Goal: Task Accomplishment & Management: Use online tool/utility

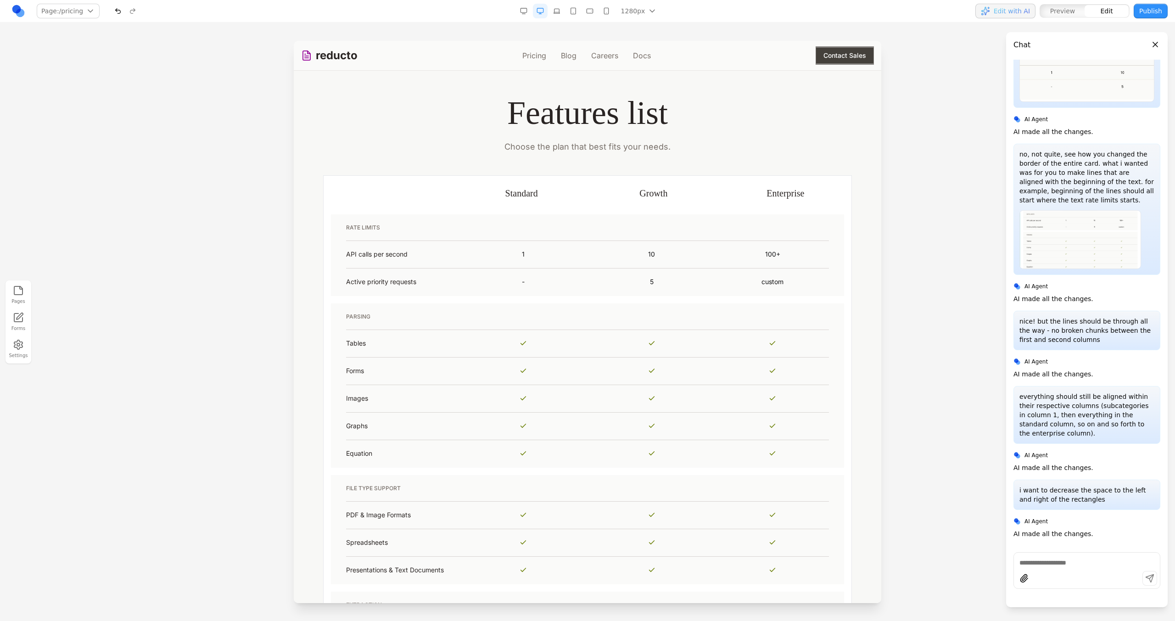
scroll to position [598, 0]
click at [416, 194] on th at bounding box center [390, 195] width 132 height 35
click at [336, 162] on button at bounding box center [331, 163] width 15 height 15
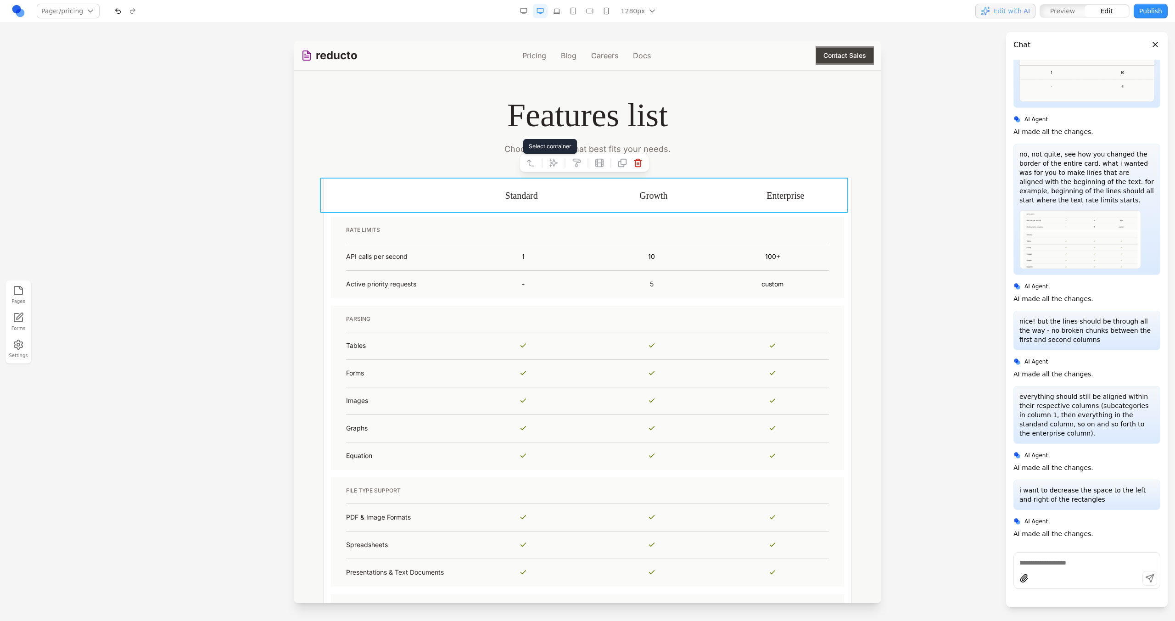
click at [529, 160] on icon at bounding box center [530, 163] width 7 height 6
click at [526, 162] on button at bounding box center [519, 163] width 15 height 15
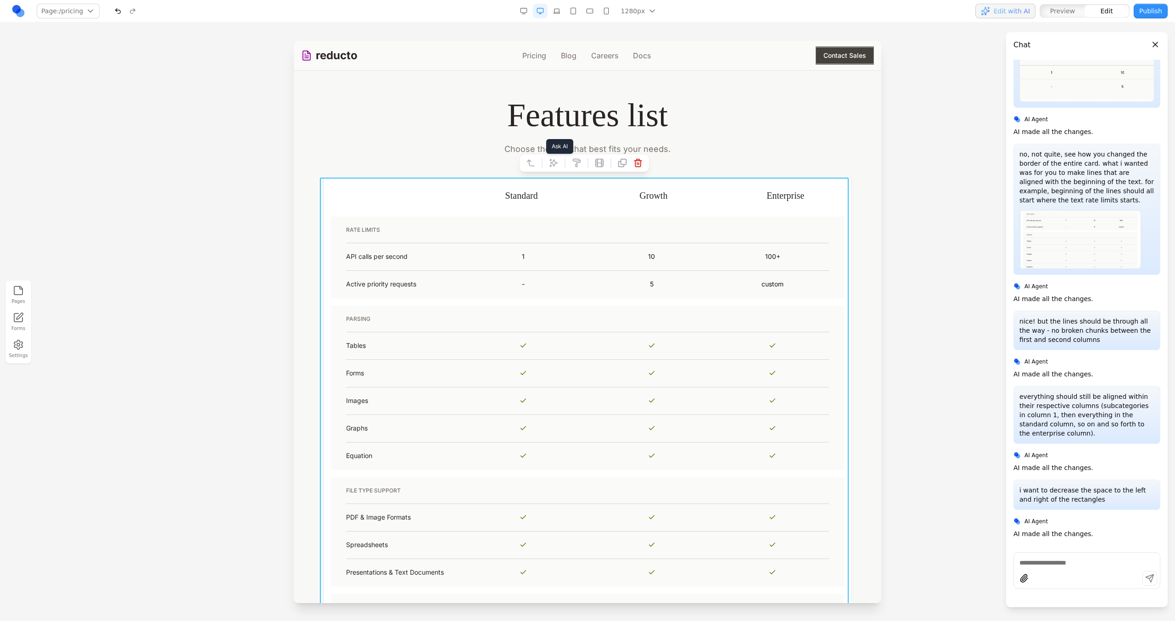
click at [556, 162] on icon at bounding box center [553, 163] width 8 height 8
click at [711, 555] on textarea at bounding box center [778, 546] width 147 height 46
type textarea "**********"
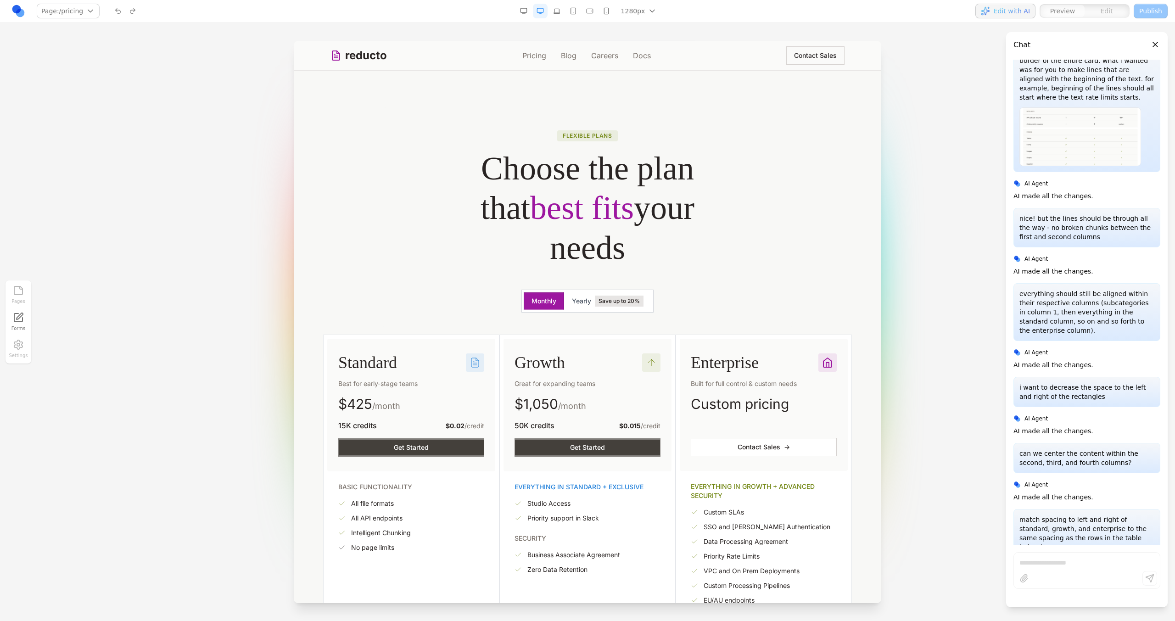
scroll to position [6513, 0]
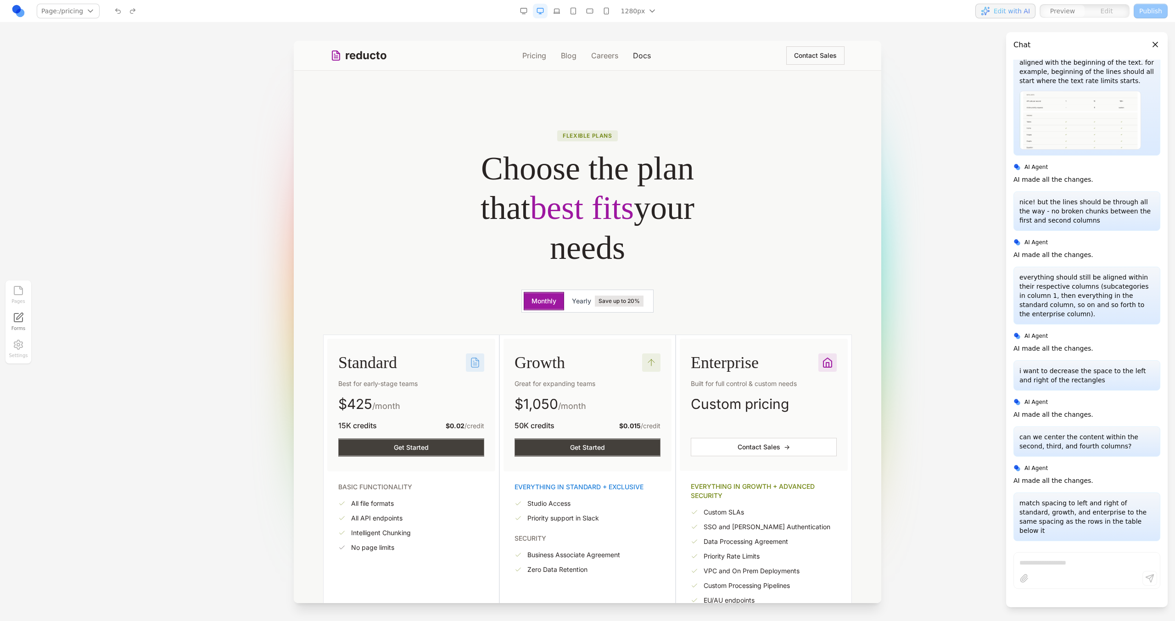
click at [636, 57] on link "Docs" at bounding box center [642, 55] width 18 height 11
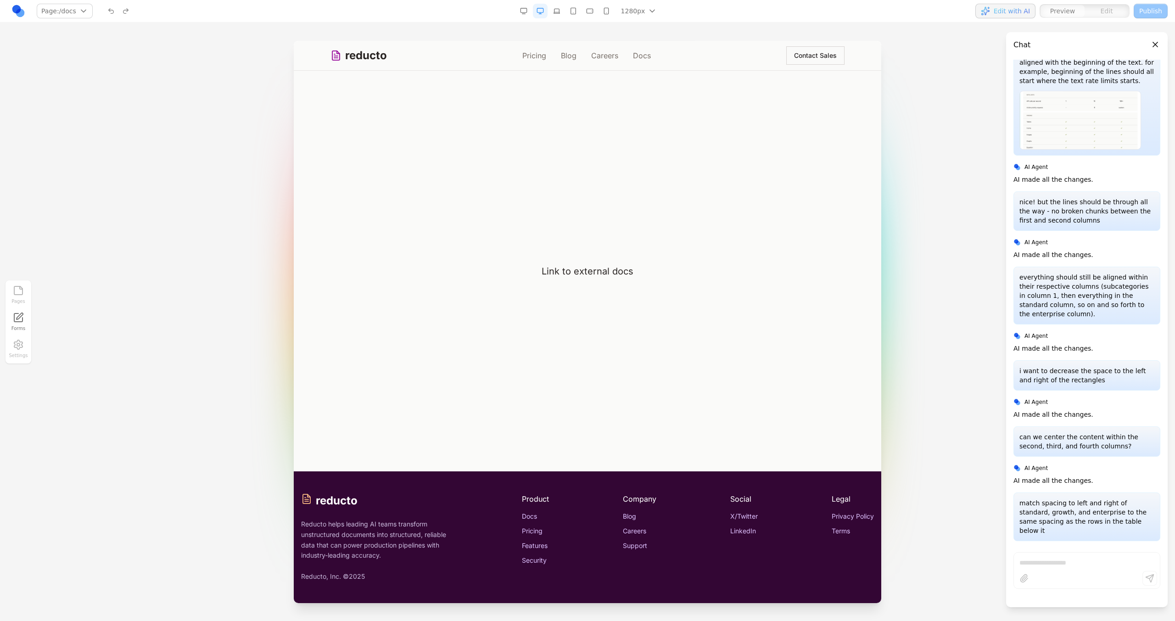
click at [610, 61] on div "reducto Pricing Blog Careers Docs Contact Sales" at bounding box center [587, 55] width 514 height 29
click at [594, 59] on link "Careers" at bounding box center [604, 55] width 27 height 11
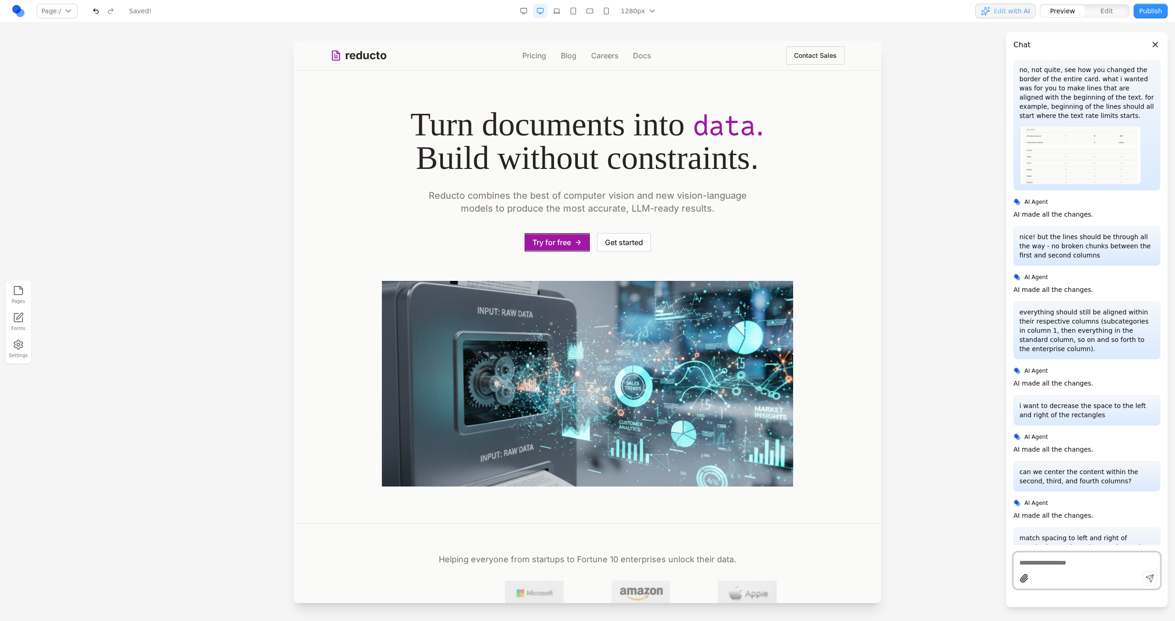
scroll to position [0, 0]
click at [541, 62] on div "reducto Pricing Blog Careers Docs Contact Sales" at bounding box center [587, 55] width 514 height 29
click at [534, 57] on link "Pricing" at bounding box center [534, 55] width 24 height 11
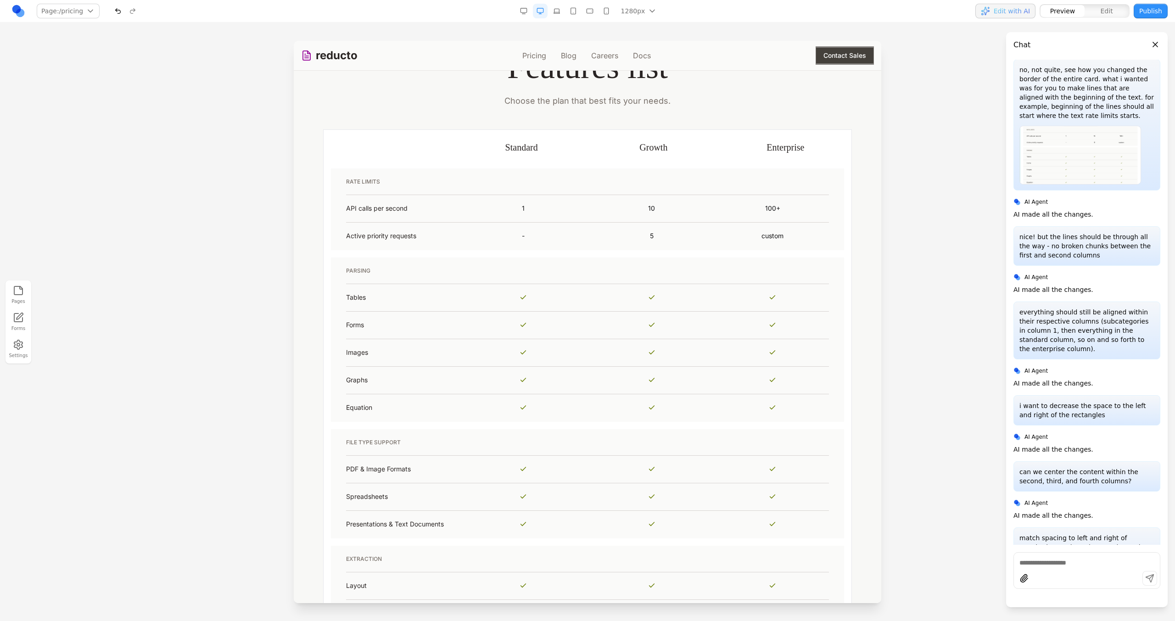
scroll to position [600, 0]
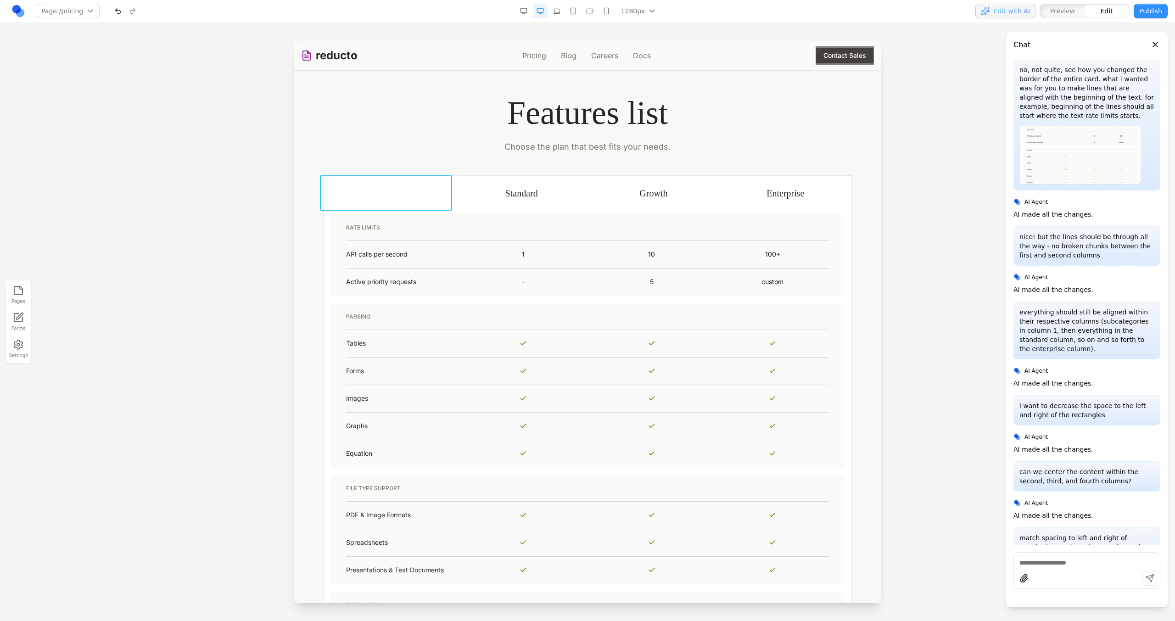
click at [398, 208] on th at bounding box center [390, 192] width 132 height 35
click at [332, 162] on icon at bounding box center [331, 160] width 9 height 9
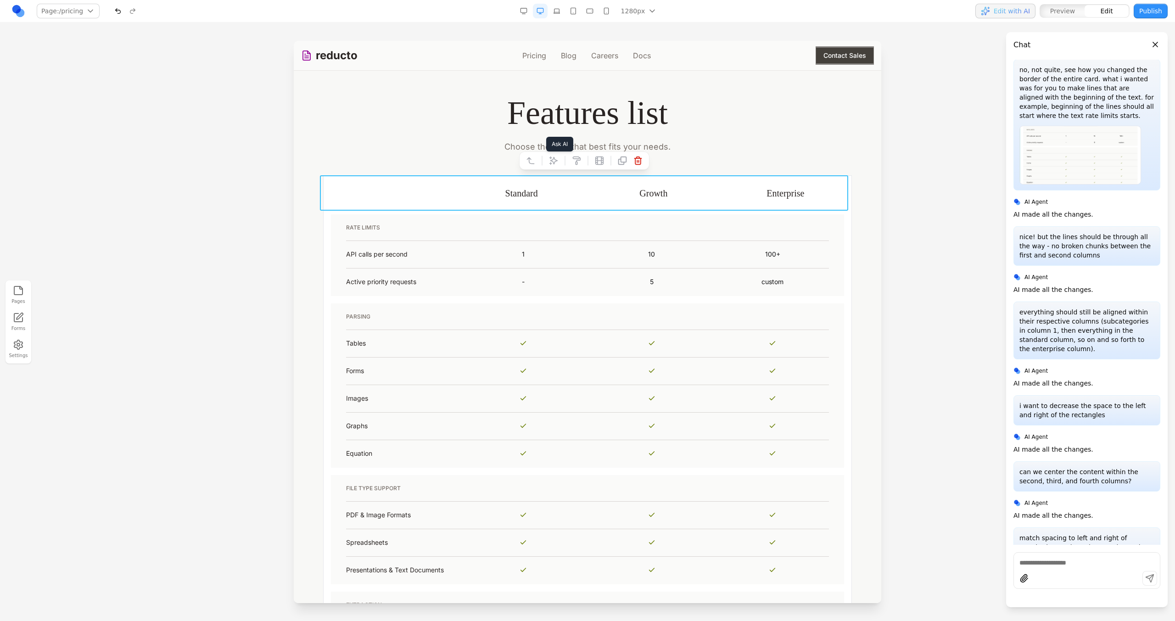
click at [549, 159] on icon at bounding box center [553, 160] width 9 height 9
click at [745, 551] on textarea at bounding box center [778, 546] width 147 height 46
paste textarea "**"
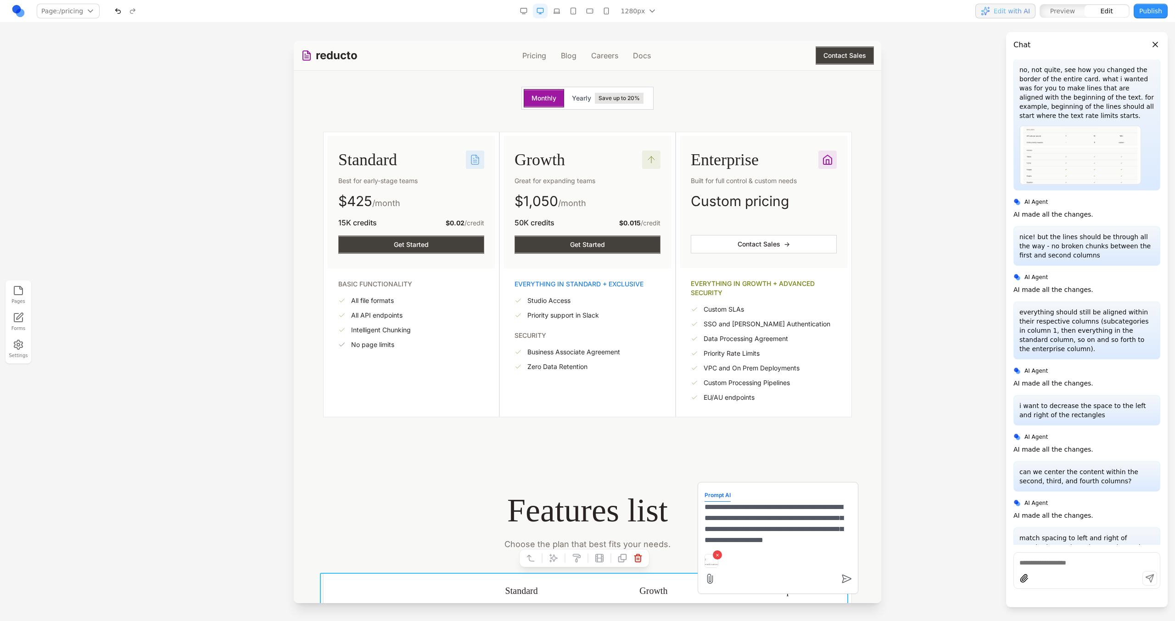
scroll to position [8, 0]
type textarea "**********"
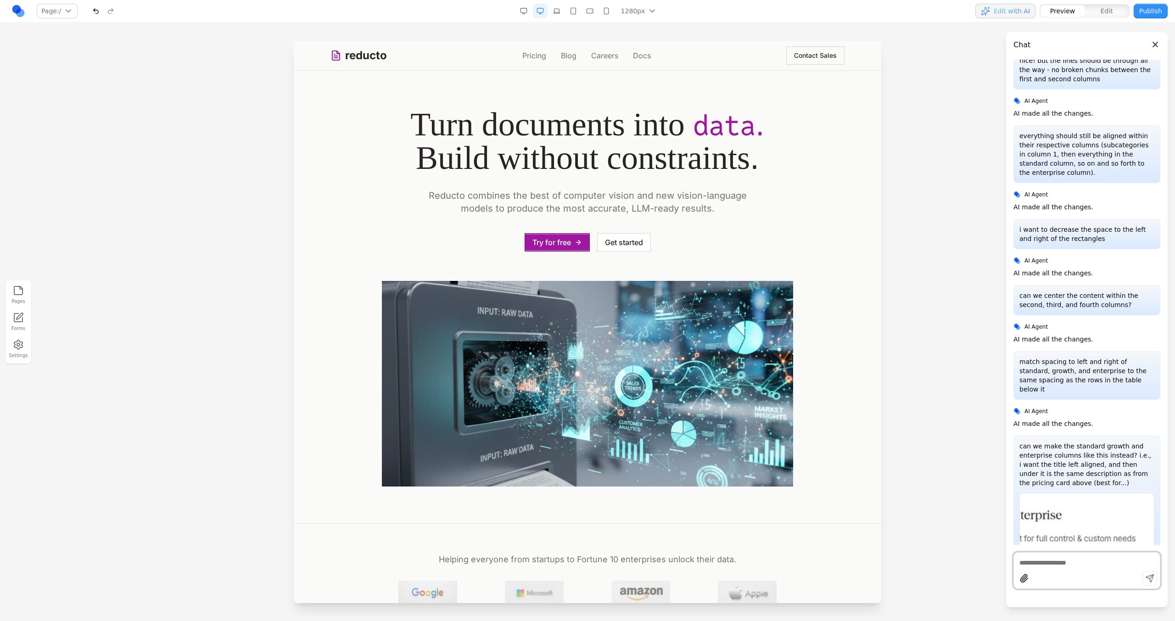
scroll to position [6636, 0]
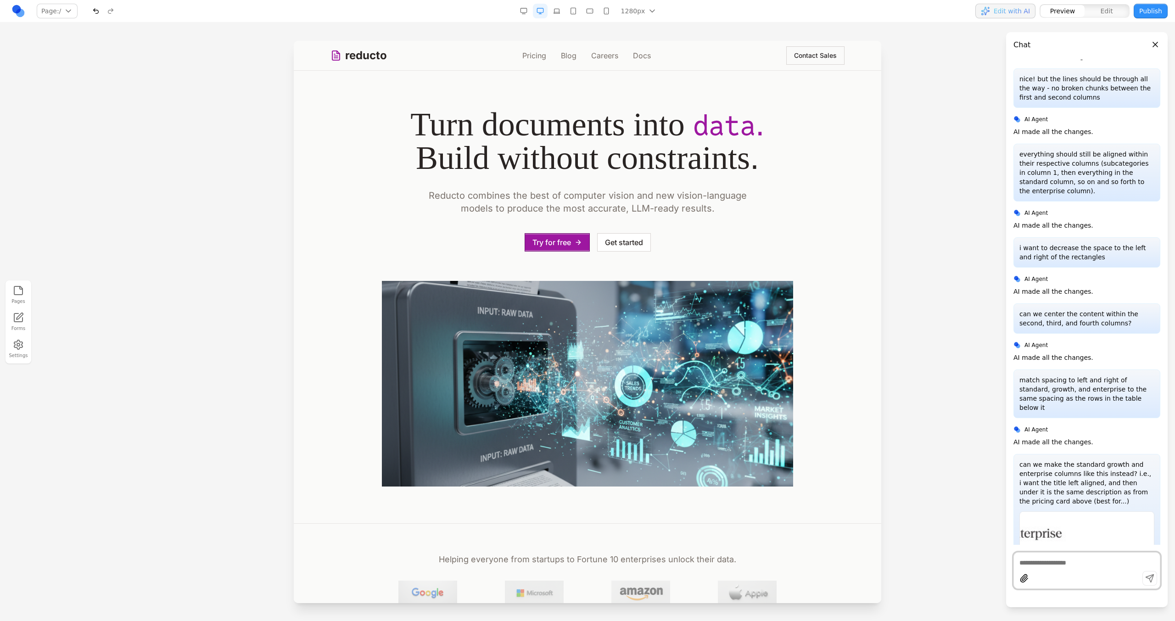
click at [536, 61] on div "reducto Pricing Blog Careers Docs Contact Sales" at bounding box center [587, 55] width 514 height 29
click at [536, 58] on link "Pricing" at bounding box center [534, 55] width 24 height 11
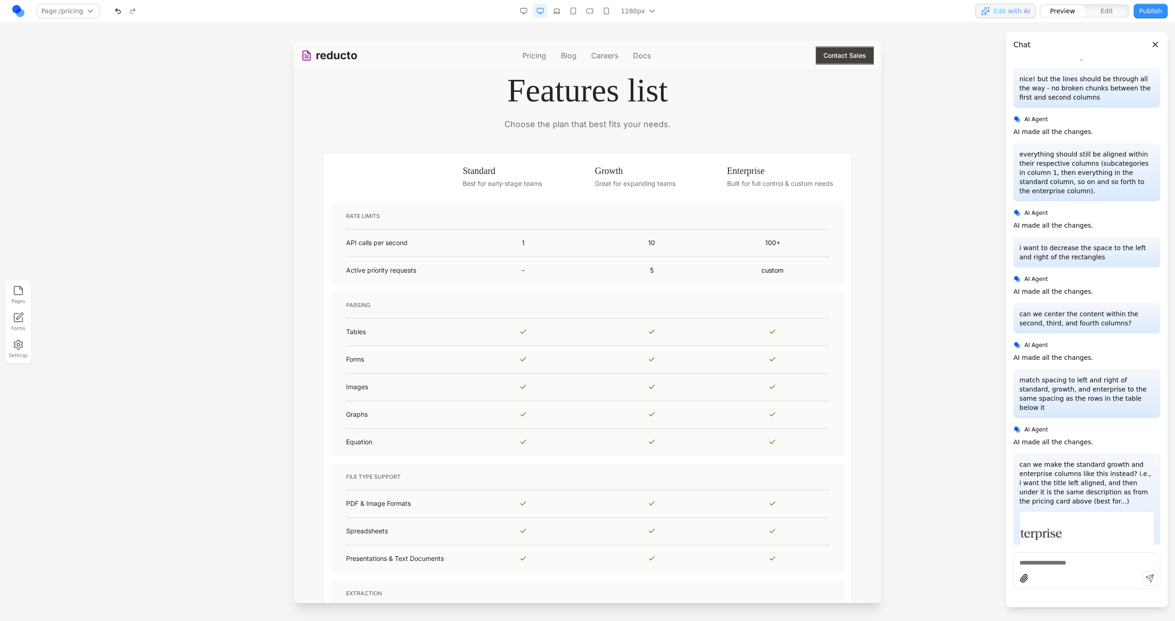
scroll to position [628, 0]
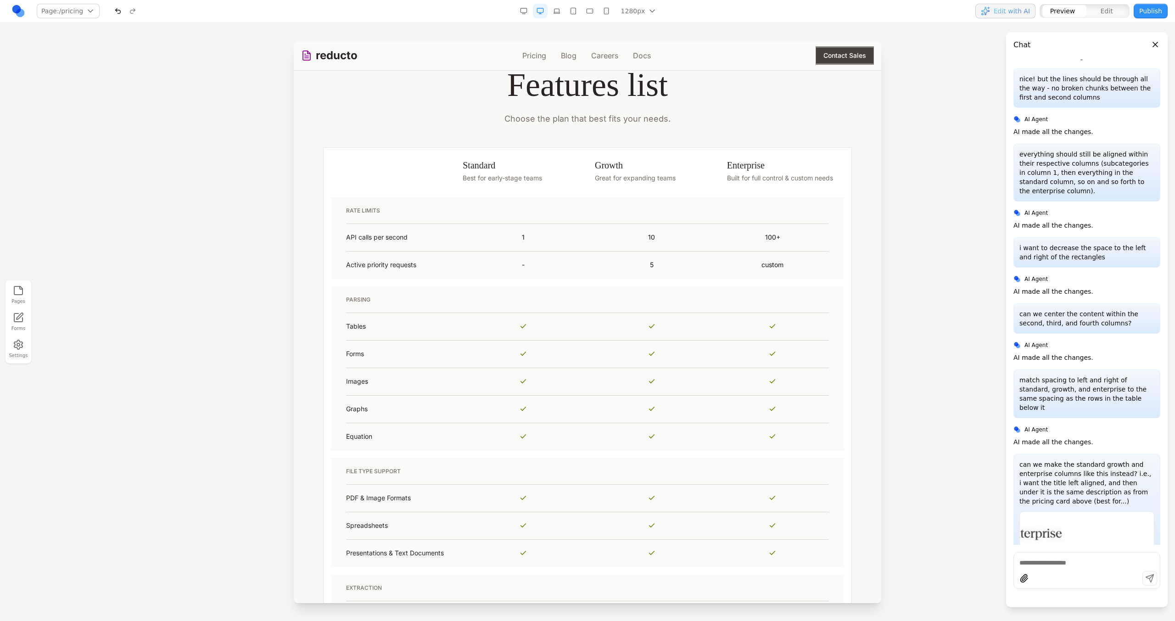
click at [606, 10] on button "button" at bounding box center [606, 11] width 15 height 15
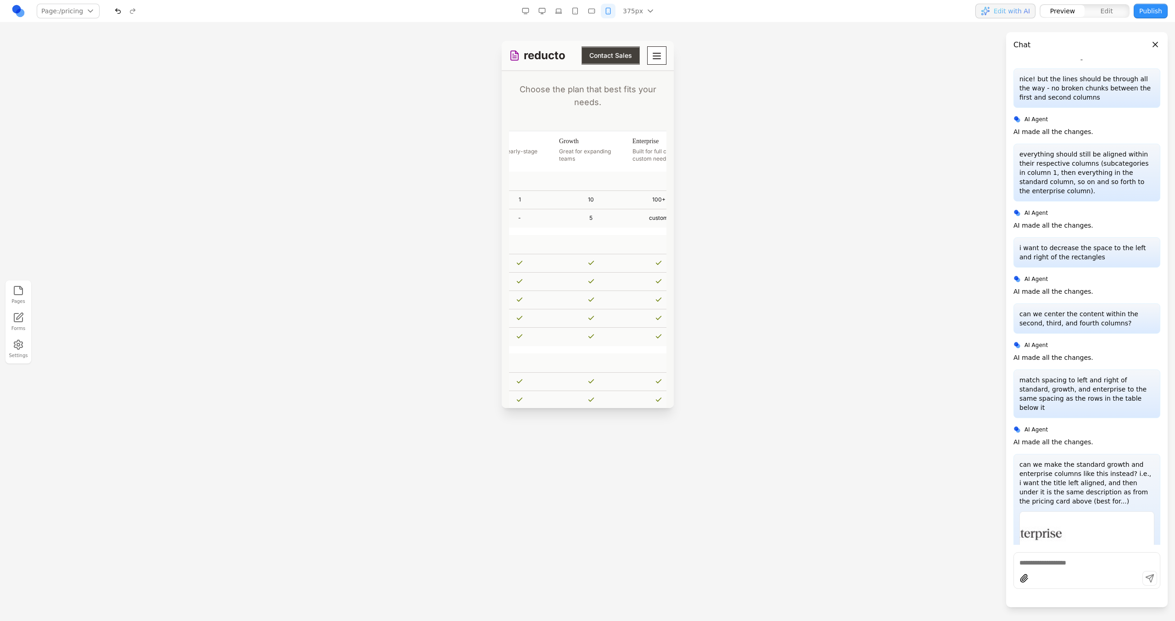
scroll to position [0, 0]
click at [545, 7] on button "button" at bounding box center [542, 11] width 15 height 15
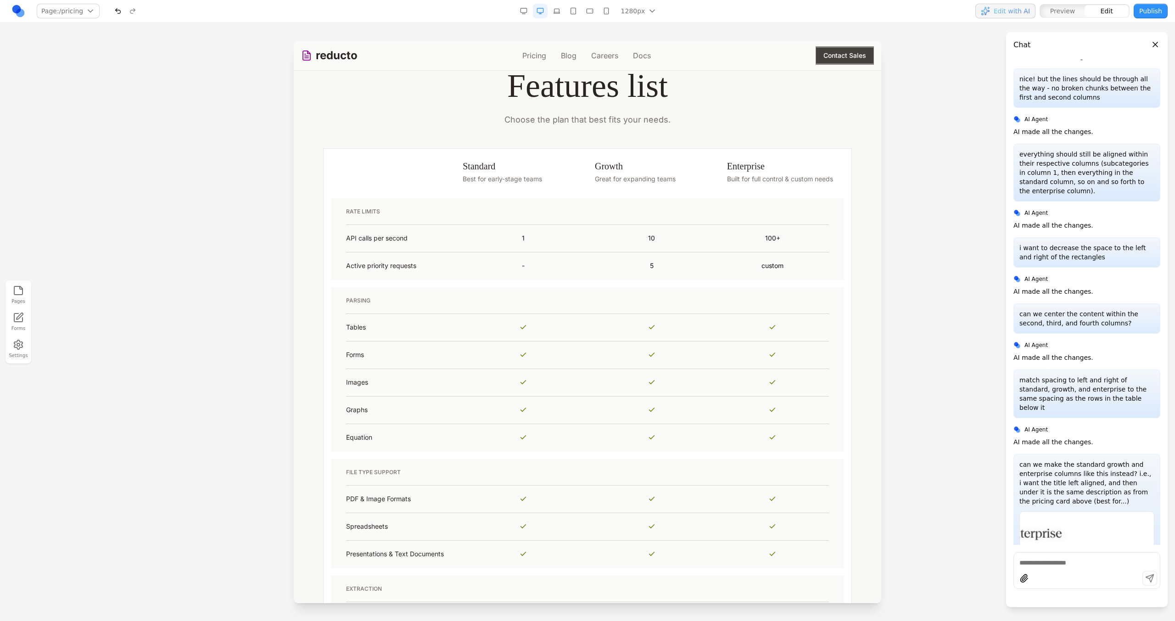
scroll to position [628, 0]
click at [588, 188] on th "Growth Great for expanding teams" at bounding box center [654, 170] width 132 height 46
click at [577, 139] on button at bounding box center [577, 132] width 15 height 15
click at [577, 136] on icon at bounding box center [576, 132] width 9 height 9
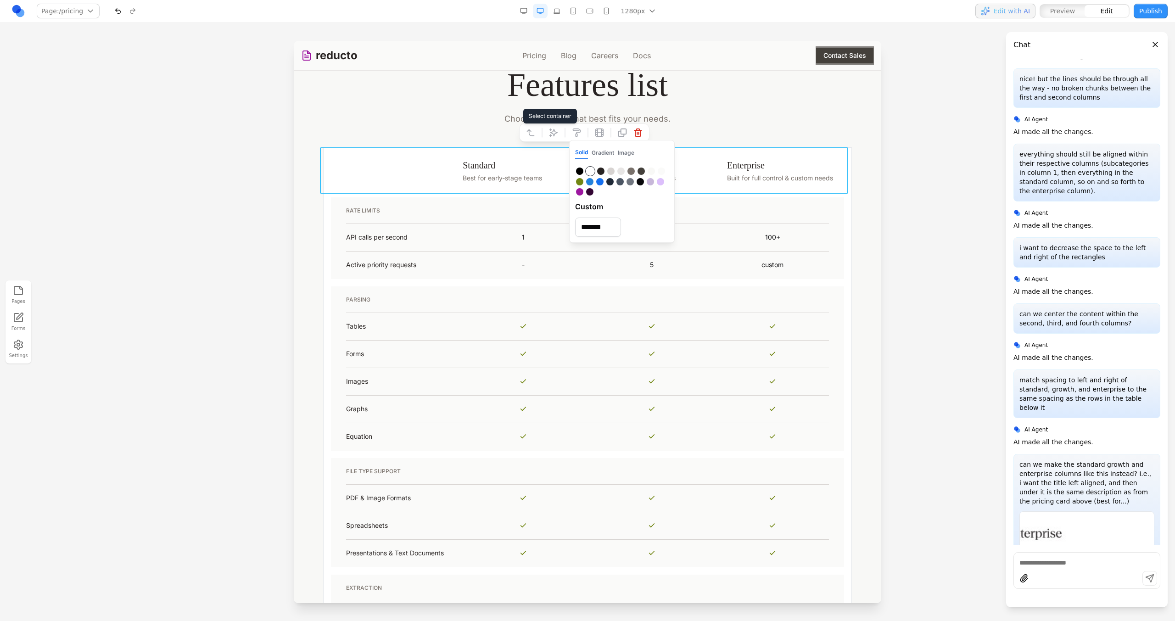
click at [531, 134] on icon at bounding box center [530, 132] width 9 height 9
click at [522, 134] on icon at bounding box center [519, 132] width 9 height 9
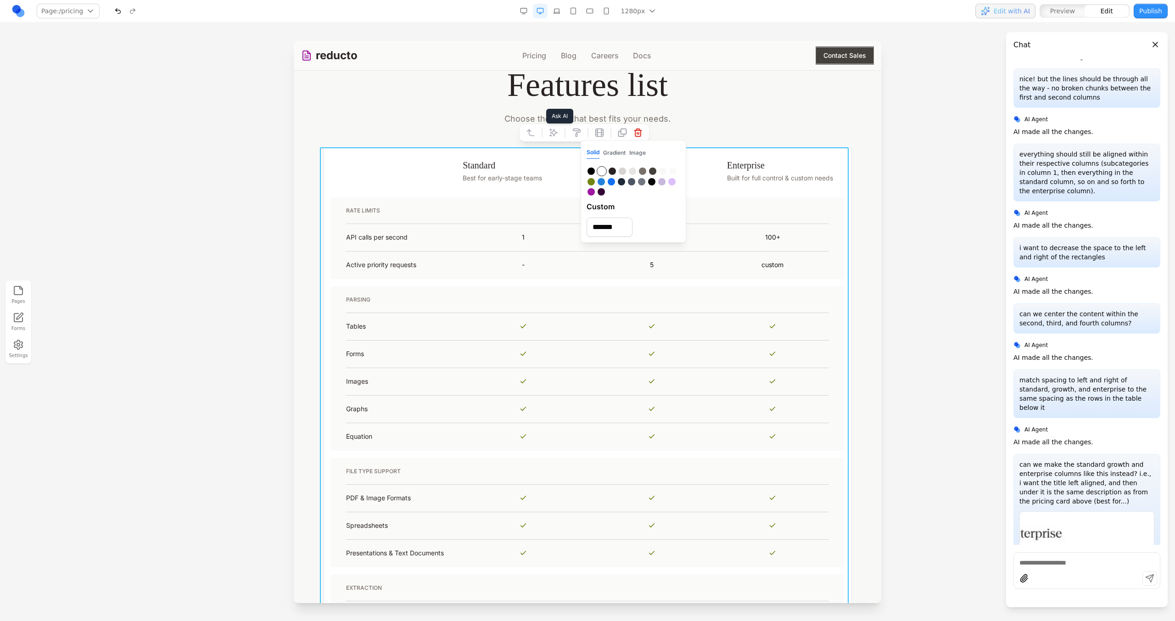
click at [552, 133] on icon at bounding box center [553, 133] width 8 height 8
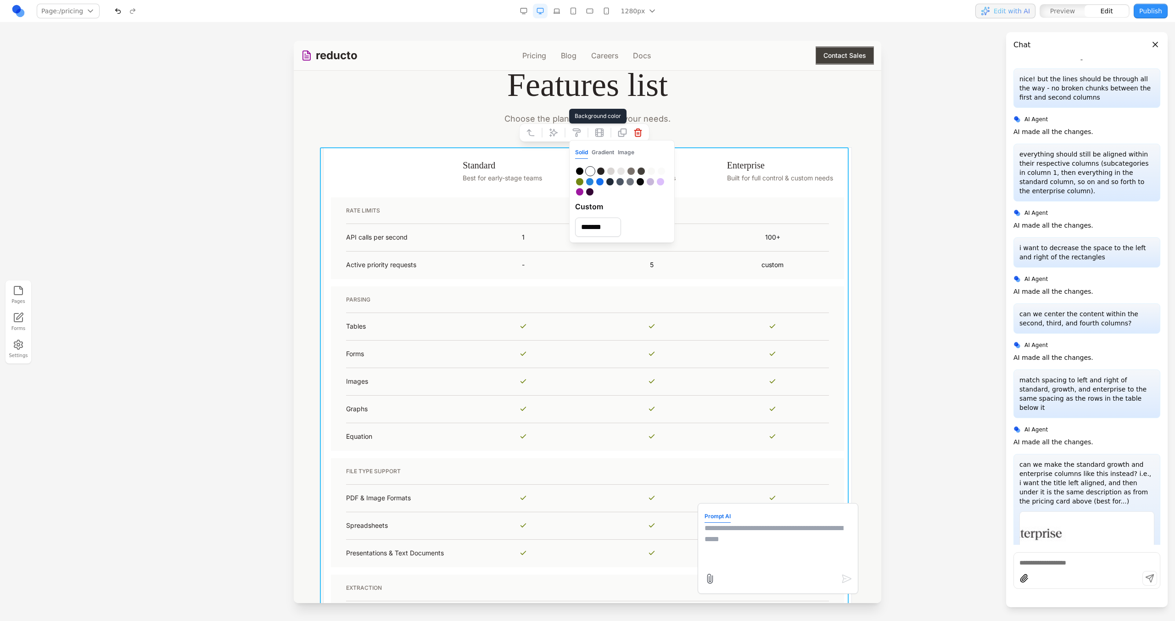
click at [574, 134] on icon at bounding box center [576, 132] width 9 height 9
click at [724, 543] on textarea at bounding box center [778, 546] width 147 height 46
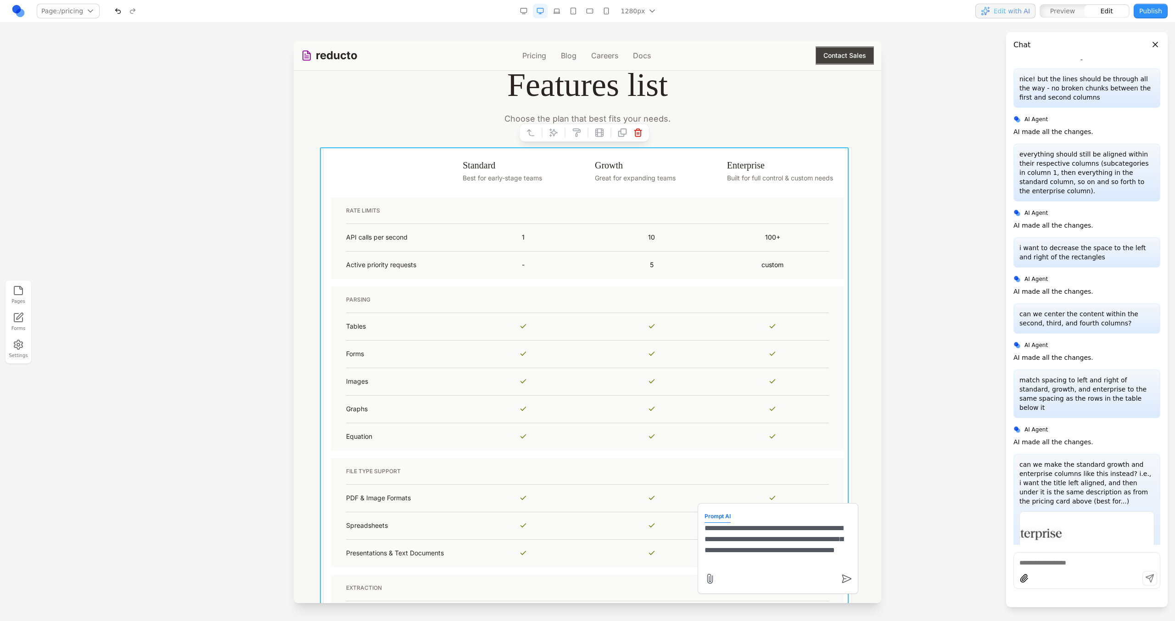
click at [760, 564] on textarea "**********" at bounding box center [778, 546] width 147 height 46
click at [745, 554] on textarea "**********" at bounding box center [778, 546] width 147 height 46
click at [750, 531] on textarea "**********" at bounding box center [778, 546] width 147 height 46
drag, startPoint x: 836, startPoint y: 561, endPoint x: 750, endPoint y: 531, distance: 91.0
click at [750, 531] on textarea "**********" at bounding box center [778, 546] width 147 height 46
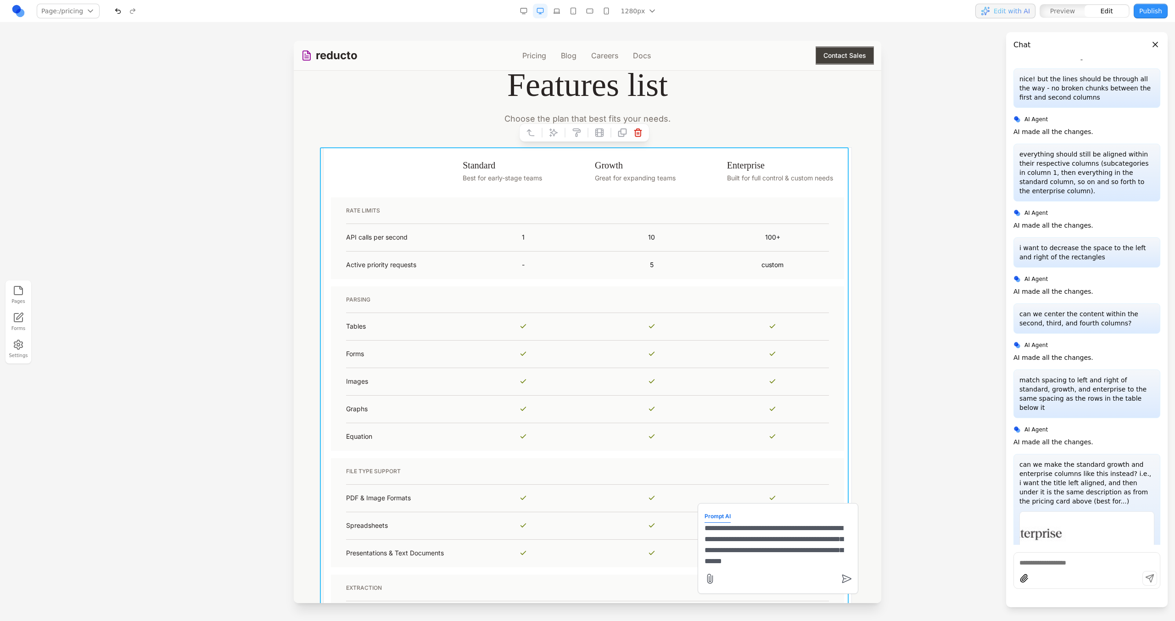
click at [750, 531] on textarea "**********" at bounding box center [778, 546] width 147 height 46
drag, startPoint x: 750, startPoint y: 531, endPoint x: 834, endPoint y: 563, distance: 88.9
click at [834, 563] on textarea "**********" at bounding box center [778, 546] width 147 height 46
type textarea "**********"
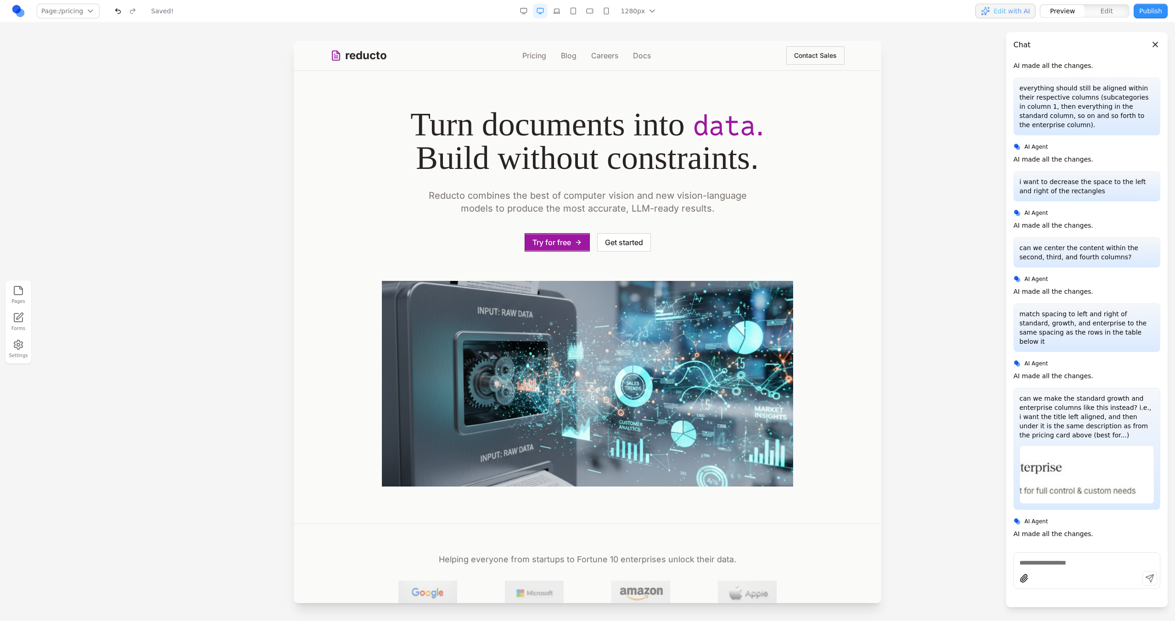
scroll to position [0, 0]
click at [529, 54] on link "Pricing" at bounding box center [534, 55] width 24 height 11
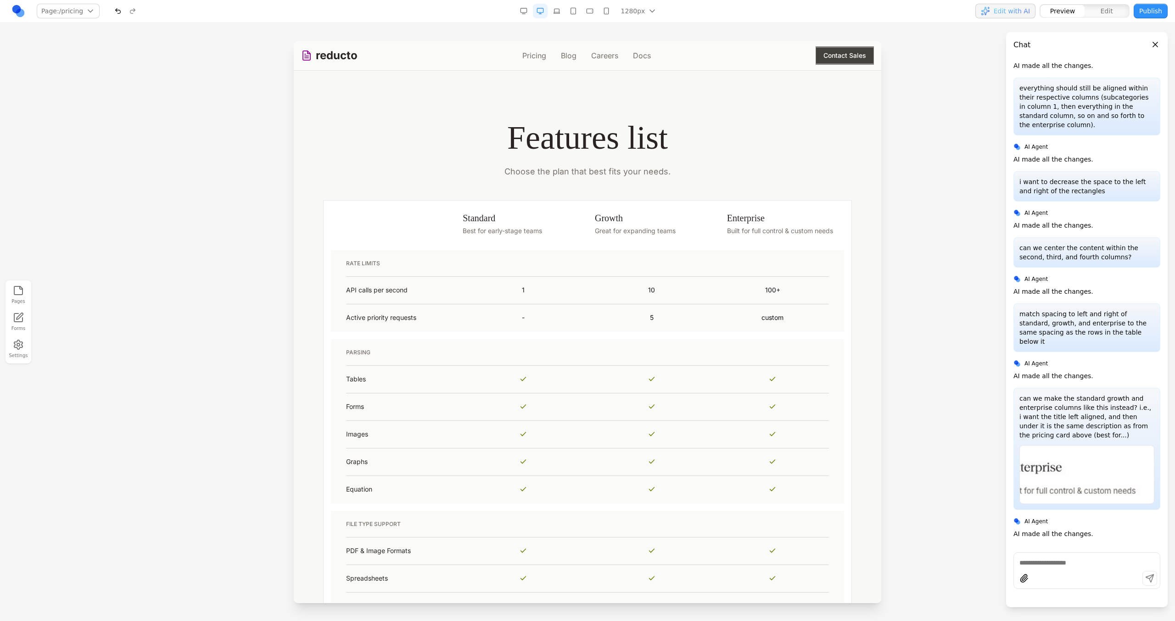
scroll to position [573, 0]
click at [591, 224] on th "Growth Great for expanding teams" at bounding box center [654, 226] width 132 height 46
click at [582, 190] on icon at bounding box center [576, 188] width 9 height 9
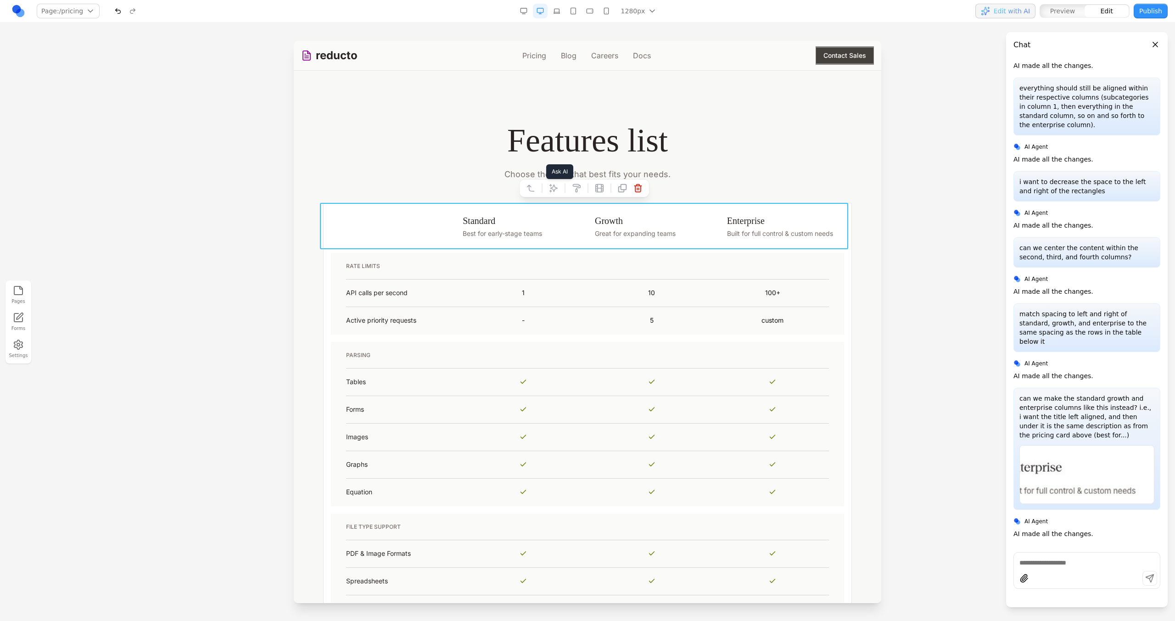
click at [549, 186] on icon at bounding box center [553, 188] width 9 height 9
click at [714, 532] on textarea at bounding box center [778, 546] width 147 height 46
type textarea "**********"
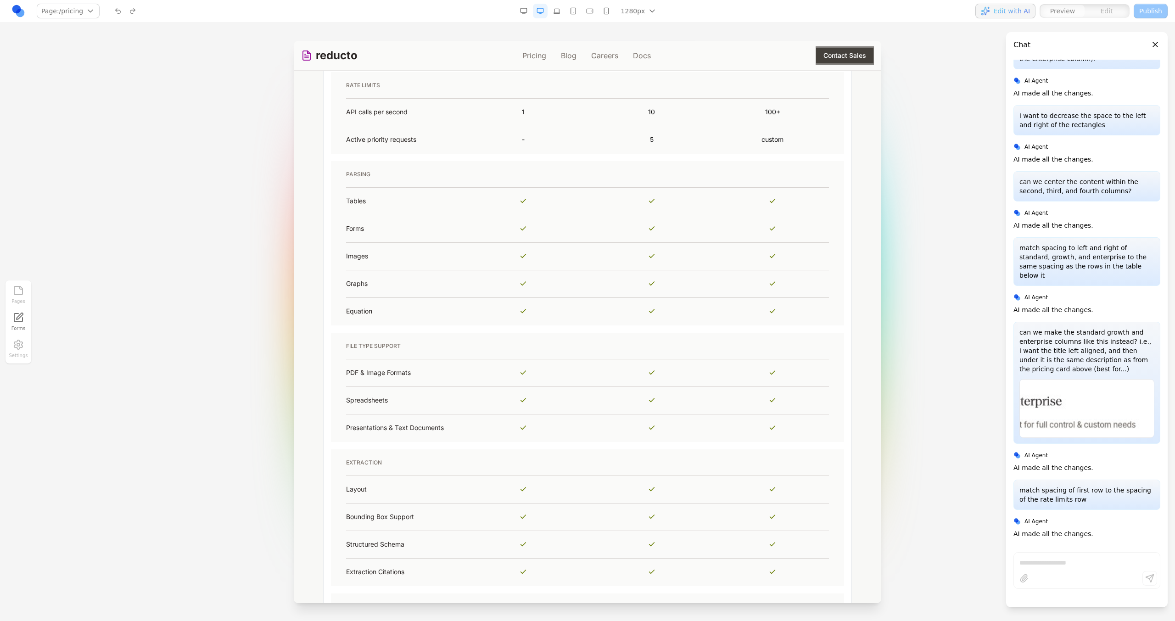
scroll to position [658, 0]
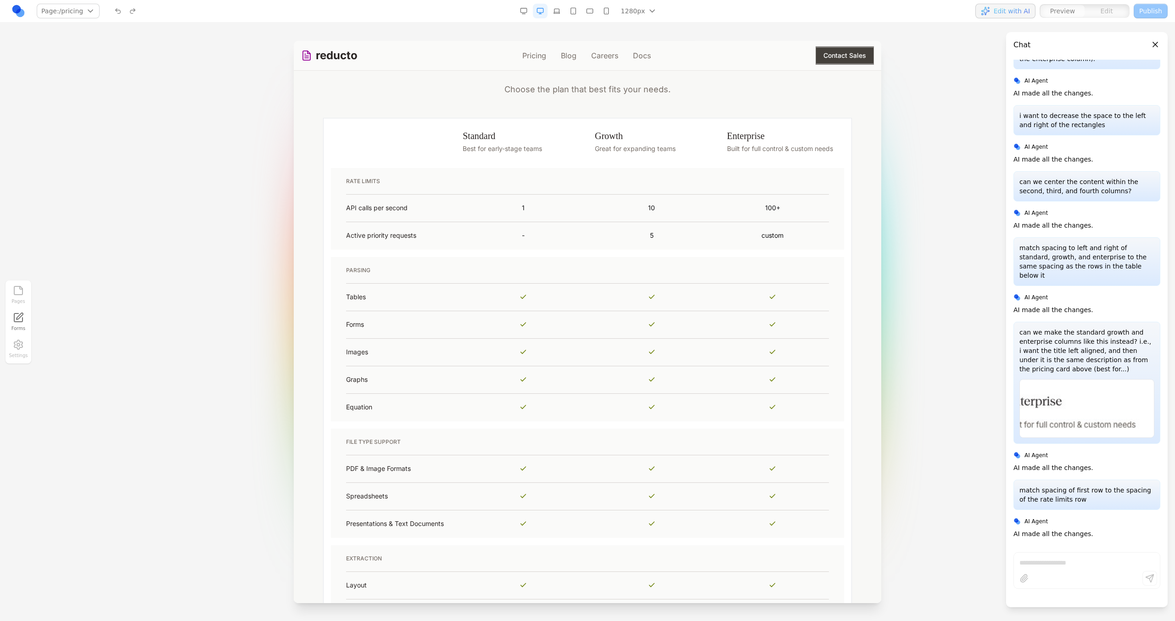
click at [607, 18] on nav "Page: /pricing / /pricing /blog /careers /docs Manage pages 1280px 1536px 1280p…" at bounding box center [587, 11] width 1175 height 22
click at [606, 11] on button "button" at bounding box center [606, 11] width 15 height 15
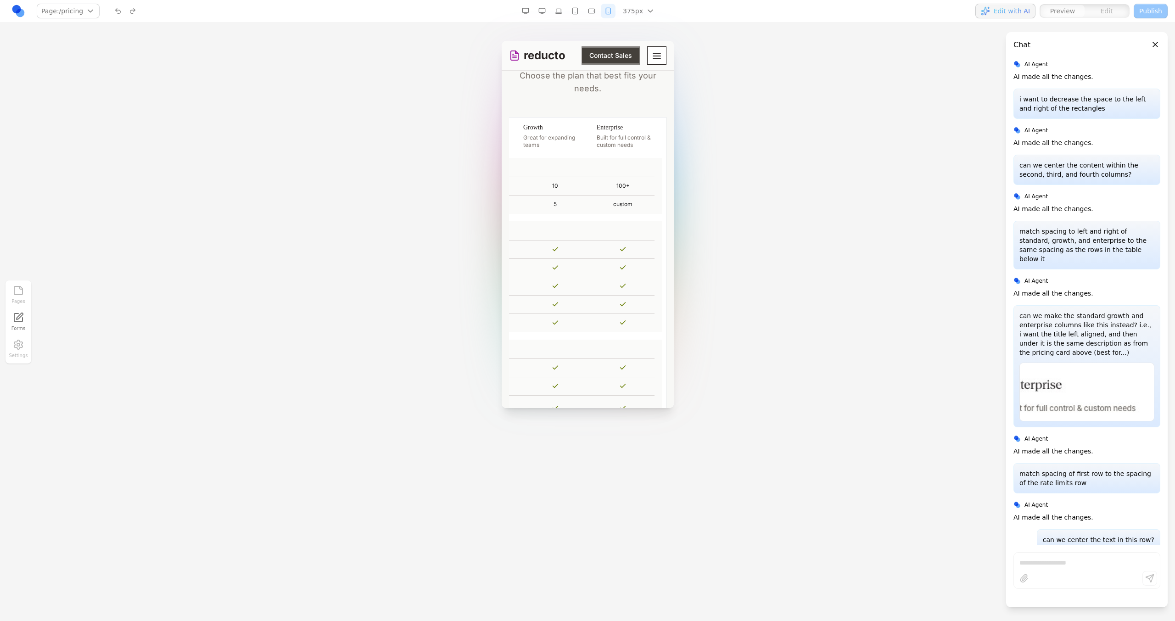
scroll to position [0, 0]
click at [540, 9] on button "button" at bounding box center [542, 11] width 15 height 15
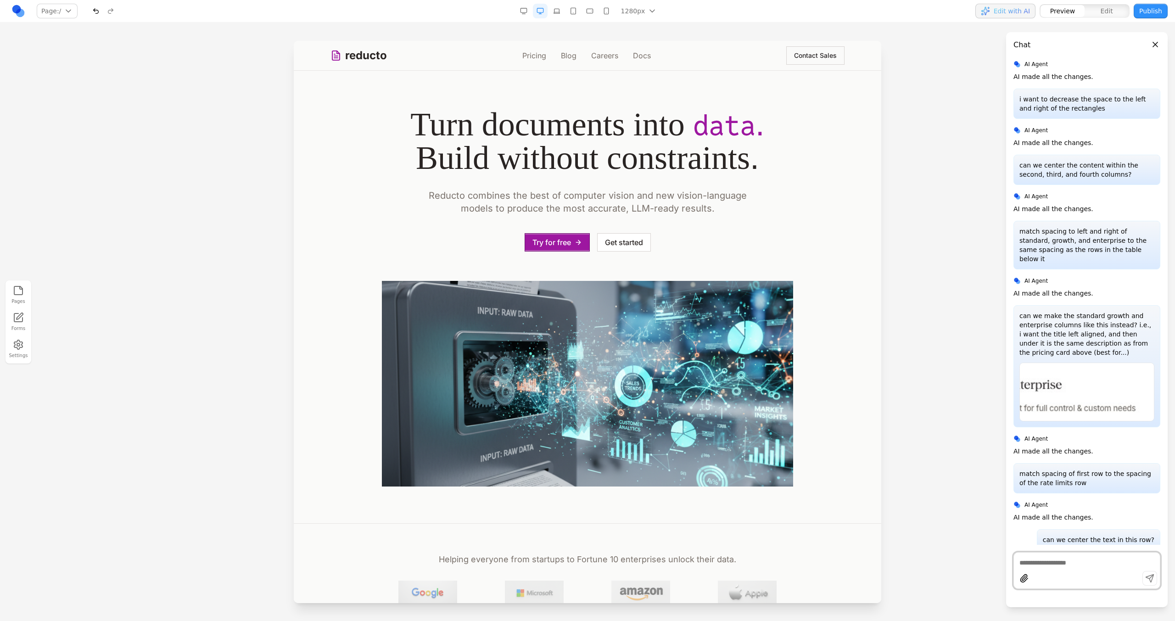
scroll to position [6759, 0]
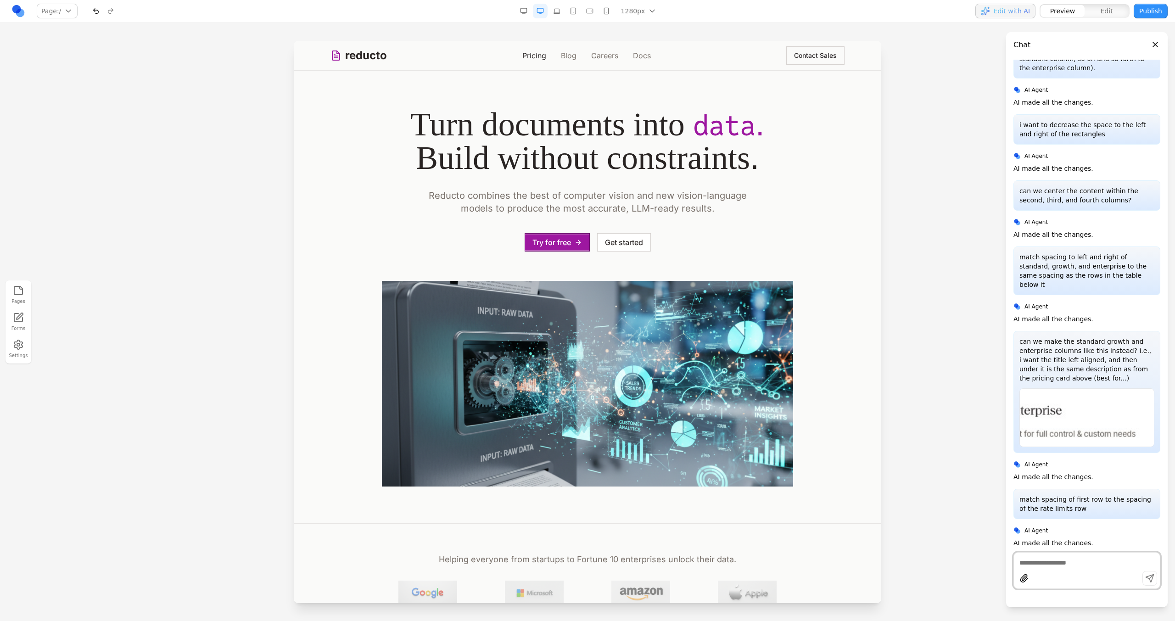
click at [534, 59] on link "Pricing" at bounding box center [534, 55] width 24 height 11
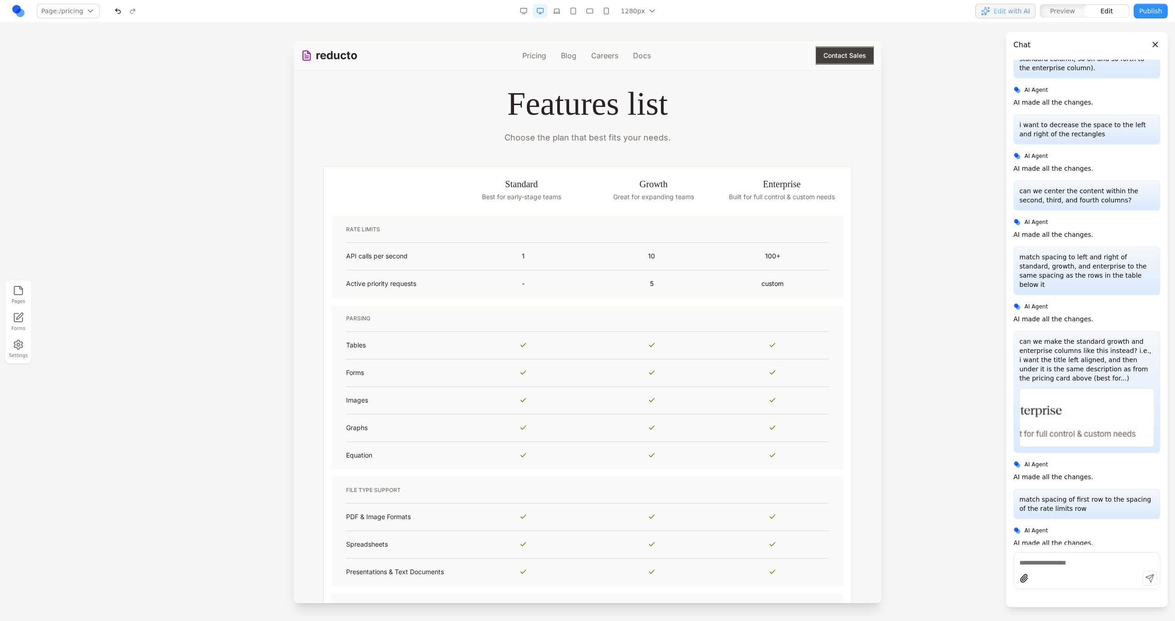
scroll to position [597, 0]
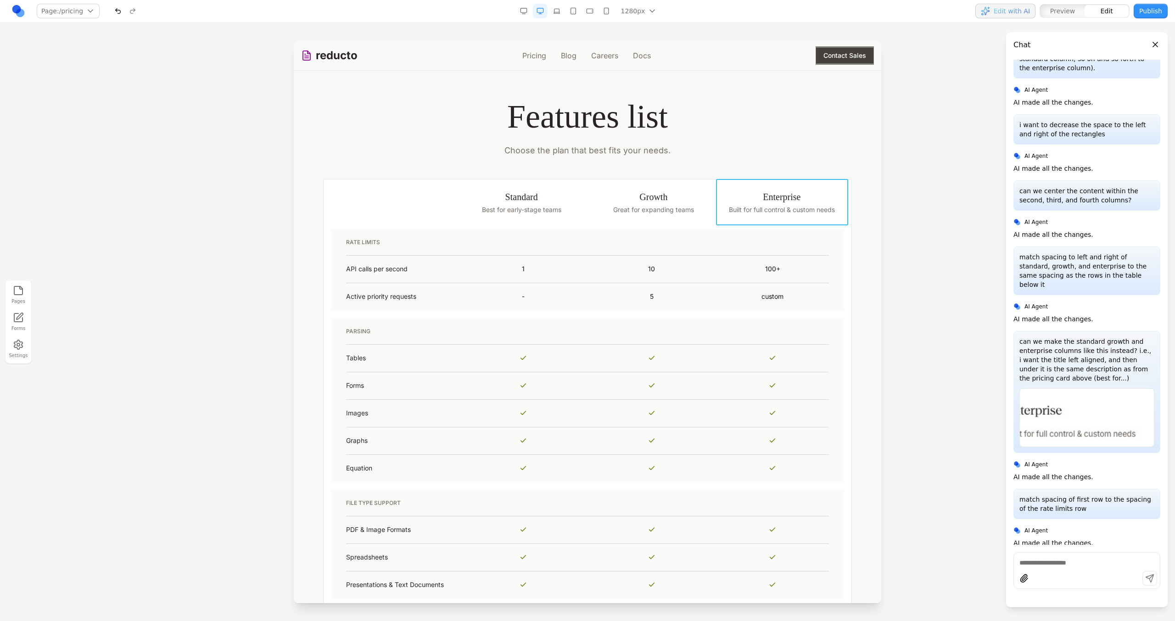
click at [720, 196] on th "Enterprise Built for full control & custom needs" at bounding box center [786, 202] width 132 height 46
click at [699, 171] on button at bounding box center [706, 164] width 15 height 15
click at [553, 162] on icon at bounding box center [553, 165] width 8 height 8
click at [720, 547] on textarea at bounding box center [778, 546] width 147 height 46
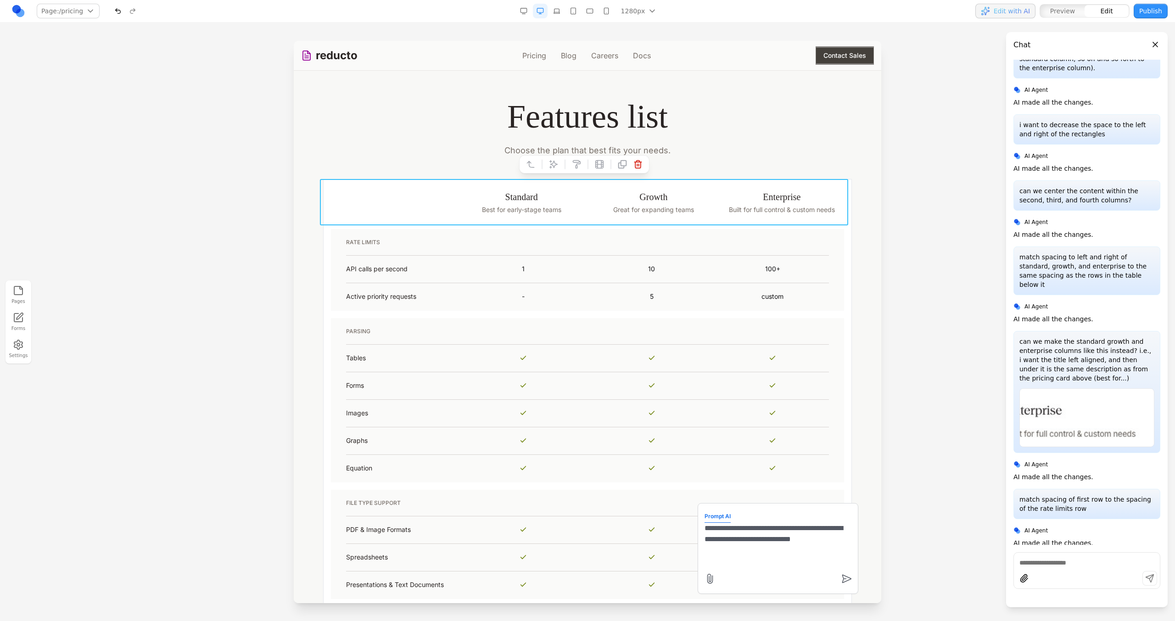
type textarea "**********"
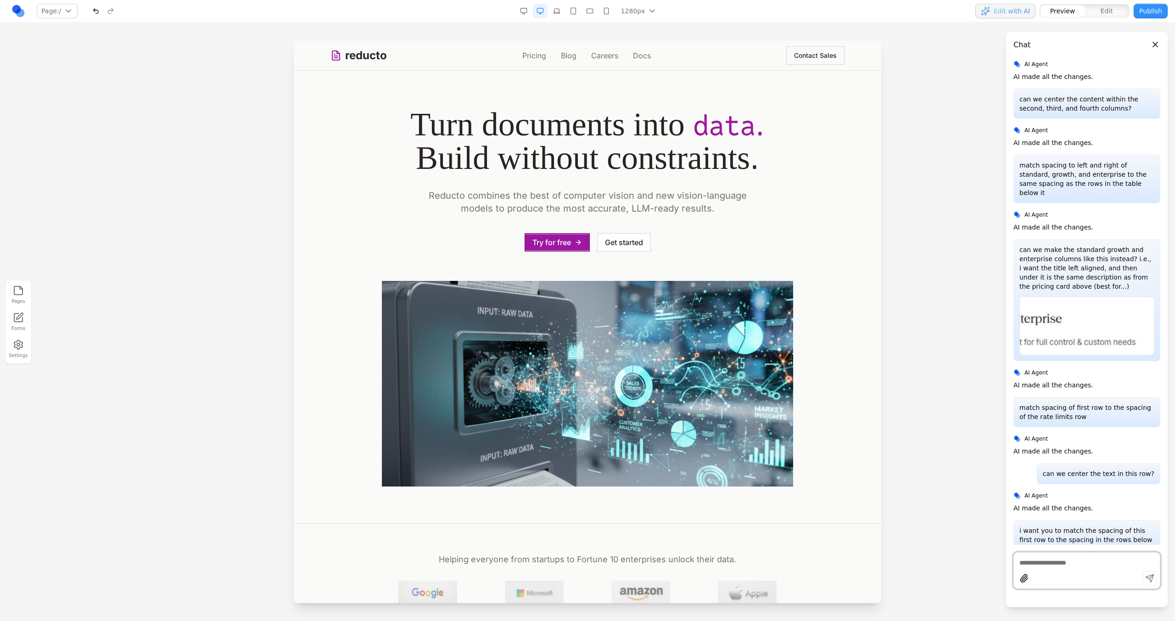
scroll to position [6825, 0]
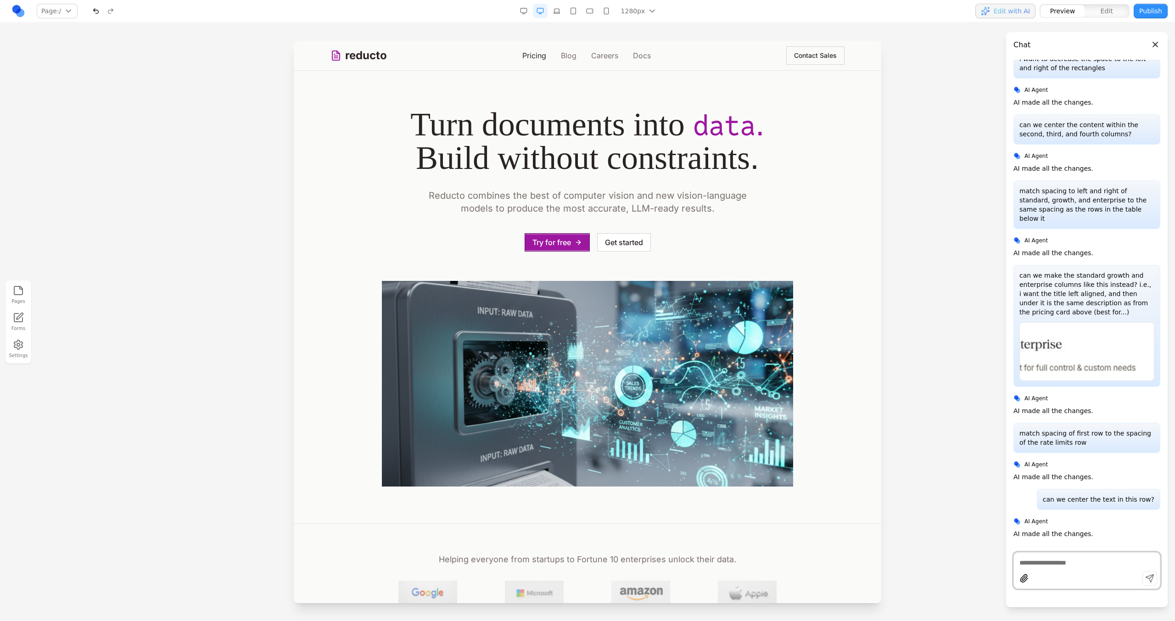
click at [537, 55] on link "Pricing" at bounding box center [534, 55] width 24 height 11
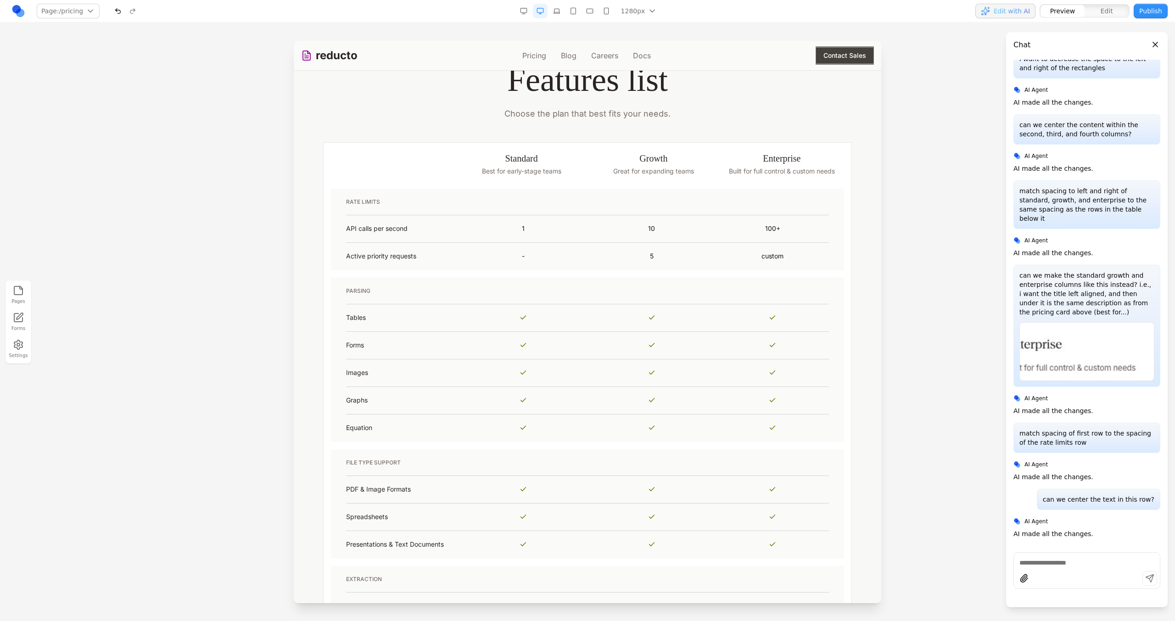
scroll to position [630, 0]
click at [336, 167] on th at bounding box center [390, 167] width 132 height 43
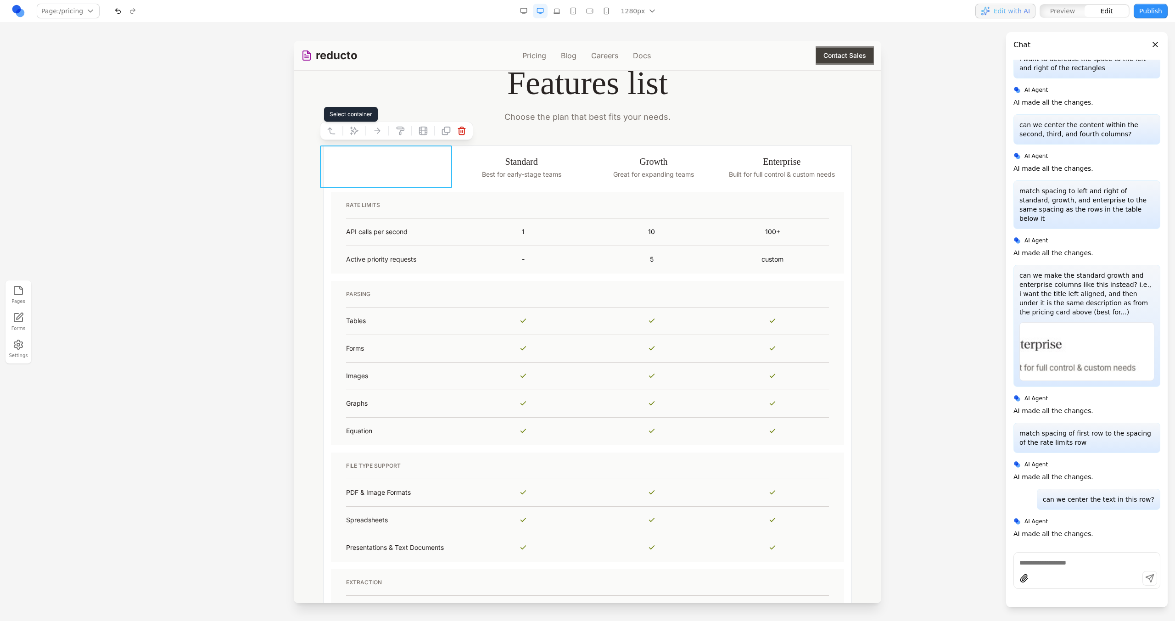
click at [333, 125] on button at bounding box center [331, 130] width 15 height 15
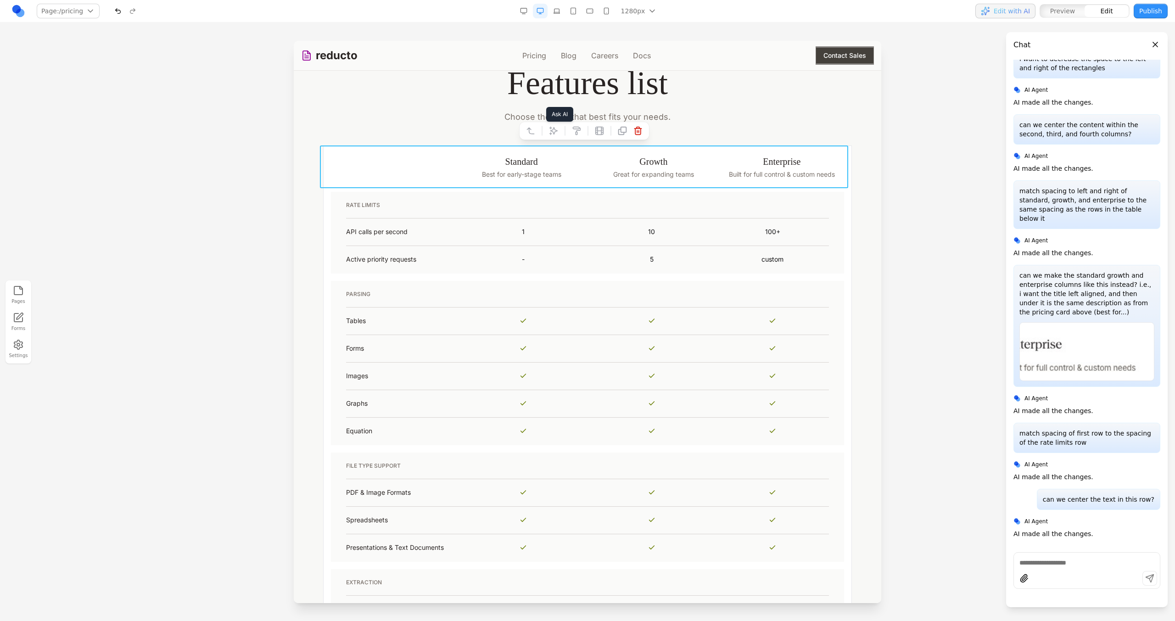
click at [555, 133] on icon at bounding box center [553, 130] width 9 height 9
click at [721, 568] on textarea at bounding box center [778, 546] width 147 height 46
type textarea "**********"
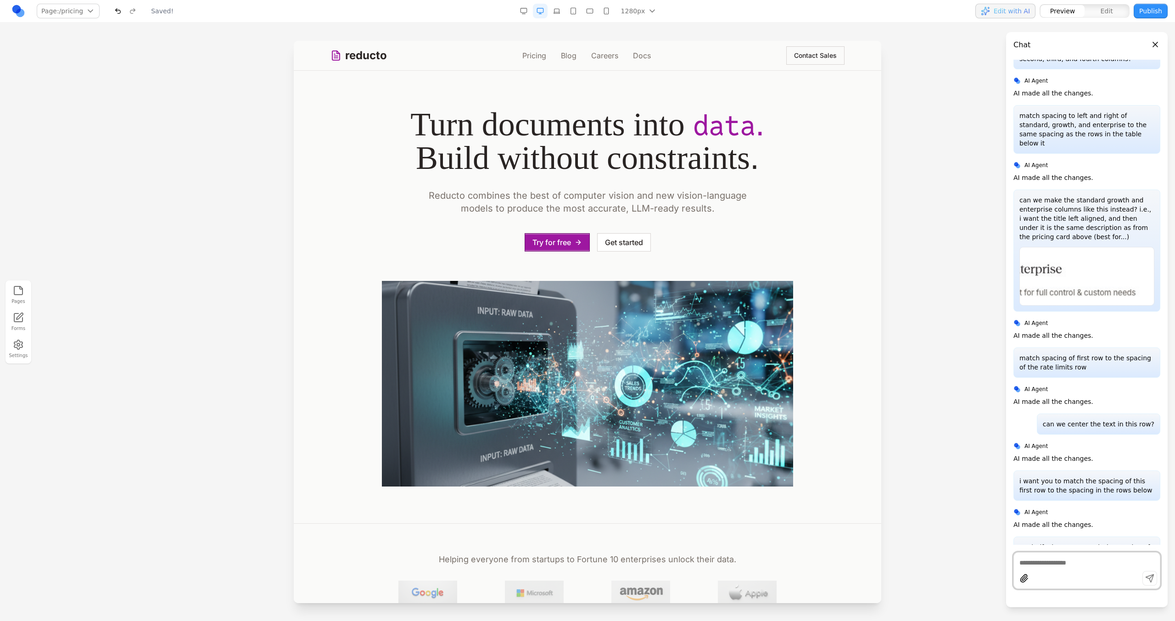
scroll to position [0, 0]
click at [528, 56] on link "Pricing" at bounding box center [534, 55] width 24 height 11
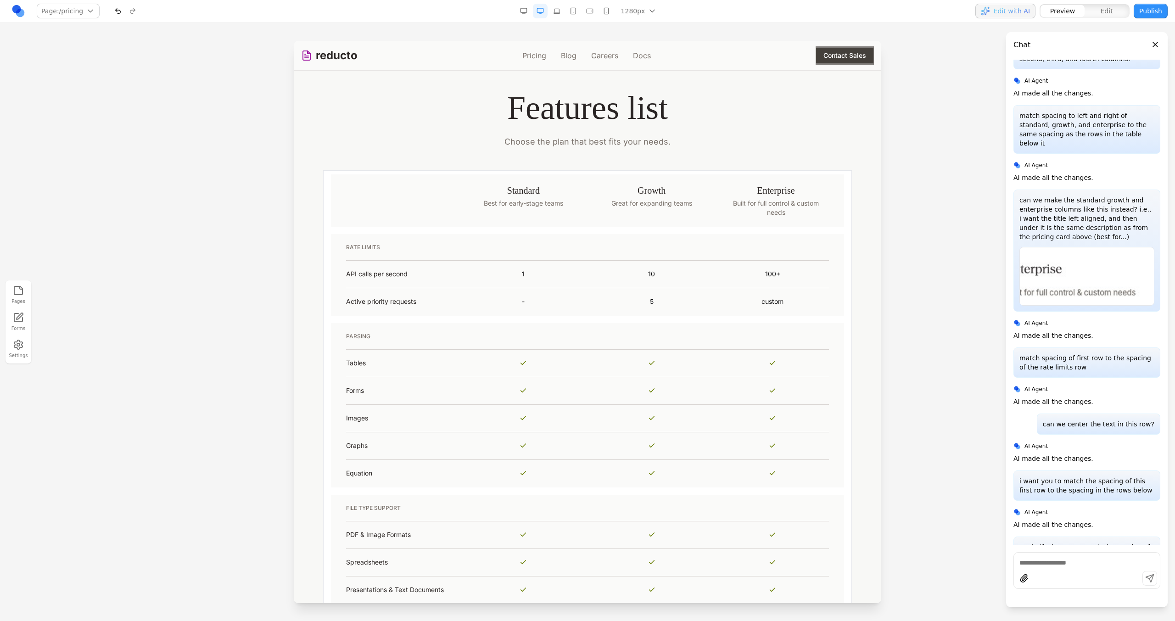
scroll to position [618, 0]
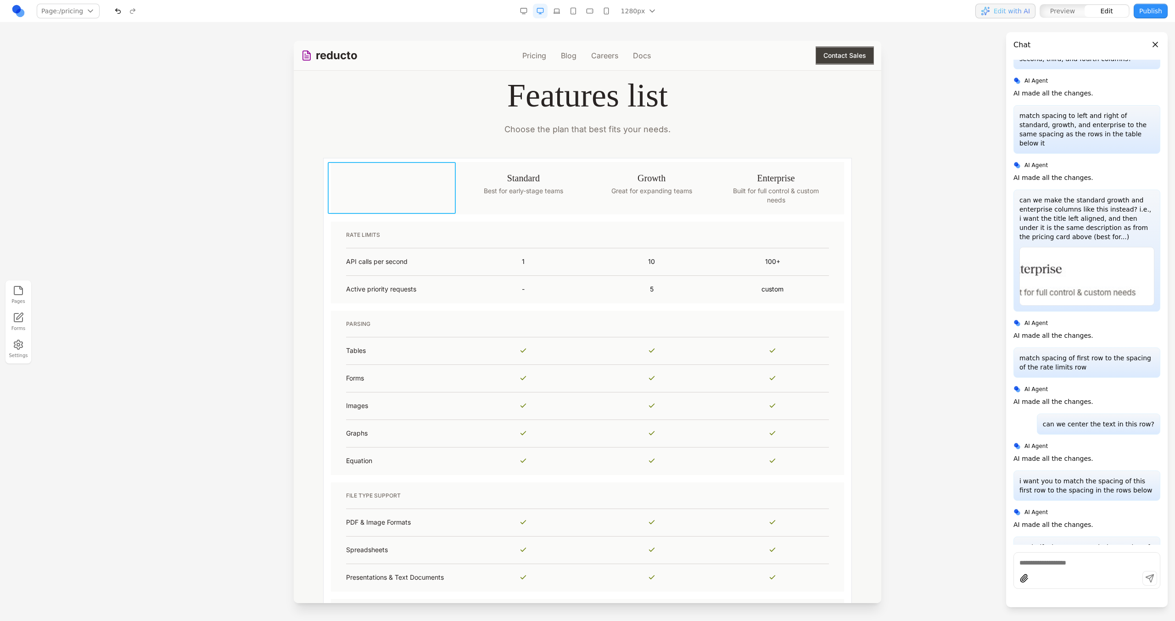
click at [336, 188] on th at bounding box center [395, 188] width 128 height 52
click at [340, 147] on icon at bounding box center [339, 147] width 9 height 9
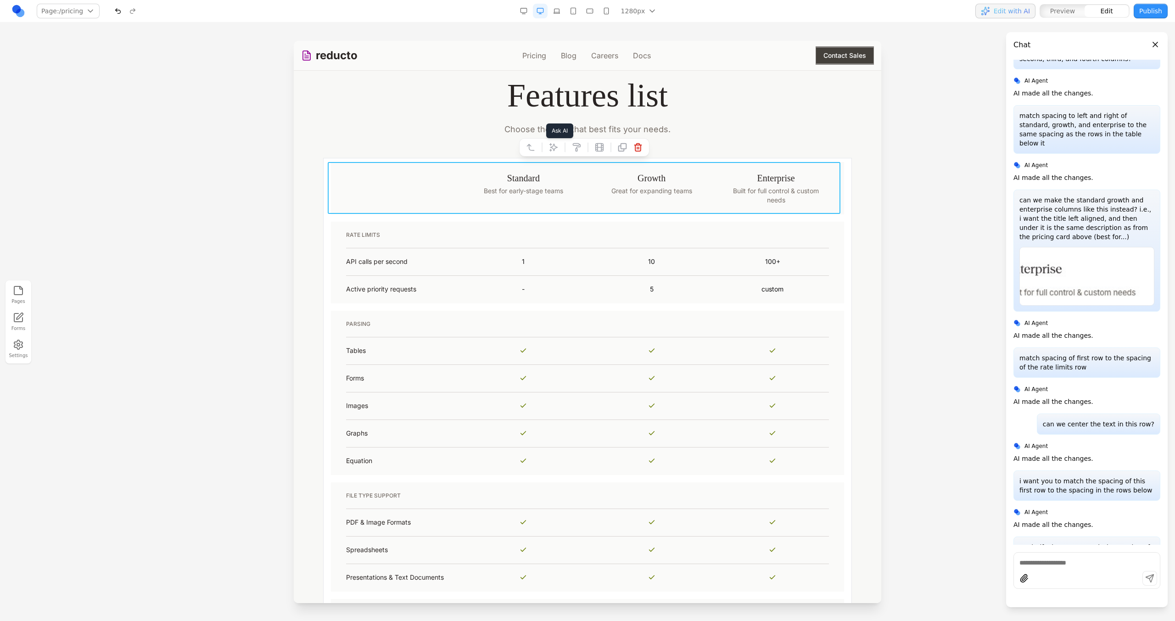
click at [558, 144] on icon at bounding box center [553, 147] width 9 height 9
click at [723, 543] on textarea at bounding box center [778, 546] width 147 height 46
drag, startPoint x: 812, startPoint y: 532, endPoint x: 763, endPoint y: 532, distance: 49.1
click at [763, 532] on textarea "**********" at bounding box center [778, 546] width 147 height 46
drag, startPoint x: 786, startPoint y: 540, endPoint x: 800, endPoint y: 544, distance: 14.1
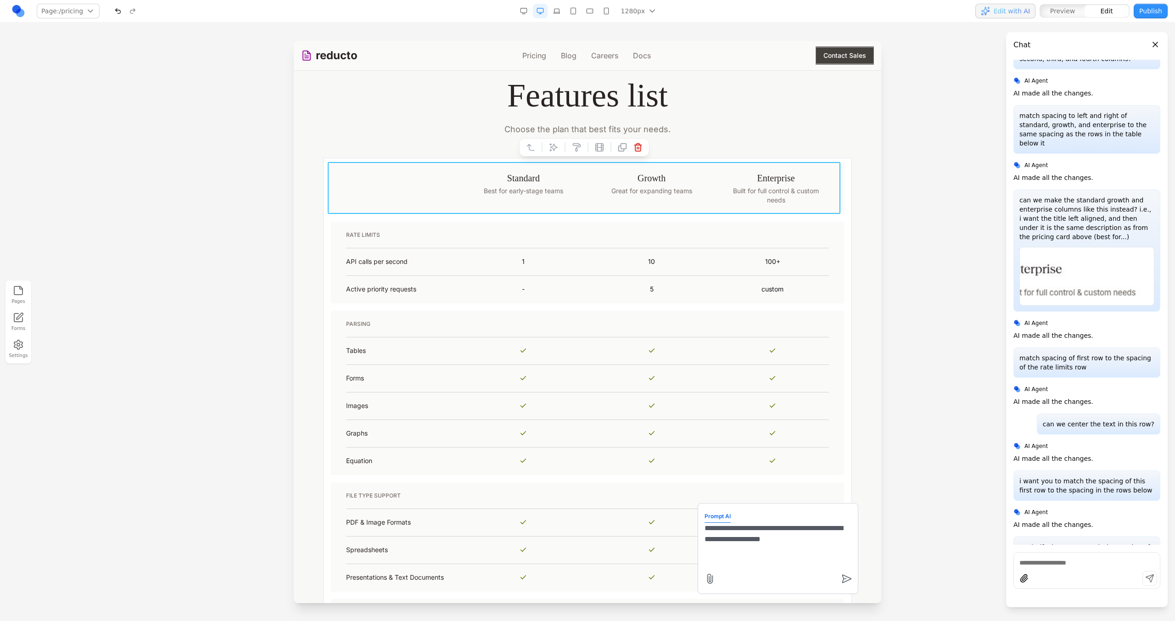
click at [800, 544] on textarea "**********" at bounding box center [778, 546] width 147 height 46
type textarea "**********"
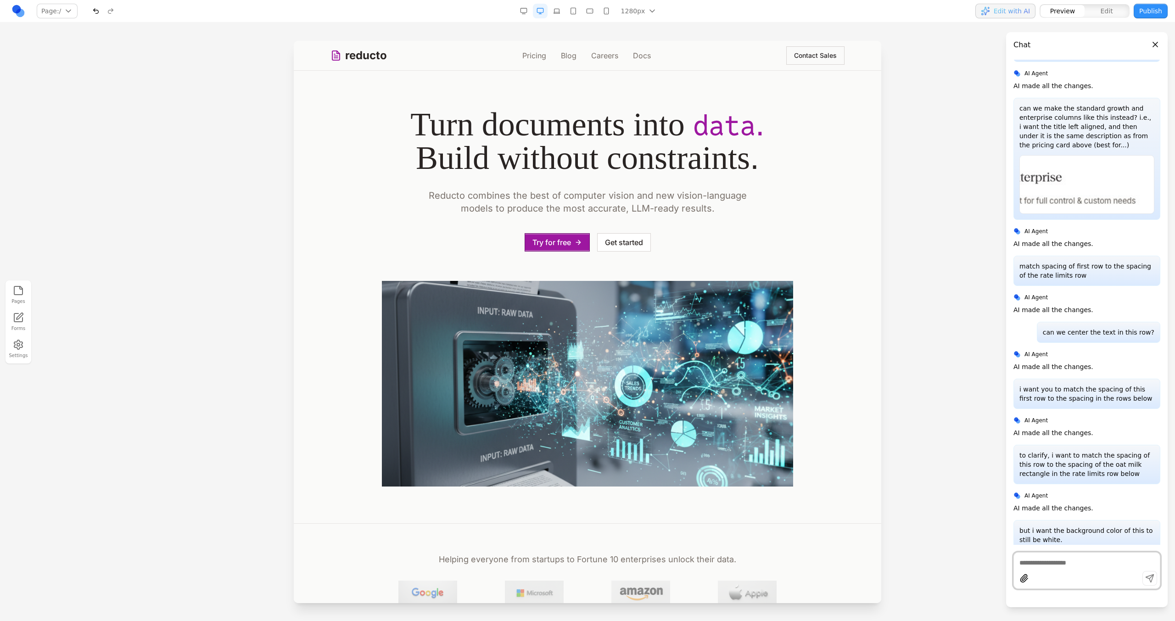
scroll to position [6966, 0]
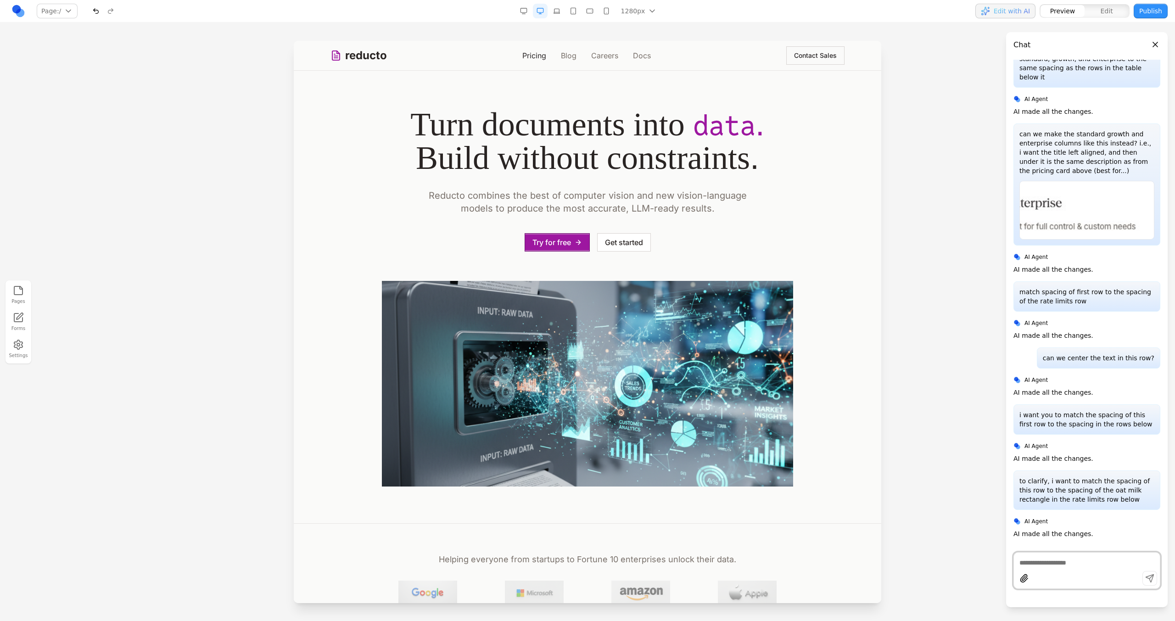
click at [536, 55] on link "Pricing" at bounding box center [534, 55] width 24 height 11
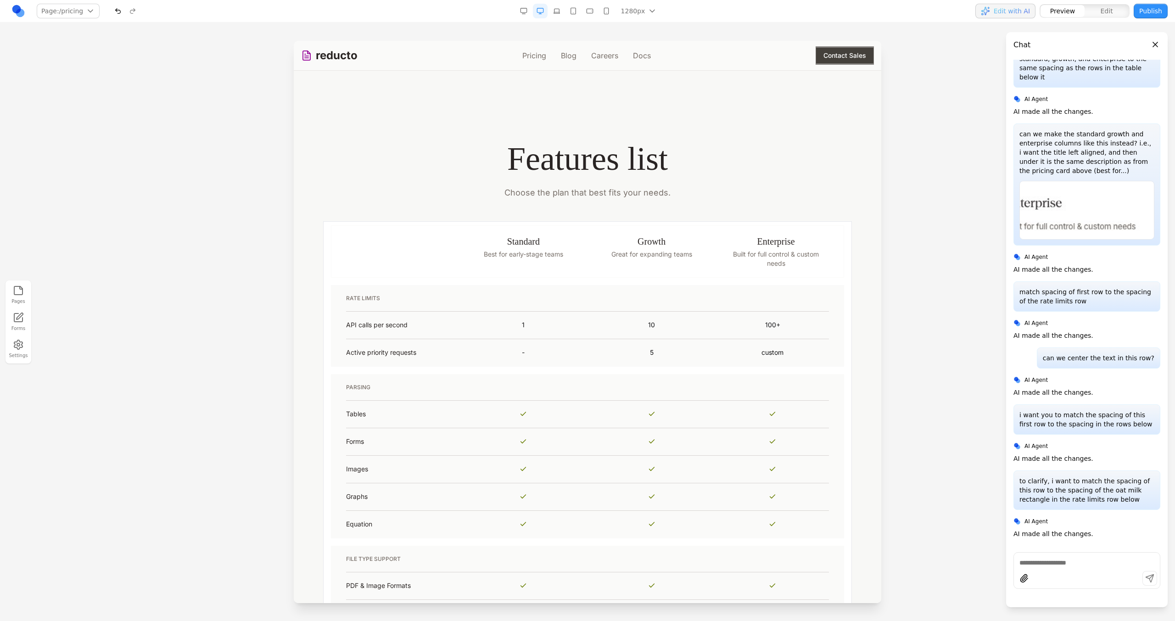
scroll to position [556, 0]
click at [744, 257] on p "Built for full control & custom needs" at bounding box center [776, 257] width 106 height 18
click at [744, 255] on p "**********" at bounding box center [776, 257] width 106 height 18
click at [708, 265] on th "Growth Great for expanding teams" at bounding box center [652, 250] width 128 height 52
click at [364, 258] on th at bounding box center [395, 250] width 128 height 52
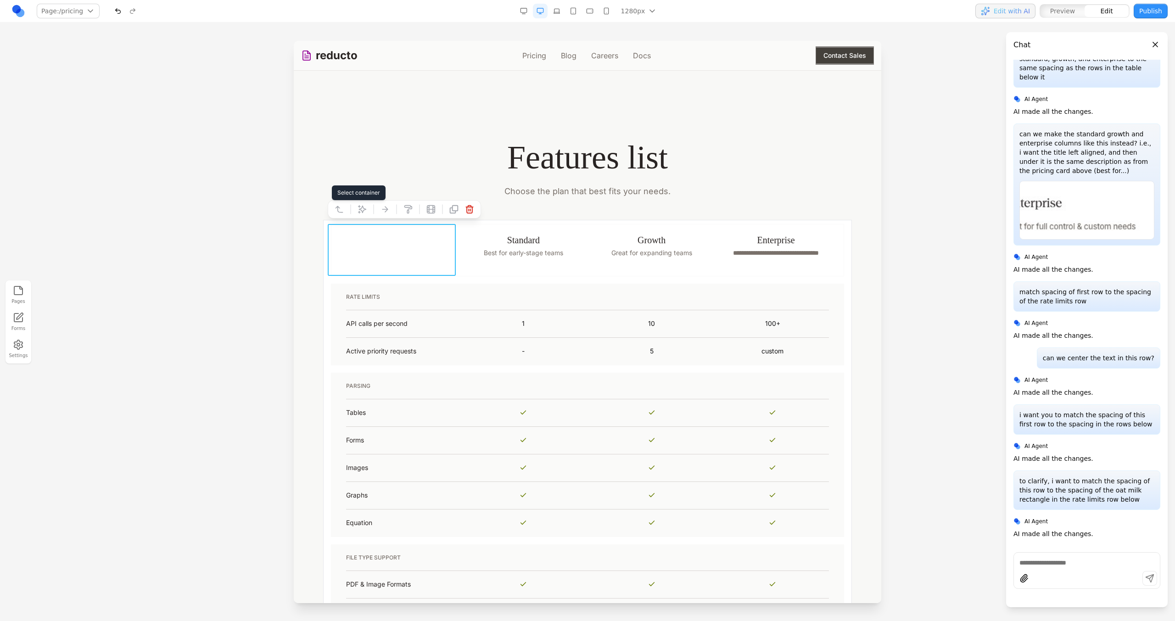
click at [341, 210] on icon at bounding box center [339, 209] width 9 height 9
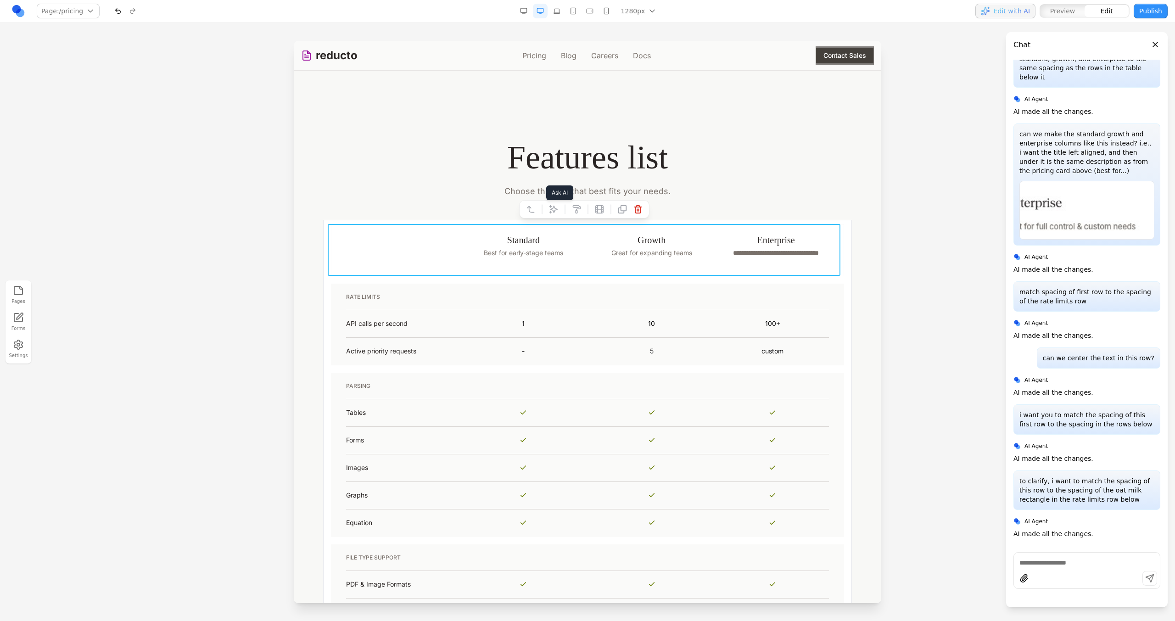
click at [556, 210] on icon at bounding box center [553, 209] width 9 height 9
click at [739, 560] on textarea at bounding box center [778, 546] width 147 height 46
type textarea "**********"
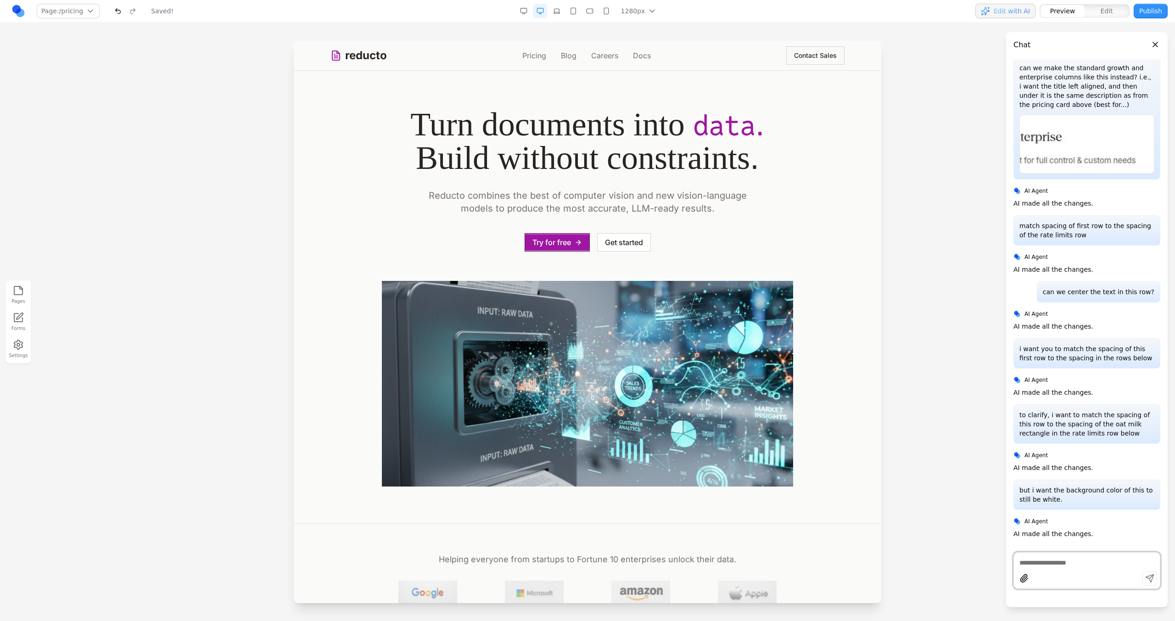
scroll to position [0, 0]
click at [524, 57] on link "Pricing" at bounding box center [534, 55] width 24 height 11
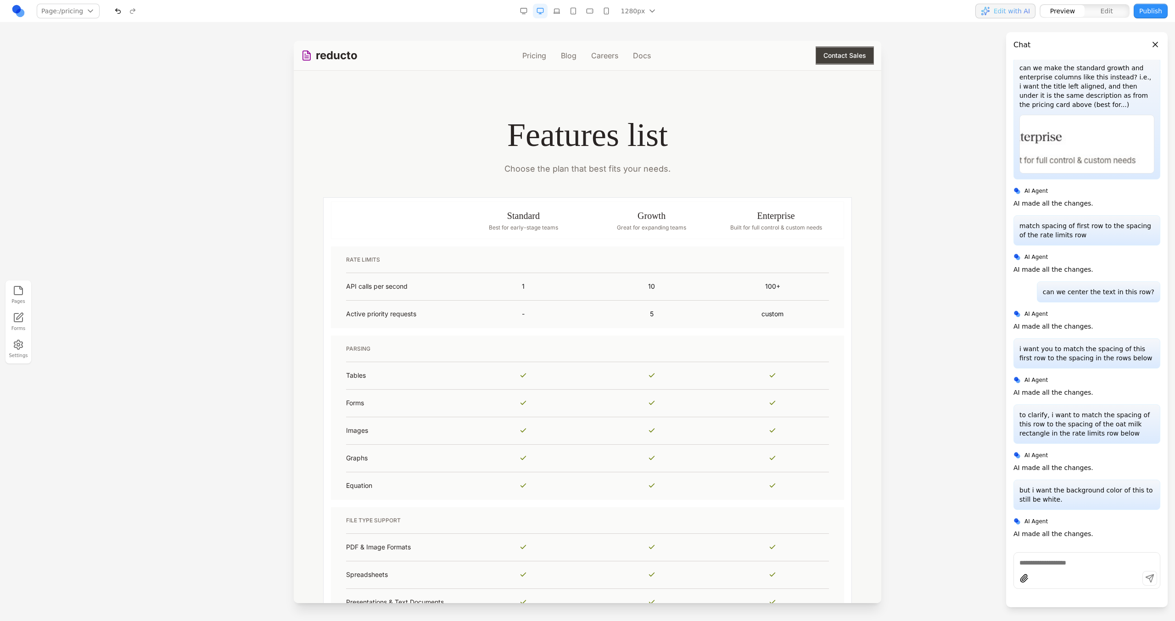
scroll to position [577, 0]
click at [752, 230] on p "Built for full control & custom needs" at bounding box center [776, 228] width 106 height 7
click at [413, 217] on th at bounding box center [395, 221] width 128 height 37
click at [363, 225] on th at bounding box center [395, 221] width 128 height 37
click at [341, 186] on icon at bounding box center [339, 188] width 9 height 9
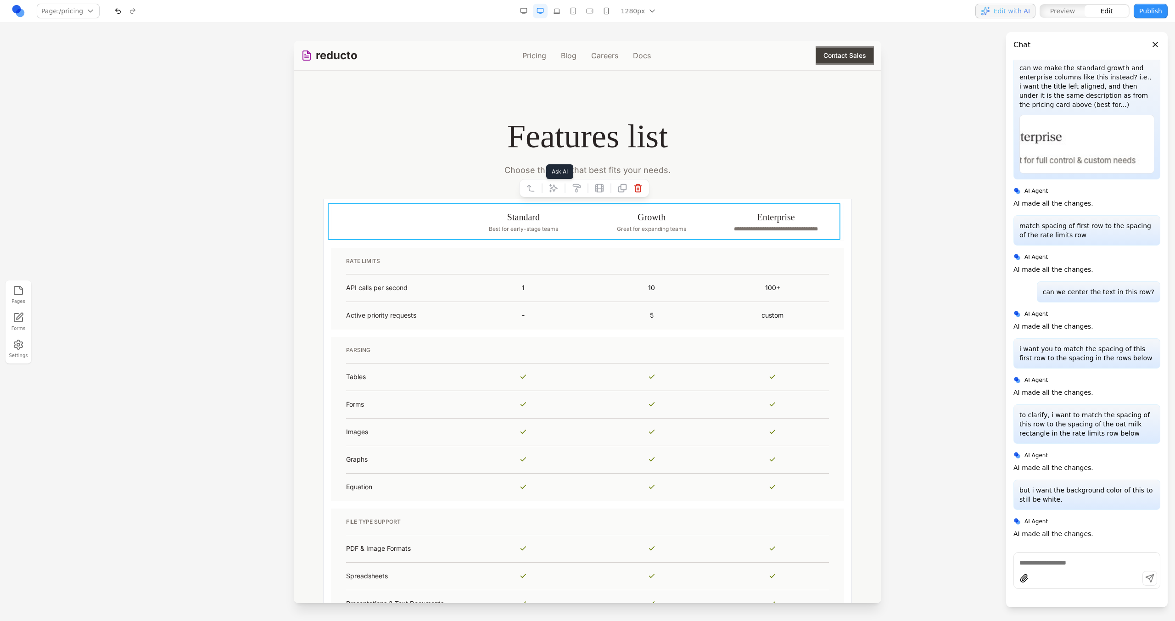
click at [553, 192] on icon at bounding box center [553, 188] width 9 height 9
click at [720, 536] on textarea at bounding box center [778, 546] width 147 height 46
type textarea "**********"
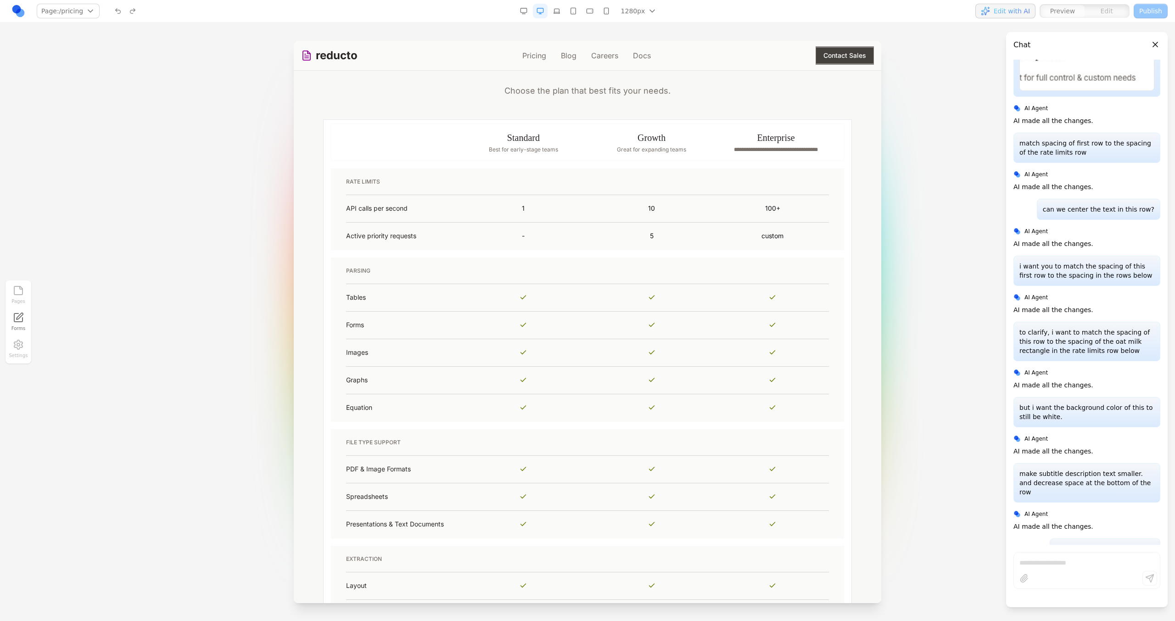
scroll to position [630, 0]
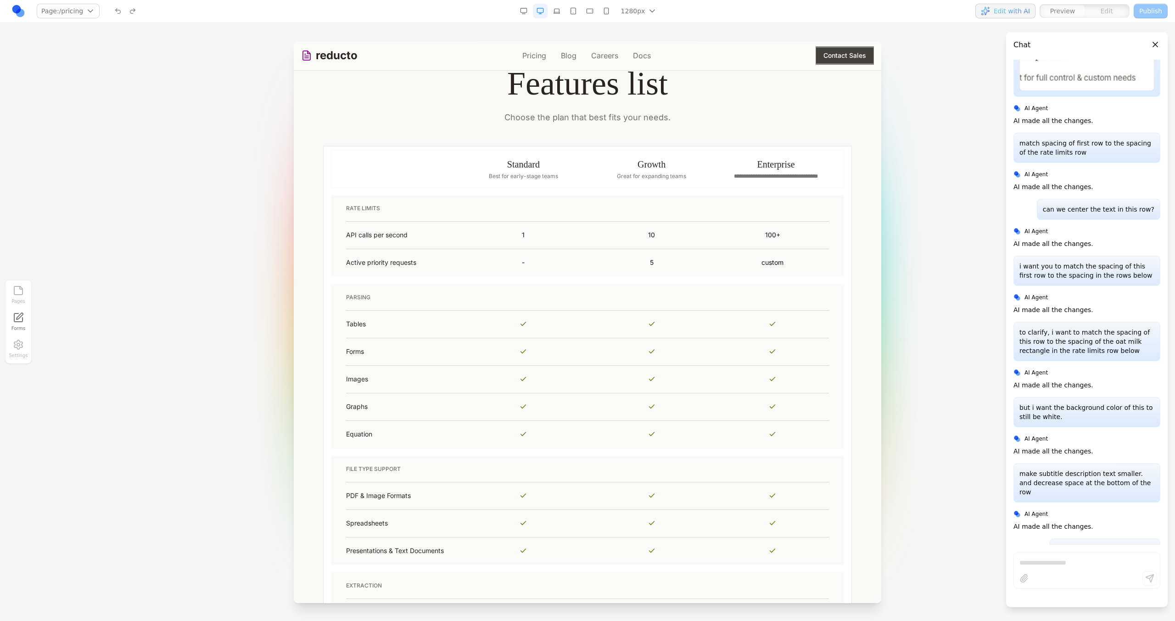
click at [608, 12] on button "button" at bounding box center [606, 11] width 15 height 15
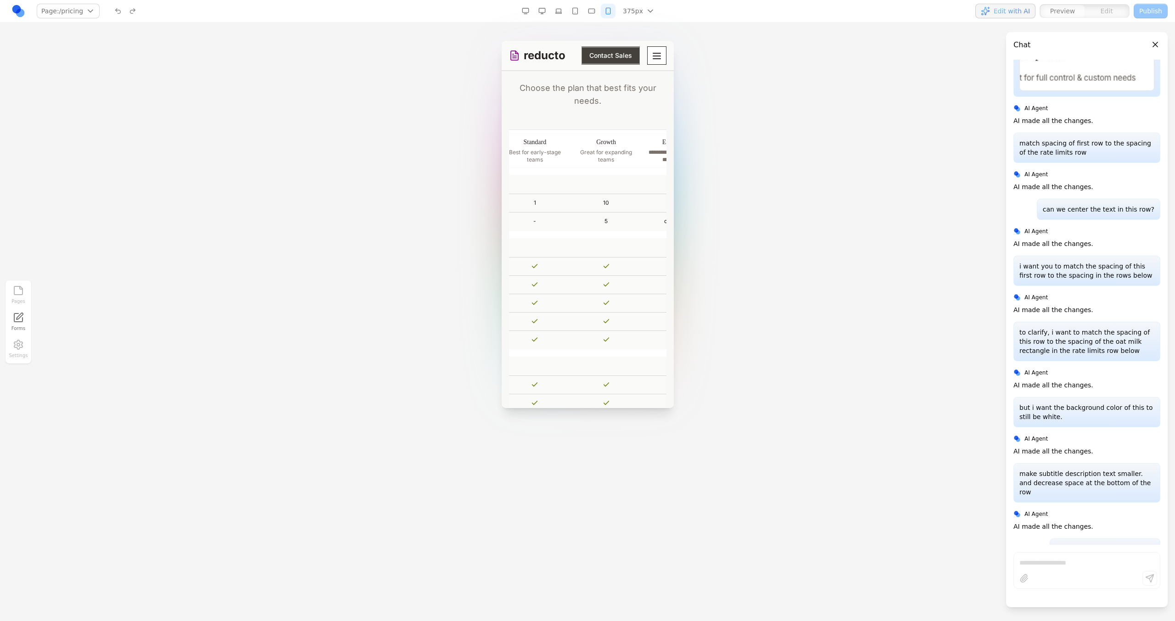
scroll to position [0, 0]
click at [592, 12] on button "button" at bounding box center [591, 11] width 15 height 15
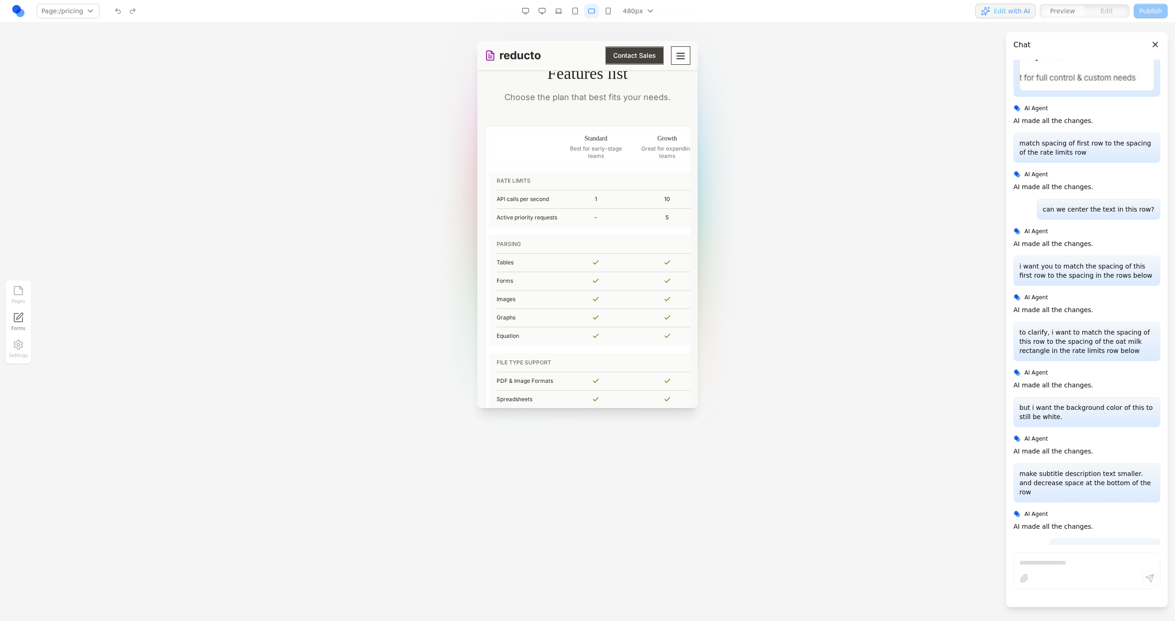
click at [576, 12] on button "button" at bounding box center [575, 11] width 15 height 15
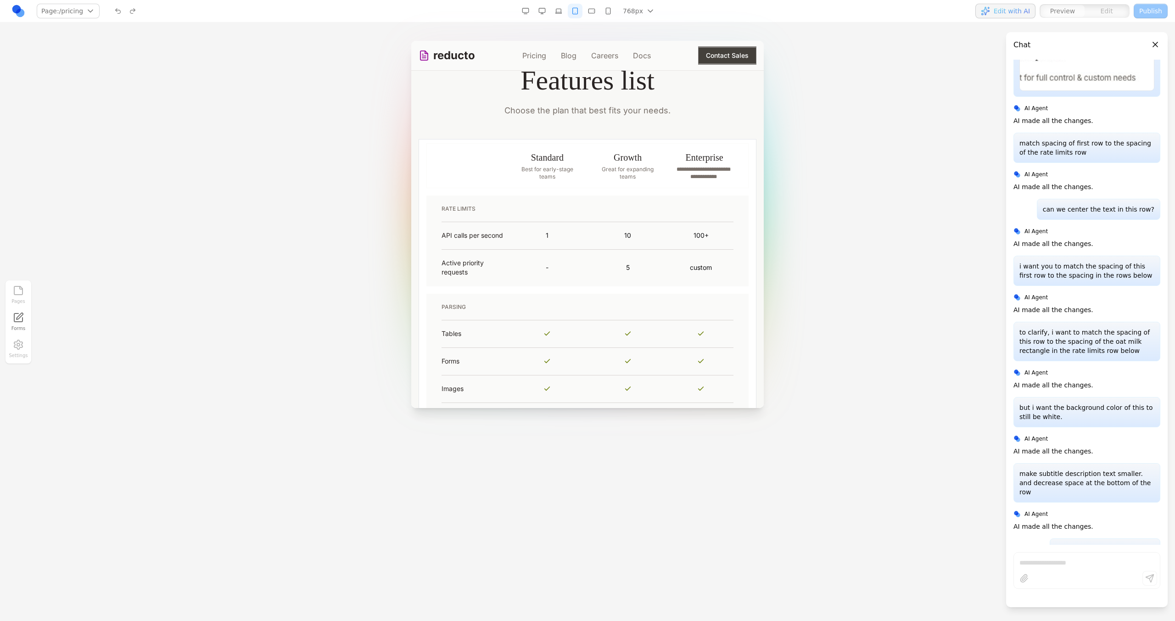
click at [559, 15] on button "button" at bounding box center [558, 11] width 15 height 15
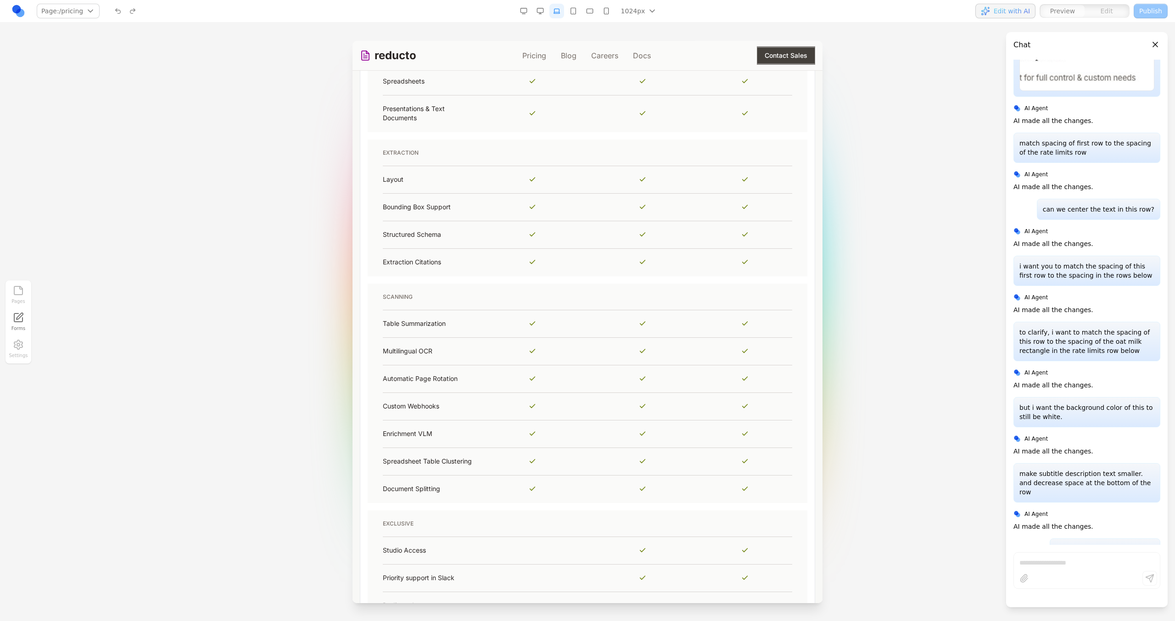
scroll to position [630, 0]
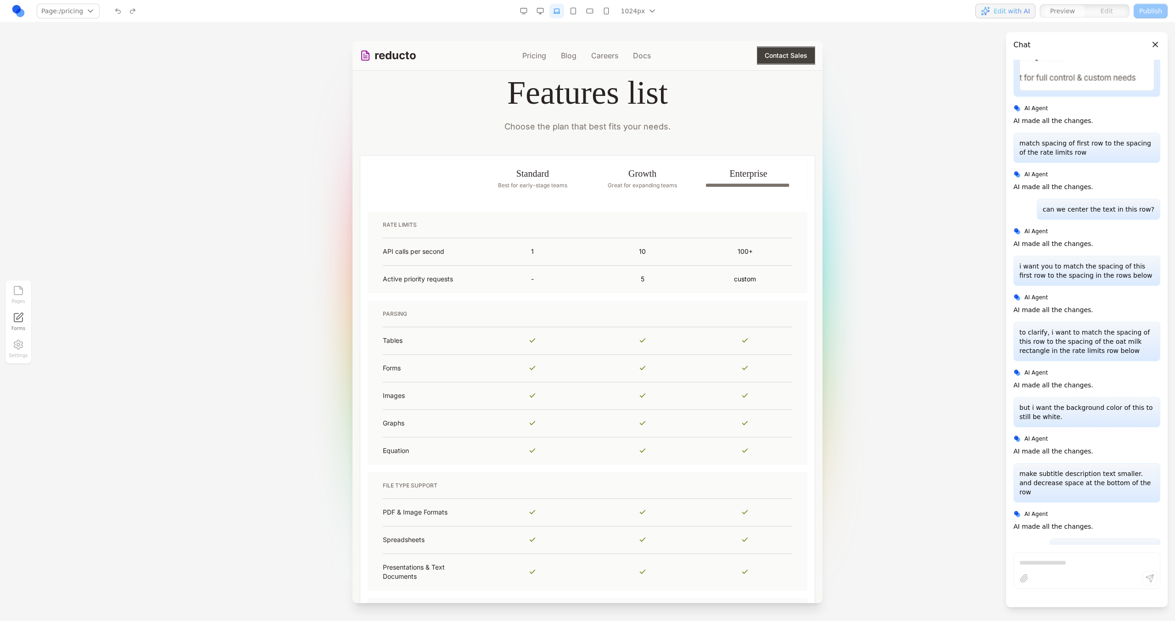
click at [537, 12] on button "button" at bounding box center [540, 11] width 15 height 15
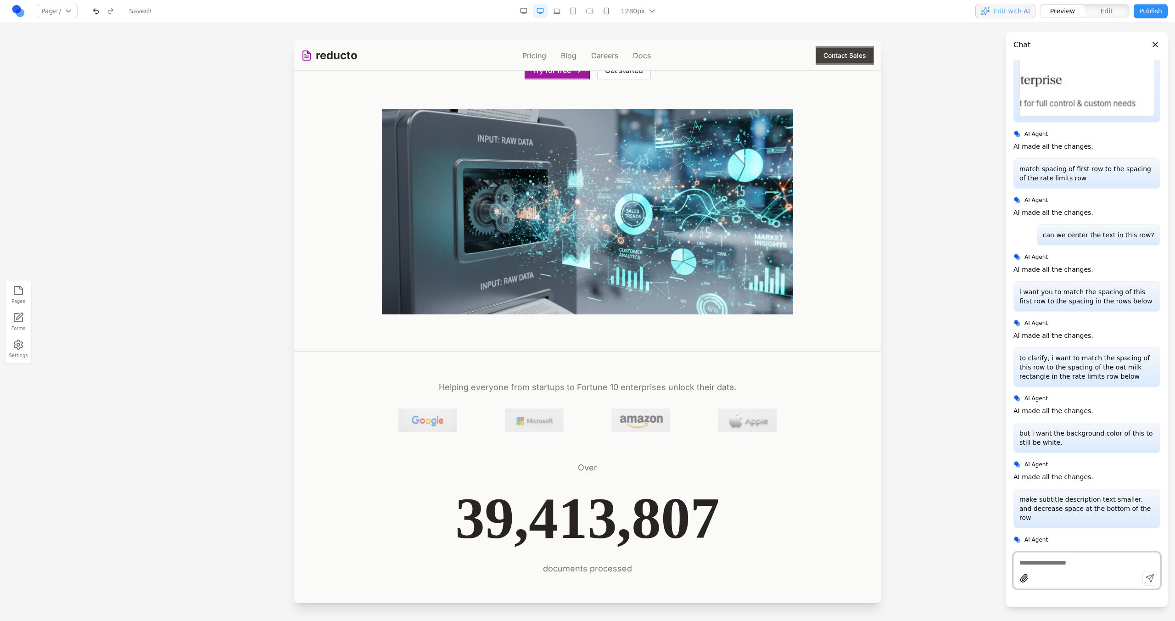
scroll to position [224, 0]
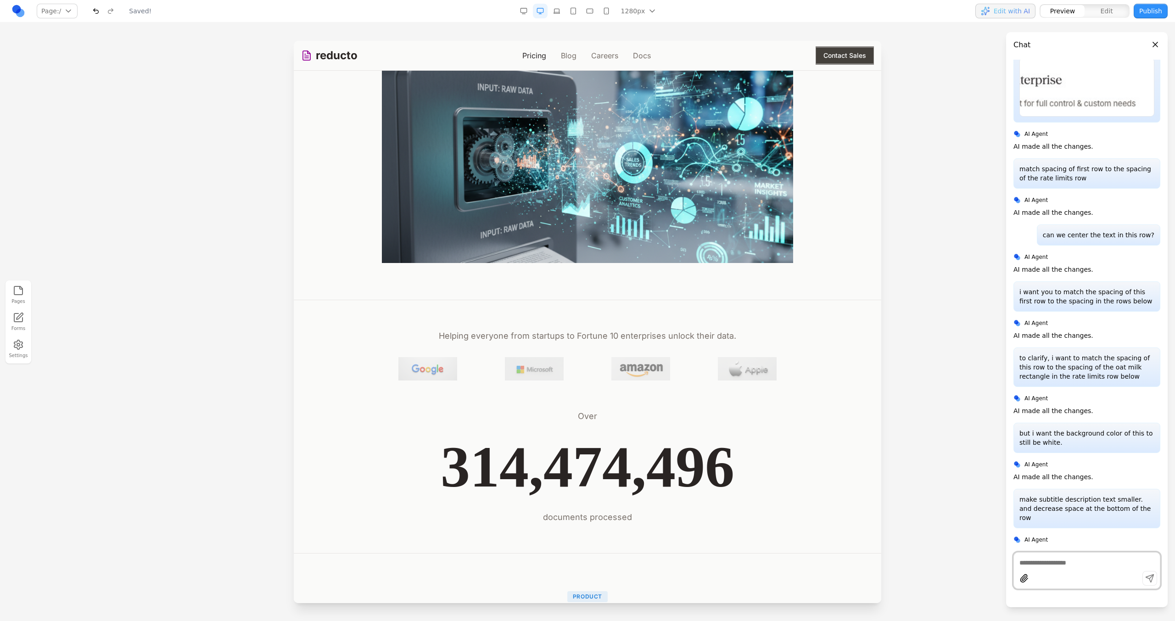
click at [538, 56] on link "Pricing" at bounding box center [534, 55] width 24 height 11
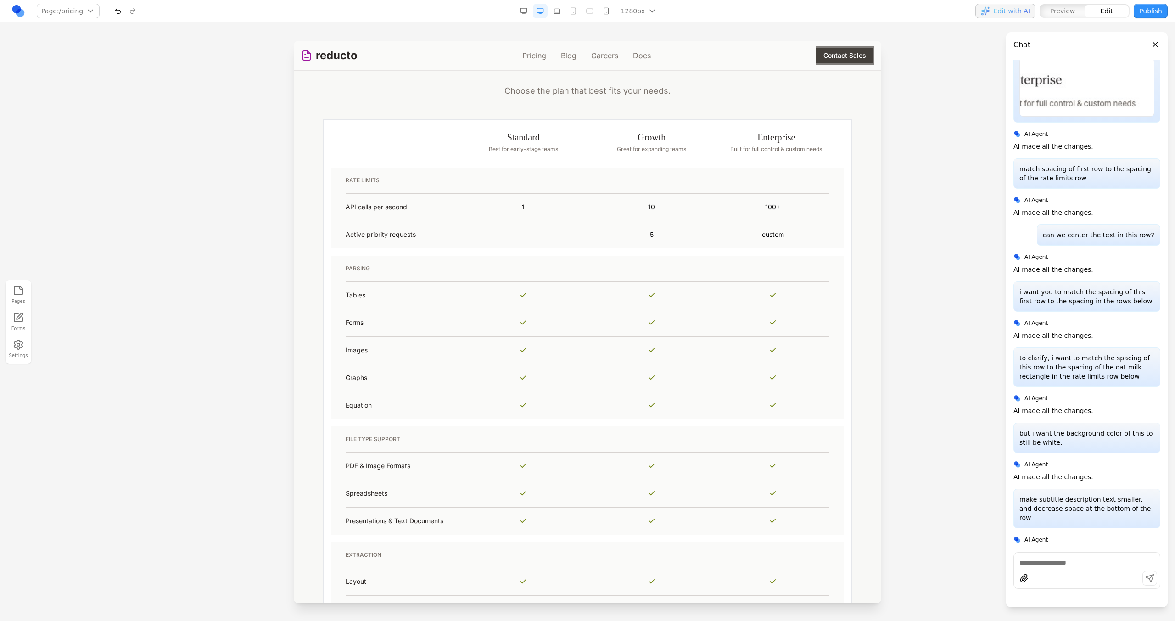
scroll to position [607, 0]
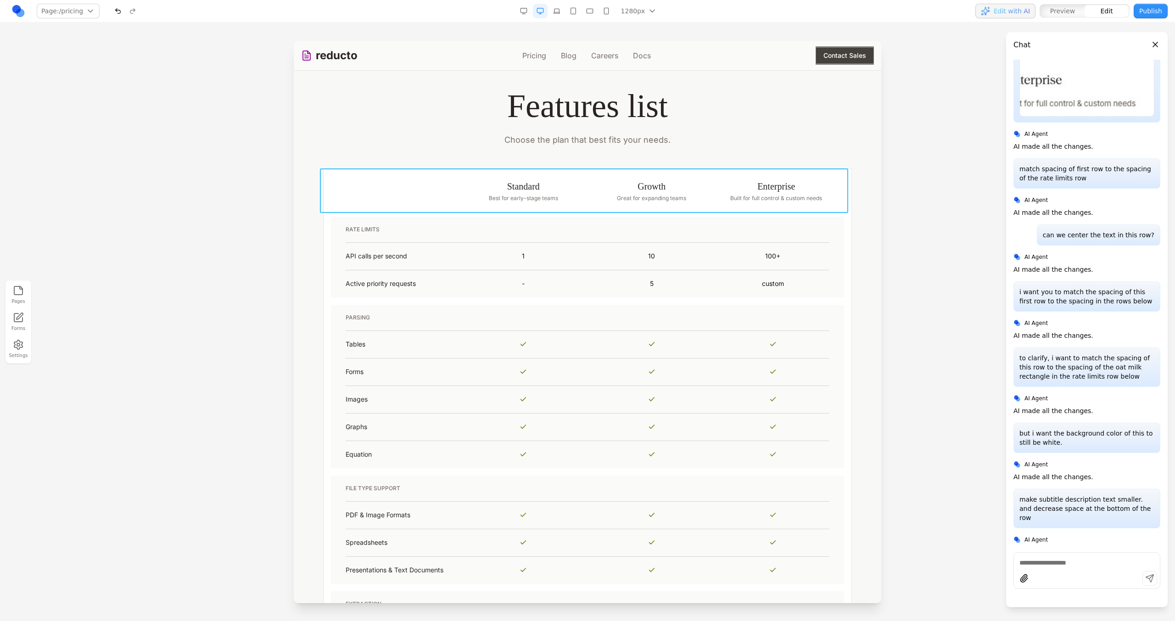
click at [469, 170] on td "Standard Best for early-stage teams Growth Great for expanding teams Enterprise…" at bounding box center [588, 190] width 528 height 45
click at [557, 158] on icon at bounding box center [553, 153] width 9 height 9
click at [742, 542] on textarea at bounding box center [778, 546] width 147 height 46
type textarea "**********"
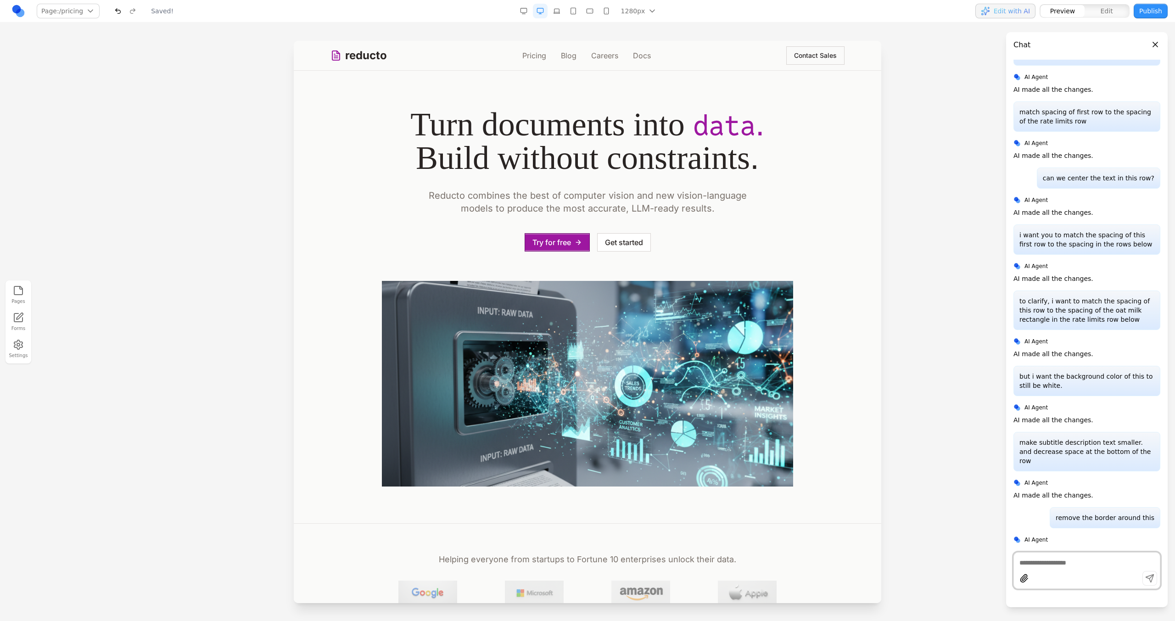
scroll to position [0, 0]
click at [531, 57] on link "Pricing" at bounding box center [534, 55] width 24 height 11
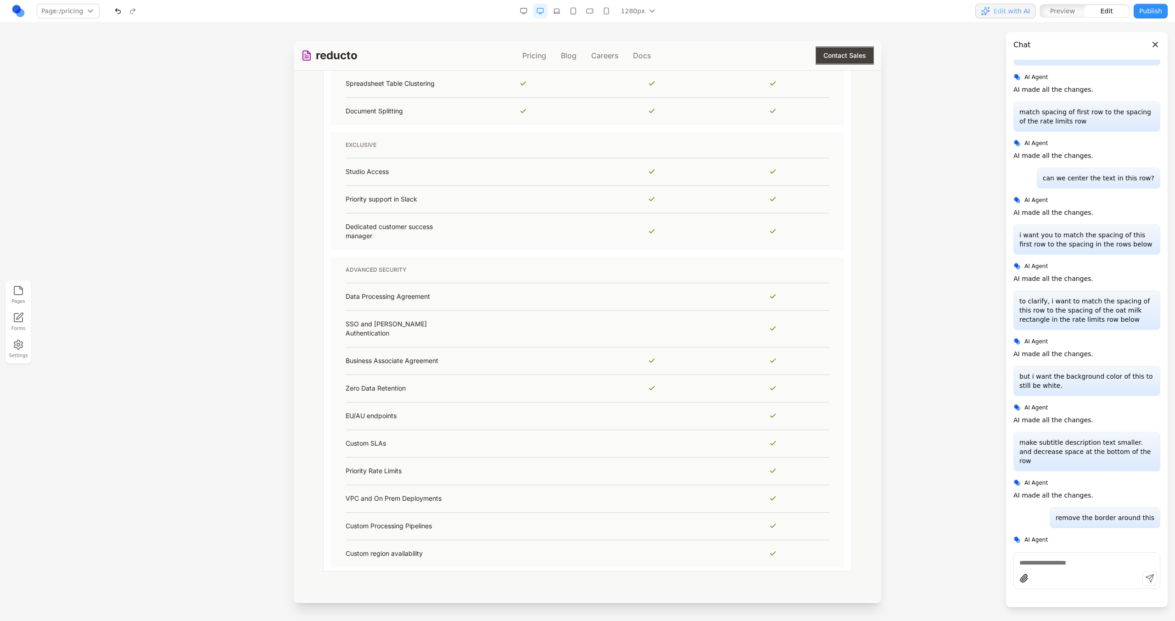
scroll to position [1572, 0]
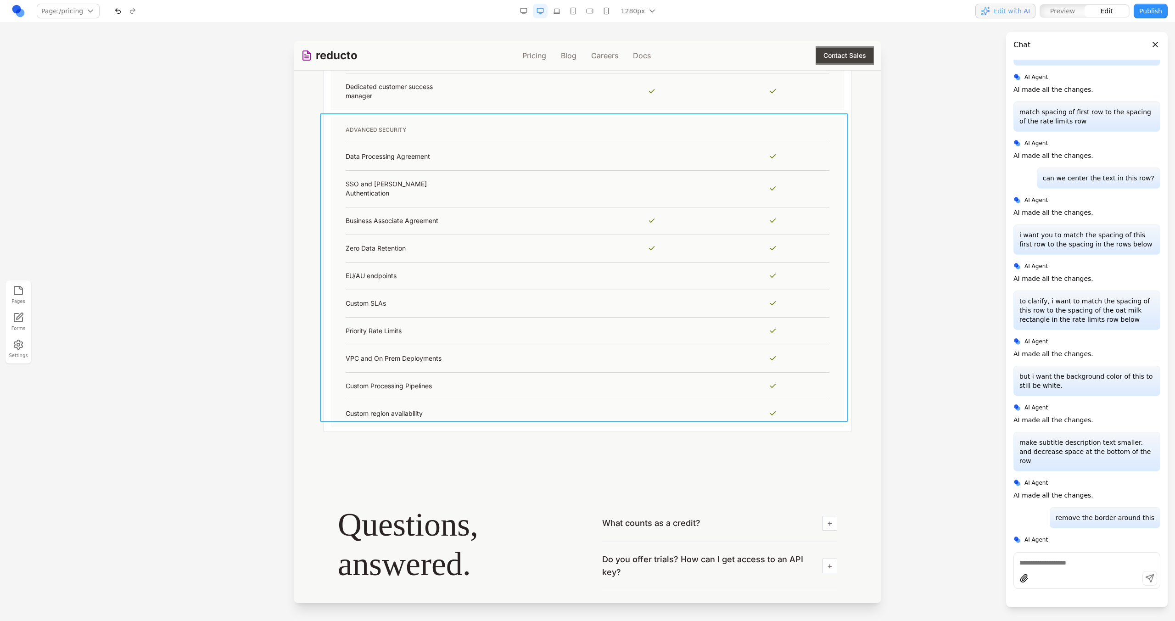
click at [510, 420] on td "ADVANCED SECURITY Data Processing Agreement SSO and SAML Authentication Busines…" at bounding box center [588, 272] width 528 height 318
click at [562, 93] on div at bounding box center [565, 99] width 6 height 16
click at [559, 98] on button at bounding box center [553, 98] width 15 height 15
click at [726, 552] on textarea at bounding box center [778, 546] width 147 height 46
type textarea "**********"
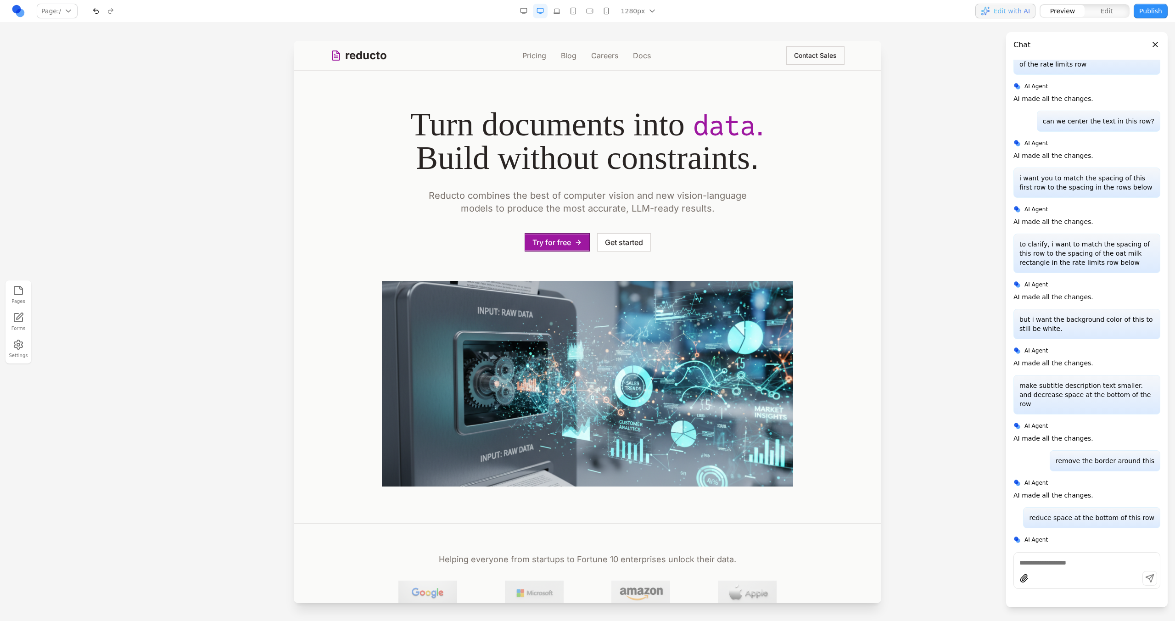
scroll to position [0, 0]
click at [537, 56] on link "Pricing" at bounding box center [534, 55] width 24 height 11
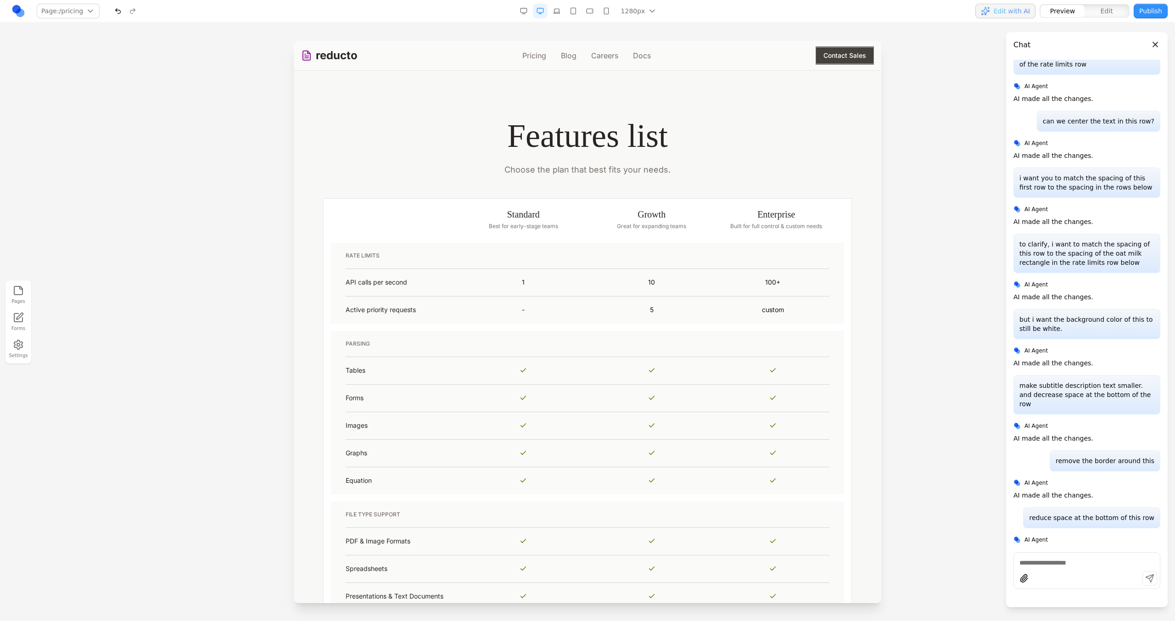
scroll to position [566, 0]
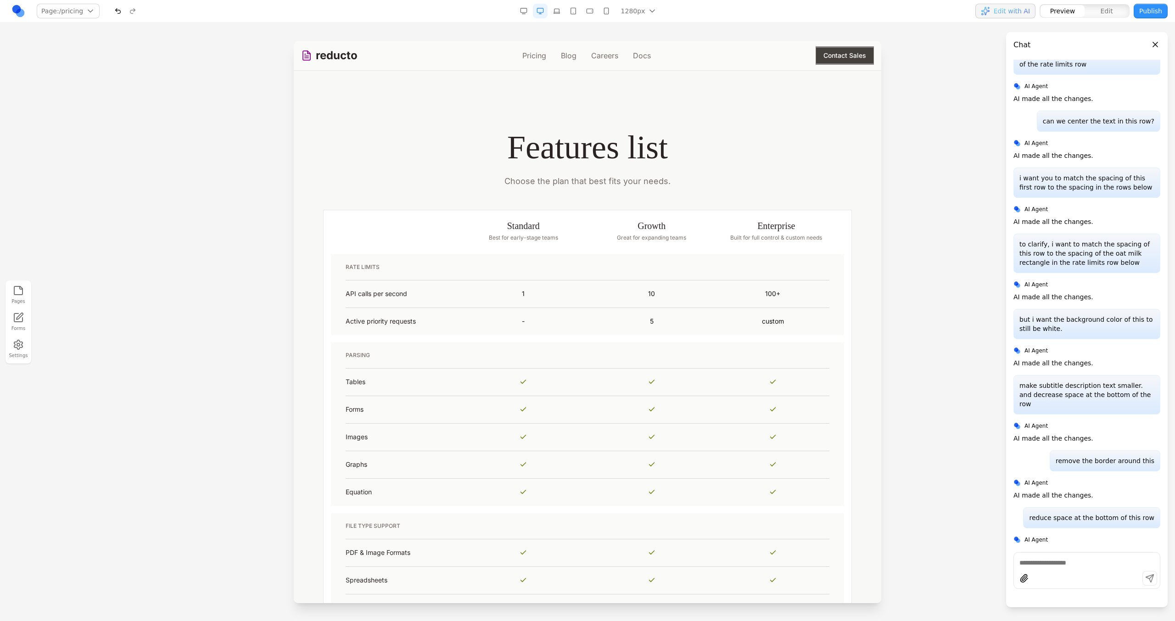
click at [560, 13] on button "button" at bounding box center [556, 11] width 15 height 15
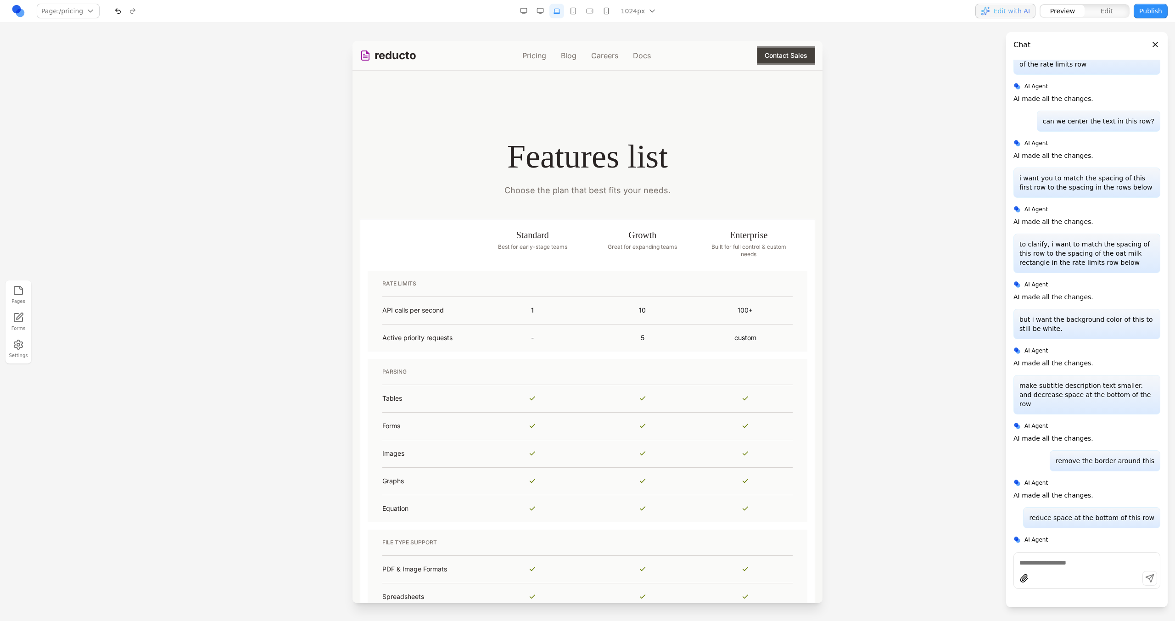
scroll to position [572, 0]
click at [574, 6] on button "button" at bounding box center [573, 11] width 15 height 15
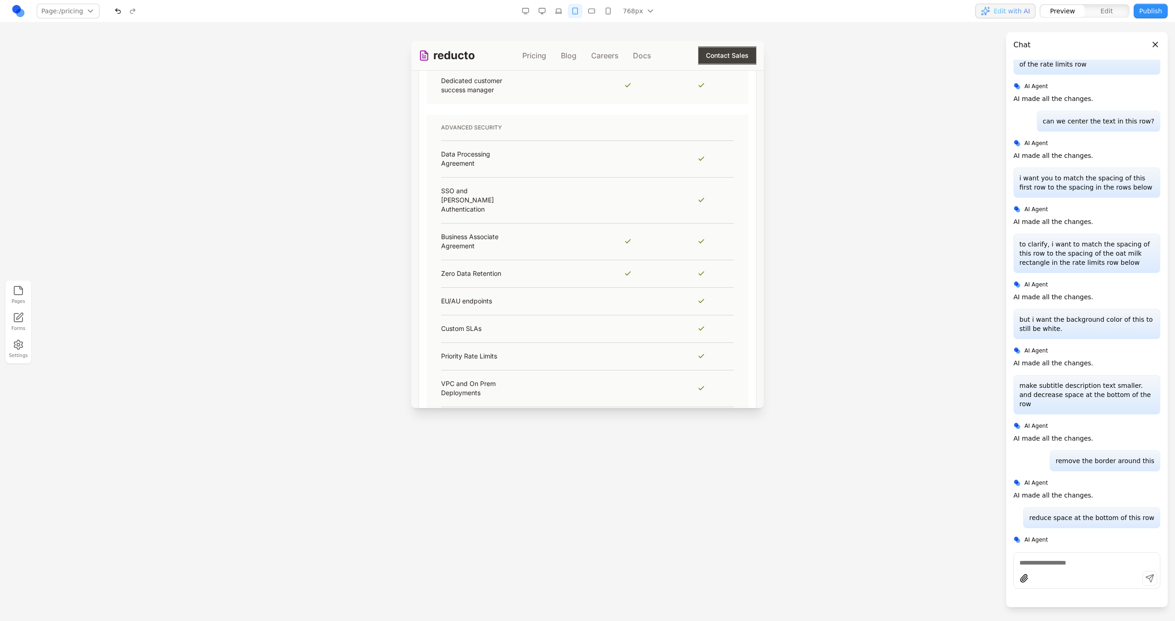
click at [593, 8] on button "button" at bounding box center [591, 11] width 15 height 15
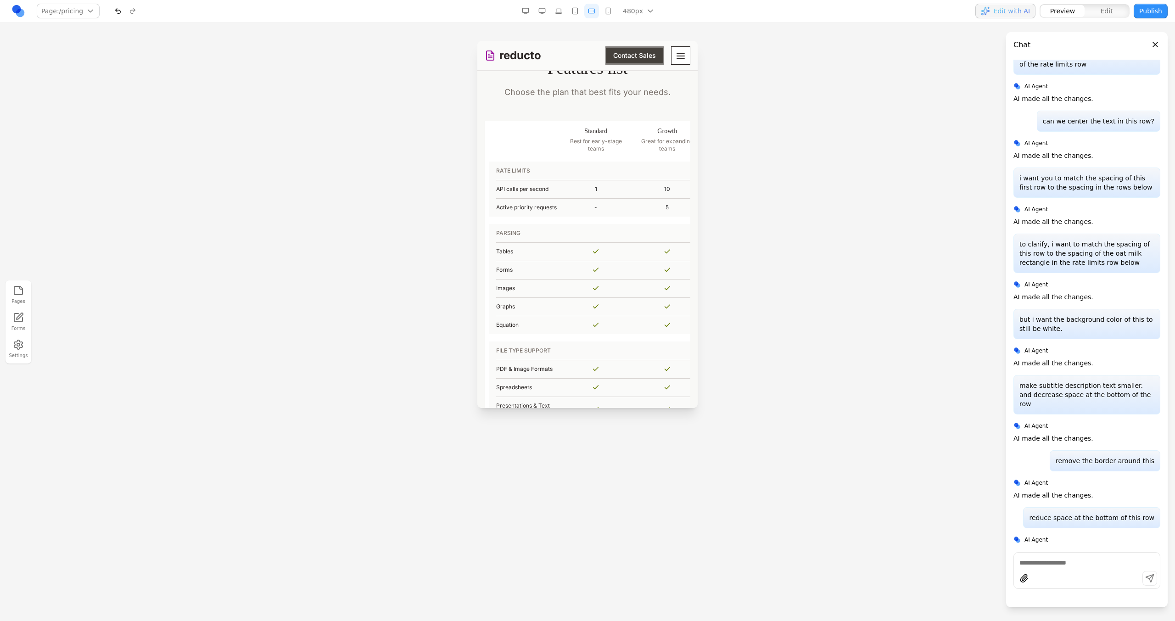
scroll to position [946, 0]
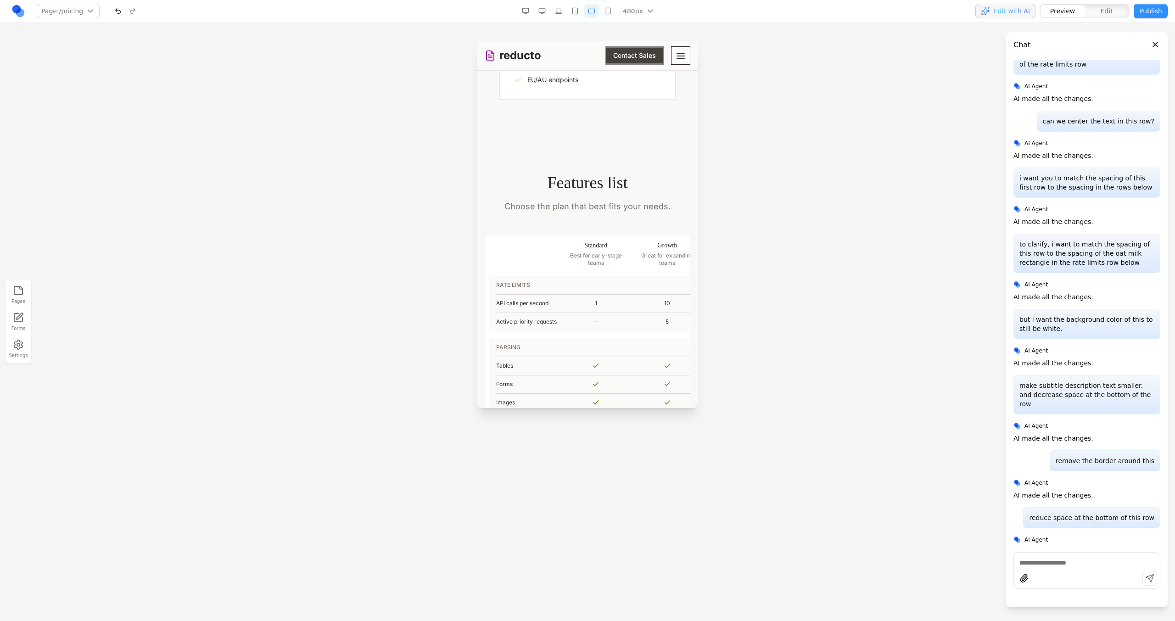
click at [608, 5] on button "button" at bounding box center [608, 11] width 15 height 15
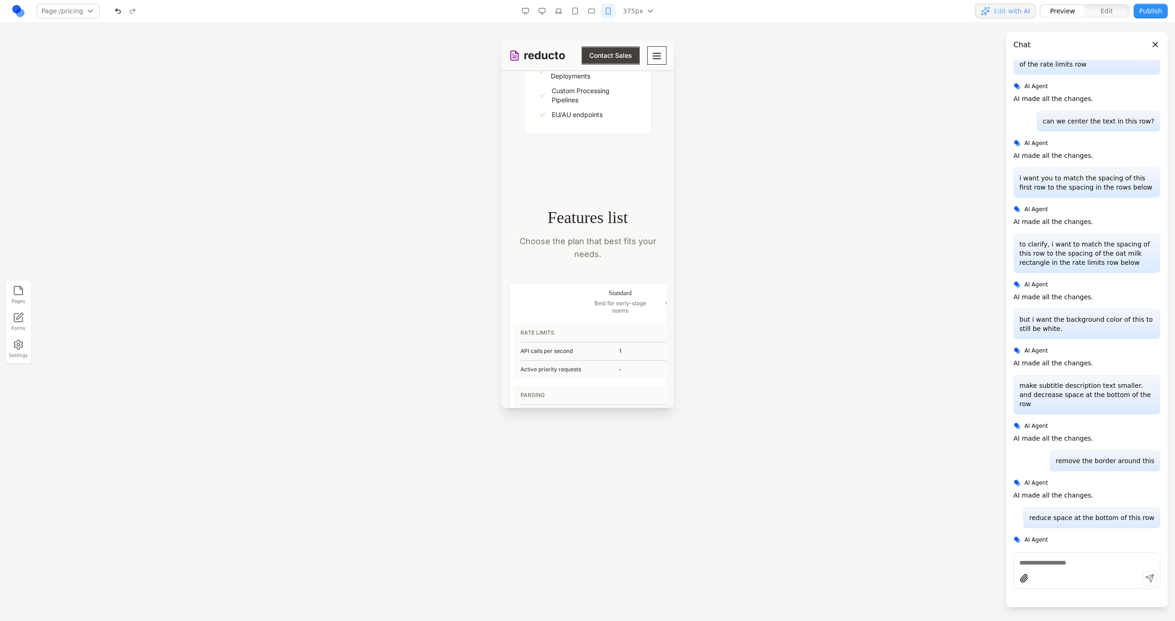
scroll to position [1047, 0]
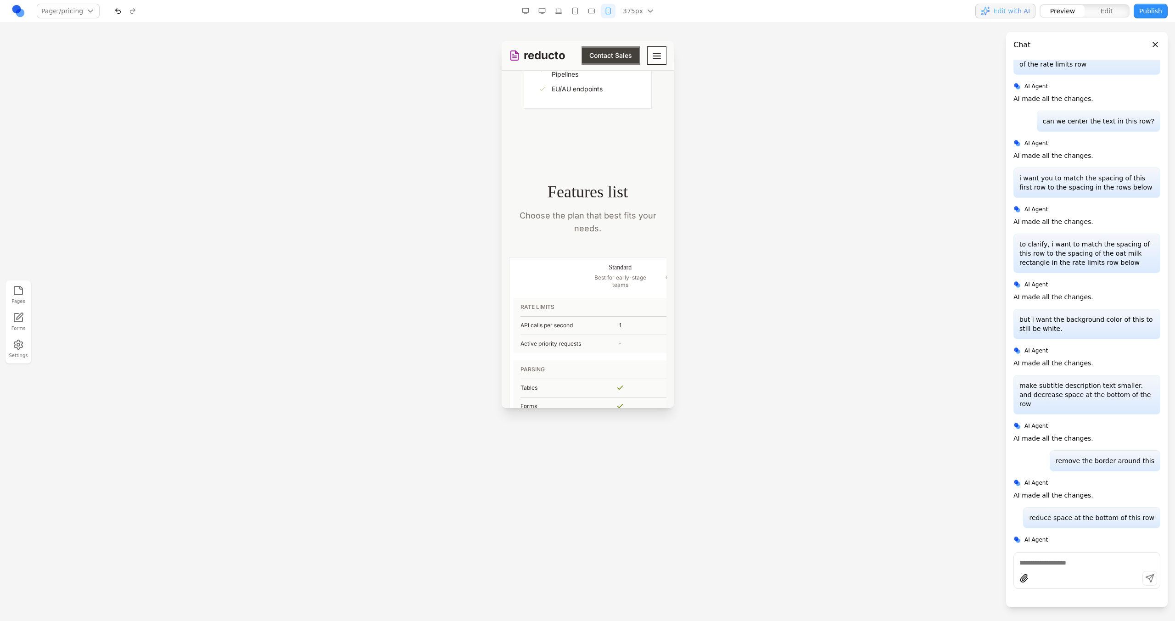
click at [543, 11] on button "button" at bounding box center [542, 11] width 15 height 15
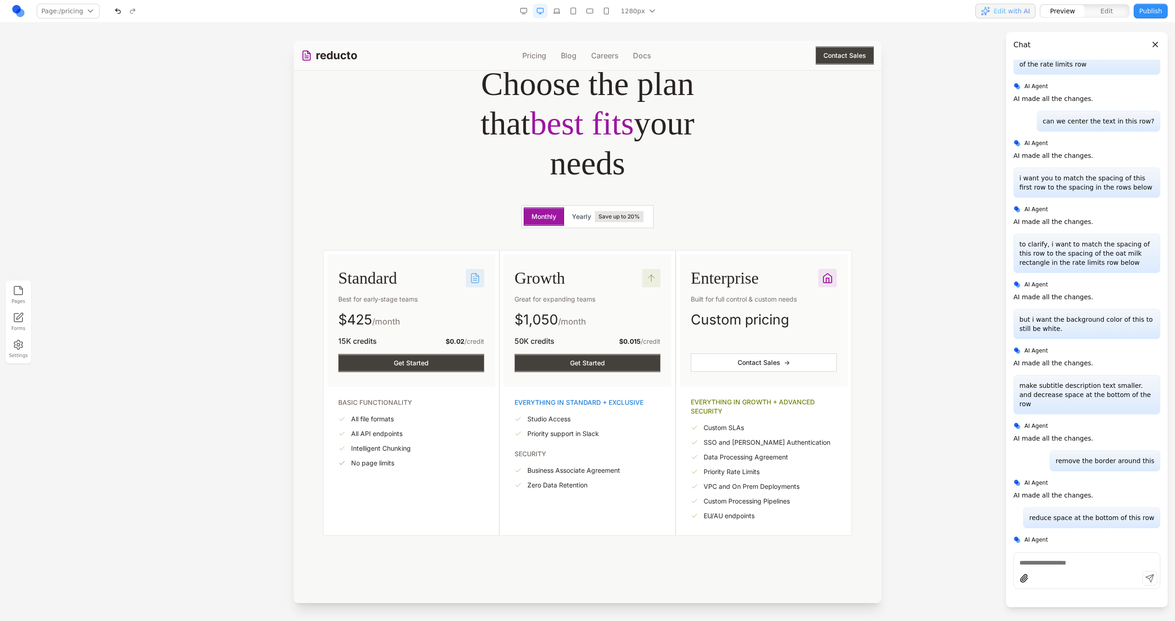
scroll to position [0, 0]
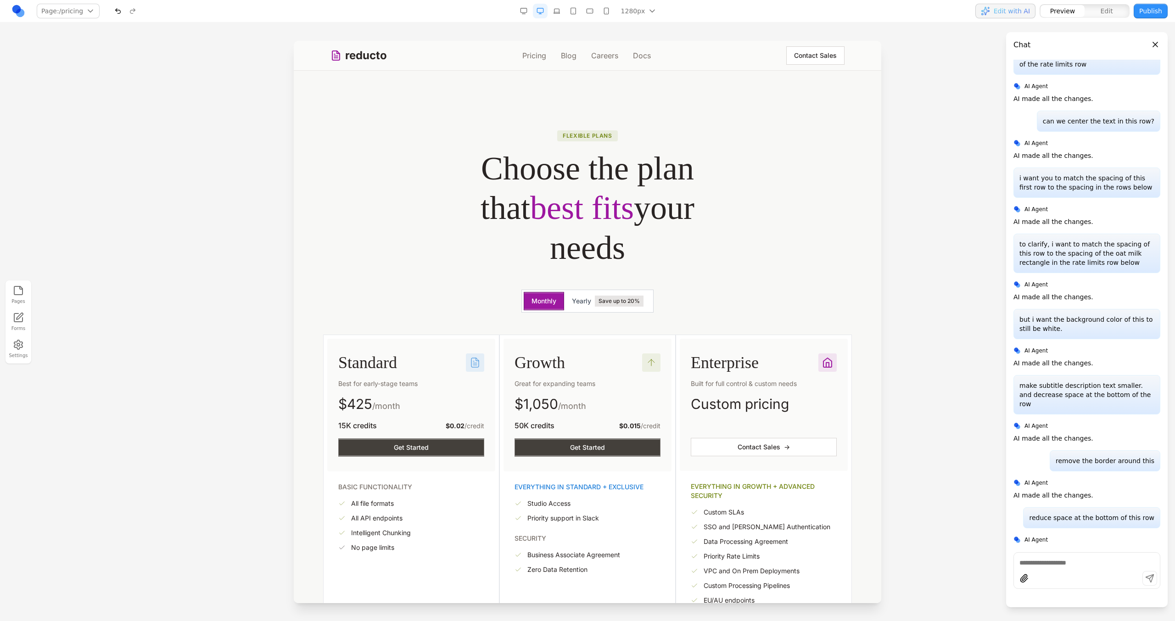
click at [792, 61] on button "Contact Sales" at bounding box center [815, 55] width 58 height 18
click at [715, 74] on icon at bounding box center [719, 78] width 8 height 8
click at [725, 536] on textarea at bounding box center [778, 546] width 147 height 46
paste textarea "**********"
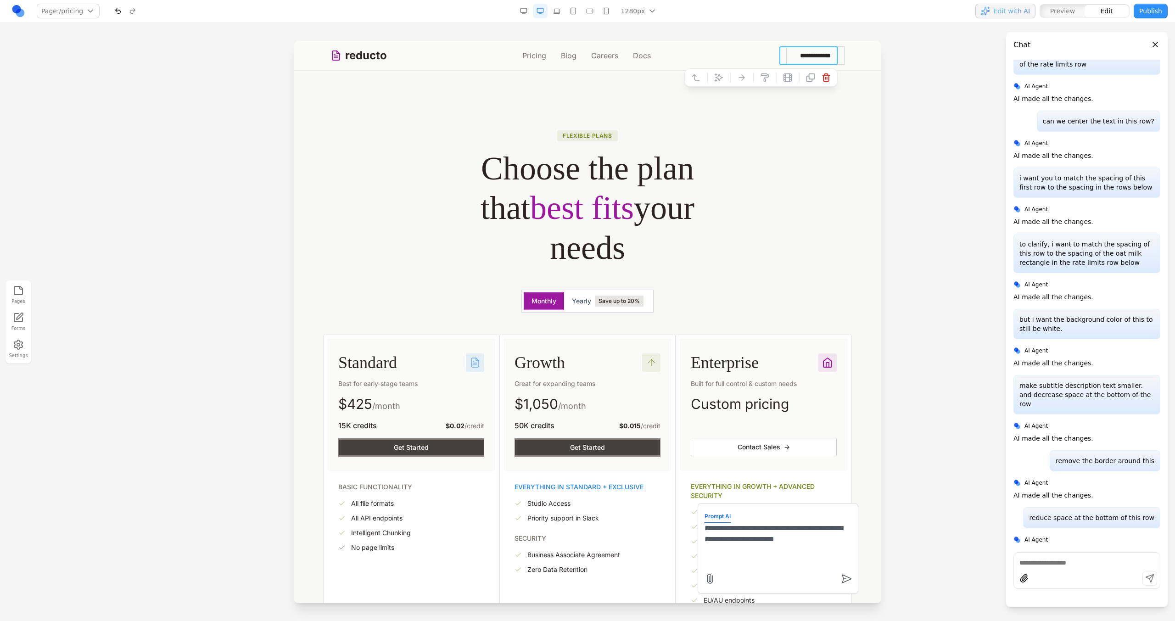
type textarea "**********"
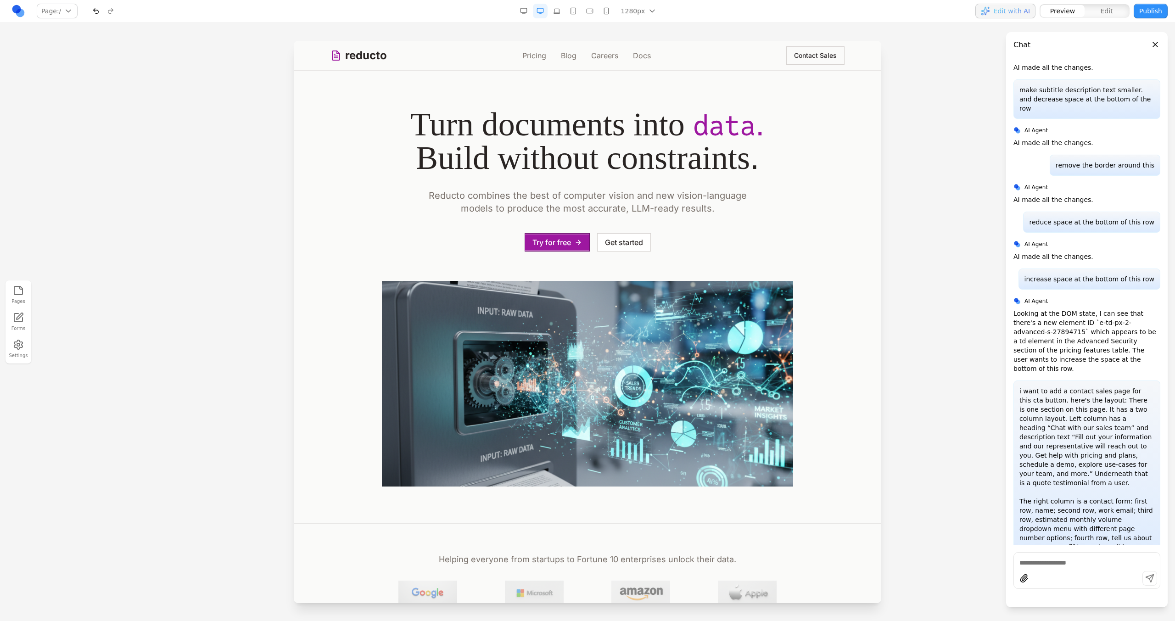
click at [826, 55] on button "Contact Sales" at bounding box center [815, 55] width 58 height 18
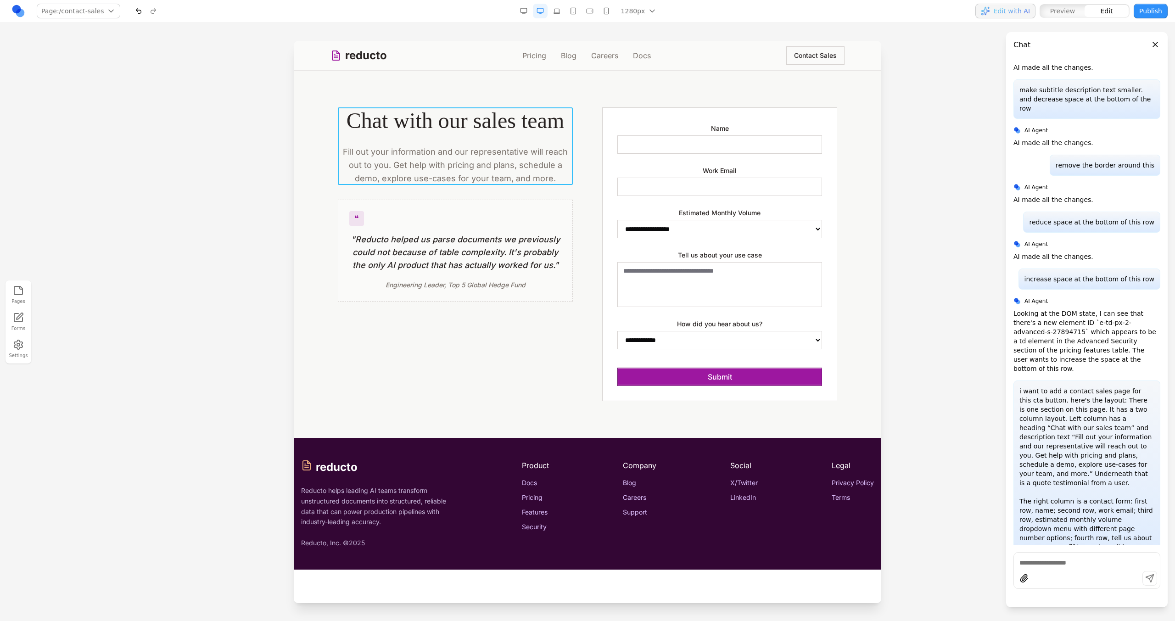
click at [552, 138] on div "Chat with our sales team Fill out your information and our representative will …" at bounding box center [455, 146] width 235 height 78
click at [409, 95] on icon at bounding box center [413, 92] width 9 height 9
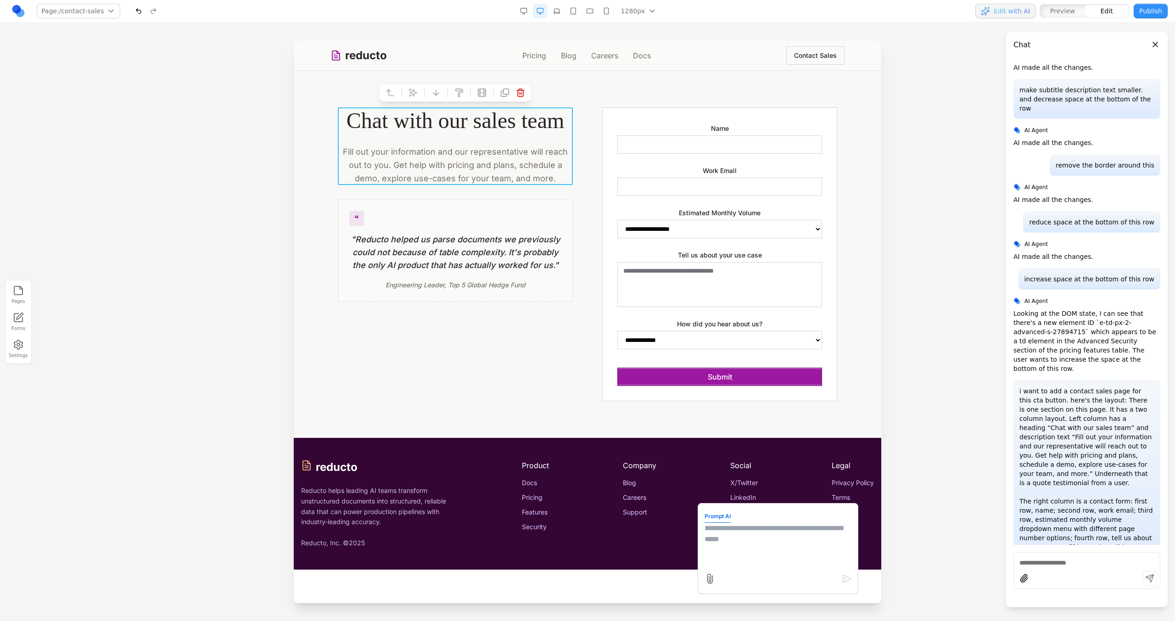
click at [760, 542] on textarea at bounding box center [778, 546] width 147 height 46
type textarea "**********"
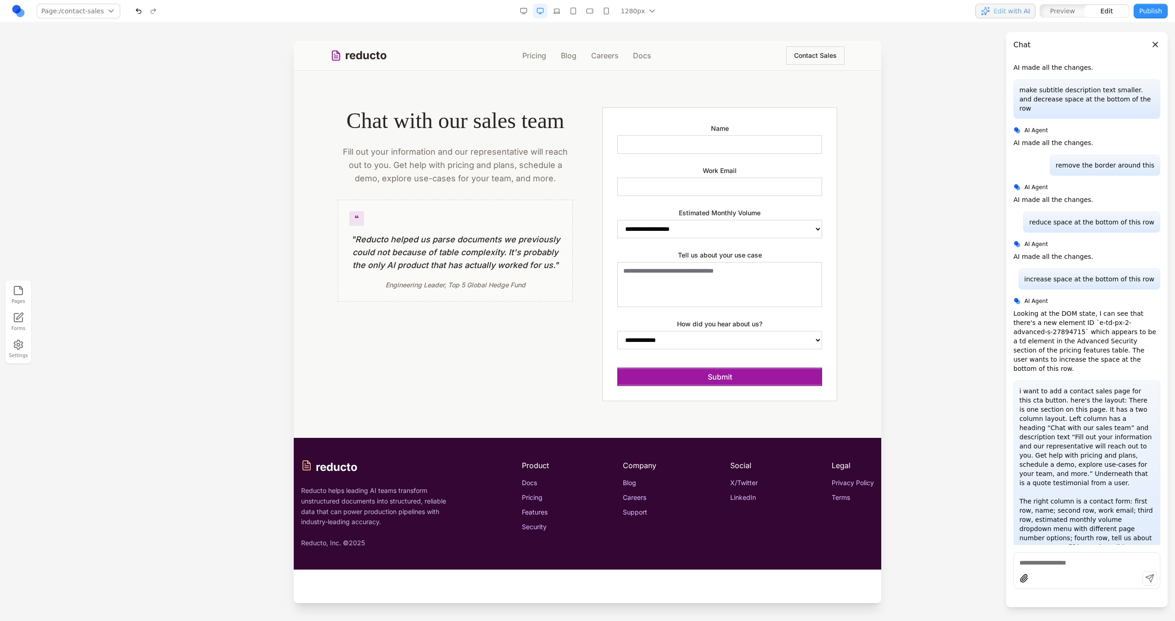
scroll to position [7556, 0]
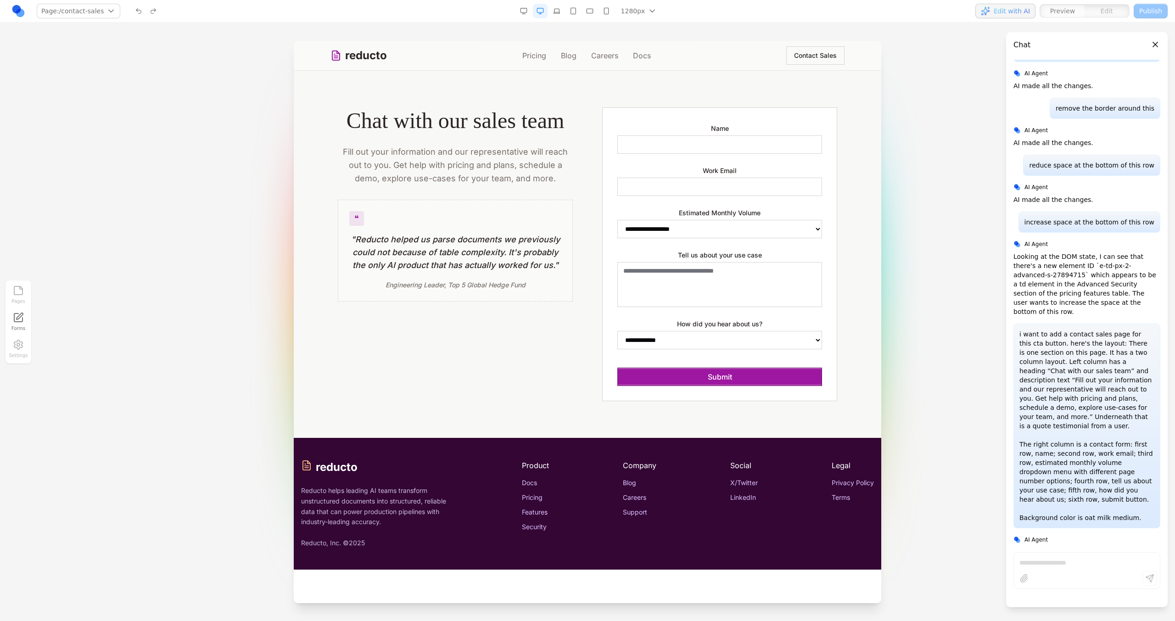
click at [367, 56] on link "reducto" at bounding box center [358, 55] width 56 height 15
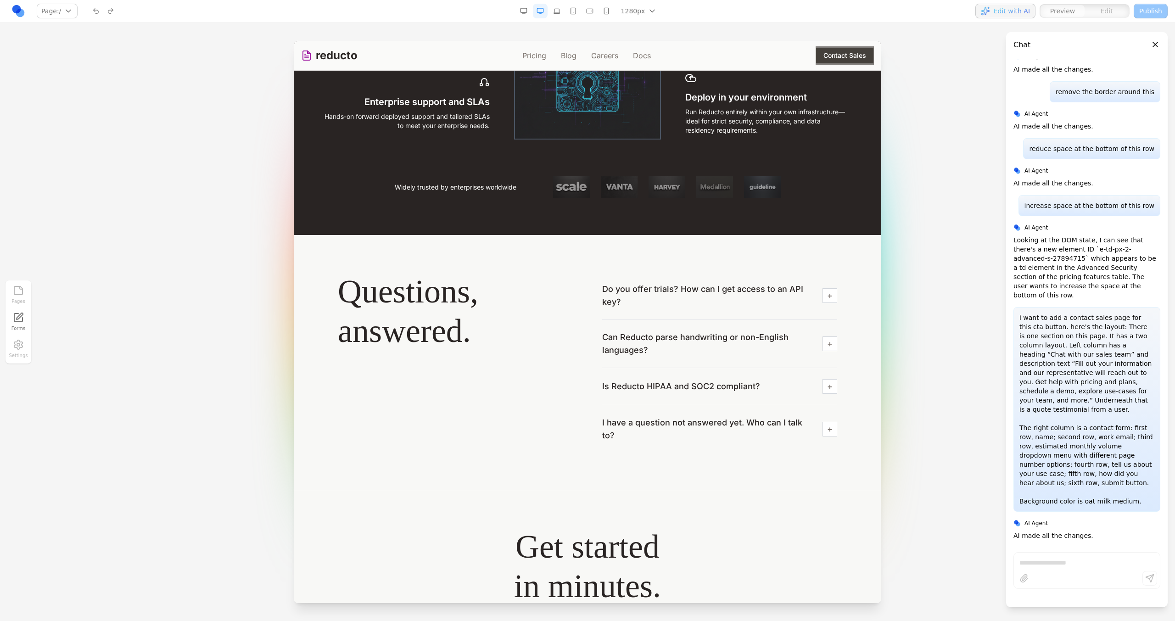
scroll to position [3006, 0]
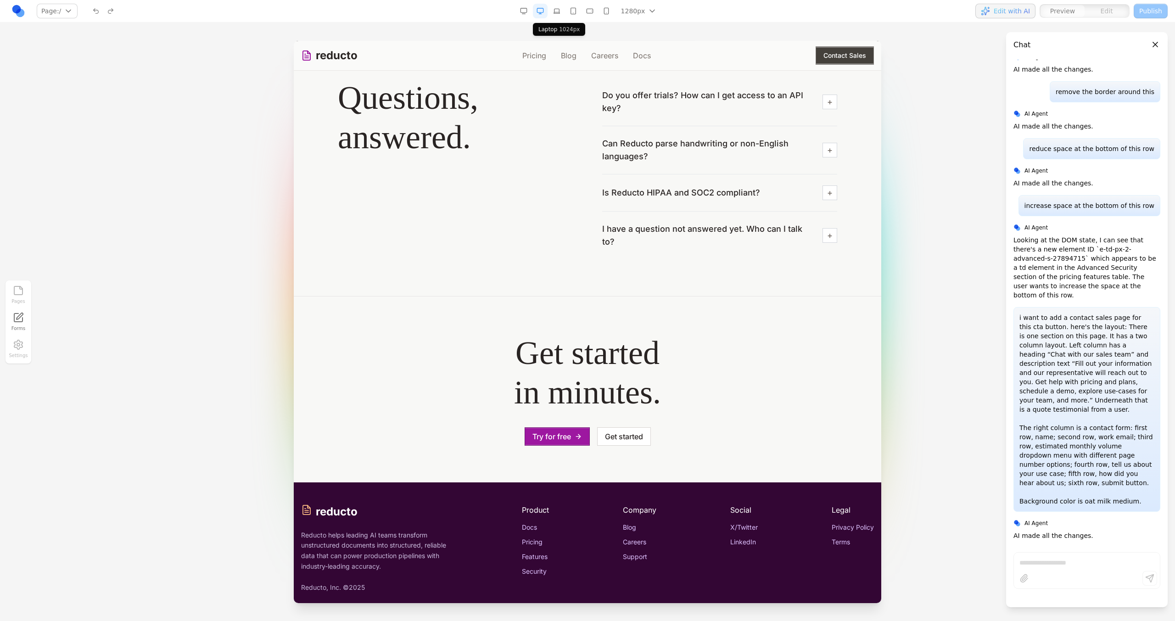
click at [556, 14] on button "button" at bounding box center [556, 11] width 15 height 15
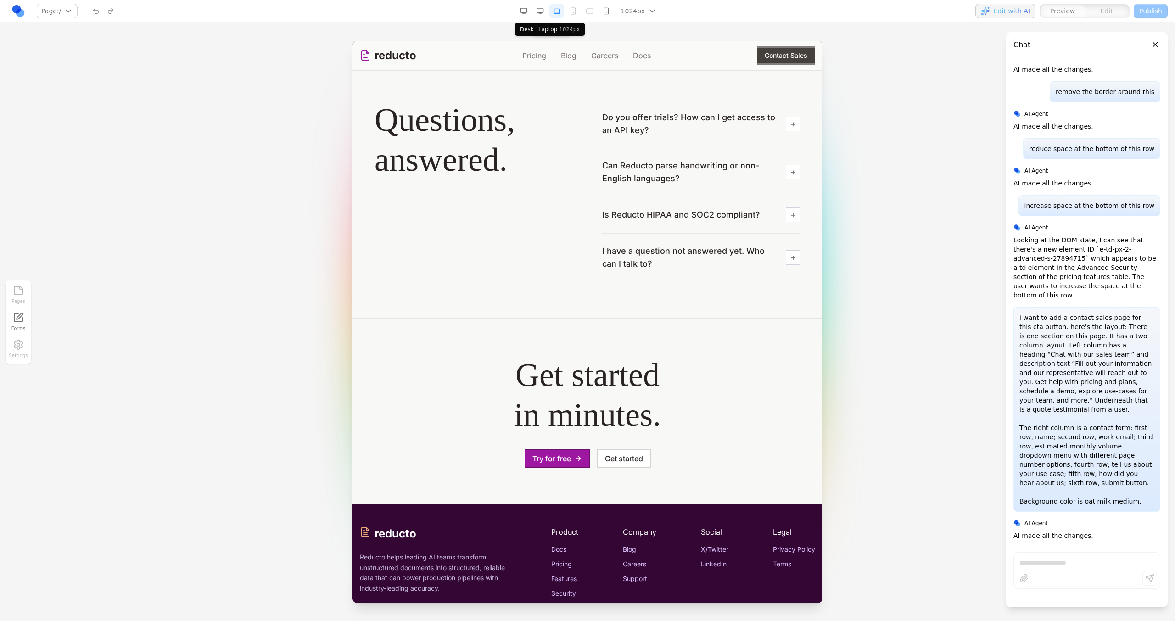
scroll to position [3030, 0]
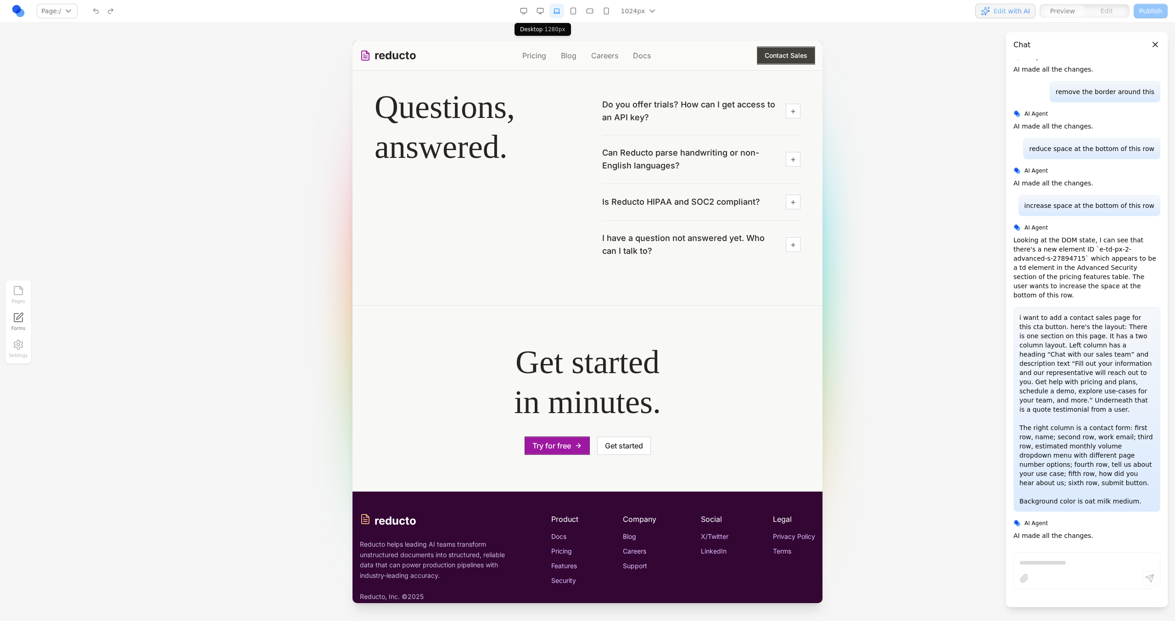
click at [538, 14] on button "button" at bounding box center [540, 11] width 15 height 15
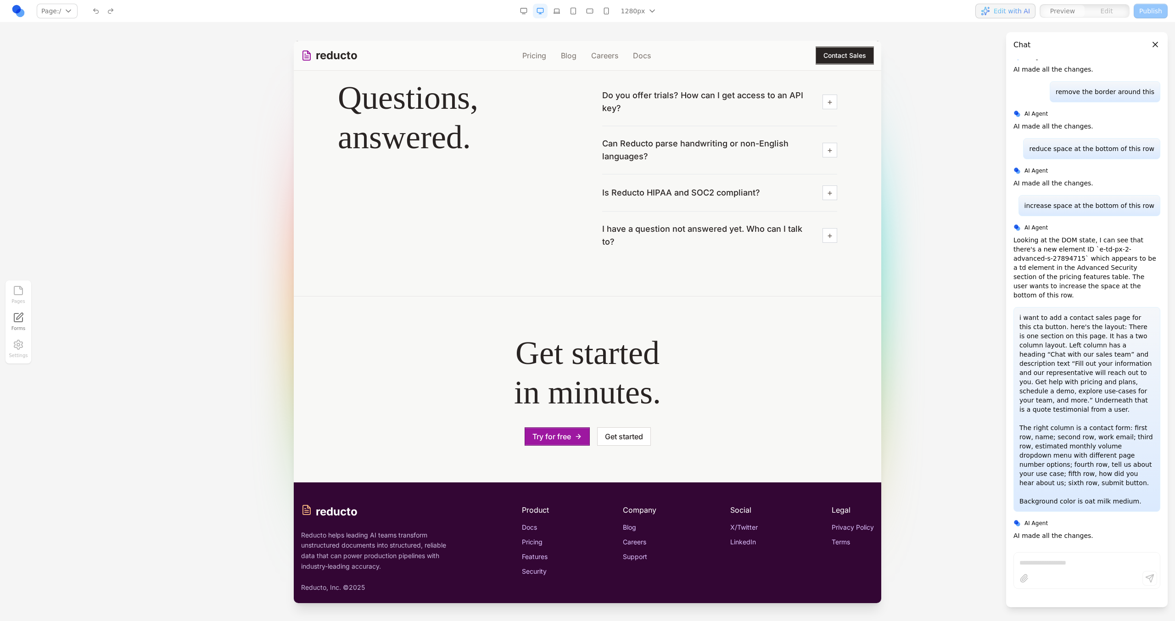
click at [832, 54] on button "Contact Sales" at bounding box center [845, 55] width 58 height 18
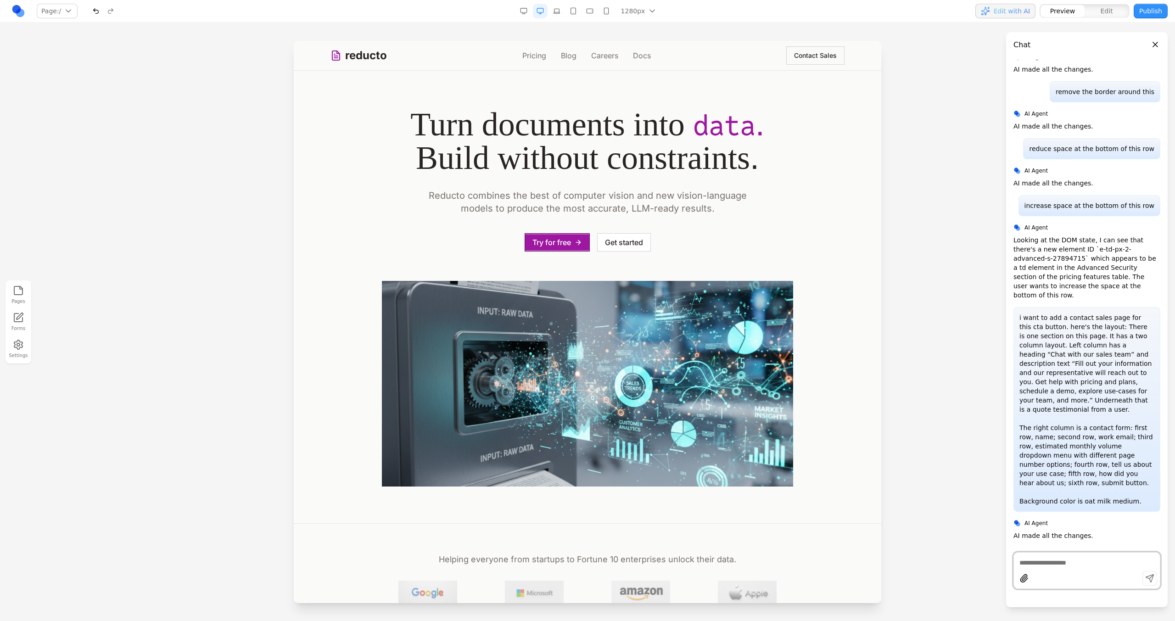
scroll to position [7556, 0]
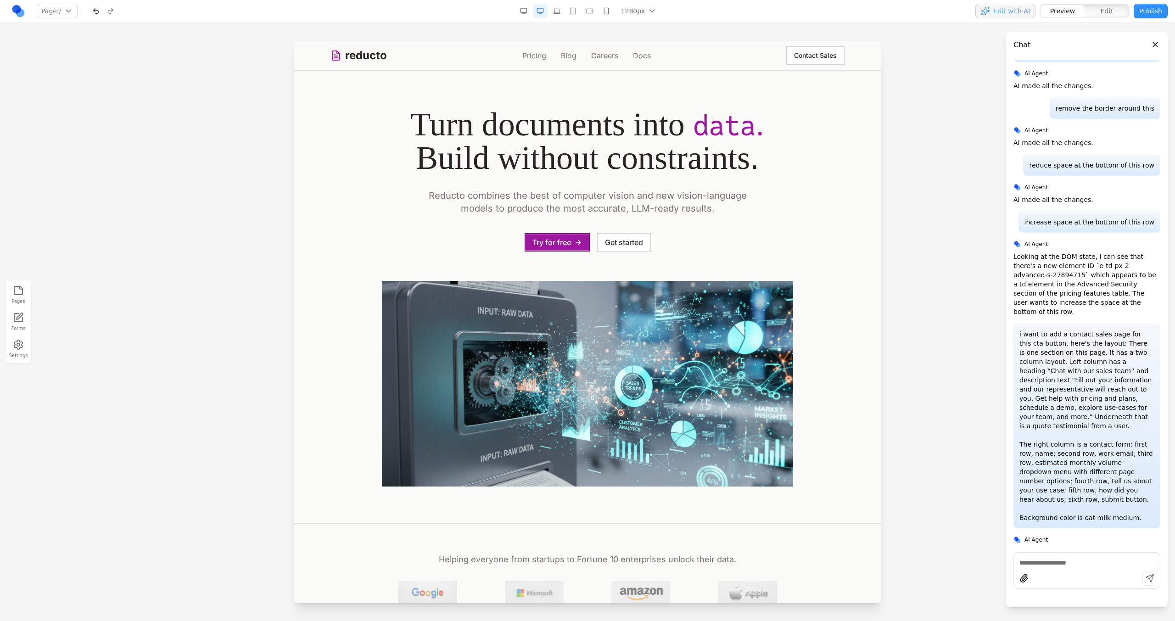
click at [817, 62] on button "Contact Sales" at bounding box center [815, 55] width 58 height 18
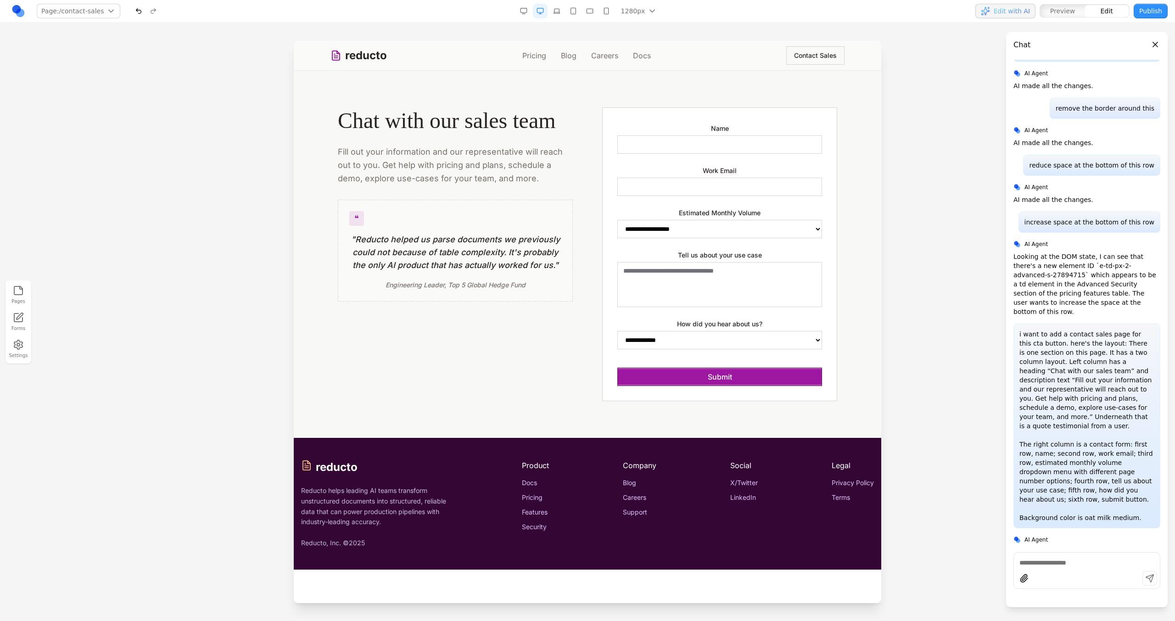
click at [682, 118] on div "**********" at bounding box center [719, 254] width 235 height 294
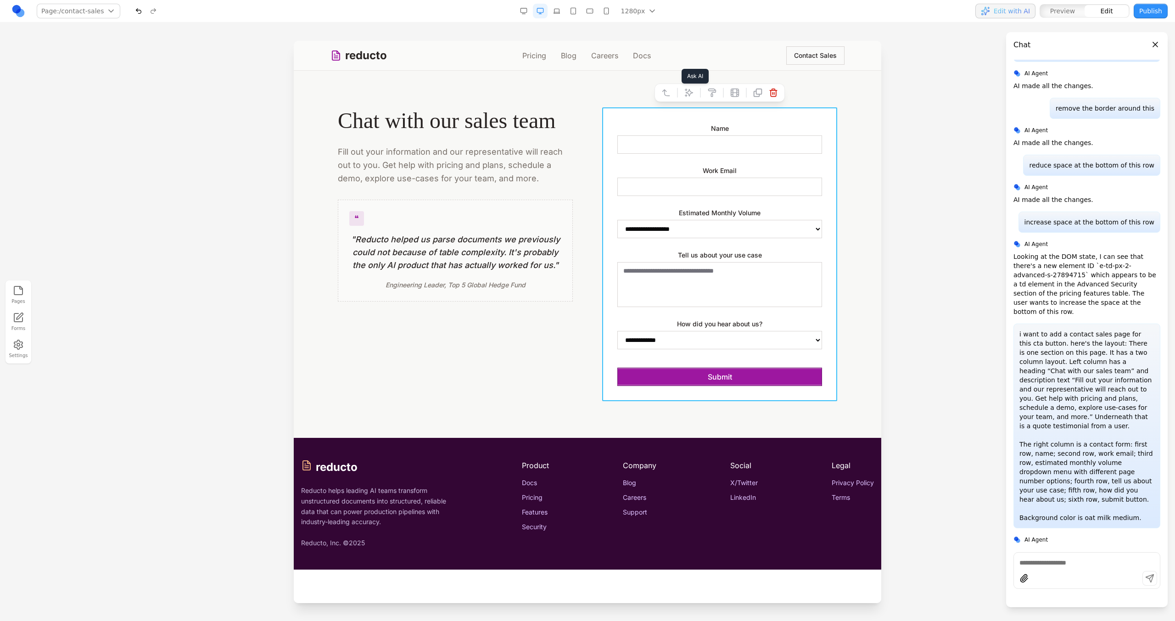
click at [694, 91] on button at bounding box center [689, 92] width 15 height 15
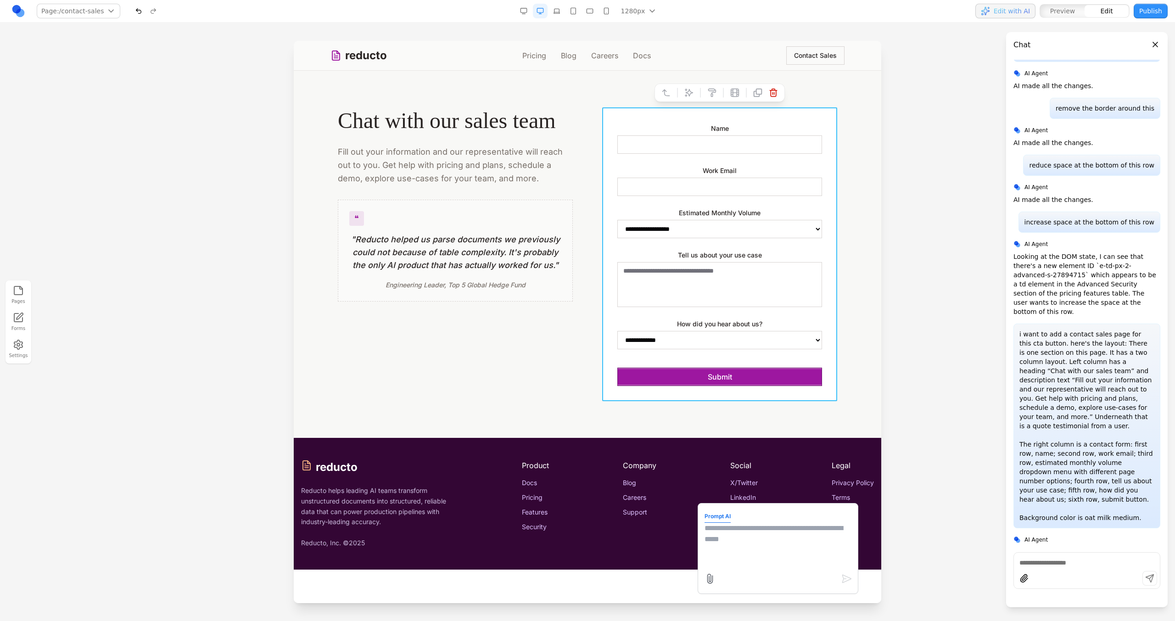
click at [754, 536] on textarea at bounding box center [778, 546] width 147 height 46
click at [864, 188] on section "**********" at bounding box center [588, 254] width 588 height 367
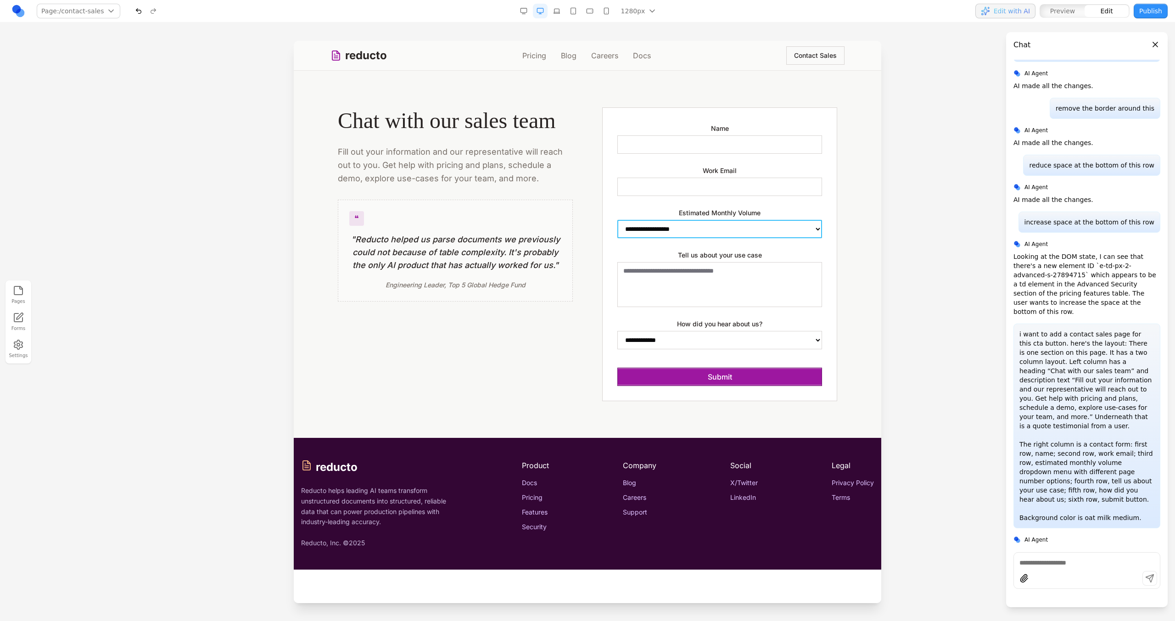
click at [817, 228] on select "**********" at bounding box center [719, 229] width 205 height 18
click at [759, 132] on div "Name" at bounding box center [719, 138] width 205 height 31
click at [659, 117] on div "**********" at bounding box center [719, 254] width 235 height 294
click at [659, 114] on div "**********" at bounding box center [719, 254] width 235 height 294
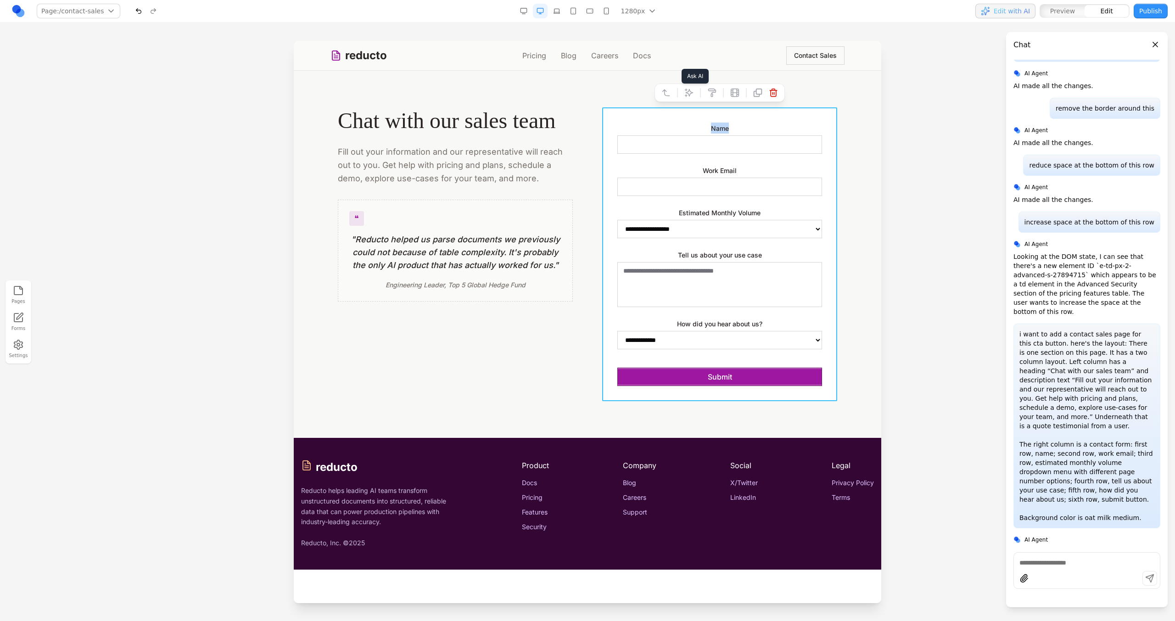
click at [683, 98] on button at bounding box center [689, 92] width 15 height 15
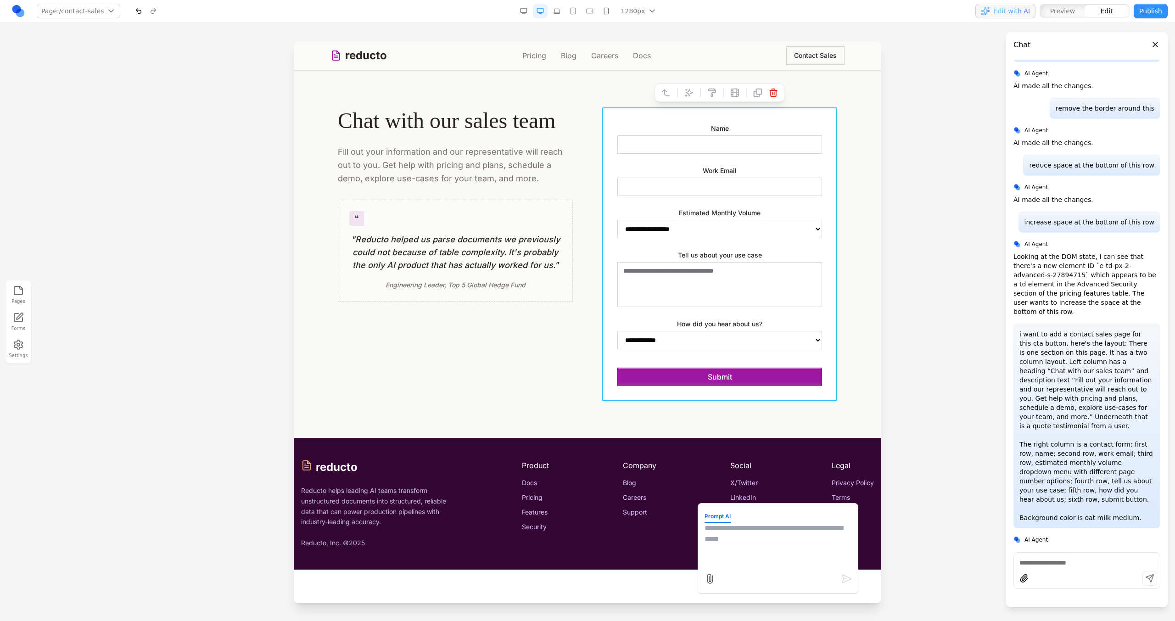
click at [718, 575] on div at bounding box center [779, 578] width 148 height 15
click at [720, 545] on textarea at bounding box center [778, 546] width 147 height 46
type textarea "*"
click at [811, 533] on textarea "**********" at bounding box center [778, 546] width 147 height 46
type textarea "**********"
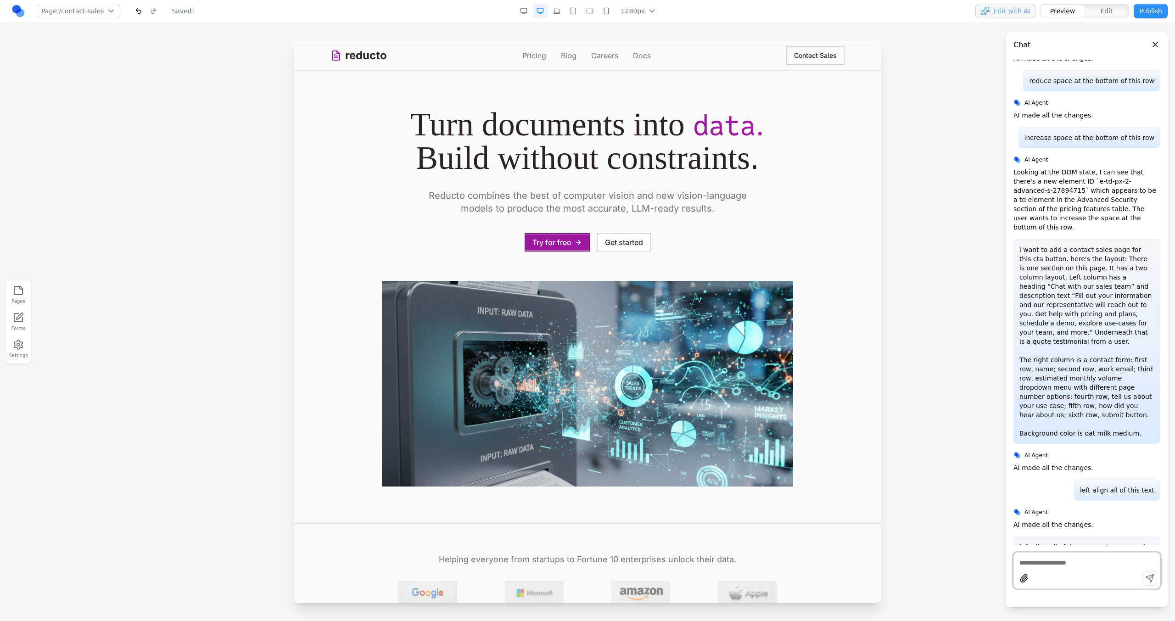
scroll to position [0, 0]
click at [802, 58] on button "Contact Sales" at bounding box center [815, 55] width 58 height 18
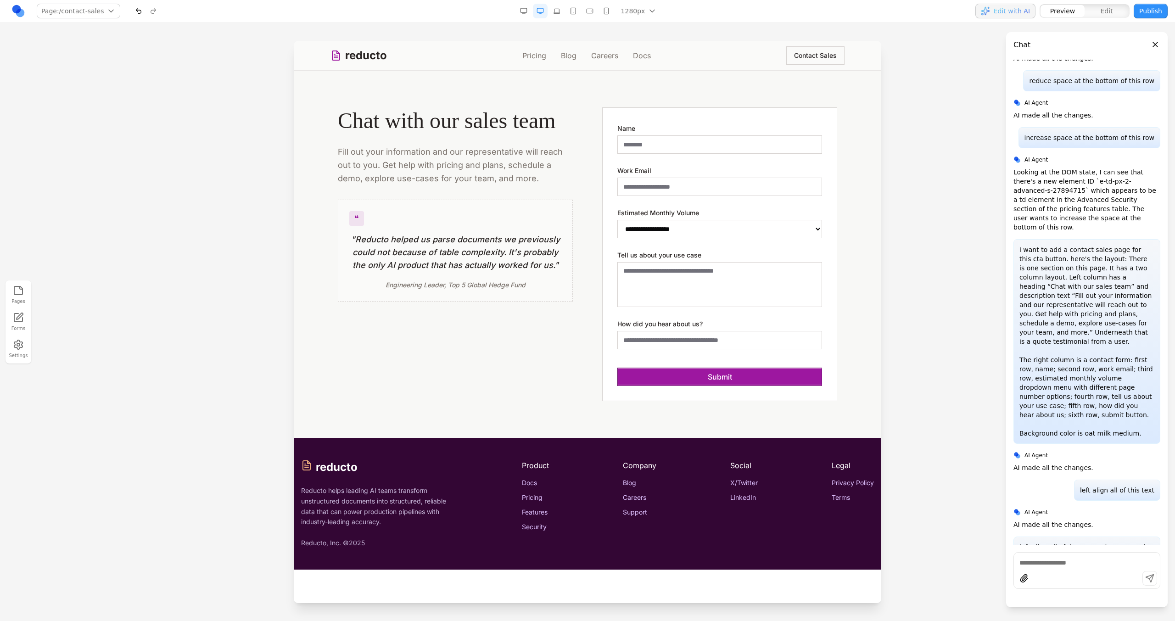
click at [697, 133] on div "Name" at bounding box center [719, 138] width 205 height 31
click at [698, 138] on input "Name" at bounding box center [719, 144] width 205 height 18
click at [740, 108] on div "**********" at bounding box center [719, 254] width 235 height 294
click at [714, 227] on select "**********" at bounding box center [719, 229] width 205 height 18
click at [677, 222] on select "**********" at bounding box center [719, 229] width 205 height 18
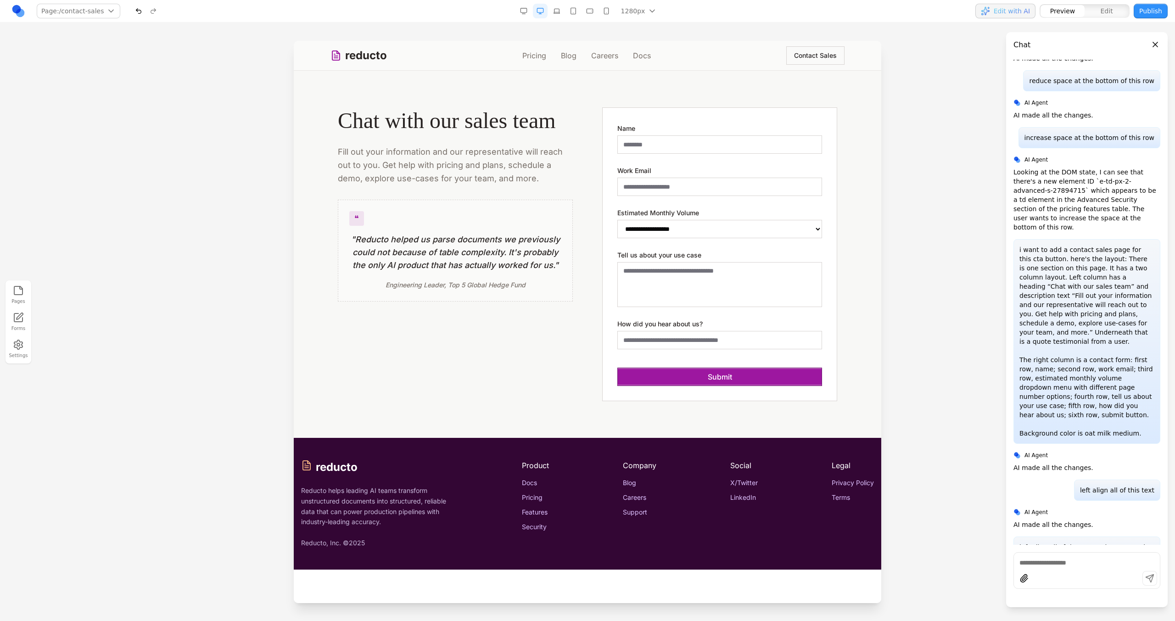
click at [789, 222] on select "**********" at bounding box center [719, 229] width 205 height 18
click at [795, 287] on textarea "Tell us about your use case" at bounding box center [719, 284] width 205 height 45
click at [797, 334] on input "How did you hear about us?" at bounding box center [719, 340] width 205 height 18
click at [838, 321] on div "**********" at bounding box center [587, 254] width 529 height 294
click at [689, 118] on div "**********" at bounding box center [719, 254] width 235 height 294
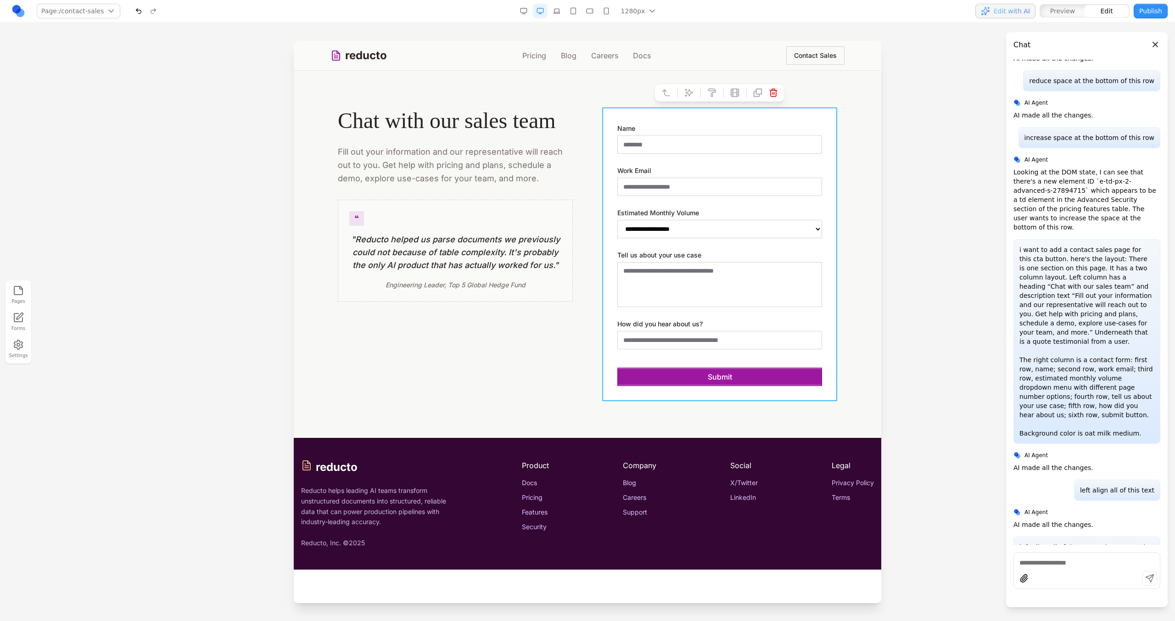
click at [689, 97] on icon at bounding box center [688, 92] width 9 height 9
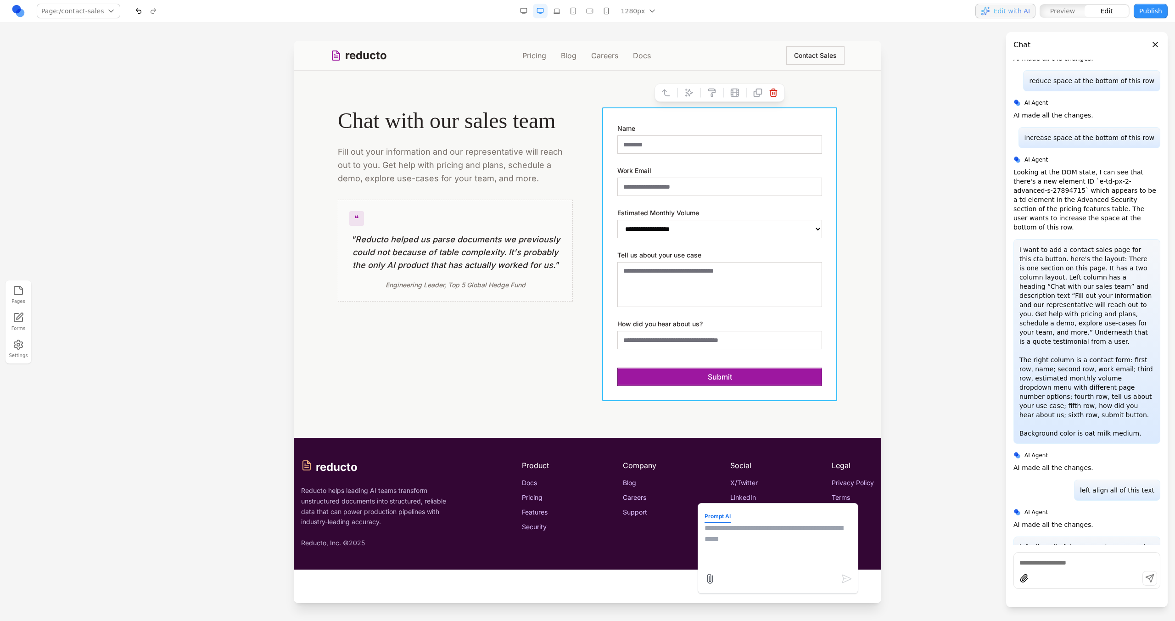
click at [739, 546] on textarea at bounding box center [778, 546] width 147 height 46
type textarea "*"
type textarea "**********"
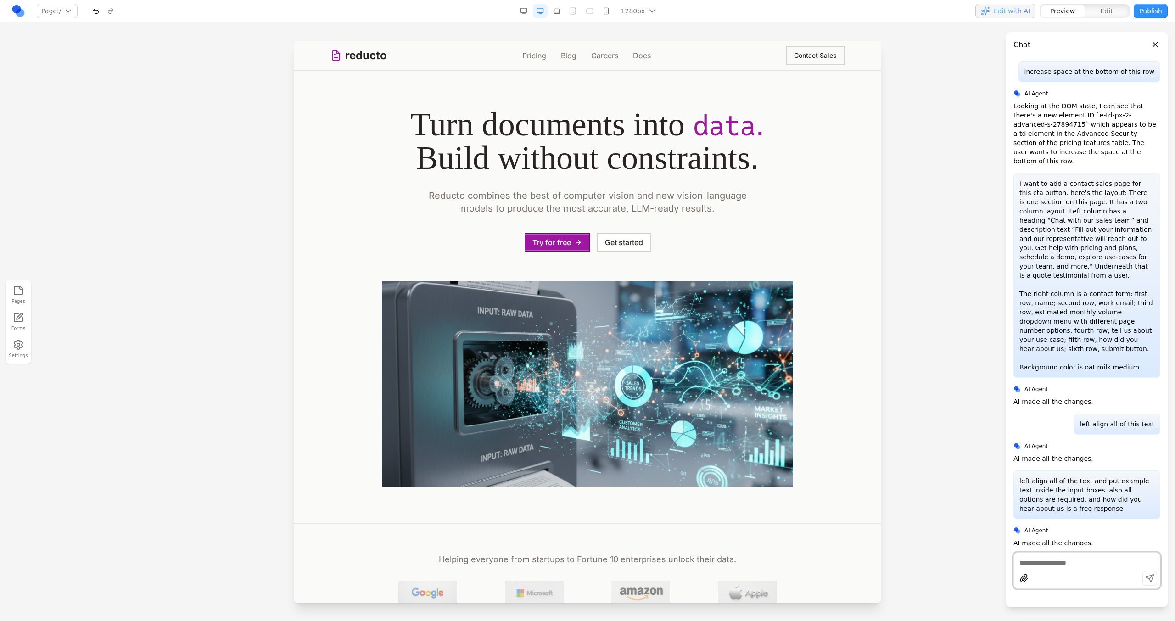
click at [831, 62] on button "Contact Sales" at bounding box center [815, 55] width 58 height 18
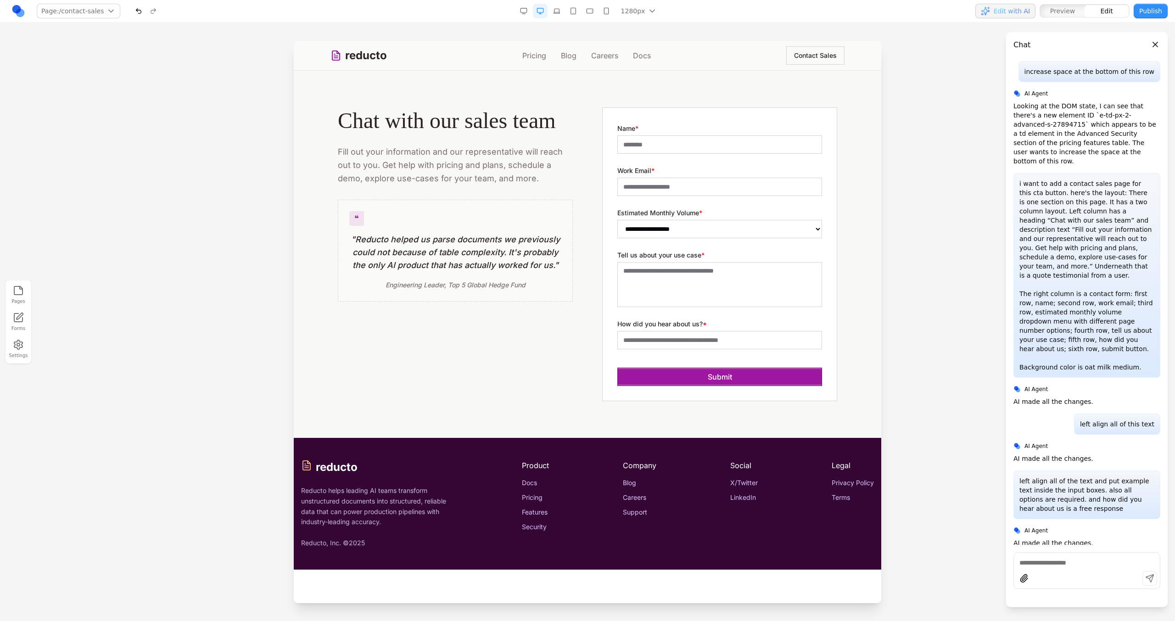
click at [527, 205] on div "❝ "Reducto helped us parse documents we previously could not because of table c…" at bounding box center [455, 251] width 235 height 102
click at [415, 185] on icon at bounding box center [413, 185] width 8 height 8
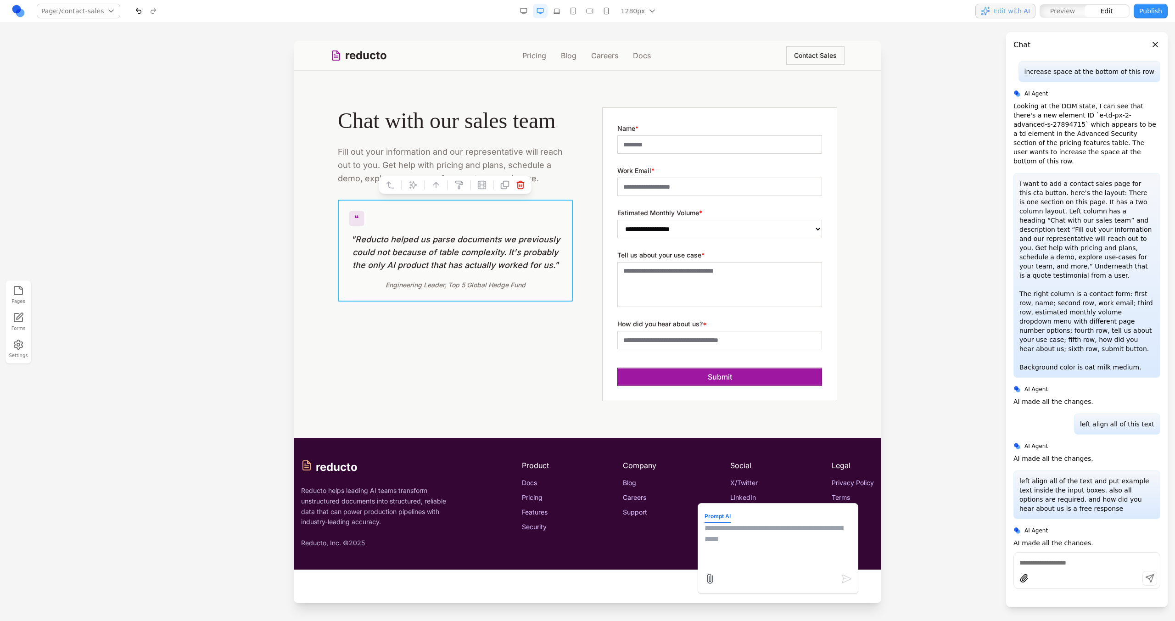
click at [771, 526] on textarea at bounding box center [778, 546] width 147 height 46
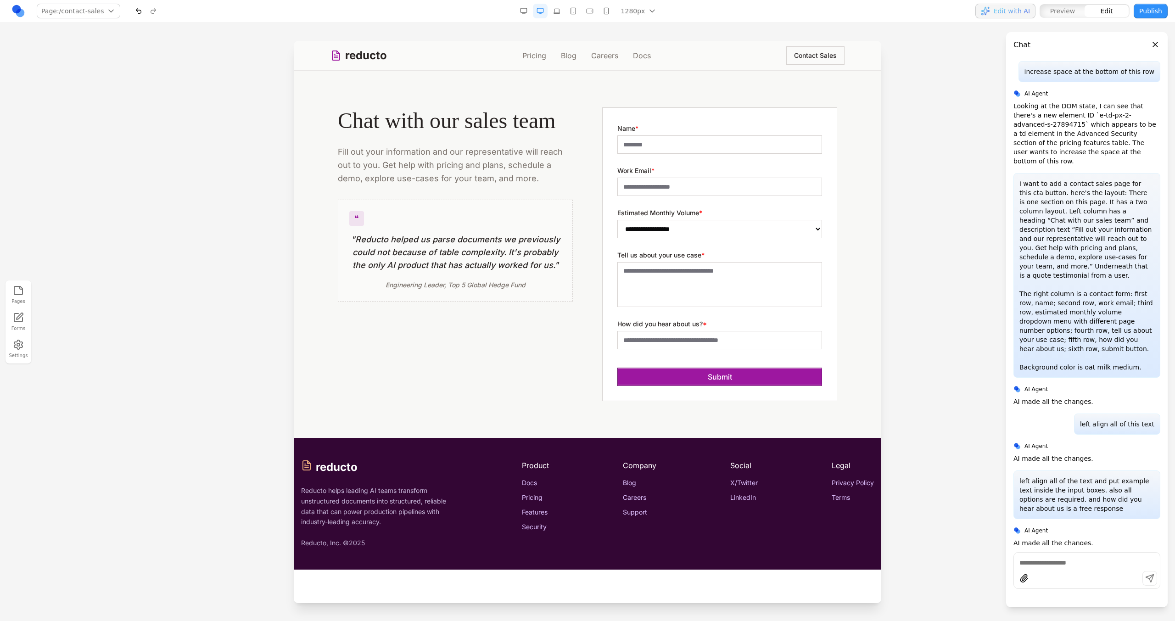
click at [566, 370] on div "**********" at bounding box center [587, 254] width 499 height 294
click at [558, 19] on nav "Page: /contact-sales / /pricing /blog /careers /docs /contact-sales Manage page…" at bounding box center [587, 11] width 1175 height 22
click at [560, 13] on button "button" at bounding box center [556, 11] width 15 height 15
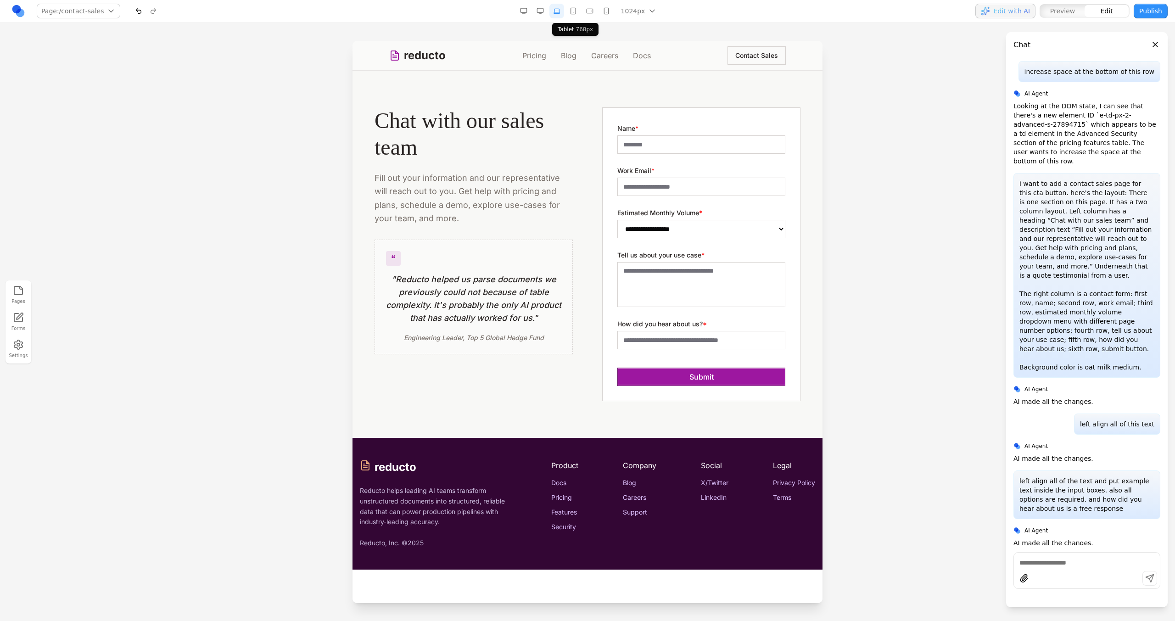
click at [573, 13] on button "button" at bounding box center [573, 11] width 15 height 15
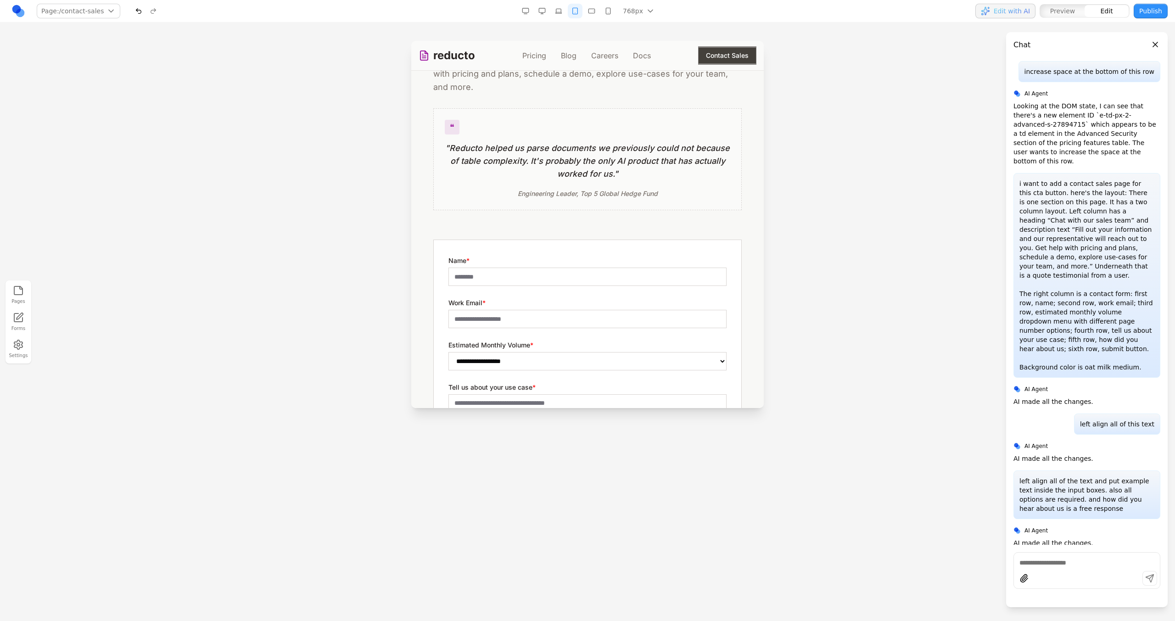
click at [588, 12] on button "button" at bounding box center [591, 11] width 15 height 15
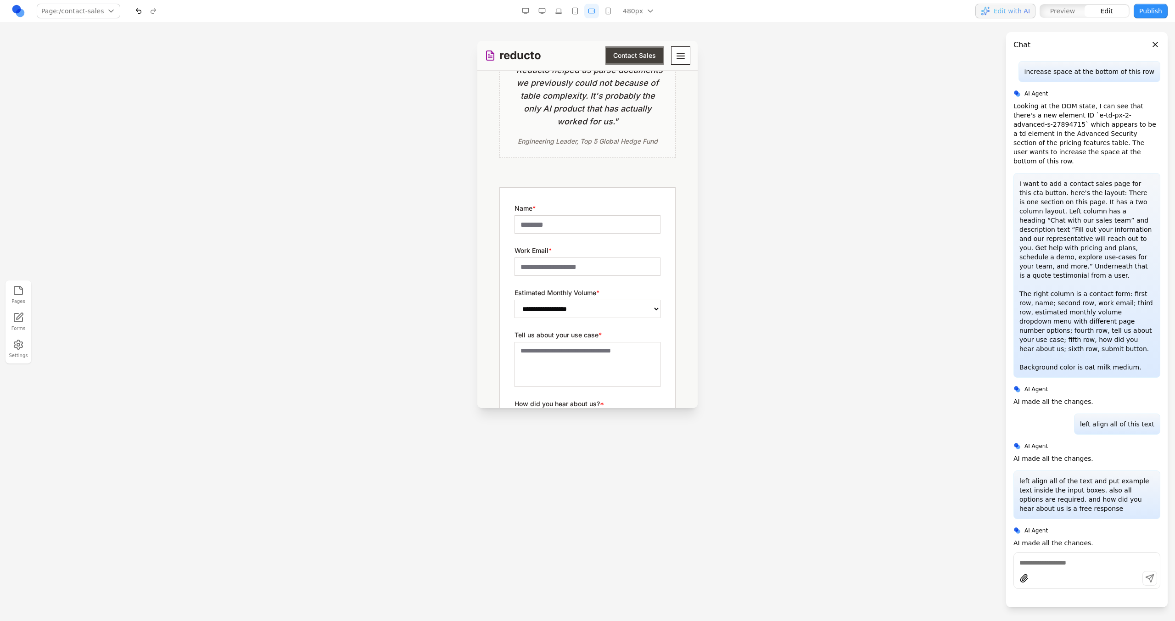
scroll to position [49, 0]
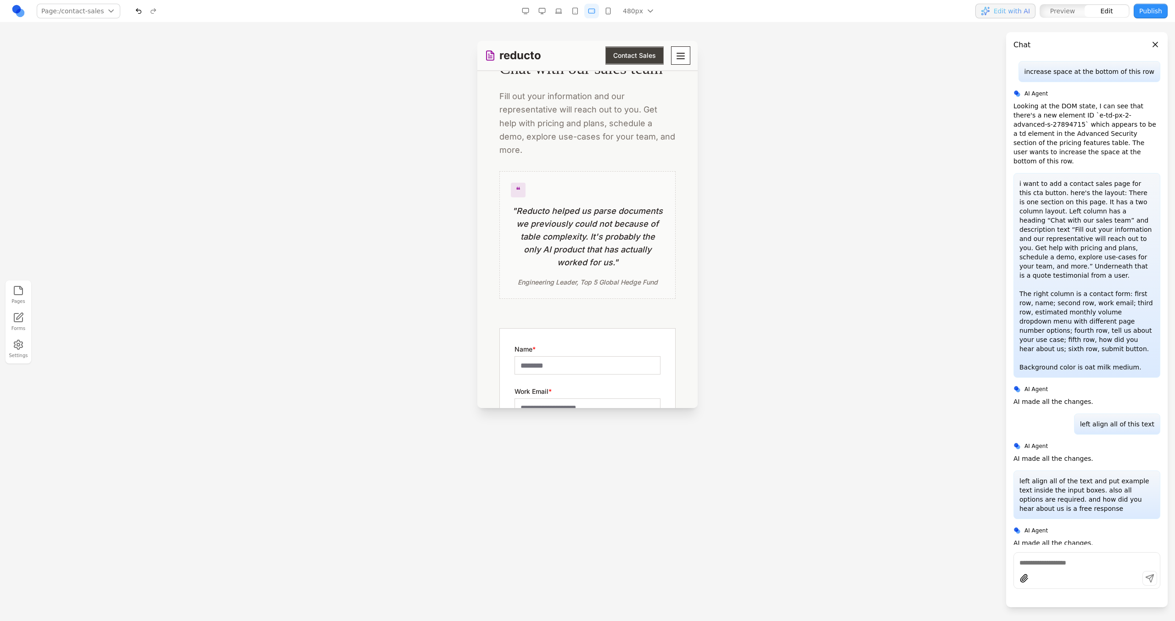
click at [610, 6] on button "button" at bounding box center [608, 11] width 15 height 15
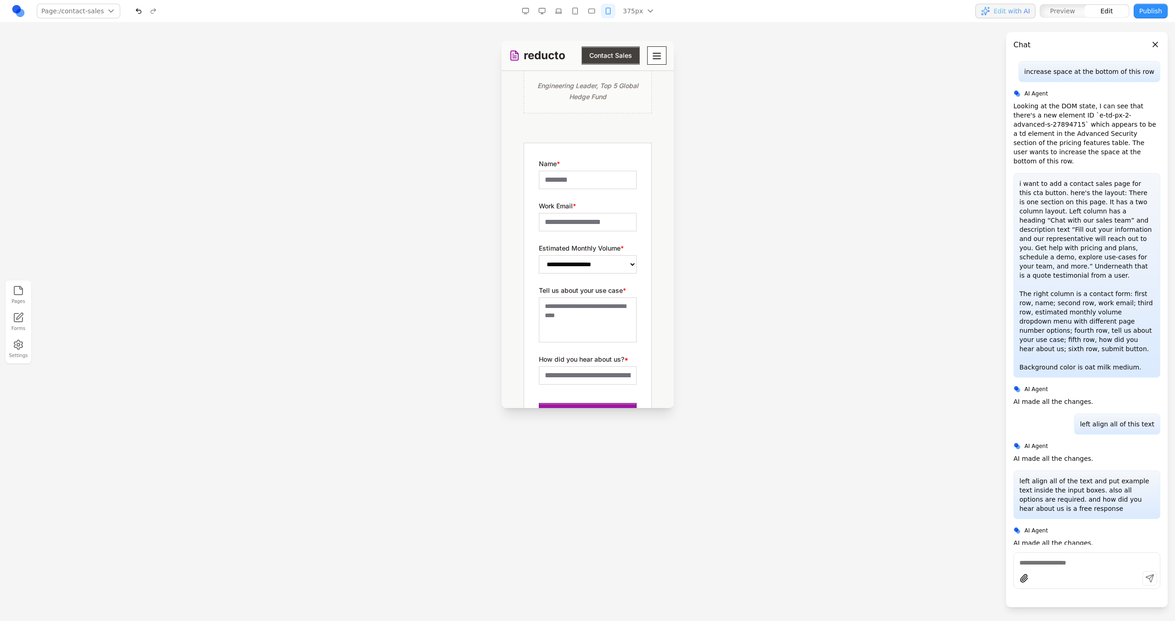
scroll to position [303, 0]
click at [546, 16] on button "button" at bounding box center [542, 11] width 15 height 15
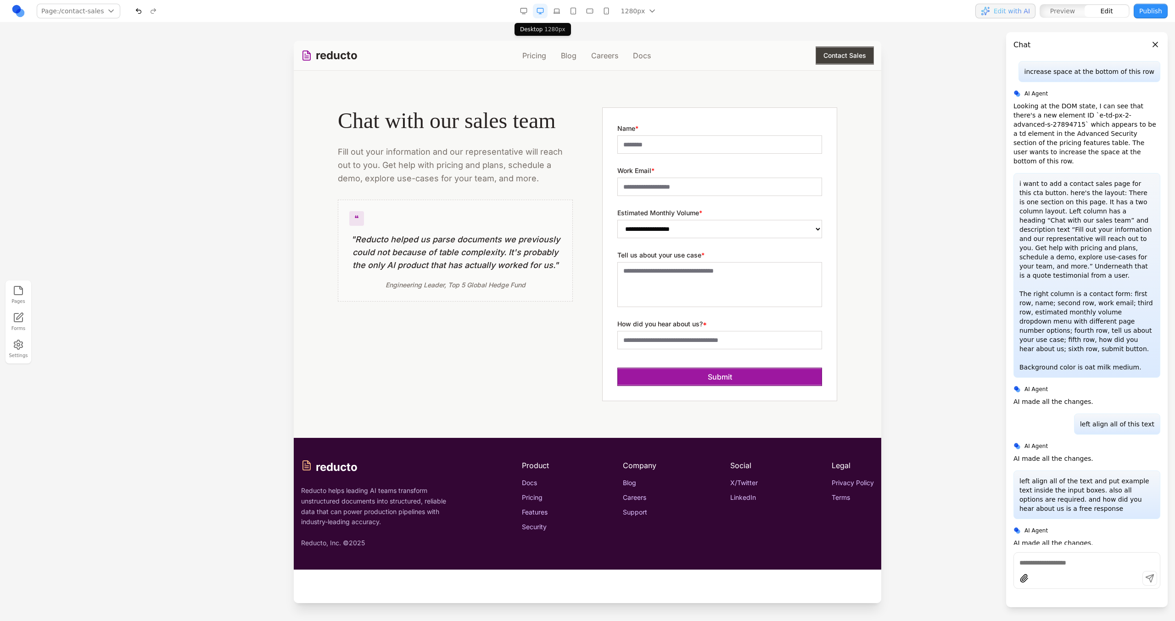
scroll to position [0, 0]
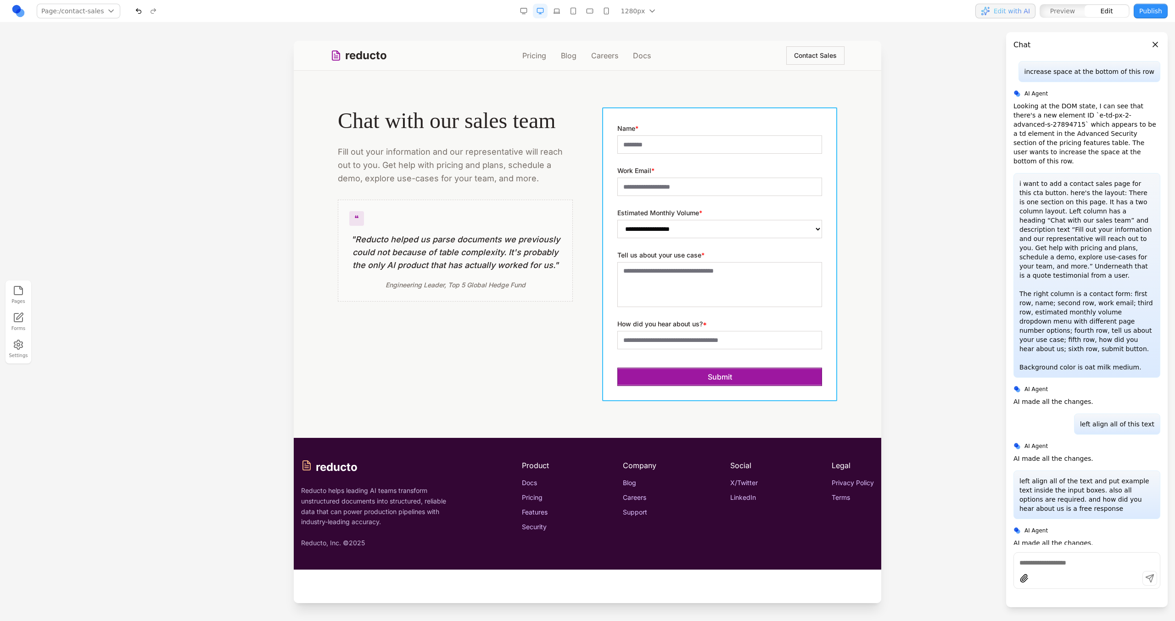
click at [711, 118] on div "**********" at bounding box center [719, 254] width 235 height 294
click at [696, 95] on button at bounding box center [689, 92] width 15 height 15
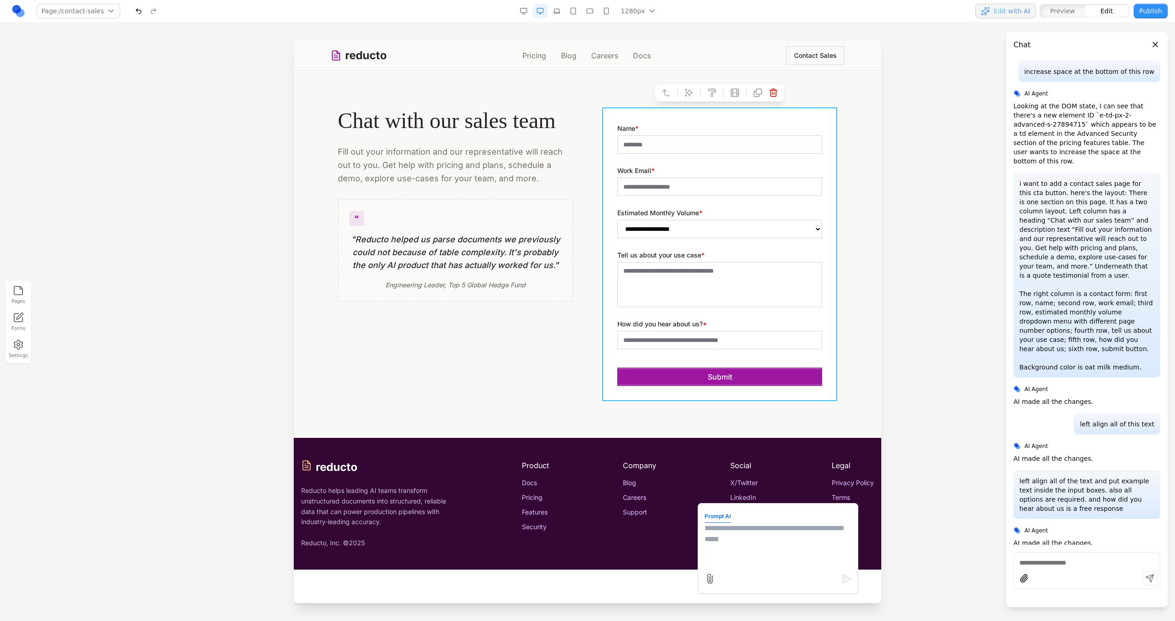
click at [729, 527] on textarea at bounding box center [778, 546] width 147 height 46
type textarea "**********"
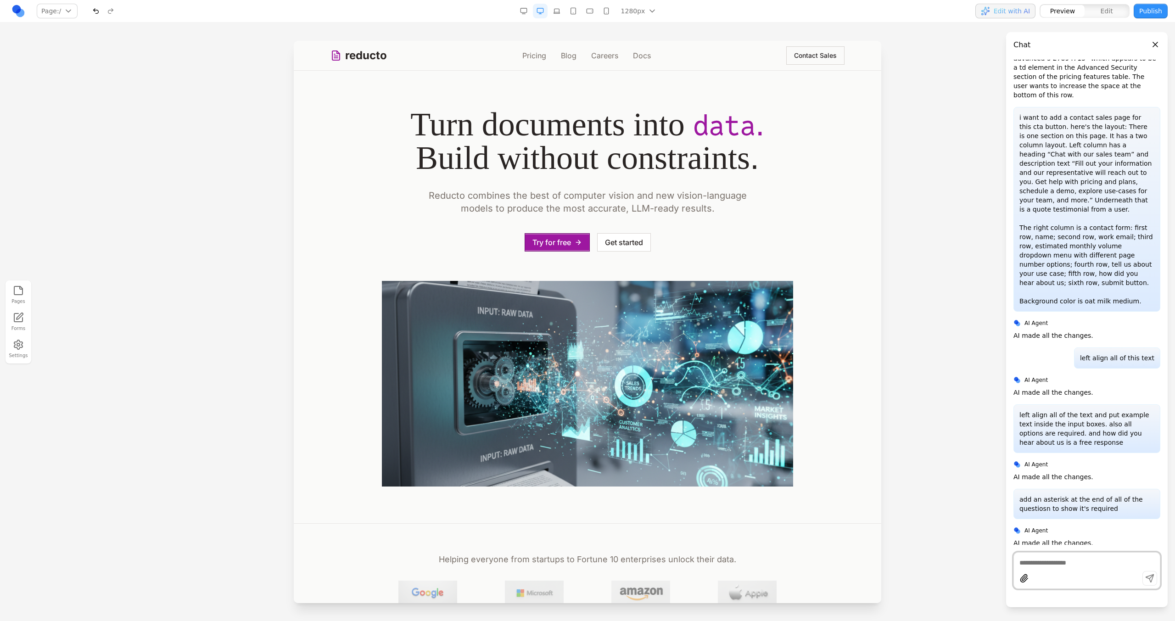
click at [806, 61] on button "Contact Sales" at bounding box center [815, 55] width 58 height 18
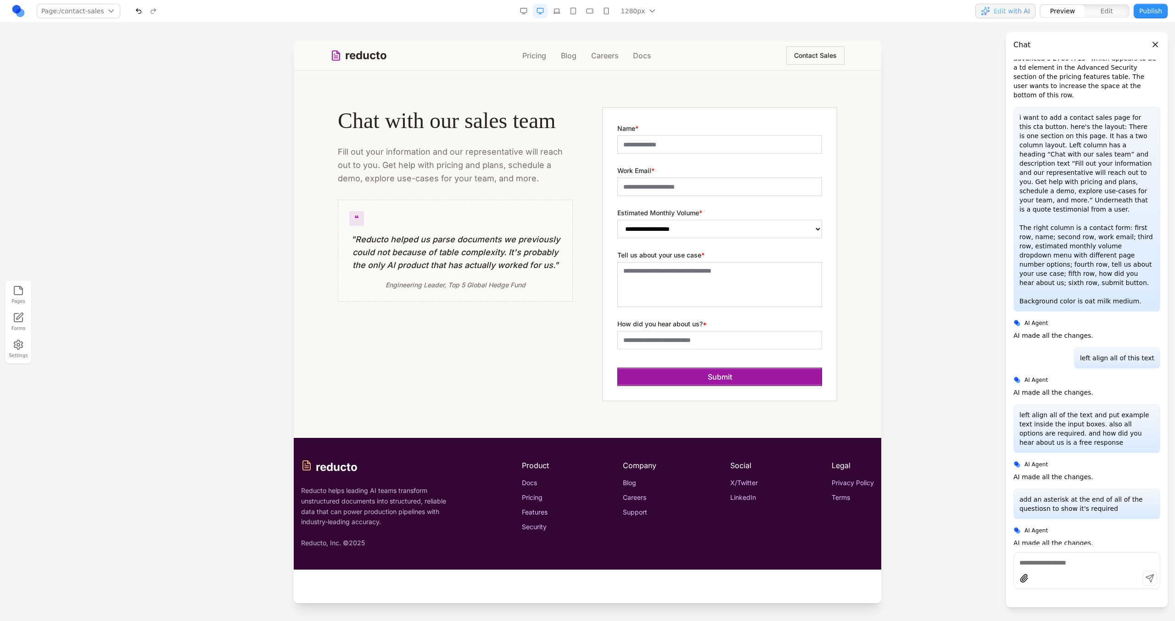
click at [602, 17] on button "button" at bounding box center [606, 11] width 15 height 15
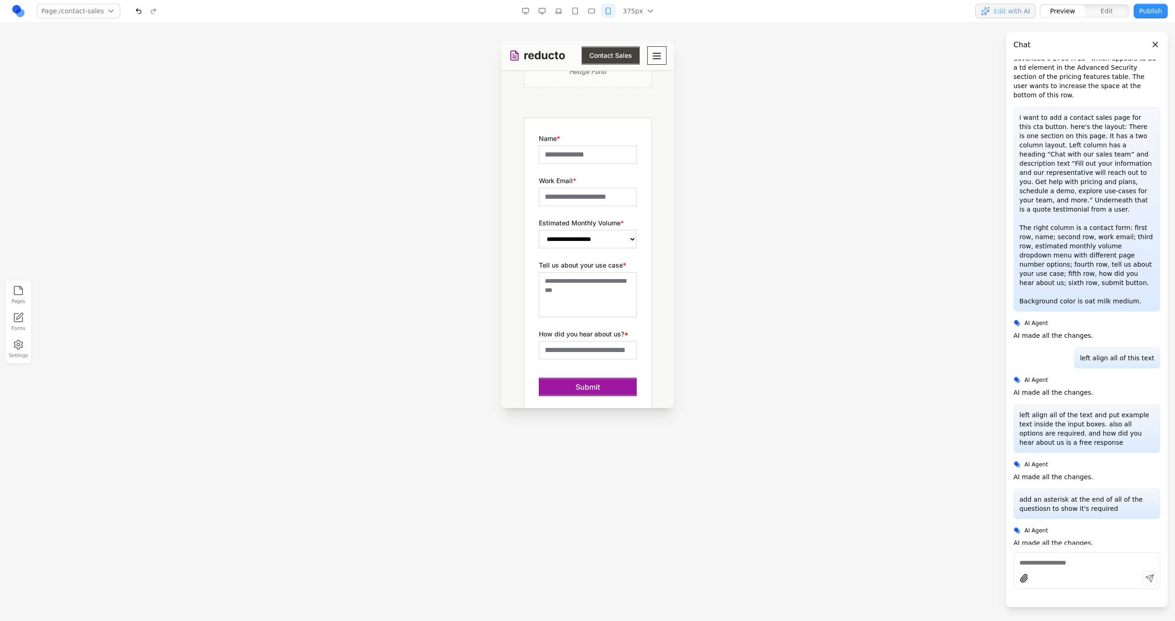
scroll to position [328, 0]
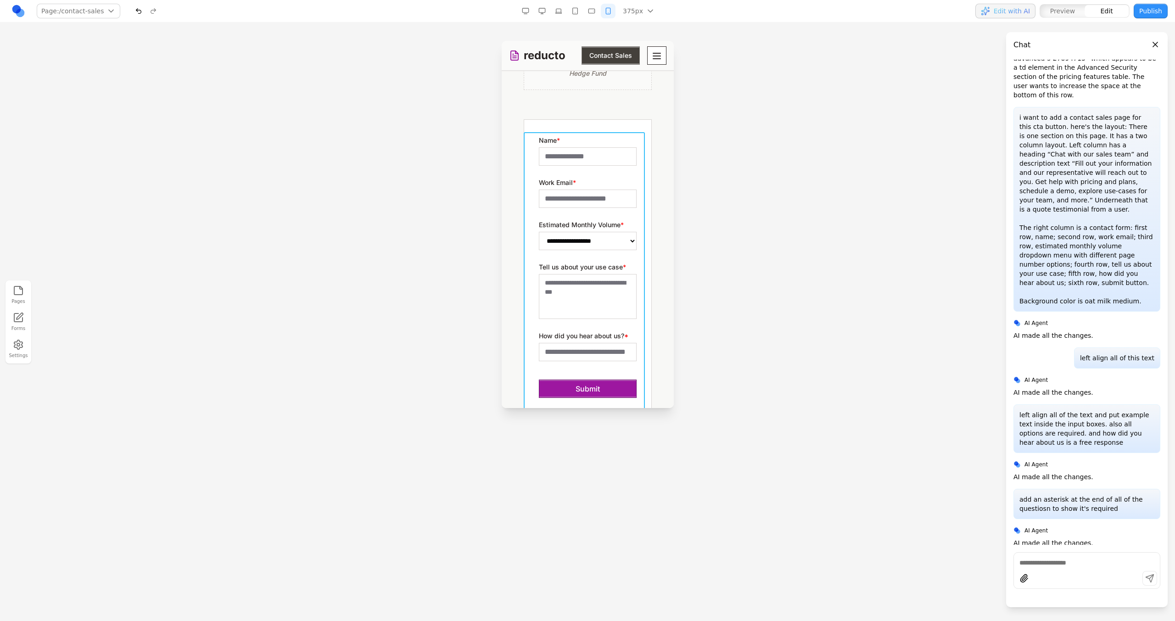
click at [625, 142] on div "**********" at bounding box center [587, 266] width 128 height 294
click at [544, 118] on icon at bounding box center [548, 117] width 9 height 9
click at [563, 343] on textarea at bounding box center [570, 351] width 147 height 46
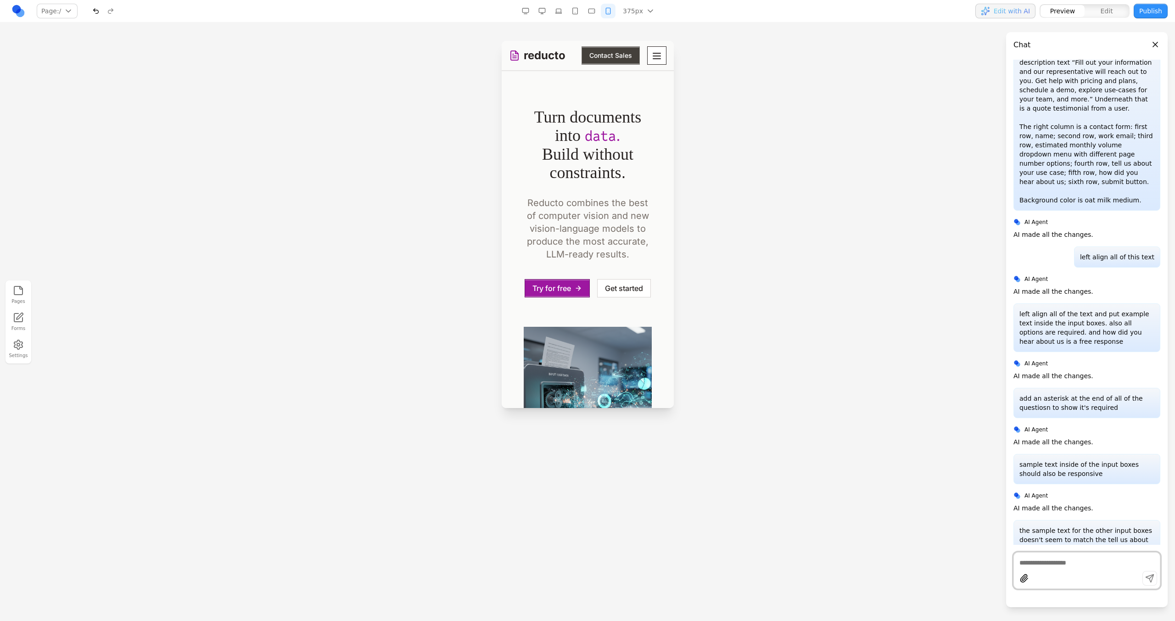
scroll to position [7848, 0]
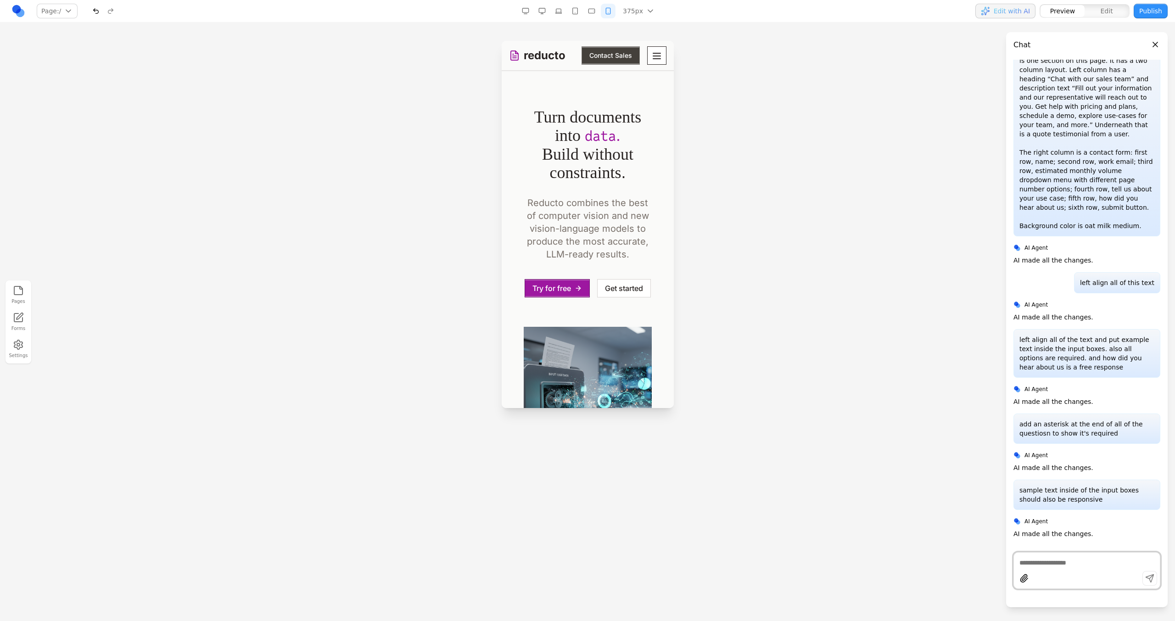
click at [653, 53] on icon "Toggle mobile menu" at bounding box center [656, 56] width 7 height 6
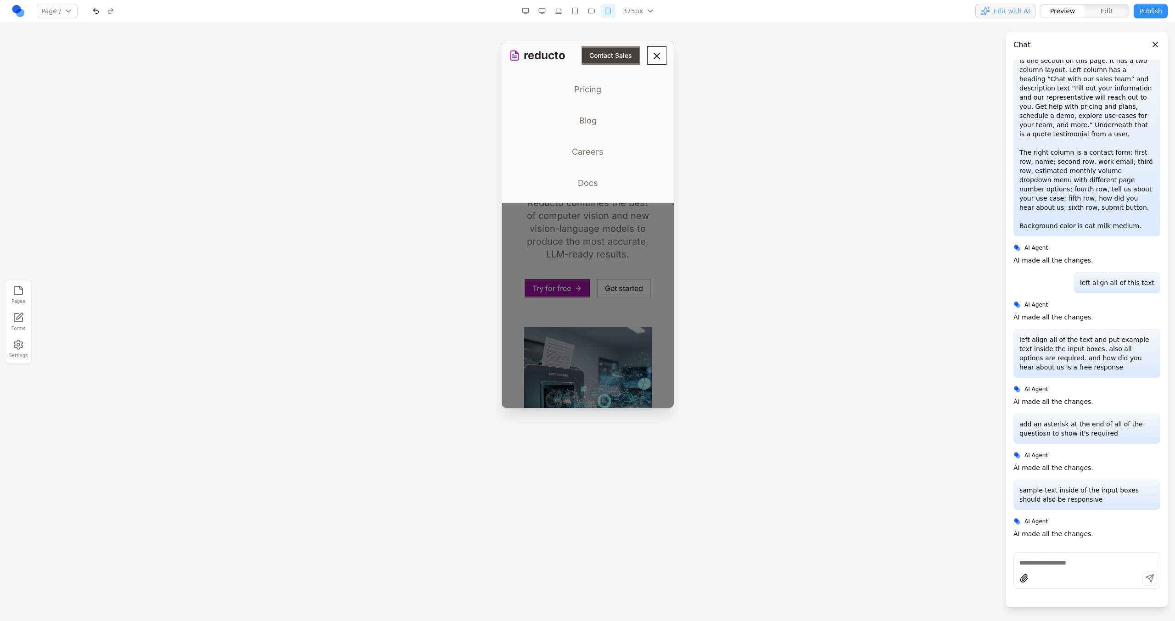
click at [604, 58] on button "Contact Sales" at bounding box center [610, 55] width 58 height 18
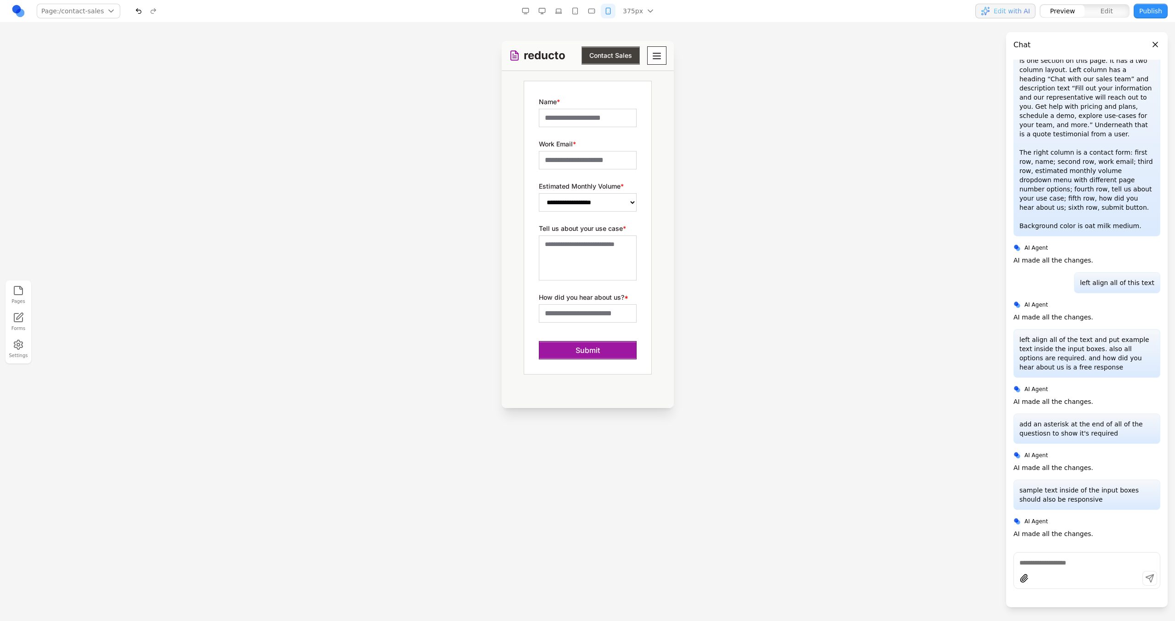
scroll to position [360, 0]
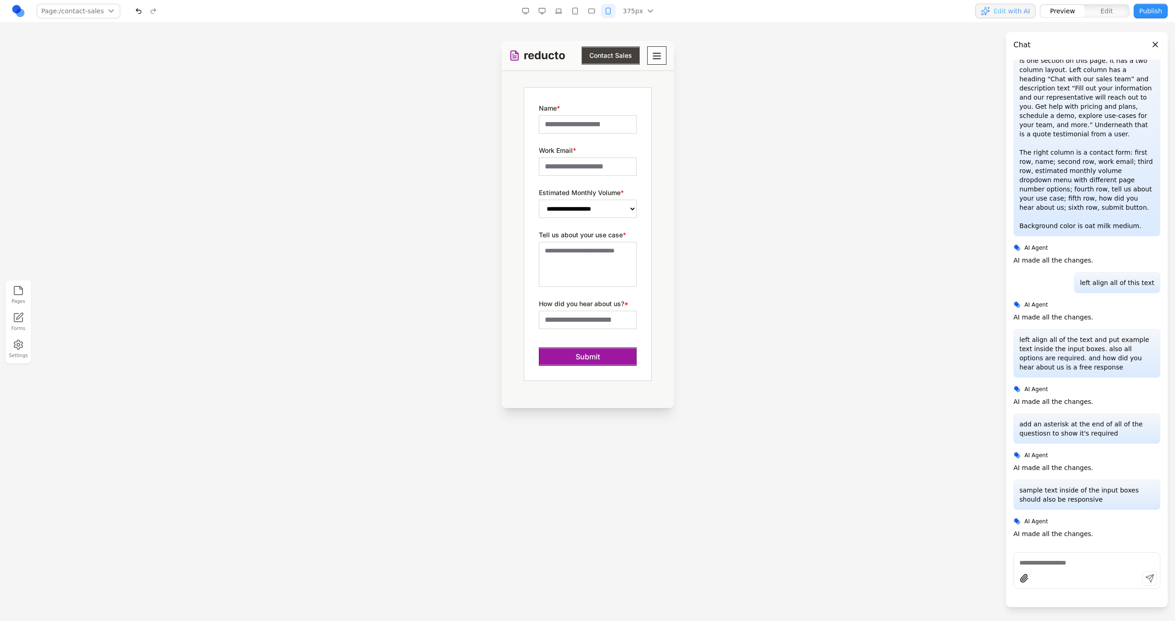
click at [590, 176] on input "Work Email *" at bounding box center [587, 166] width 98 height 18
click at [636, 319] on div "**********" at bounding box center [587, 234] width 128 height 294
click at [607, 268] on textarea "Tell us about your use case *" at bounding box center [587, 264] width 98 height 45
click at [595, 259] on textarea "Tell us about your use case *" at bounding box center [587, 264] width 98 height 45
click at [662, 268] on section "**********" at bounding box center [587, 64] width 172 height 707
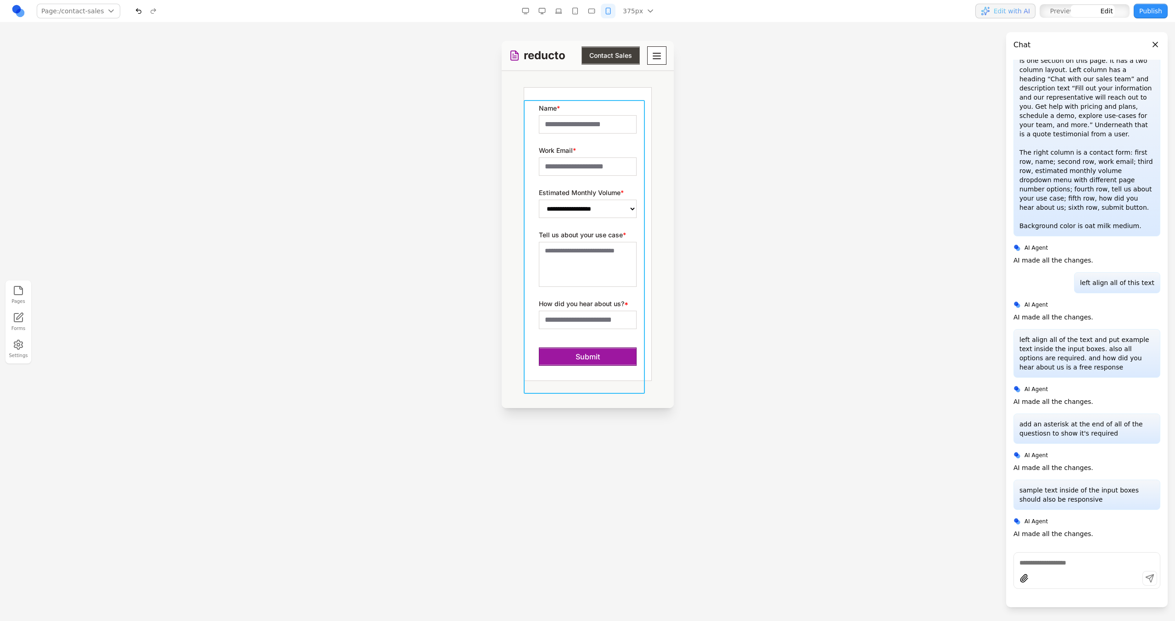
click at [641, 252] on div "**********" at bounding box center [587, 234] width 128 height 294
click at [545, 88] on icon at bounding box center [549, 86] width 8 height 8
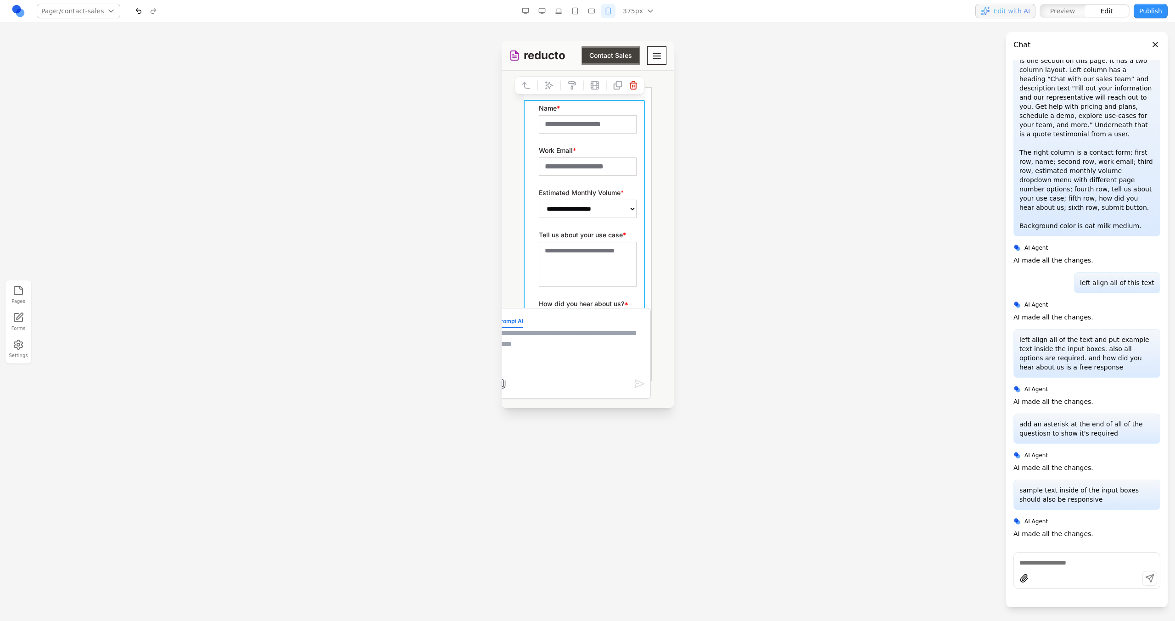
click at [551, 352] on textarea at bounding box center [570, 351] width 147 height 46
paste textarea "*"
type textarea "**********"
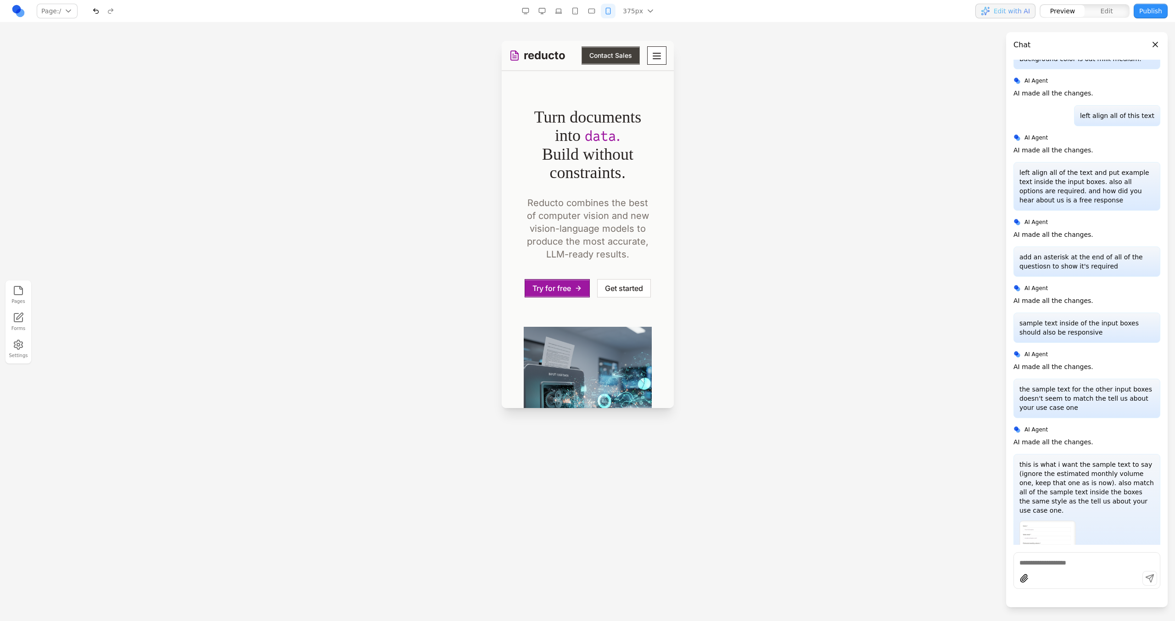
scroll to position [0, 0]
click at [593, 45] on div "reducto Pricing Blog Careers Docs Contact Sales" at bounding box center [587, 55] width 157 height 29
click at [593, 54] on button "Contact Sales" at bounding box center [610, 55] width 58 height 18
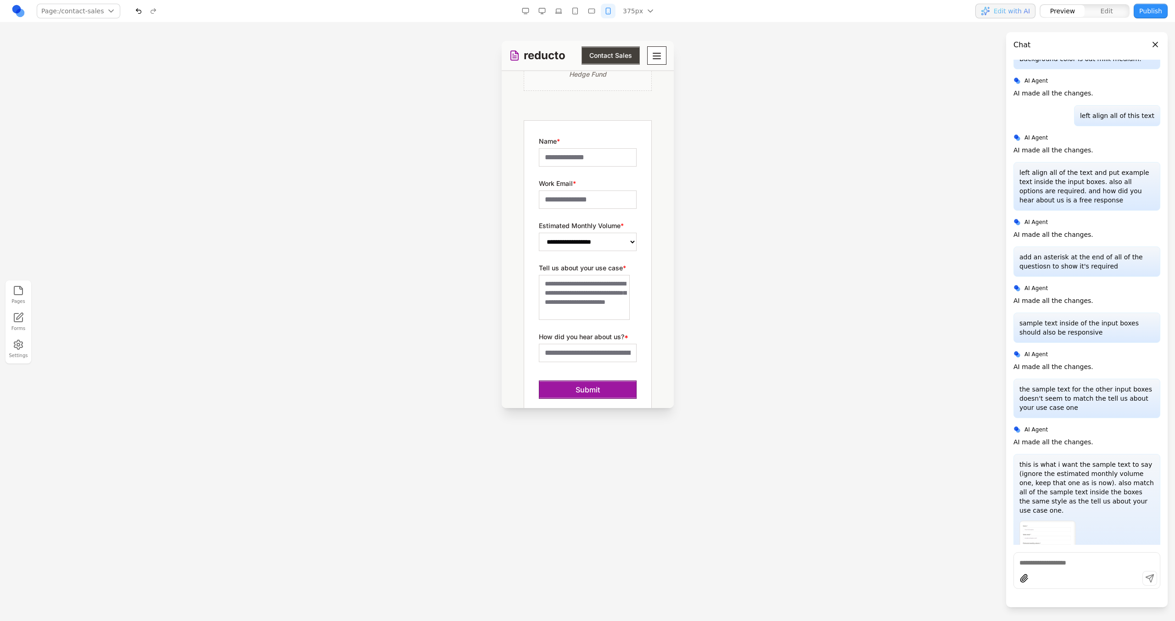
click at [593, 14] on button "button" at bounding box center [591, 11] width 15 height 15
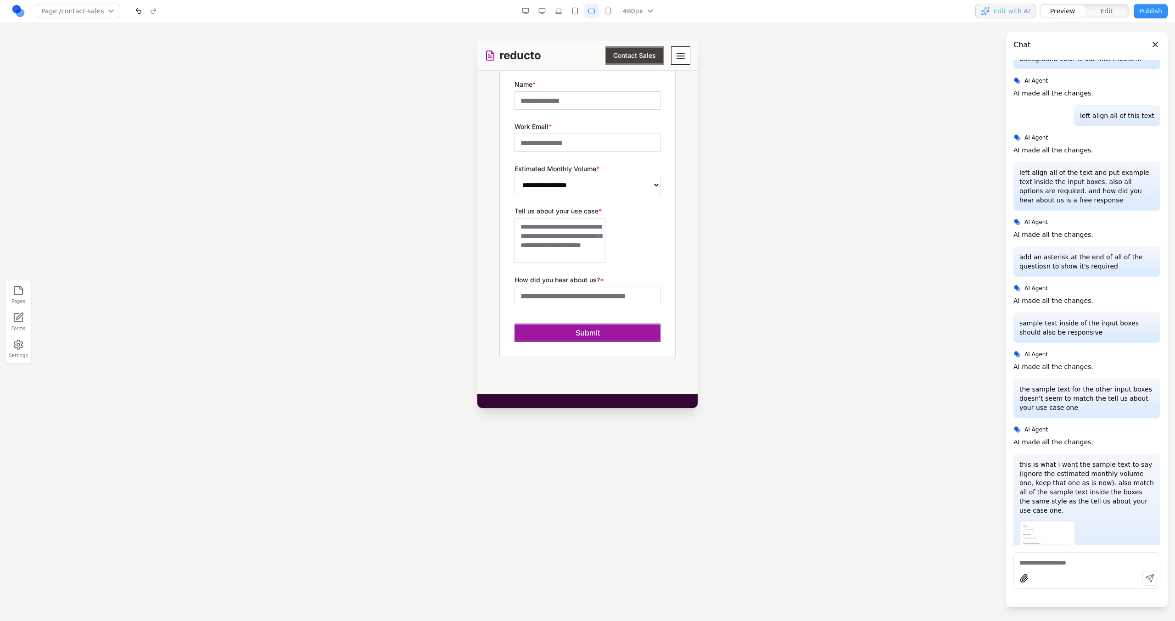
scroll to position [294, 0]
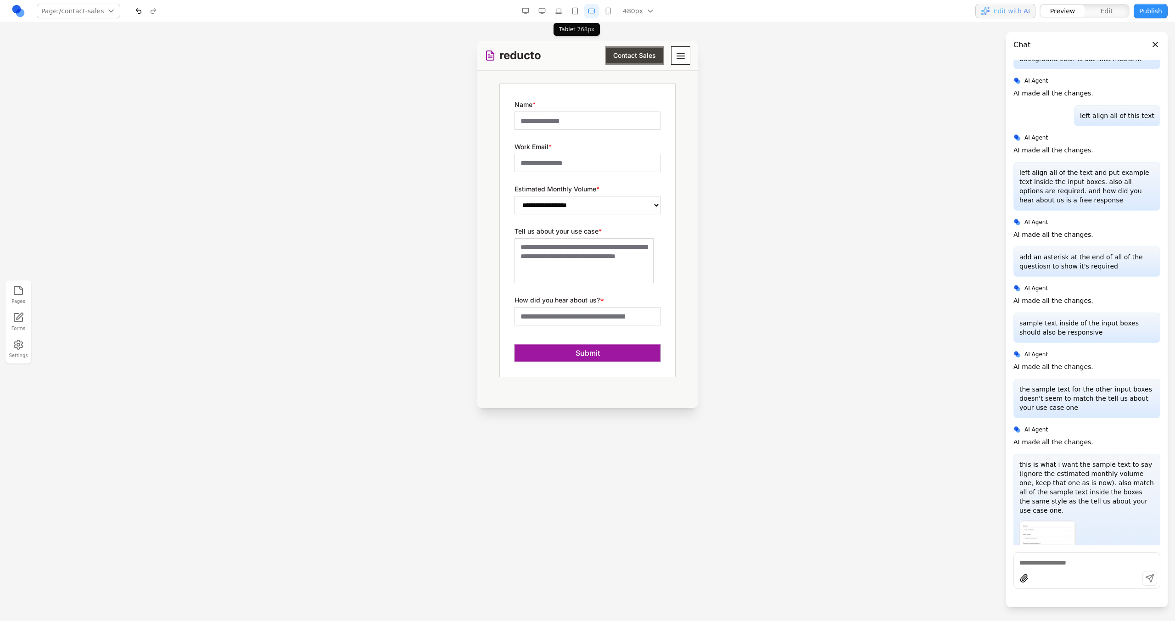
click at [576, 12] on button "button" at bounding box center [575, 11] width 15 height 15
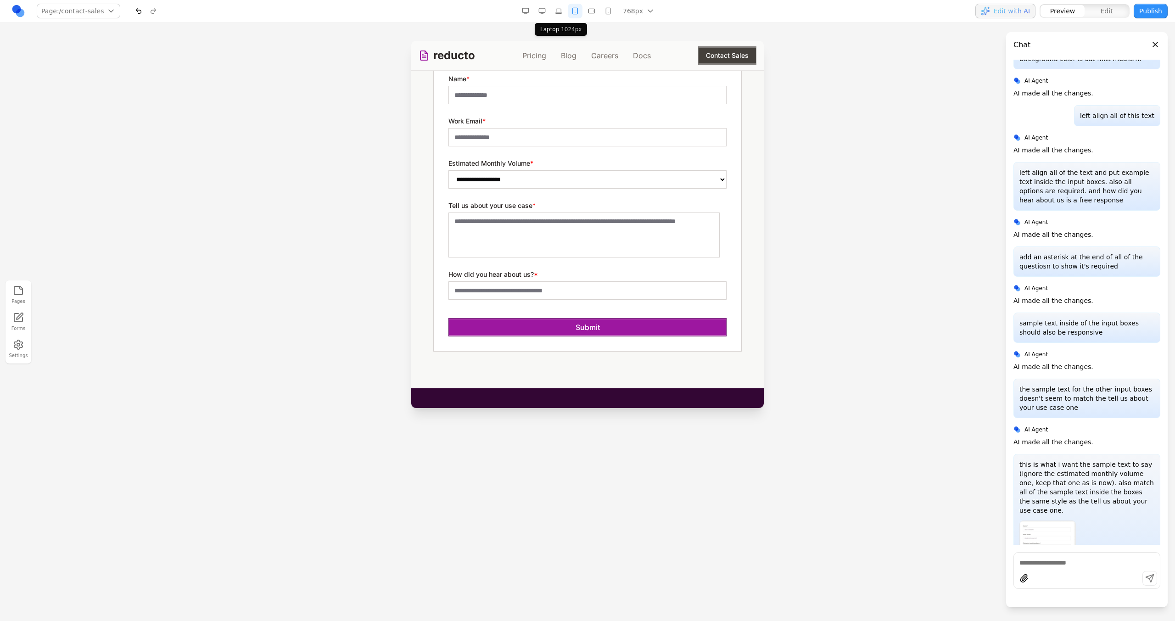
click at [562, 11] on button "button" at bounding box center [558, 11] width 15 height 15
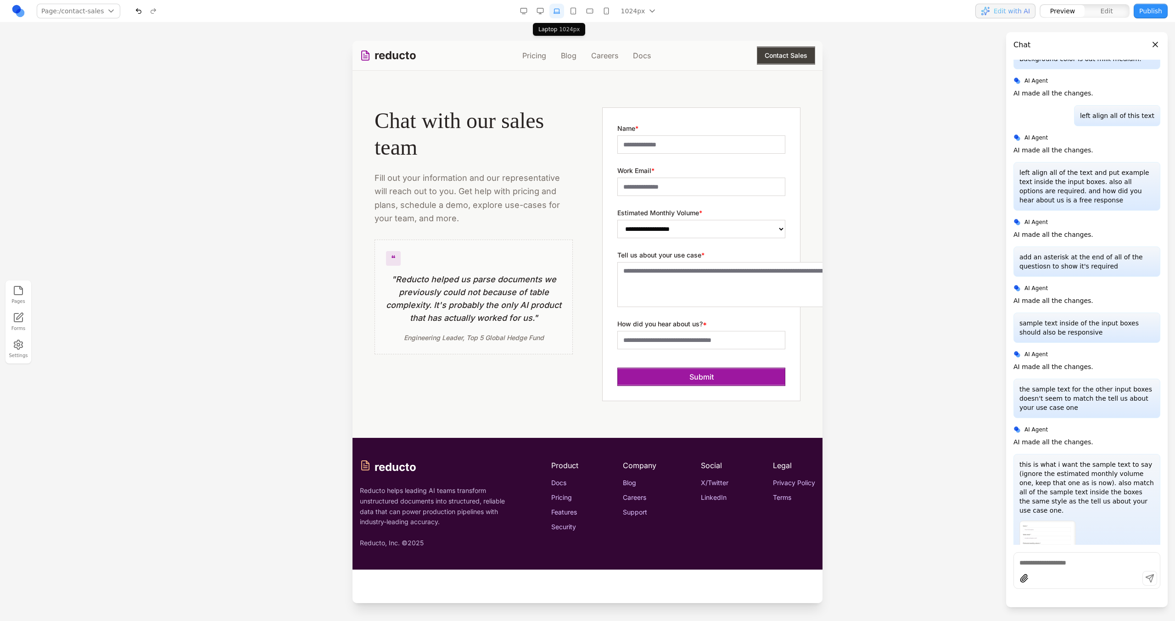
scroll to position [0, 0]
click at [547, 9] on button "button" at bounding box center [540, 11] width 15 height 15
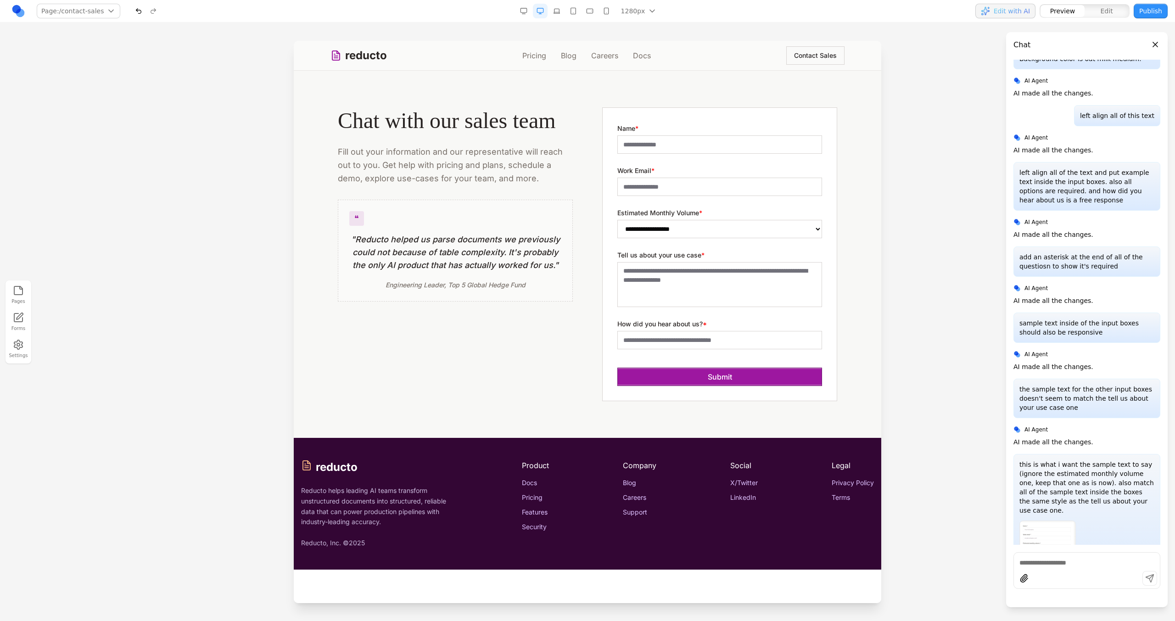
click at [589, 7] on button "button" at bounding box center [589, 11] width 15 height 15
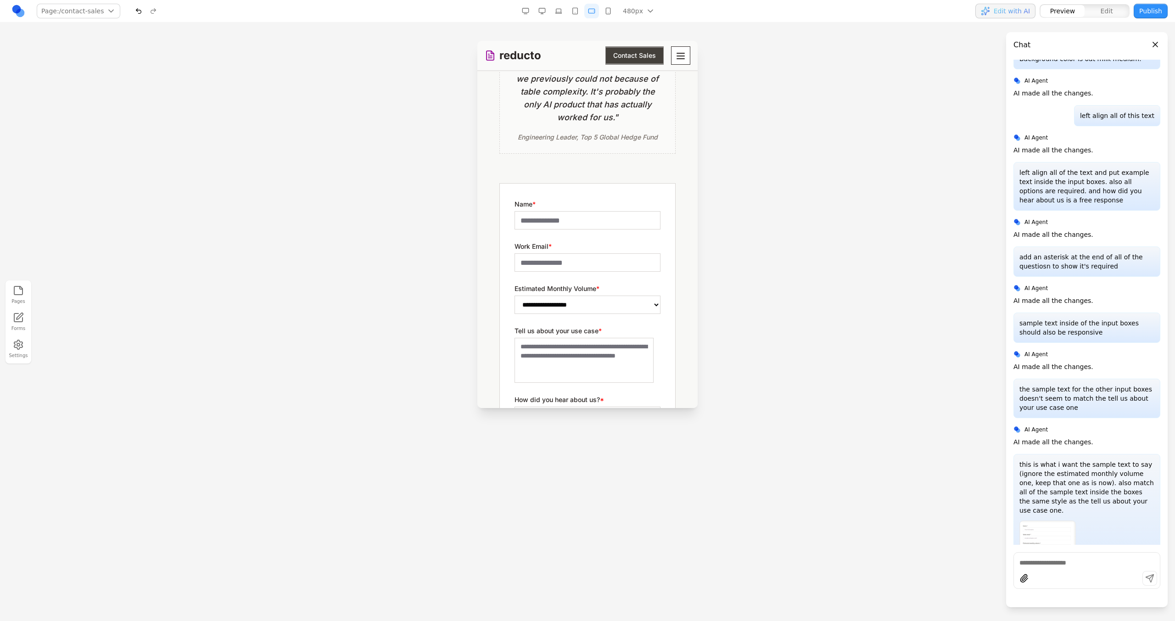
scroll to position [179, 0]
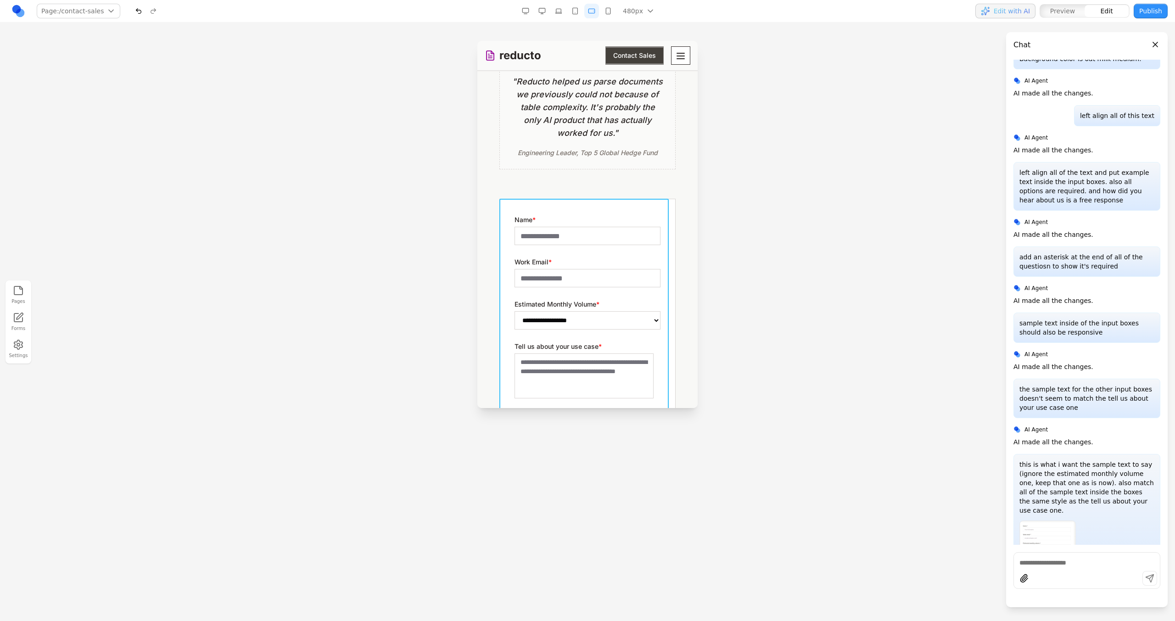
click at [648, 203] on div "**********" at bounding box center [587, 346] width 176 height 294
click at [565, 179] on button at bounding box center [572, 184] width 15 height 15
click at [576, 370] on textarea at bounding box center [594, 351] width 147 height 46
paste textarea "*"
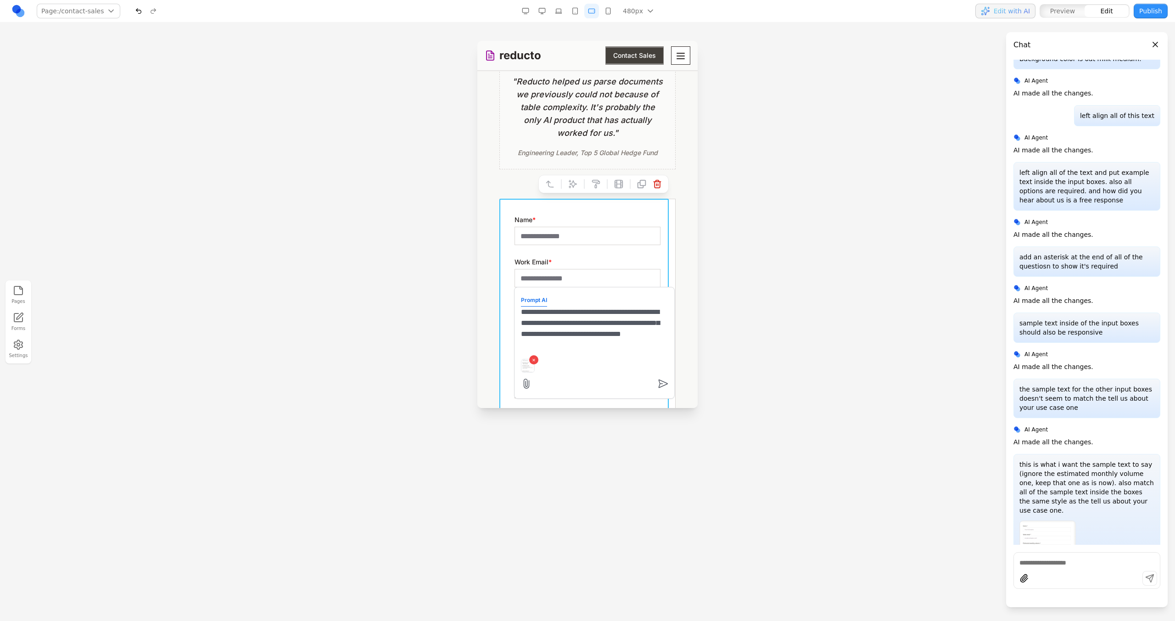
type textarea "**********"
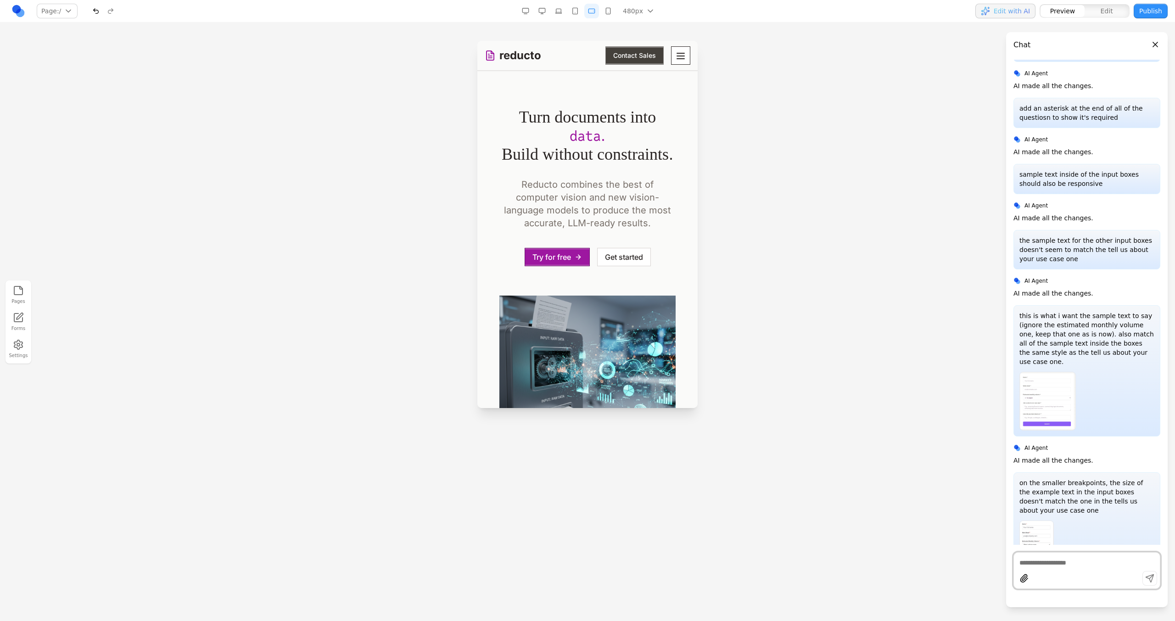
scroll to position [0, 0]
click at [630, 52] on button "Contact Sales" at bounding box center [634, 55] width 58 height 18
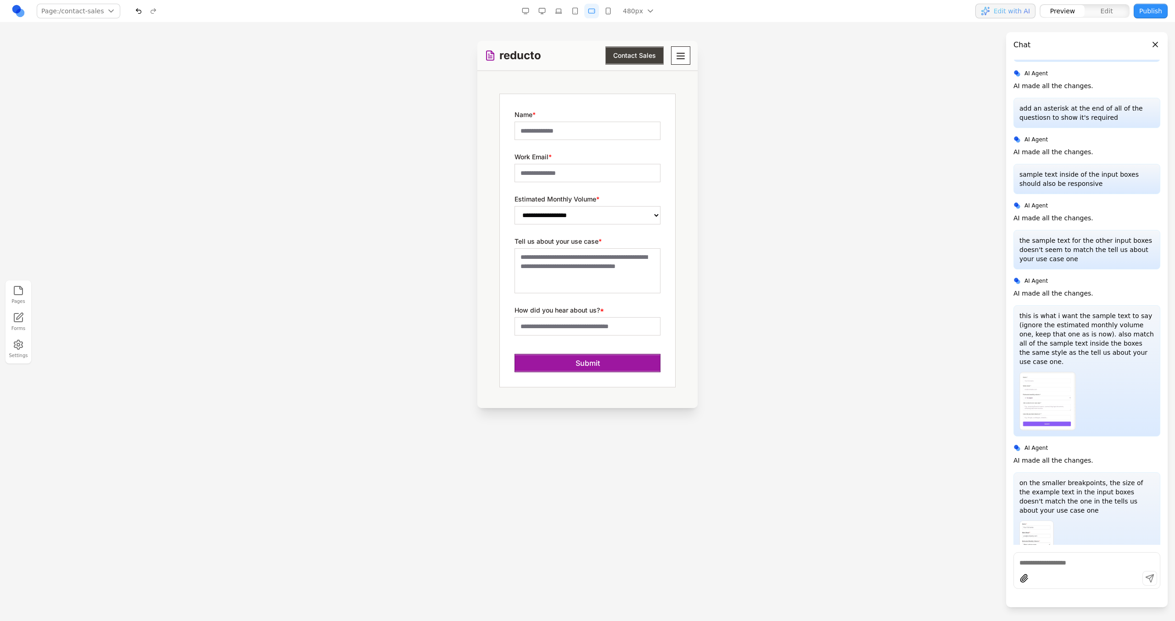
click at [605, 7] on button "button" at bounding box center [608, 11] width 15 height 15
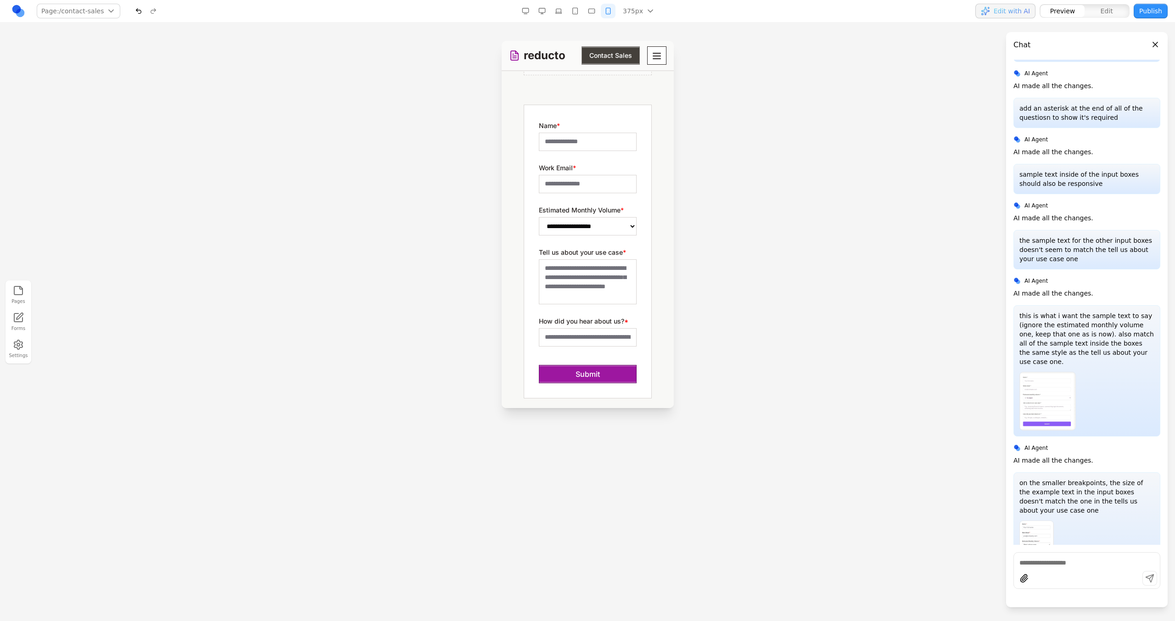
scroll to position [356, 0]
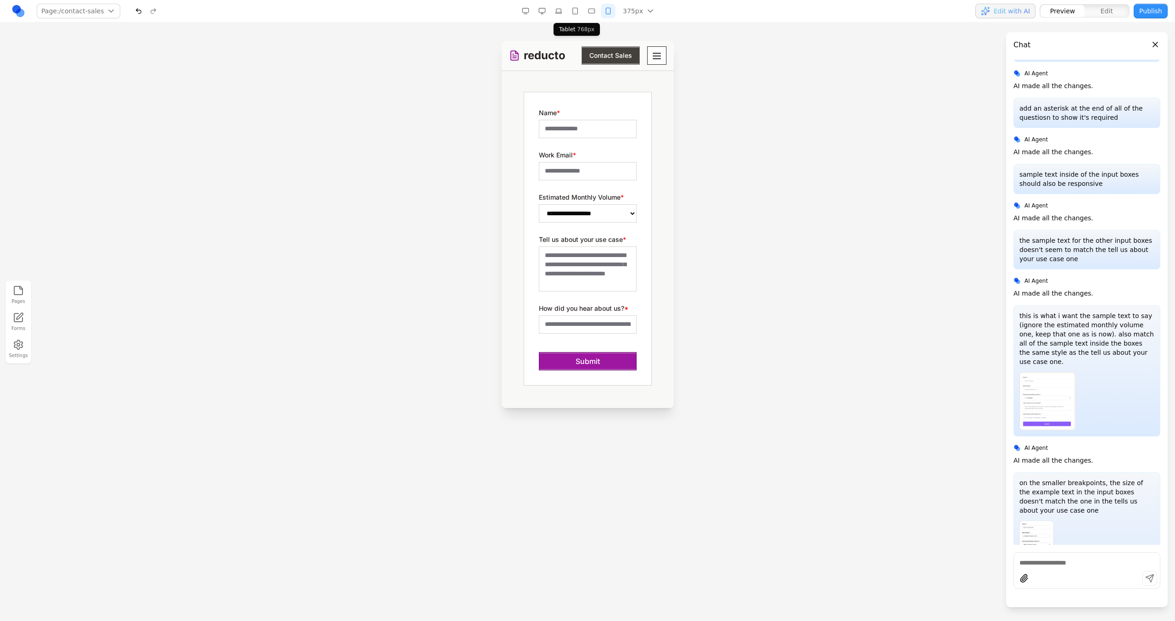
click at [582, 12] on button "button" at bounding box center [575, 11] width 15 height 15
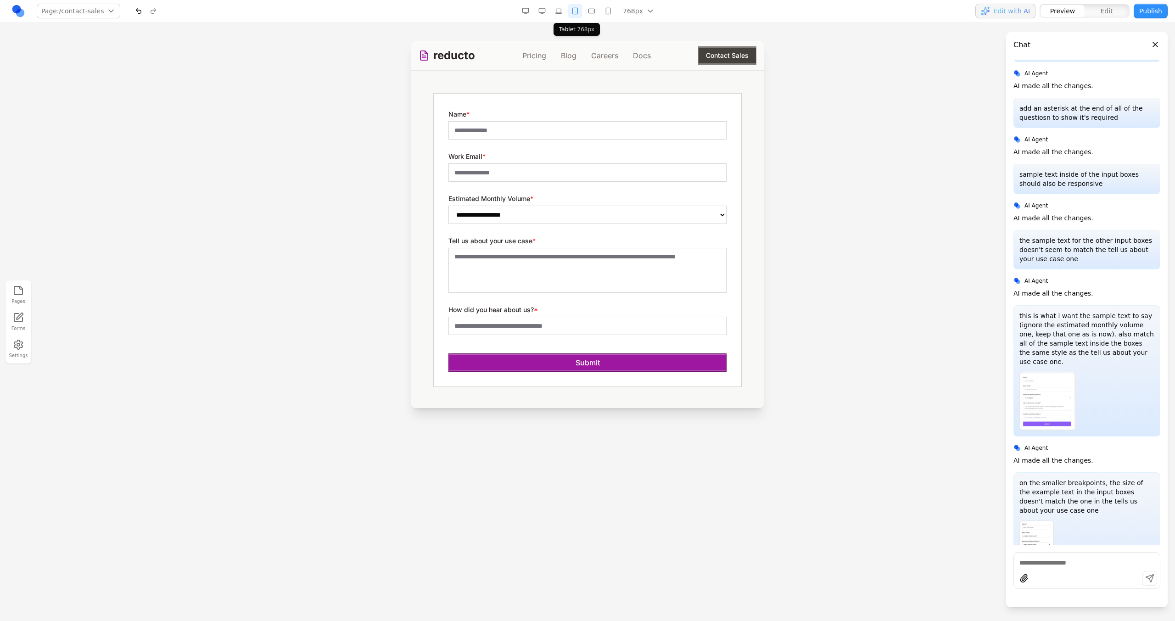
scroll to position [237, 0]
click at [572, 11] on button "button" at bounding box center [575, 11] width 15 height 15
click at [607, 10] on button "button" at bounding box center [608, 11] width 15 height 15
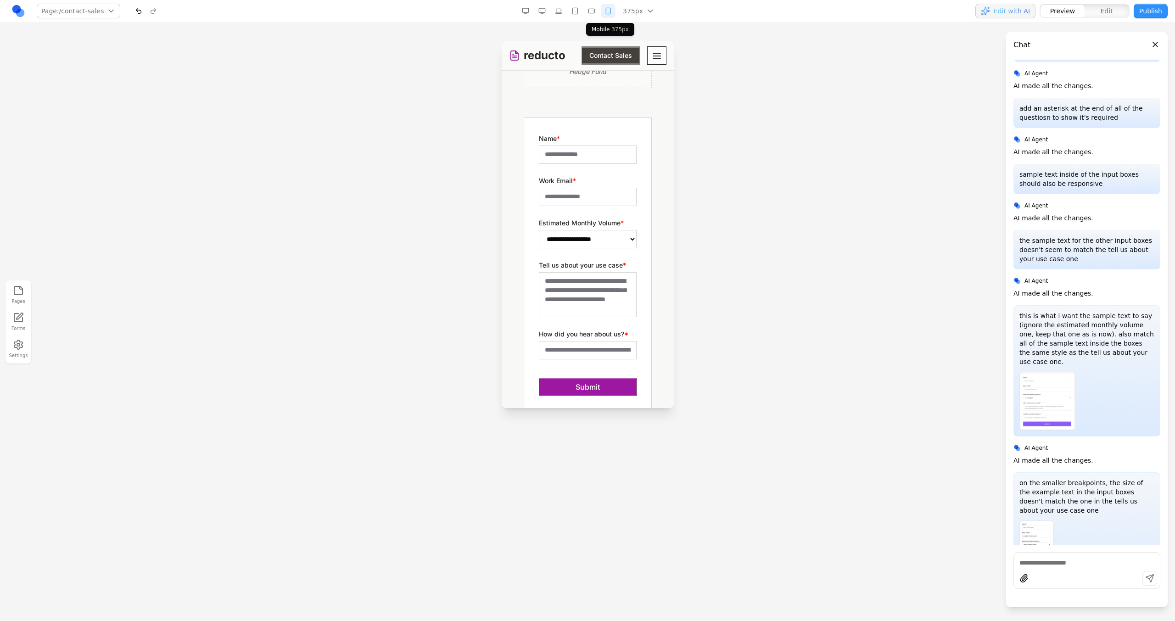
scroll to position [356, 0]
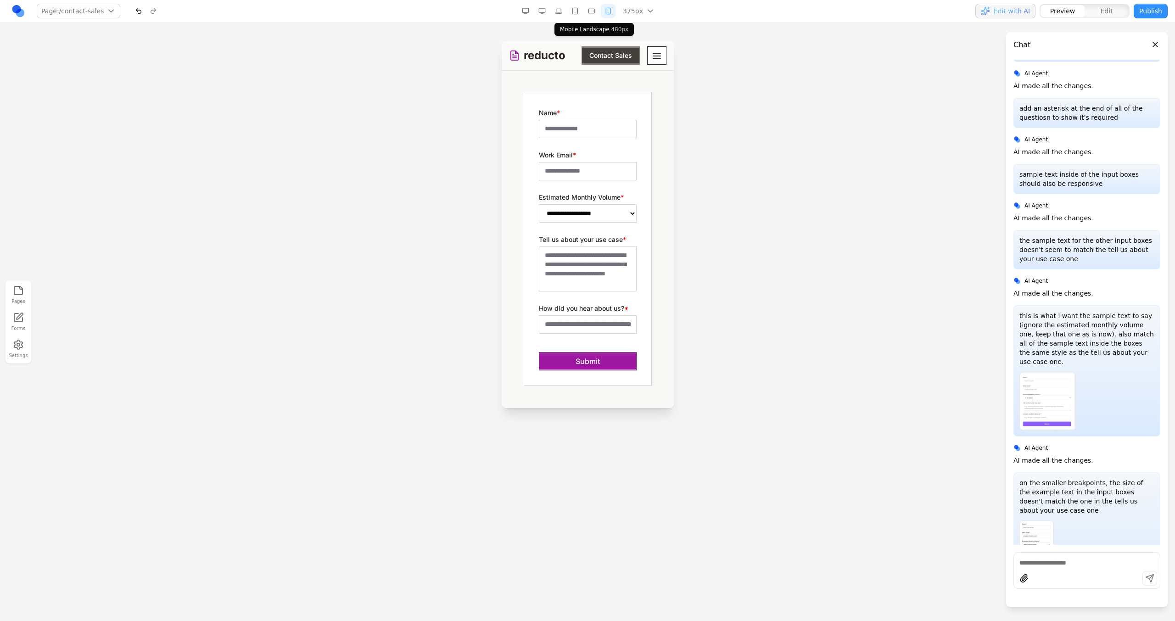
click at [597, 9] on button "button" at bounding box center [591, 11] width 15 height 15
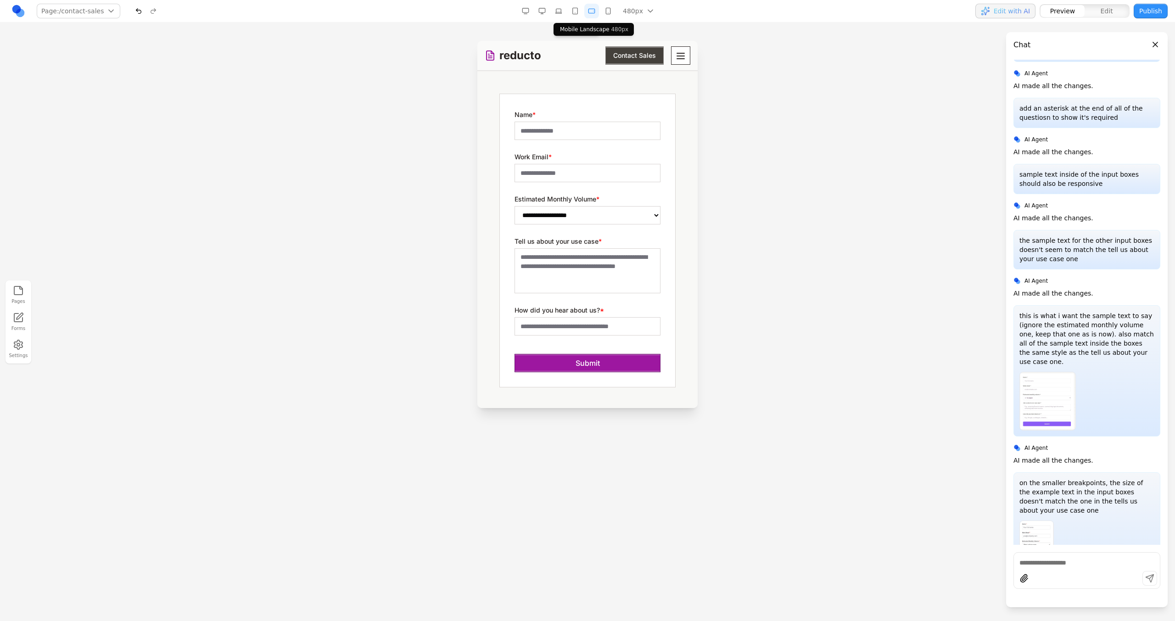
click at [580, 8] on button "button" at bounding box center [575, 11] width 15 height 15
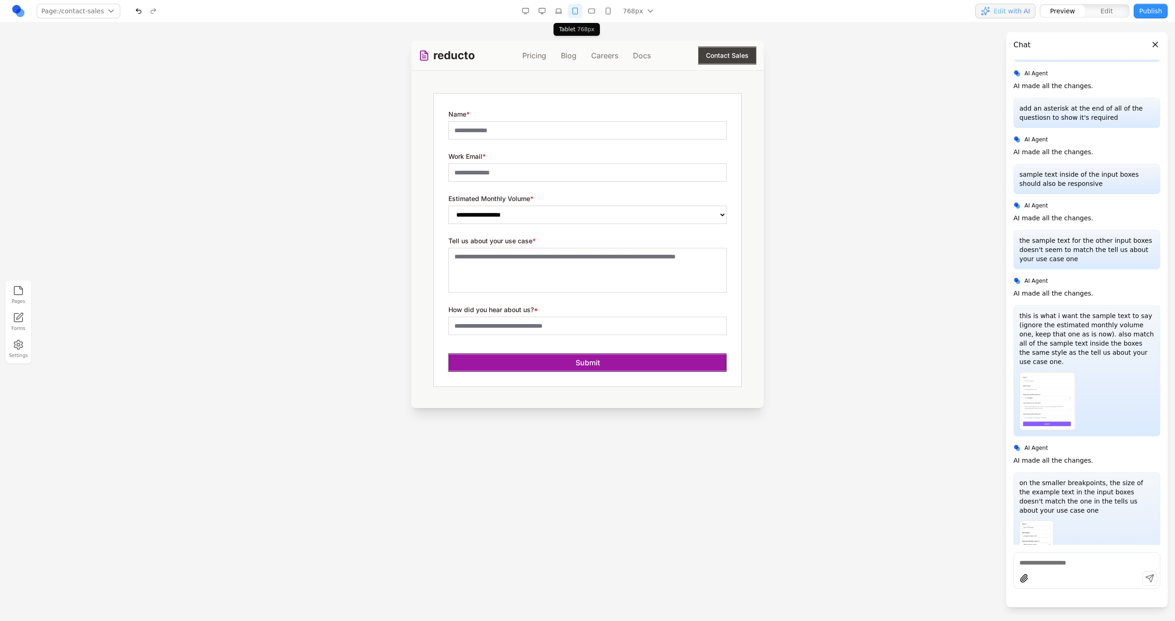
scroll to position [237, 0]
click at [567, 10] on div "768px 1536px 1280px 1024px 768px 480px 375px" at bounding box center [589, 11] width 142 height 15
click at [564, 9] on button "button" at bounding box center [558, 11] width 15 height 15
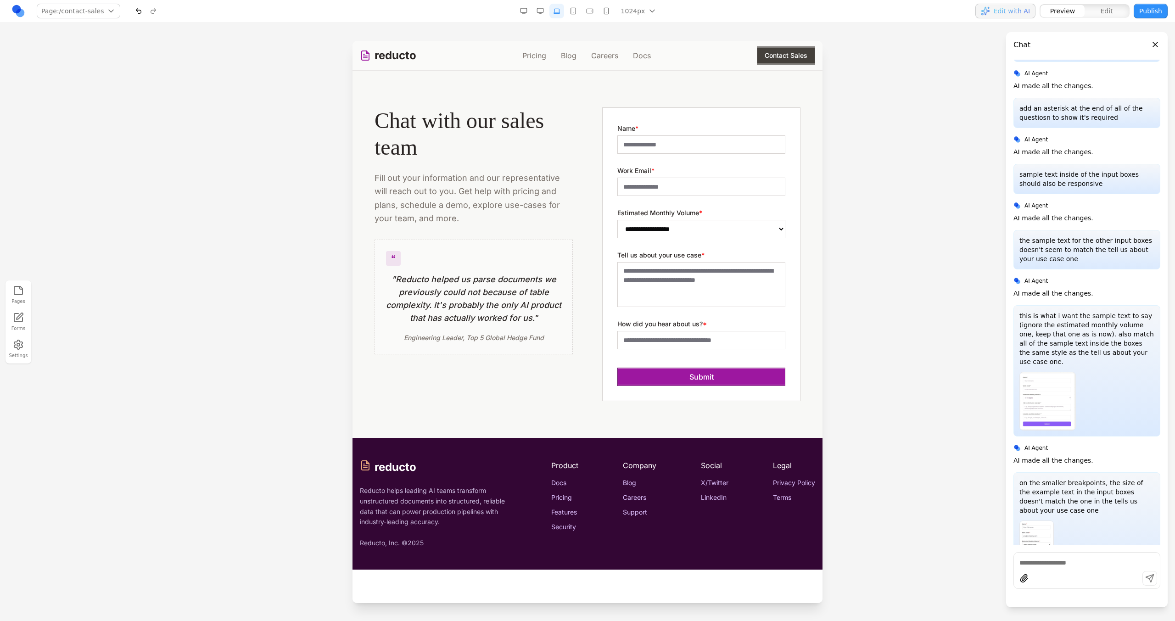
scroll to position [0, 0]
click at [544, 8] on button "button" at bounding box center [540, 11] width 15 height 15
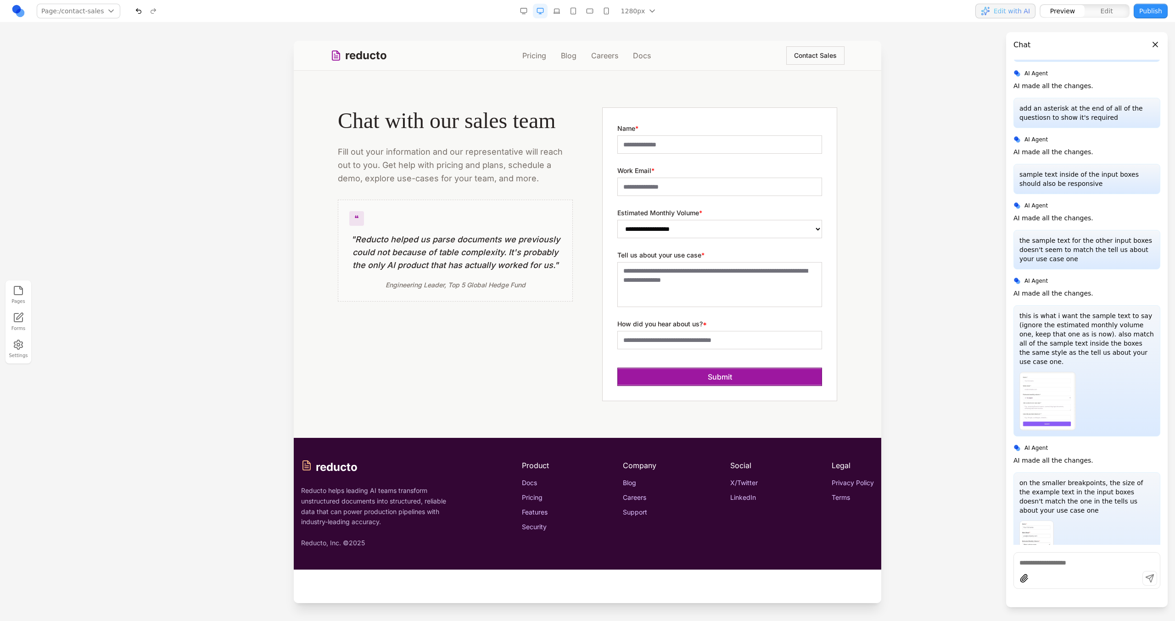
click at [556, 10] on button "button" at bounding box center [556, 11] width 15 height 15
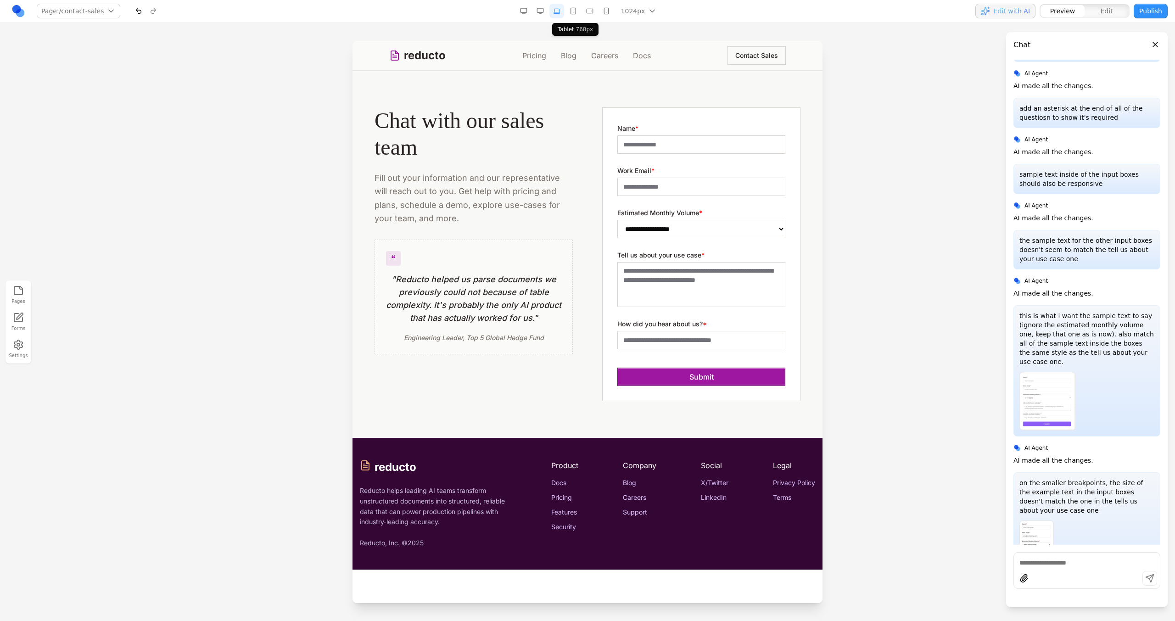
click at [577, 11] on button "button" at bounding box center [573, 11] width 15 height 15
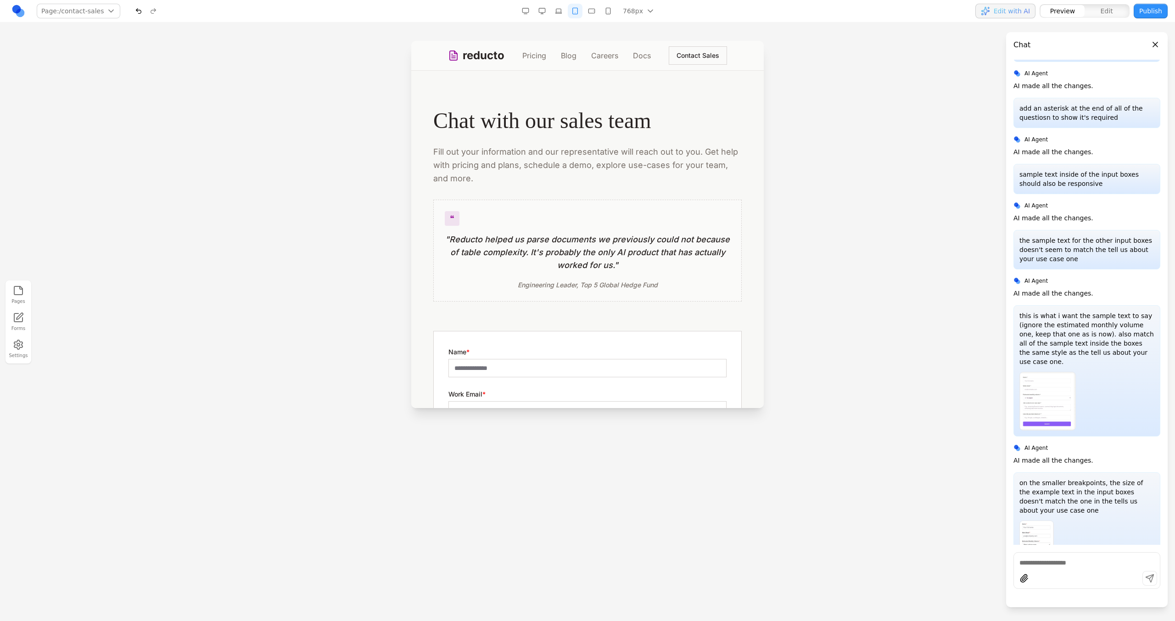
click at [547, 16] on button "button" at bounding box center [542, 11] width 15 height 15
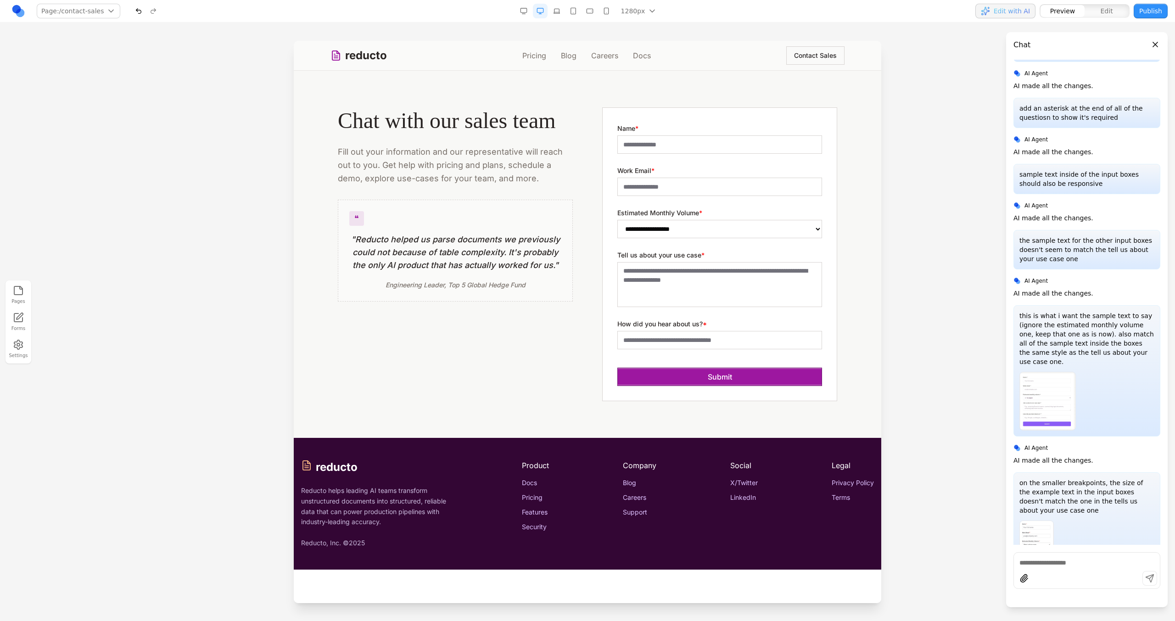
click at [375, 53] on link "reducto" at bounding box center [358, 55] width 56 height 15
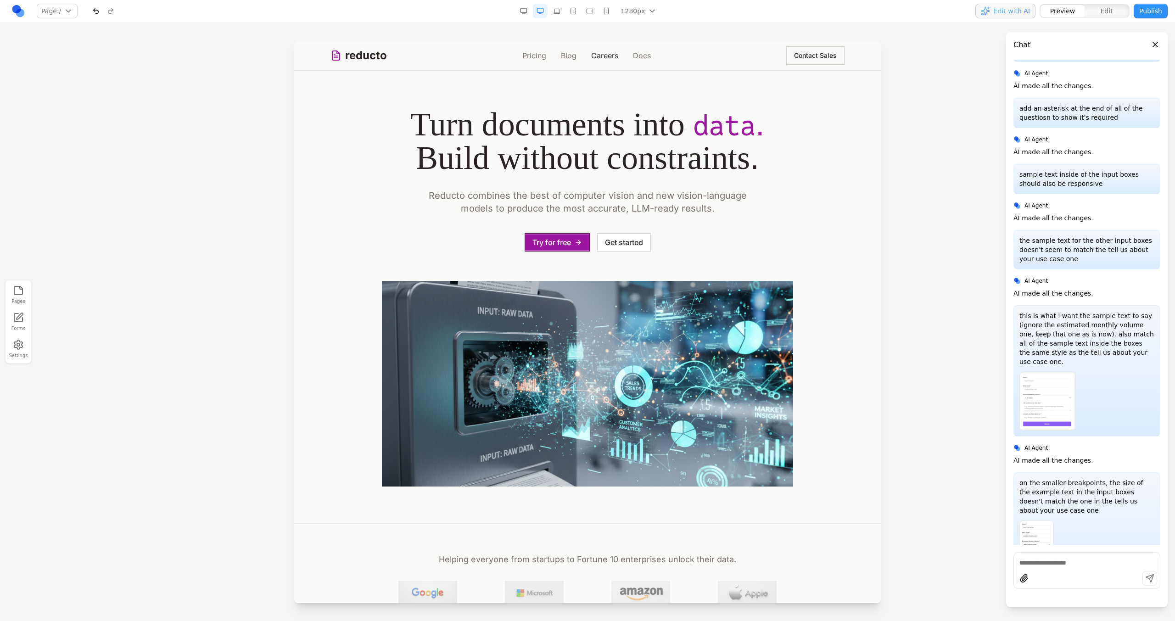
click at [602, 50] on link "Careers" at bounding box center [604, 55] width 27 height 11
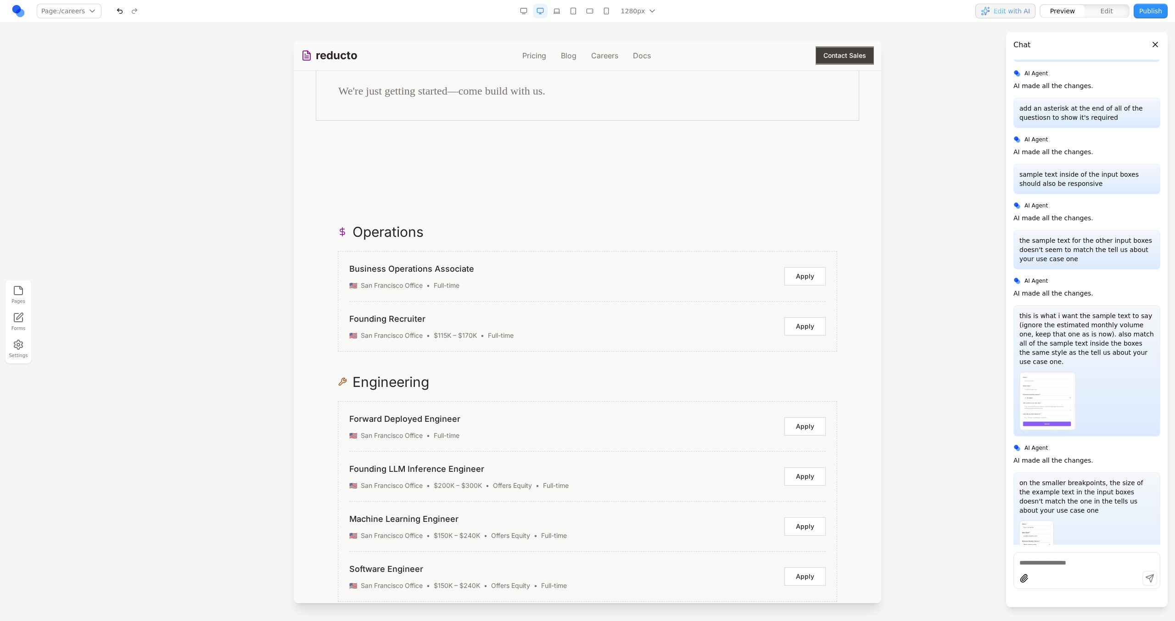
scroll to position [814, 0]
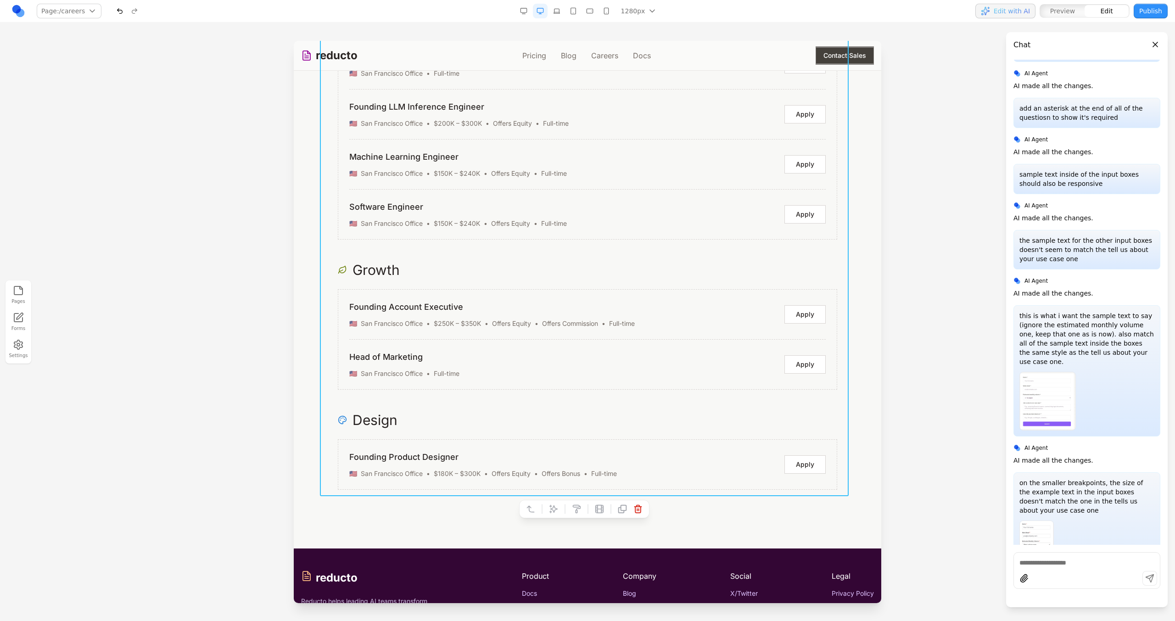
scroll to position [1377, 0]
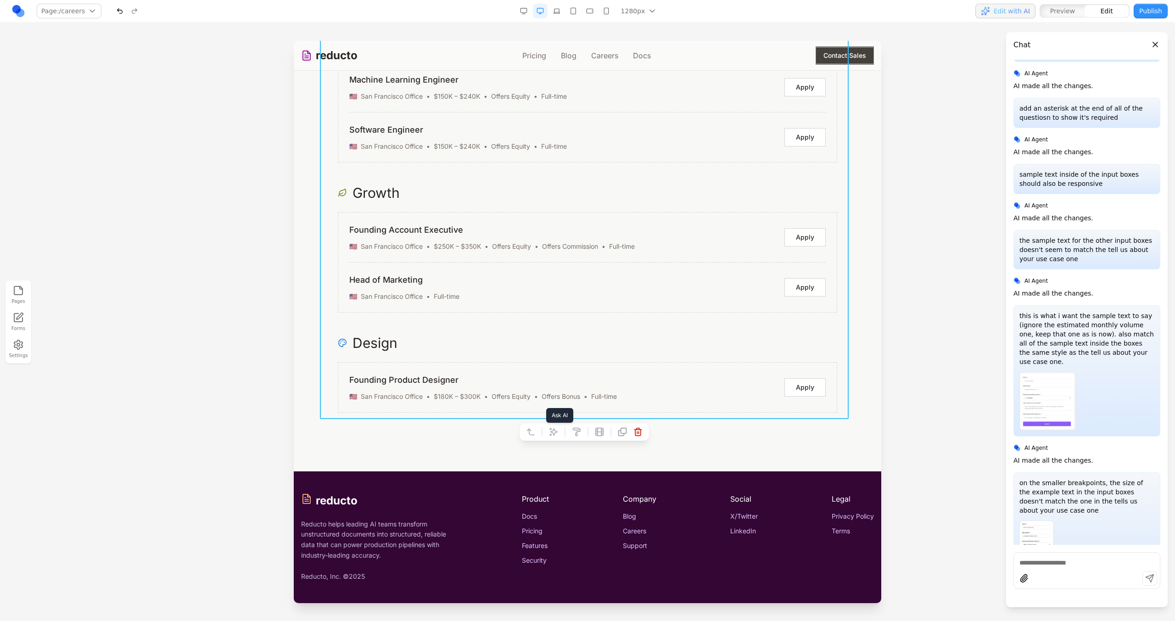
click at [554, 427] on icon at bounding box center [553, 431] width 9 height 9
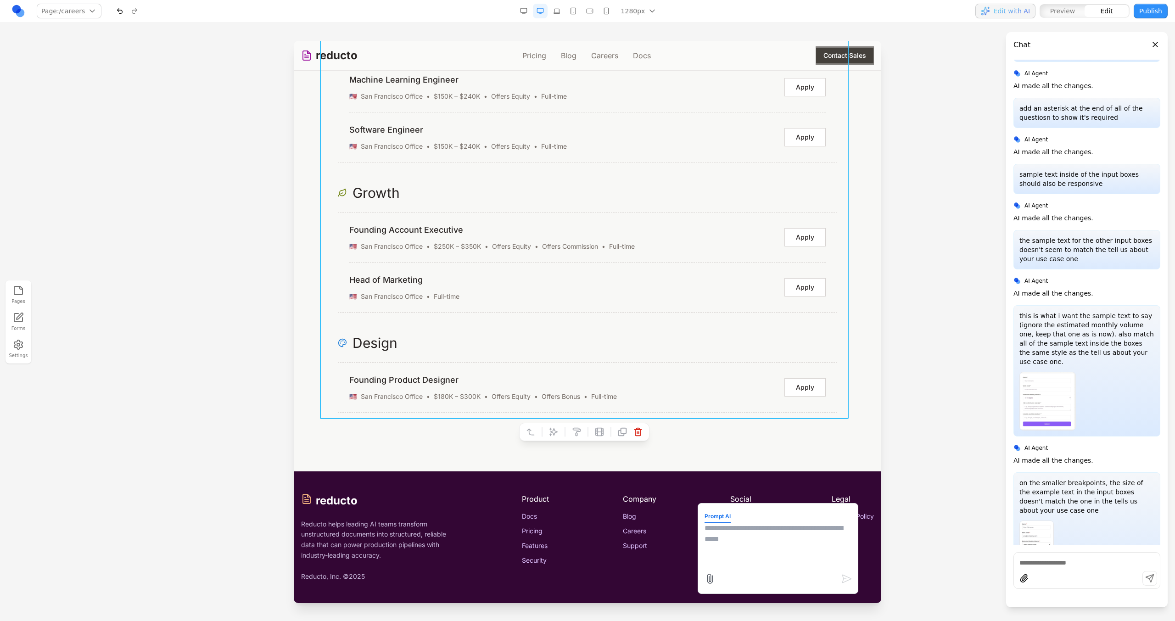
click at [729, 532] on textarea at bounding box center [778, 546] width 147 height 46
type textarea "**********"
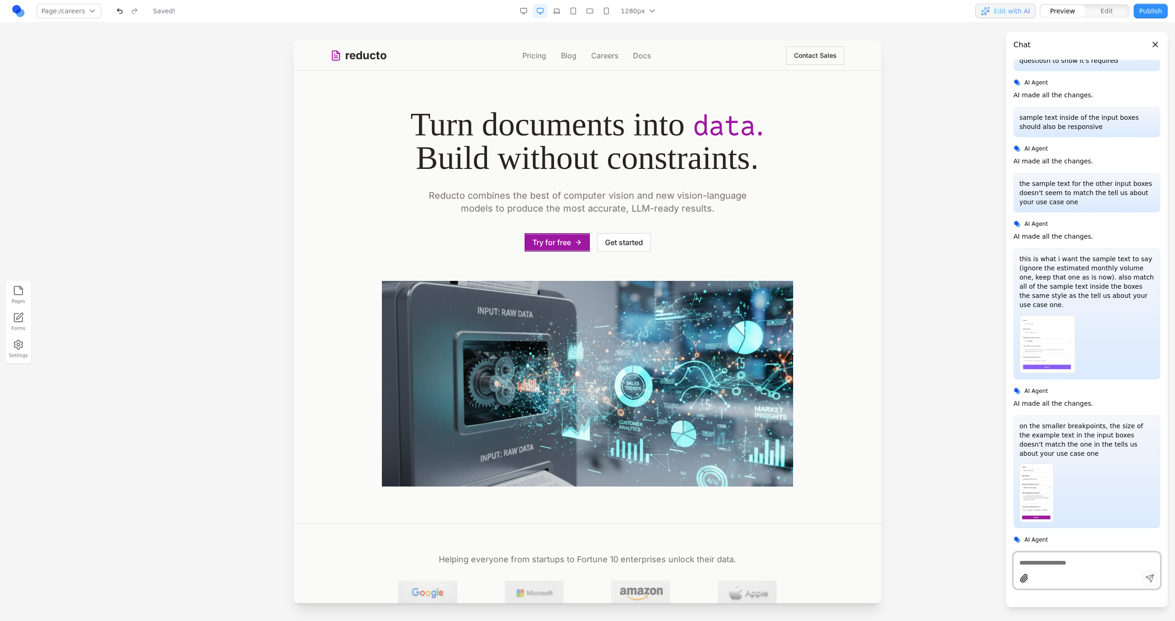
scroll to position [0, 0]
click at [806, 43] on div "reducto Pricing Blog Careers Docs Contact Sales" at bounding box center [587, 55] width 514 height 29
click at [806, 56] on button "Contact Sales" at bounding box center [815, 55] width 58 height 18
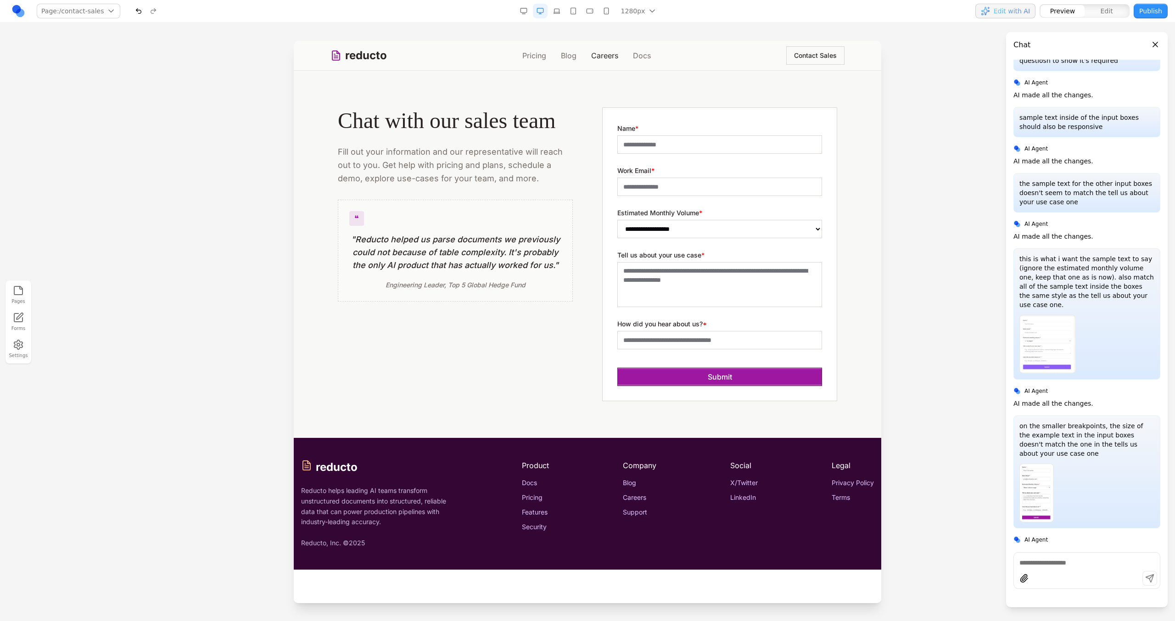
click at [600, 60] on link "Careers" at bounding box center [604, 55] width 27 height 11
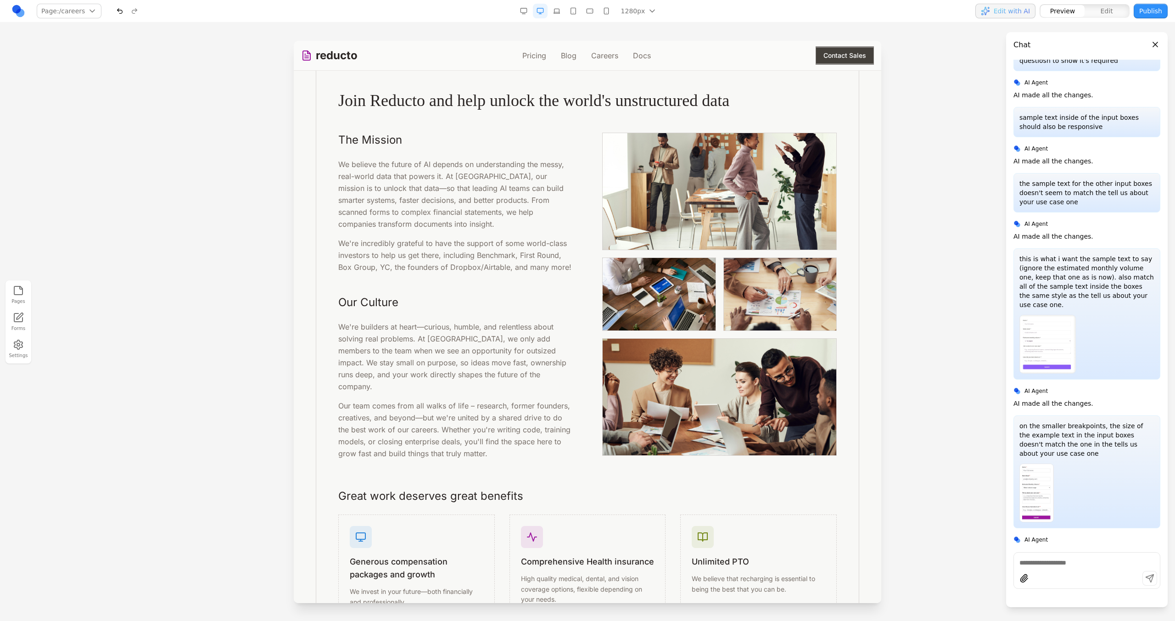
scroll to position [108, 0]
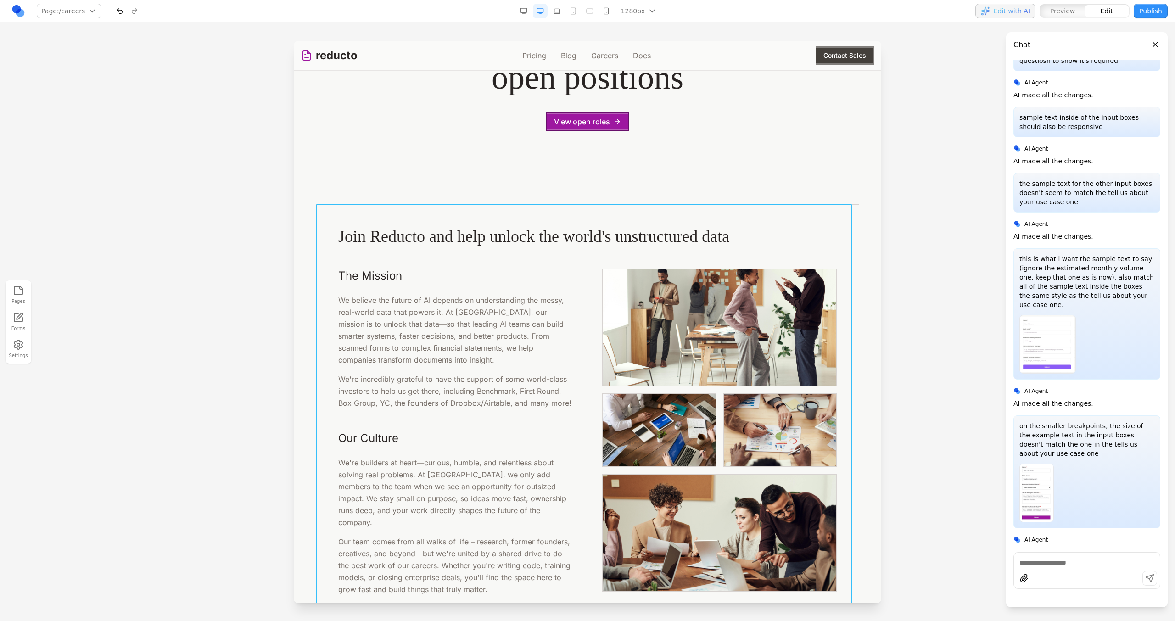
click at [525, 219] on div "Join Reducto and help unlock the world's unstructured data The Mission We belie…" at bounding box center [587, 573] width 543 height 739
click at [545, 193] on div at bounding box center [584, 189] width 130 height 18
click at [553, 193] on icon at bounding box center [553, 189] width 9 height 9
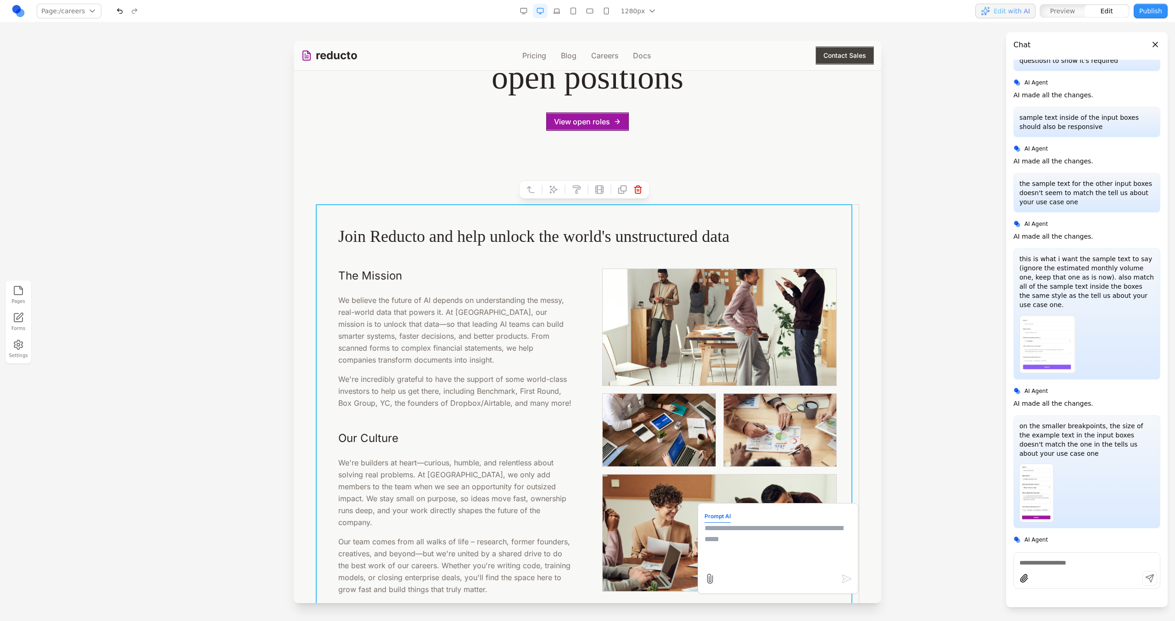
click at [743, 582] on div at bounding box center [779, 578] width 148 height 15
click at [733, 557] on textarea at bounding box center [778, 546] width 147 height 46
type textarea "**********"
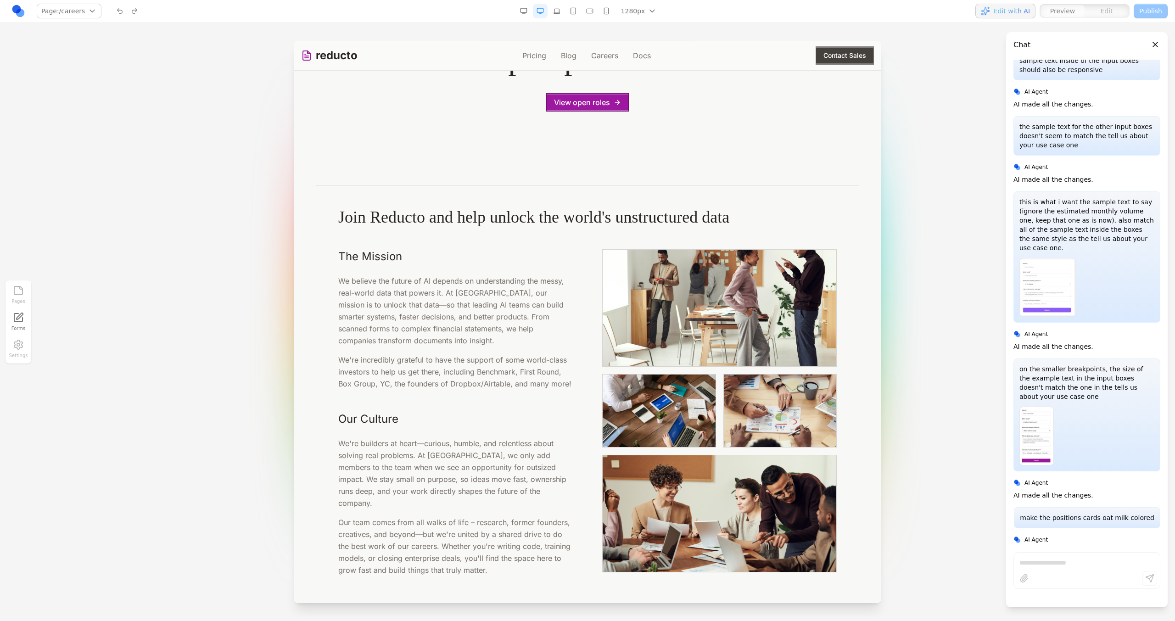
scroll to position [0, 0]
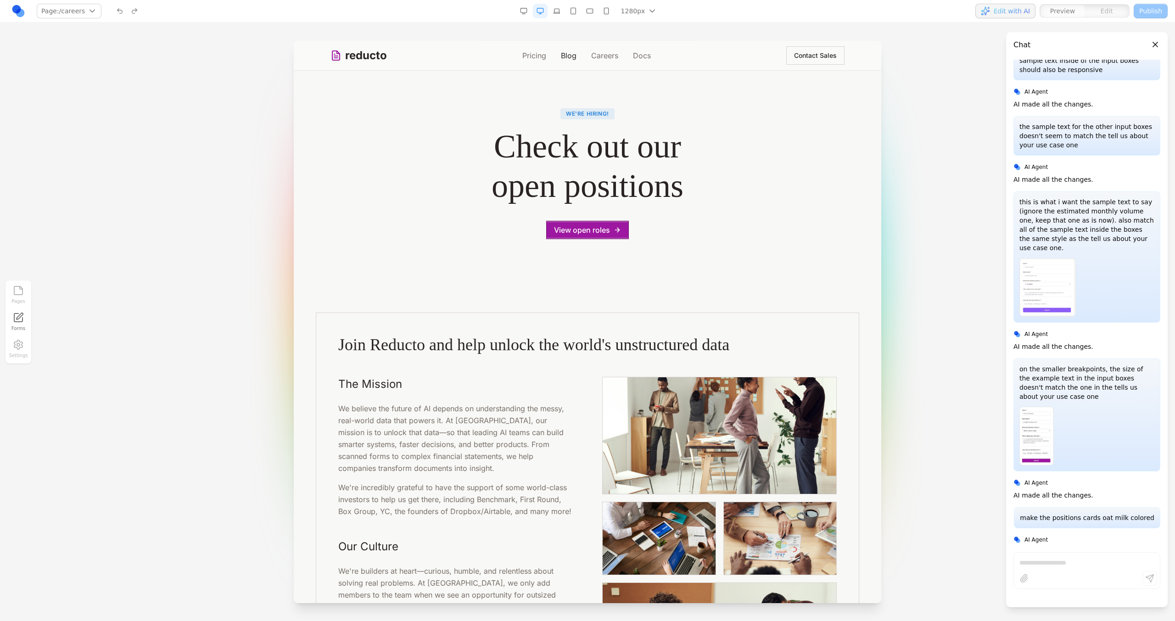
click at [568, 57] on link "Blog" at bounding box center [569, 55] width 16 height 11
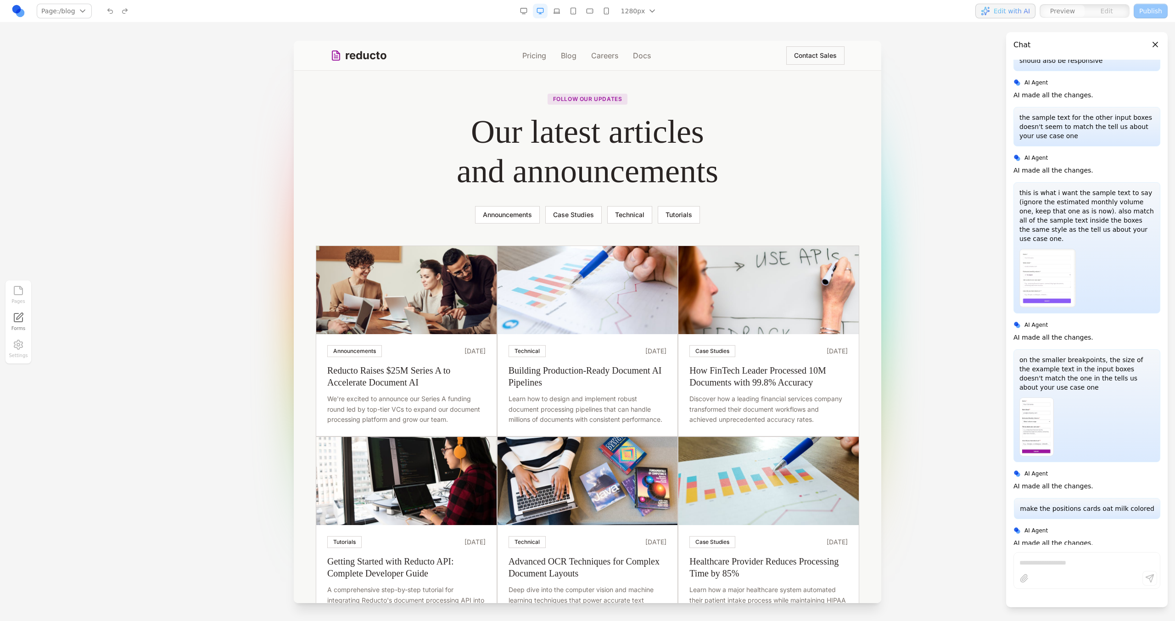
scroll to position [8303, 0]
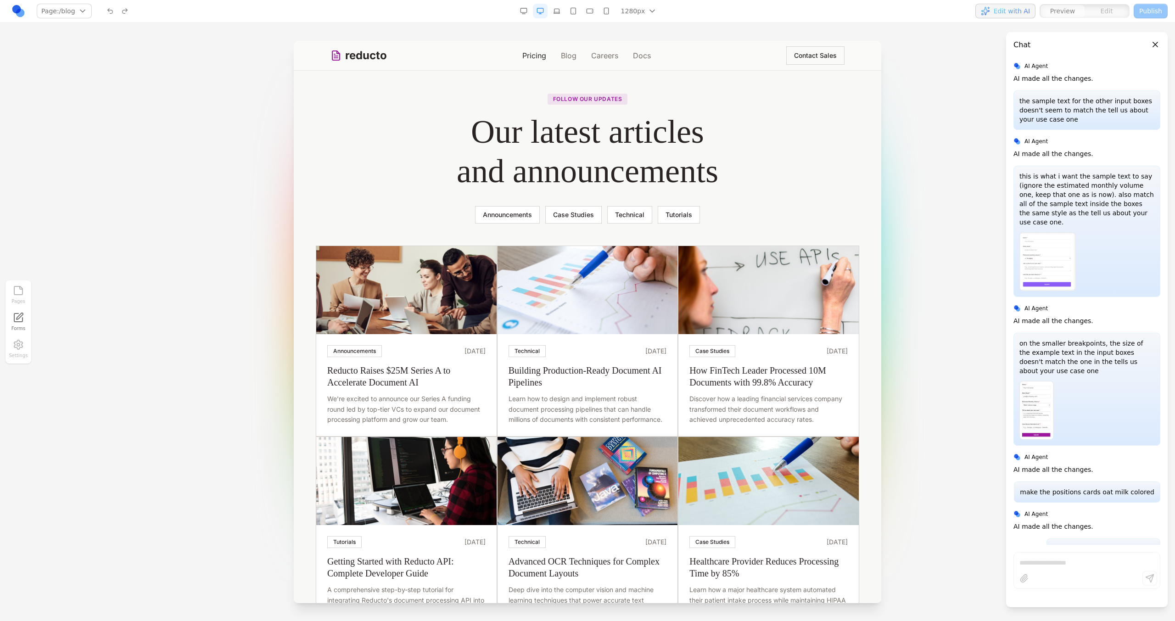
click at [530, 57] on link "Pricing" at bounding box center [534, 55] width 24 height 11
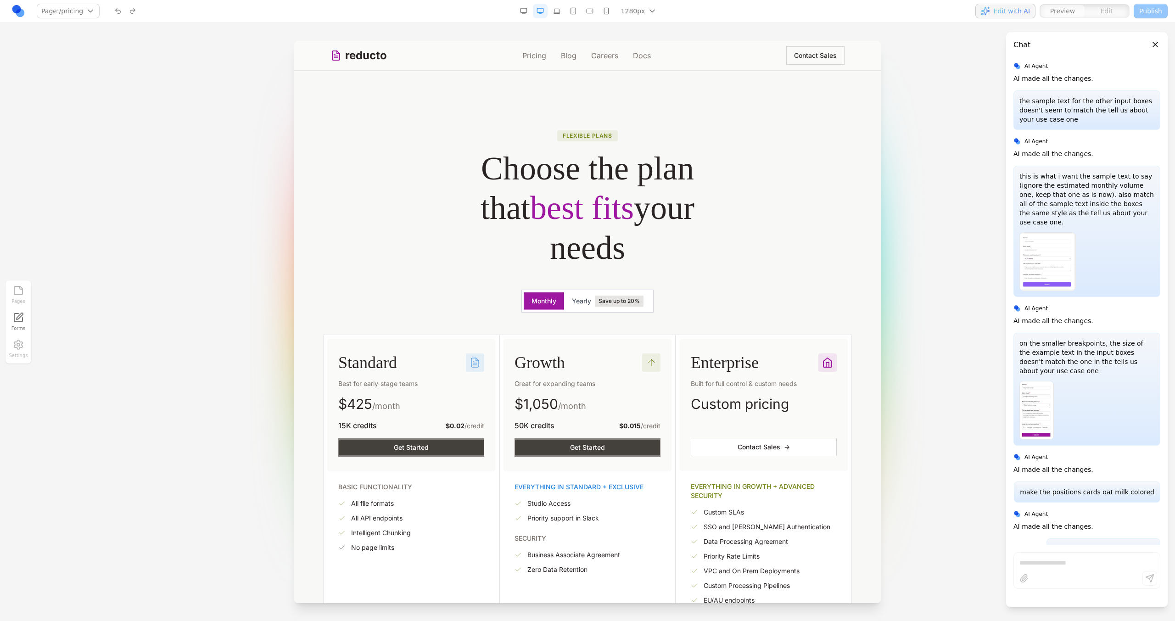
click at [644, 55] on link "Docs" at bounding box center [642, 55] width 18 height 11
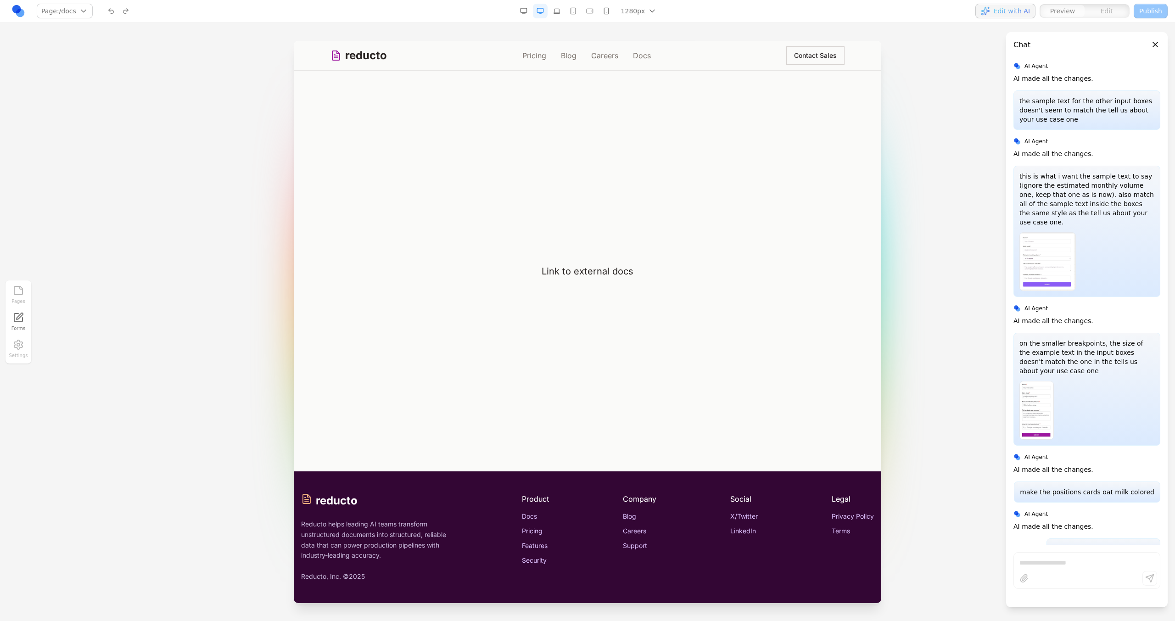
click at [386, 53] on link "reducto" at bounding box center [358, 55] width 56 height 15
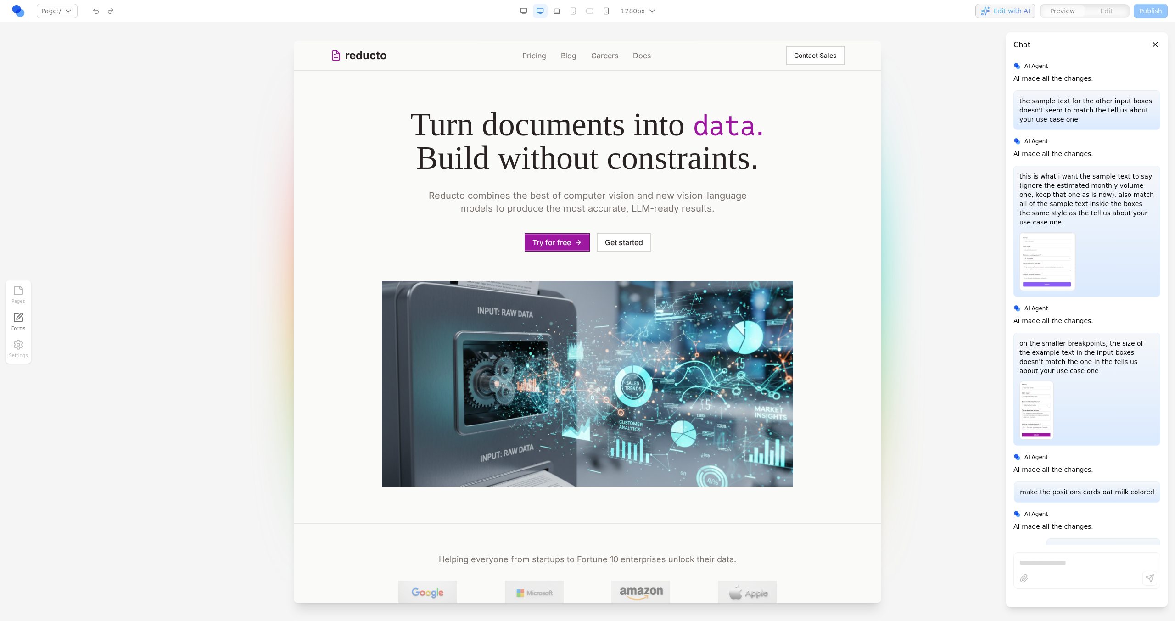
click at [792, 54] on button "Contact Sales" at bounding box center [815, 55] width 58 height 18
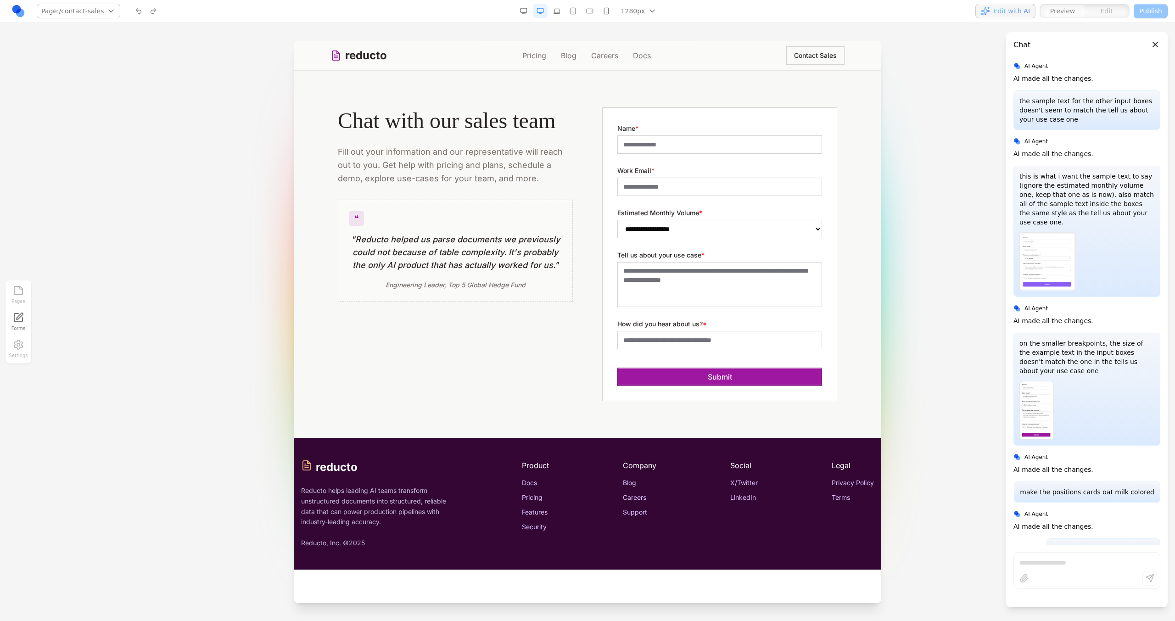
click at [426, 197] on div "Chat with our sales team Fill out your information and our representative will …" at bounding box center [455, 204] width 235 height 194
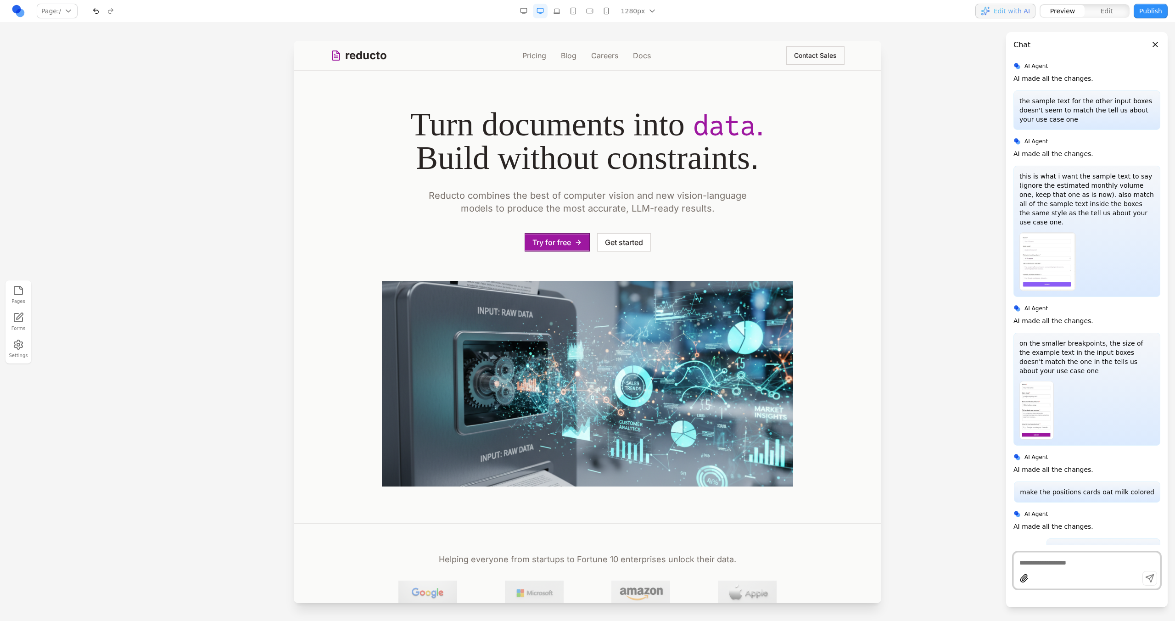
scroll to position [8277, 0]
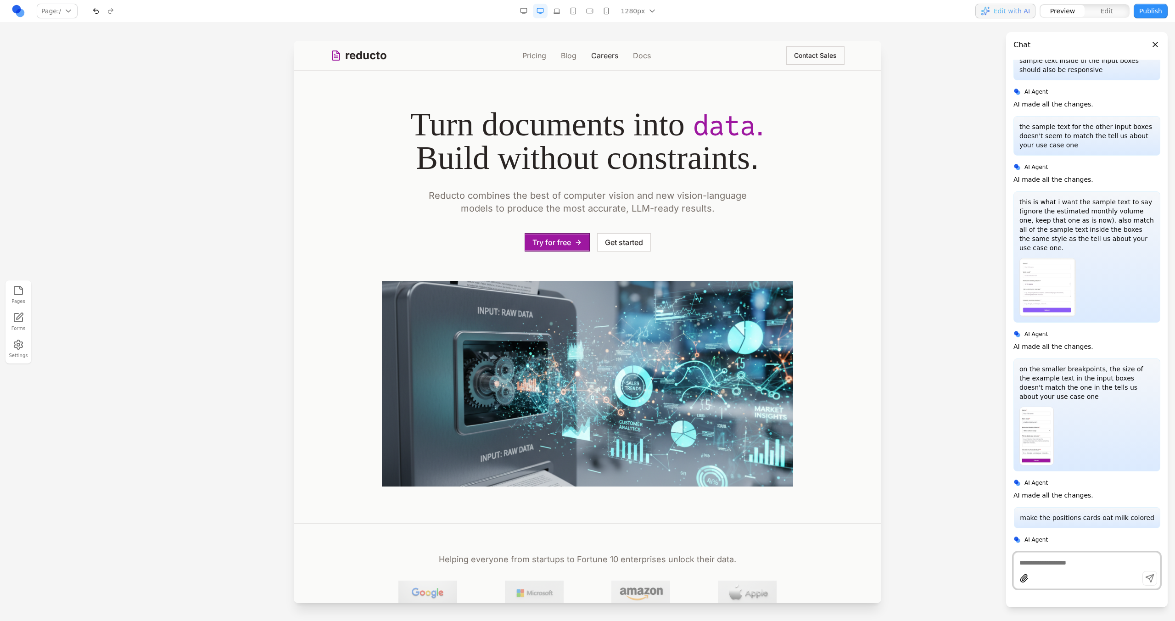
click at [598, 58] on link "Careers" at bounding box center [604, 55] width 27 height 11
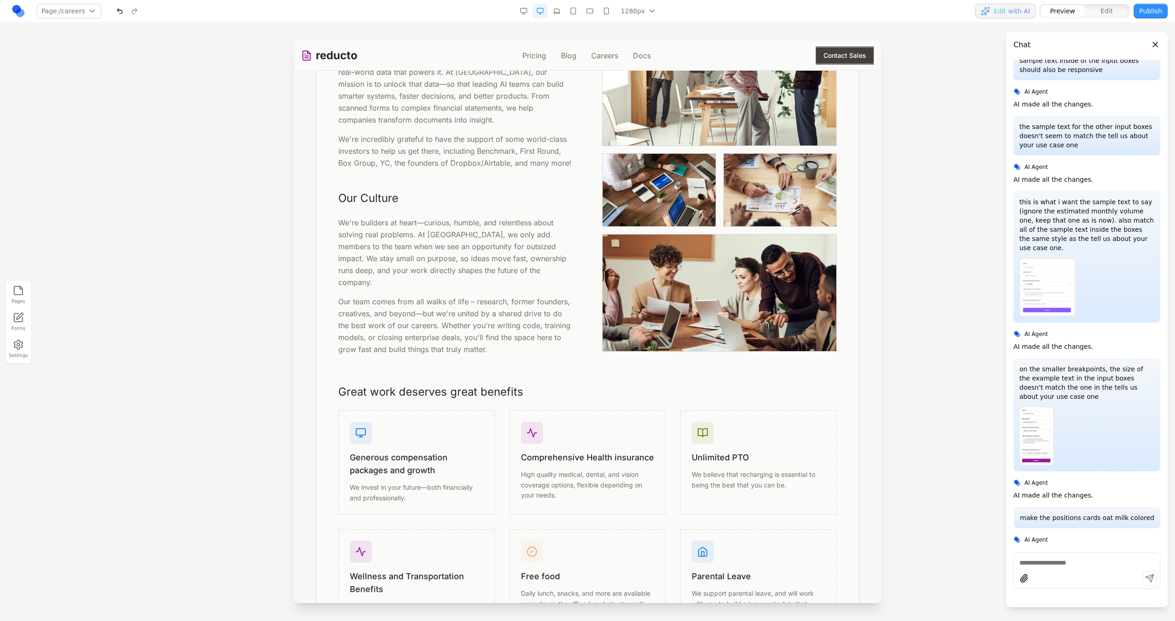
scroll to position [0, 0]
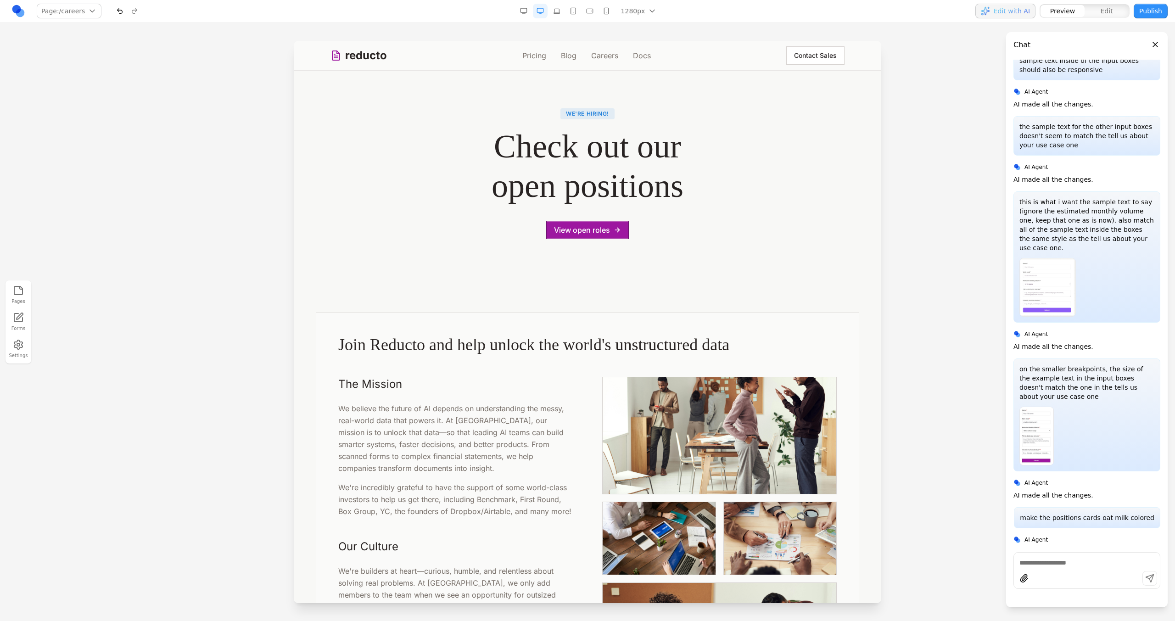
click at [825, 62] on button "Contact Sales" at bounding box center [815, 55] width 58 height 18
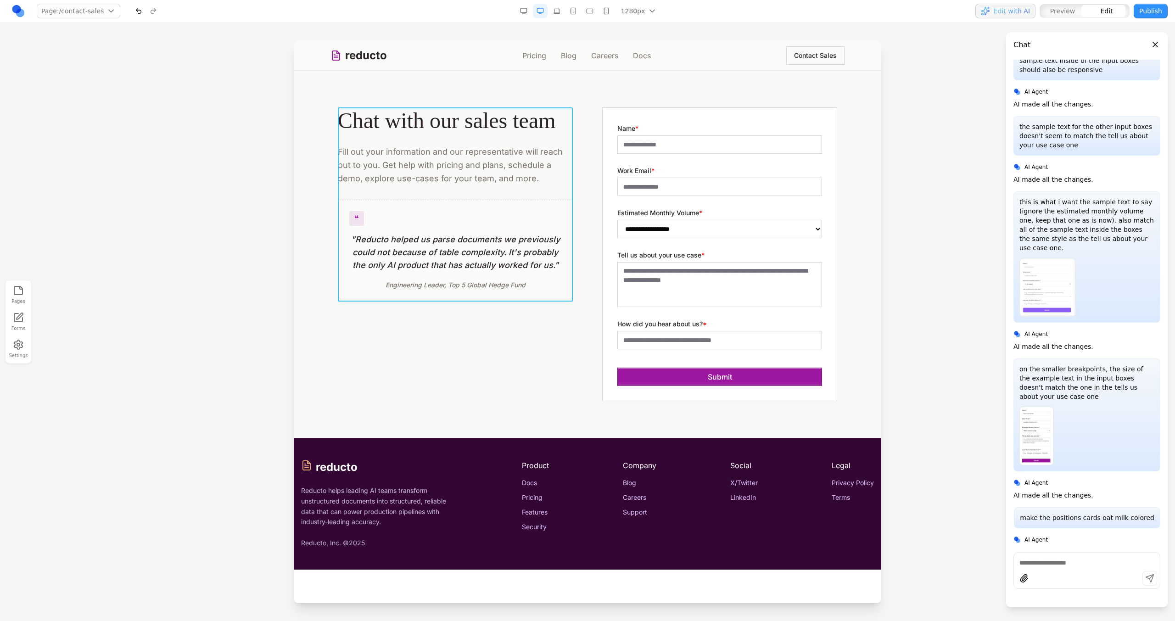
click at [503, 195] on div "Chat with our sales team Fill out your information and our representative will …" at bounding box center [455, 204] width 235 height 194
click at [418, 100] on div at bounding box center [455, 93] width 153 height 18
click at [417, 99] on button at bounding box center [413, 92] width 15 height 15
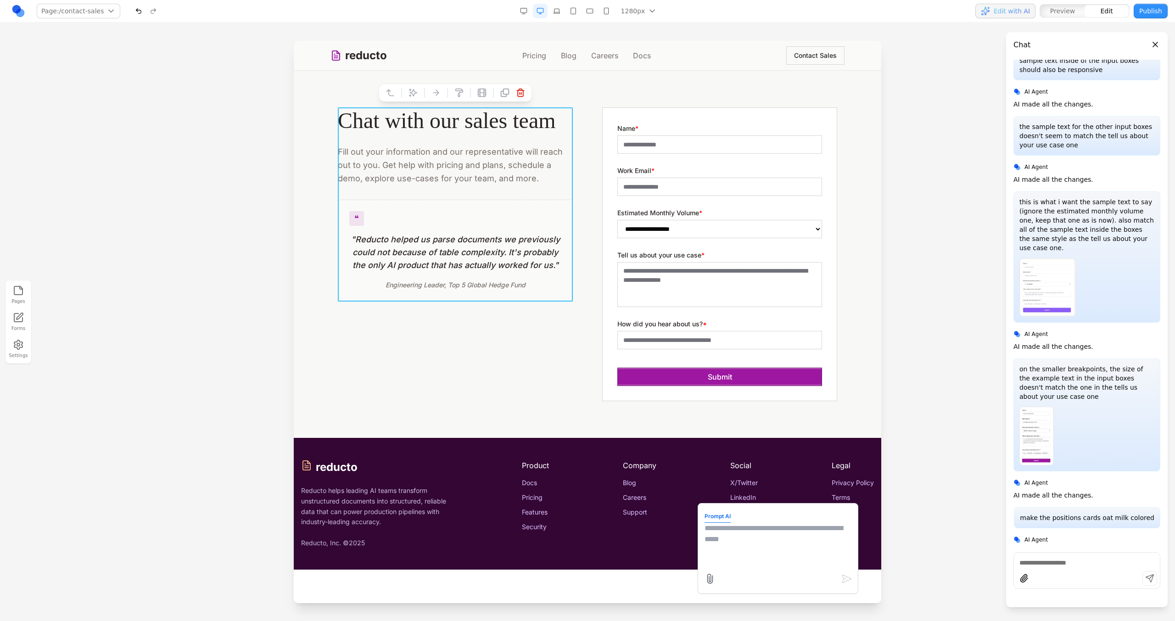
click at [741, 555] on textarea at bounding box center [778, 546] width 147 height 46
paste textarea
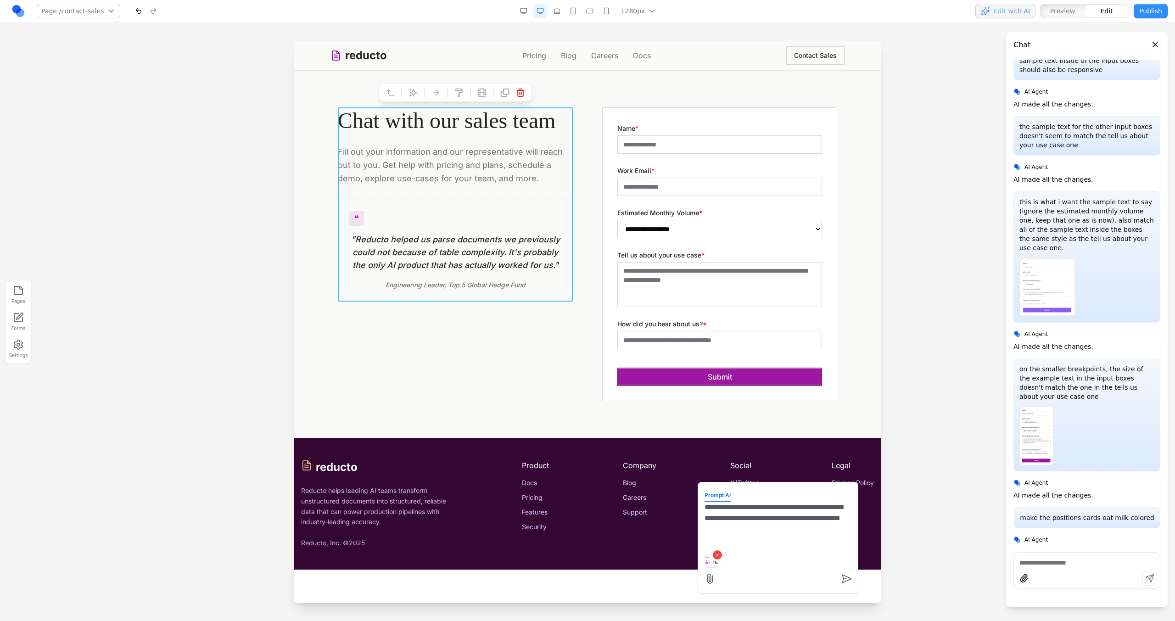
type textarea "**********"
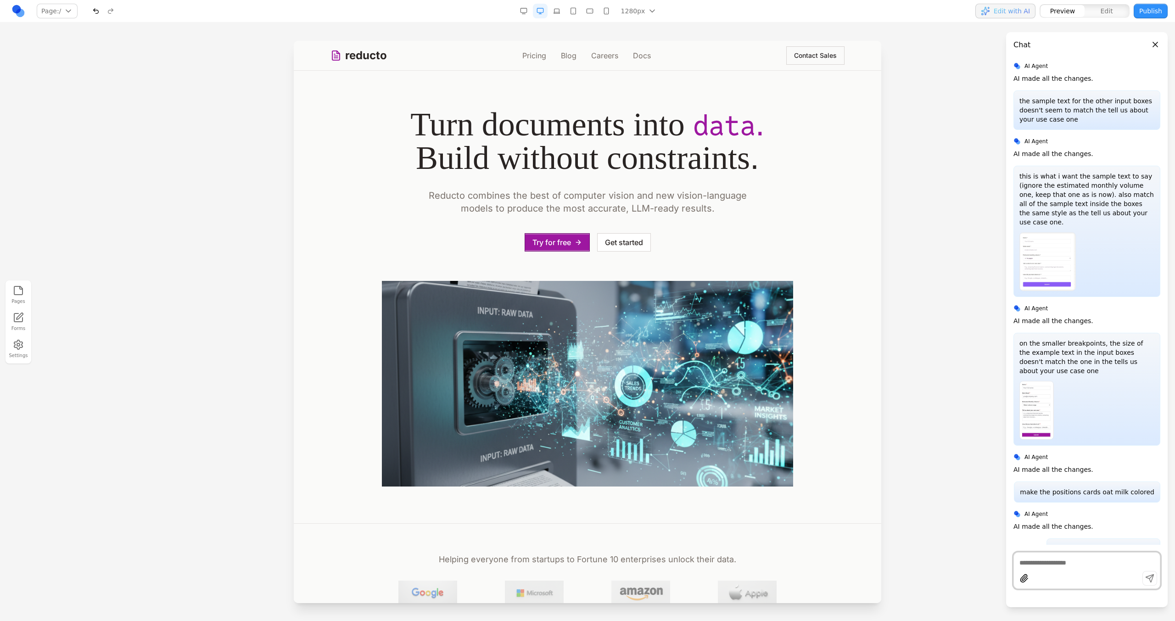
scroll to position [8417, 0]
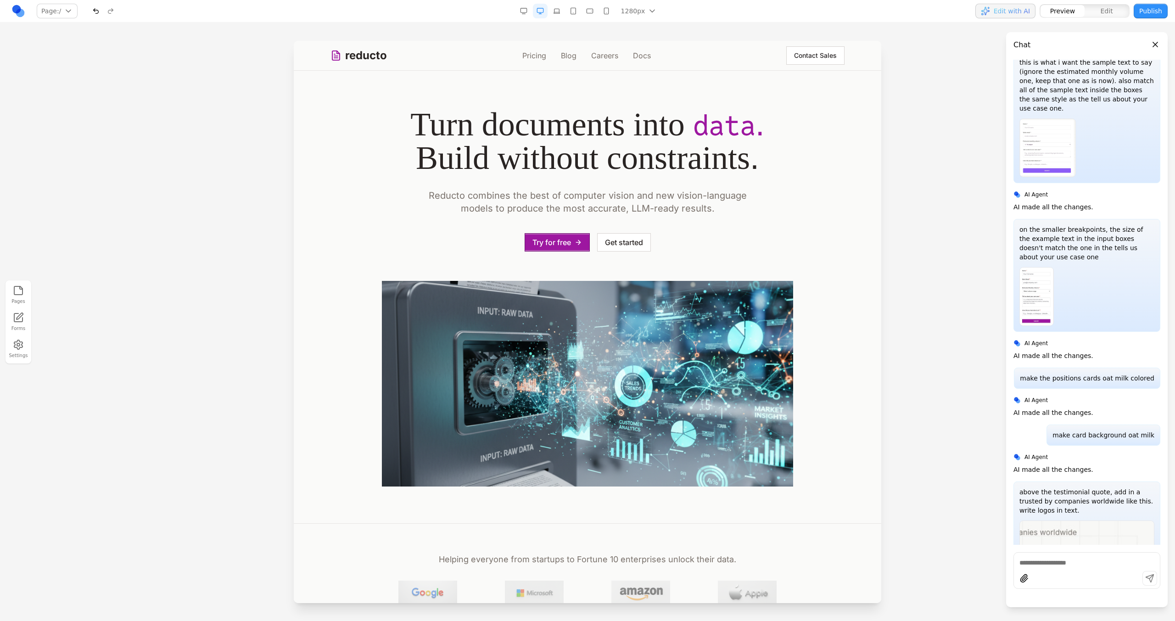
click at [829, 58] on button "Contact Sales" at bounding box center [815, 55] width 58 height 18
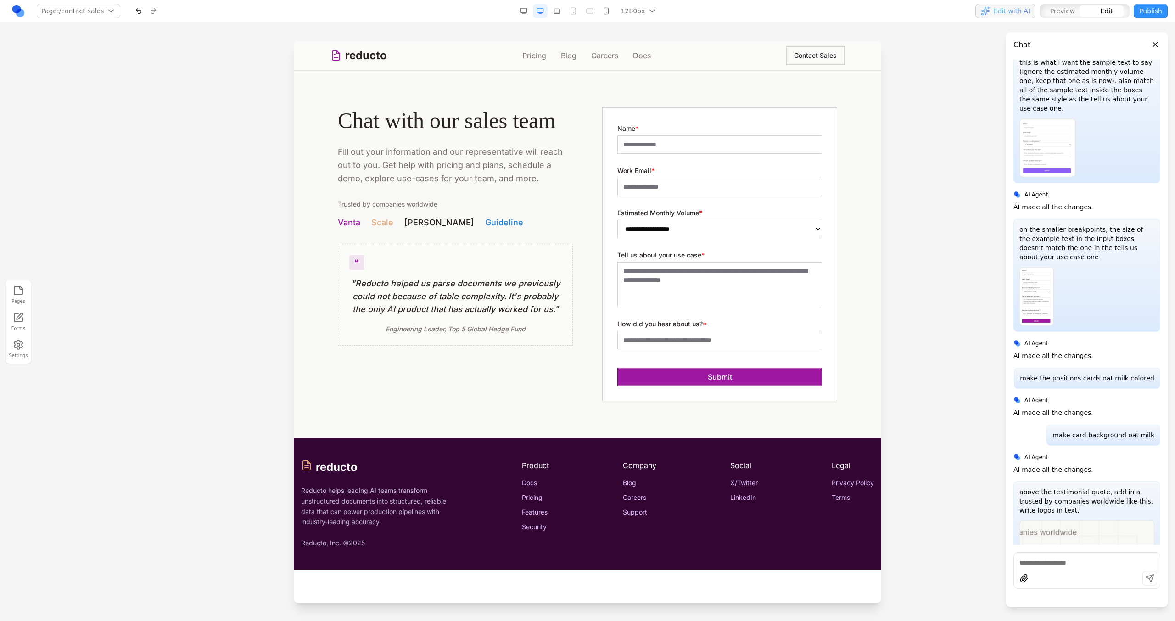
click at [521, 212] on div "Trusted by companies worldwide Vanta Scale Harvey Guideline" at bounding box center [455, 214] width 235 height 29
click at [515, 232] on div "Chat with our sales team Fill out your information and our representative will …" at bounding box center [455, 226] width 235 height 238
click at [561, 15] on button "button" at bounding box center [556, 11] width 15 height 15
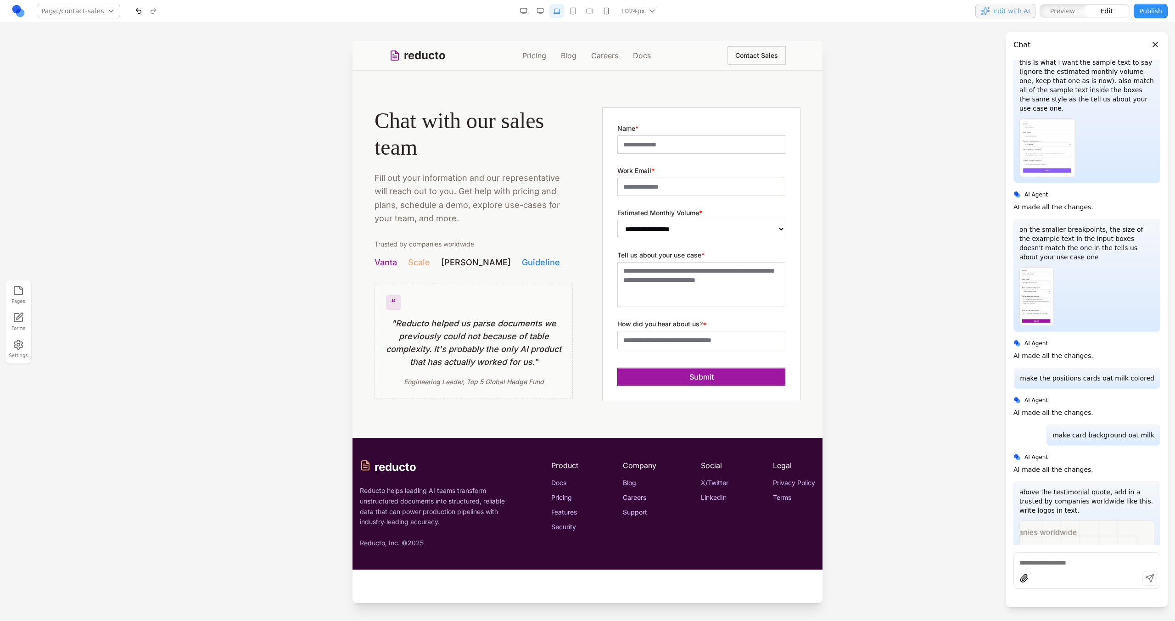
click at [545, 14] on button "button" at bounding box center [540, 11] width 15 height 15
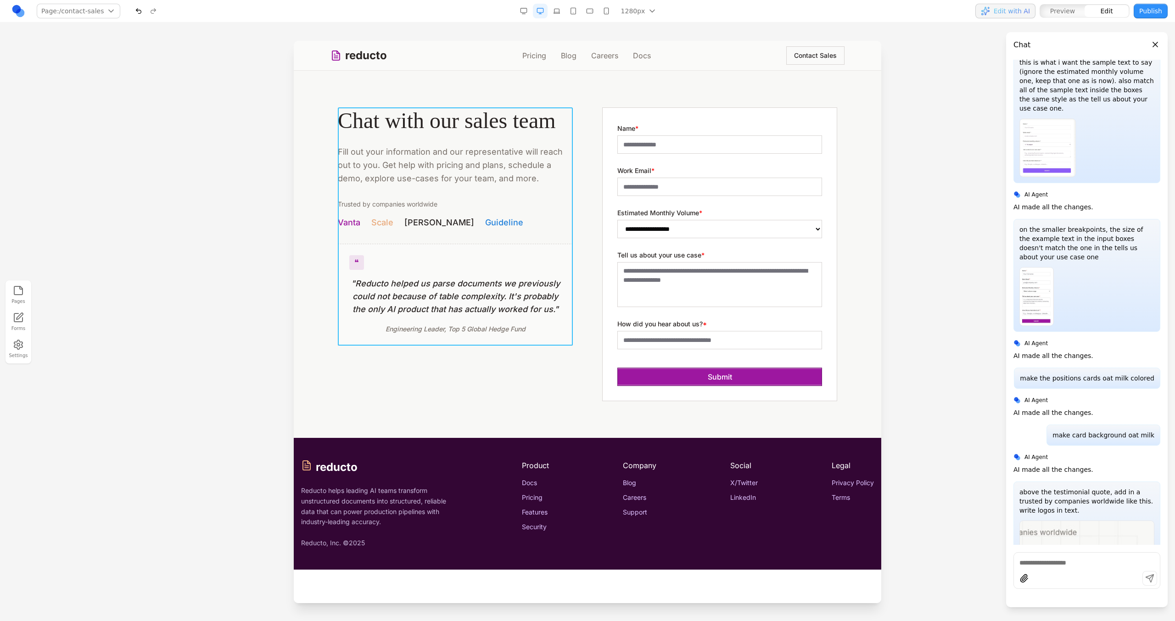
click at [530, 239] on div "Chat with our sales team Fill out your information and our representative will …" at bounding box center [455, 226] width 235 height 238
click at [412, 87] on button at bounding box center [413, 92] width 15 height 15
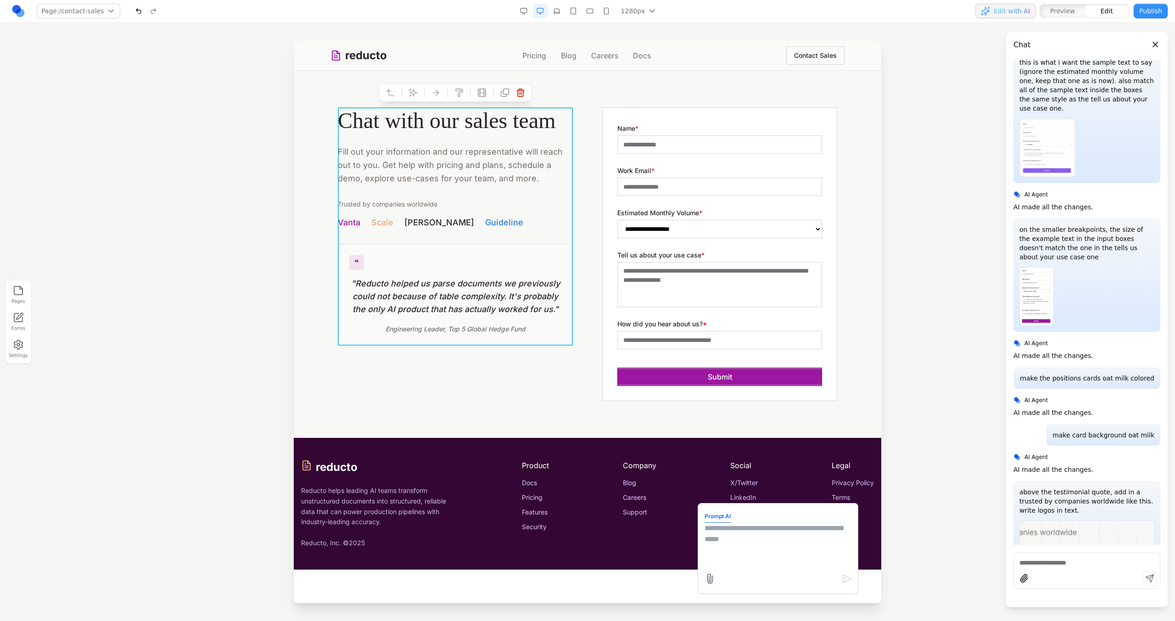
click at [733, 549] on textarea at bounding box center [778, 546] width 147 height 46
type textarea "**********"
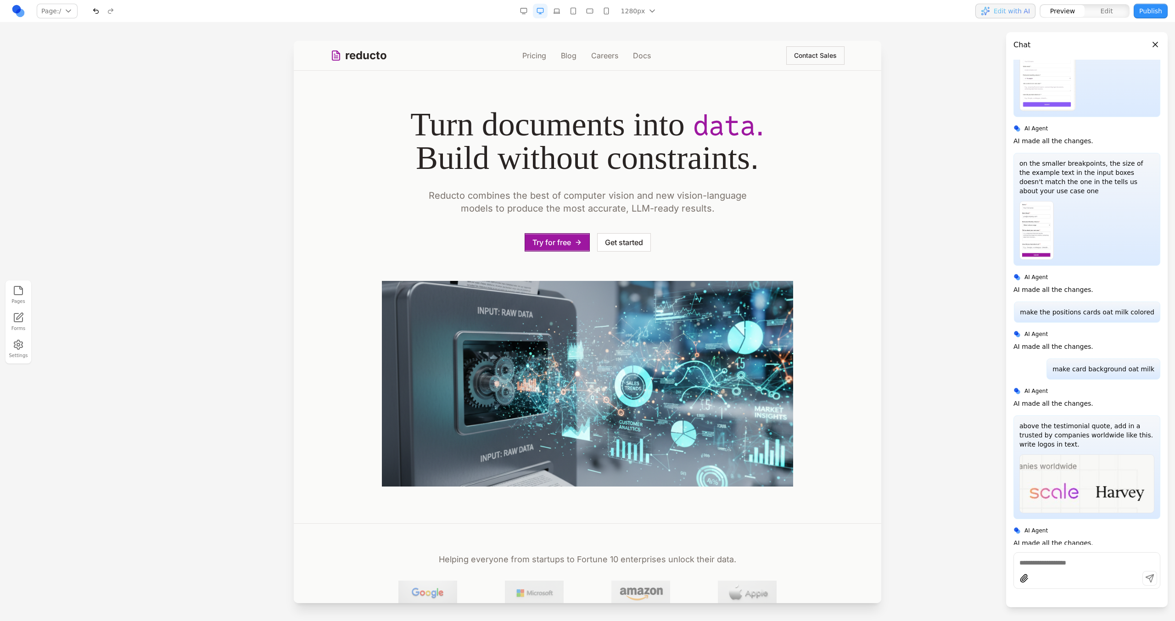
scroll to position [0, 0]
click at [829, 51] on button "Contact Sales" at bounding box center [815, 55] width 58 height 18
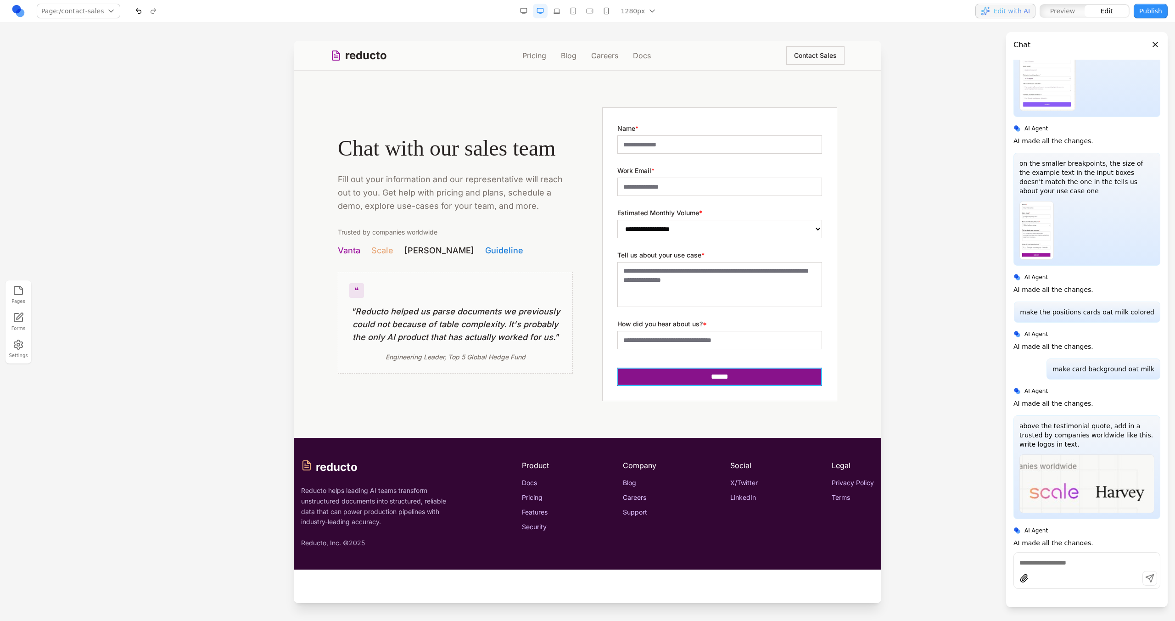
click at [672, 371] on button "******" at bounding box center [719, 377] width 205 height 18
click at [735, 354] on button at bounding box center [741, 353] width 15 height 15
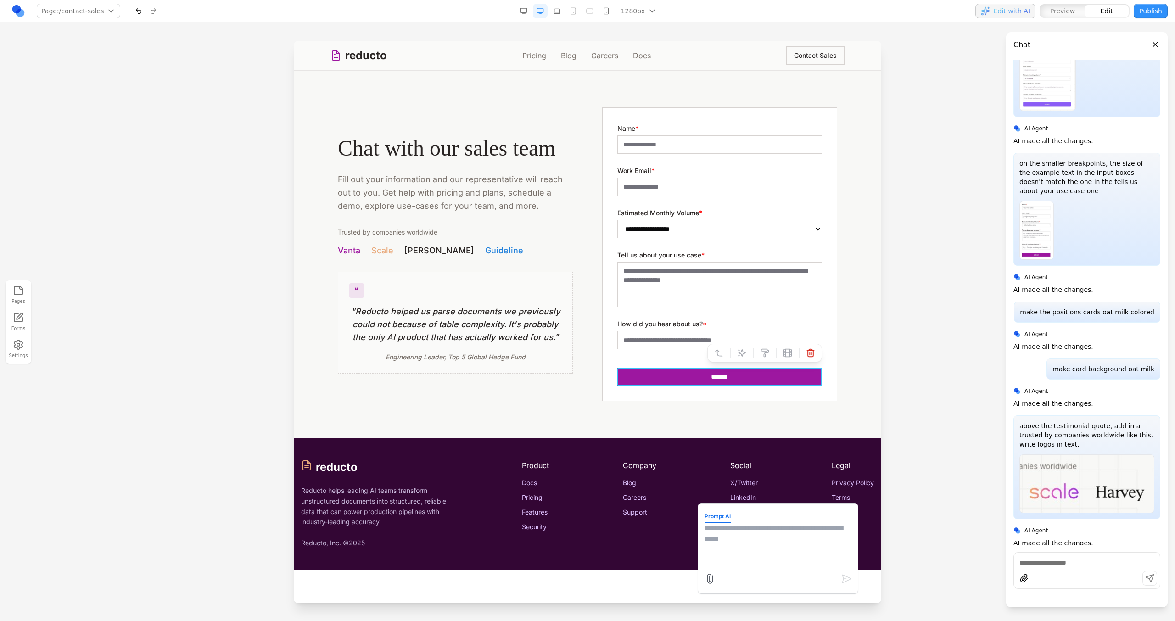
click at [734, 538] on textarea at bounding box center [778, 546] width 147 height 46
type textarea "**********"
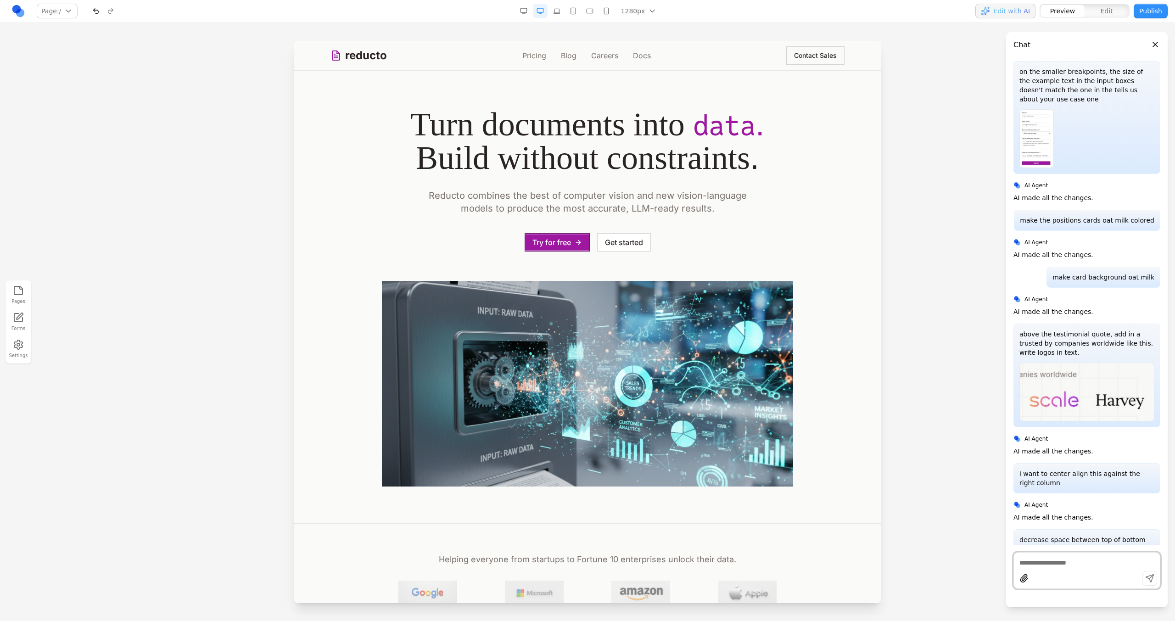
scroll to position [8549, 0]
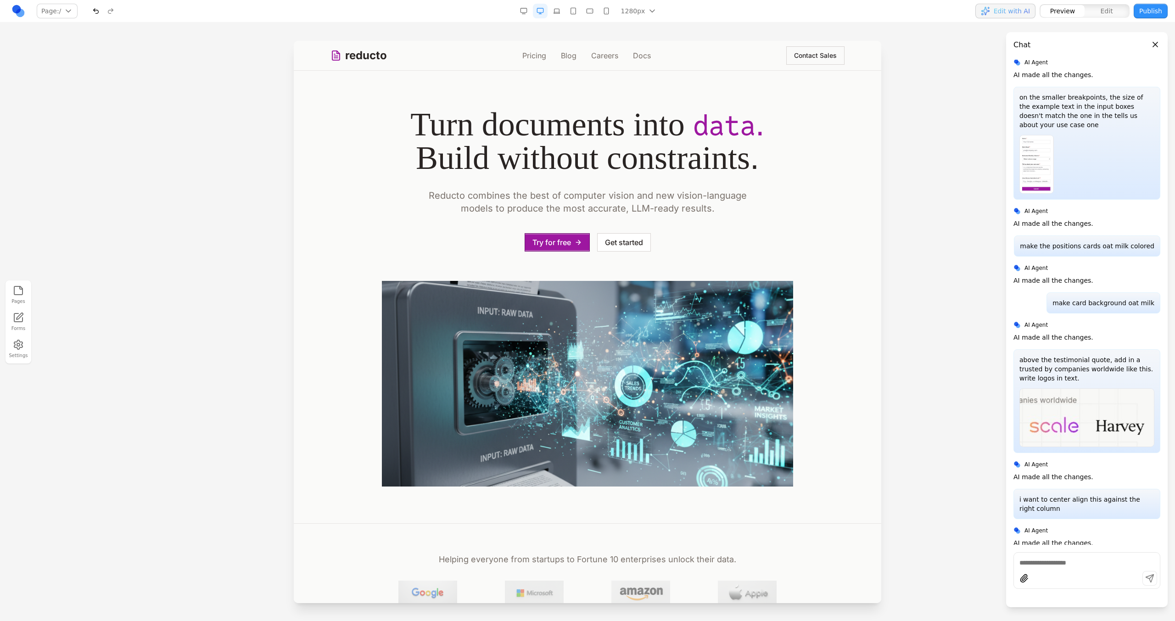
click at [801, 70] on div "reducto Pricing Blog Careers Docs Contact Sales" at bounding box center [588, 56] width 588 height 30
click at [801, 66] on div "reducto Pricing Blog Careers Docs Contact Sales" at bounding box center [587, 55] width 514 height 29
click at [801, 63] on button "Contact Sales" at bounding box center [815, 55] width 58 height 18
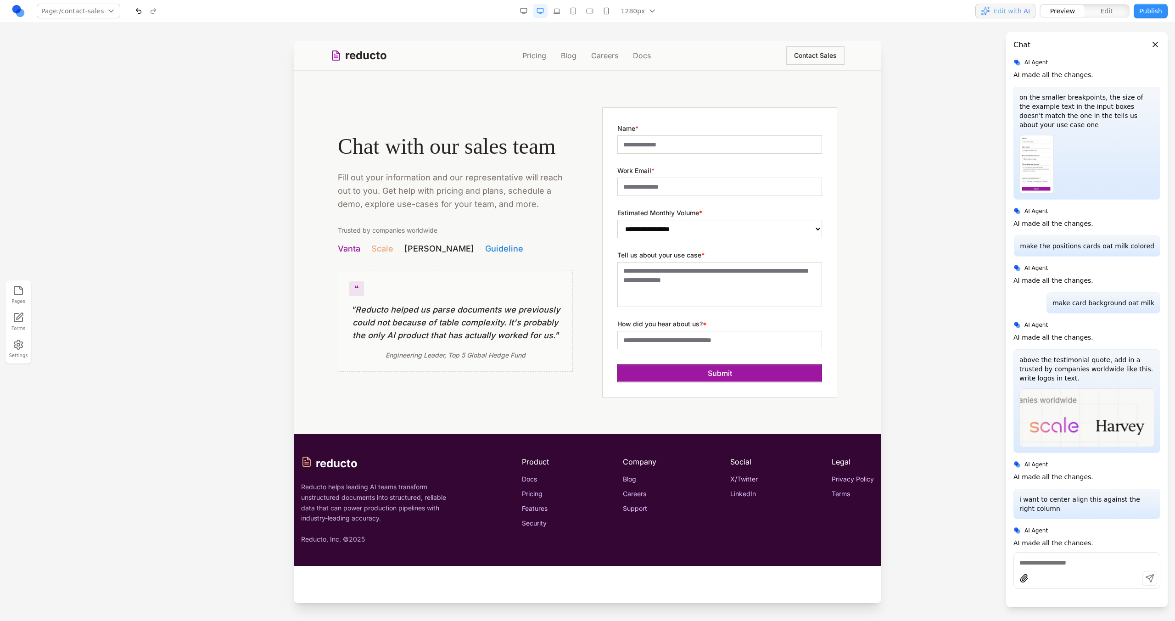
click at [557, 17] on button "button" at bounding box center [556, 11] width 15 height 15
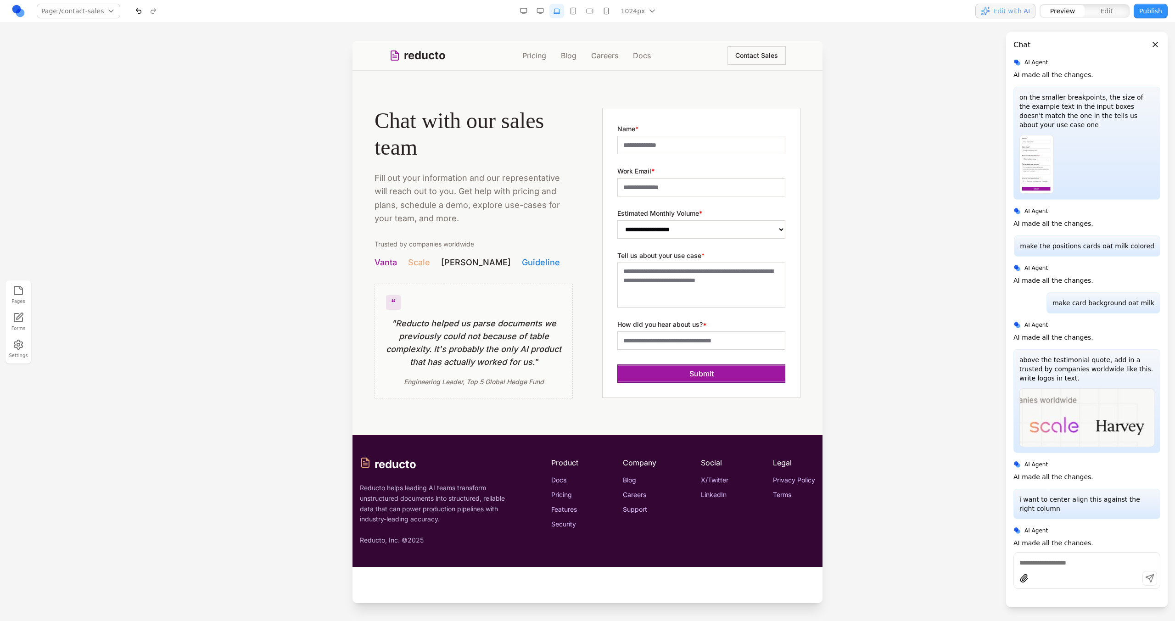
click at [524, 15] on button "button" at bounding box center [523, 11] width 15 height 15
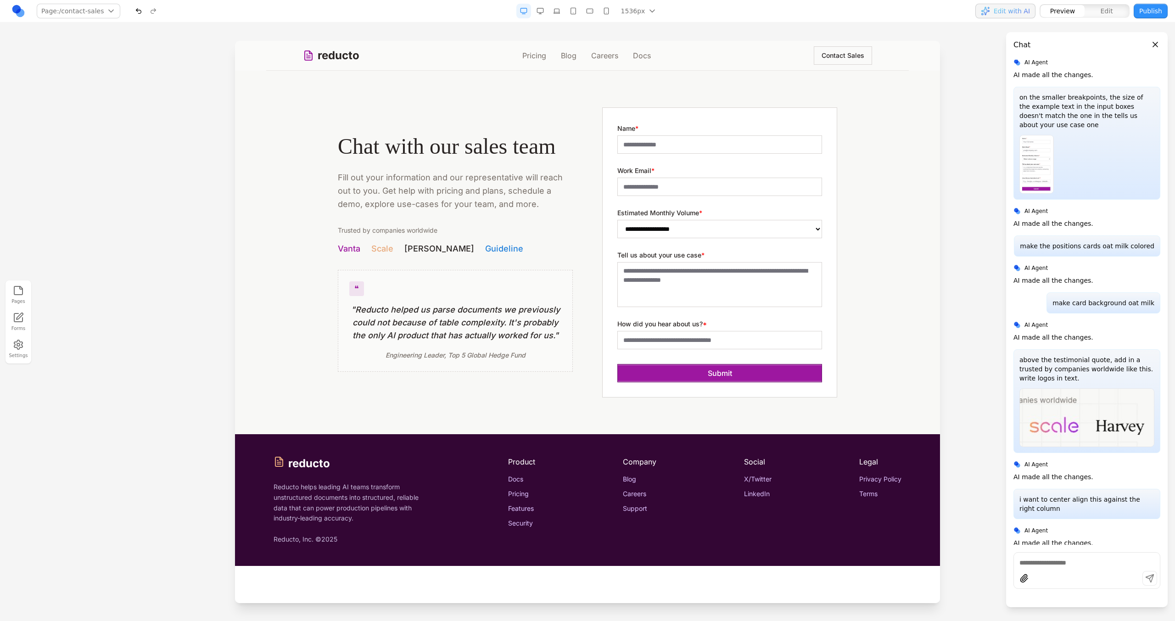
click at [542, 15] on button "button" at bounding box center [540, 11] width 15 height 15
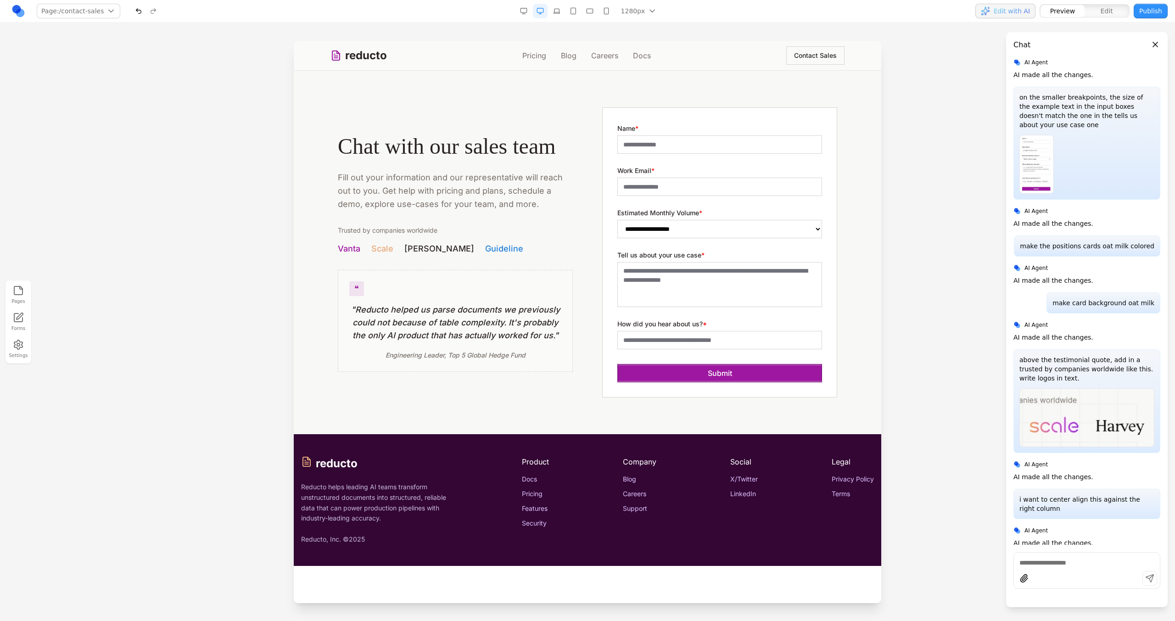
click at [551, 15] on button "button" at bounding box center [556, 11] width 15 height 15
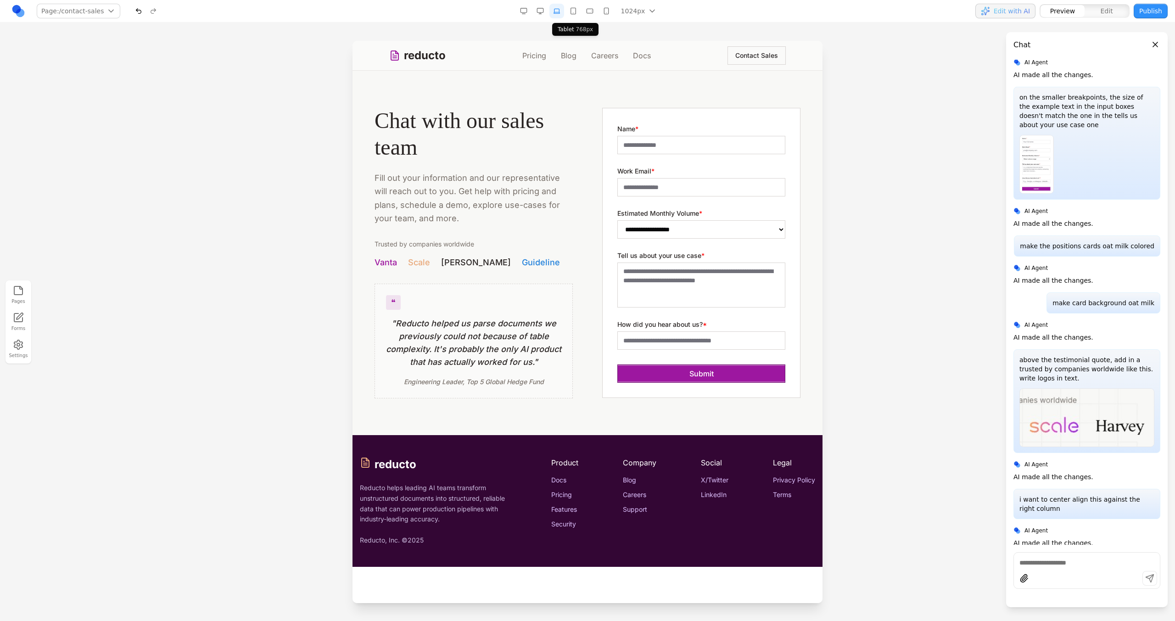
click at [576, 12] on button "button" at bounding box center [573, 11] width 15 height 15
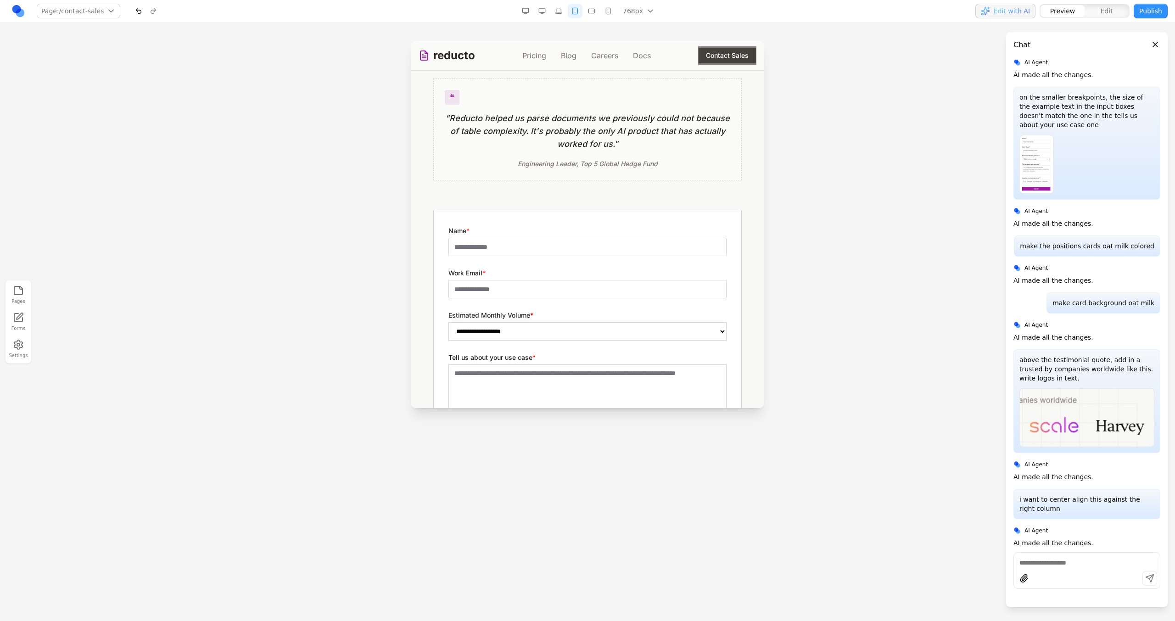
scroll to position [84, 0]
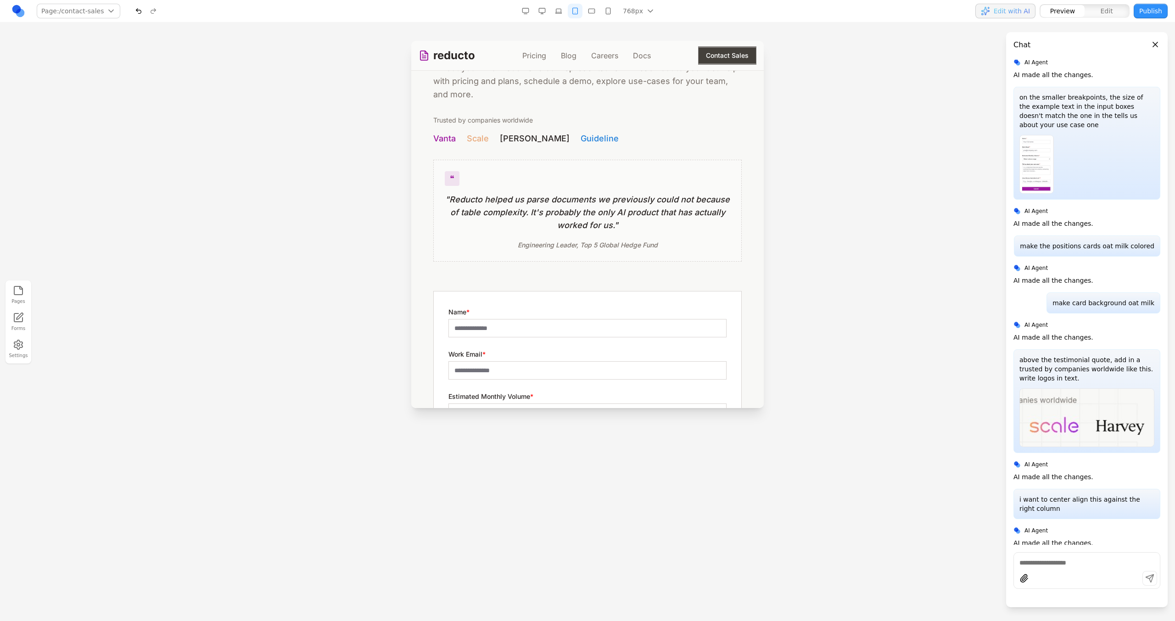
click at [593, 20] on nav "Page: /contact-sales / /pricing /blog /careers /docs /contact-sales Manage page…" at bounding box center [587, 11] width 1175 height 22
click at [593, 14] on button "button" at bounding box center [591, 11] width 15 height 15
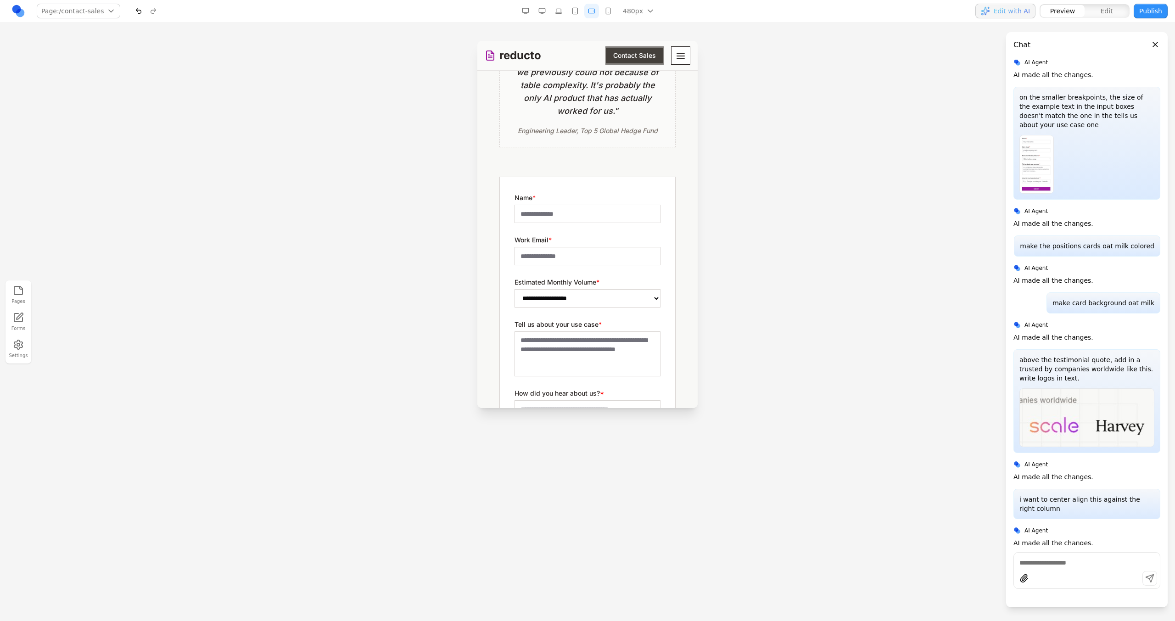
click at [609, 8] on button "button" at bounding box center [608, 11] width 15 height 15
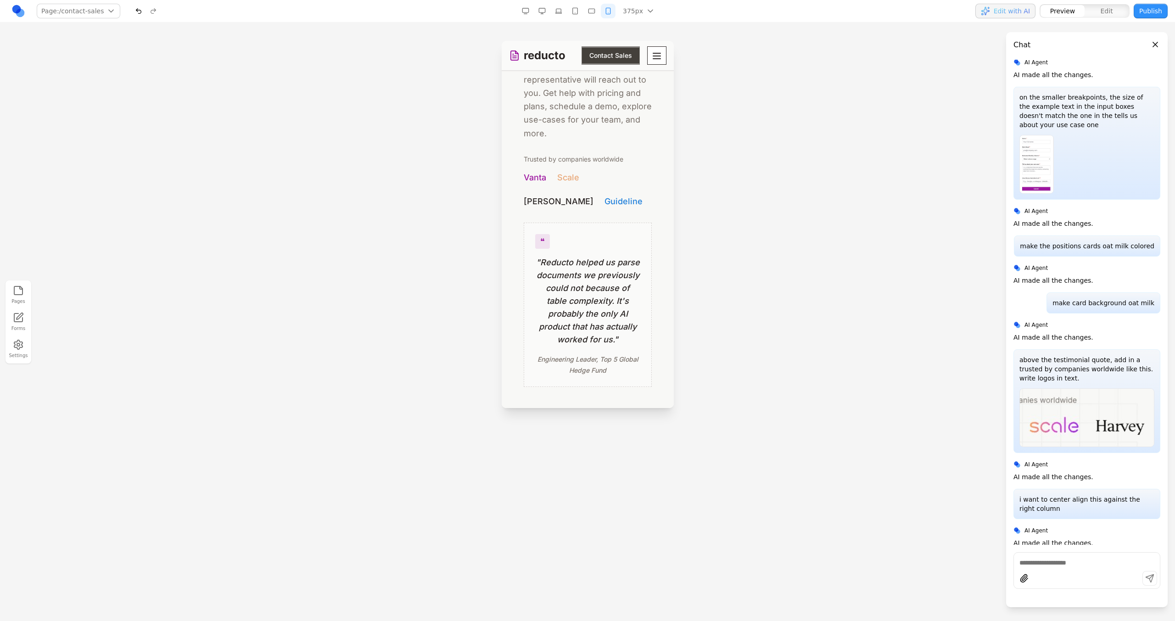
scroll to position [0, 0]
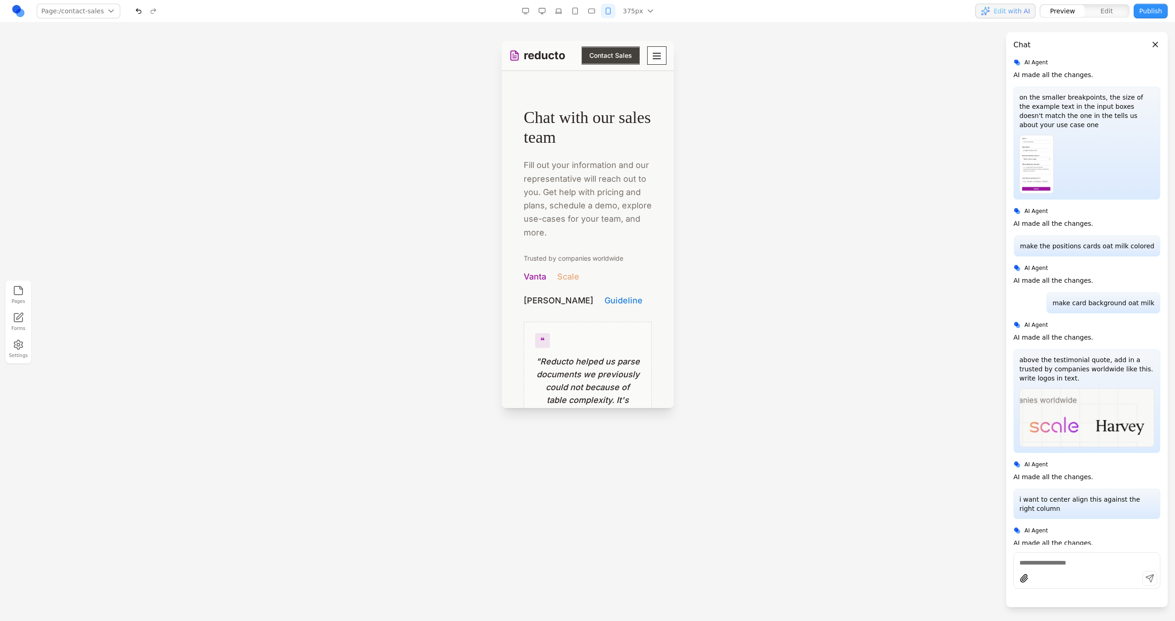
click at [548, 11] on button "button" at bounding box center [542, 11] width 15 height 15
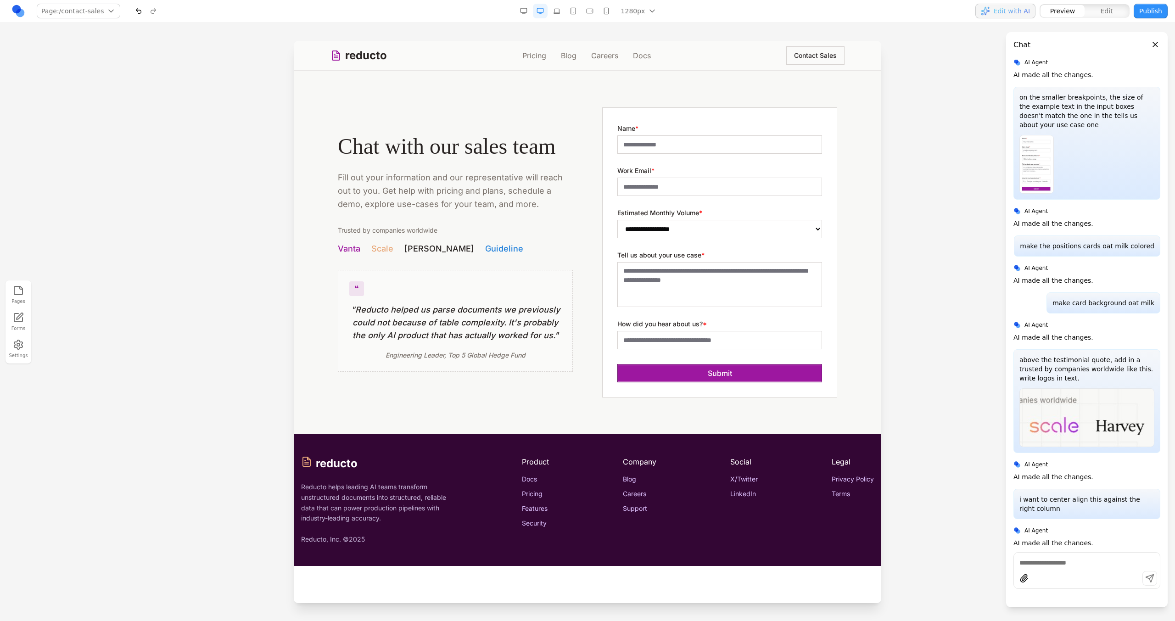
click at [374, 49] on link "reducto" at bounding box center [358, 55] width 56 height 15
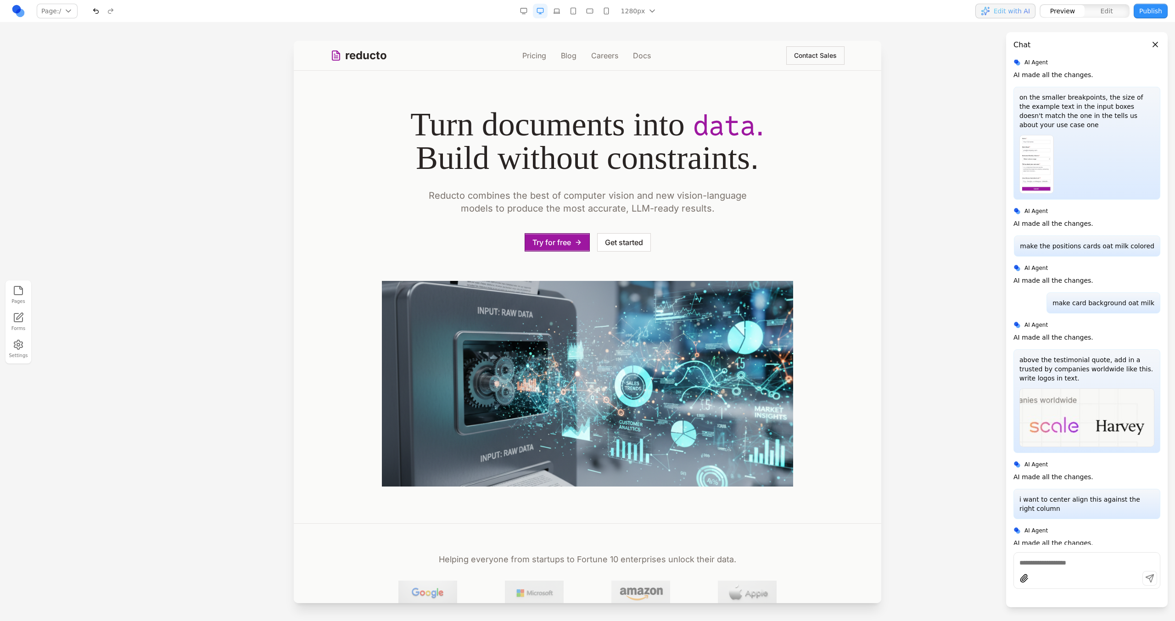
click at [1164, 6] on button "Publish" at bounding box center [1151, 11] width 34 height 15
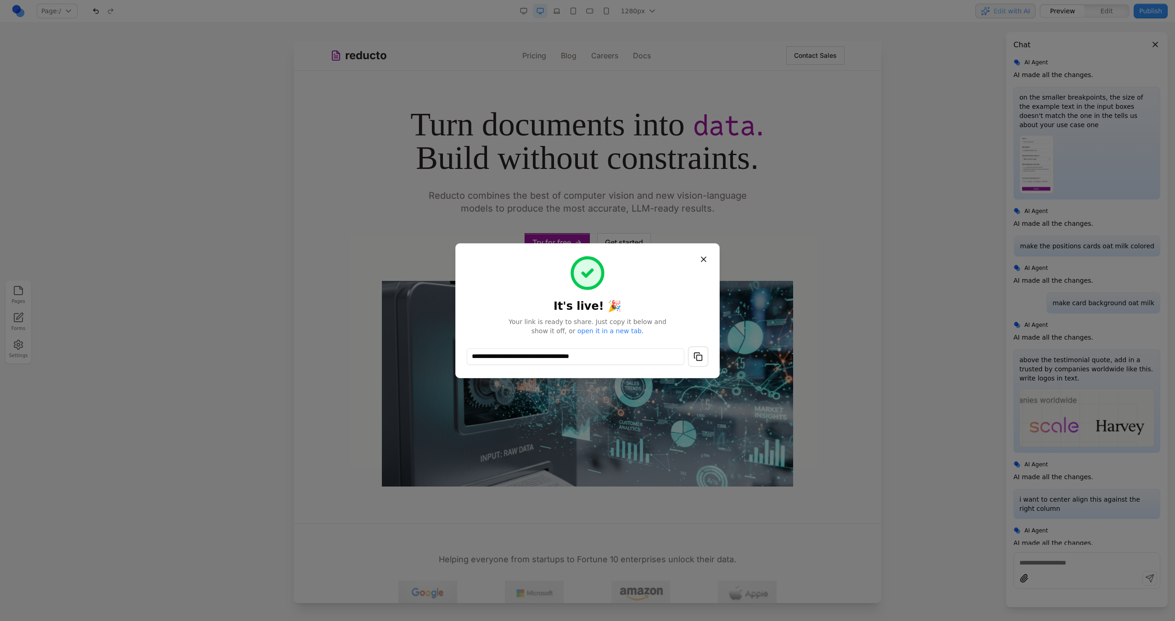
click at [693, 356] on button "button" at bounding box center [698, 357] width 20 height 20
click at [705, 260] on button "Close" at bounding box center [703, 259] width 17 height 17
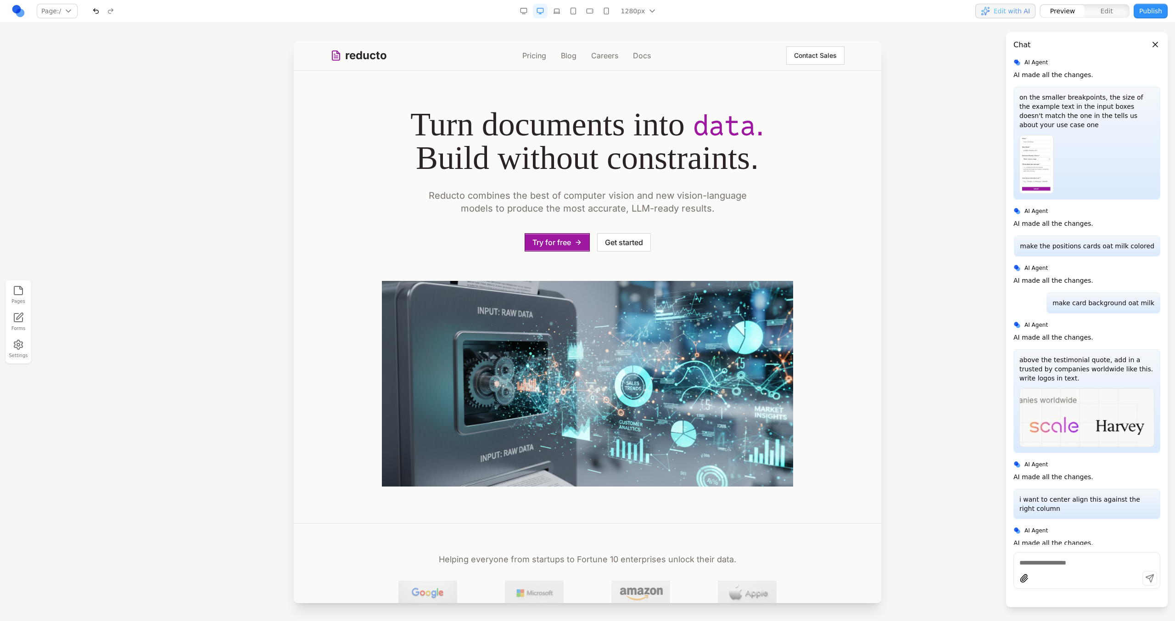
click at [786, 52] on button "Contact Sales" at bounding box center [815, 55] width 58 height 18
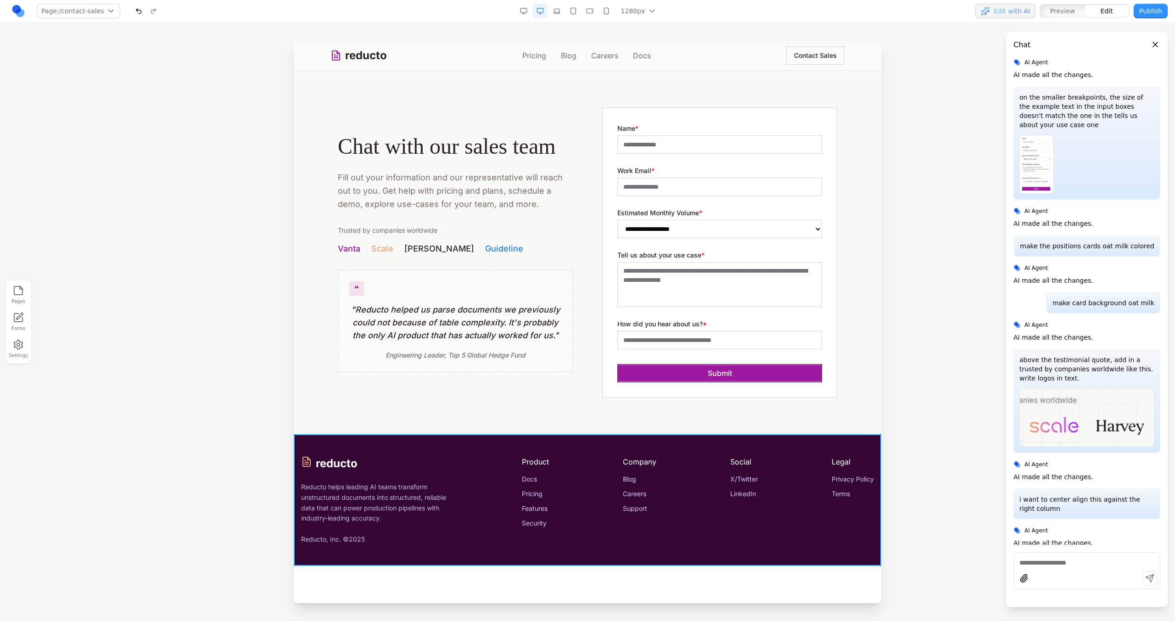
click at [689, 443] on div "reducto Reducto helps leading AI teams transform unstructured documents into st…" at bounding box center [588, 500] width 588 height 132
click at [565, 418] on div at bounding box center [568, 420] width 6 height 16
click at [563, 418] on button at bounding box center [556, 419] width 15 height 15
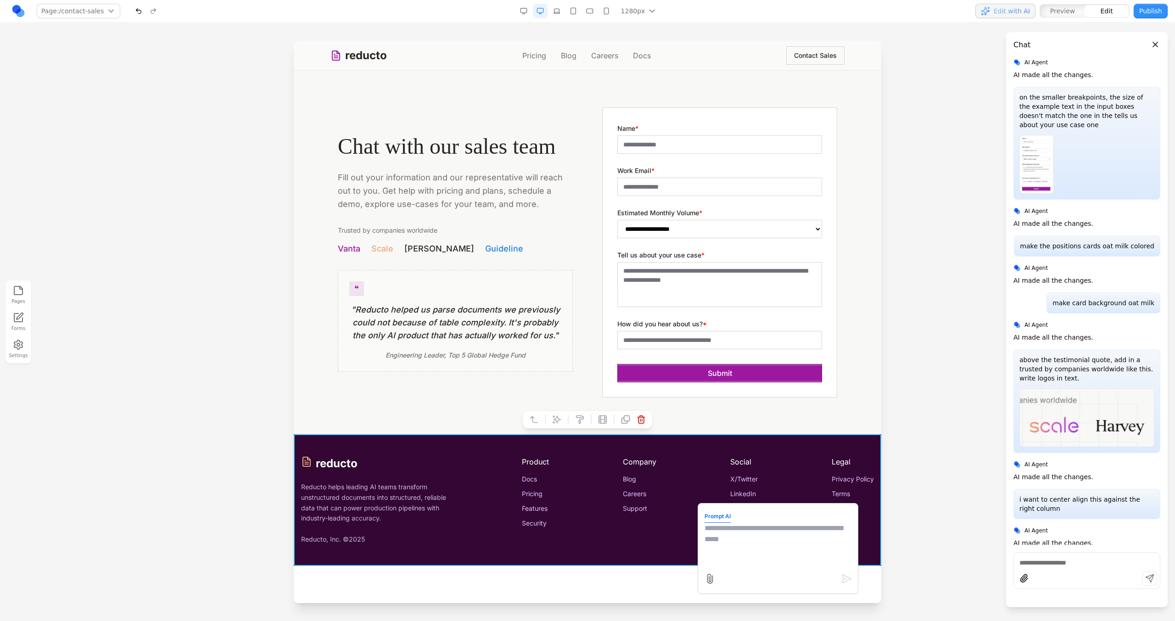
click at [799, 563] on textarea at bounding box center [778, 546] width 147 height 46
type textarea "********"
click at [601, 514] on div "reducto Reducto helps leading AI teams transform unstructured documents into st…" at bounding box center [587, 500] width 573 height 88
click at [603, 550] on div "reducto Reducto helps leading AI teams transform unstructured documents into st…" at bounding box center [588, 500] width 588 height 132
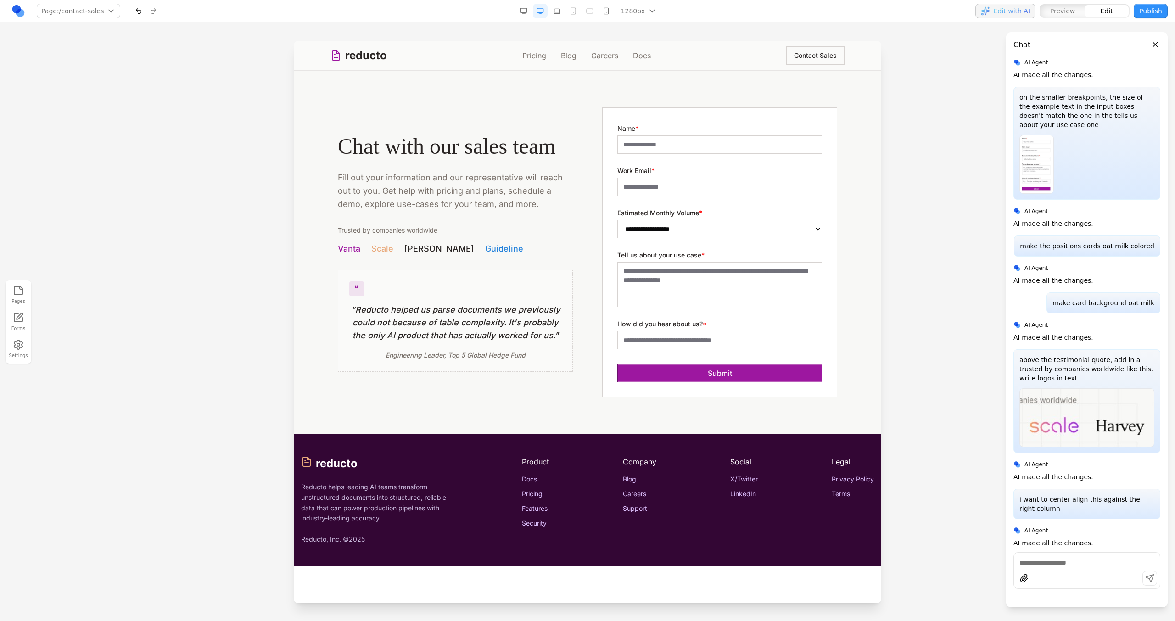
click at [675, 413] on section "**********" at bounding box center [588, 253] width 588 height 364
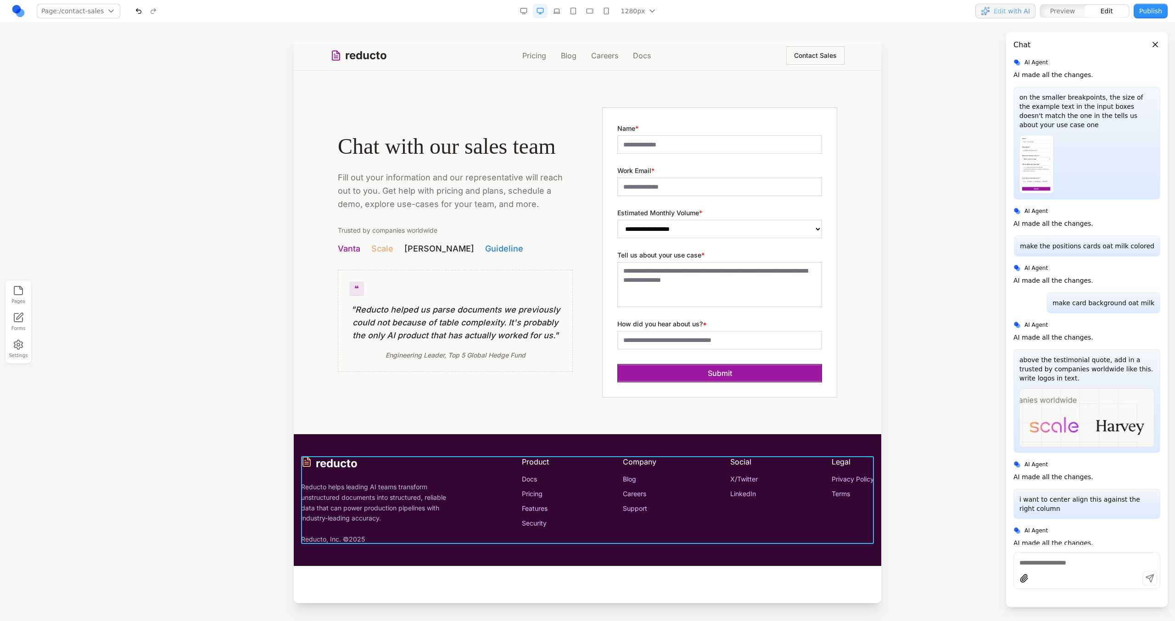
click at [604, 463] on div "reducto Reducto helps leading AI teams transform unstructured documents into st…" at bounding box center [587, 500] width 573 height 88
click at [550, 442] on button at bounding box center [545, 441] width 15 height 15
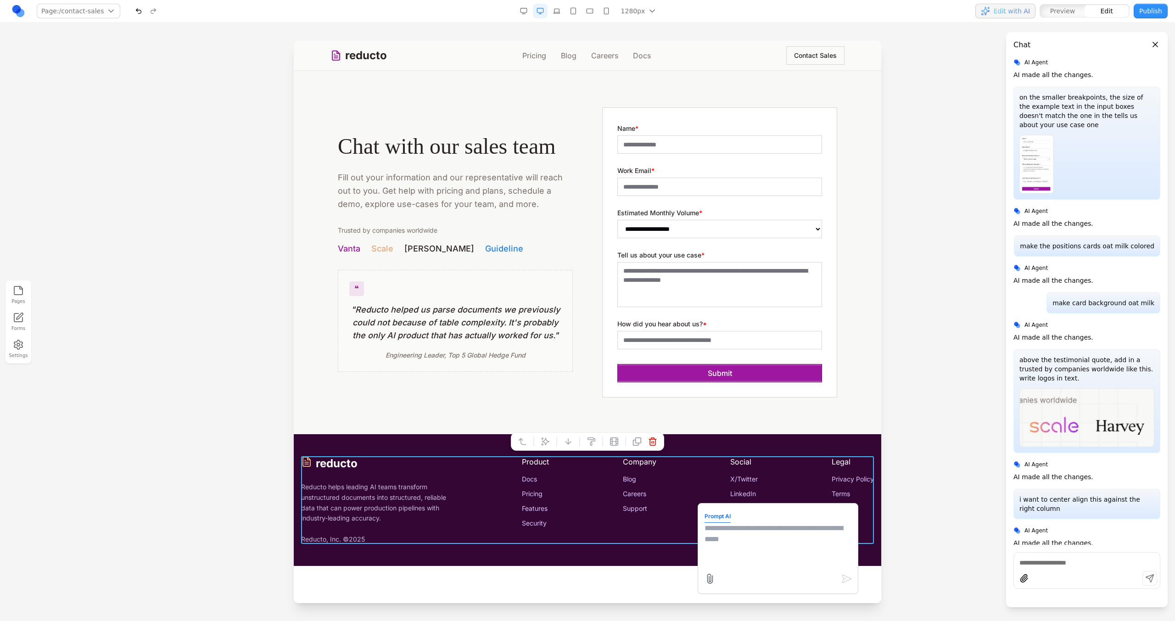
click at [725, 556] on textarea at bounding box center [778, 546] width 147 height 46
type textarea "**********"
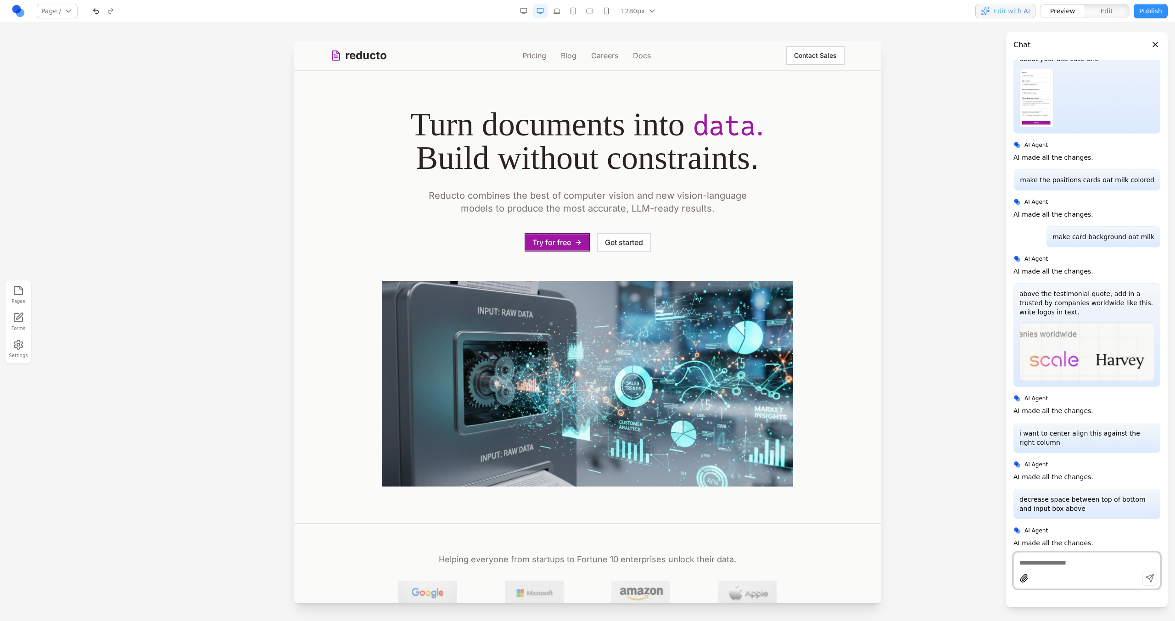
click at [800, 51] on button "Contact Sales" at bounding box center [815, 55] width 58 height 18
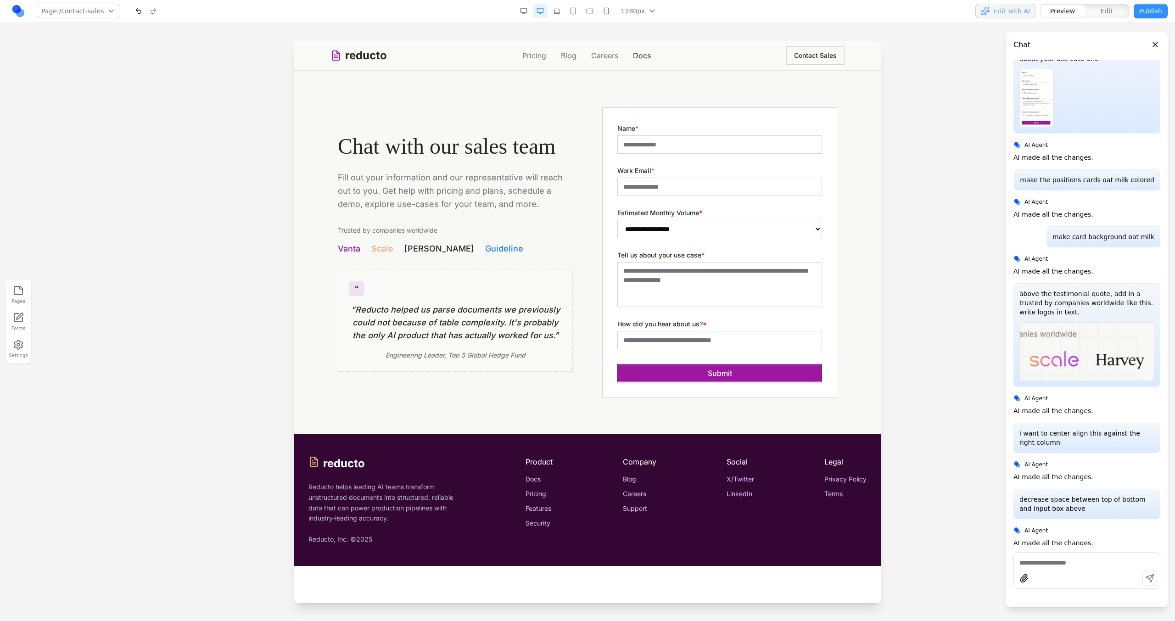
click at [649, 52] on link "Docs" at bounding box center [642, 55] width 18 height 11
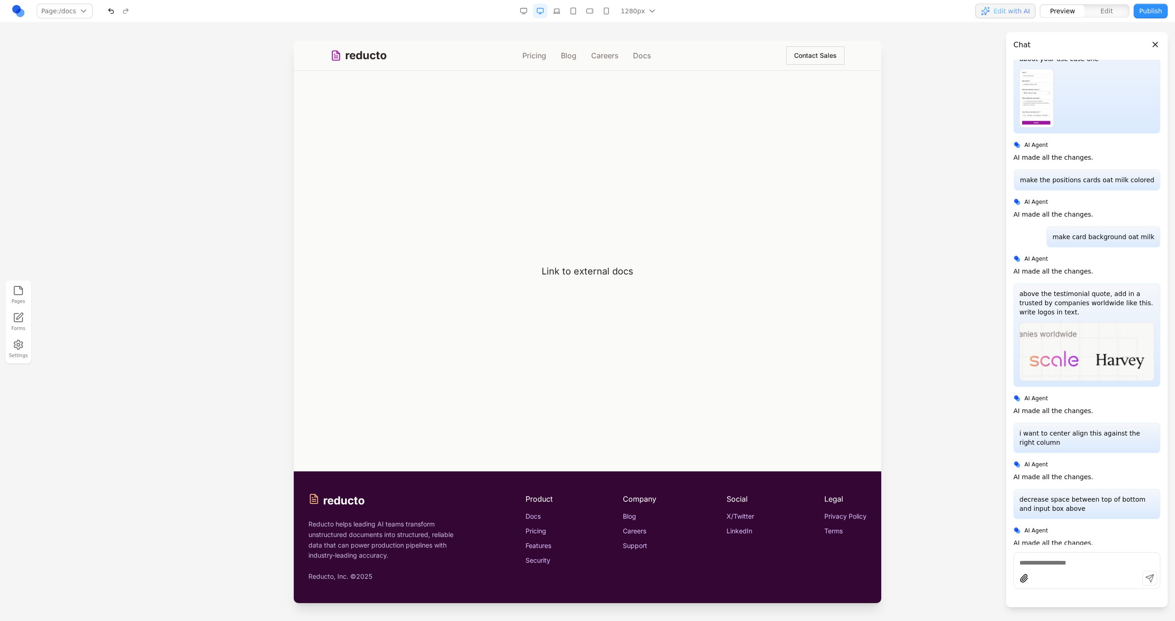
click at [589, 60] on nav "Pricing Blog Careers Docs" at bounding box center [586, 55] width 129 height 11
click at [602, 53] on link "Careers" at bounding box center [604, 55] width 27 height 11
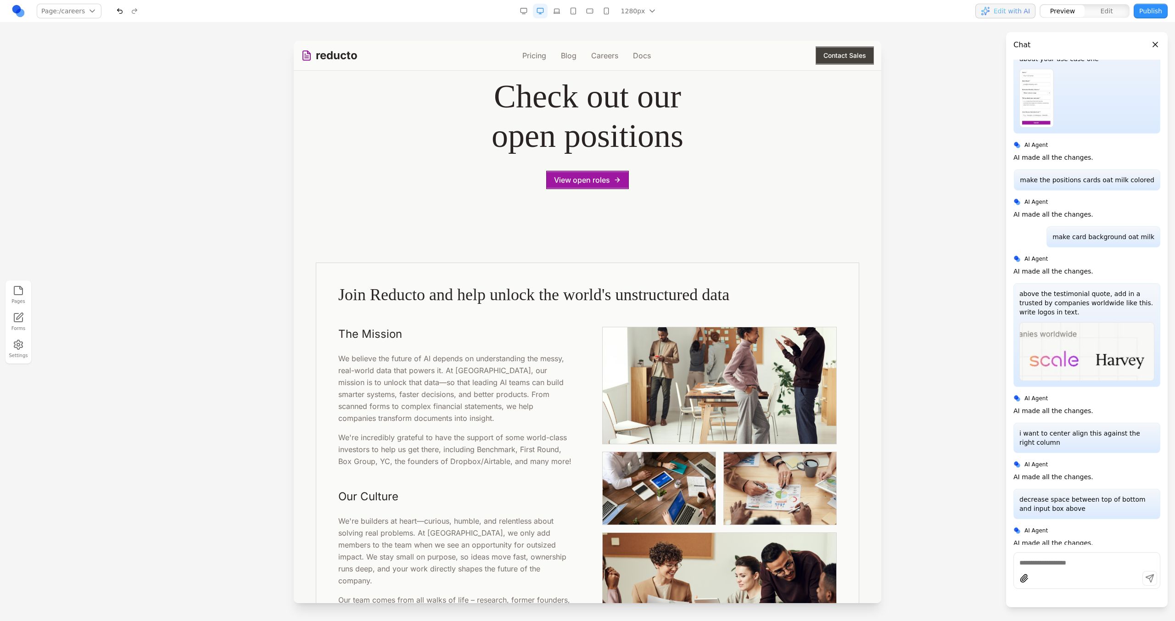
scroll to position [9, 0]
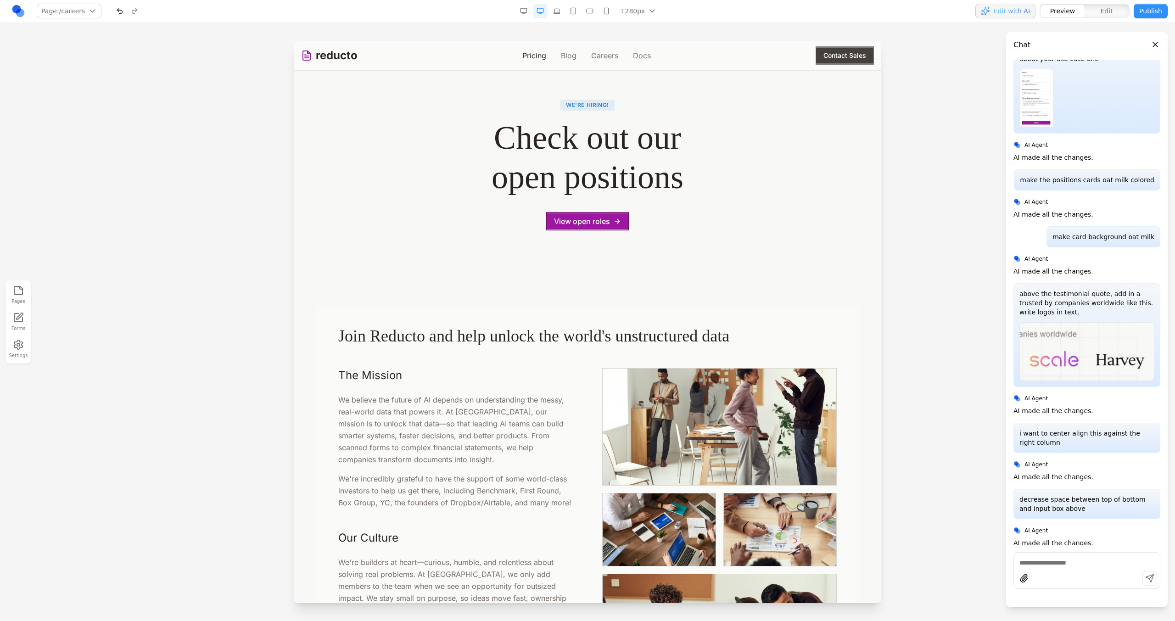
click at [530, 56] on link "Pricing" at bounding box center [534, 55] width 24 height 11
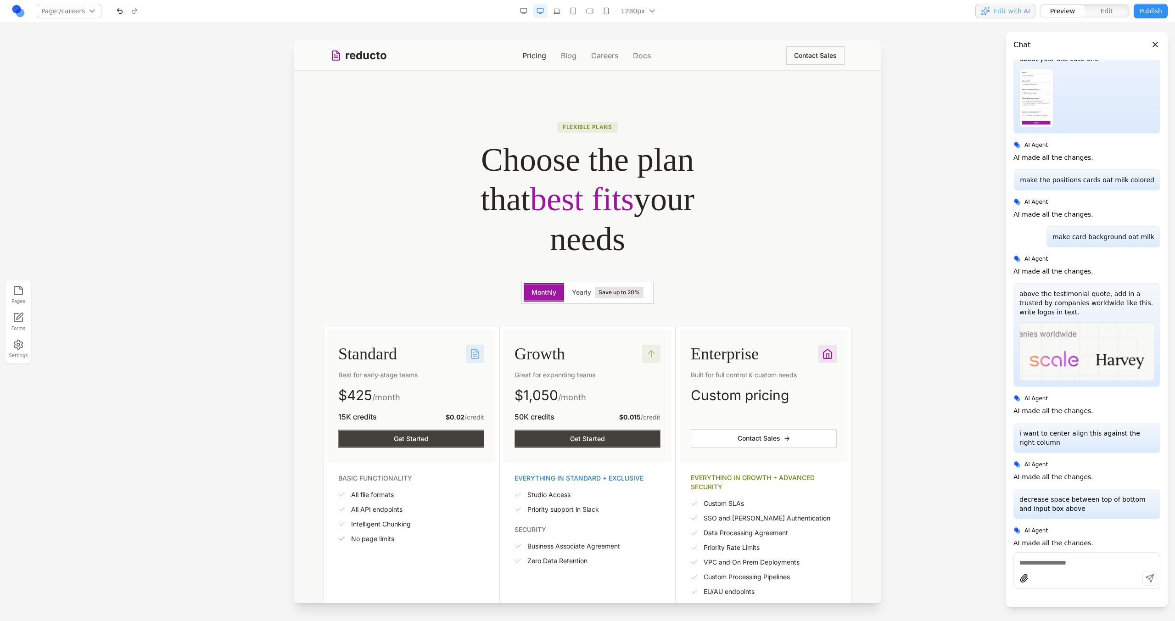
scroll to position [0, 0]
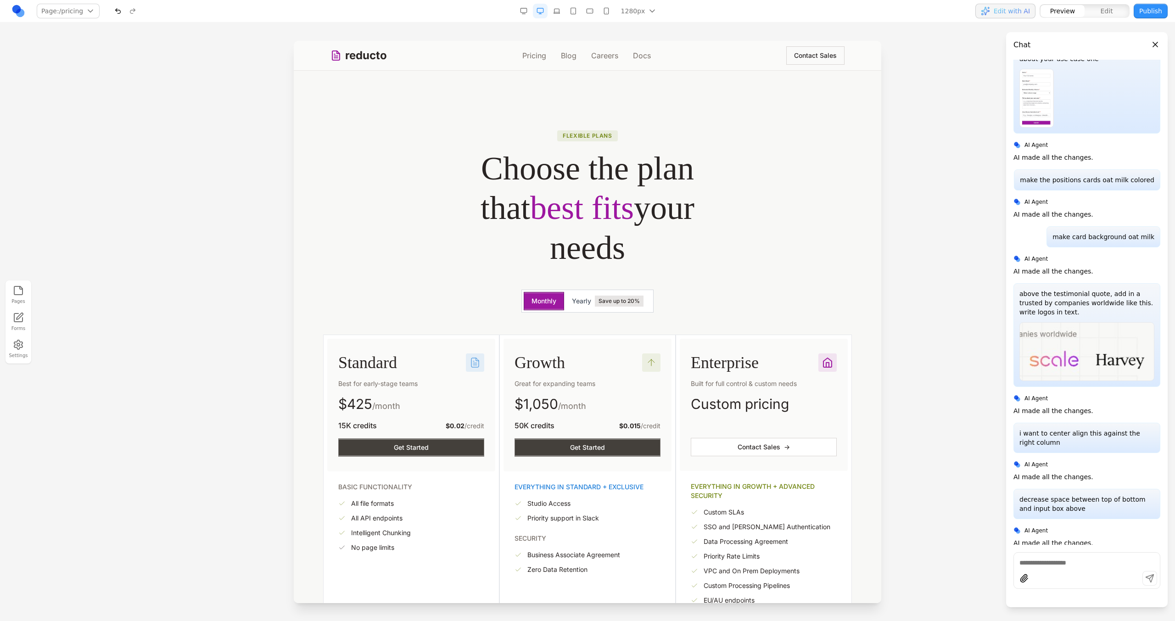
click at [548, 54] on nav "Pricing Blog Careers Docs" at bounding box center [586, 55] width 129 height 11
click at [542, 56] on link "Pricing" at bounding box center [534, 55] width 24 height 11
click at [532, 57] on link "*******" at bounding box center [534, 55] width 24 height 11
click at [365, 56] on link "reducto" at bounding box center [358, 55] width 56 height 15
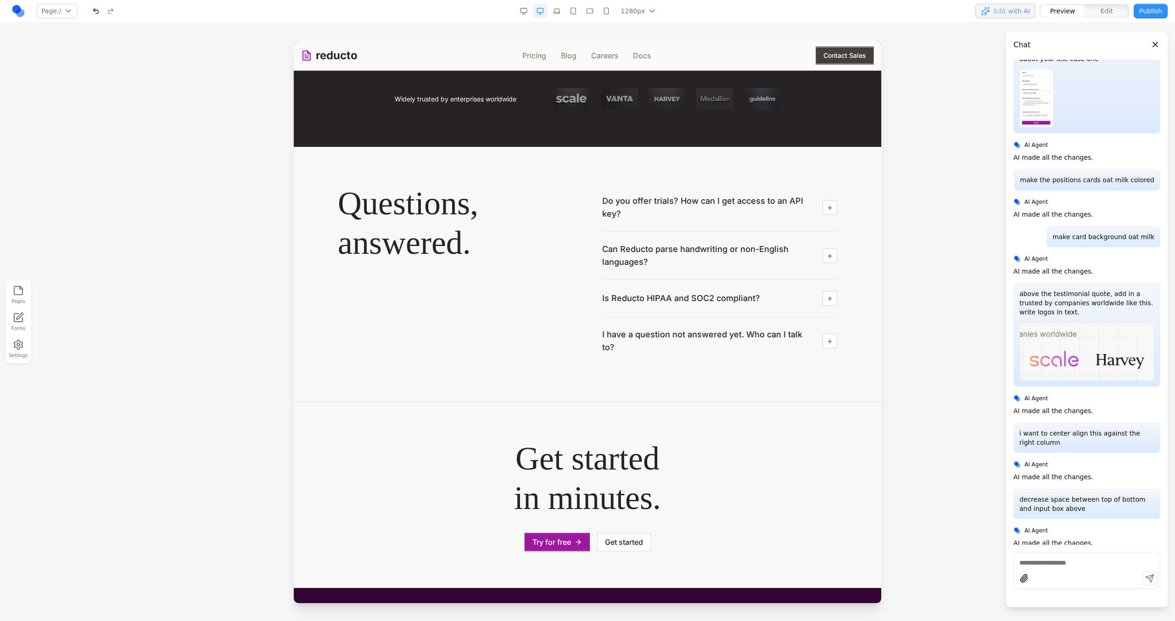
scroll to position [2906, 0]
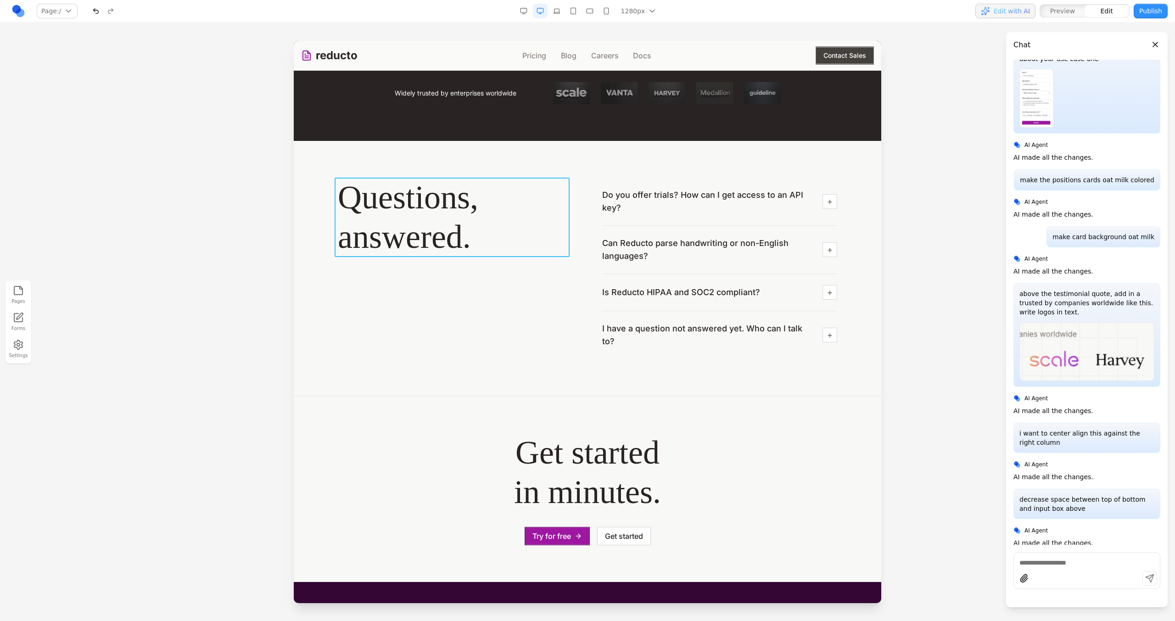
click at [553, 228] on h2 "Questions, answered." at bounding box center [455, 217] width 235 height 79
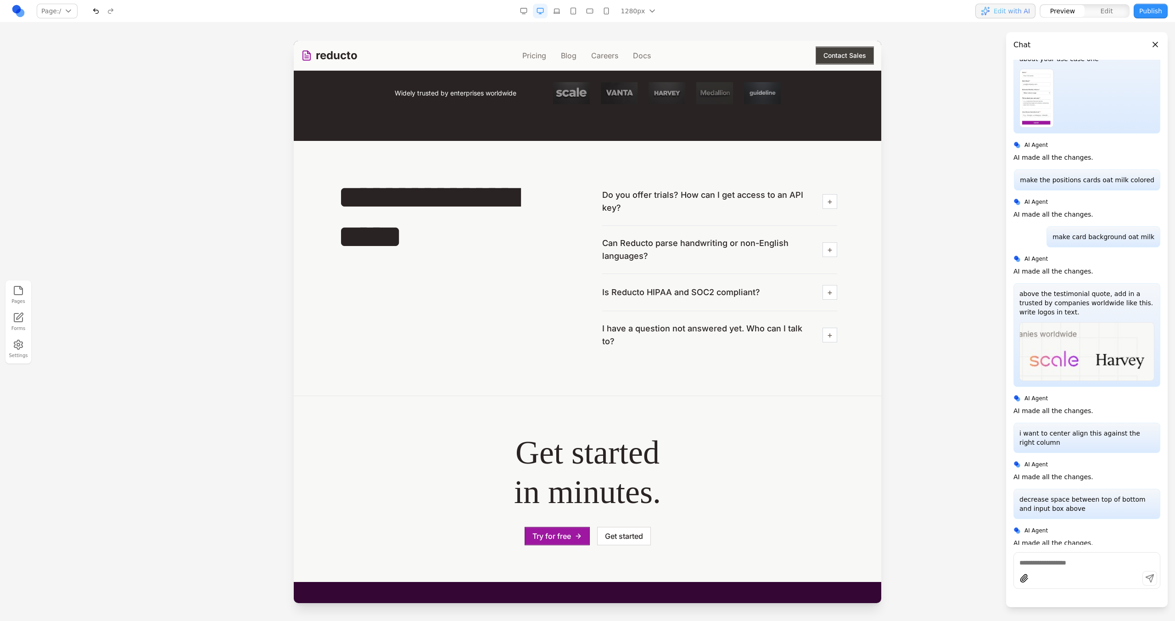
click at [643, 243] on span "Can Reducto parse handwriting or non-English languages?" at bounding box center [708, 250] width 213 height 26
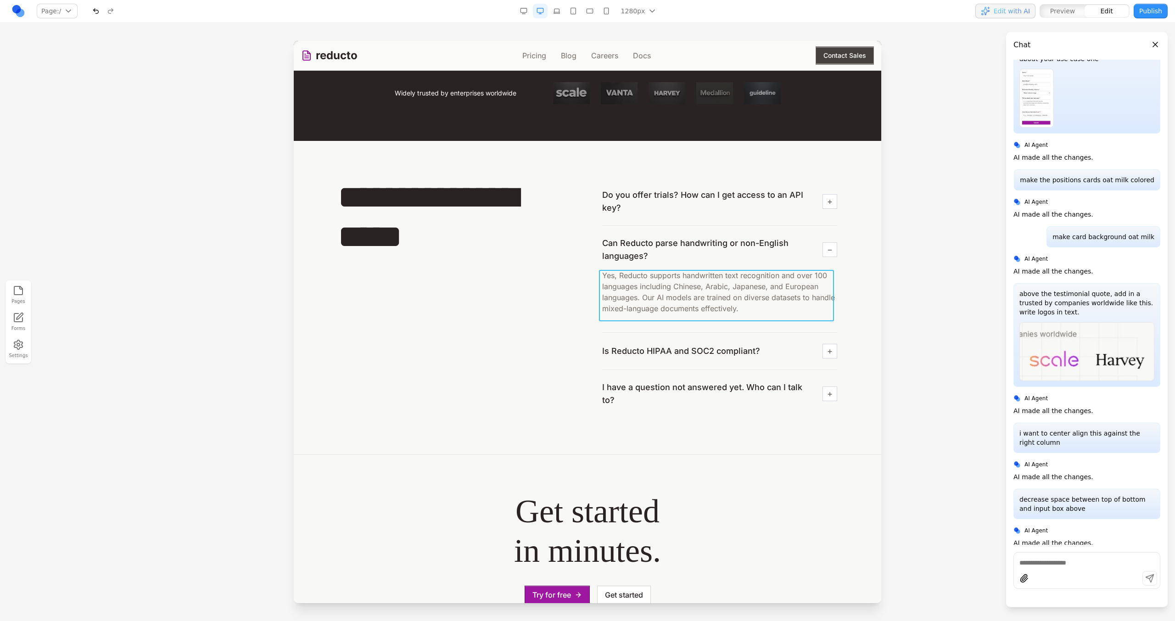
click at [647, 274] on div "Yes, Reducto supports handwritten text recognition and over 100 languages inclu…" at bounding box center [719, 295] width 235 height 51
click at [762, 311] on div "Yes, Reducto supports handwritten text recognition and over 100 languages inclu…" at bounding box center [719, 295] width 235 height 51
click at [738, 311] on div "Yes, Reducto supports handwritten text recognition and over 100 languages inclu…" at bounding box center [719, 295] width 235 height 51
click at [732, 309] on div "Yes, Reducto supports handwritten text recognition and over 100 languages inclu…" at bounding box center [719, 295] width 235 height 51
click at [741, 310] on div "Yes, Reducto supports handwritten text recognition and over 100 languages inclu…" at bounding box center [719, 295] width 235 height 51
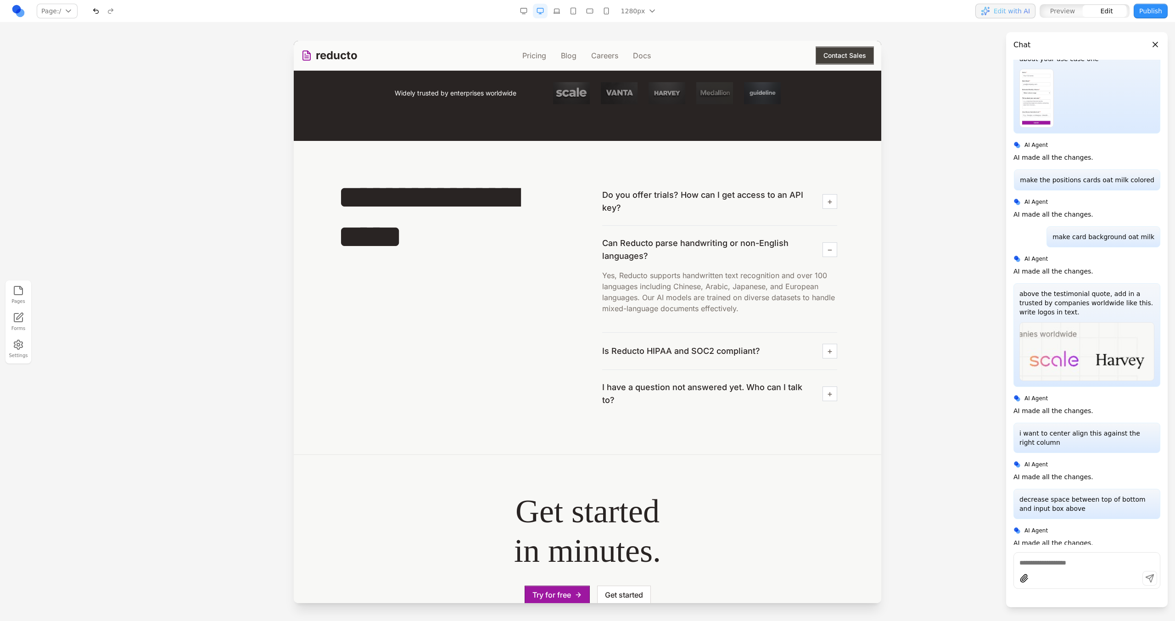
click at [736, 310] on div "Yes, Reducto supports handwritten text recognition and over 100 languages inclu…" at bounding box center [719, 295] width 235 height 51
click at [731, 310] on div "Yes, Reducto supports handwritten text recognition and over 100 languages inclu…" at bounding box center [719, 295] width 235 height 51
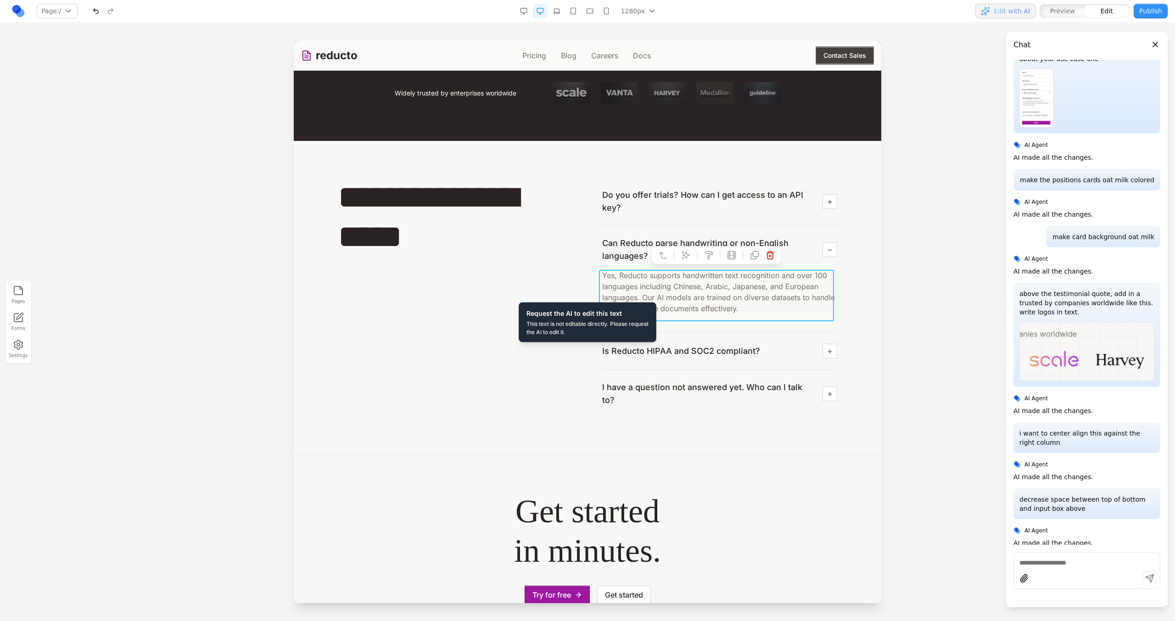
click at [739, 310] on div "Yes, Reducto supports handwritten text recognition and over 100 languages inclu…" at bounding box center [719, 295] width 235 height 51
click at [734, 309] on div "Yes, Reducto supports handwritten text recognition and over 100 languages inclu…" at bounding box center [719, 295] width 235 height 51
click at [575, 254] on div "**********" at bounding box center [587, 298] width 499 height 240
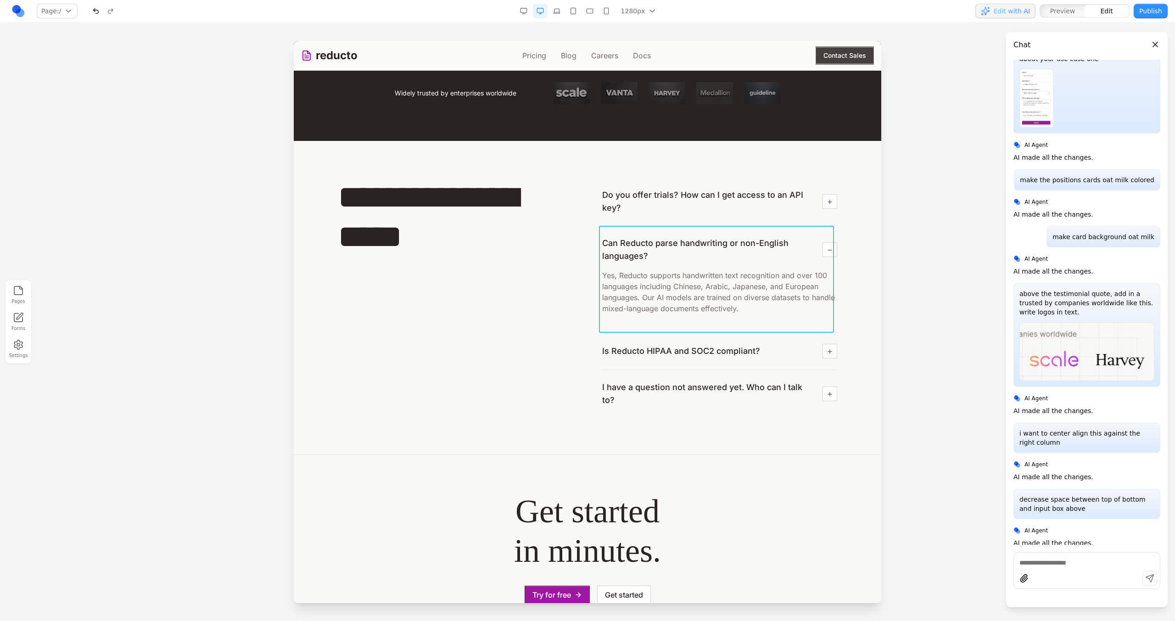
click at [661, 228] on div "Can Reducto parse handwriting or non-English languages? Yes, Reducto supports h…" at bounding box center [719, 279] width 235 height 107
click at [639, 212] on span "Do you offer trials? How can I get access to an API key?" at bounding box center [708, 202] width 213 height 26
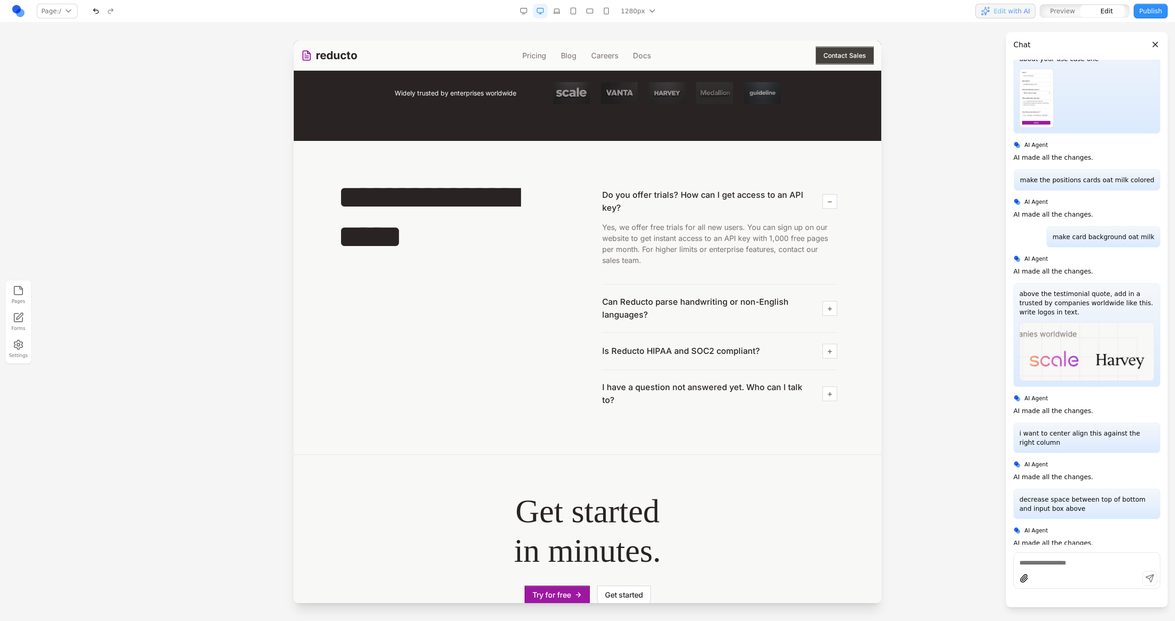
click at [646, 200] on span "Do you offer trials? How can I get access to an API key?" at bounding box center [708, 202] width 213 height 26
click at [594, 202] on div "**********" at bounding box center [587, 298] width 499 height 240
click at [614, 202] on span "**********" at bounding box center [708, 202] width 213 height 26
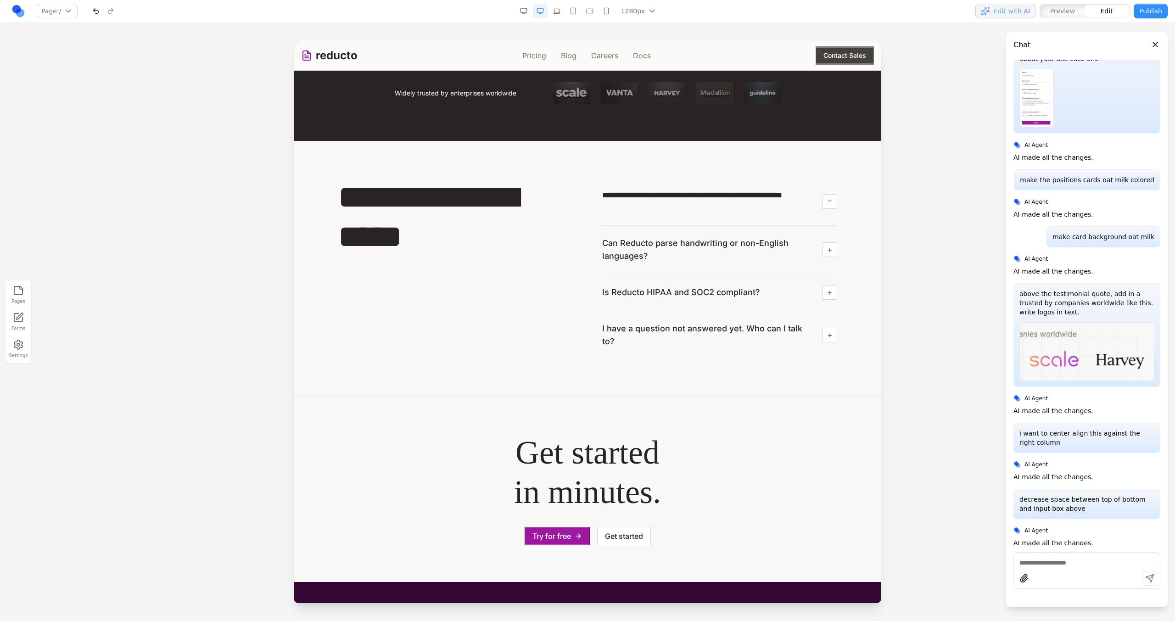
click at [650, 227] on div "Can Reducto parse handwriting or non-English languages?" at bounding box center [719, 250] width 235 height 48
click at [646, 210] on icon at bounding box center [643, 211] width 9 height 9
click at [679, 157] on button at bounding box center [685, 163] width 15 height 15
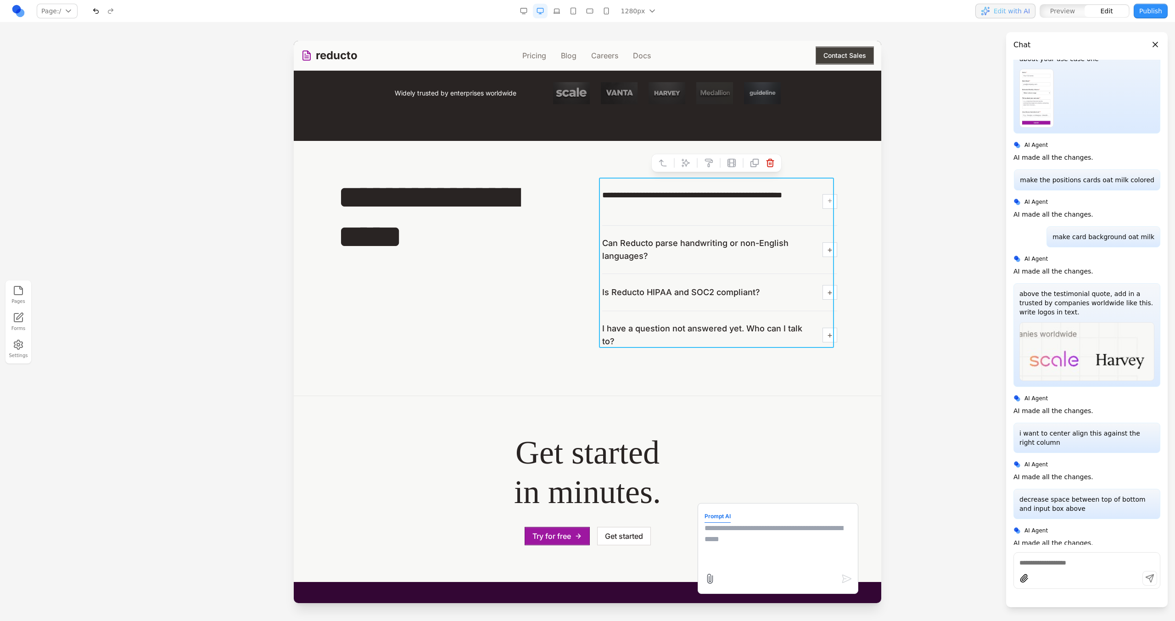
click at [777, 543] on textarea at bounding box center [778, 546] width 147 height 46
type textarea "**********"
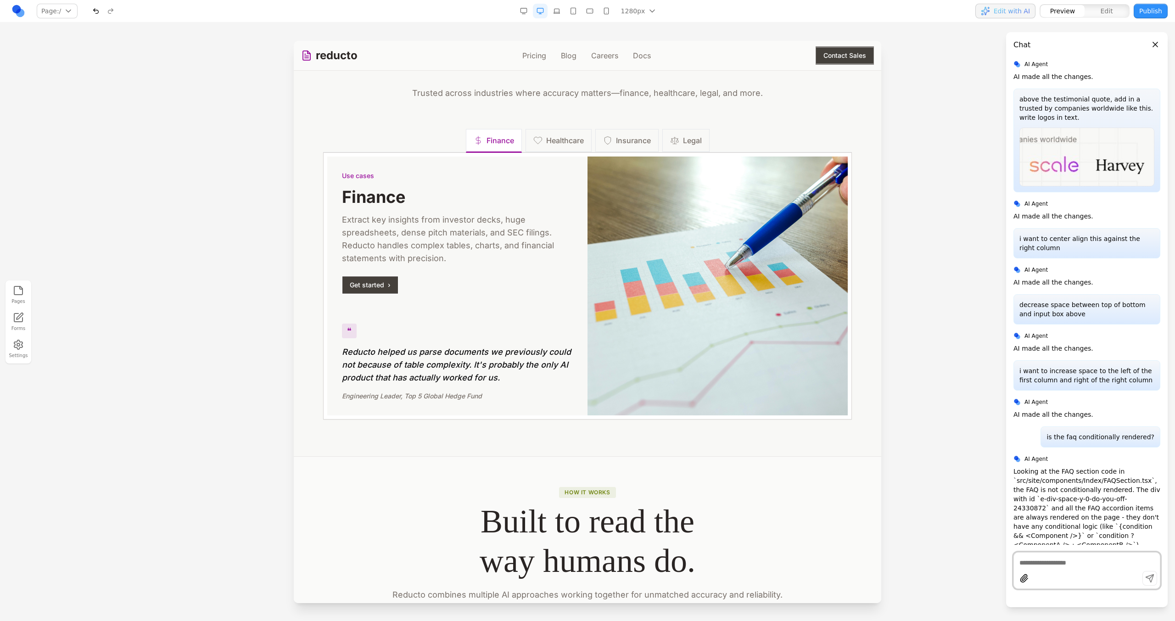
scroll to position [1194, 0]
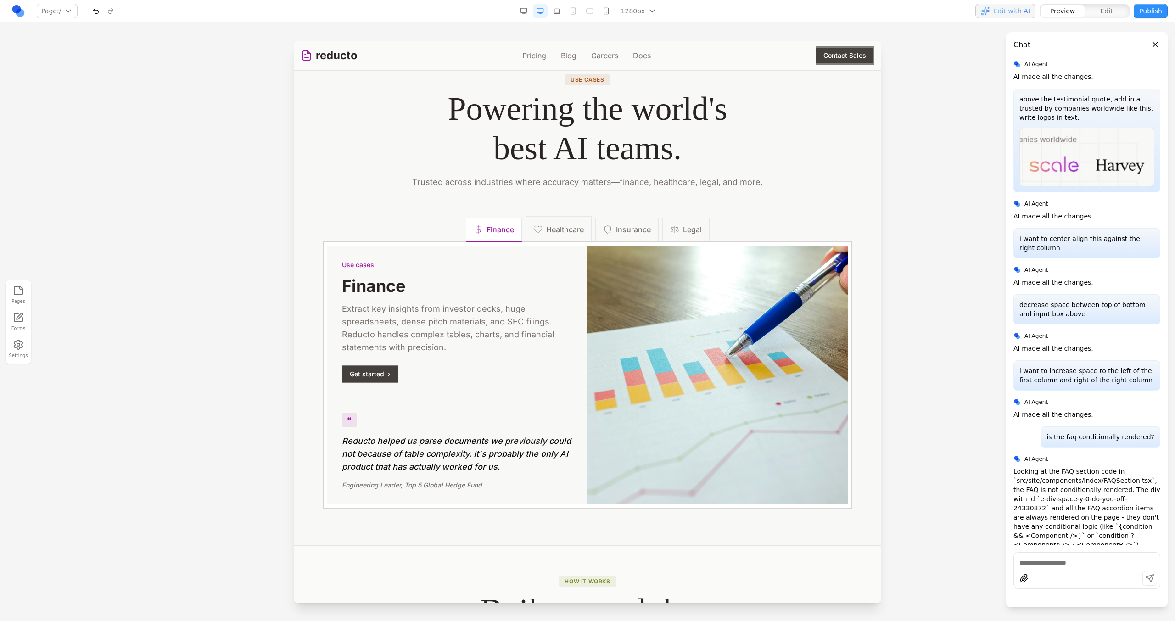
click at [565, 231] on span "Healthcare" at bounding box center [565, 229] width 38 height 11
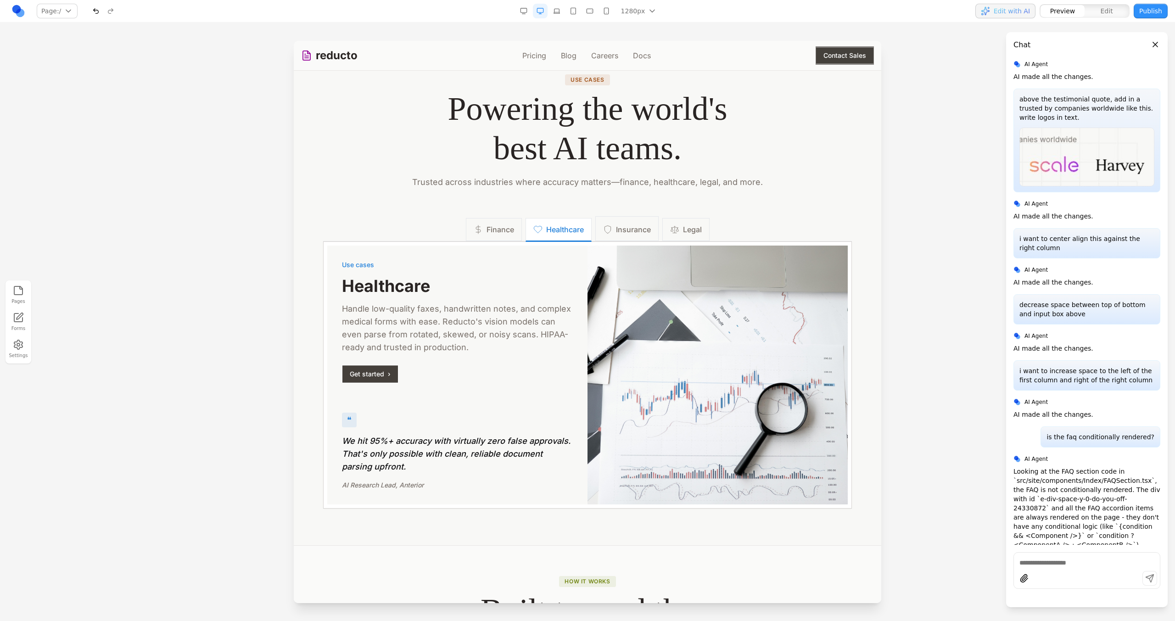
click at [623, 237] on button "Insurance" at bounding box center [626, 228] width 63 height 25
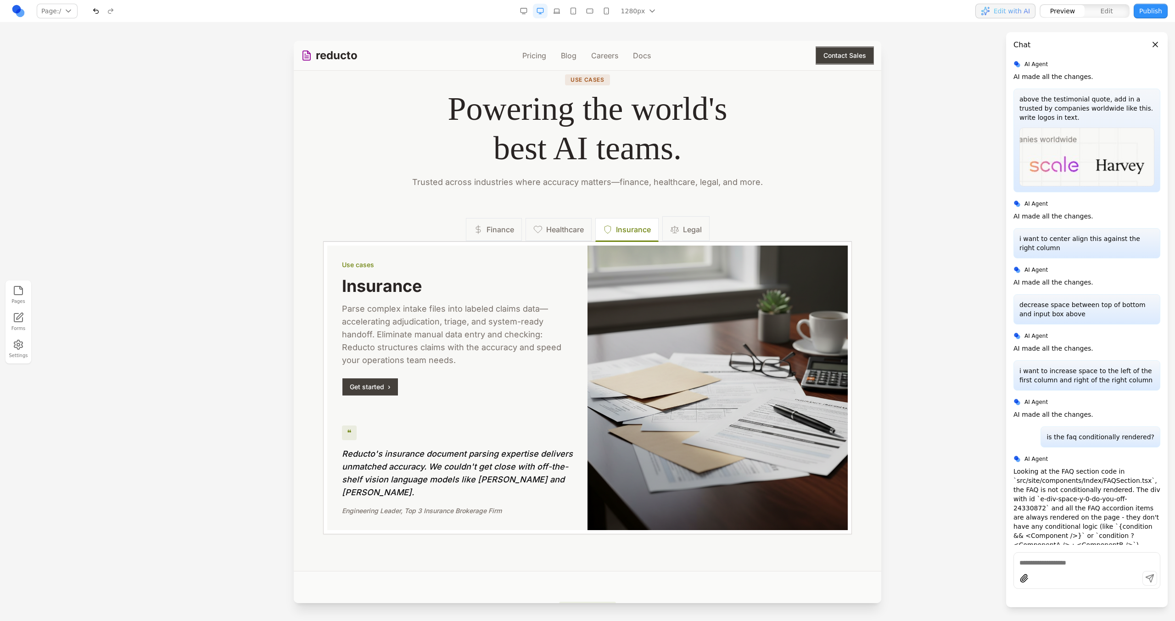
click at [691, 238] on button "Legal" at bounding box center [685, 228] width 47 height 25
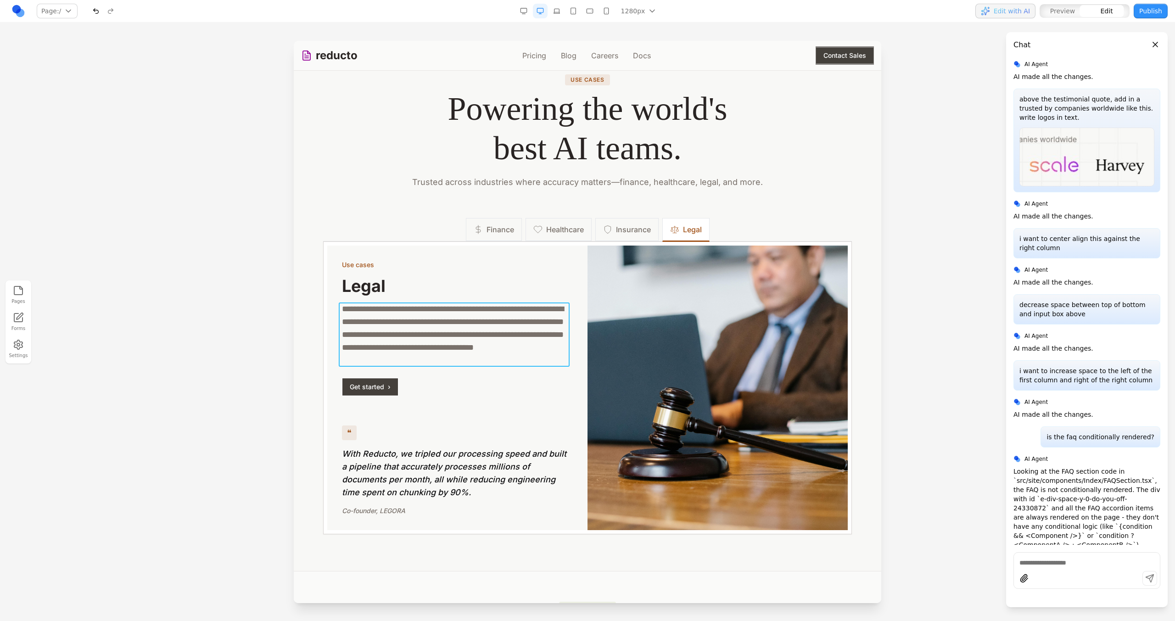
click at [454, 351] on p "**********" at bounding box center [457, 334] width 231 height 64
click at [467, 353] on p "**********" at bounding box center [457, 334] width 231 height 64
click at [470, 359] on p "**********" at bounding box center [457, 334] width 231 height 64
click at [470, 362] on p "**********" at bounding box center [457, 334] width 231 height 64
click at [471, 385] on div "**********" at bounding box center [457, 328] width 231 height 136
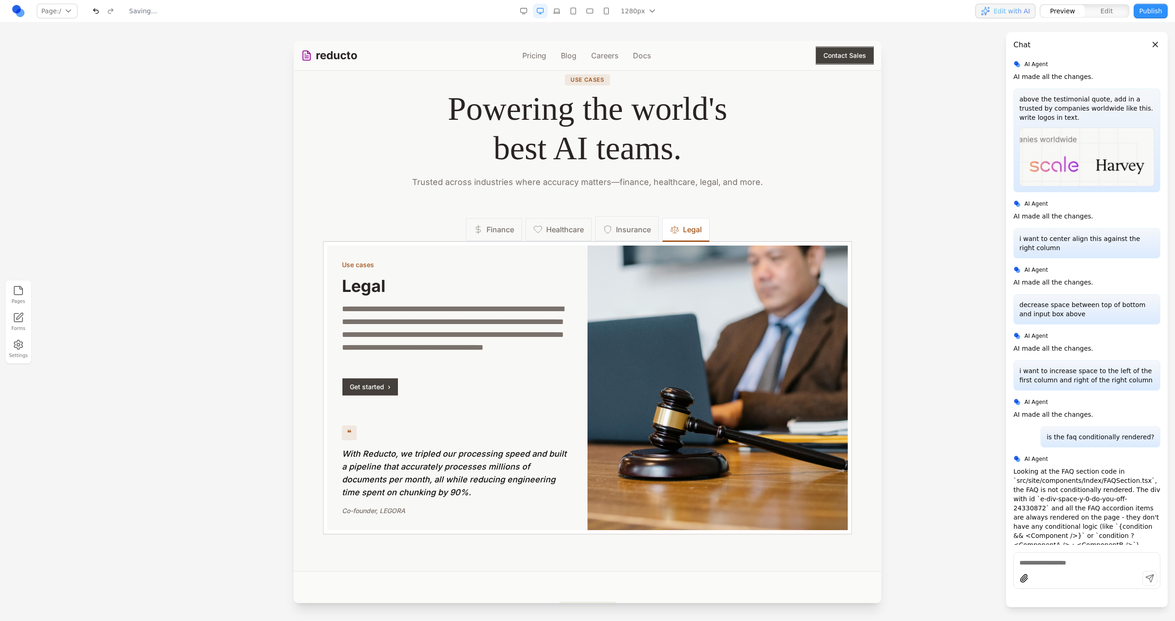
click at [646, 227] on span "Insurance" at bounding box center [633, 229] width 35 height 11
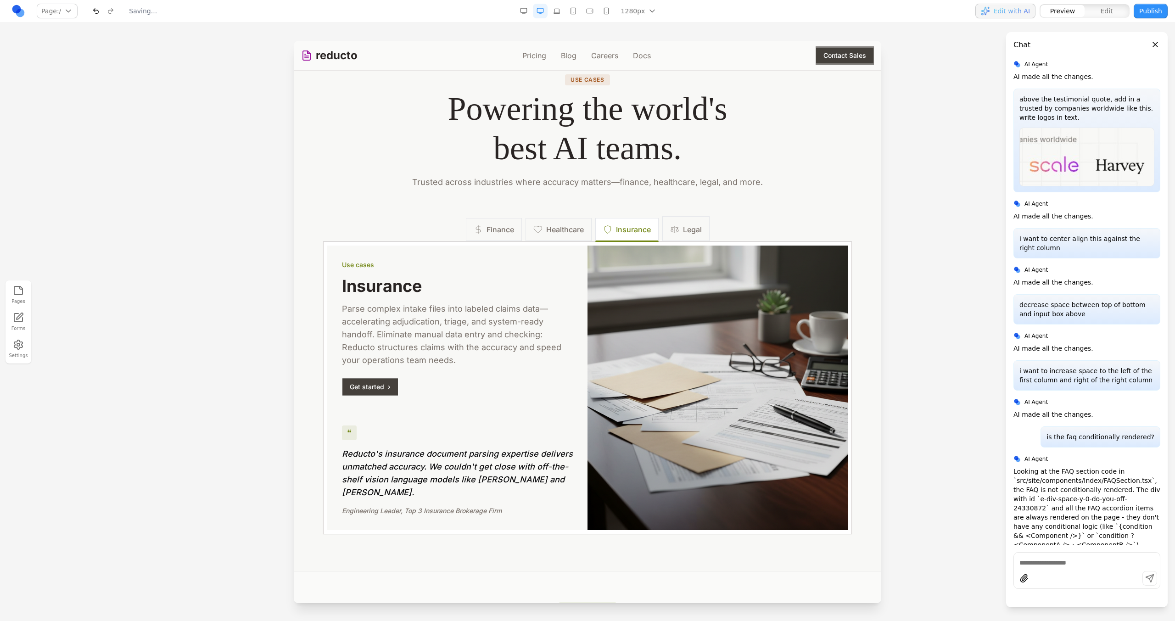
click at [689, 232] on span "Legal" at bounding box center [692, 229] width 19 height 11
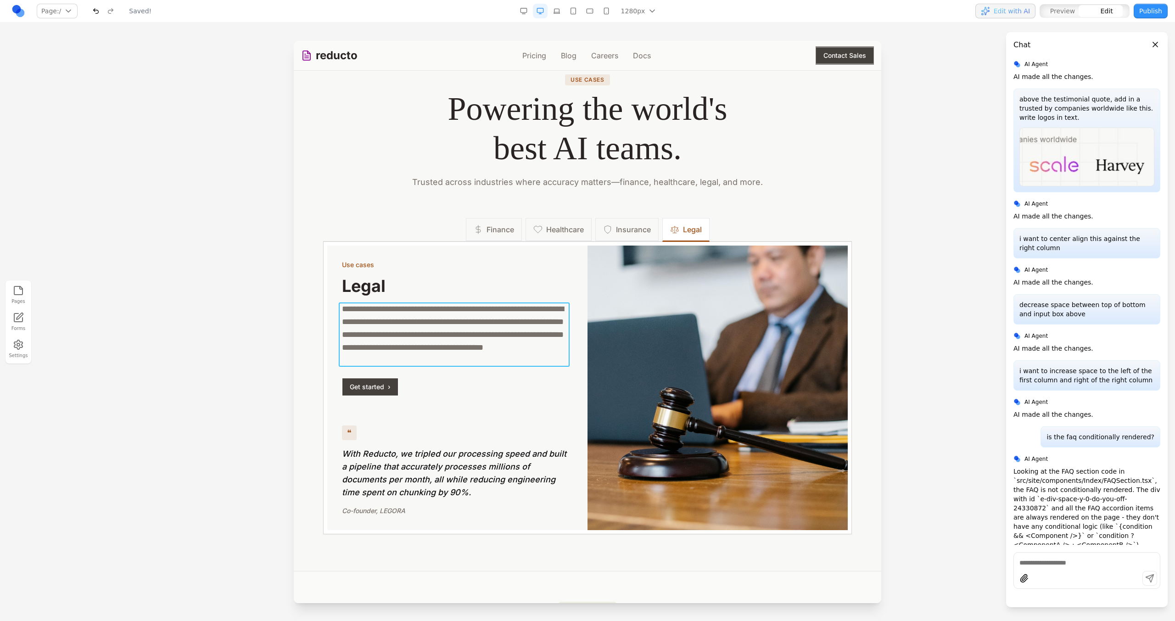
click at [493, 359] on p "**********" at bounding box center [457, 334] width 231 height 64
drag, startPoint x: 290, startPoint y: 395, endPoint x: 0, endPoint y: 354, distance: 292.6
click at [290, 395] on div at bounding box center [587, 331] width 1175 height 580
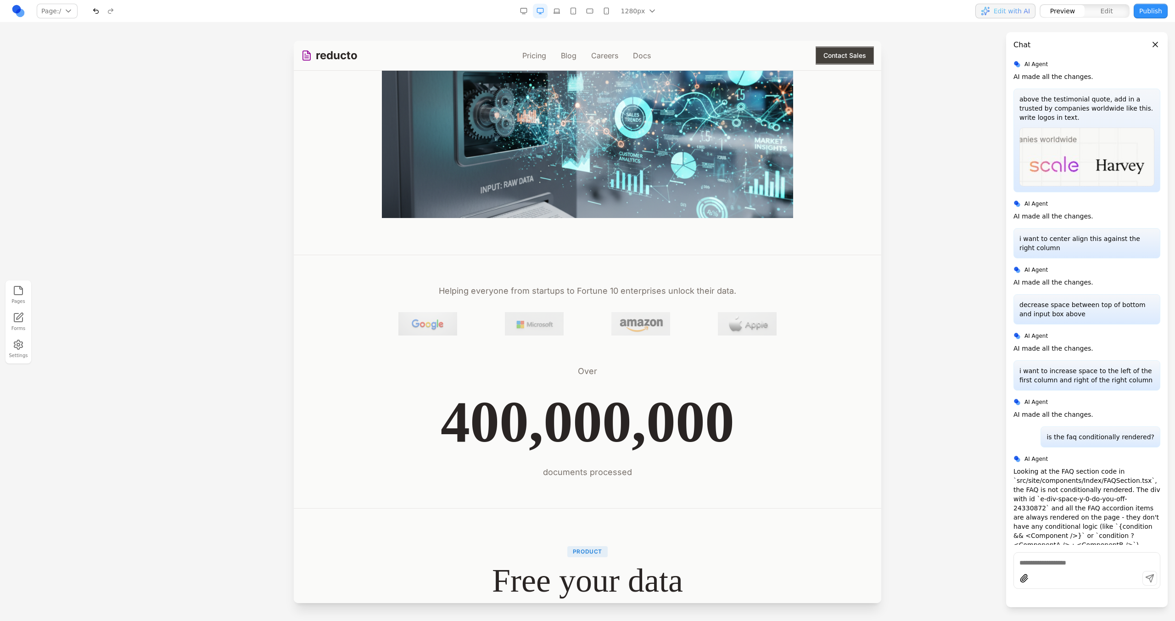
scroll to position [0, 0]
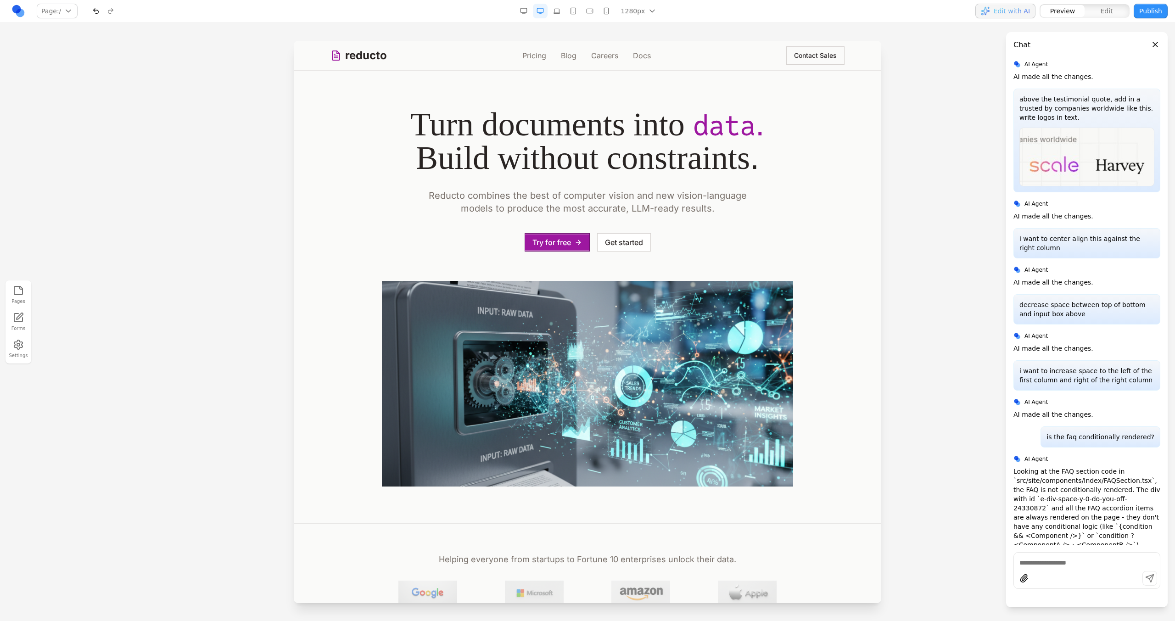
click at [1026, 565] on textarea at bounding box center [1086, 562] width 135 height 9
type textarea "*"
type textarea "**********"
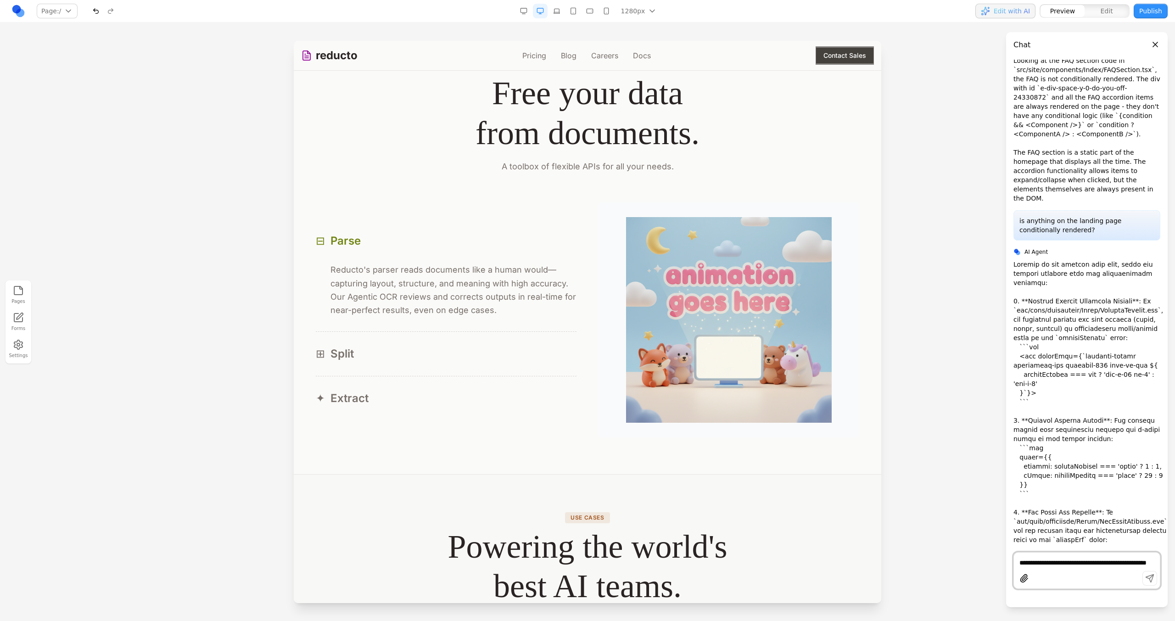
scroll to position [784, 0]
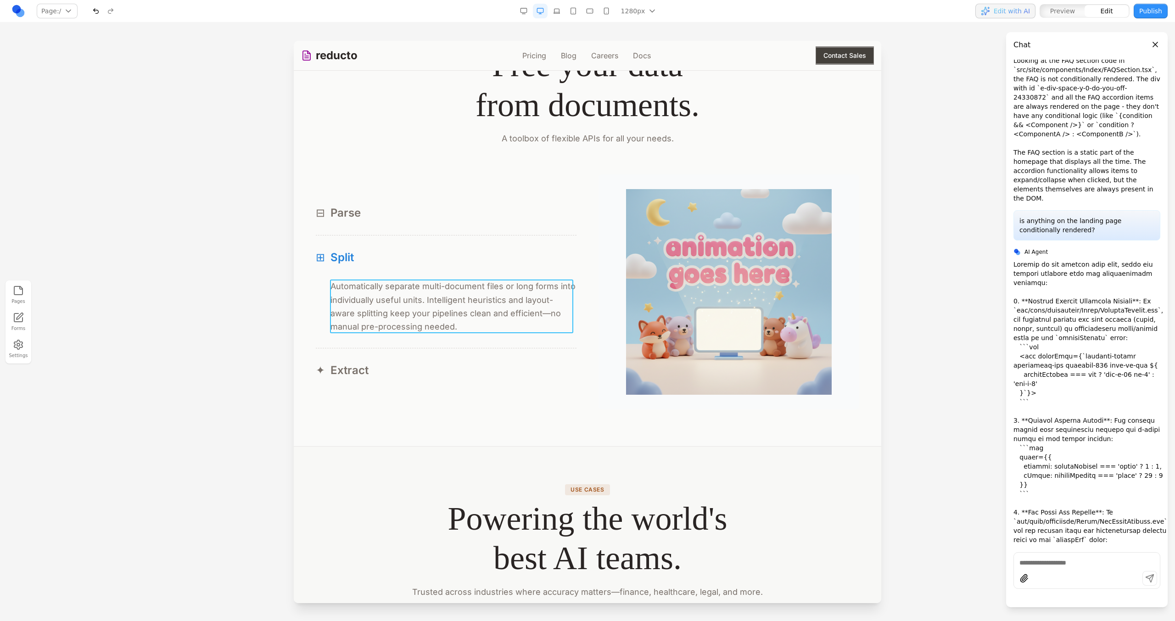
click at [492, 322] on p "Automatically separate multi-document files or long forms into individually use…" at bounding box center [453, 307] width 246 height 54
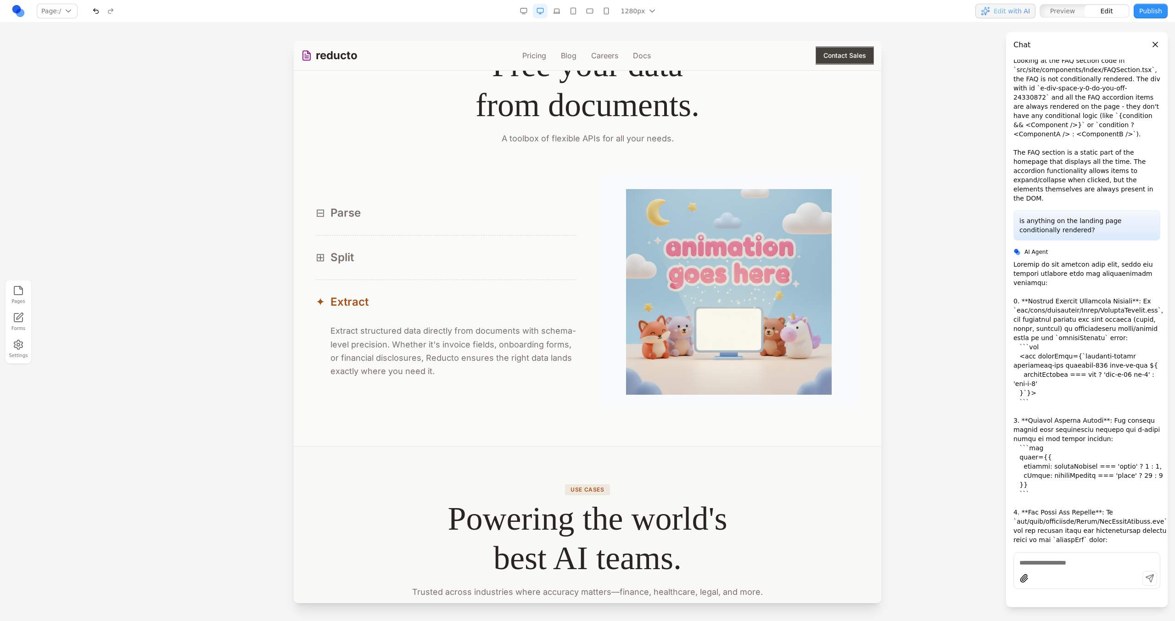
click at [476, 414] on section "**********" at bounding box center [588, 219] width 588 height 453
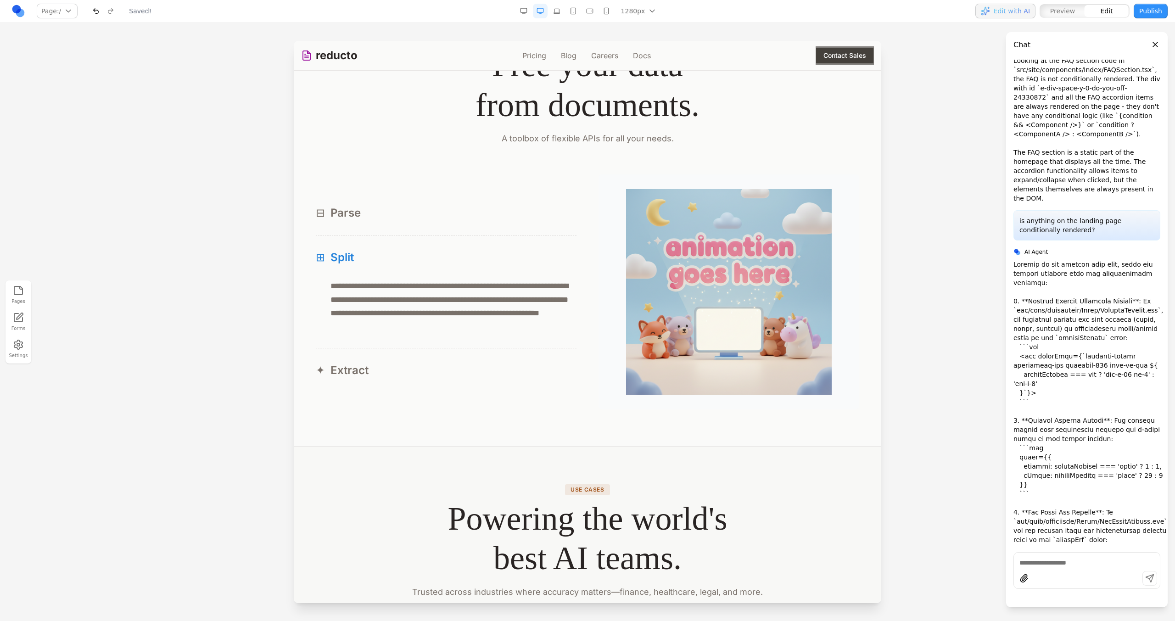
click at [495, 329] on p "**********" at bounding box center [451, 307] width 243 height 54
click at [474, 392] on div "✦ Extract structured data directly from documents with schema-level precision. …" at bounding box center [446, 392] width 261 height 0
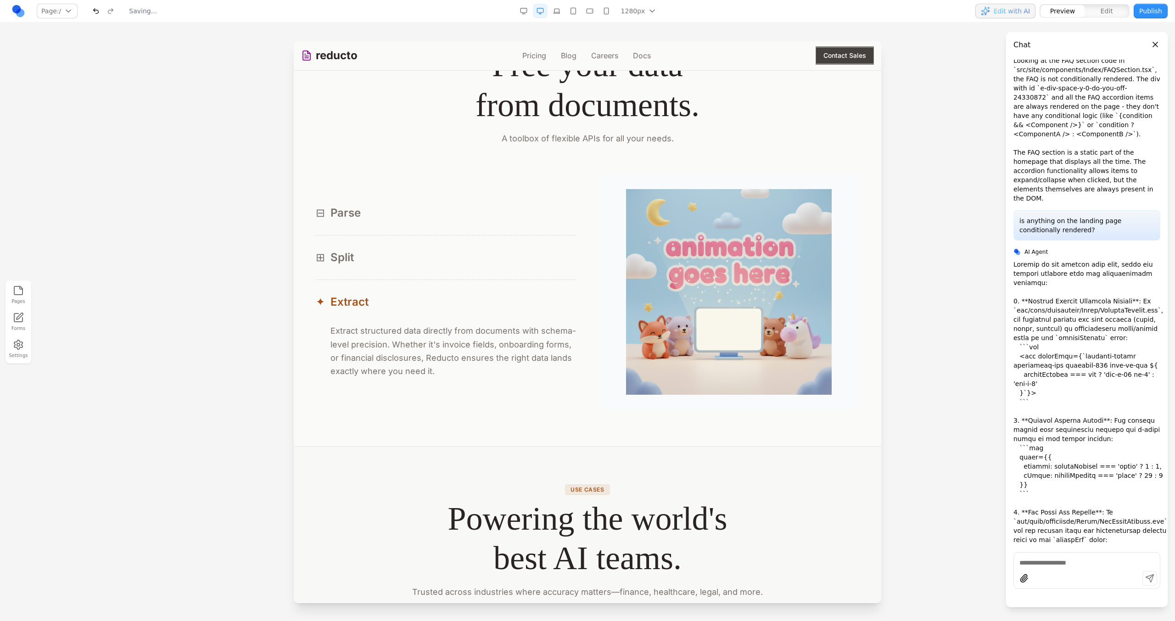
click at [1038, 565] on textarea at bounding box center [1086, 562] width 135 height 9
type textarea "*"
click at [1017, 320] on p at bounding box center [1091, 540] width 156 height 560
click at [982, 316] on div at bounding box center [587, 331] width 1175 height 580
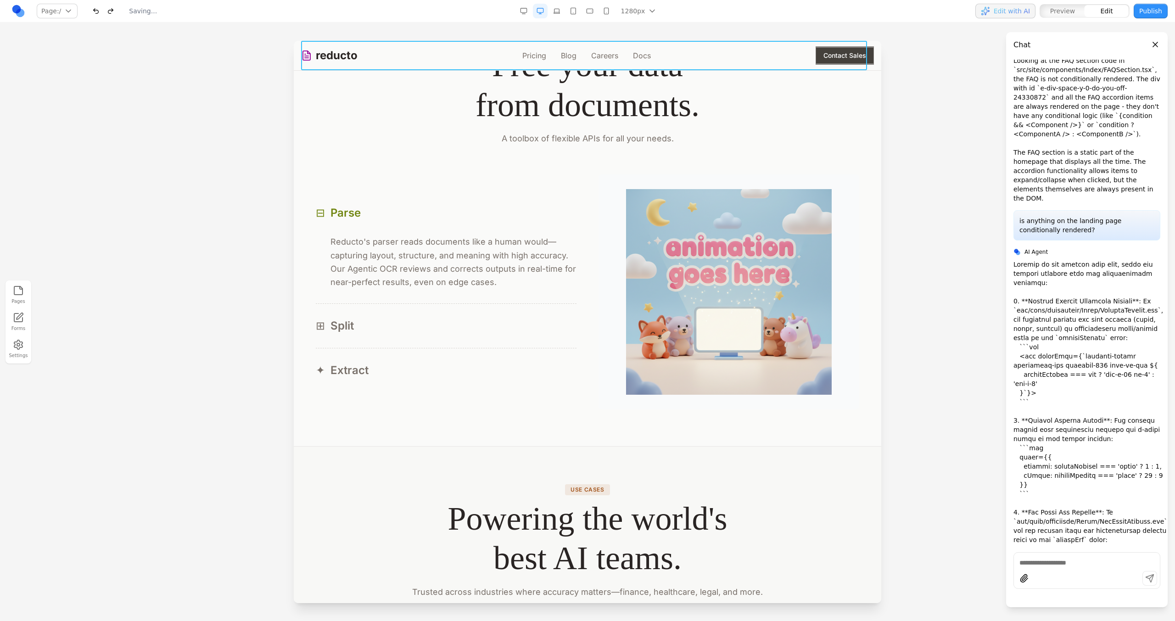
click at [543, 49] on div "reducto Pricing Blog Careers Docs Contact Sales" at bounding box center [587, 55] width 573 height 29
click at [542, 54] on link "Pricing" at bounding box center [534, 55] width 24 height 11
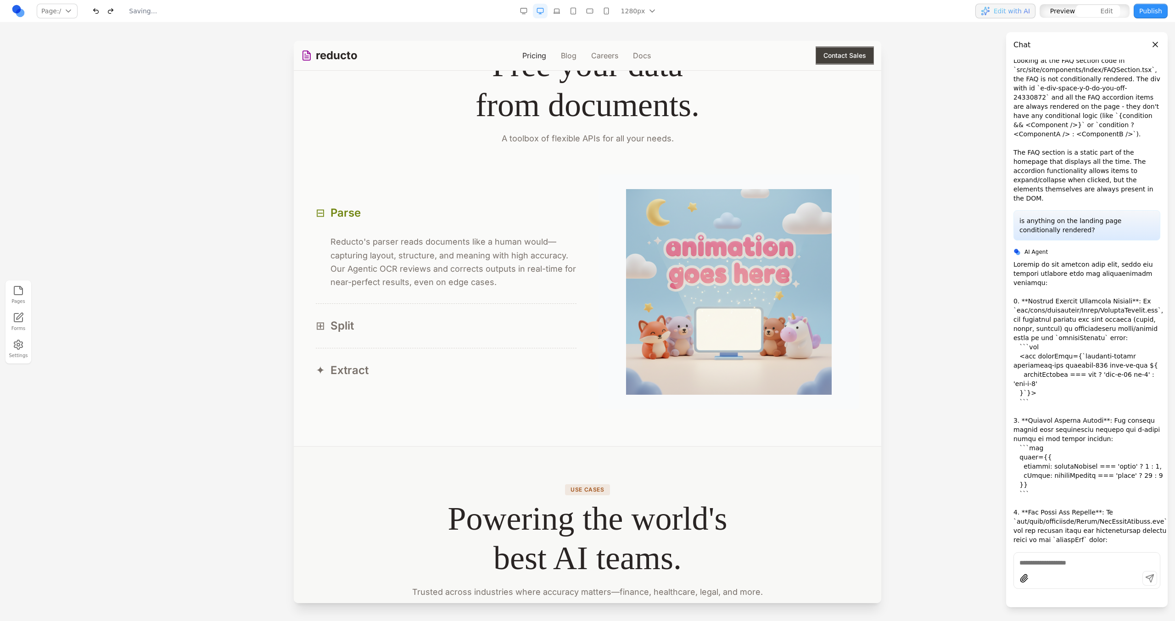
click at [542, 54] on link "Pricing" at bounding box center [534, 55] width 24 height 11
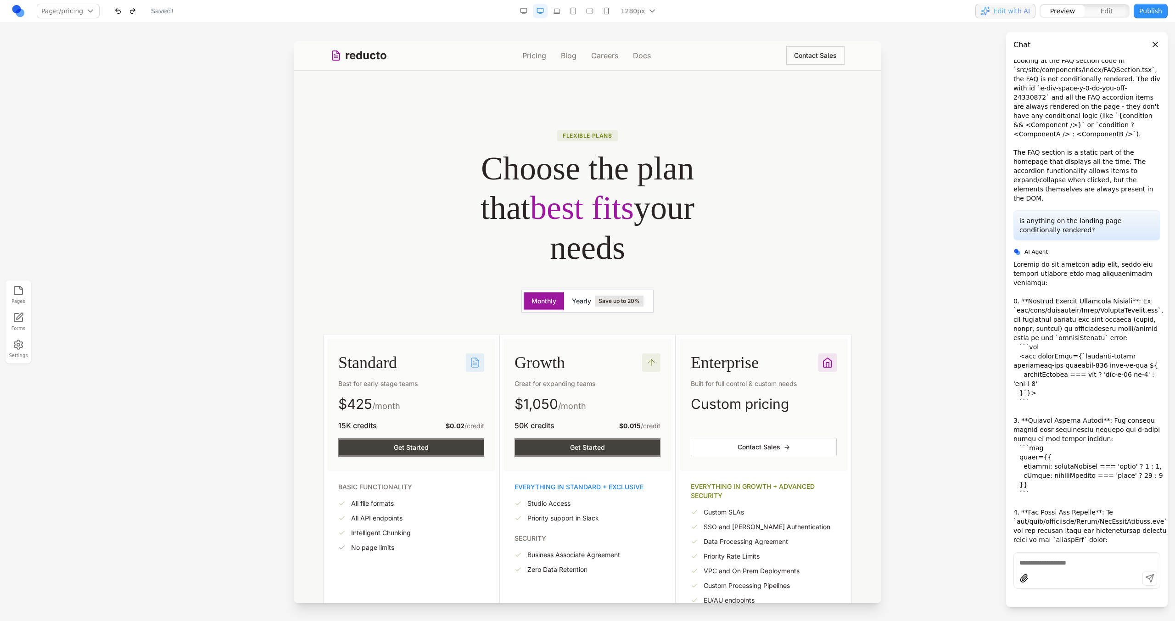
click at [593, 292] on button "Yearly Save up to 20%" at bounding box center [607, 301] width 87 height 18
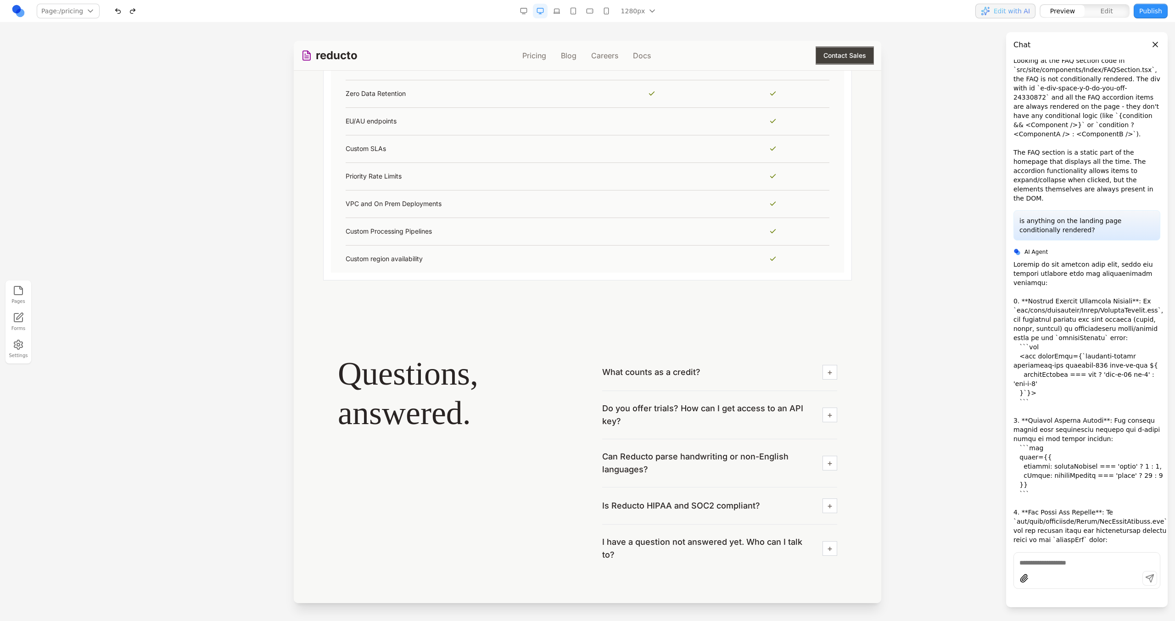
scroll to position [1848, 0]
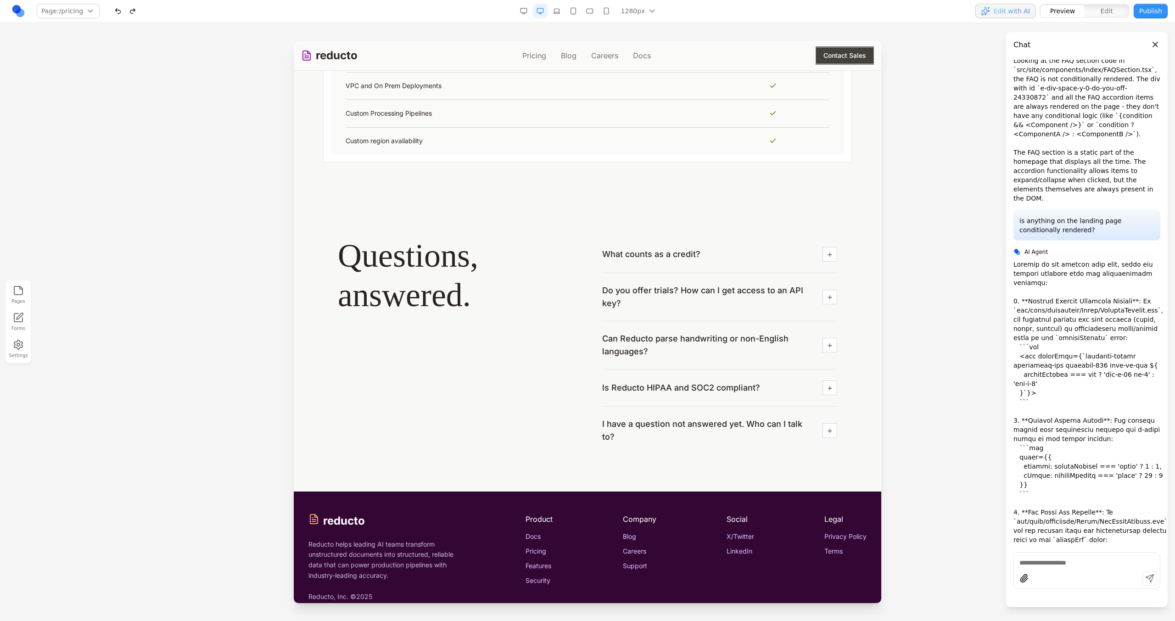
click at [560, 7] on button "button" at bounding box center [556, 11] width 15 height 15
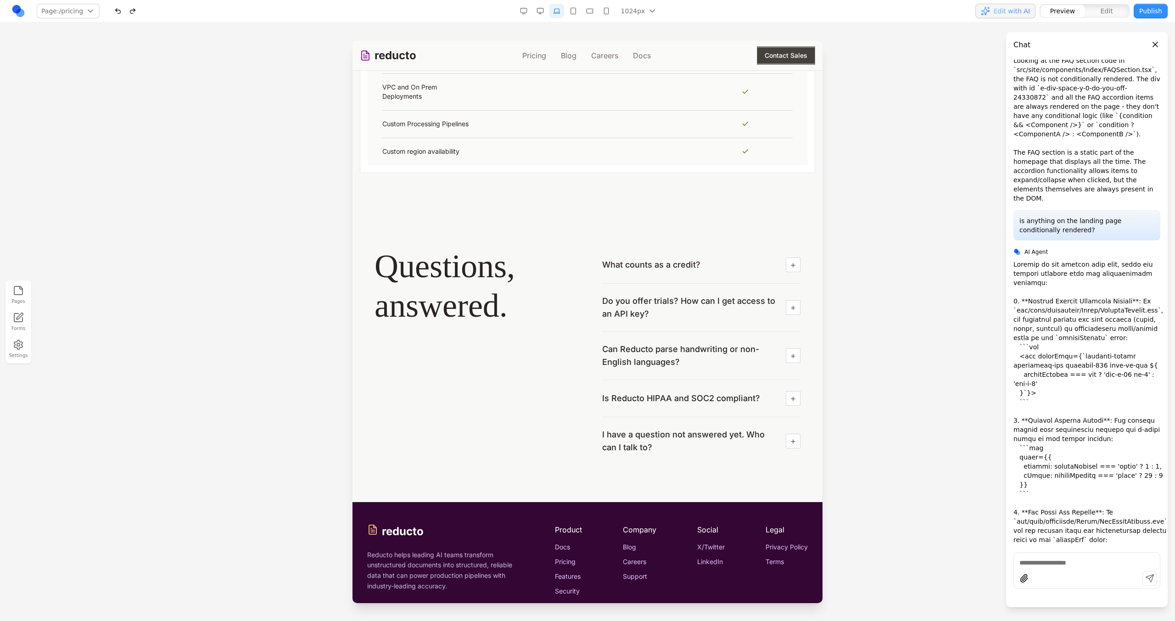
click at [538, 10] on button "button" at bounding box center [540, 11] width 15 height 15
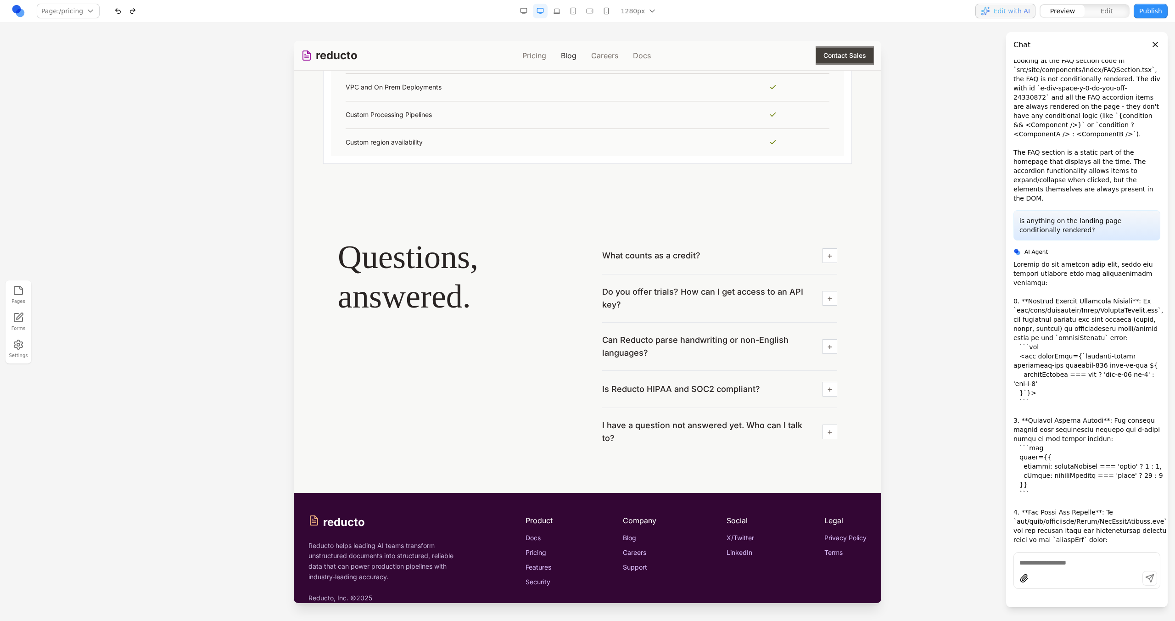
click at [561, 59] on link "Blog" at bounding box center [569, 55] width 16 height 11
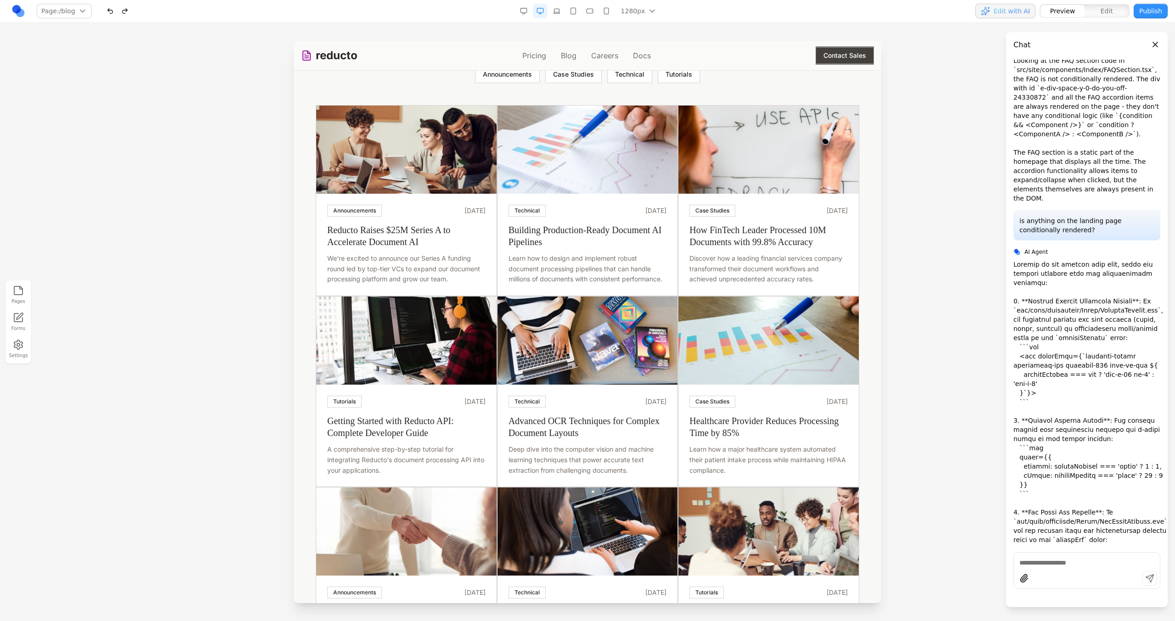
scroll to position [0, 0]
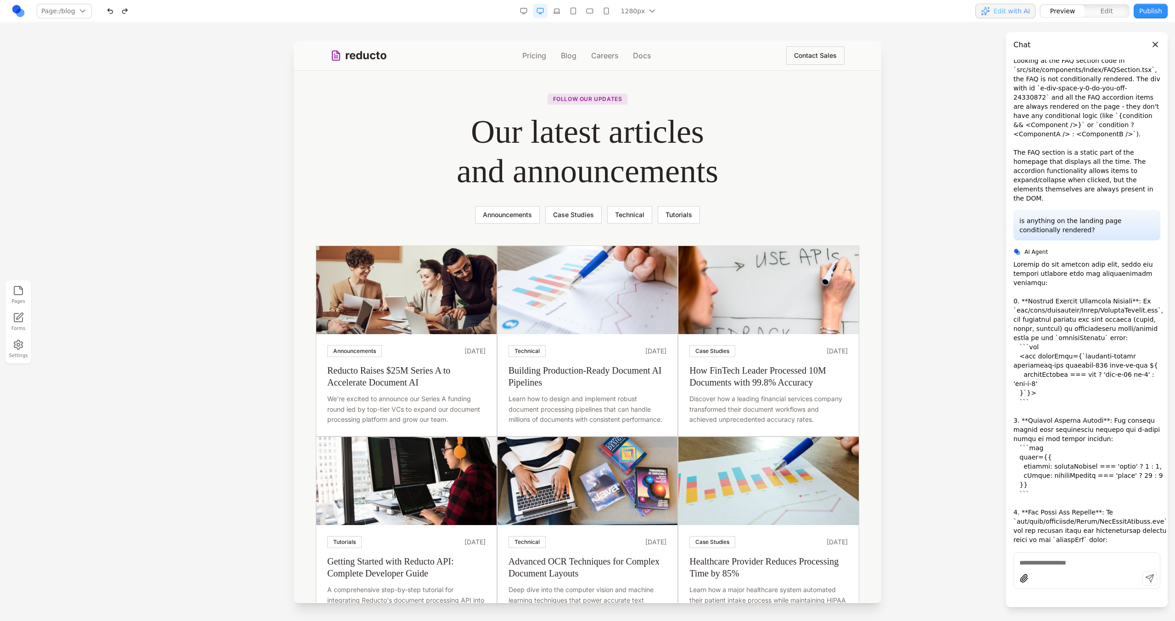
click at [1093, 554] on div at bounding box center [1086, 570] width 147 height 37
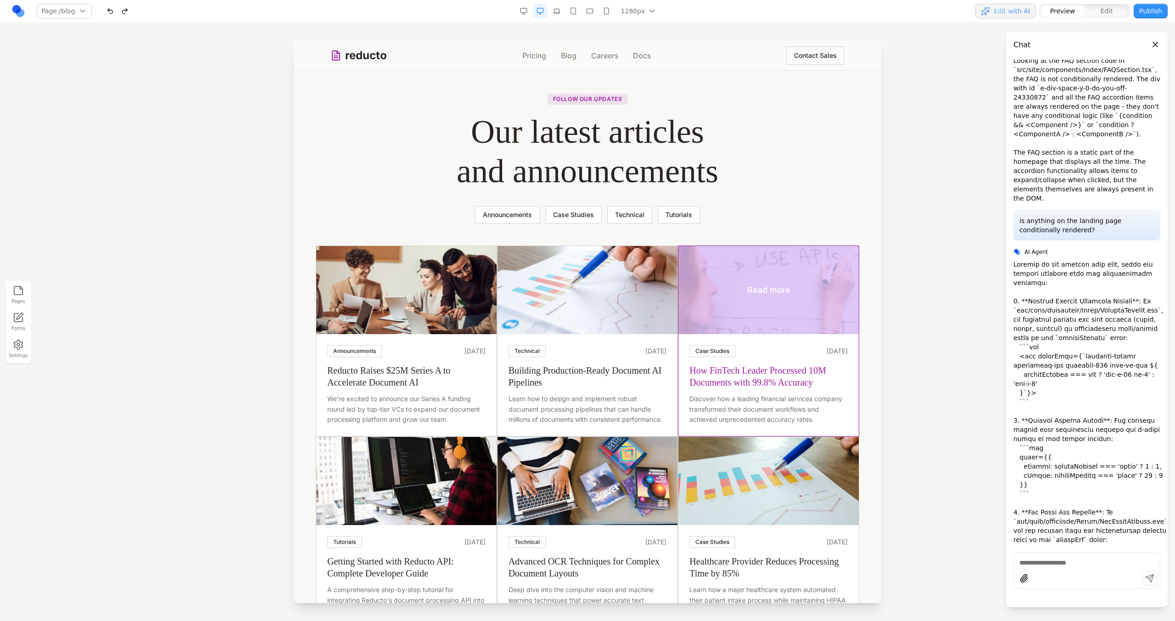
click at [821, 247] on div "Read more" at bounding box center [768, 290] width 180 height 88
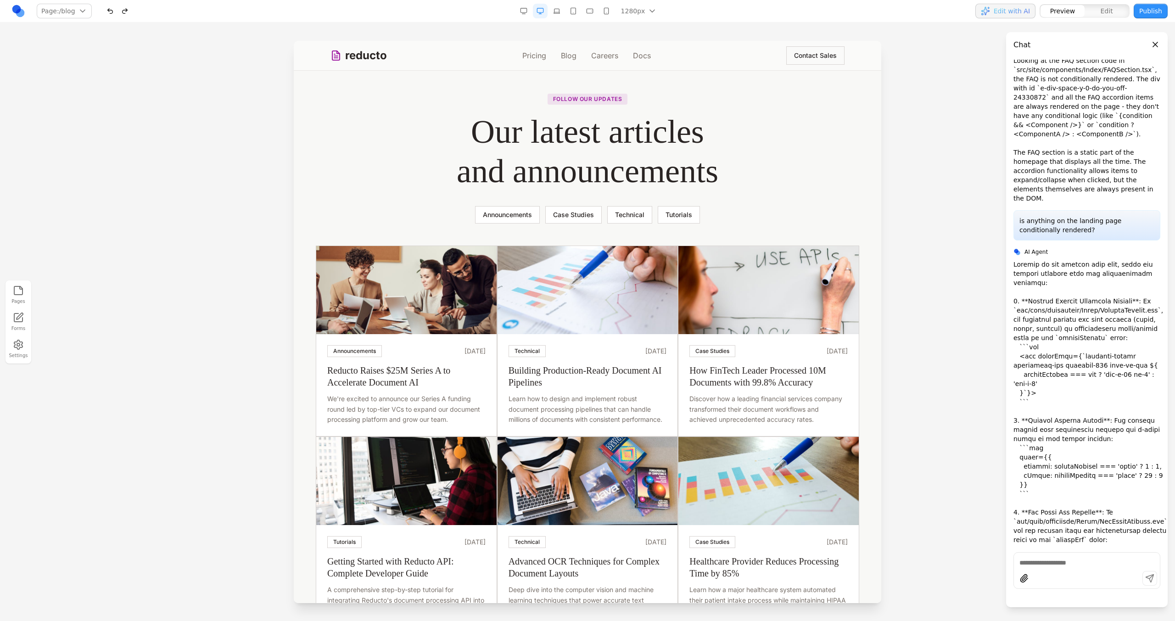
click at [766, 168] on h1 "Our latest articles and announcements" at bounding box center [587, 151] width 411 height 79
click at [602, 52] on link "Careers" at bounding box center [604, 55] width 27 height 11
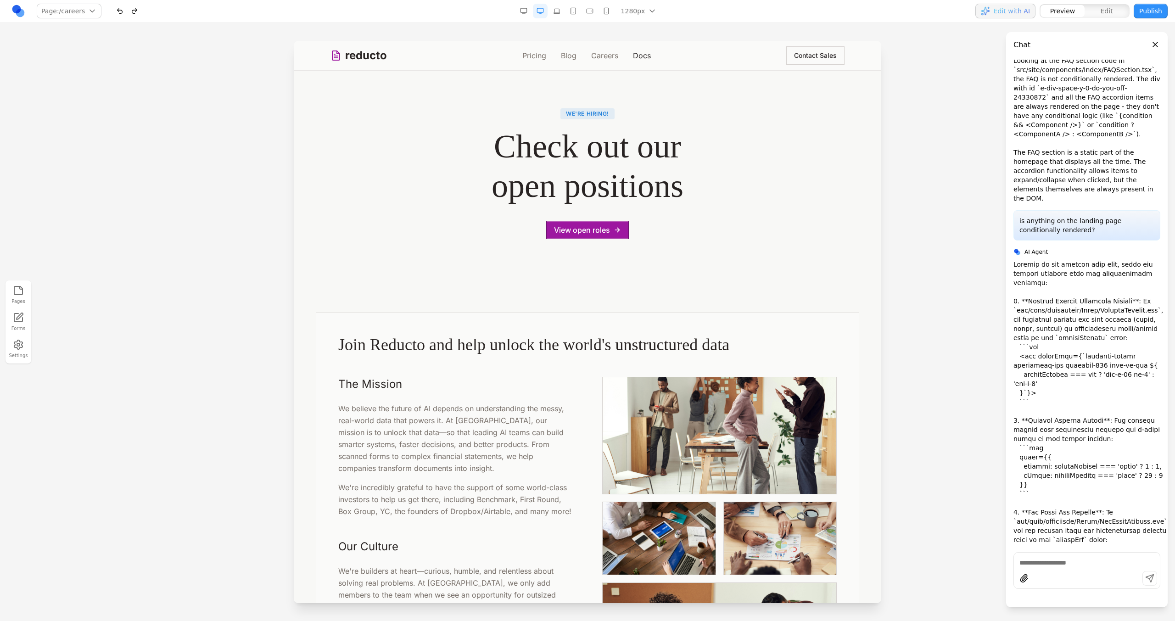
click at [638, 57] on link "Docs" at bounding box center [642, 55] width 18 height 11
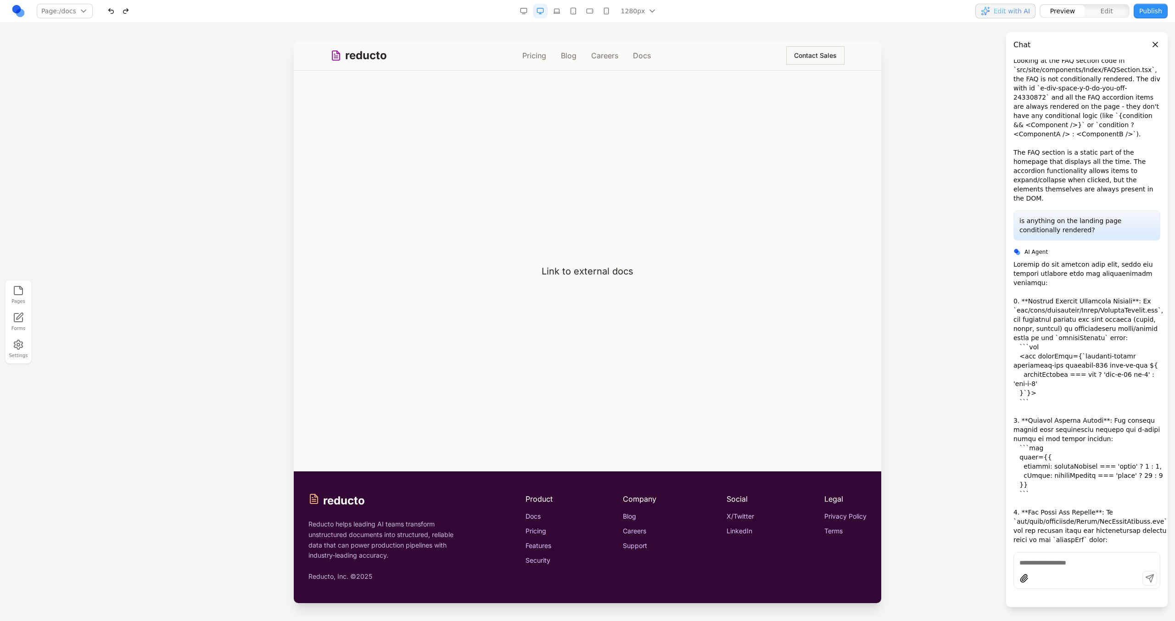
click at [813, 53] on button "Contact Sales" at bounding box center [815, 55] width 58 height 18
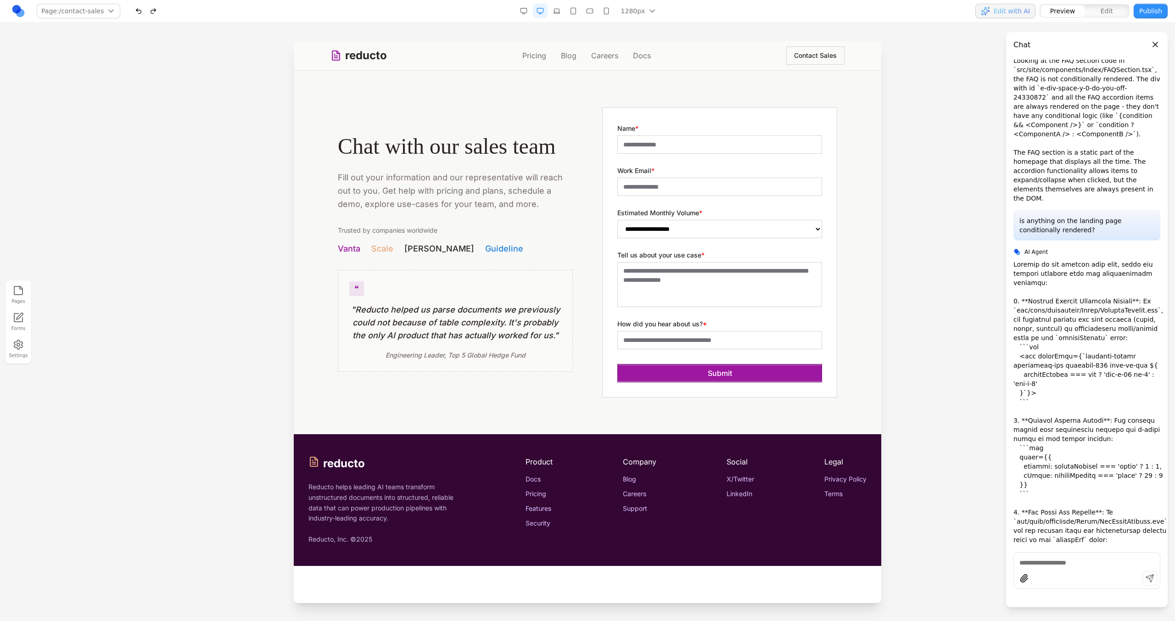
click at [582, 54] on nav "Pricing Blog Careers Docs" at bounding box center [586, 55] width 129 height 11
click at [562, 56] on link "Blog" at bounding box center [569, 55] width 16 height 11
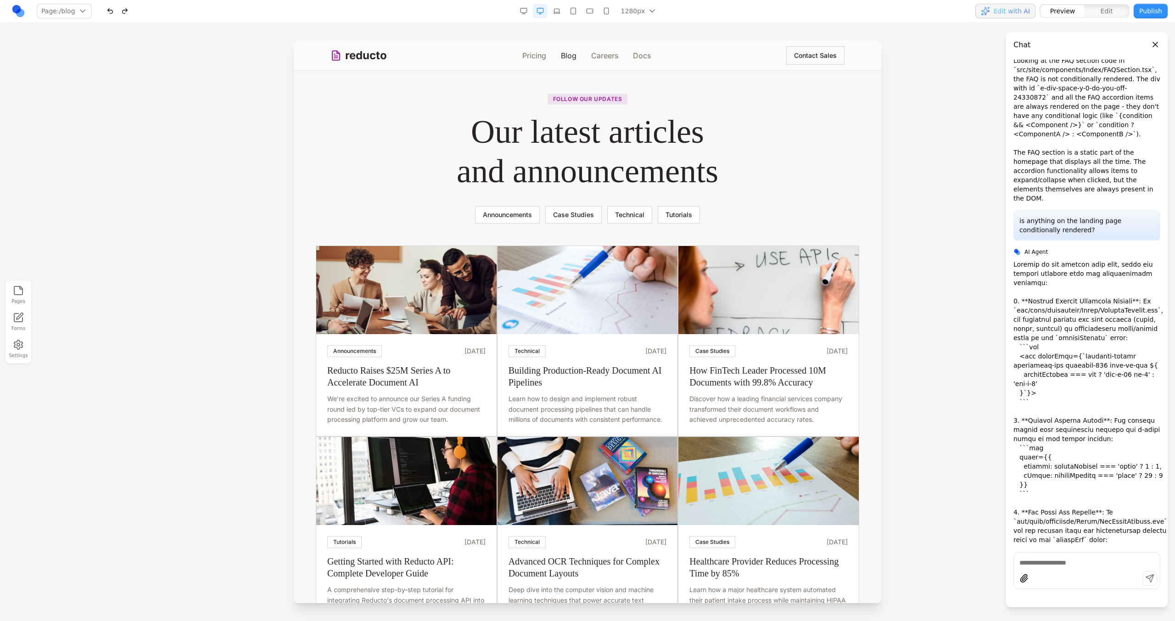
click at [564, 52] on link "Blog" at bounding box center [569, 55] width 16 height 11
click at [605, 55] on link "Careers" at bounding box center [604, 55] width 27 height 11
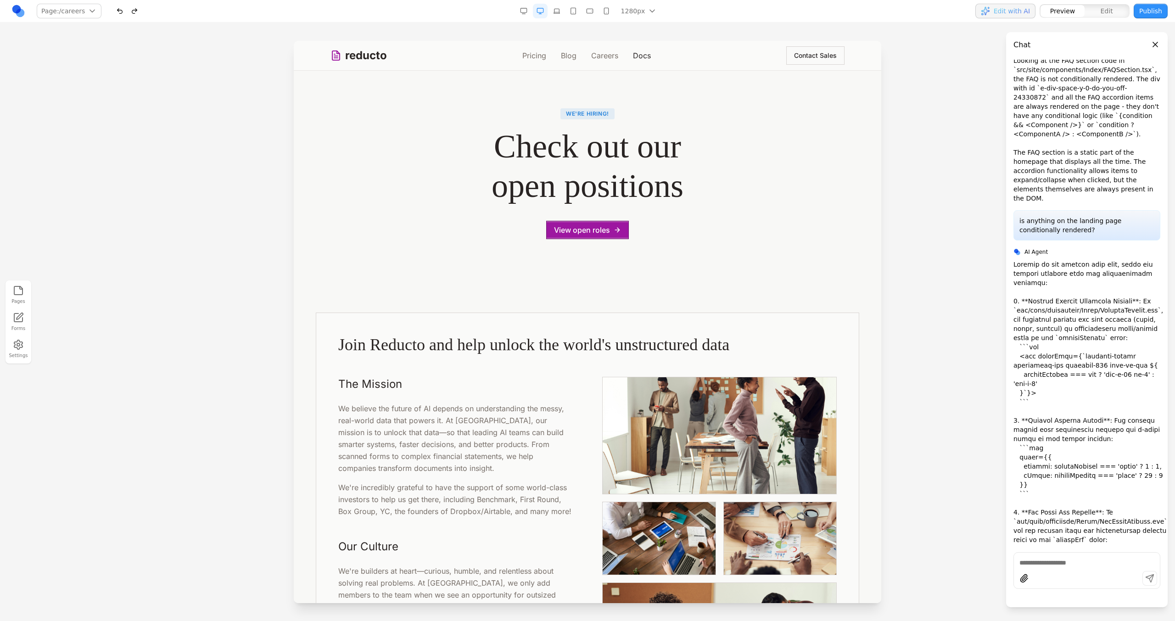
click at [635, 58] on link "Docs" at bounding box center [642, 55] width 18 height 11
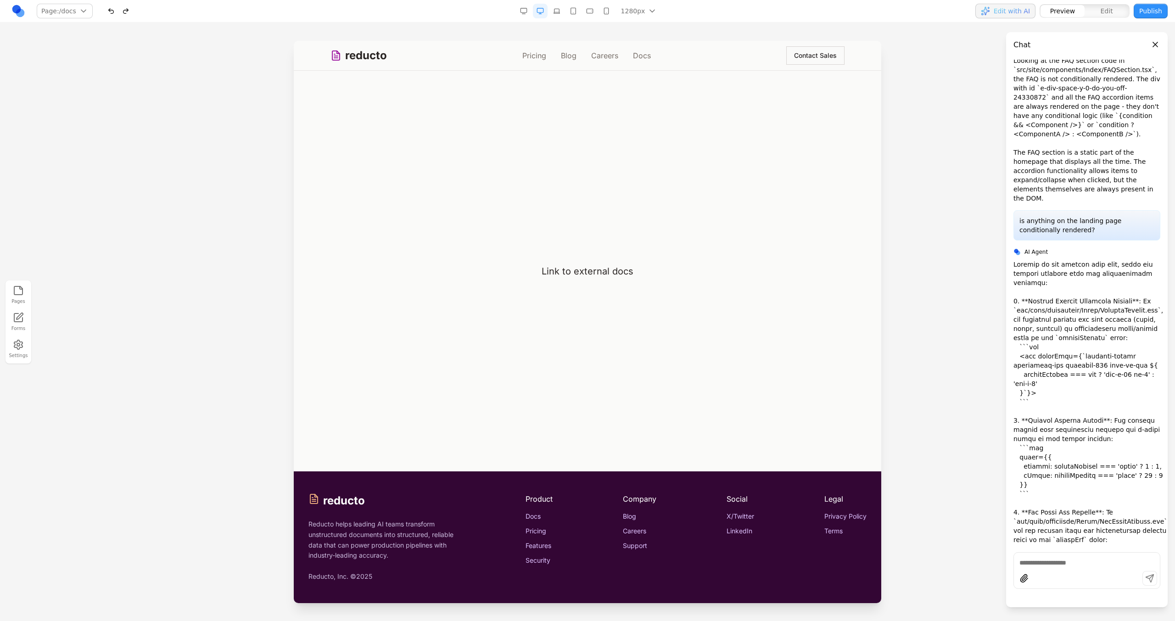
click at [613, 58] on link "Careers" at bounding box center [604, 55] width 27 height 11
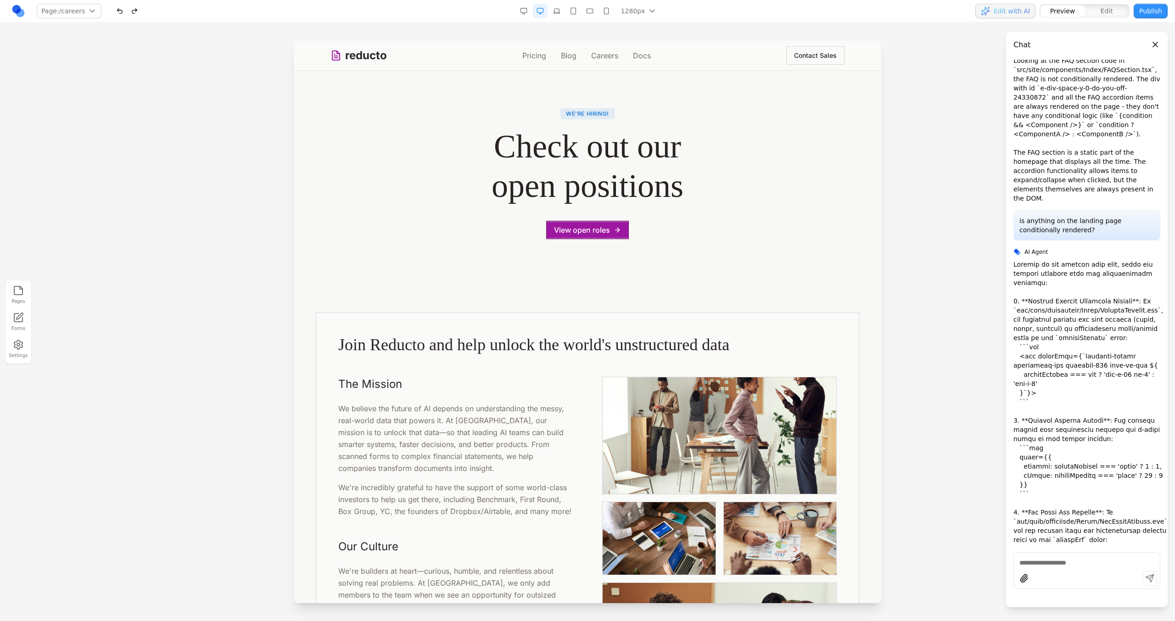
click at [497, 55] on div "reducto Pricing Blog Careers Docs Contact Sales" at bounding box center [587, 55] width 514 height 29
click at [547, 59] on nav "Pricing Blog Careers Docs" at bounding box center [586, 55] width 129 height 11
click at [543, 59] on nav "Pricing Blog Careers Docs" at bounding box center [586, 55] width 129 height 11
click at [540, 59] on link "Pricing" at bounding box center [534, 55] width 24 height 11
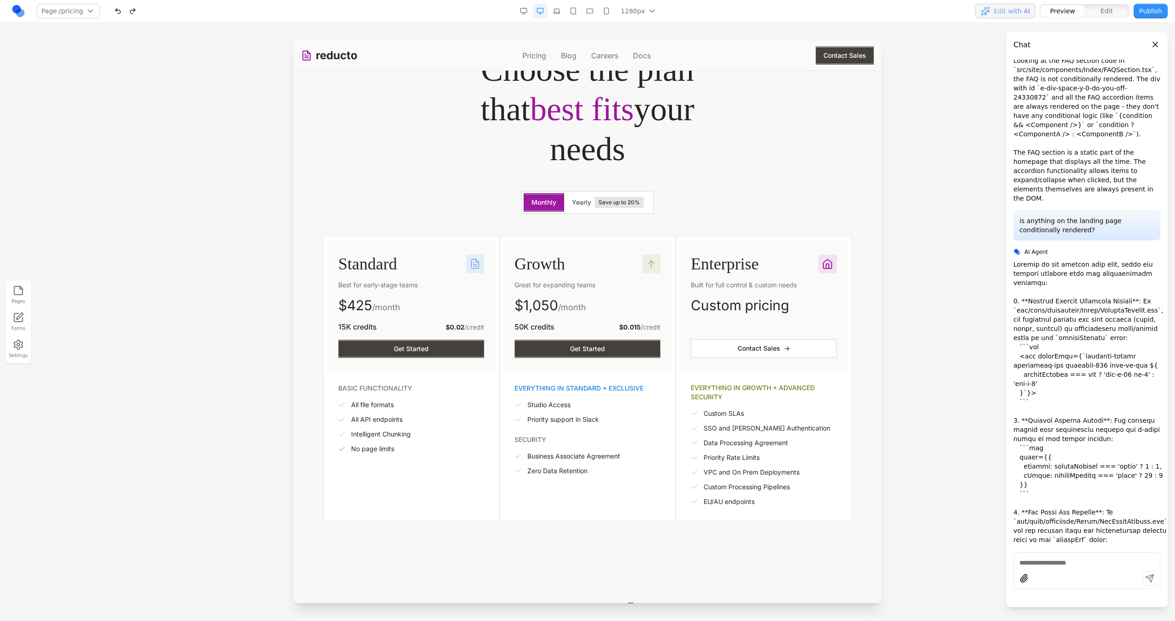
scroll to position [76, 0]
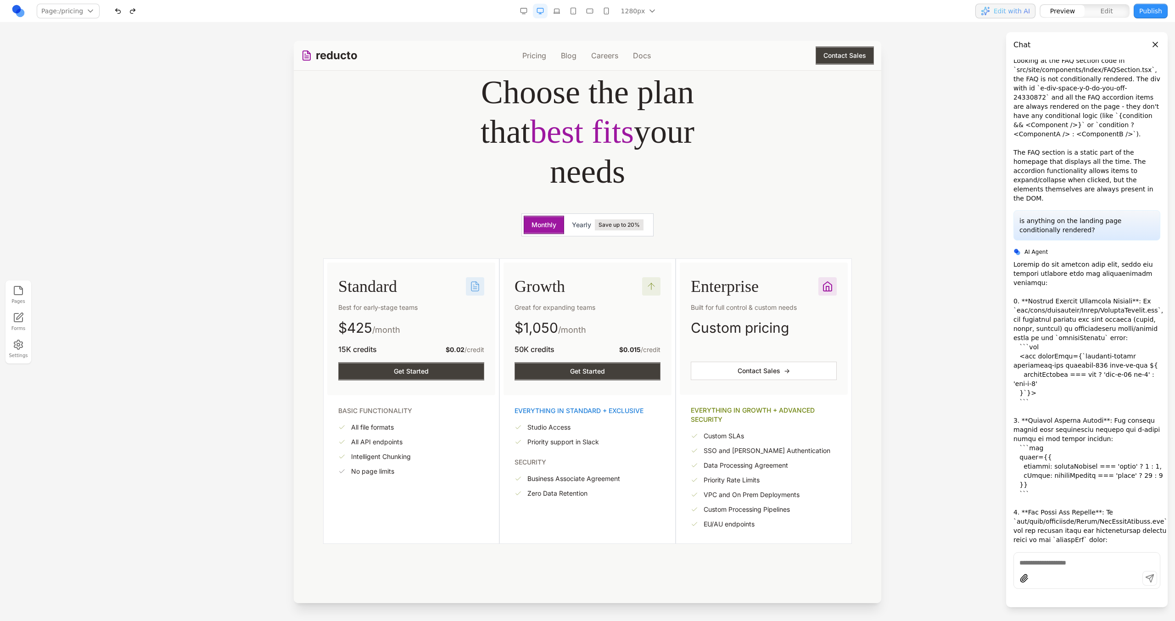
click at [853, 71] on div "Flexible plans Choose the plan that best fits your needs Monthly Yearly Save up…" at bounding box center [587, 287] width 573 height 513
click at [848, 56] on button "Contact Sales" at bounding box center [845, 55] width 58 height 18
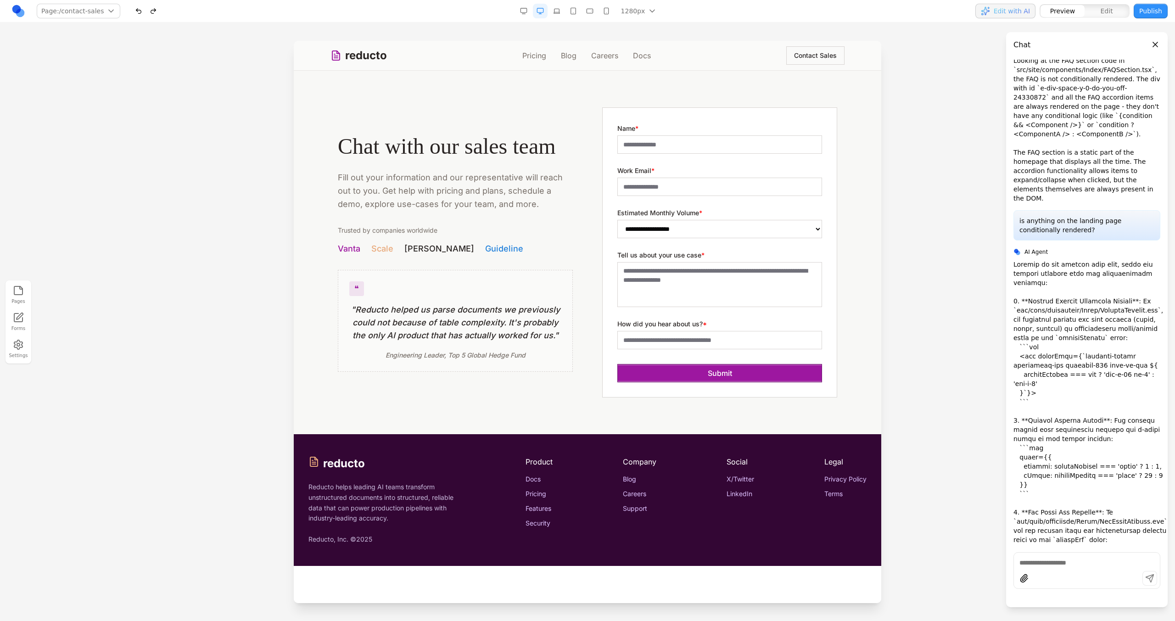
click at [1157, 42] on button "Close panel" at bounding box center [1155, 44] width 10 height 10
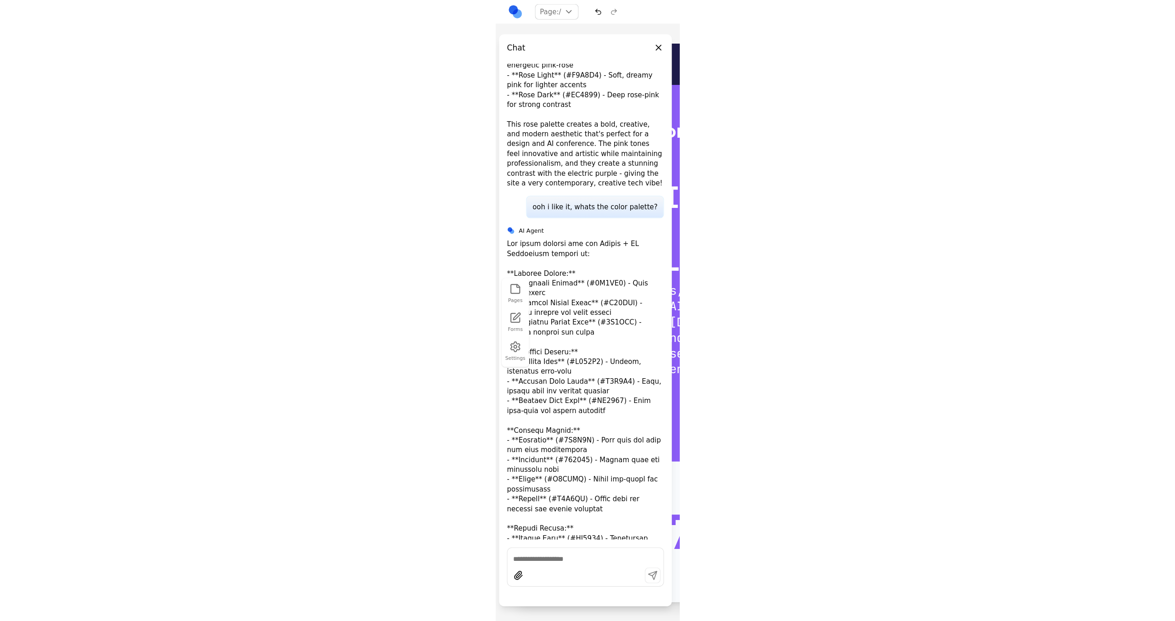
scroll to position [1428, 0]
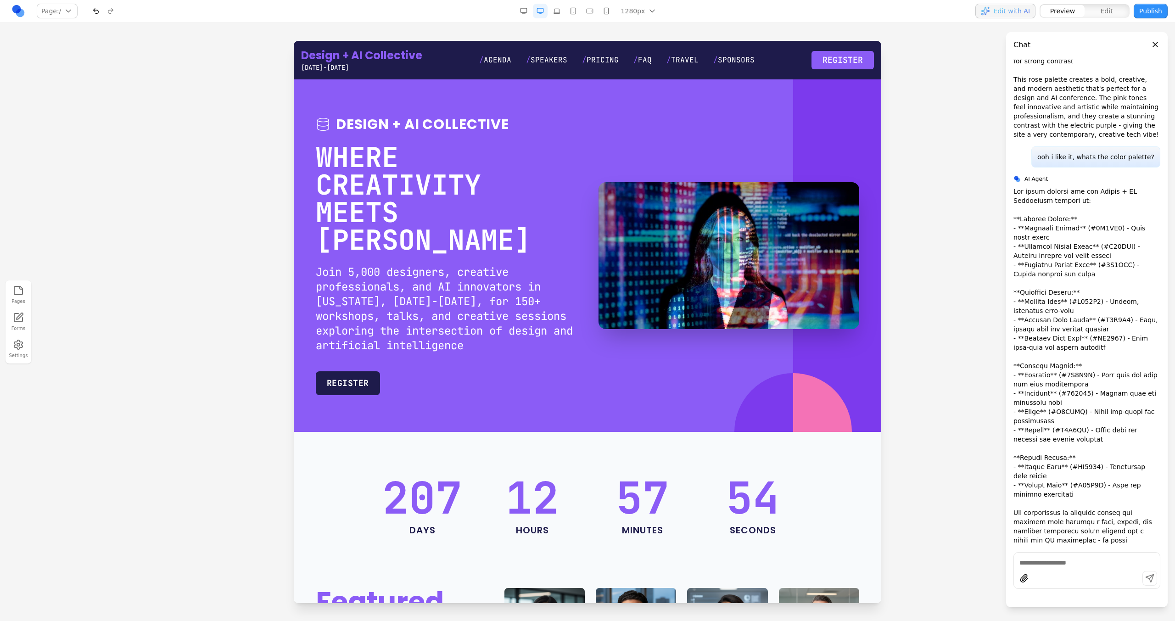
click at [1159, 41] on button "Close panel" at bounding box center [1155, 44] width 10 height 10
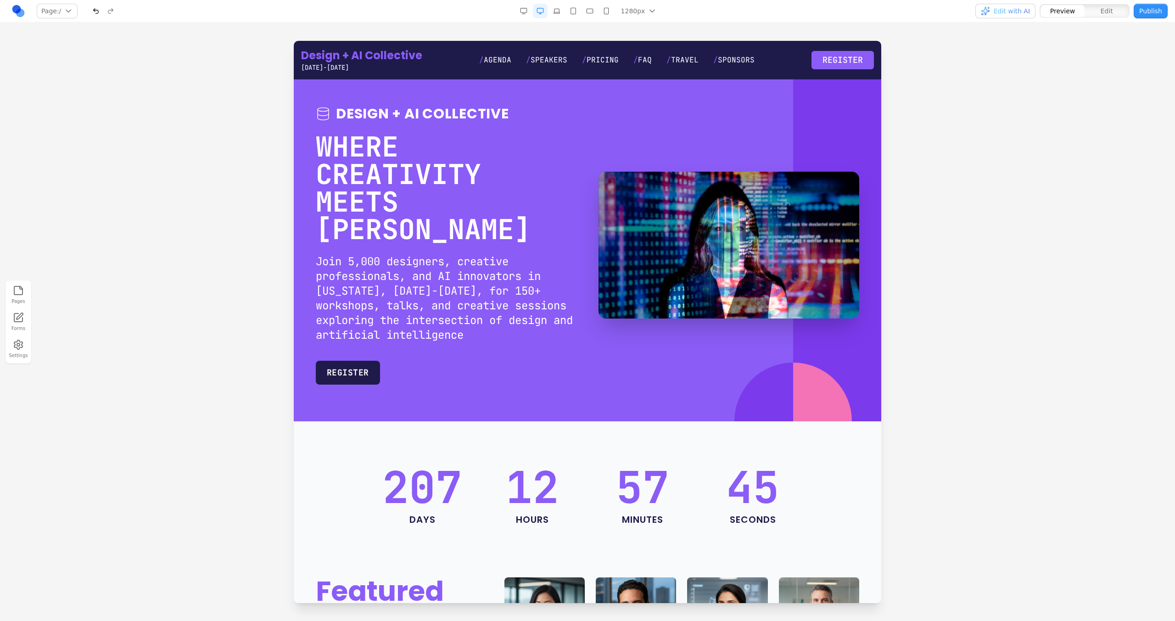
scroll to position [0, 0]
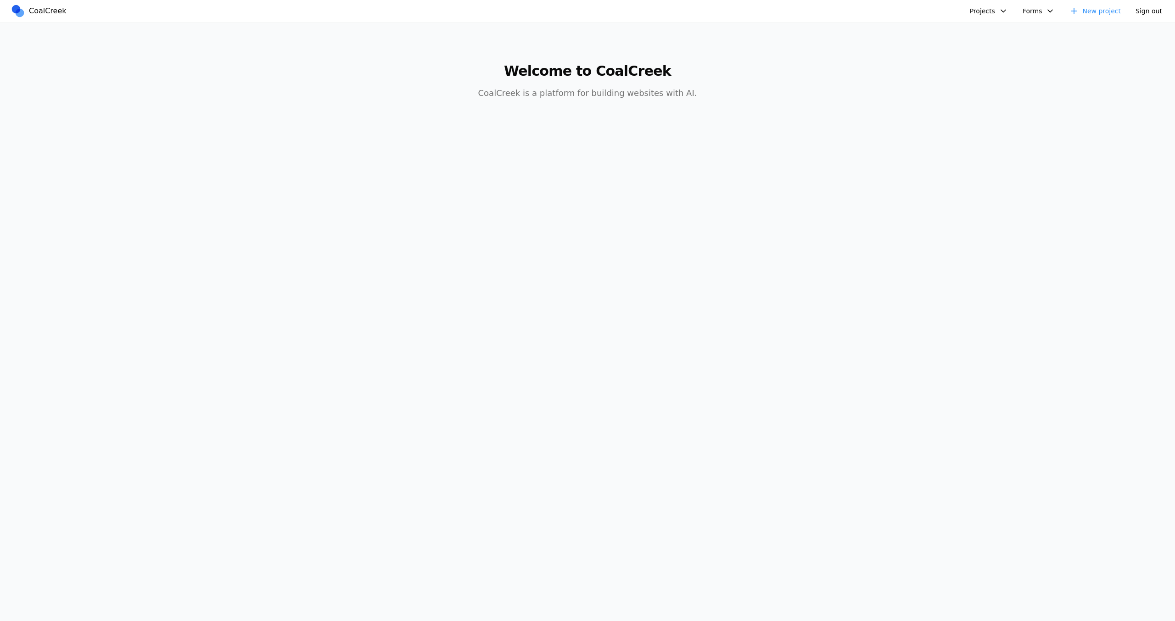
click at [989, 20] on nav "CoalCreek Projects Design + AI Collective Logging Test Databricks Data + AI Sum…" at bounding box center [587, 11] width 1175 height 22
click at [989, 15] on button "Projects" at bounding box center [988, 11] width 49 height 15
click at [987, 27] on link "Design + AI Collective" at bounding box center [1024, 32] width 107 height 16
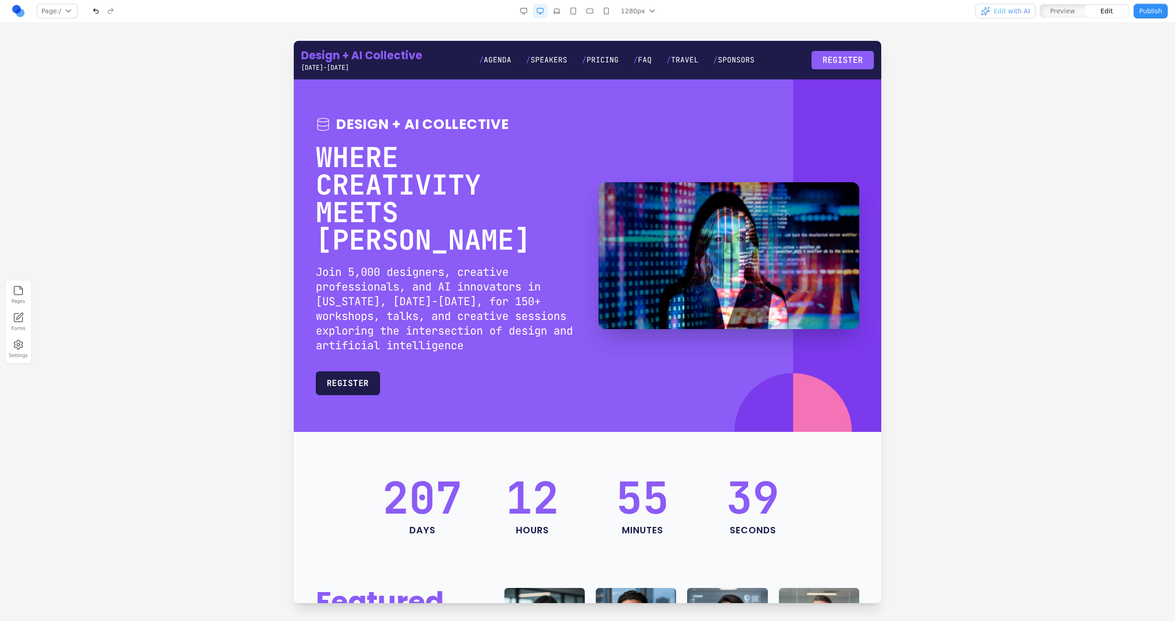
click at [1004, 6] on button "Edit with AI" at bounding box center [1005, 11] width 60 height 15
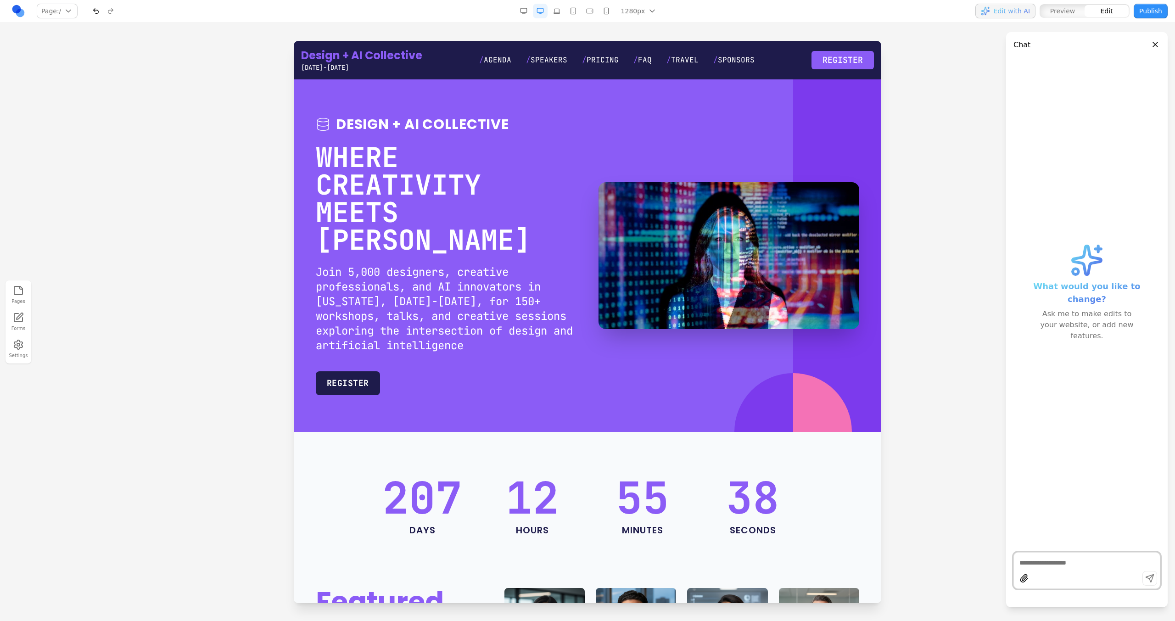
click at [1004, 6] on button "Edit with AI" at bounding box center [1005, 11] width 60 height 15
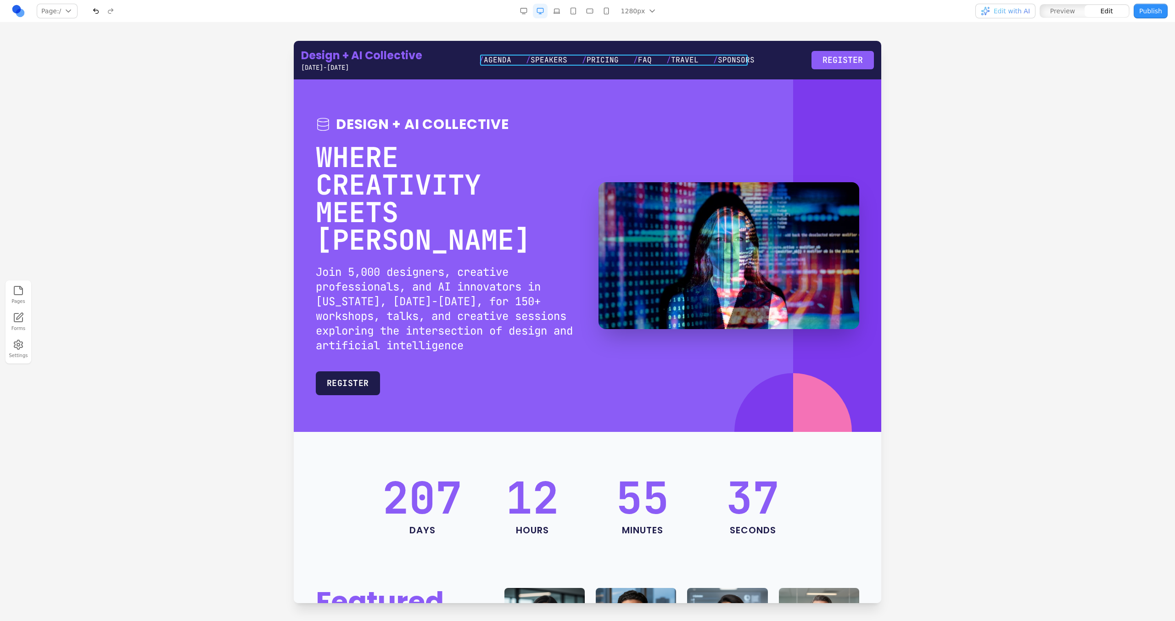
click at [700, 59] on nav "/ Agenda / Speakers / Pricing / FAQ / Travel / Sponsors" at bounding box center [616, 60] width 275 height 11
click at [565, 81] on icon at bounding box center [564, 79] width 8 height 8
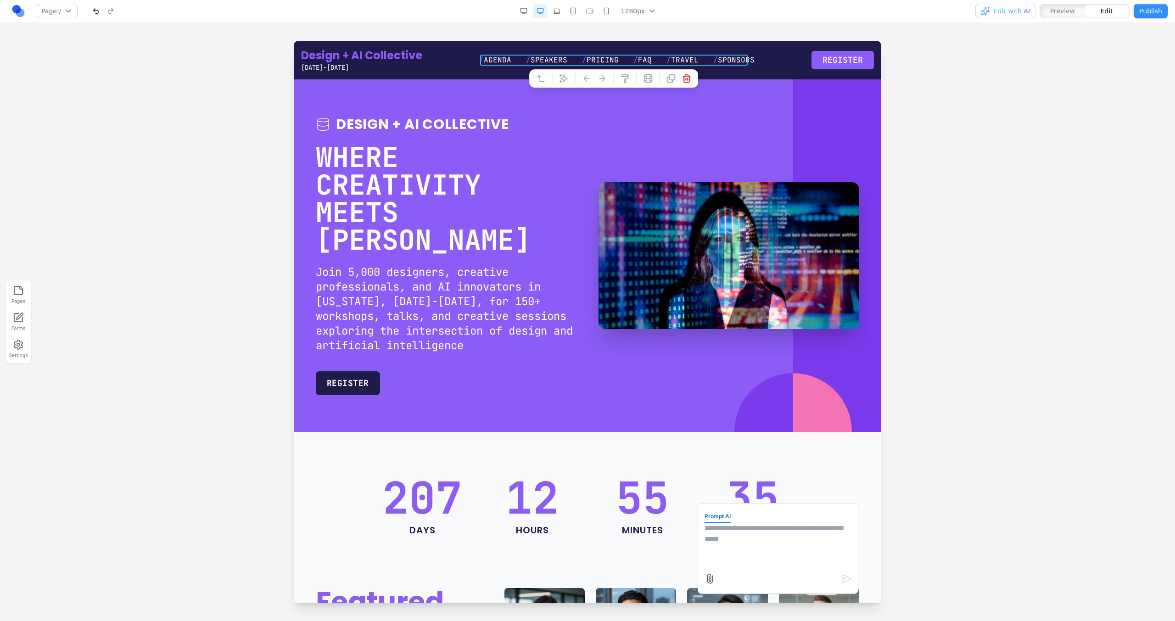
click at [718, 532] on textarea at bounding box center [778, 546] width 147 height 46
type textarea "**********"
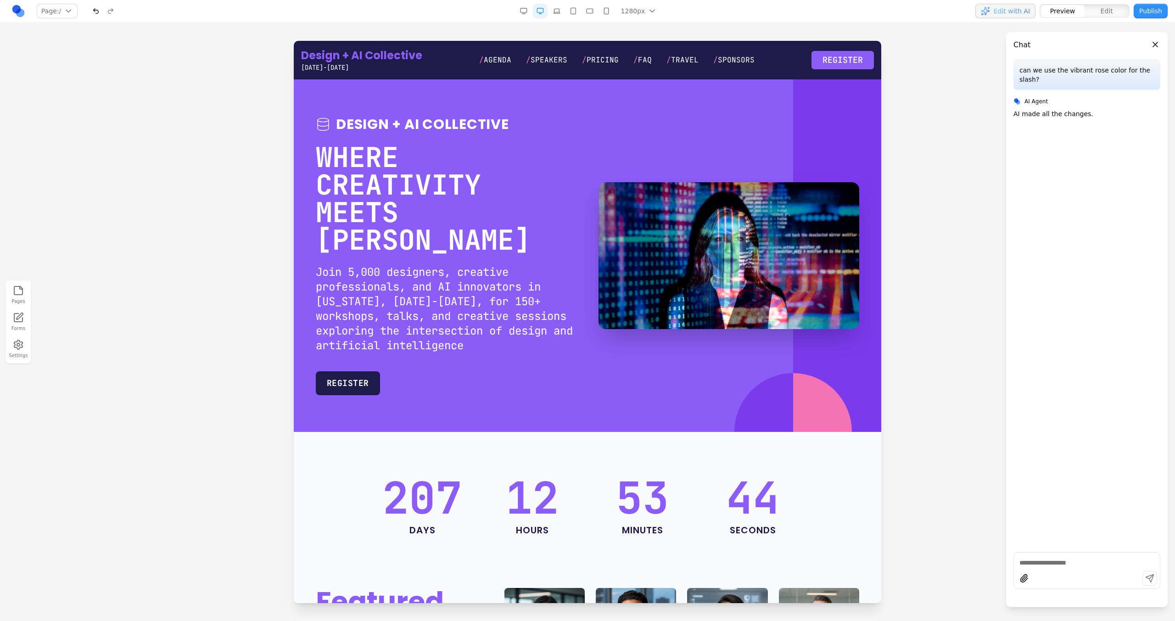
click at [1095, 10] on button "Edit" at bounding box center [1107, 11] width 44 height 12
click at [326, 125] on icon at bounding box center [323, 124] width 15 height 15
click at [346, 106] on icon at bounding box center [350, 102] width 9 height 9
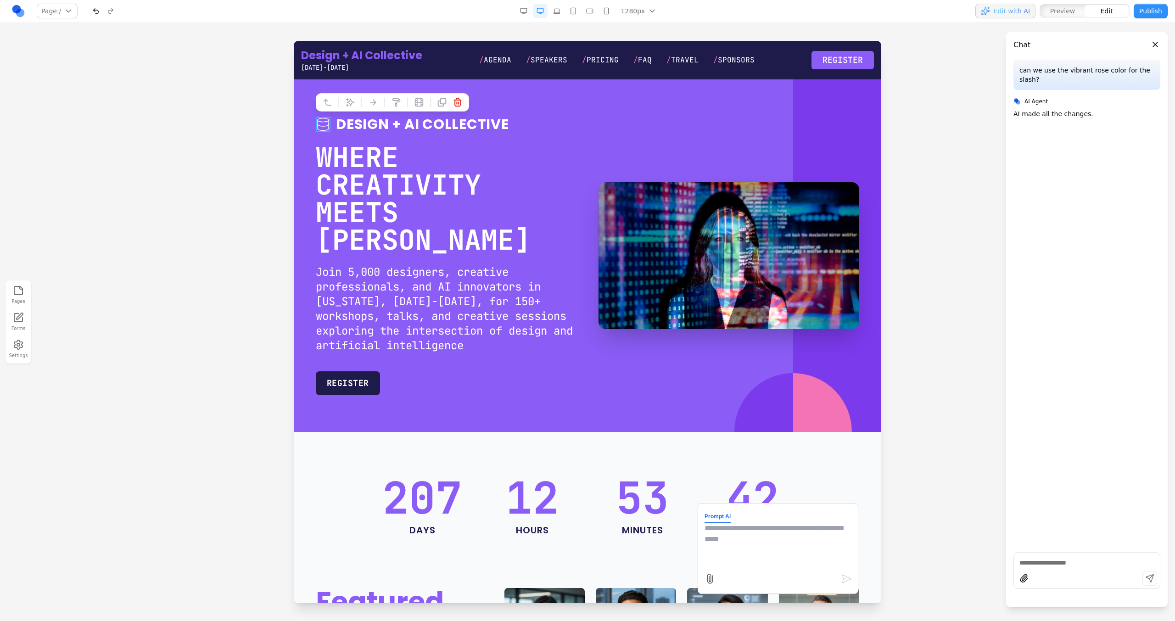
click at [716, 528] on textarea at bounding box center [778, 546] width 147 height 46
type textarea "**********"
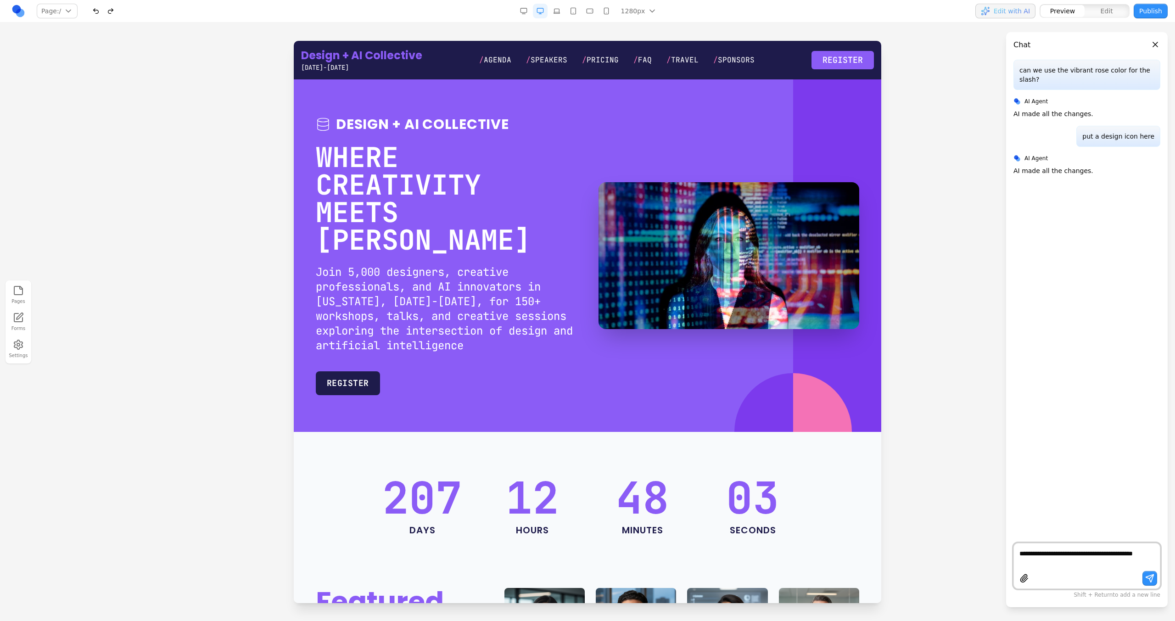
paste textarea
type textarea "**********"
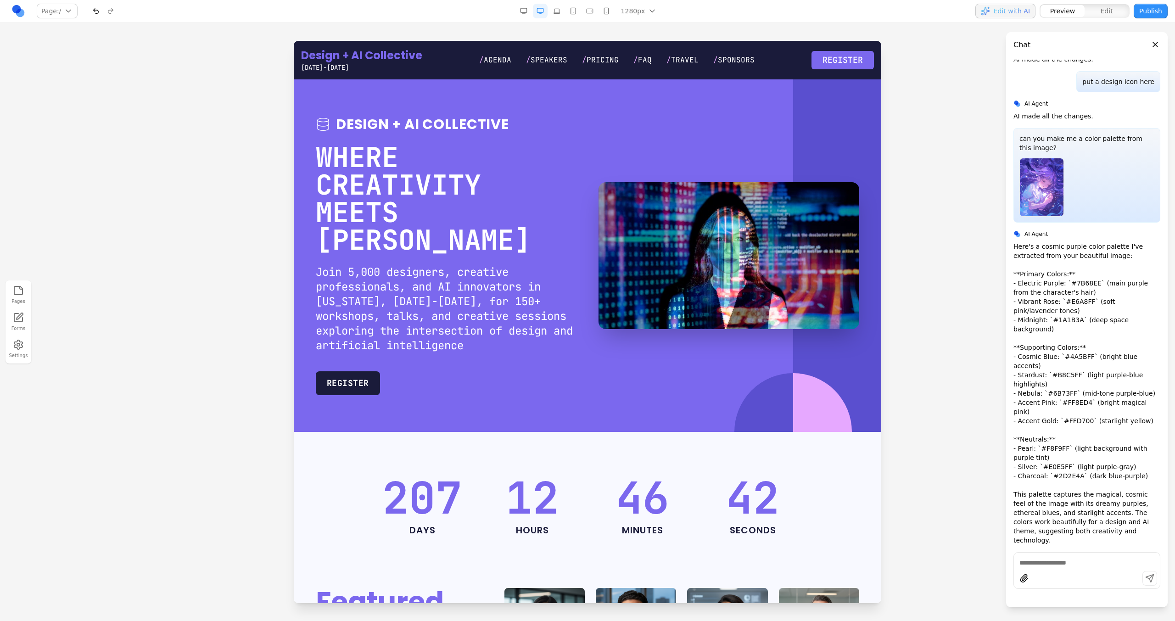
click at [1062, 557] on div at bounding box center [1087, 561] width 146 height 11
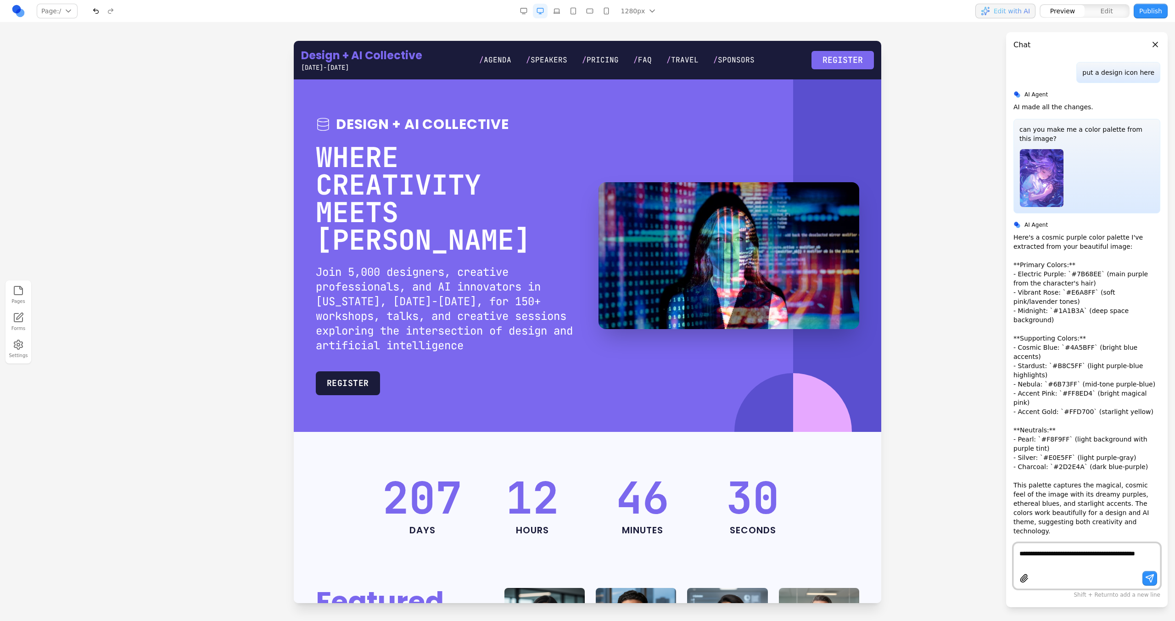
type textarea "**********"
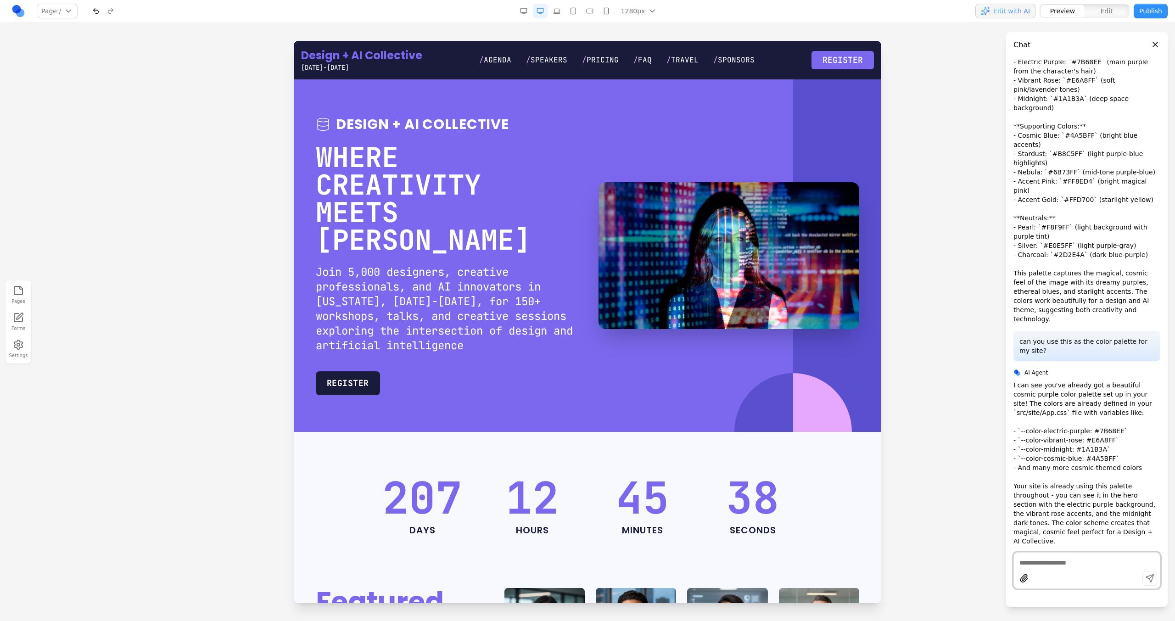
scroll to position [268, 0]
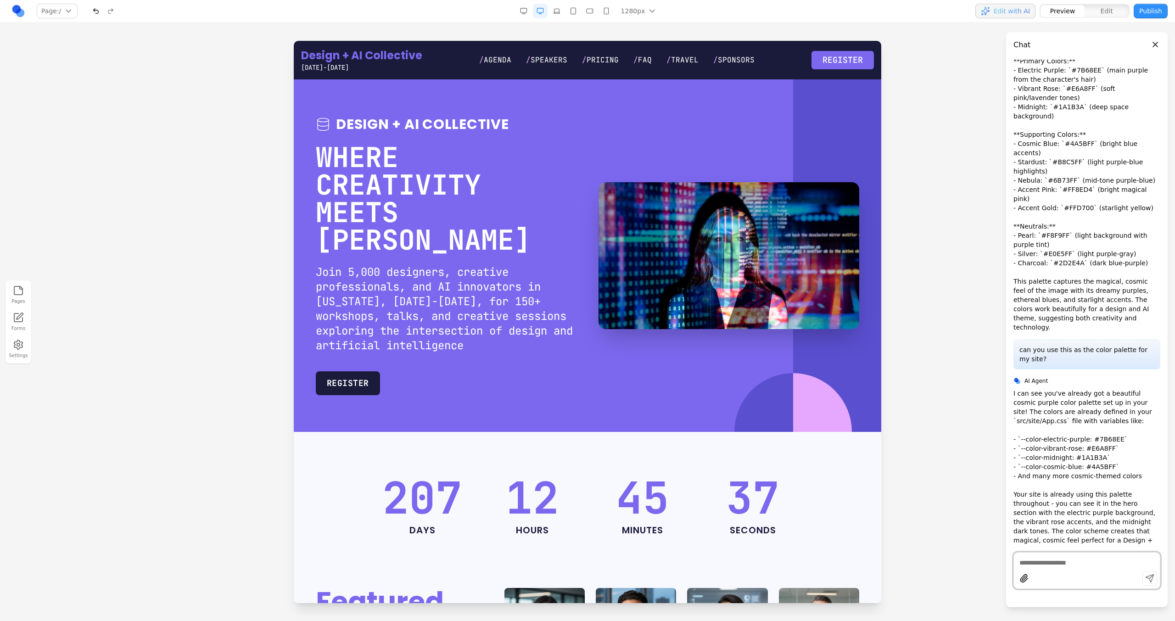
type textarea "*"
type textarea "**********"
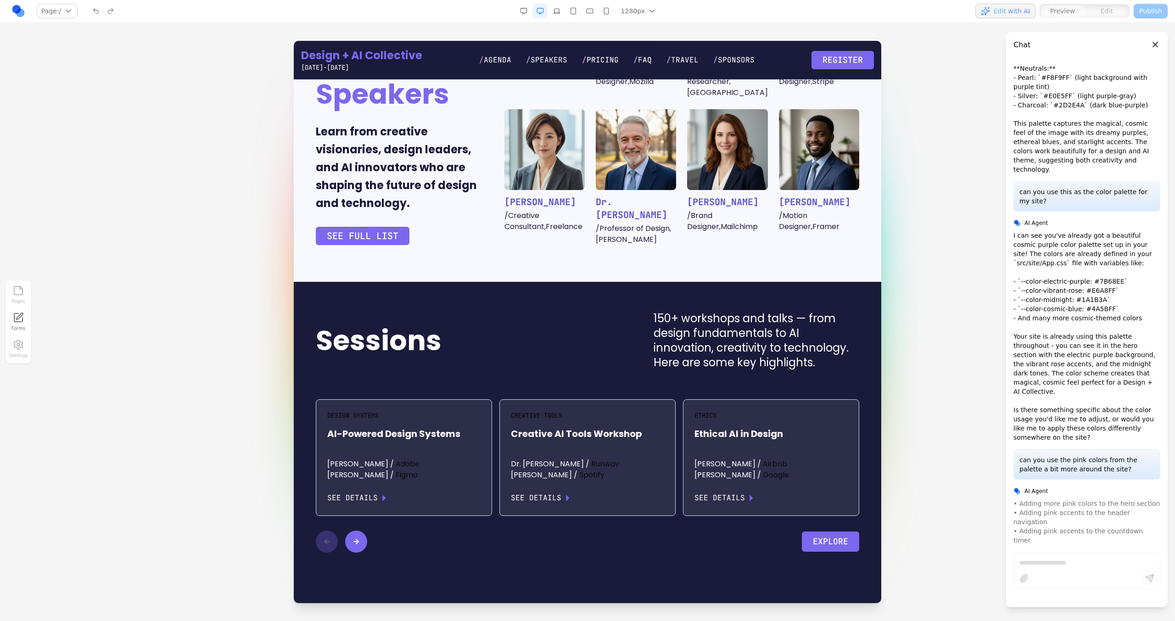
scroll to position [1051, 0]
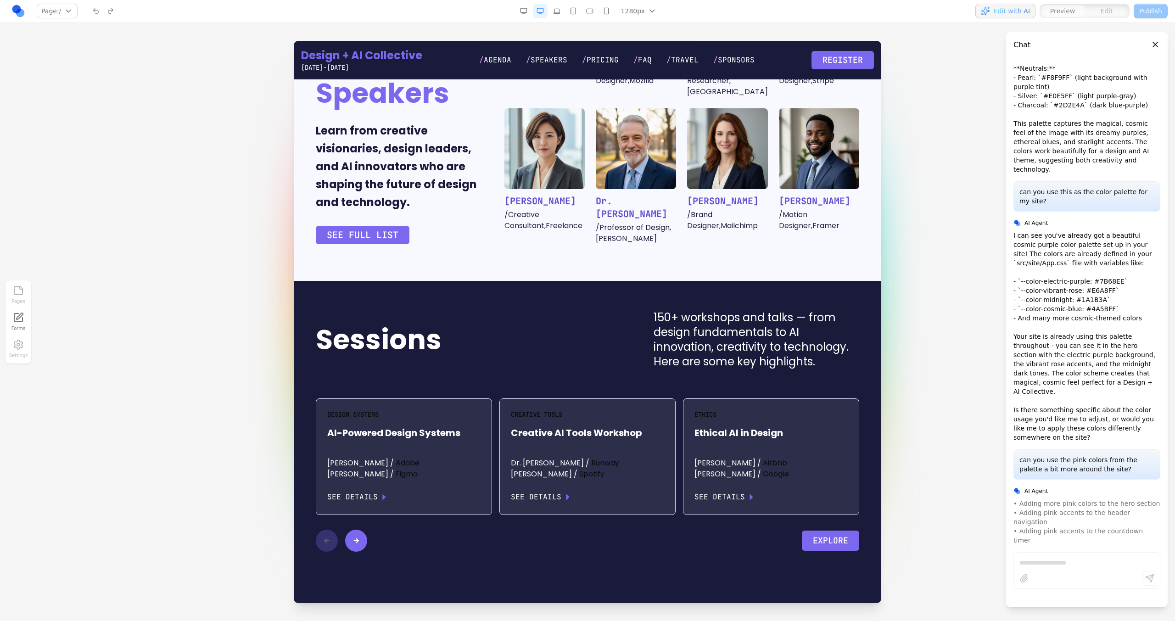
click at [363, 530] on button at bounding box center [356, 541] width 22 height 22
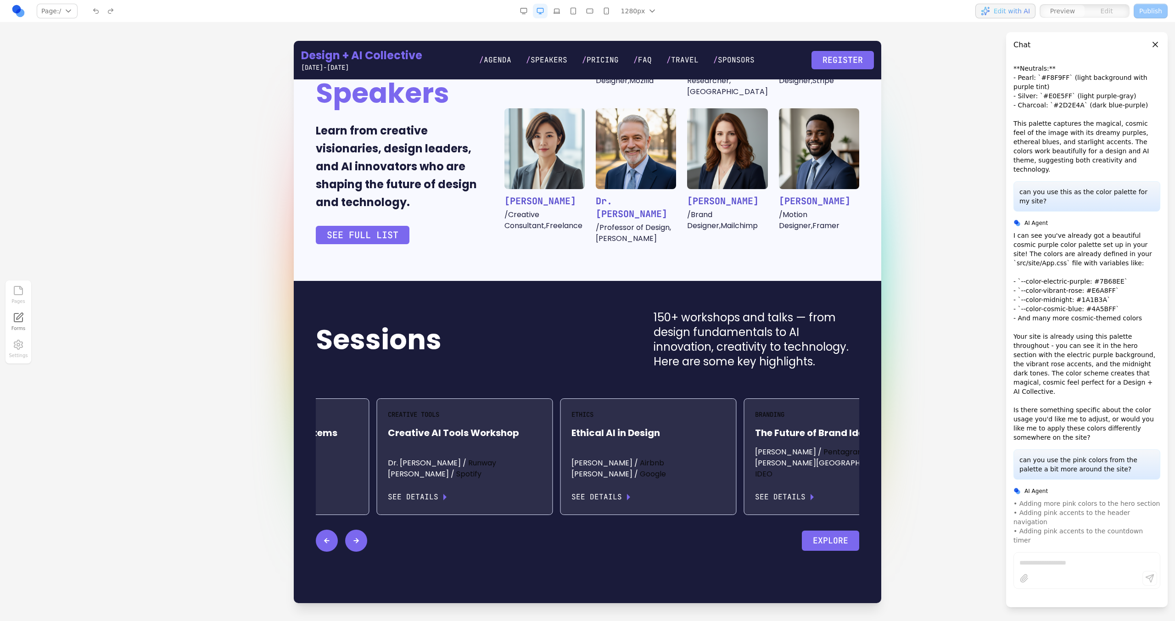
click at [363, 530] on button at bounding box center [356, 541] width 22 height 22
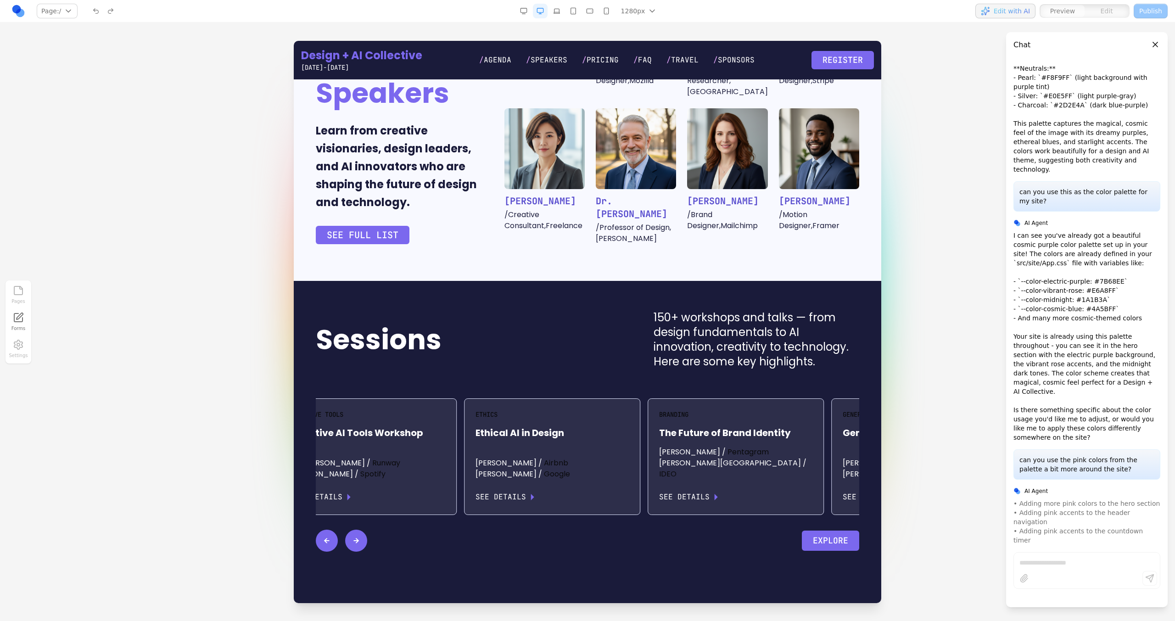
click at [363, 530] on button at bounding box center [356, 541] width 22 height 22
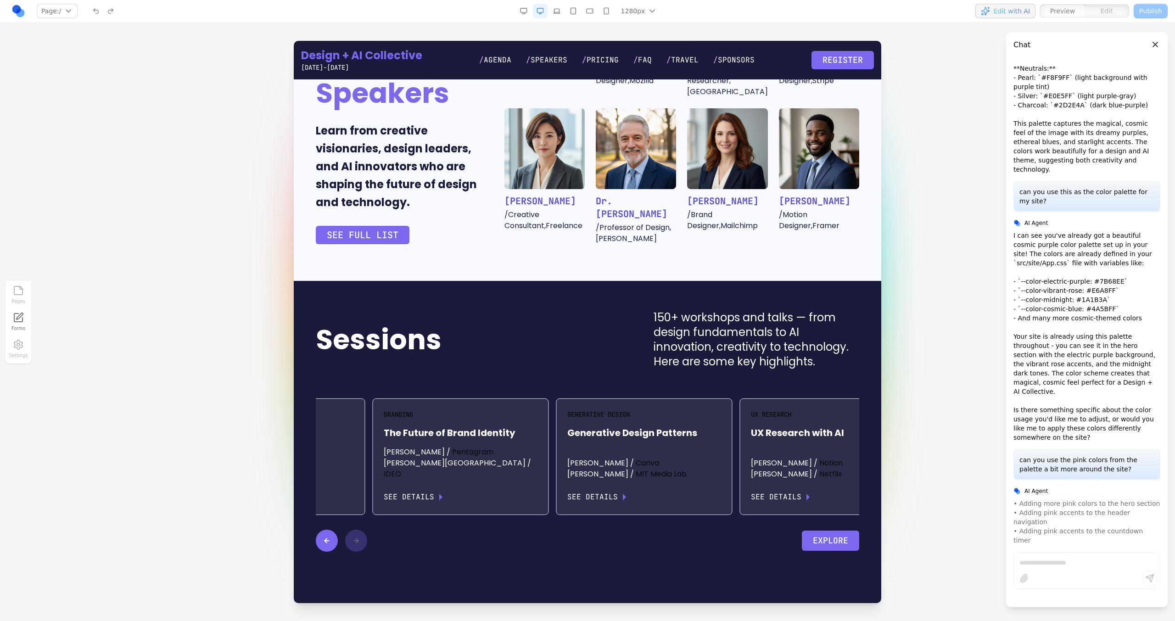
click at [363, 530] on div at bounding box center [341, 541] width 51 height 22
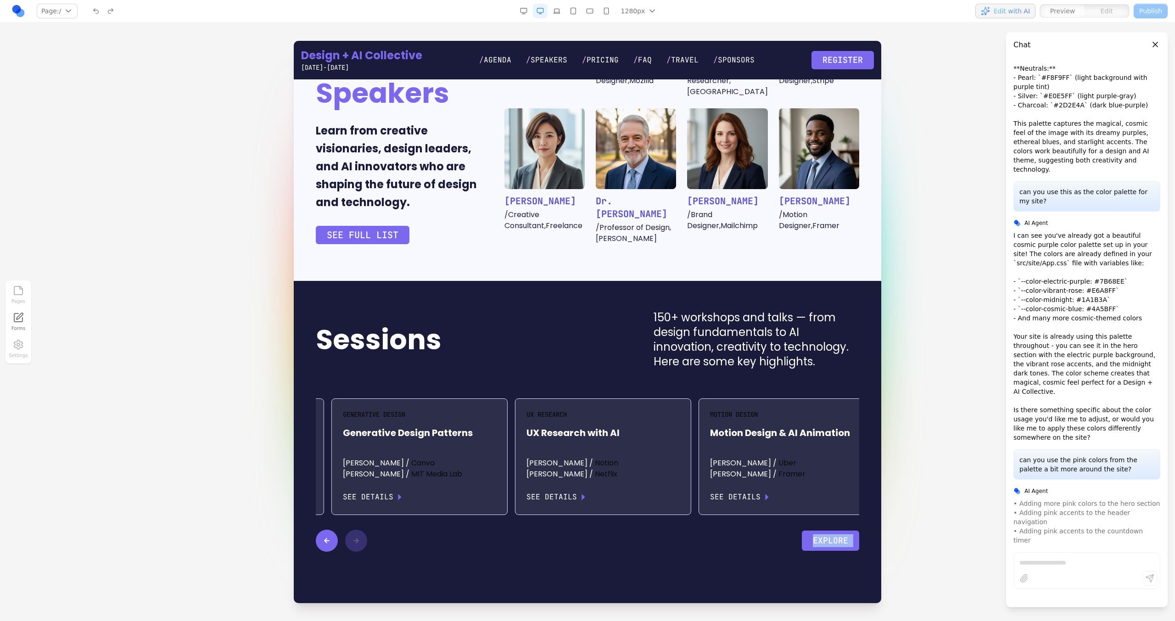
click at [315, 500] on div "Sessions 150+ workshops and talks — from design fundamentals to AI innovation, …" at bounding box center [587, 430] width 573 height 241
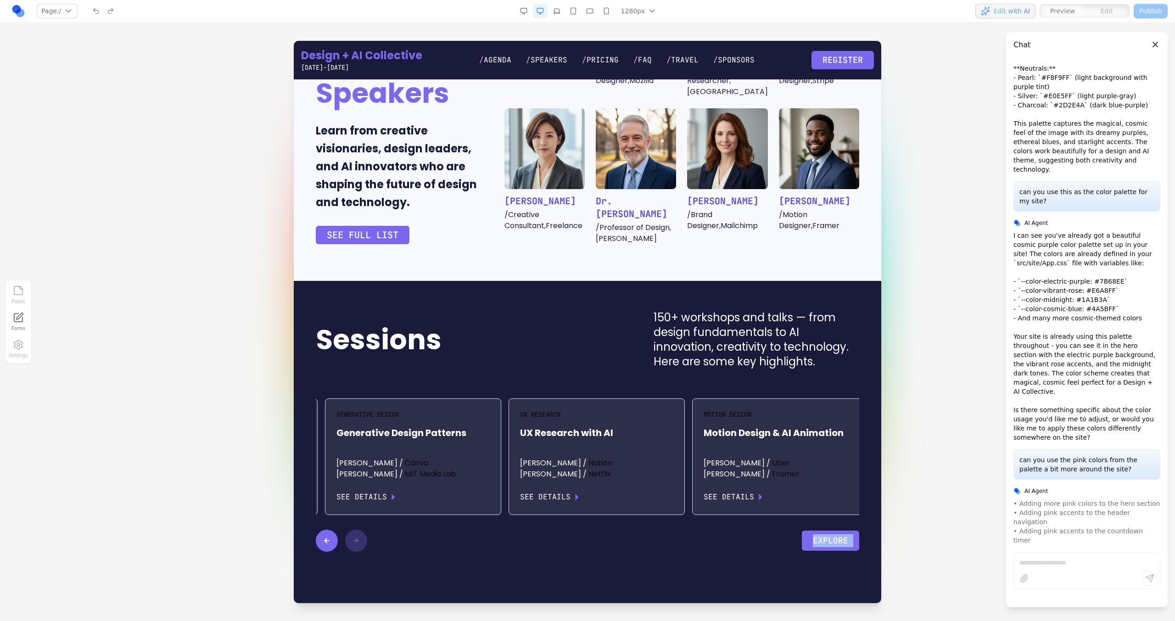
click at [315, 500] on div "Sessions 150+ workshops and talks — from design fundamentals to AI innovation, …" at bounding box center [587, 430] width 573 height 241
click at [312, 495] on div "Sessions 150+ workshops and talks — from design fundamentals to AI innovation, …" at bounding box center [587, 430] width 573 height 241
click at [317, 530] on button at bounding box center [327, 541] width 22 height 22
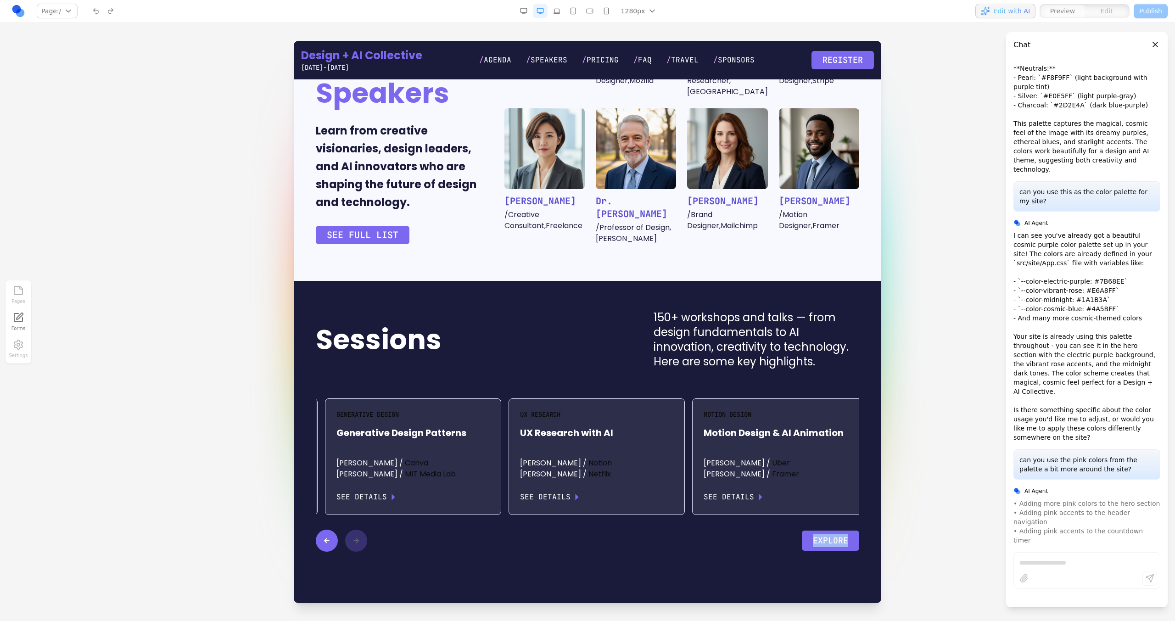
click at [317, 530] on button at bounding box center [327, 541] width 22 height 22
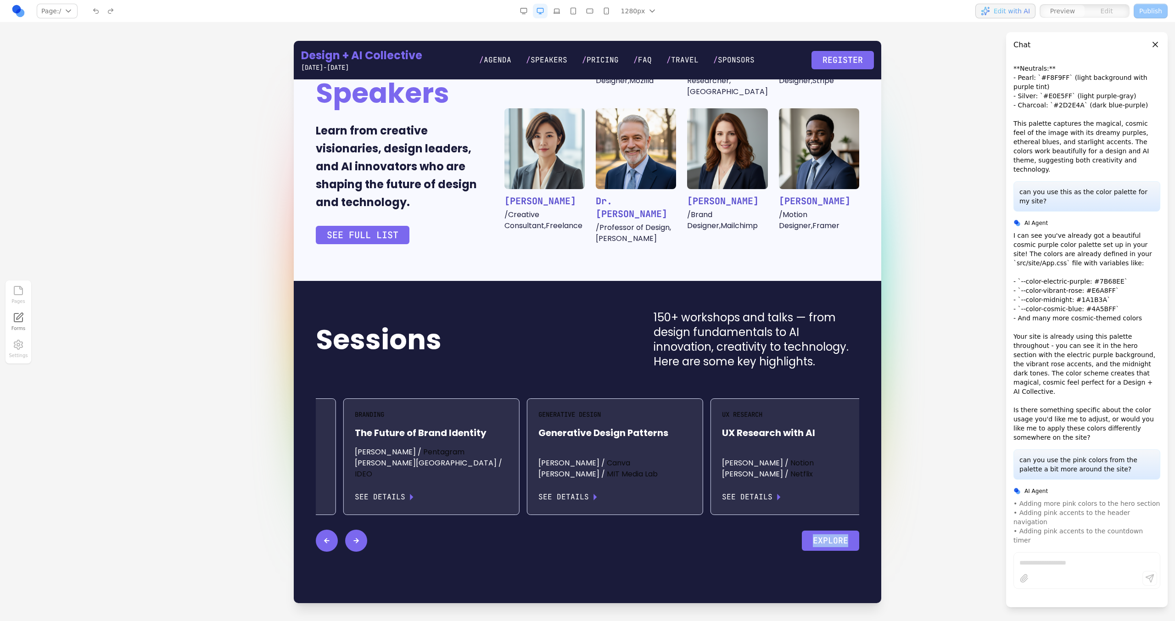
click at [317, 530] on button at bounding box center [327, 541] width 22 height 22
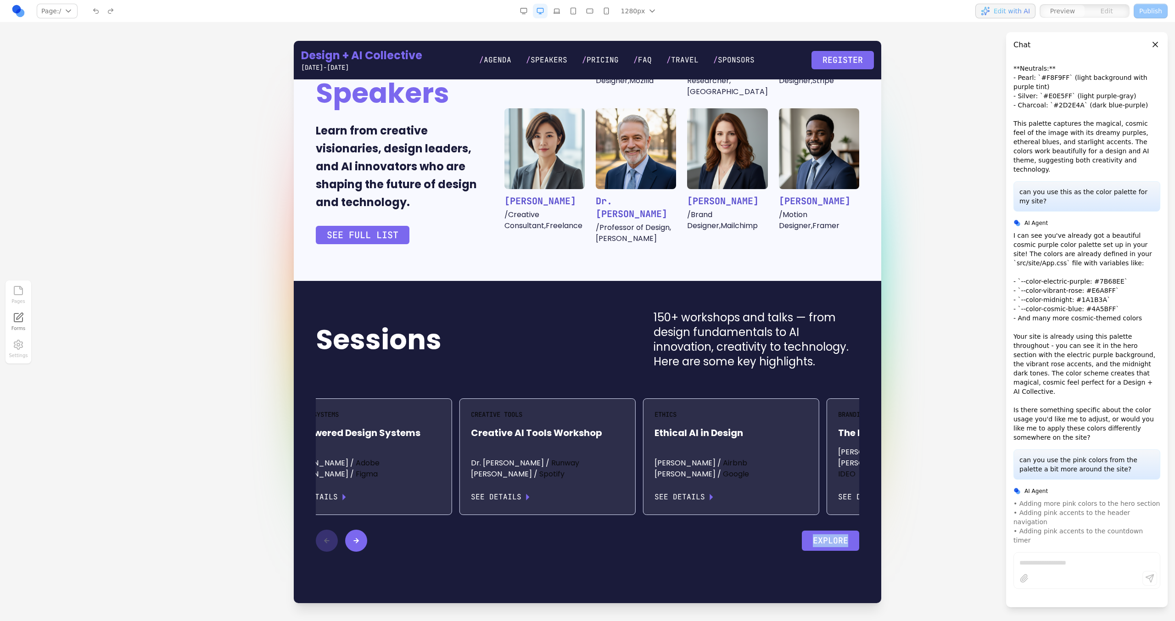
click at [317, 530] on div at bounding box center [341, 541] width 51 height 22
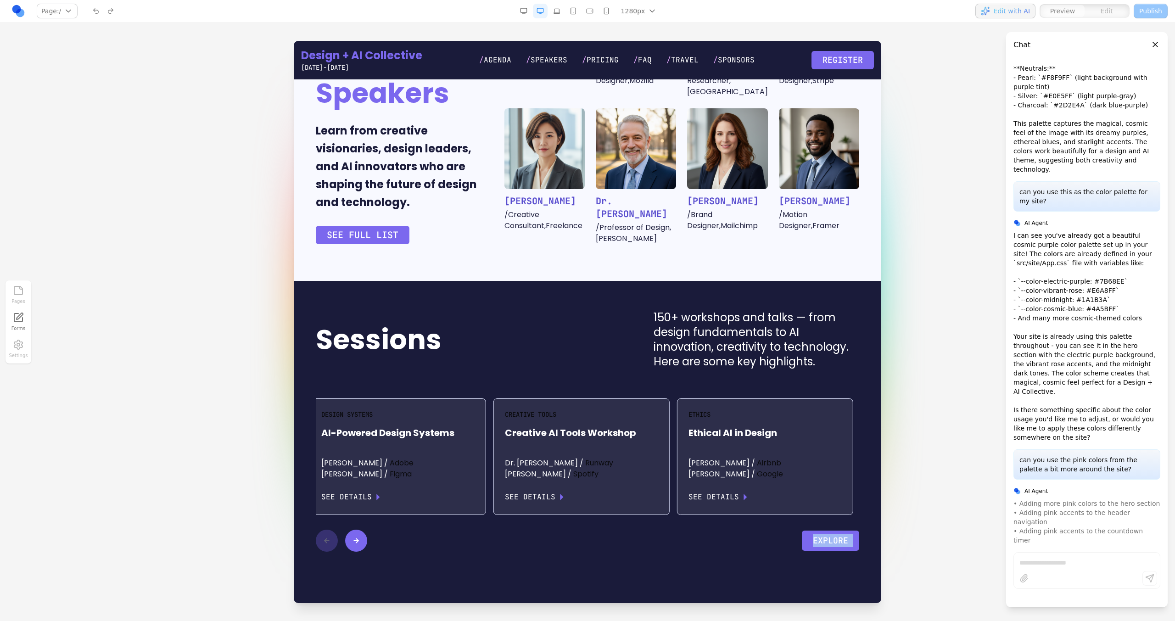
click at [317, 530] on div at bounding box center [341, 541] width 51 height 22
click at [624, 470] on div "Creative Tools Creative AI Tools Workshop Dr. Zara Patel / Runway Jordan Kim / …" at bounding box center [586, 457] width 175 height 116
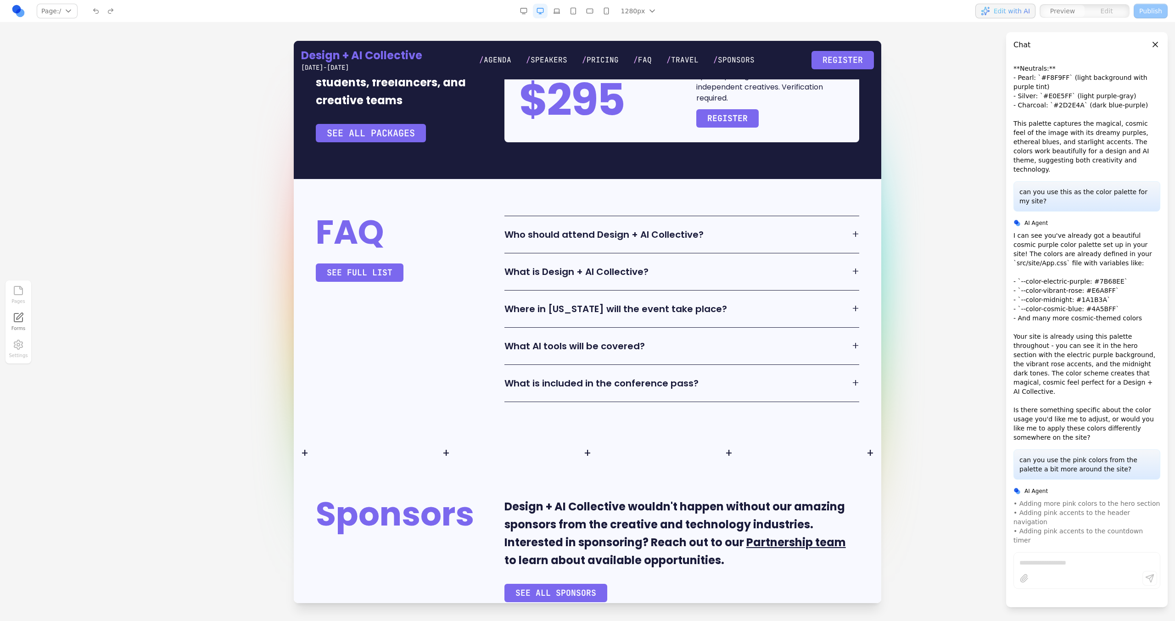
scroll to position [2153, 0]
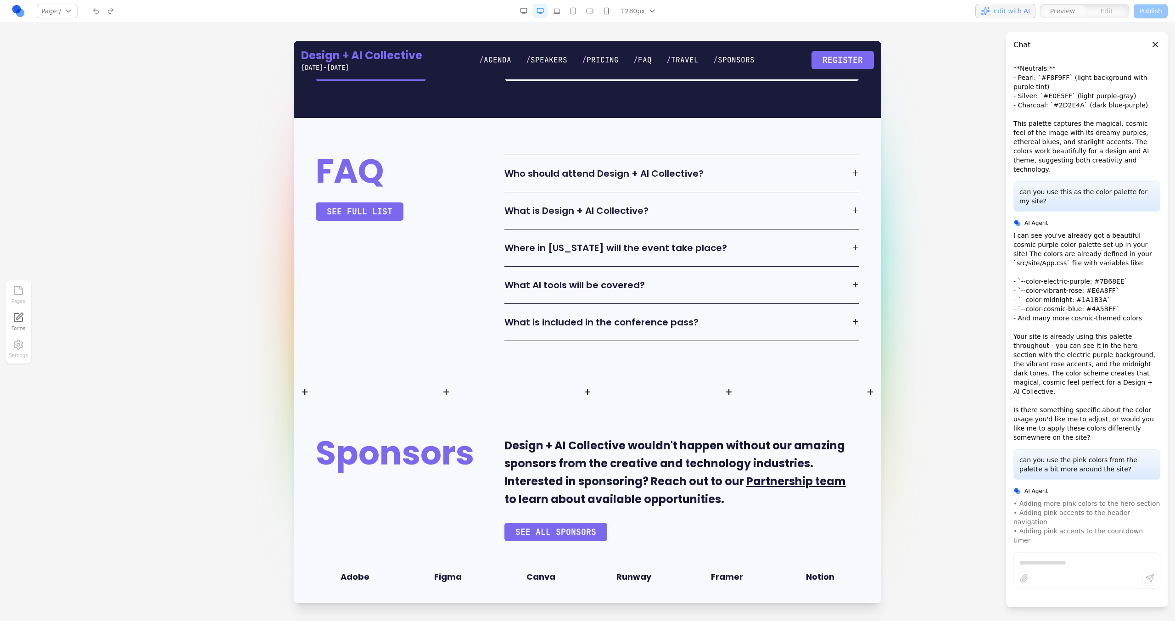
click at [697, 167] on h3 "Who should attend Design + AI Collective?" at bounding box center [607, 173] width 207 height 13
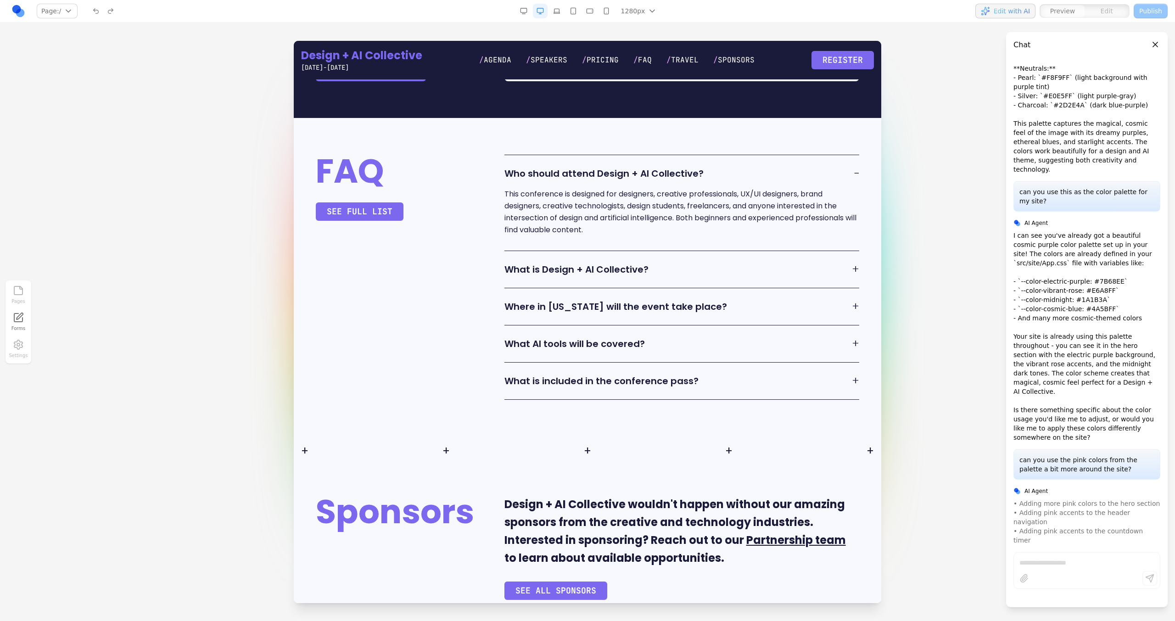
click at [697, 167] on h3 "Who should attend Design + AI Collective?" at bounding box center [607, 173] width 207 height 13
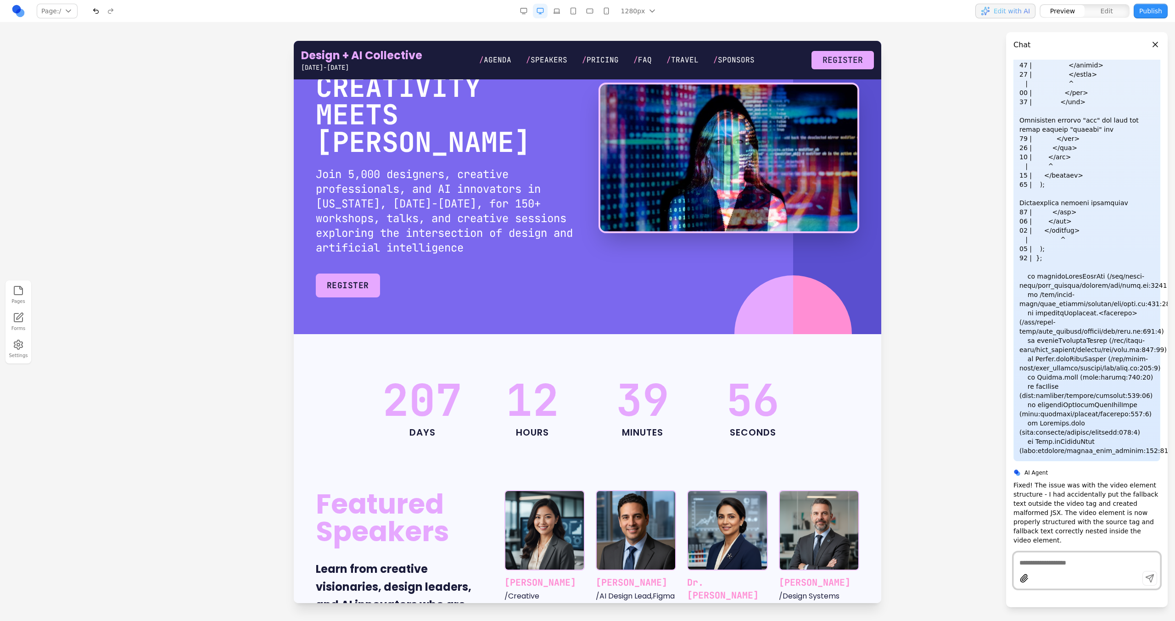
scroll to position [0, 0]
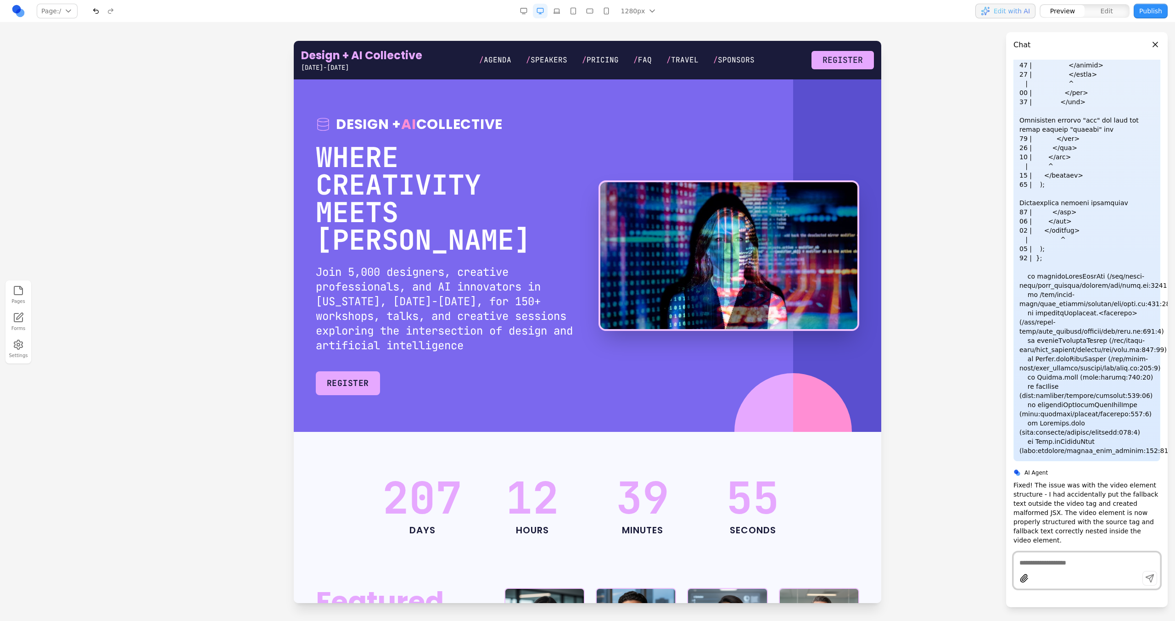
click at [93, 2] on nav "Page: / / /agenda /pricing /faq /speakers /travel /sponsors Manage pages 1280px…" at bounding box center [587, 11] width 1175 height 22
click at [94, 7] on button "button" at bounding box center [96, 11] width 15 height 15
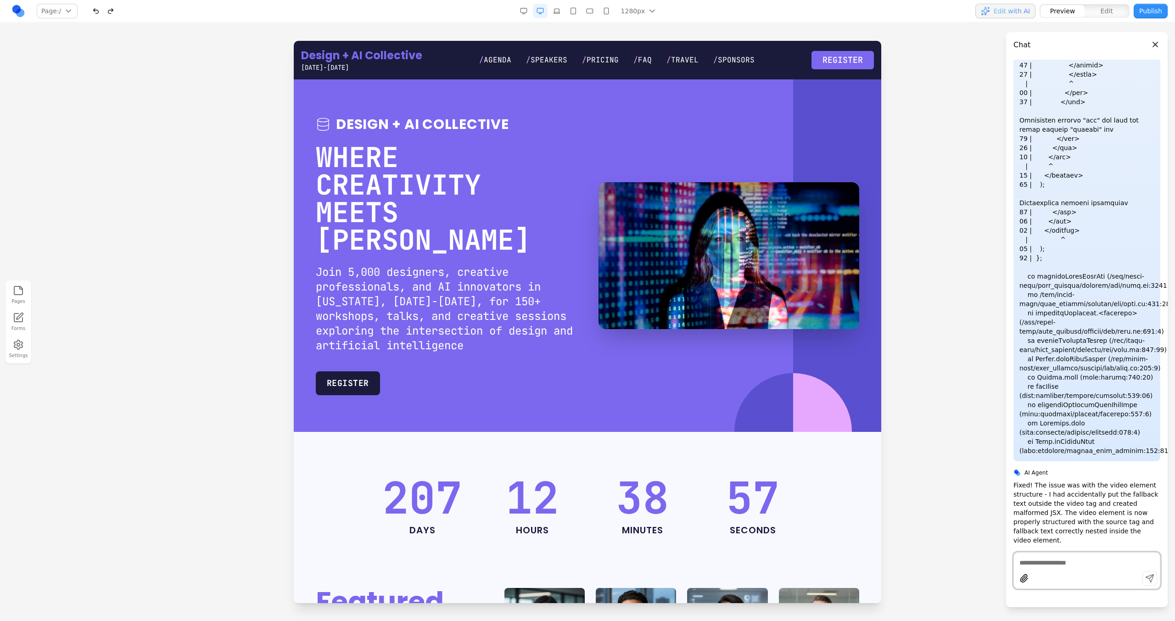
scroll to position [1710, 0]
click at [710, 224] on video "Your browser does not support the video tag." at bounding box center [729, 255] width 261 height 147
click at [689, 153] on icon at bounding box center [693, 153] width 9 height 9
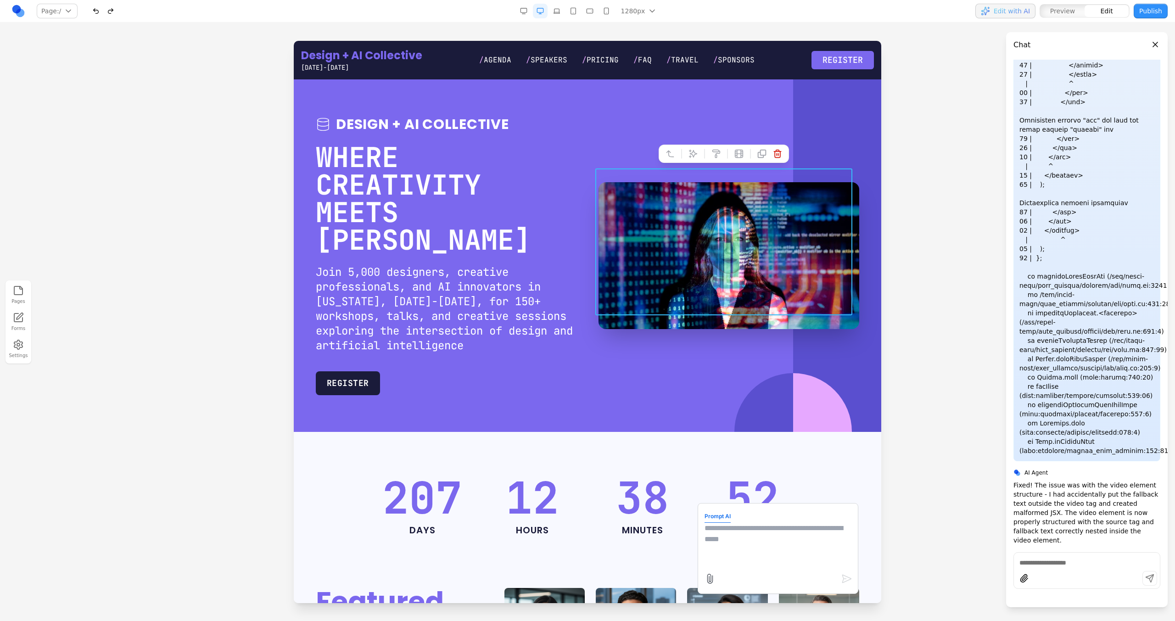
click at [705, 528] on textarea at bounding box center [778, 546] width 147 height 46
type textarea "**********"
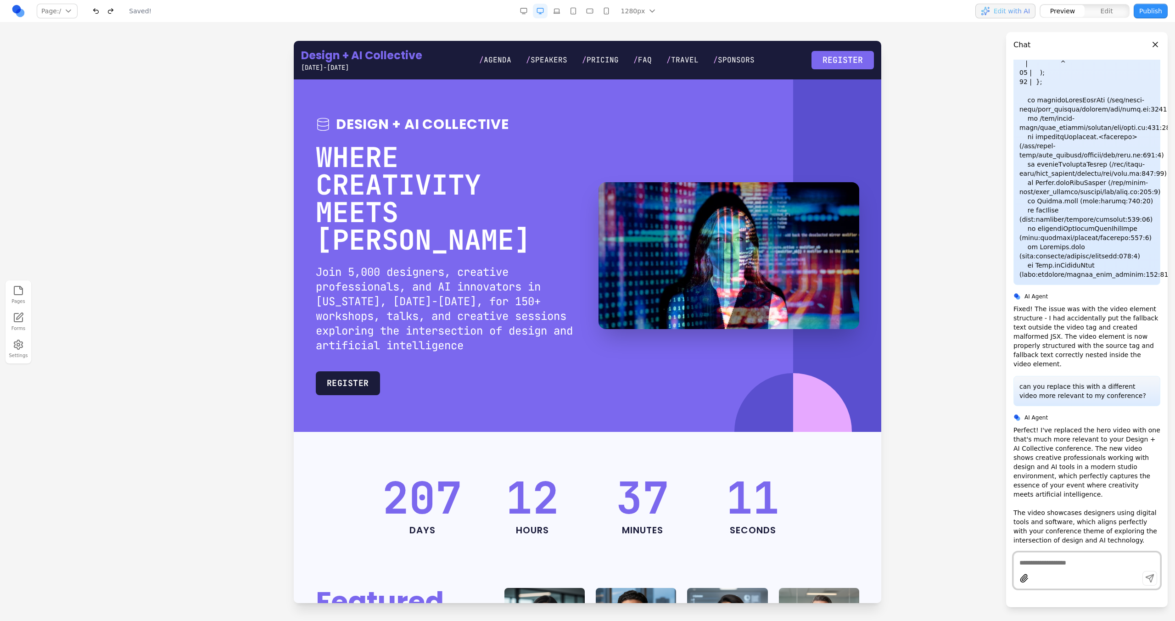
scroll to position [7, 0]
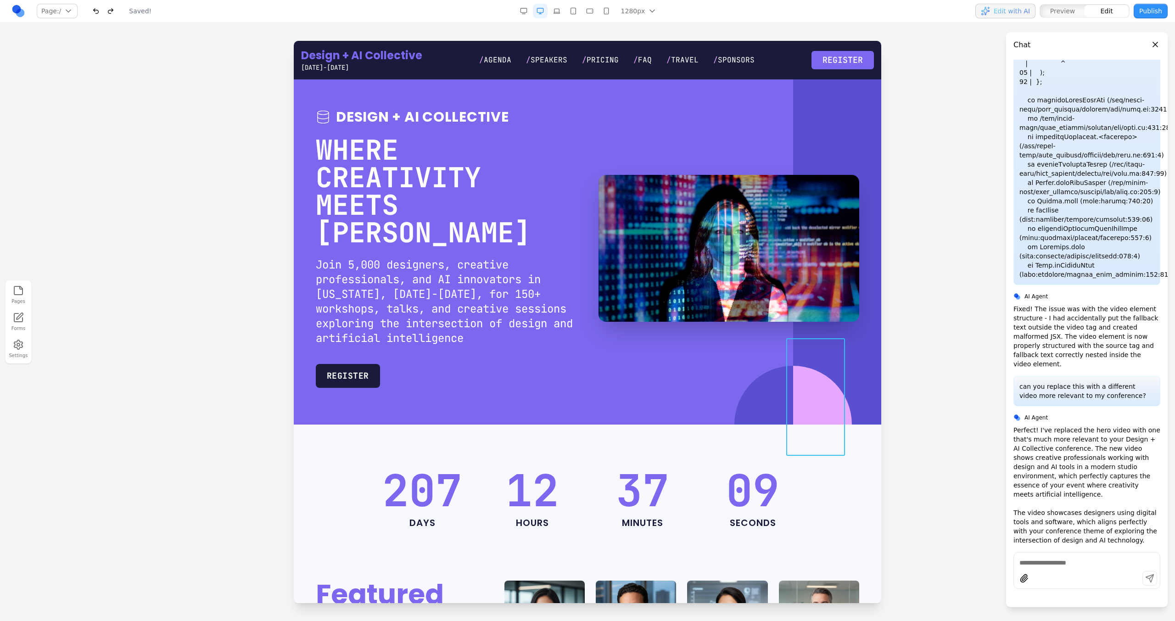
click at [817, 368] on div at bounding box center [822, 425] width 59 height 118
click at [573, 358] on div "Design + AI Collective WHERE CREATIVITY MEETS AI Join 5,000 designers, creative…" at bounding box center [587, 248] width 543 height 279
click at [329, 121] on icon at bounding box center [323, 117] width 15 height 15
click at [347, 97] on icon at bounding box center [351, 95] width 8 height 8
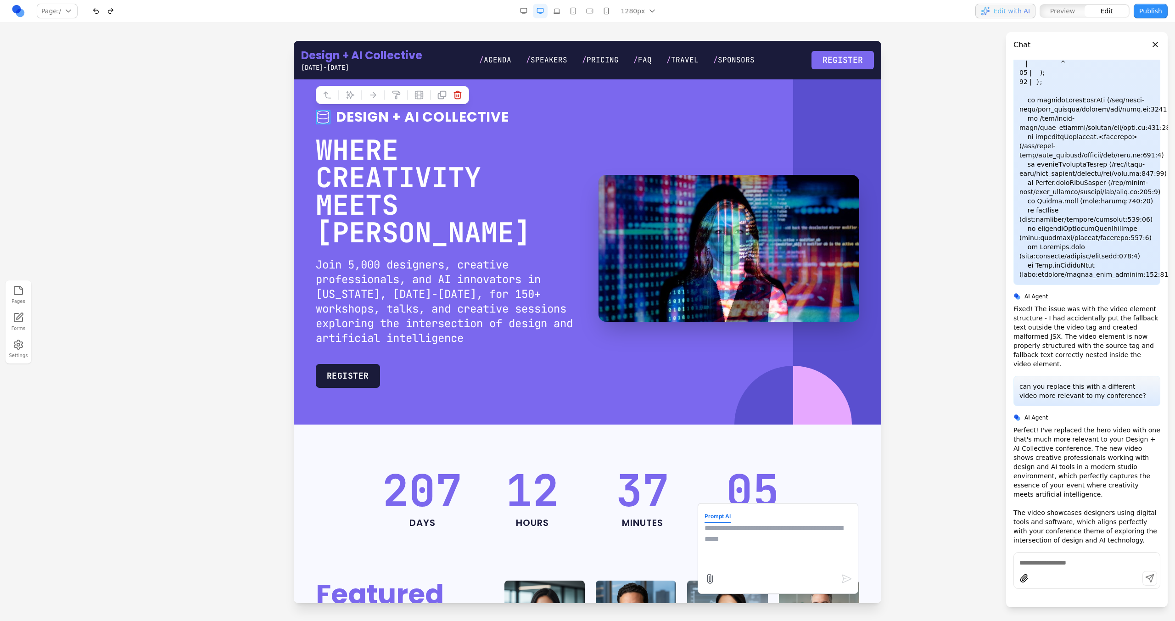
click at [751, 553] on textarea at bounding box center [778, 546] width 147 height 46
type textarea "**********"
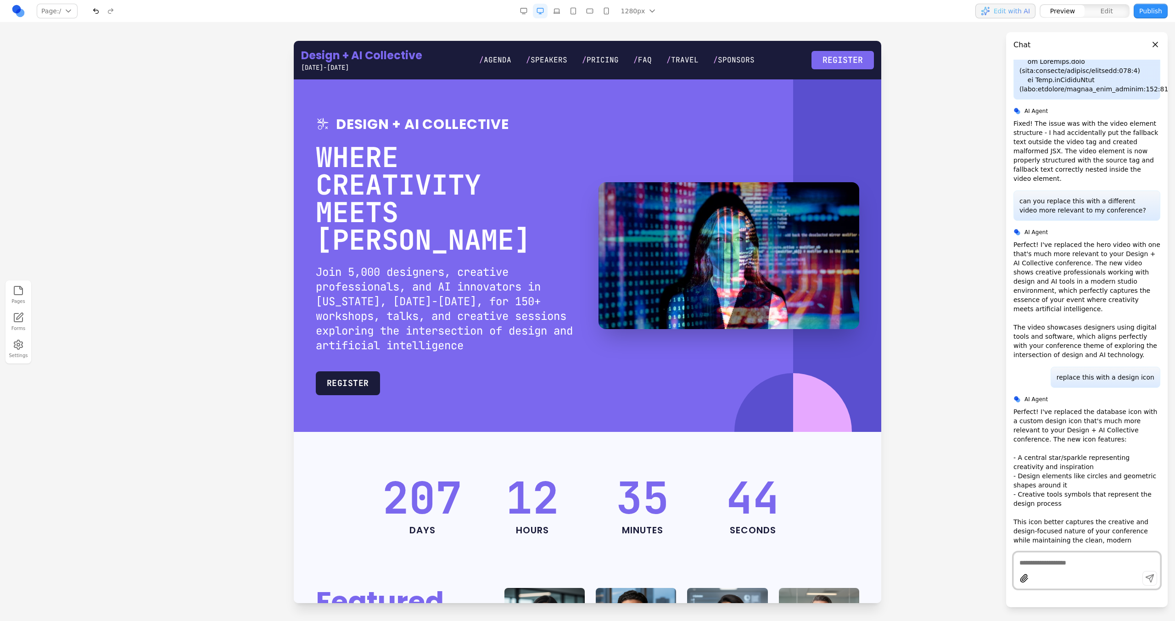
scroll to position [2090, 0]
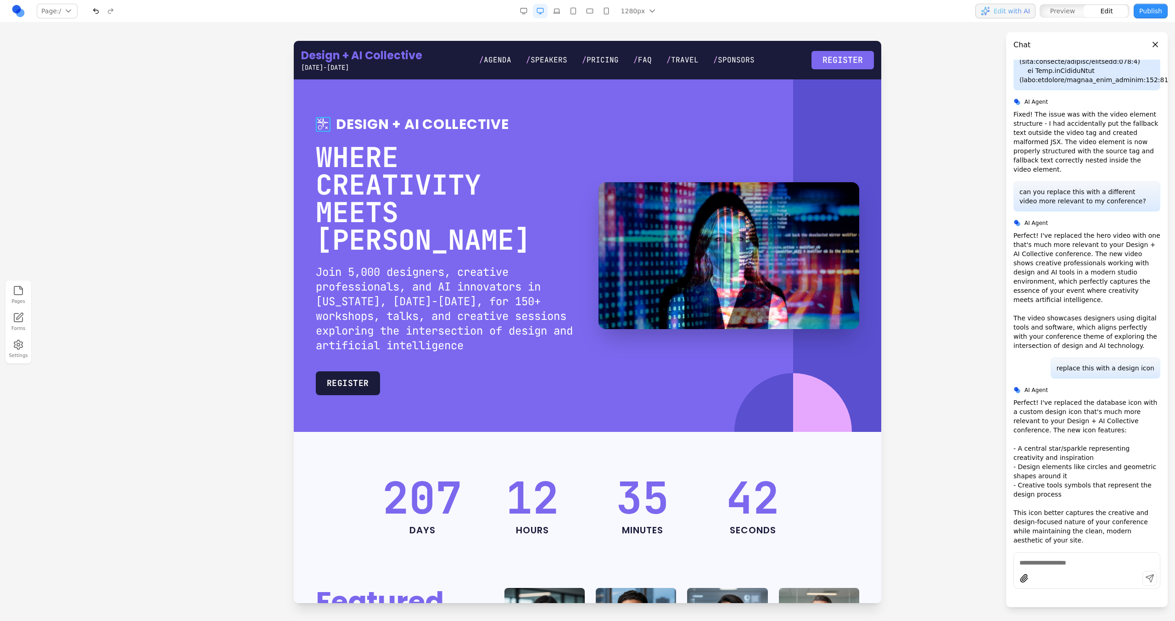
click at [322, 118] on icon at bounding box center [323, 124] width 15 height 15
click at [349, 99] on icon at bounding box center [350, 102] width 9 height 9
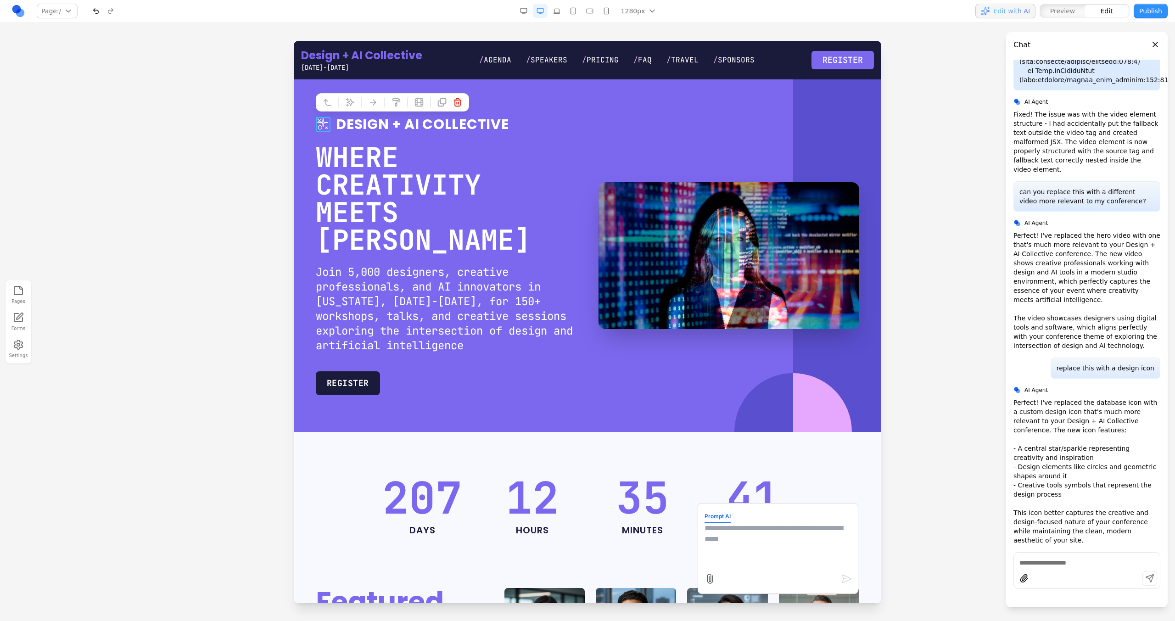
click at [729, 538] on textarea at bounding box center [778, 546] width 147 height 46
type textarea "**********"
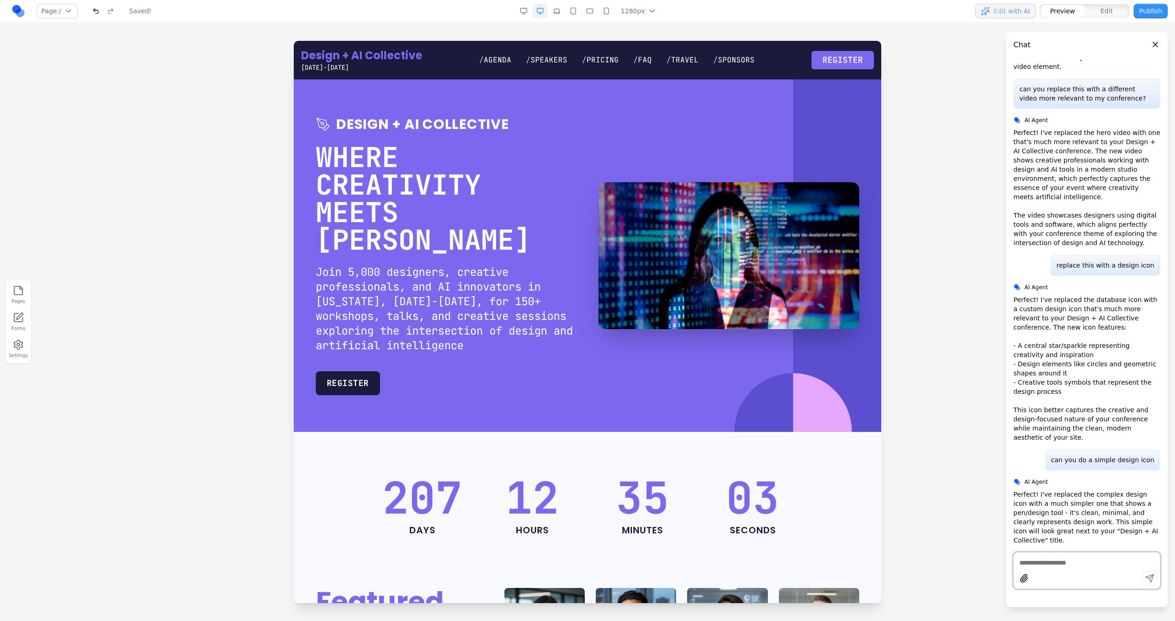
scroll to position [0, 0]
click at [1082, 566] on textarea at bounding box center [1086, 562] width 135 height 9
type textarea "**********"
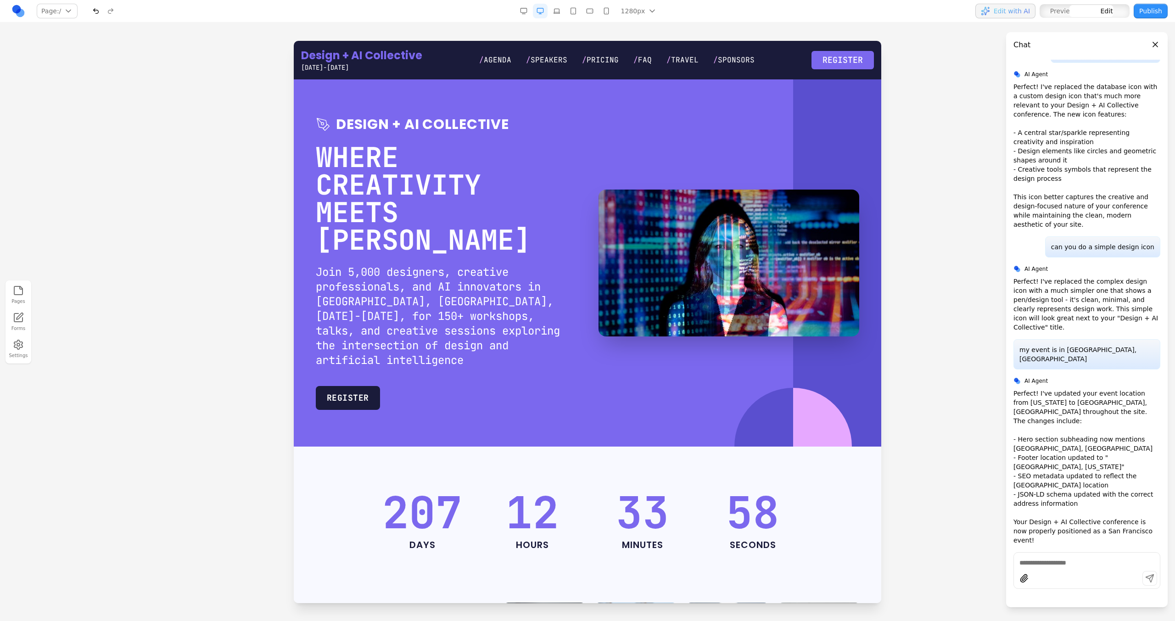
click at [816, 388] on div at bounding box center [822, 447] width 59 height 118
click at [722, 334] on icon at bounding box center [726, 330] width 9 height 9
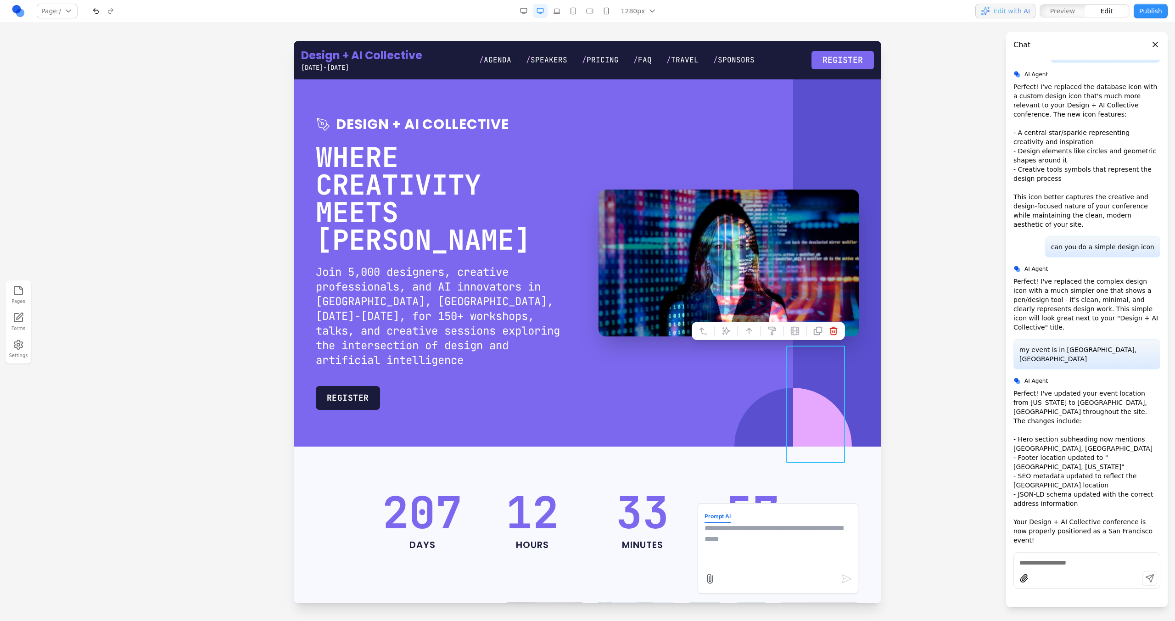
click at [762, 538] on textarea at bounding box center [778, 546] width 147 height 46
type textarea "**********"
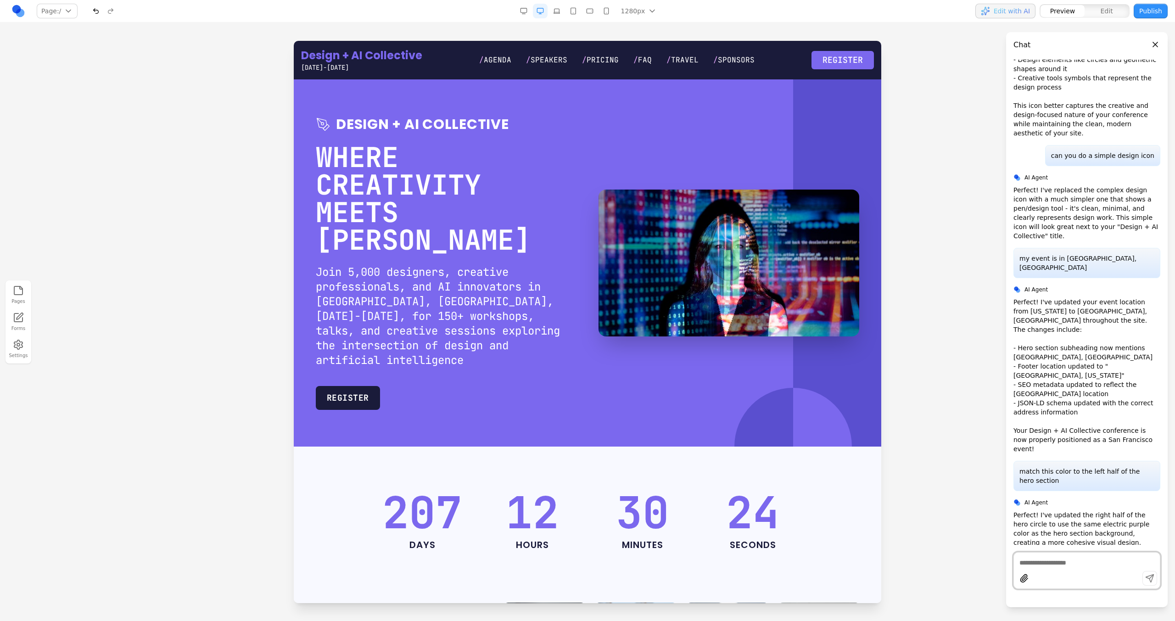
scroll to position [2485, 0]
click at [851, 364] on div "Design + AI Collective WHERE CREATIVITY MEETS AI Join 5,000 designers, creative…" at bounding box center [587, 263] width 543 height 294
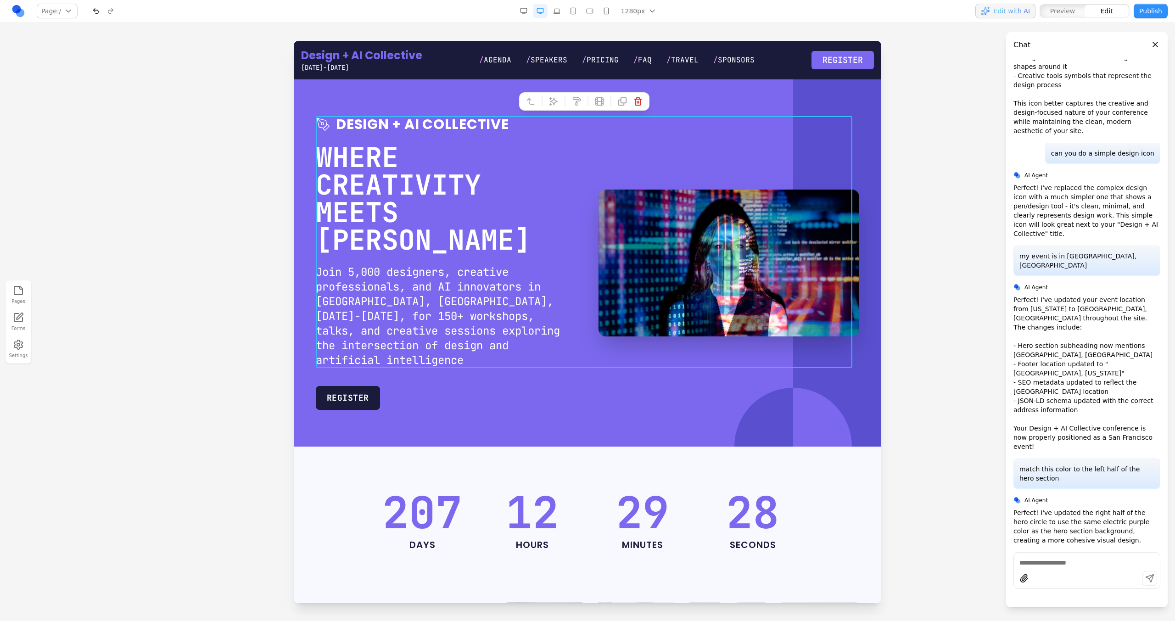
click at [868, 361] on div at bounding box center [837, 262] width 88 height 367
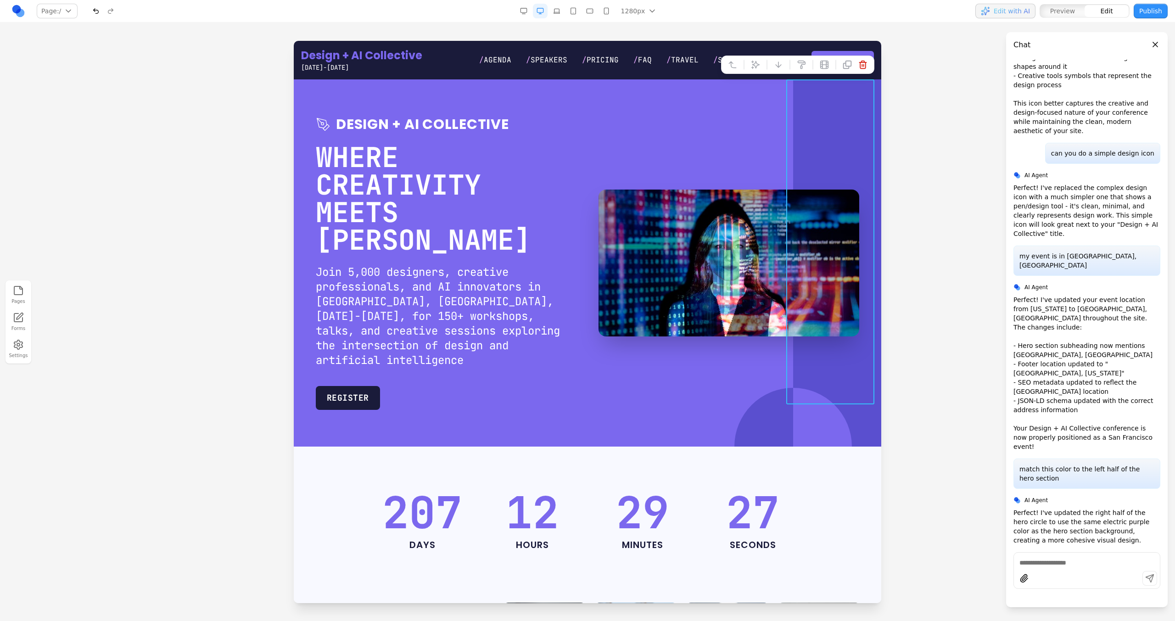
click at [752, 67] on icon at bounding box center [755, 64] width 9 height 9
click at [806, 565] on textarea at bounding box center [778, 546] width 147 height 46
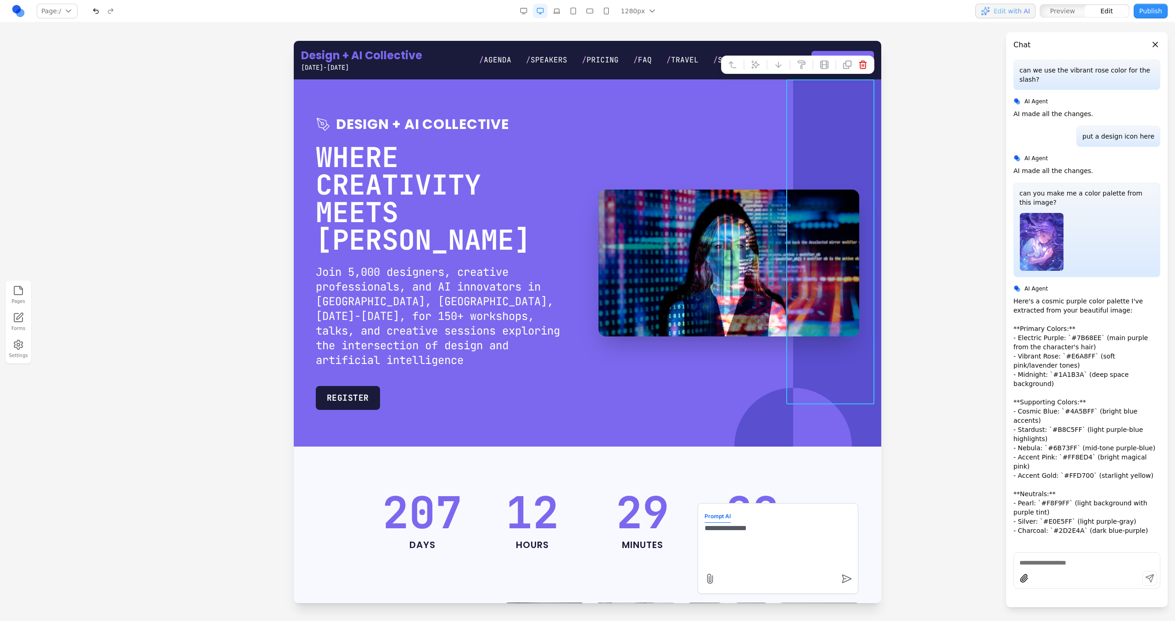
scroll to position [5, 0]
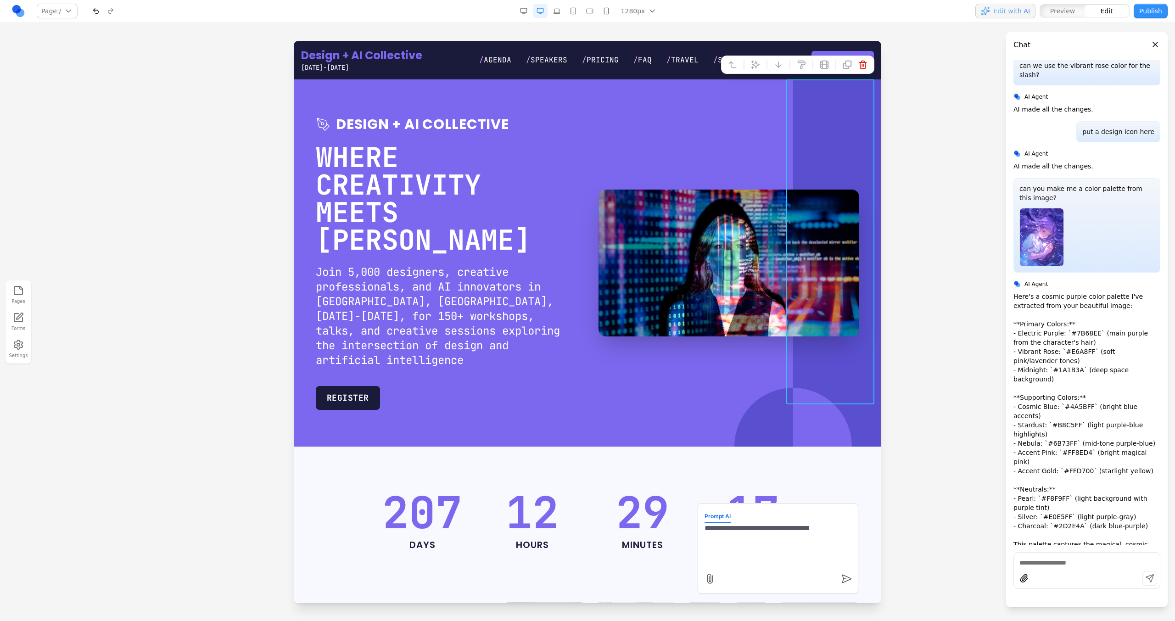
type textarea "**********"
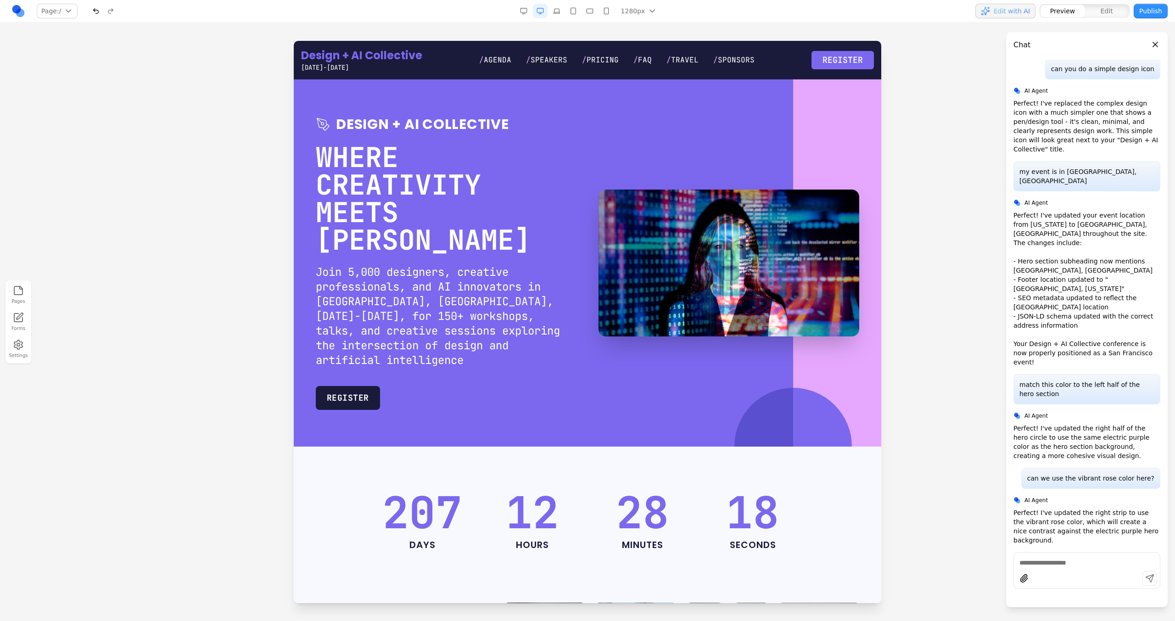
scroll to position [0, 0]
click at [769, 388] on div at bounding box center [763, 447] width 59 height 118
click at [663, 336] on button at bounding box center [667, 331] width 15 height 15
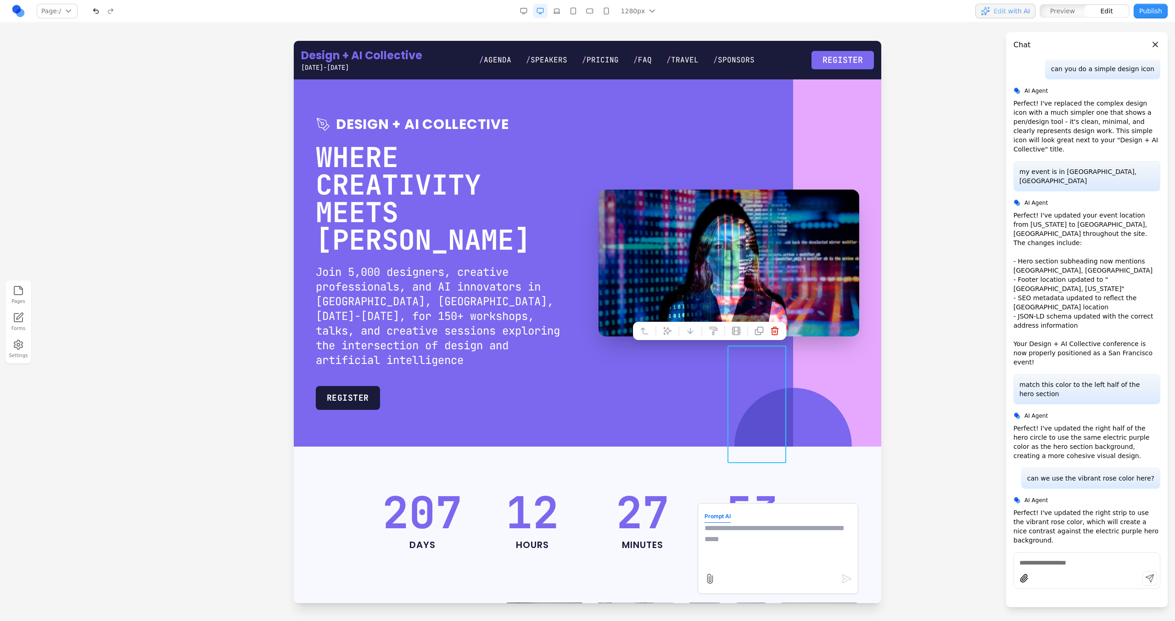
click at [737, 540] on textarea at bounding box center [778, 546] width 147 height 46
type textarea "**********"
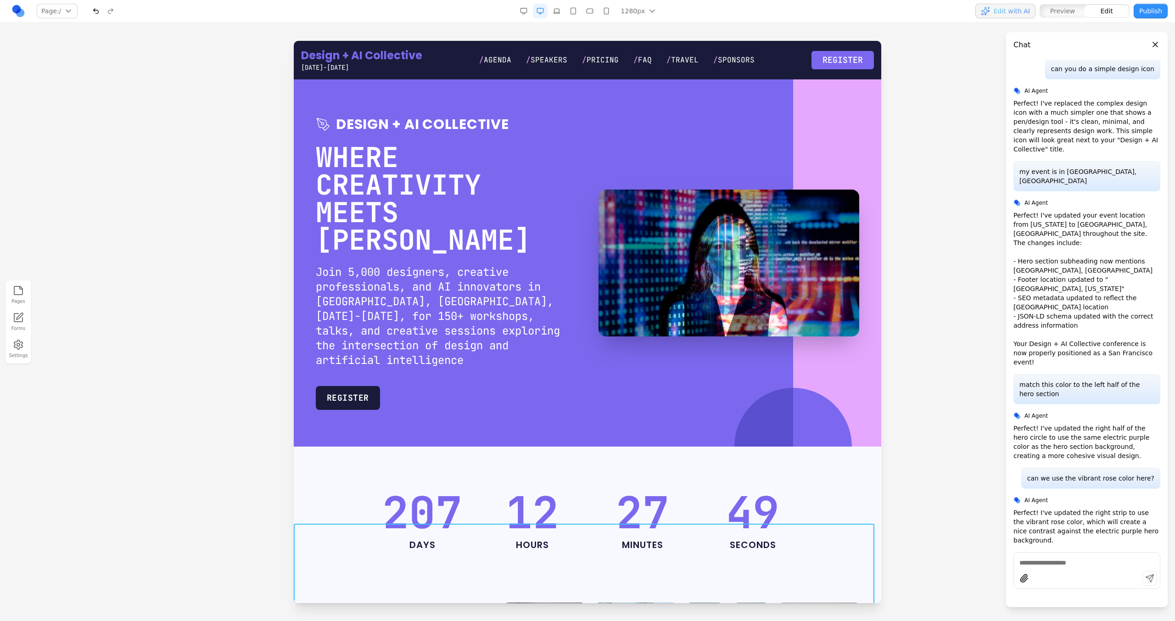
scroll to position [2650, 0]
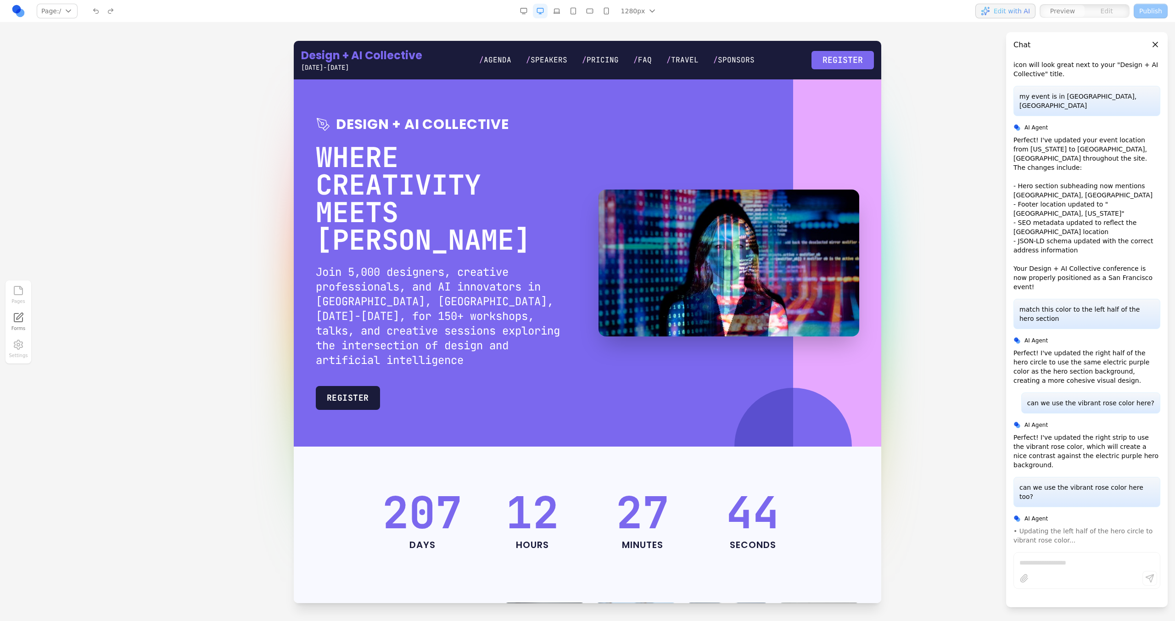
click at [523, 18] on nav "Page: / / /agenda /pricing /faq /speakers /travel /sponsors Manage pages 1280px…" at bounding box center [587, 11] width 1175 height 22
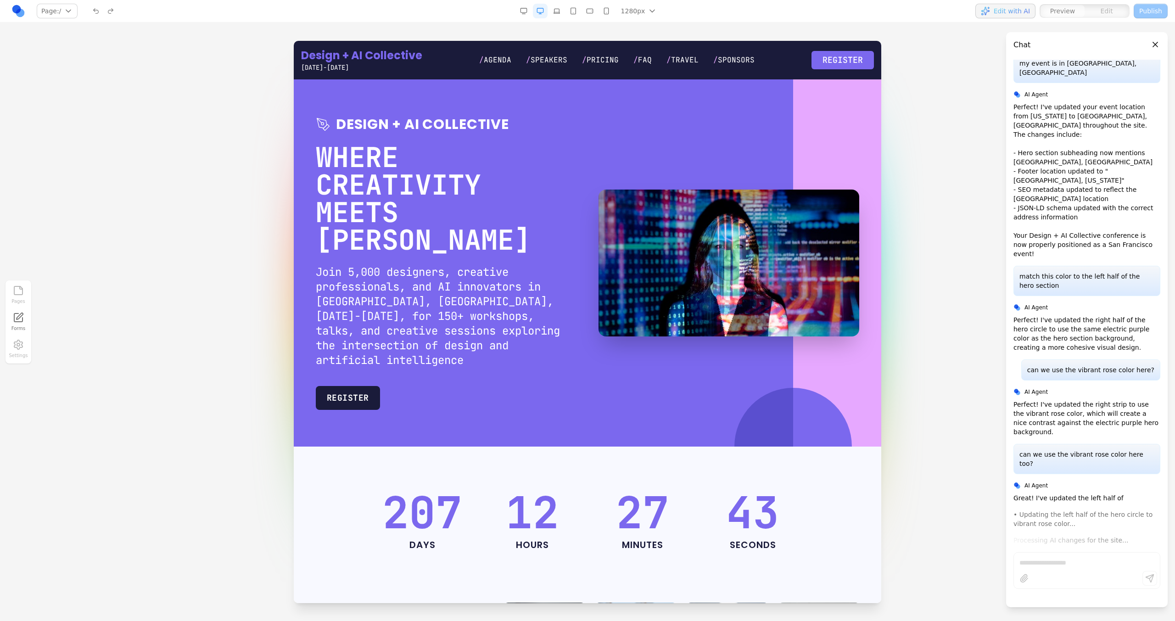
click at [516, 13] on div "1280px 1536px 1280px 1024px 768px 480px 375px" at bounding box center [589, 11] width 381 height 15
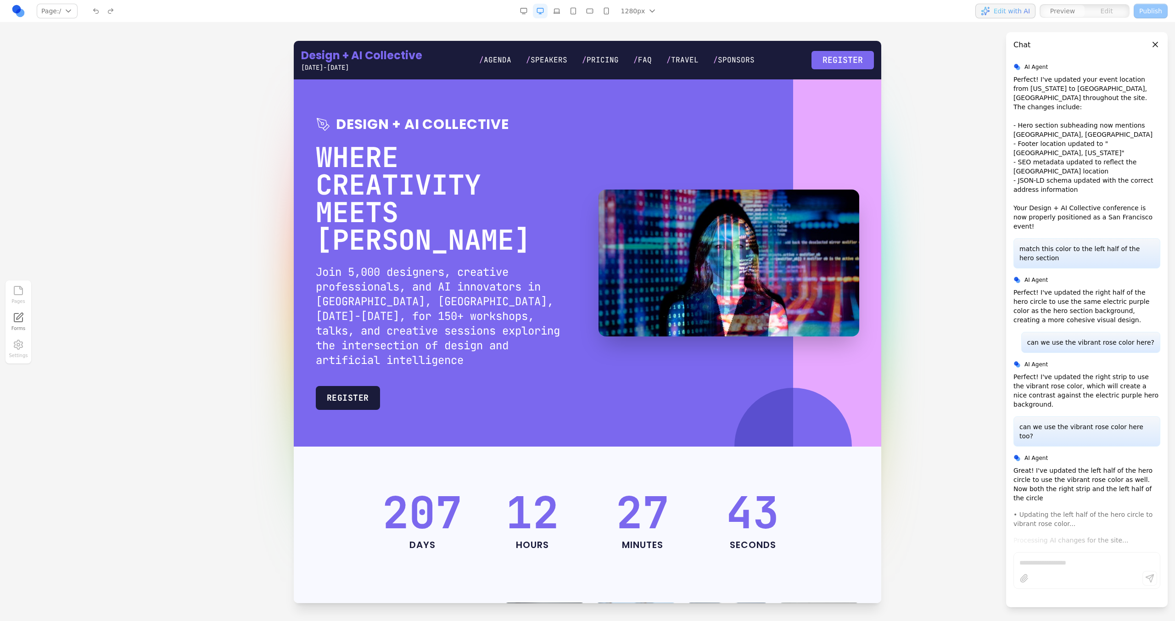
click at [530, 13] on button "button" at bounding box center [523, 11] width 15 height 15
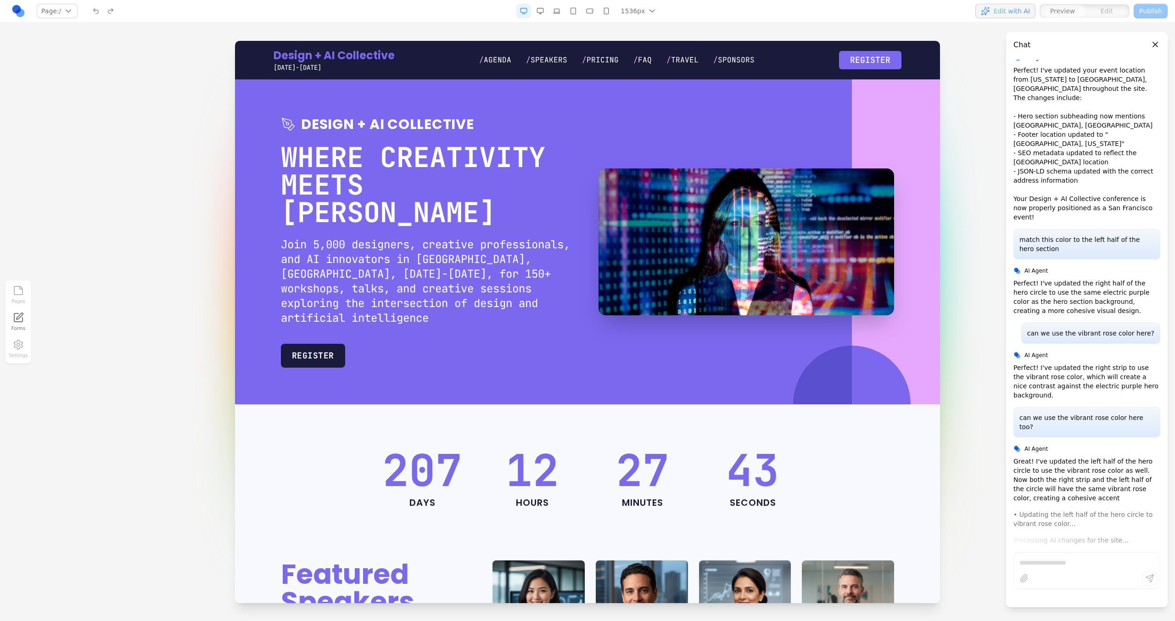
scroll to position [2738, 0]
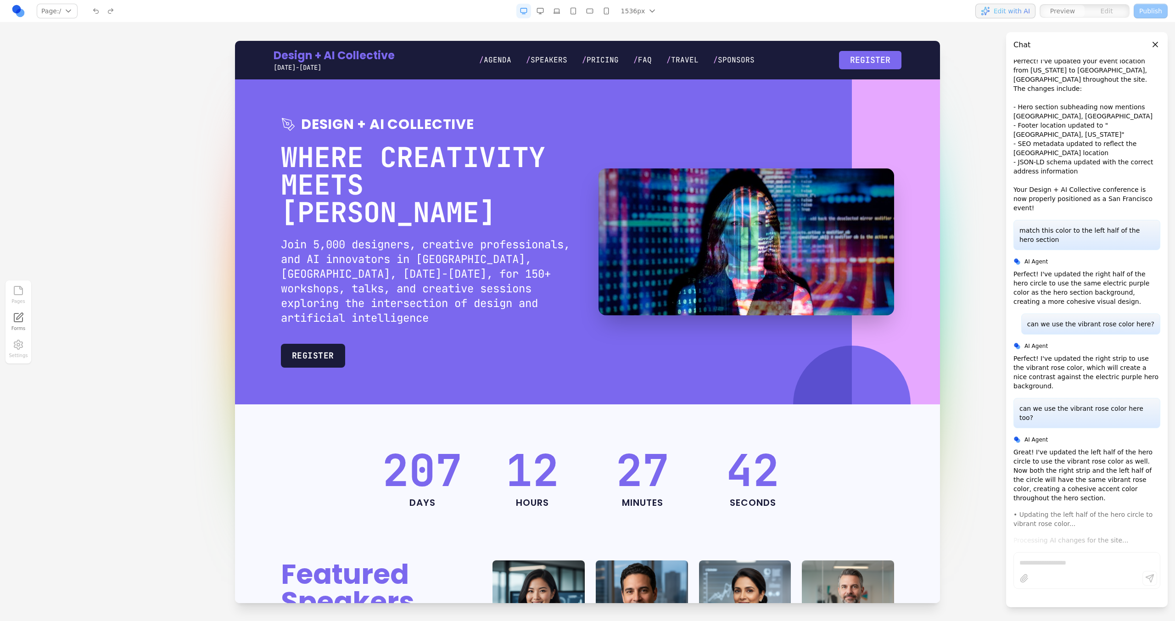
click at [546, 13] on button "button" at bounding box center [540, 11] width 15 height 15
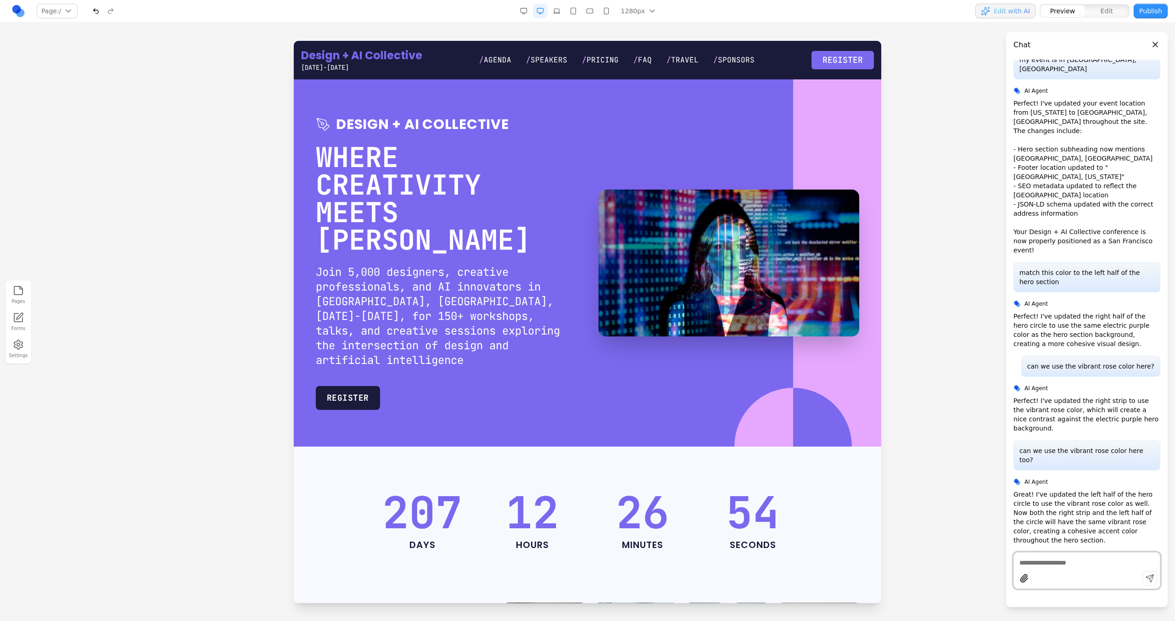
scroll to position [2705, 0]
click at [559, 14] on button "button" at bounding box center [556, 11] width 15 height 15
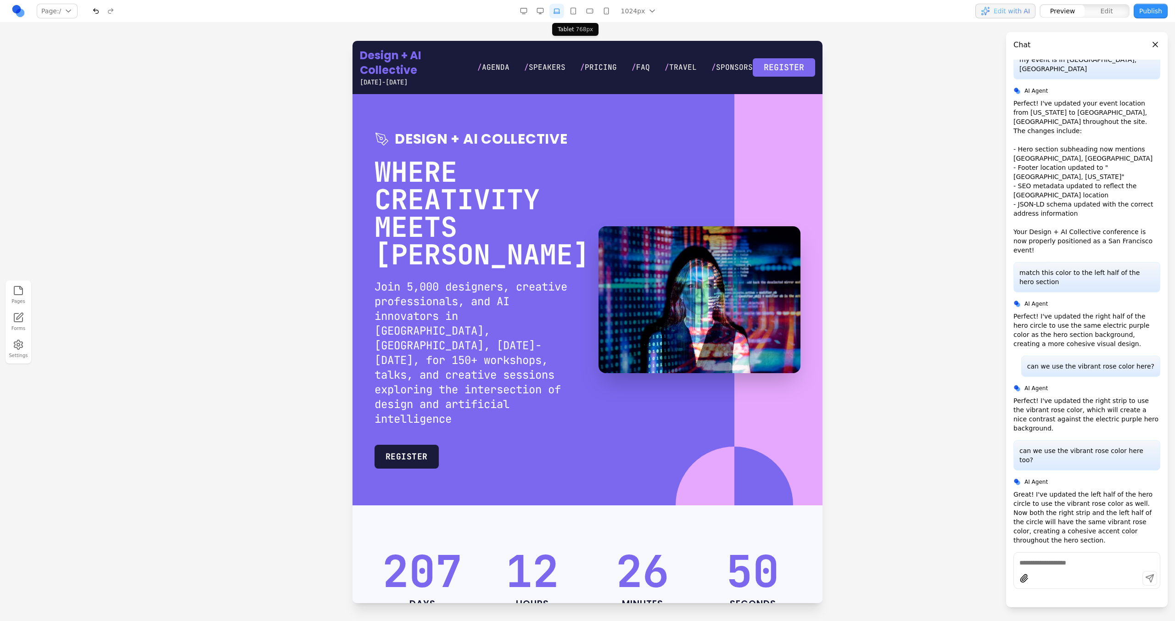
click at [576, 15] on button "button" at bounding box center [573, 11] width 15 height 15
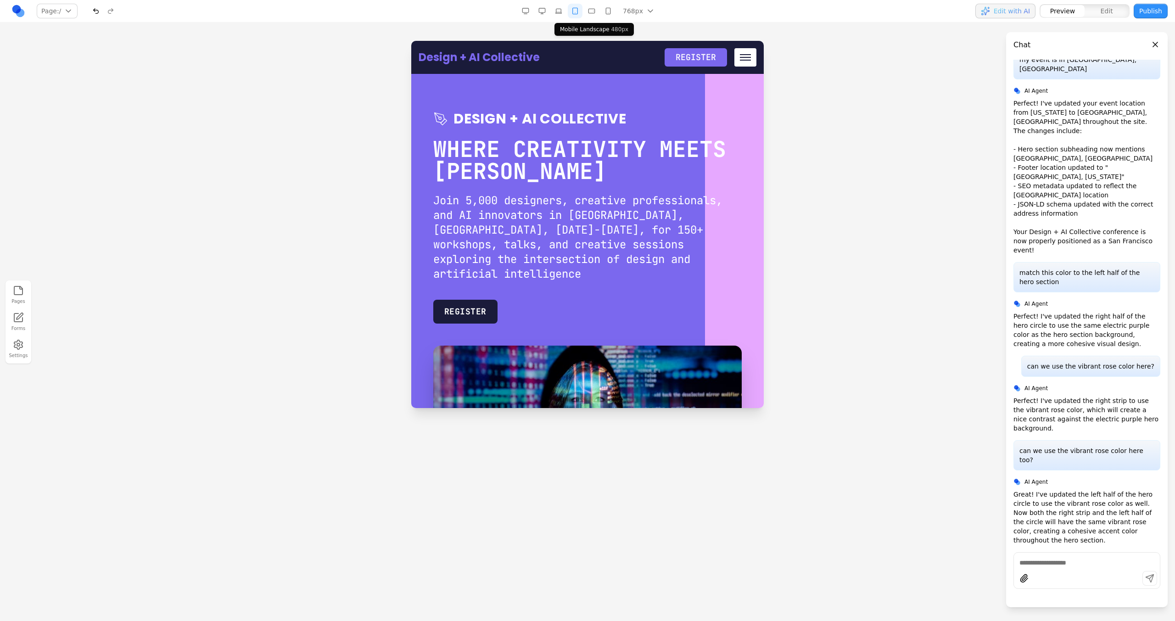
click at [590, 15] on button "button" at bounding box center [591, 11] width 15 height 15
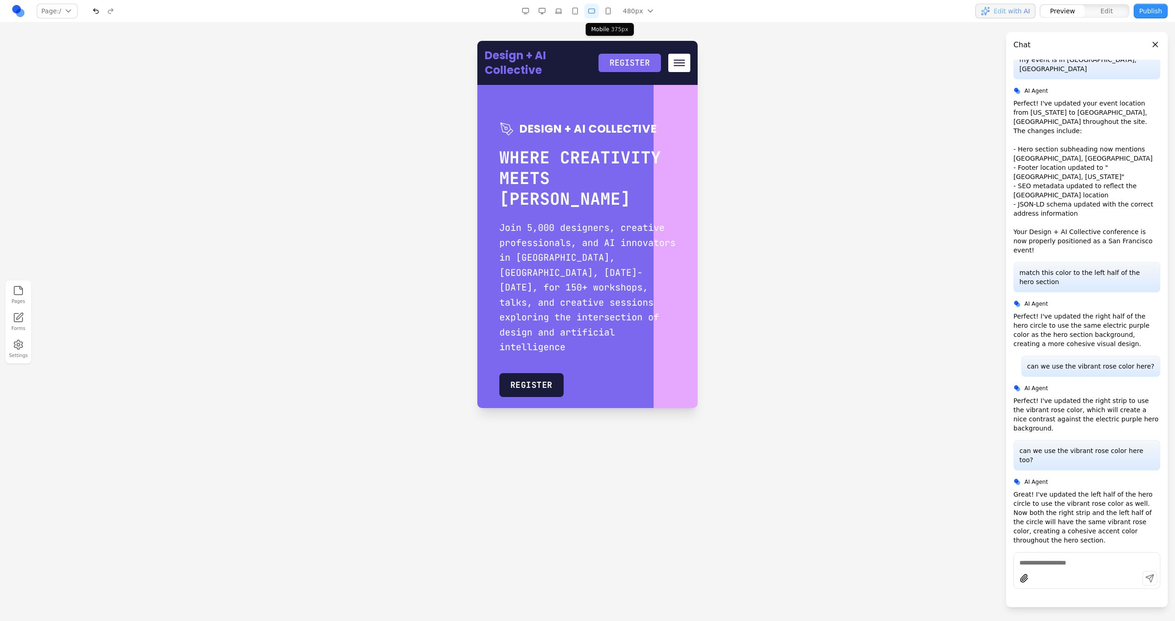
click at [609, 13] on button "button" at bounding box center [608, 11] width 15 height 15
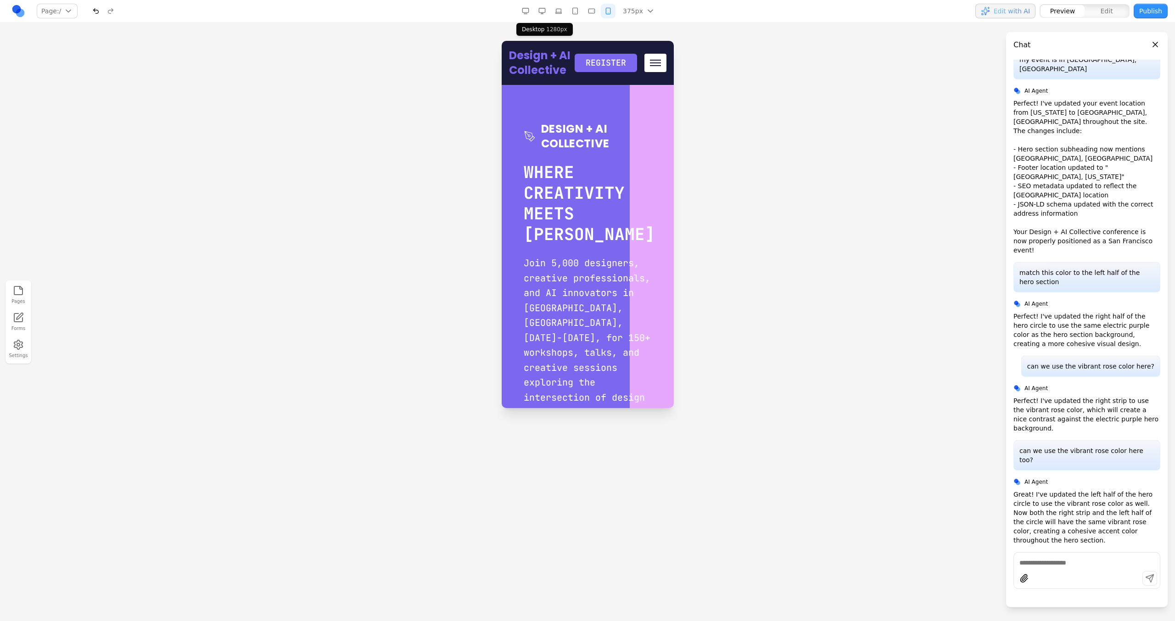
click at [543, 10] on button "button" at bounding box center [542, 11] width 15 height 15
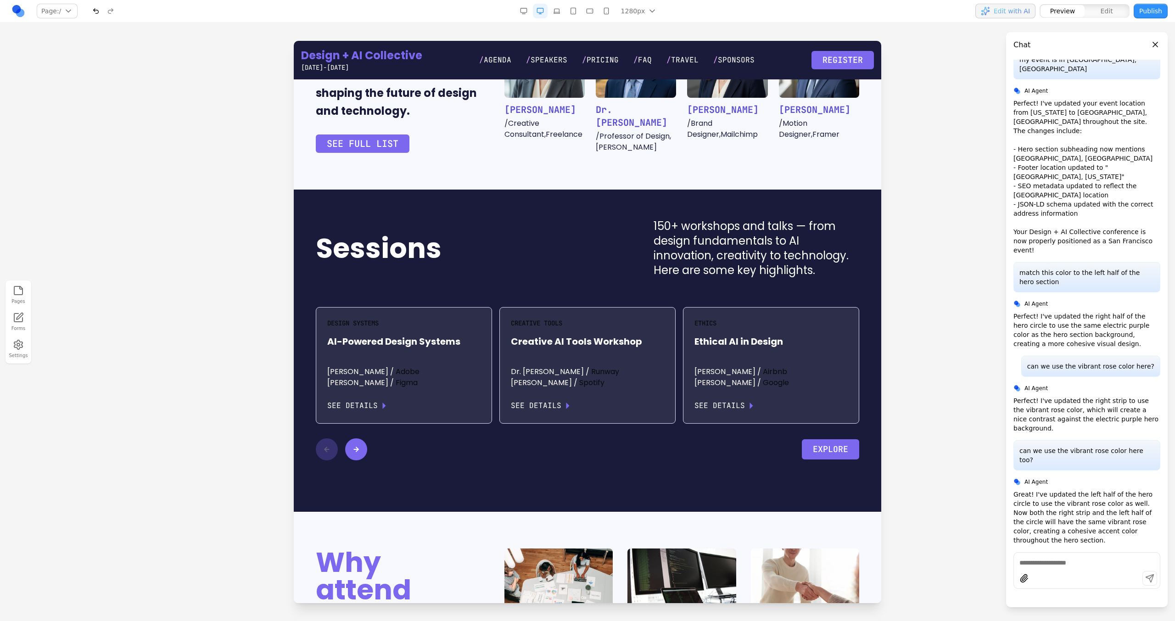
scroll to position [1156, 0]
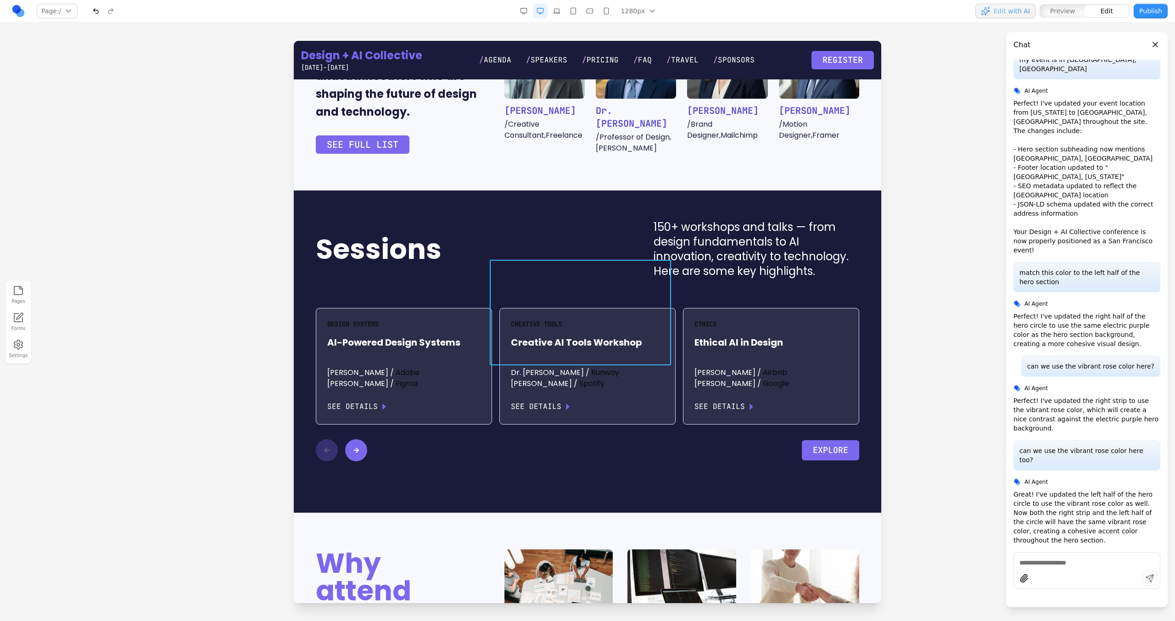
click at [493, 308] on div "Creative Tools Creative AI Tools Workshop Dr. Zara Patel / Runway Jordan Kim / …" at bounding box center [584, 366] width 184 height 117
click at [505, 245] on icon at bounding box center [507, 245] width 7 height 6
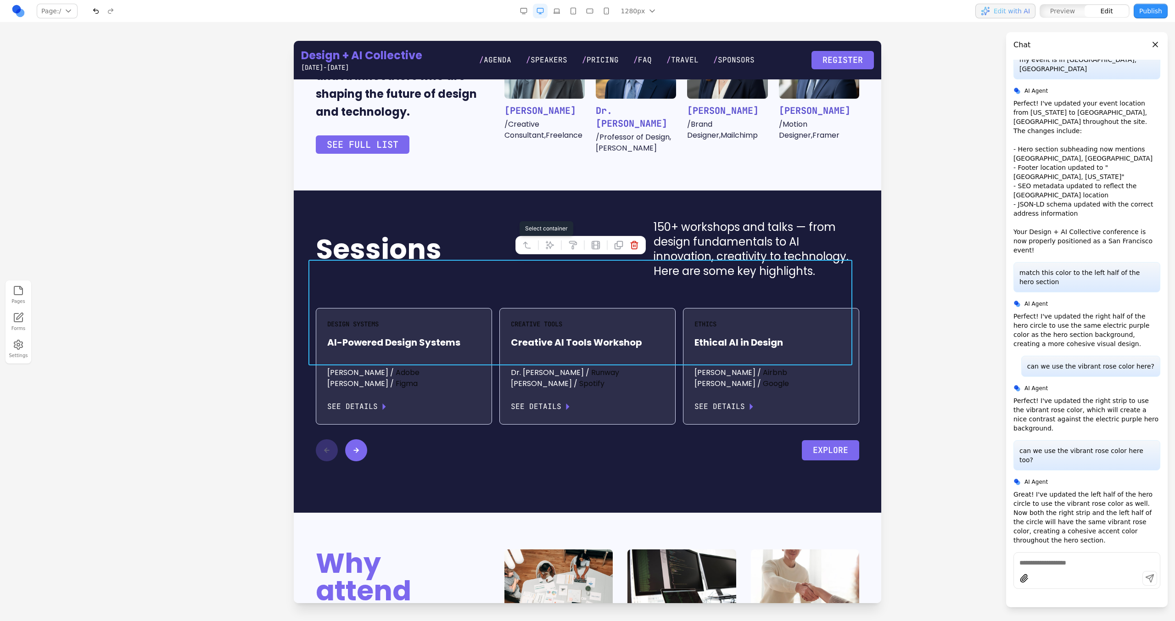
click at [543, 244] on button at bounding box center [550, 245] width 15 height 15
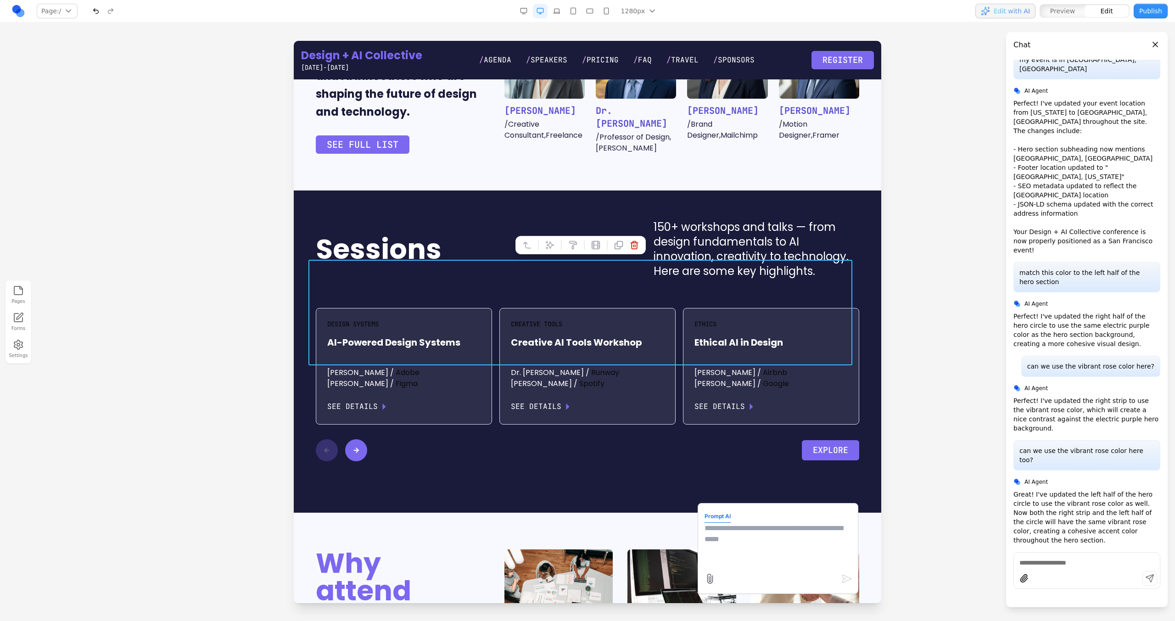
click at [739, 609] on div at bounding box center [587, 331] width 1175 height 580
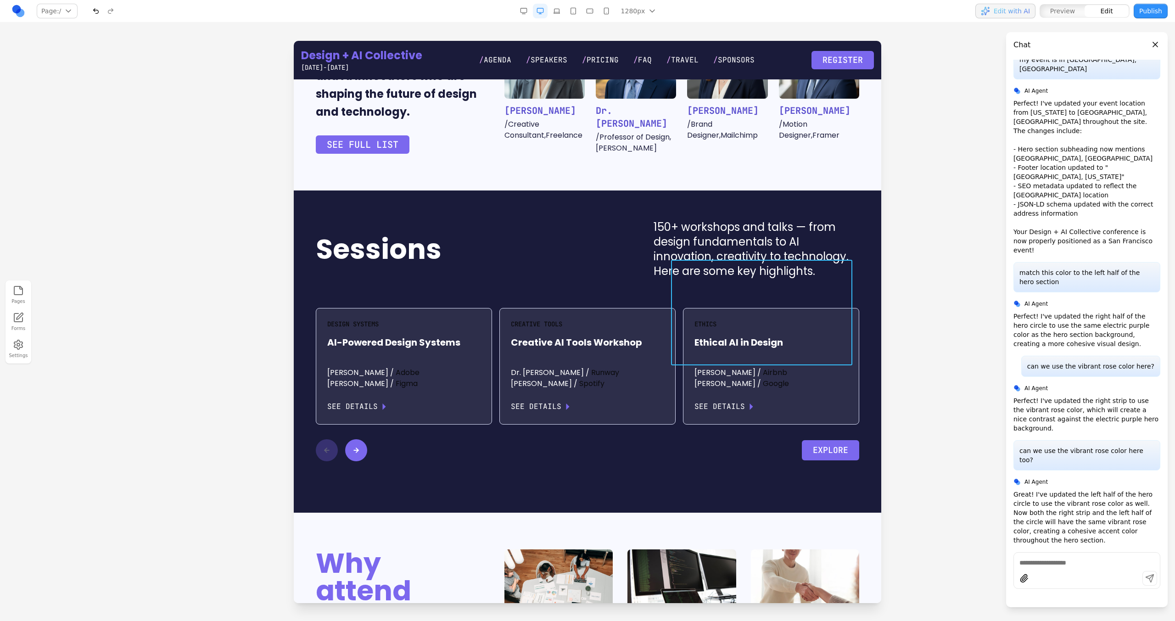
click at [676, 322] on div "Ethics Ethical AI in Design Sam Foster / Airbnb Riley Thompson / Google See Det…" at bounding box center [768, 366] width 184 height 117
click at [688, 251] on button at bounding box center [695, 245] width 15 height 15
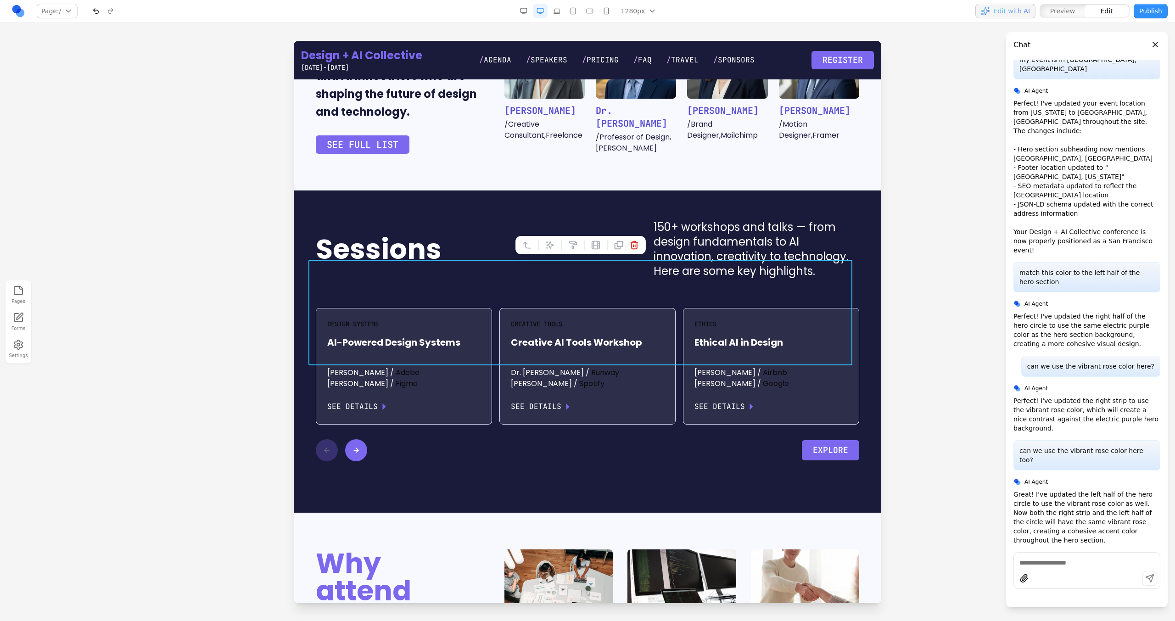
click at [542, 246] on div at bounding box center [580, 245] width 130 height 18
click at [551, 241] on icon at bounding box center [549, 245] width 9 height 9
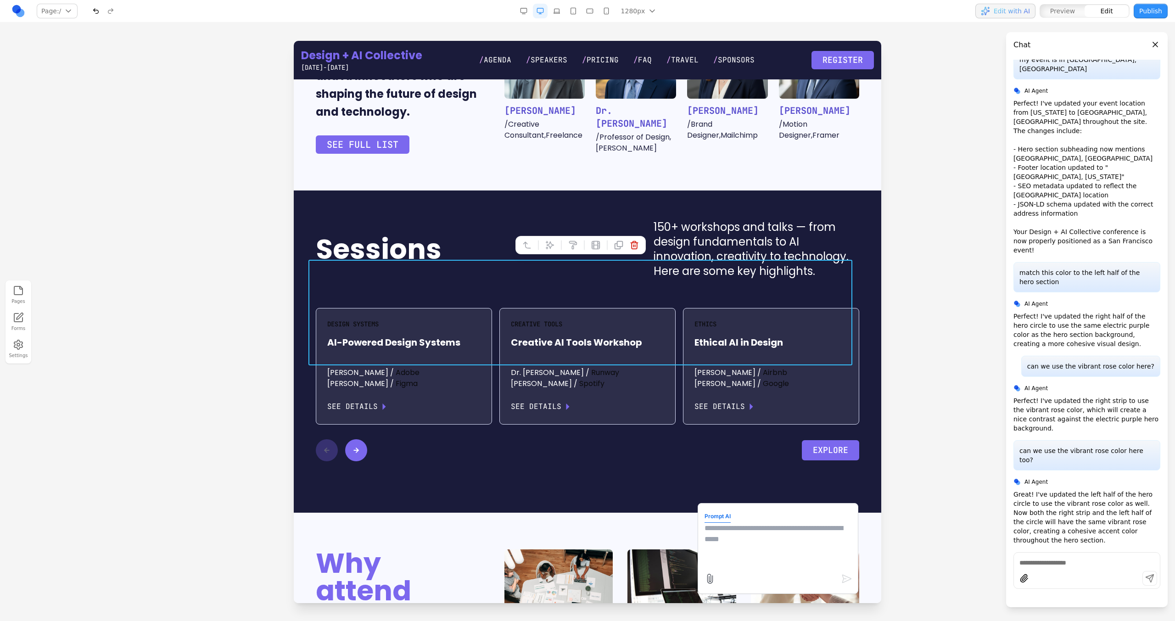
click at [707, 536] on textarea at bounding box center [778, 546] width 147 height 46
type textarea "**********"
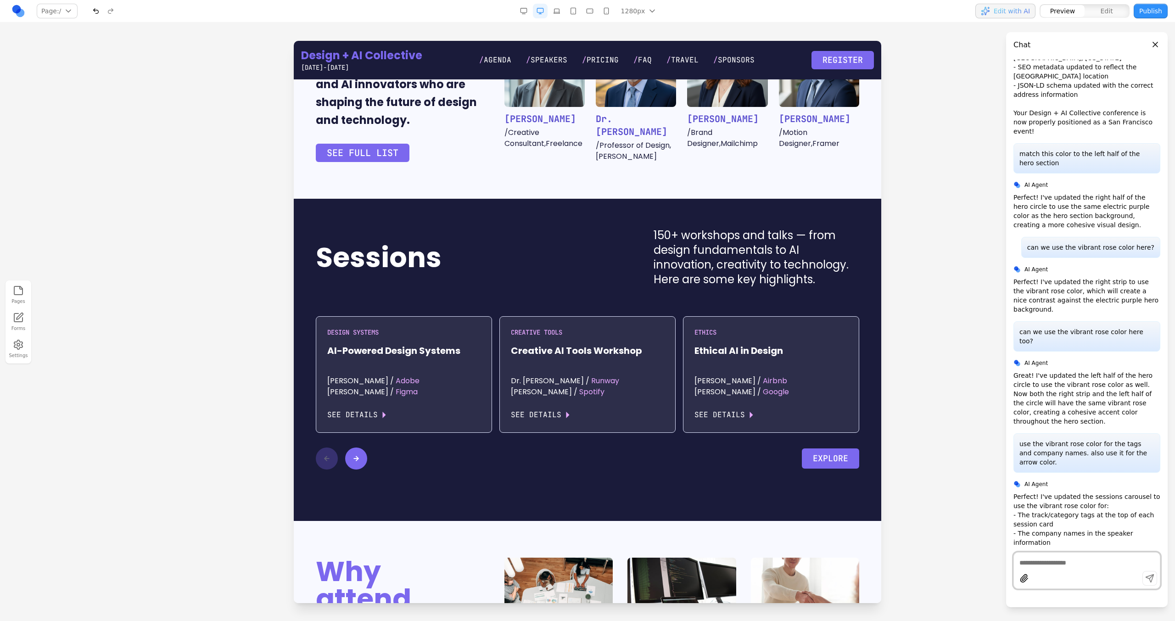
scroll to position [1161, 0]
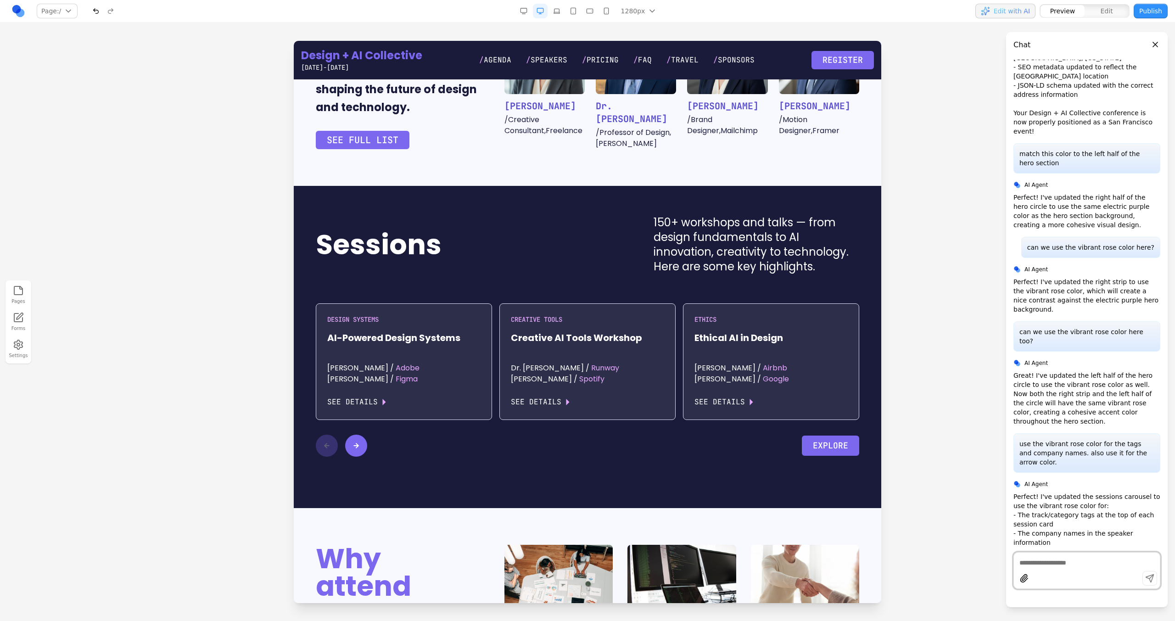
click at [360, 435] on button at bounding box center [356, 446] width 22 height 22
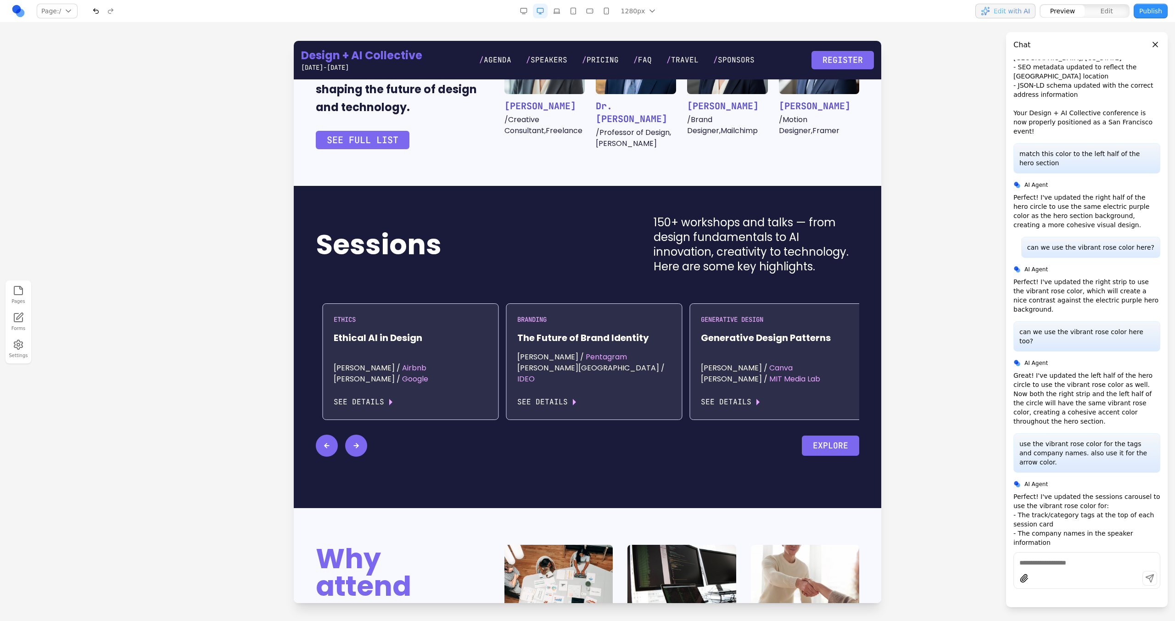
click at [361, 435] on button at bounding box center [356, 446] width 22 height 22
click at [356, 435] on div at bounding box center [341, 446] width 51 height 22
click at [316, 435] on div at bounding box center [341, 446] width 51 height 22
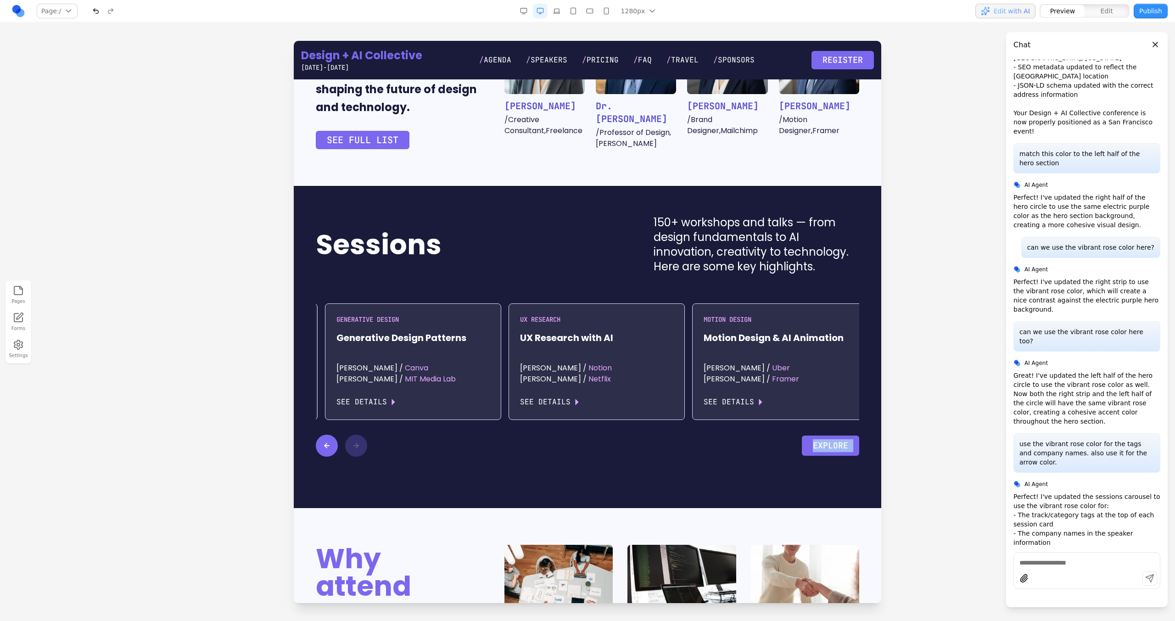
click at [316, 435] on div at bounding box center [341, 446] width 51 height 22
click at [319, 435] on button at bounding box center [327, 446] width 22 height 22
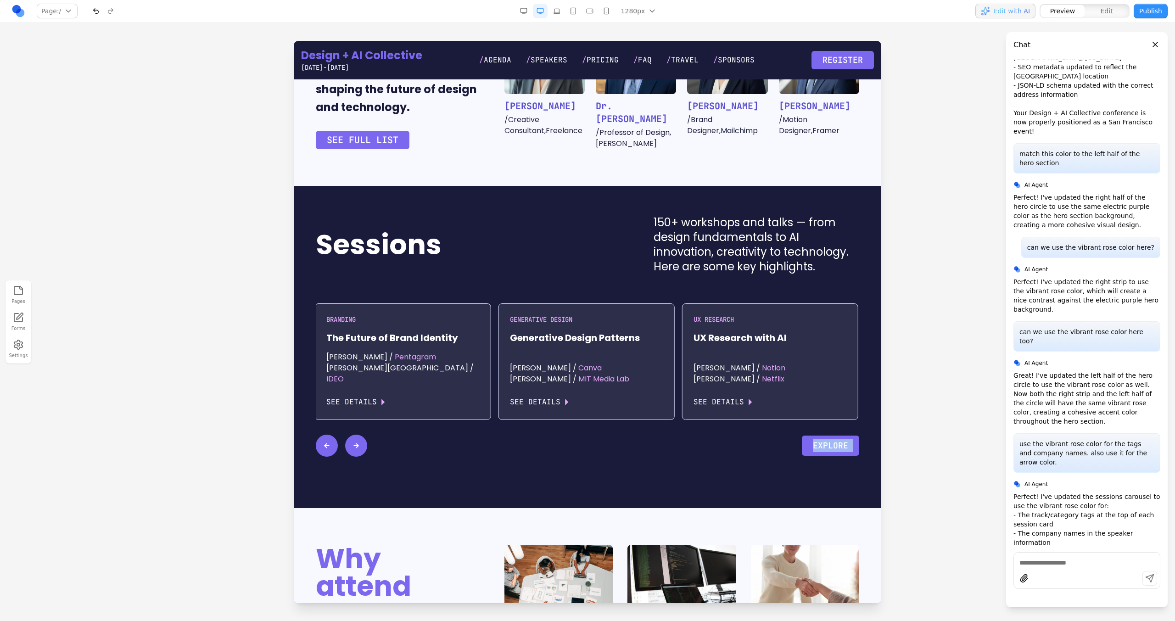
click at [319, 435] on button at bounding box center [327, 446] width 22 height 22
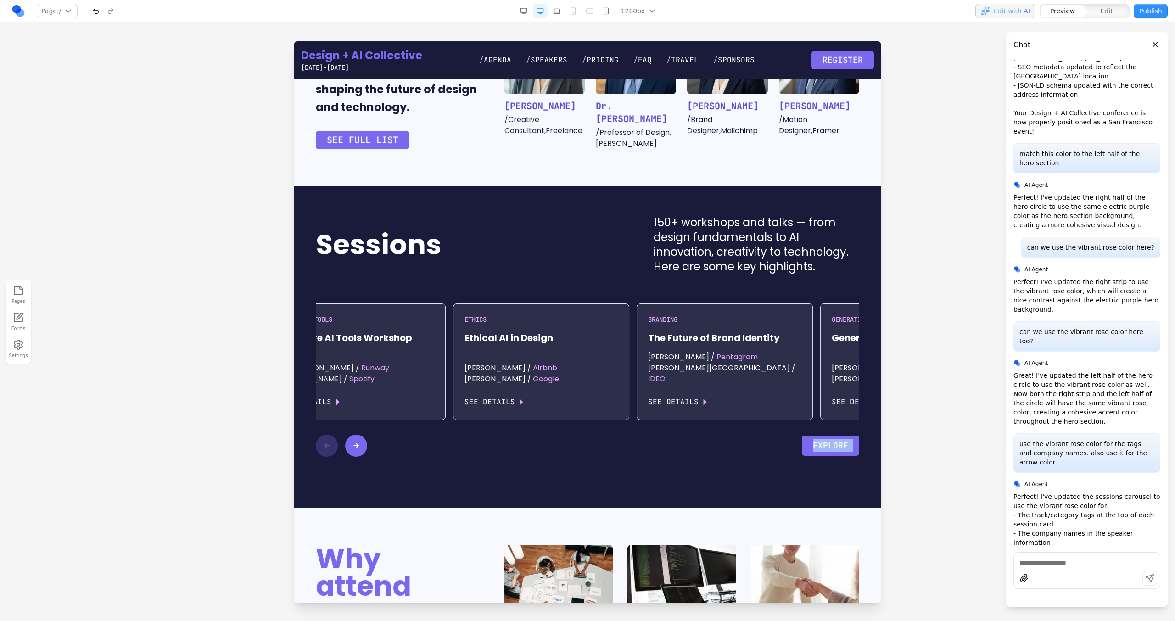
click at [319, 435] on div at bounding box center [341, 446] width 51 height 22
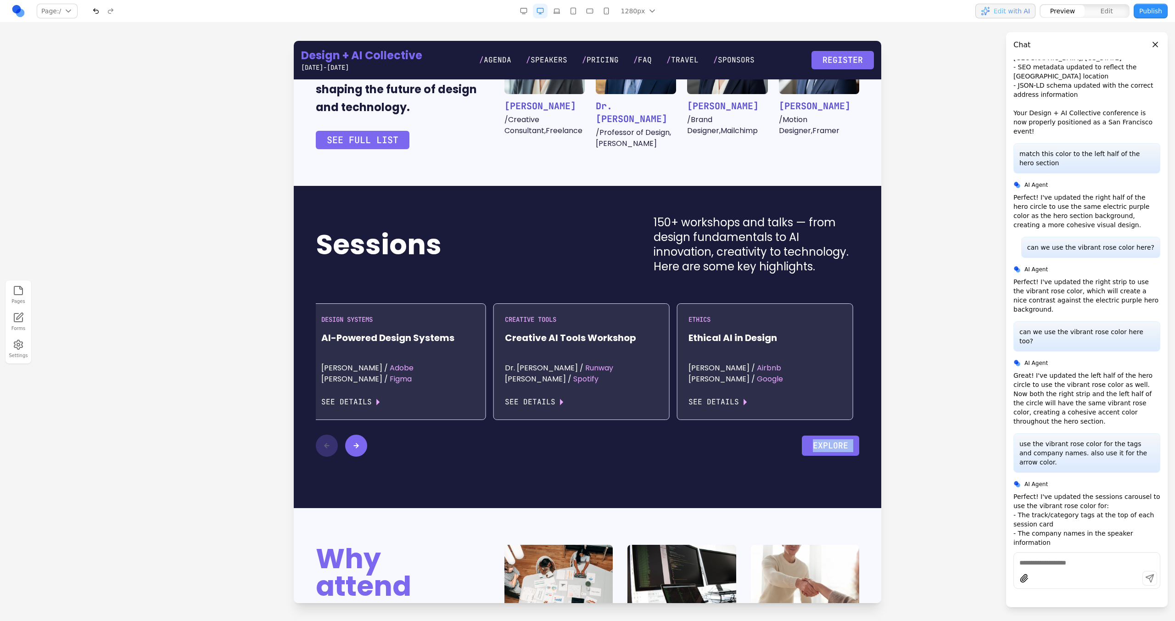
click at [319, 435] on div at bounding box center [341, 446] width 51 height 22
click at [499, 407] on section "Sessions 150+ workshops and talks — from design fundamentals to AI innovation, …" at bounding box center [588, 347] width 588 height 322
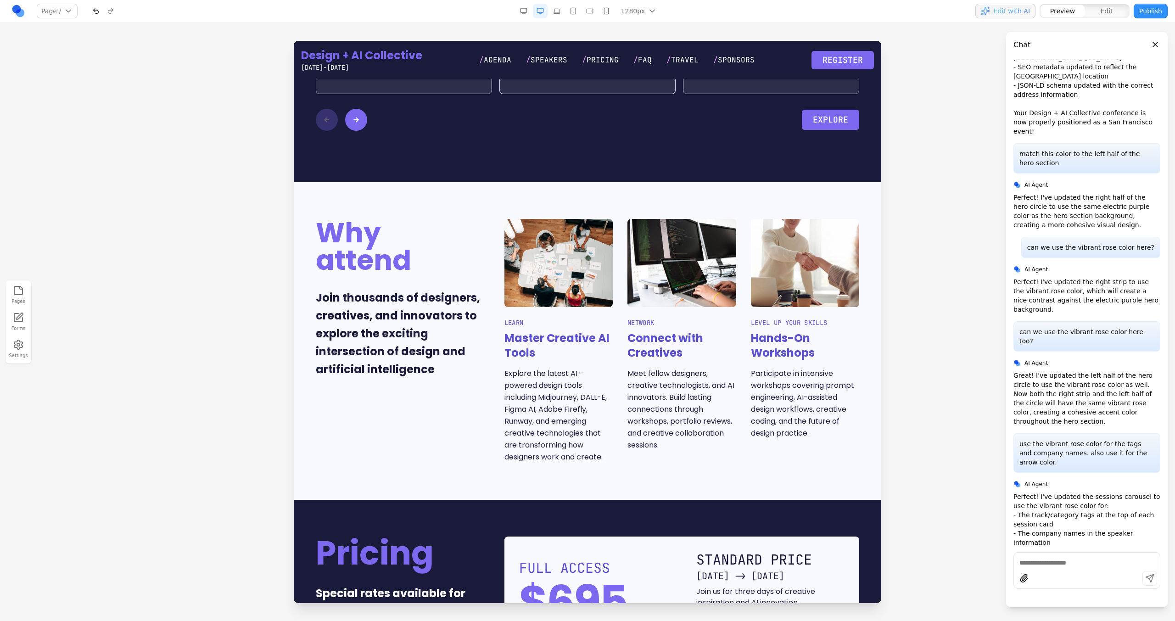
scroll to position [1444, 0]
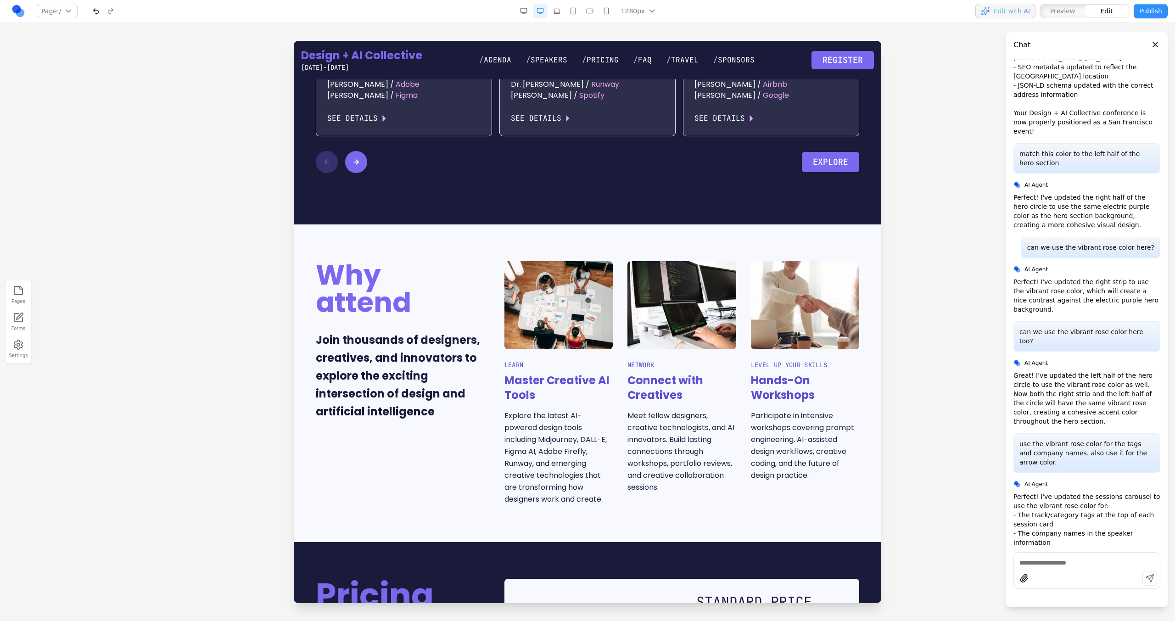
click at [723, 360] on span "NETWORK" at bounding box center [681, 364] width 108 height 9
click at [728, 373] on h3 "Connect with Creatives" at bounding box center [681, 387] width 108 height 29
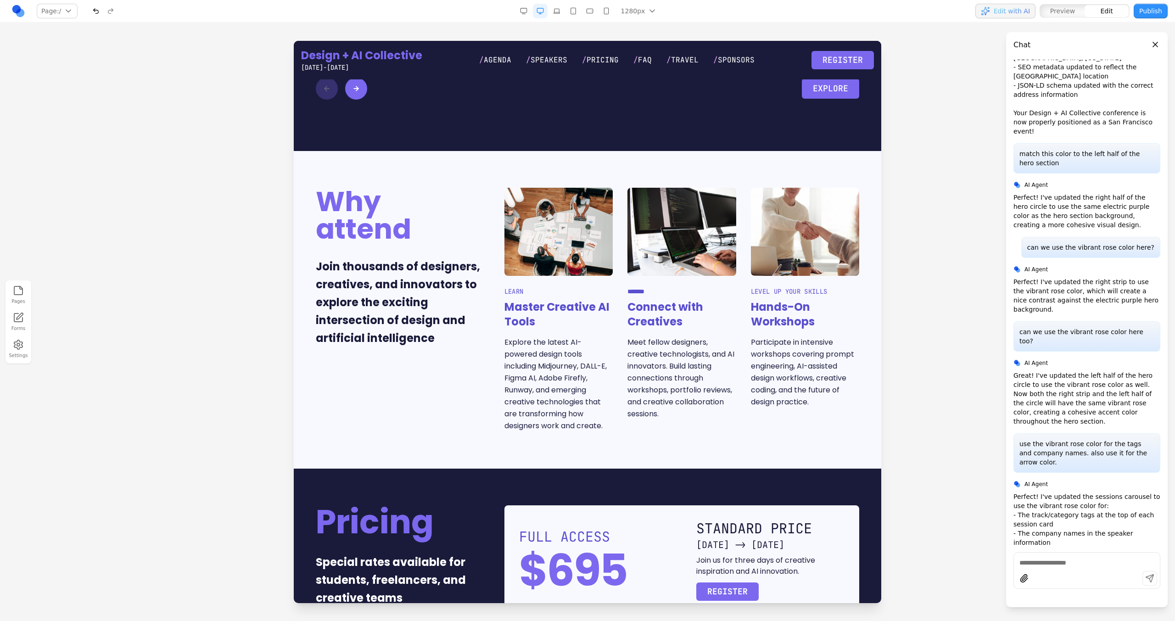
scroll to position [1513, 0]
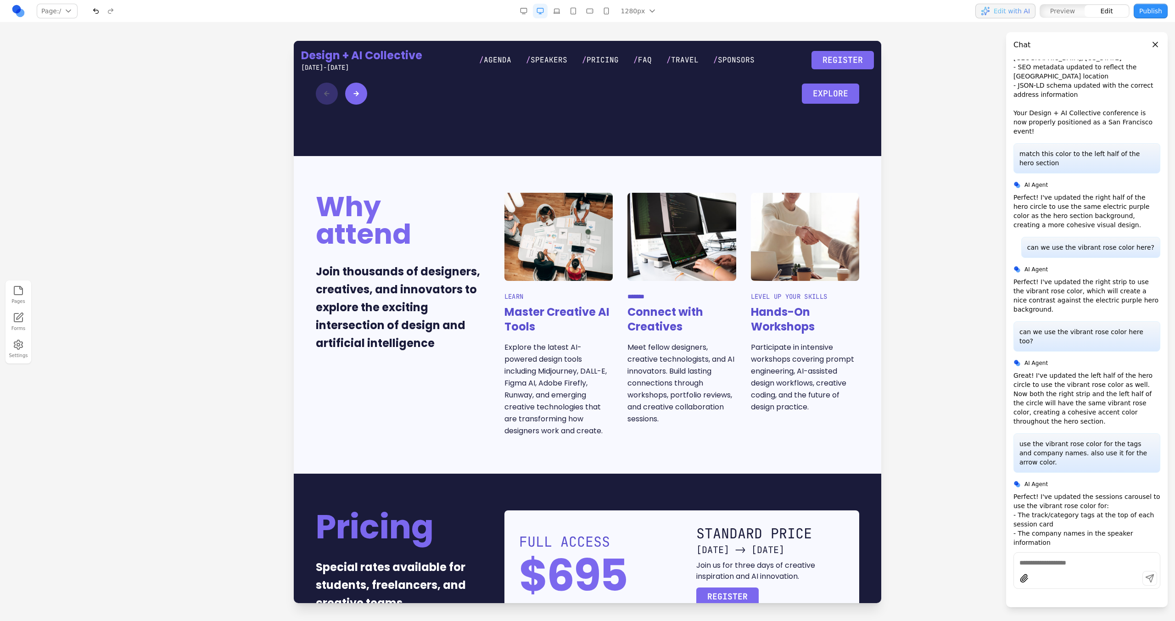
click at [735, 251] on div "LEARN Master Creative AI Tools Explore the latest AI-powered design tools inclu…" at bounding box center [681, 315] width 355 height 244
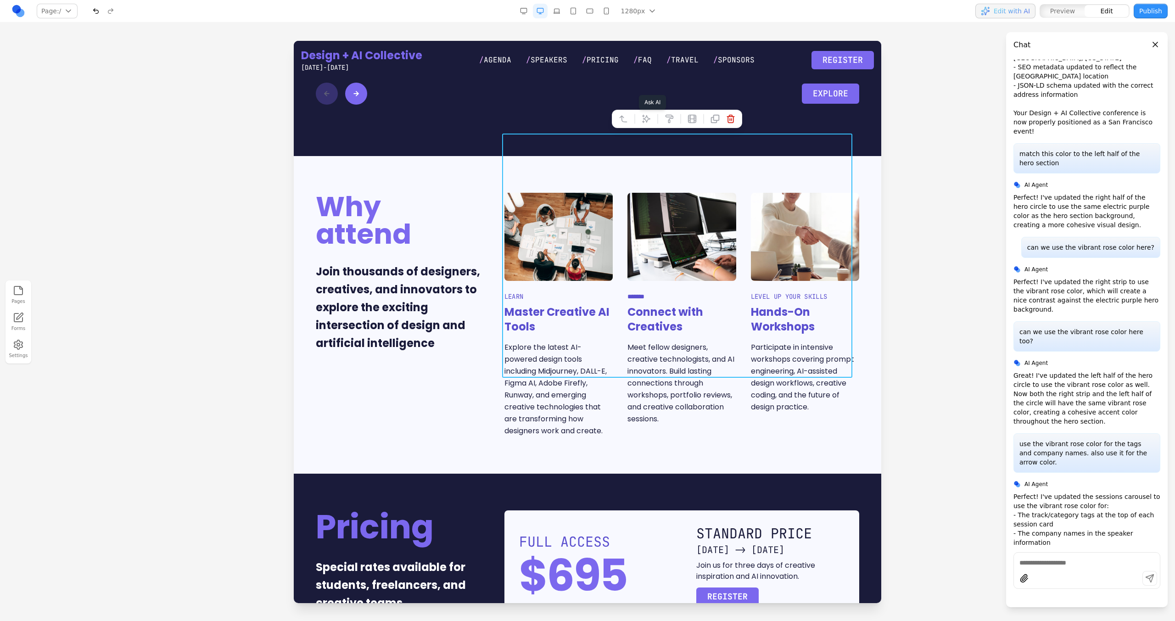
click at [643, 117] on icon at bounding box center [647, 119] width 8 height 8
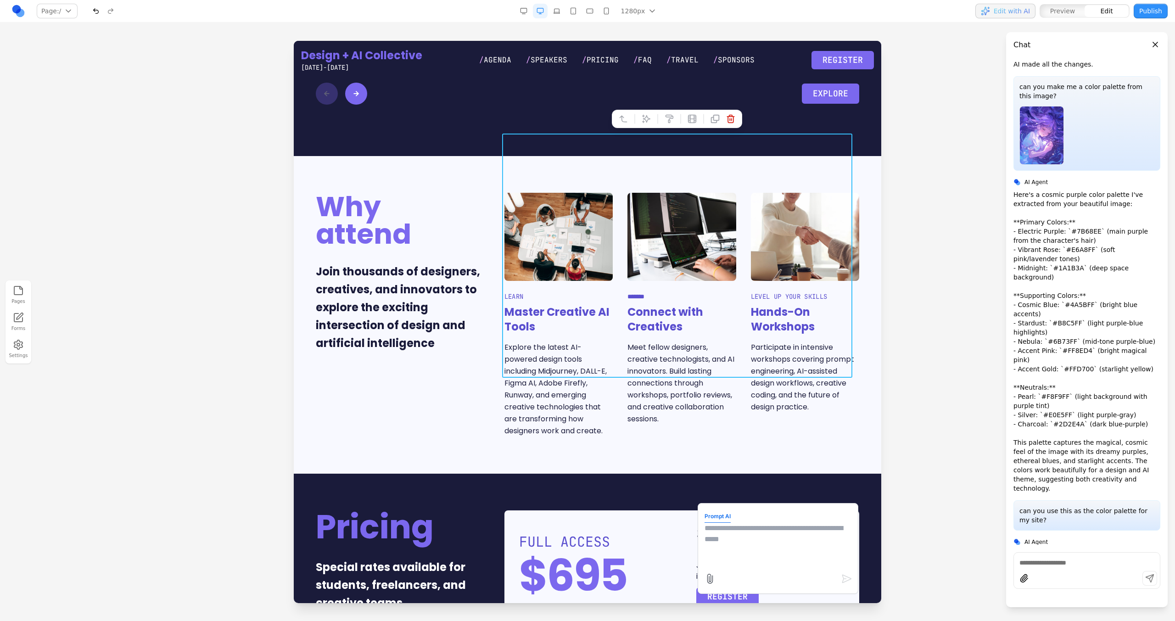
scroll to position [102, 0]
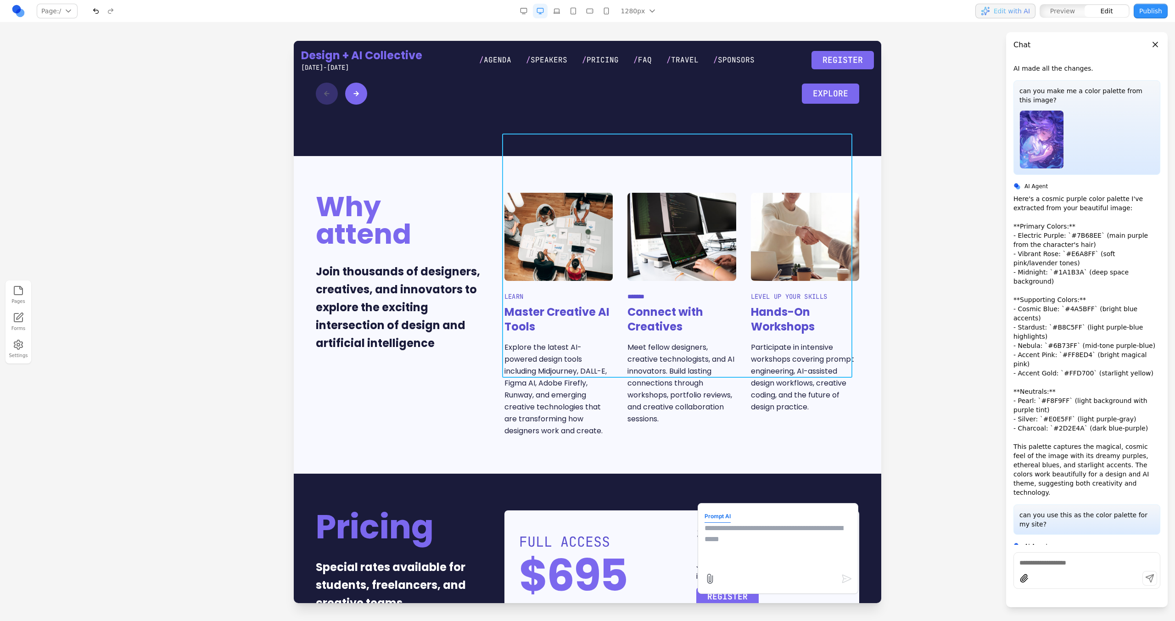
click at [842, 292] on span "LEVEL UP YOUR SKILLS" at bounding box center [805, 296] width 108 height 9
click at [648, 115] on icon at bounding box center [646, 118] width 9 height 9
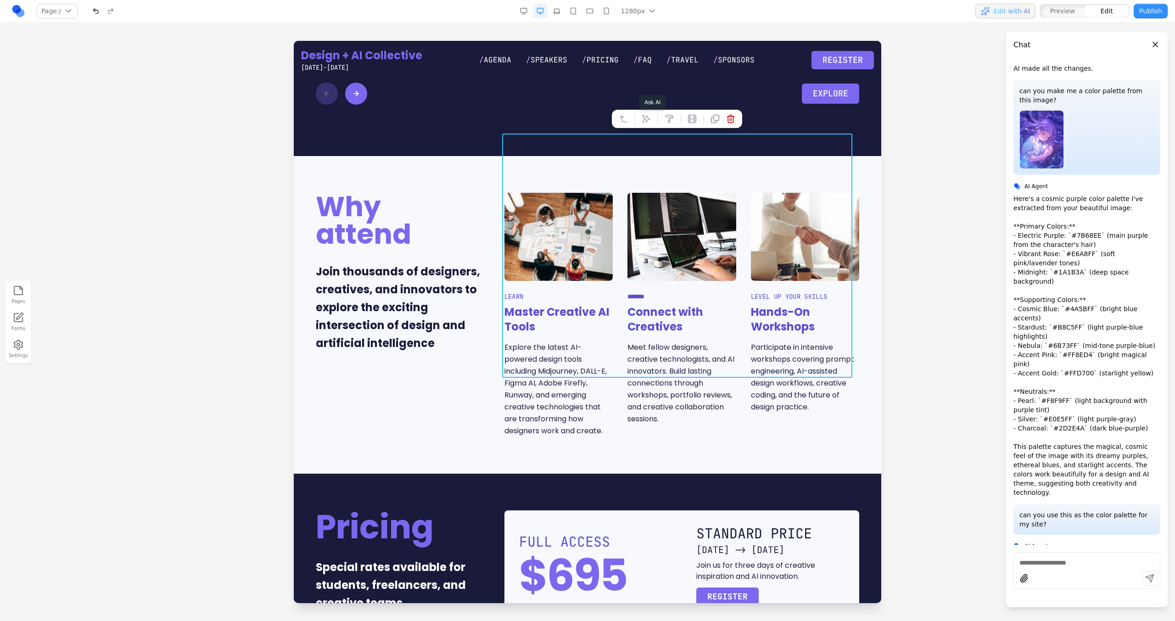
click at [648, 112] on button at bounding box center [646, 119] width 15 height 15
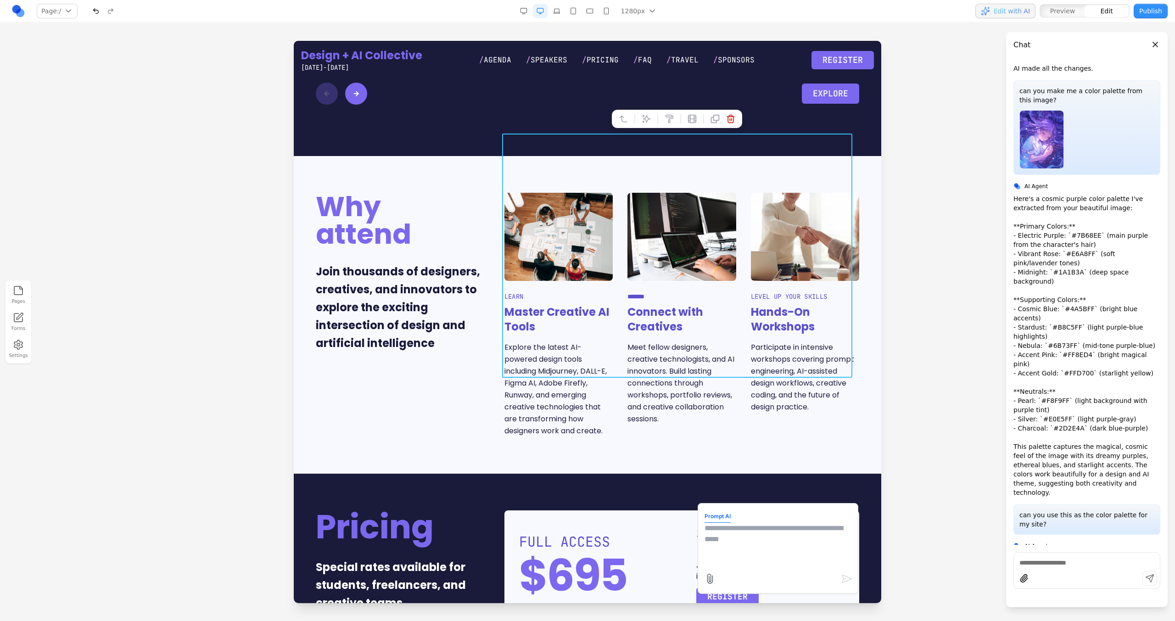
click at [718, 549] on textarea at bounding box center [778, 546] width 147 height 46
type textarea "**********"
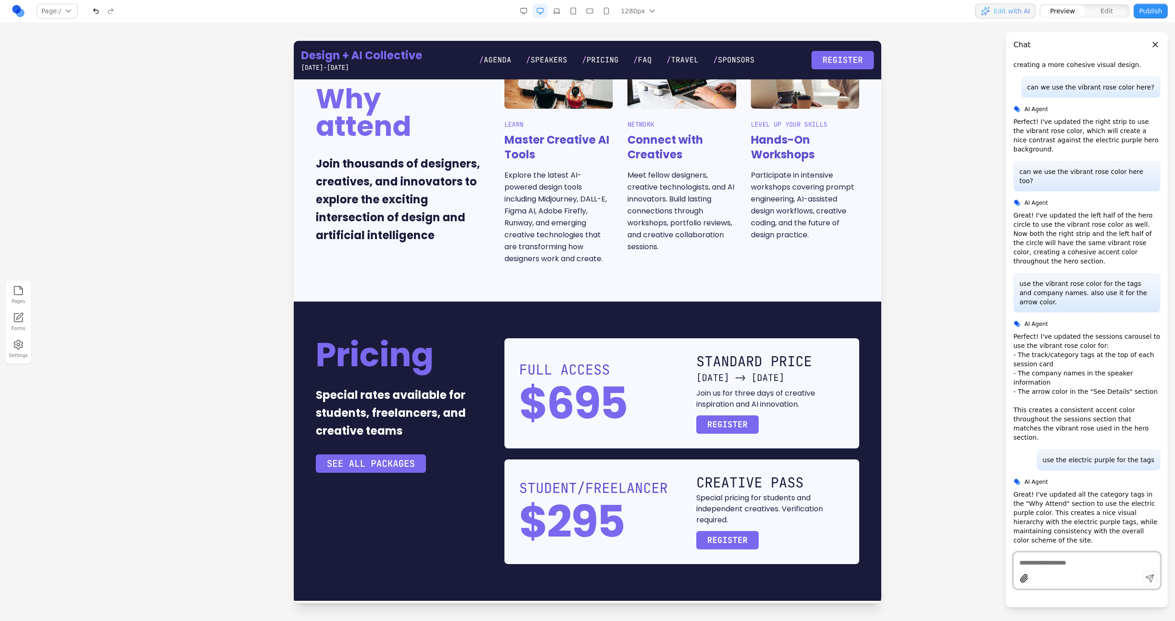
scroll to position [1808, 0]
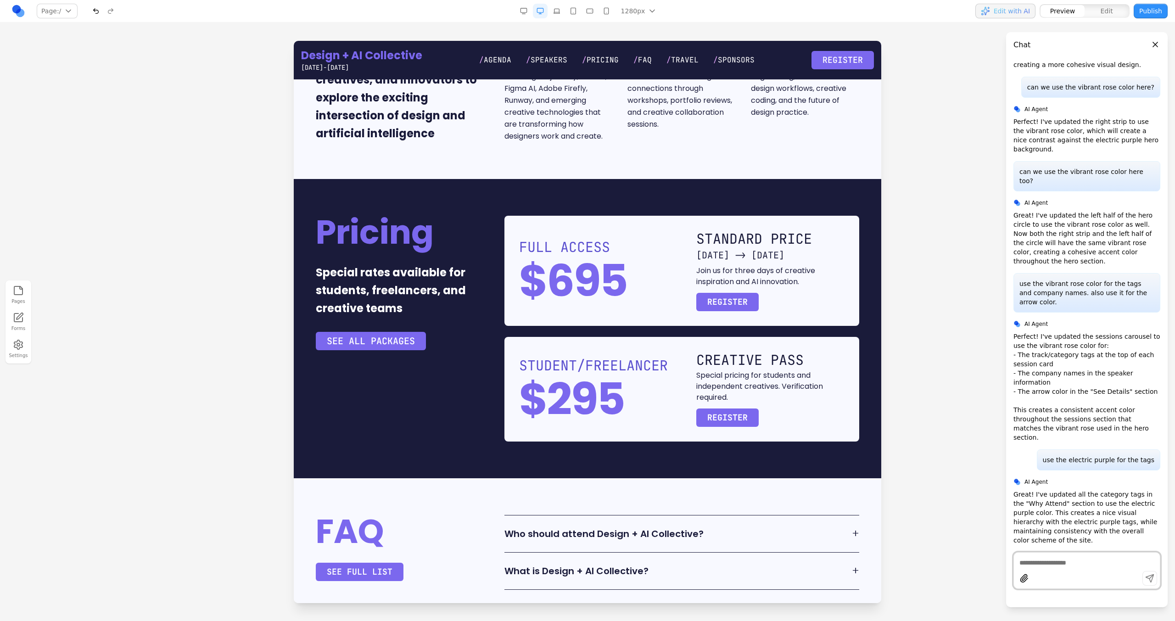
click at [605, 276] on div "FULL ACCESS $695 STANDARD PRICE FEB 1 -> APRIL 15 Join us for three days of cre…" at bounding box center [681, 329] width 355 height 226
click at [606, 10] on button "button" at bounding box center [606, 11] width 15 height 15
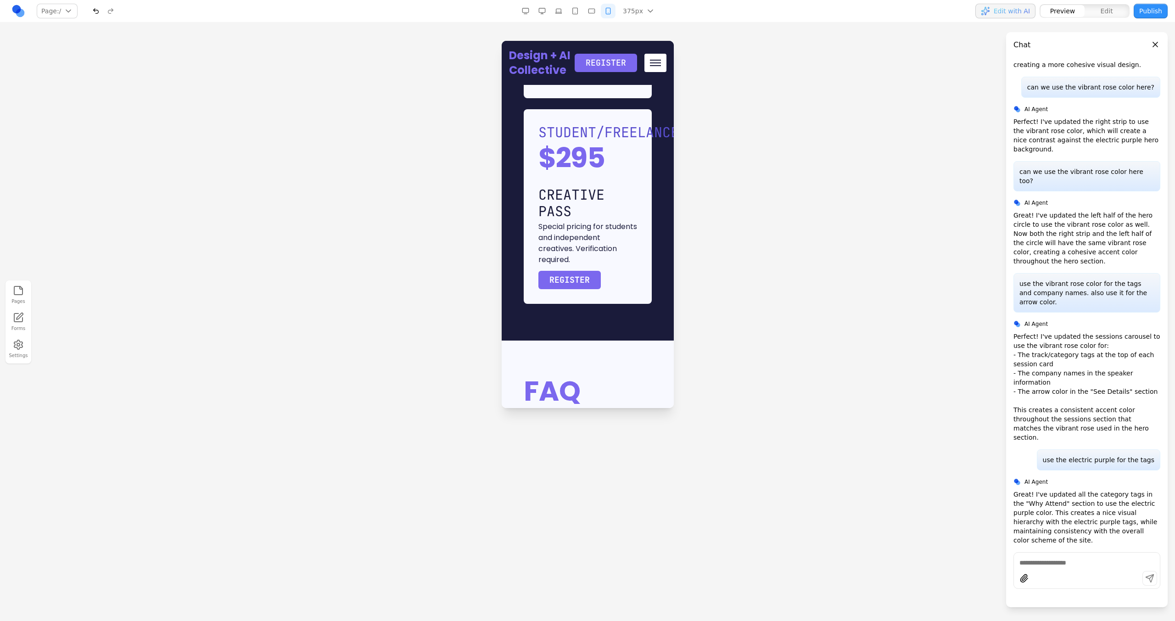
click at [541, 11] on button "button" at bounding box center [542, 11] width 15 height 15
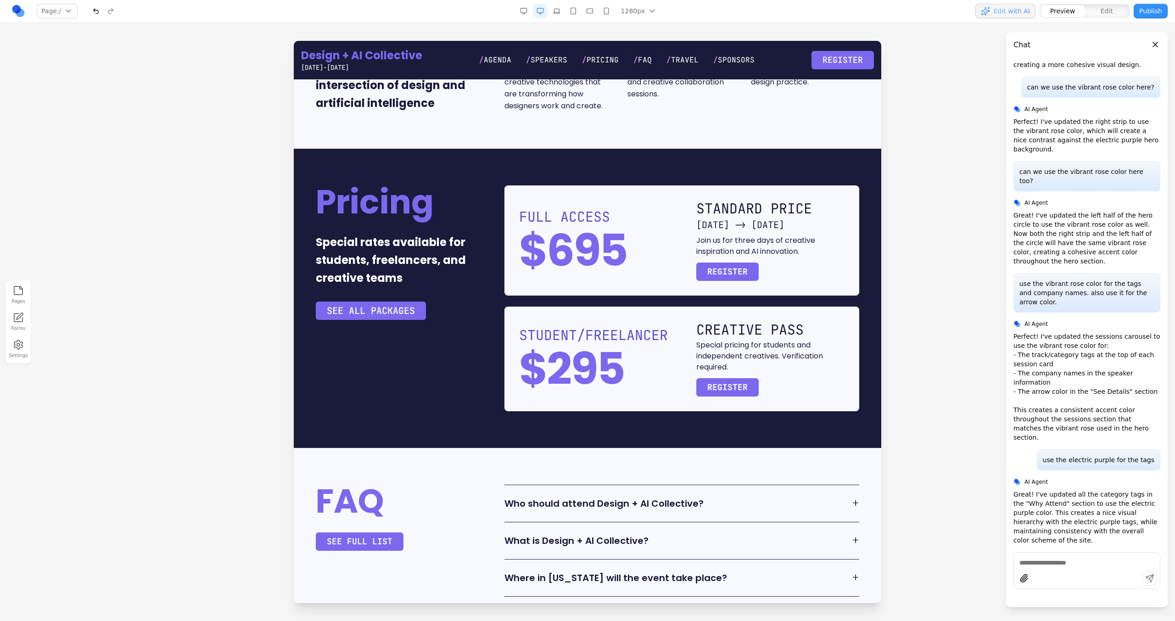
scroll to position [1836, 0]
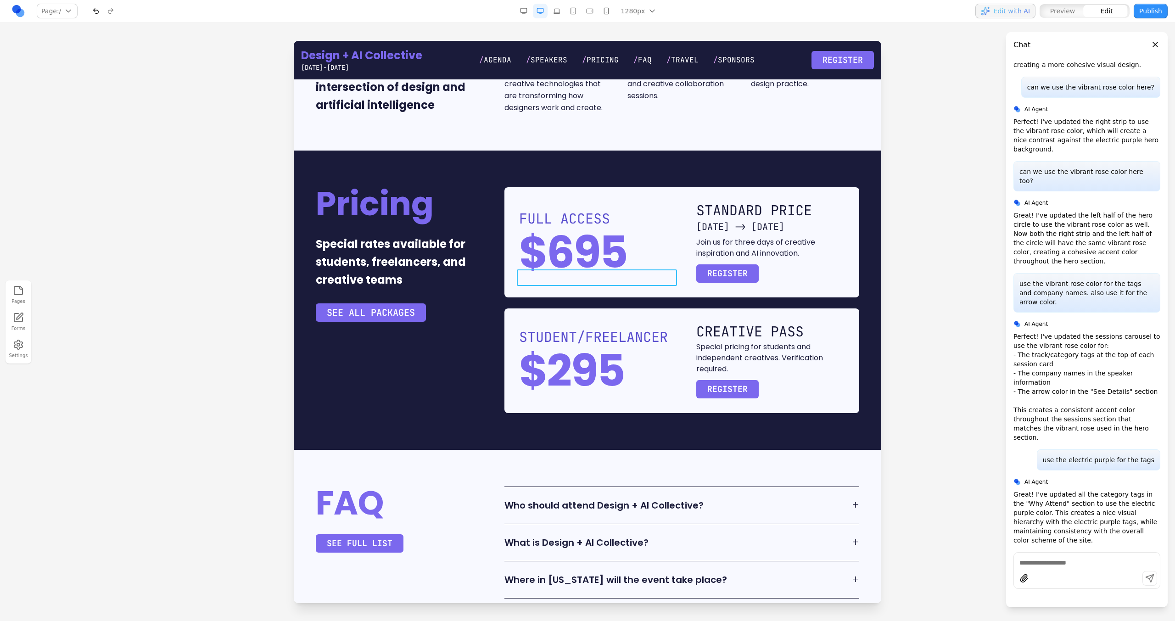
click at [601, 329] on h3 "STUDENT/FREELANCER" at bounding box center [600, 337] width 163 height 17
drag, startPoint x: 670, startPoint y: 274, endPoint x: 577, endPoint y: 274, distance: 92.7
click at [577, 329] on h3 "**********" at bounding box center [599, 337] width 161 height 17
click at [478, 299] on div "Pricing Special rates available for students, freelancers, and creative teams S…" at bounding box center [587, 300] width 543 height 226
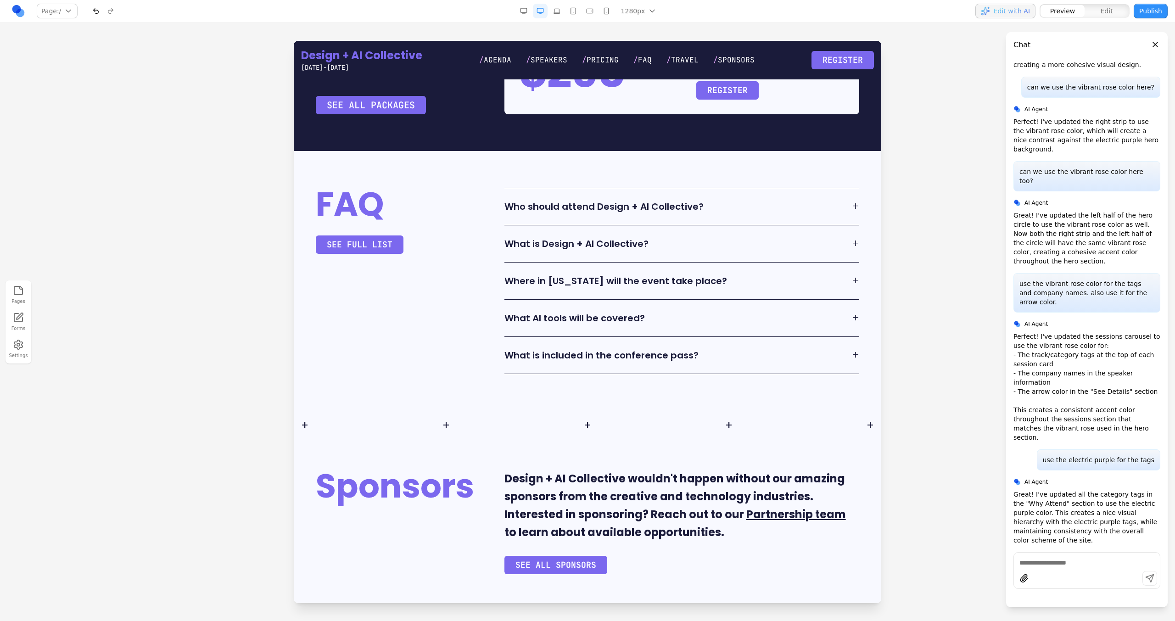
scroll to position [2150, 0]
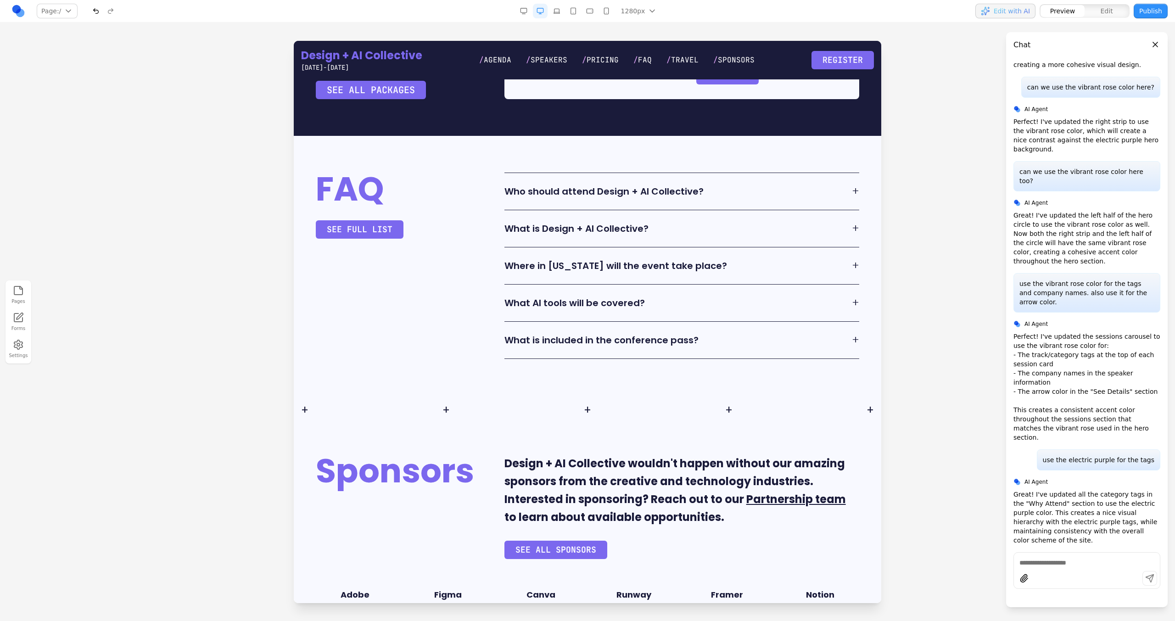
click at [596, 173] on div "Who should attend Design + AI Collective? + This conference is designed for des…" at bounding box center [681, 191] width 355 height 37
click at [596, 180] on button "Who should attend Design + AI Collective? +" at bounding box center [681, 191] width 355 height 22
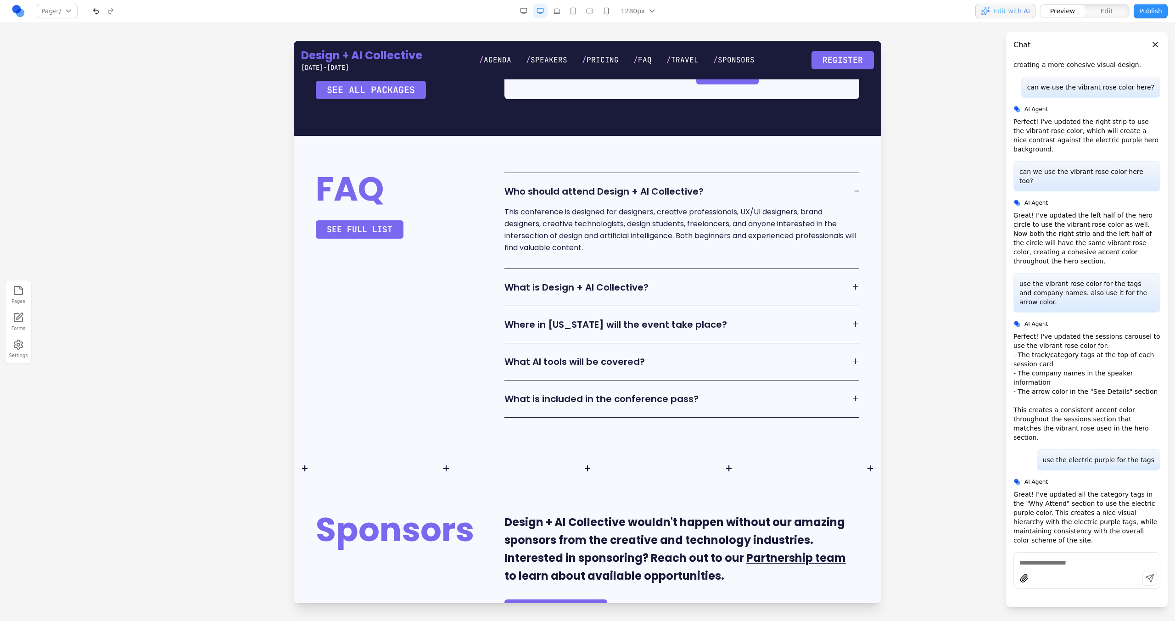
click at [596, 180] on button "Who should attend Design + AI Collective? −" at bounding box center [681, 191] width 355 height 22
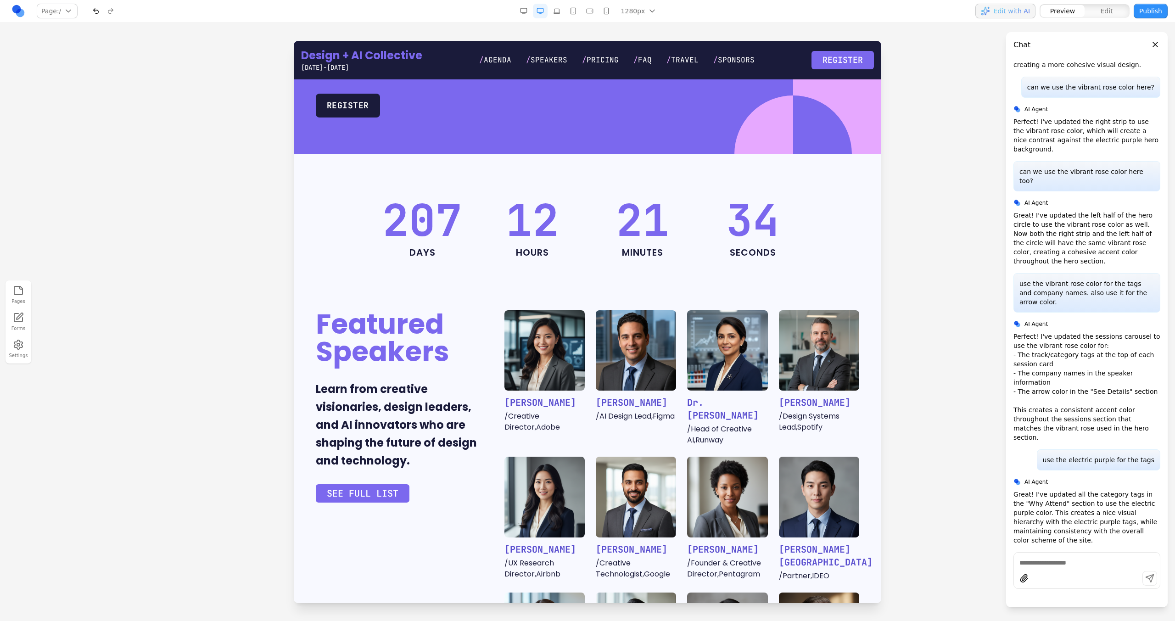
scroll to position [275, 0]
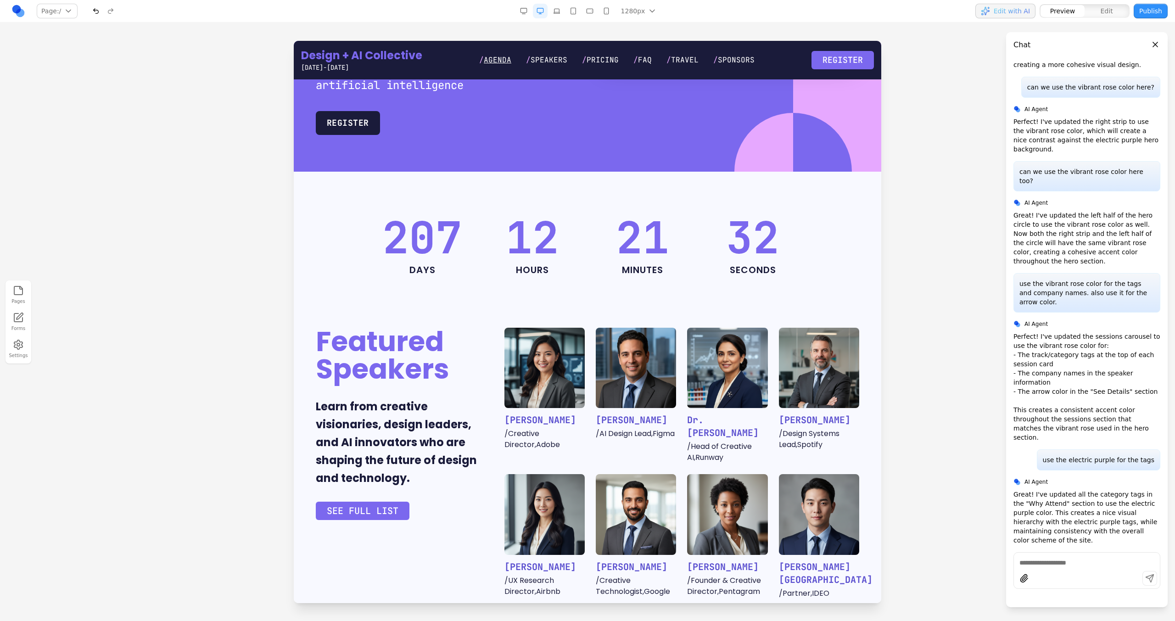
click at [502, 61] on span "Agenda" at bounding box center [498, 60] width 28 height 10
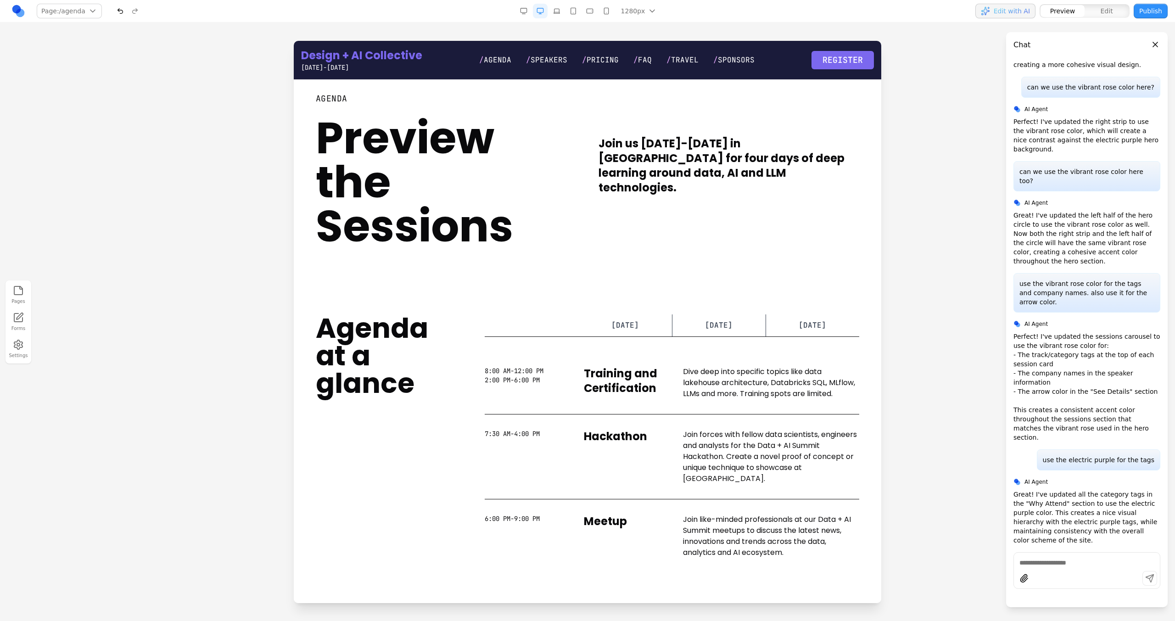
scroll to position [0, 0]
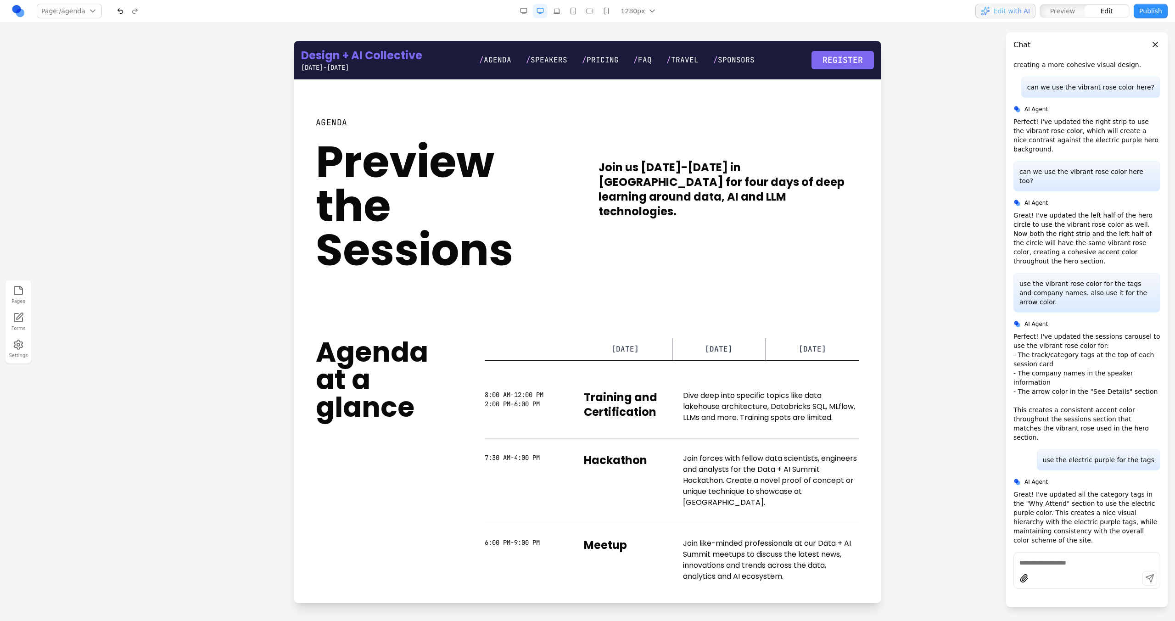
click at [473, 190] on h1 "Preview the Sessions" at bounding box center [446, 206] width 261 height 132
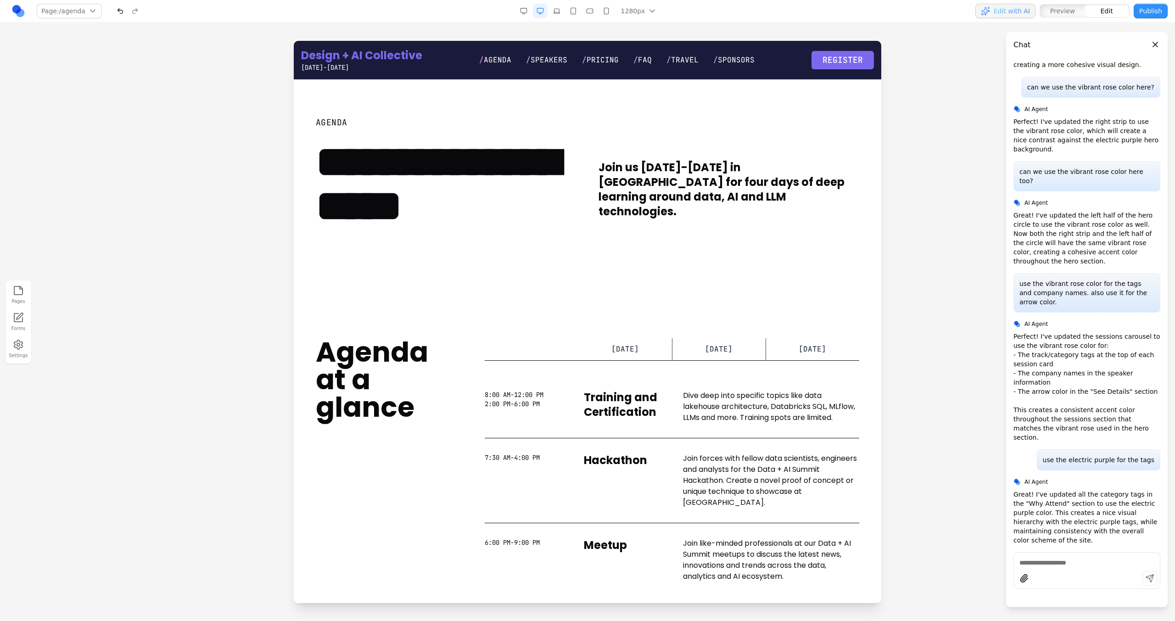
click at [554, 280] on section "**********" at bounding box center [588, 194] width 588 height 230
click at [514, 134] on div "**********" at bounding box center [446, 194] width 261 height 156
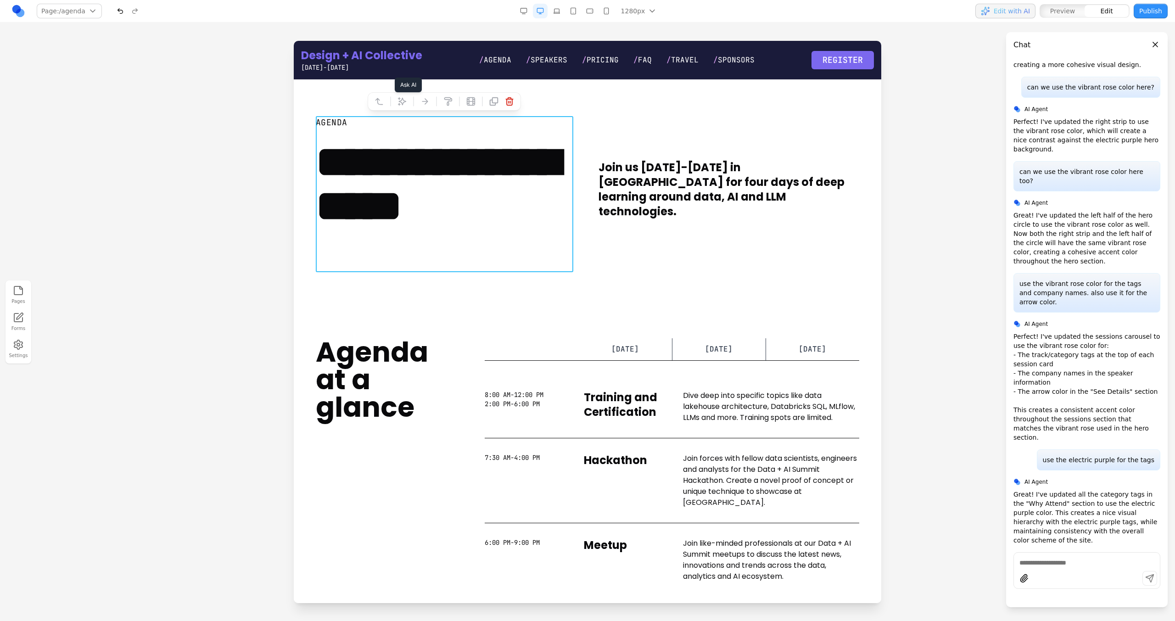
click at [405, 103] on icon at bounding box center [401, 101] width 9 height 9
click at [739, 546] on textarea at bounding box center [778, 546] width 147 height 46
type textarea "**********"
click at [395, 59] on link "Design + AI Collective" at bounding box center [361, 55] width 121 height 15
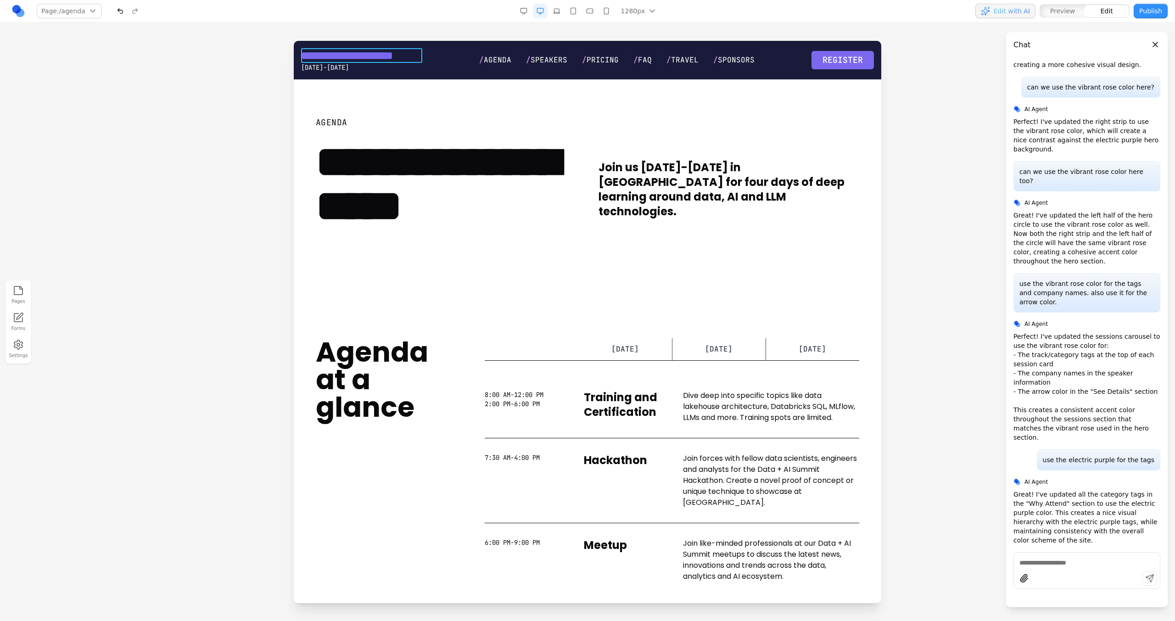
click at [379, 57] on link "**********" at bounding box center [361, 55] width 121 height 15
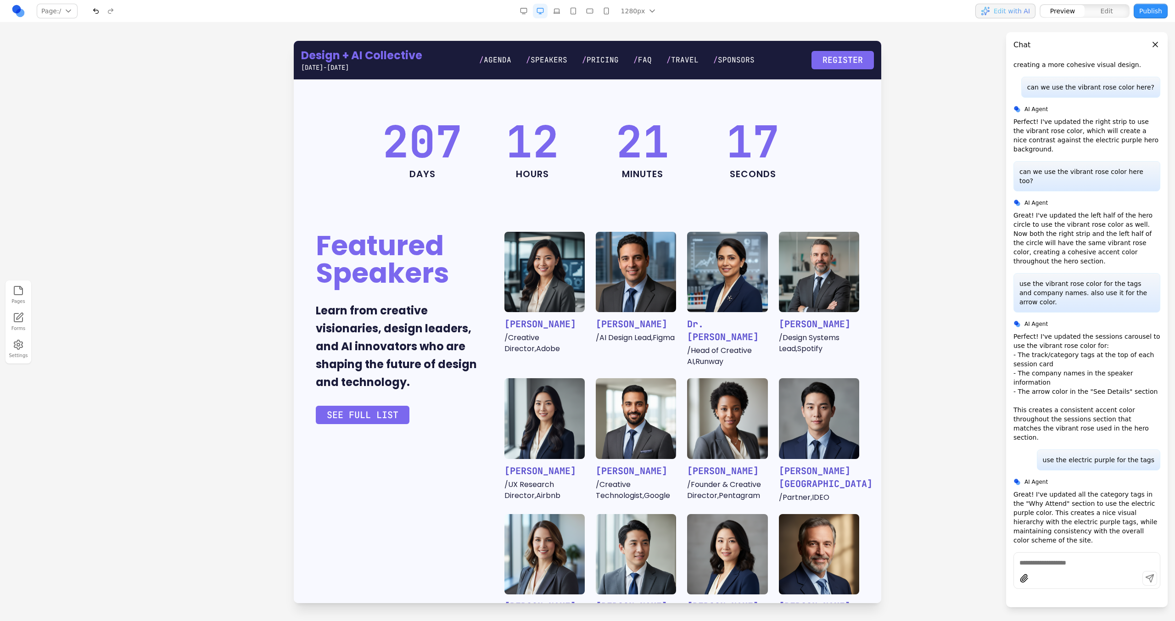
scroll to position [402, 0]
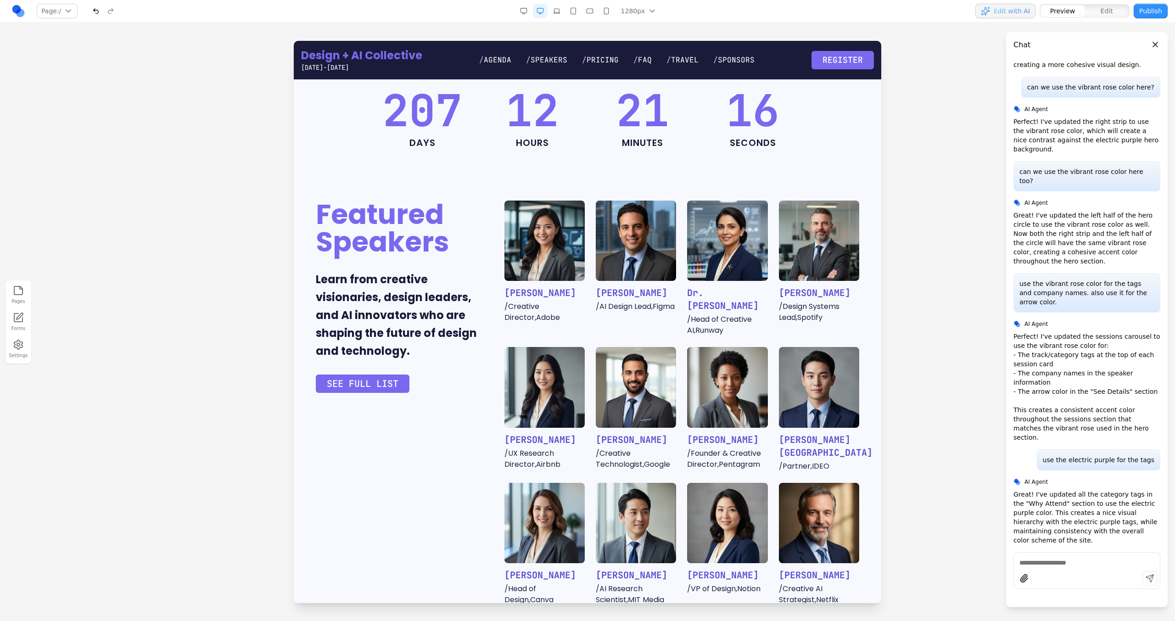
click at [363, 201] on h2 "Featured Speakers" at bounding box center [399, 228] width 167 height 55
click at [365, 201] on h2 "Featured Speakers" at bounding box center [399, 228] width 167 height 55
click at [496, 60] on span "******" at bounding box center [497, 60] width 17 height 7
click at [505, 59] on span "******" at bounding box center [497, 60] width 17 height 7
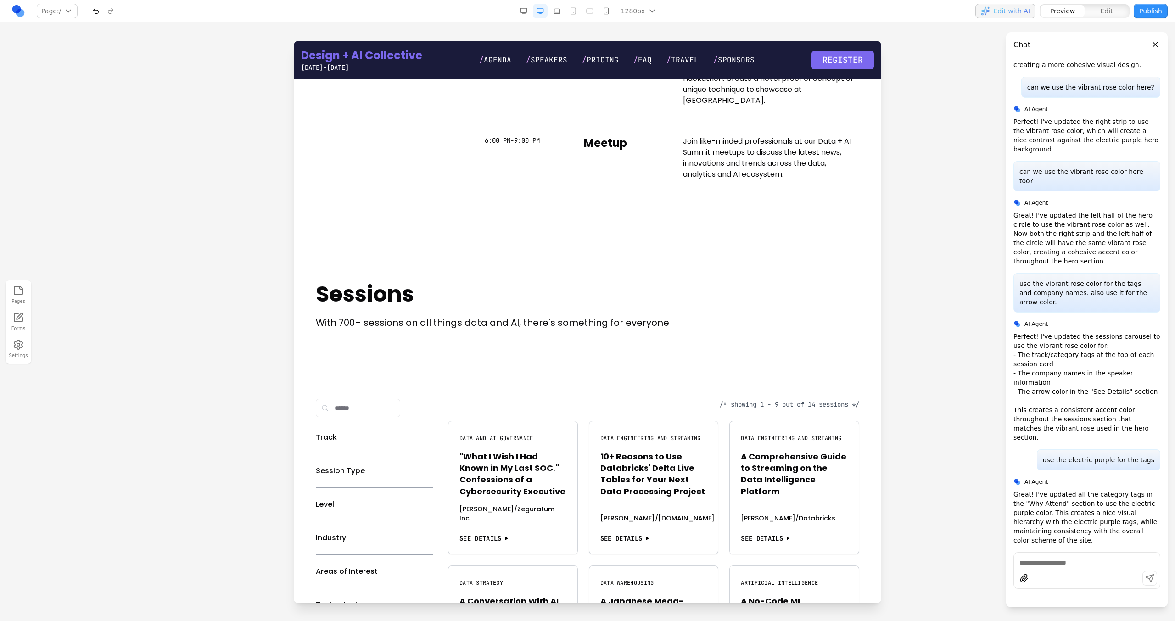
scroll to position [0, 0]
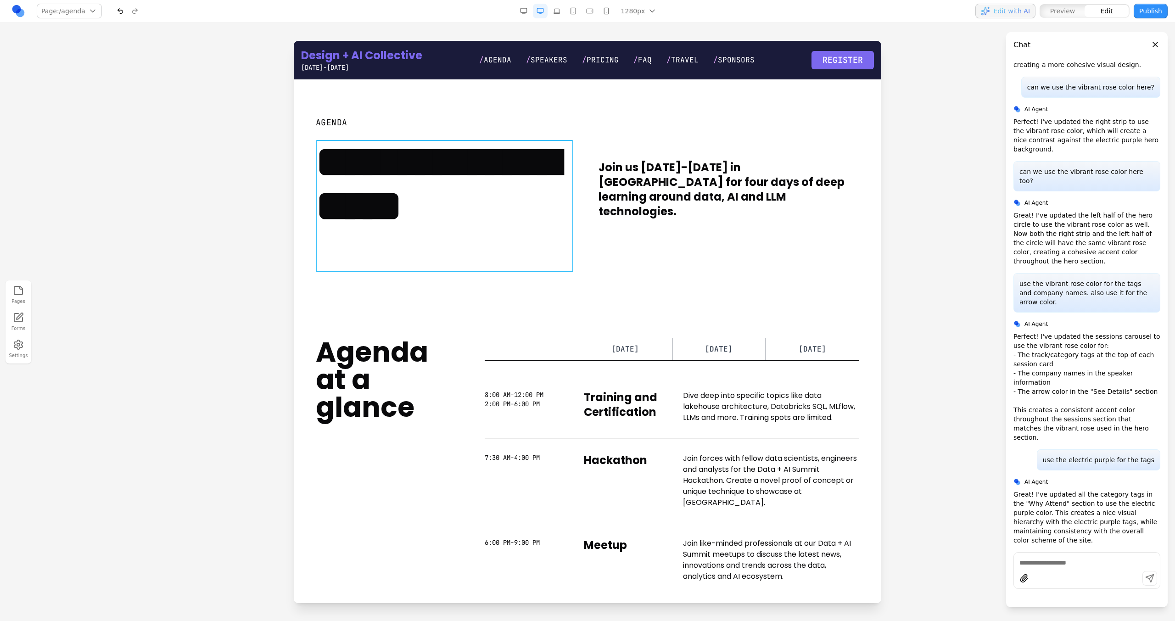
click at [440, 212] on h1 "**********" at bounding box center [445, 206] width 258 height 132
click at [311, 128] on icon at bounding box center [313, 126] width 9 height 9
click at [406, 97] on icon at bounding box center [401, 101] width 9 height 9
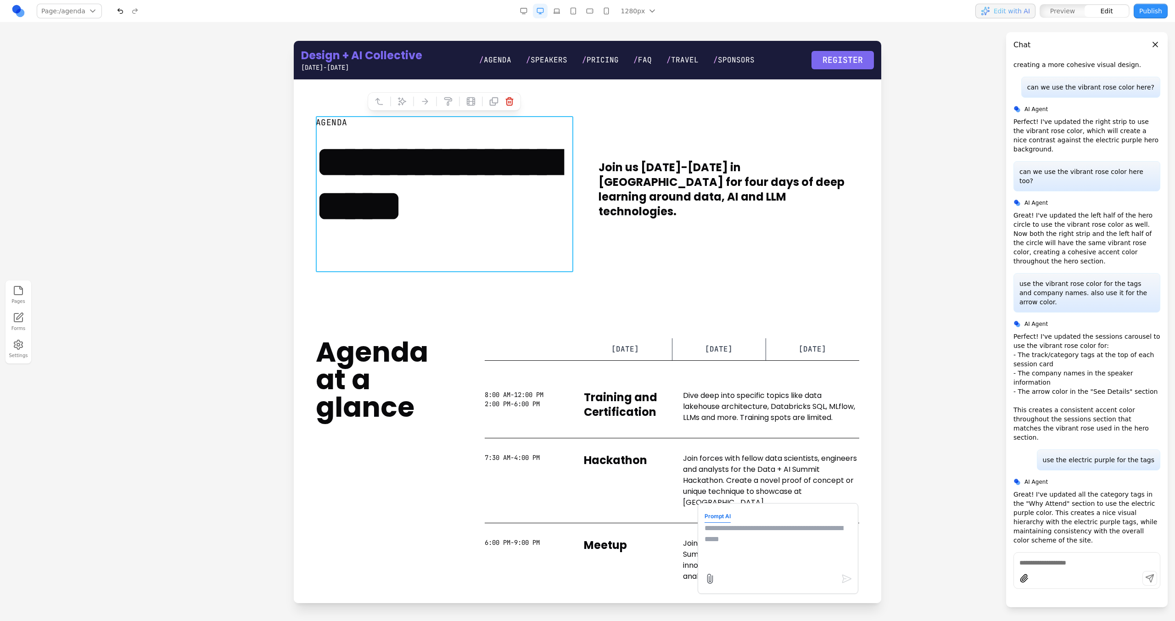
click at [708, 538] on textarea at bounding box center [778, 546] width 147 height 46
type textarea "**********"
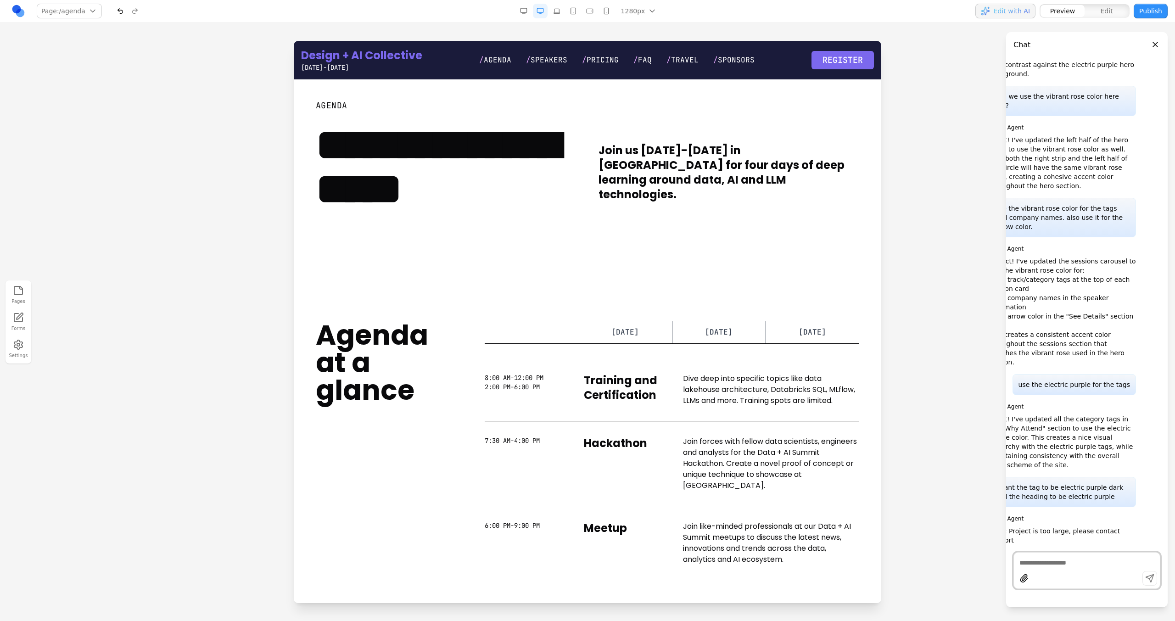
scroll to position [3069, 0]
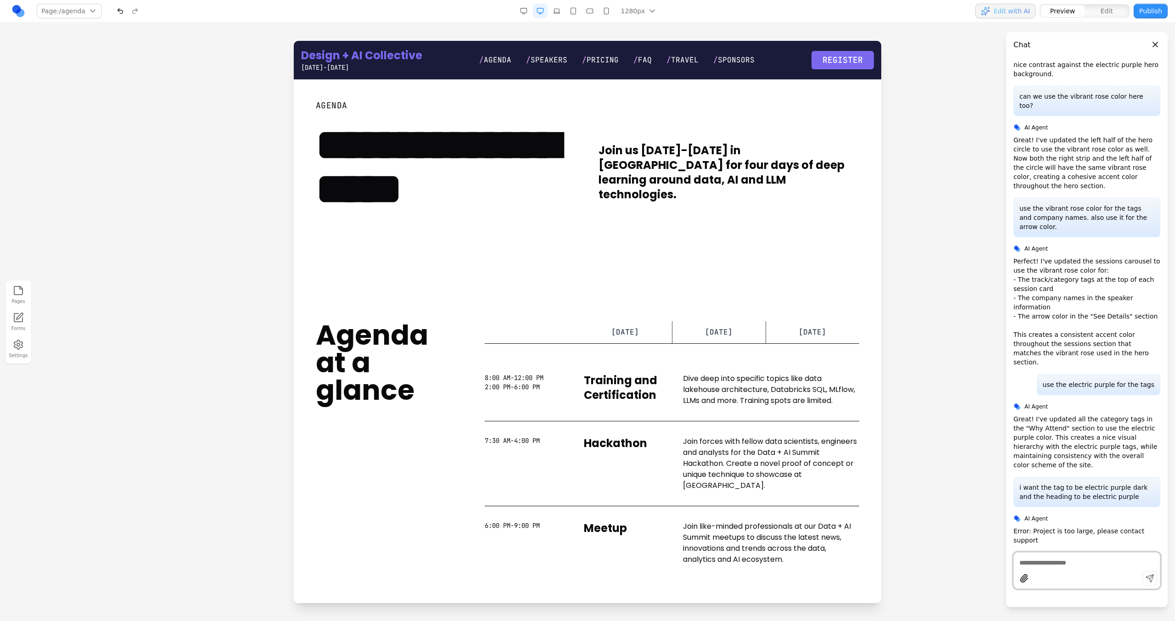
click at [116, 7] on button "button" at bounding box center [120, 11] width 15 height 15
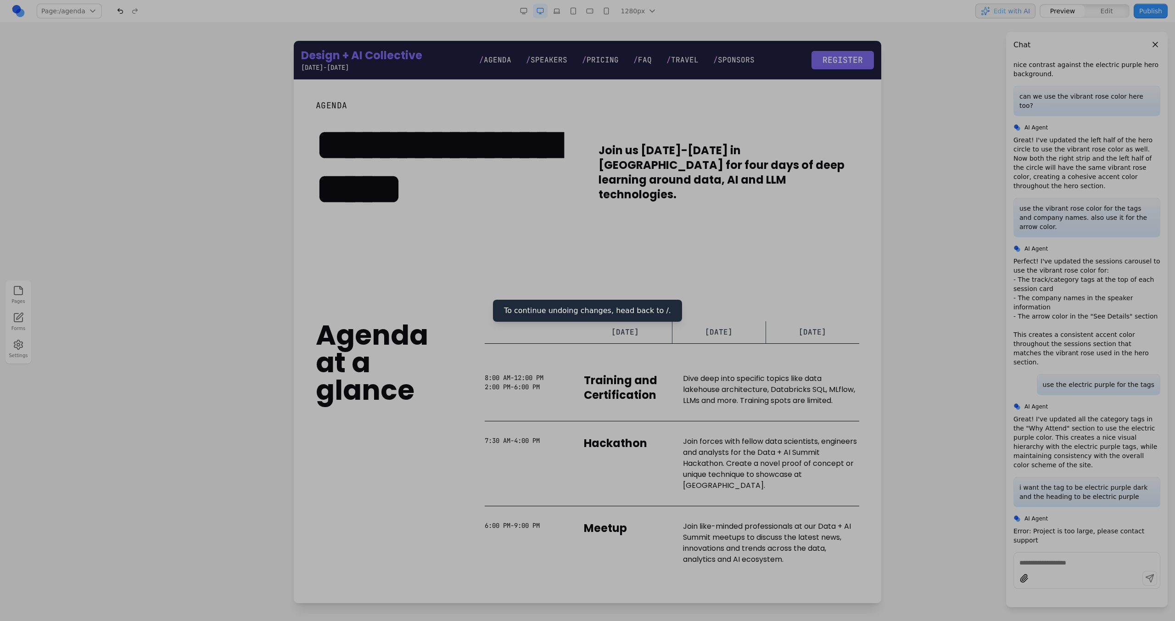
click at [597, 133] on div at bounding box center [587, 310] width 1175 height 621
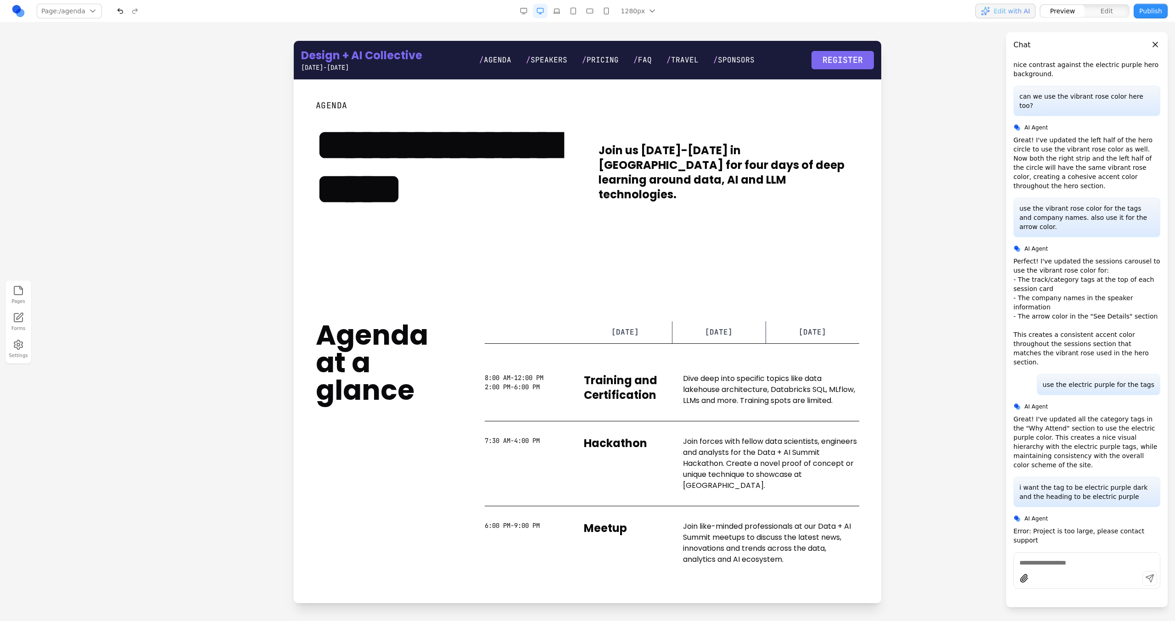
click at [393, 44] on div "Design + AI Collective April 15-17, 2026 / Agenda / Speakers / Pricing / FAQ / …" at bounding box center [588, 60] width 588 height 39
click at [396, 54] on link "Design + AI Collective" at bounding box center [361, 55] width 121 height 15
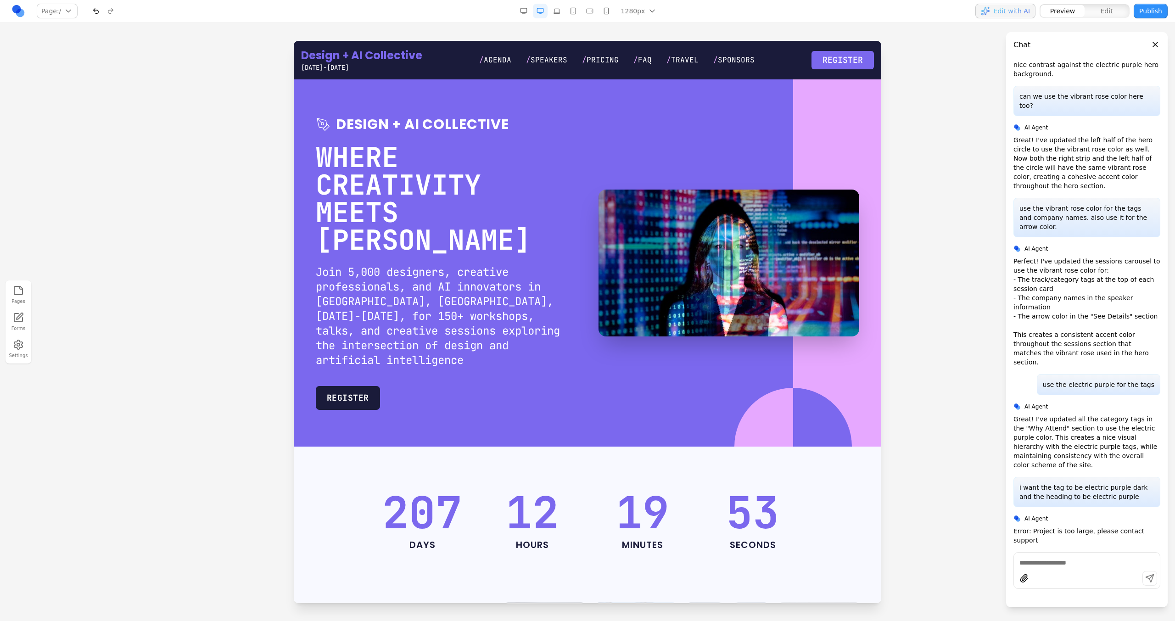
click at [98, 11] on button "button" at bounding box center [96, 11] width 15 height 15
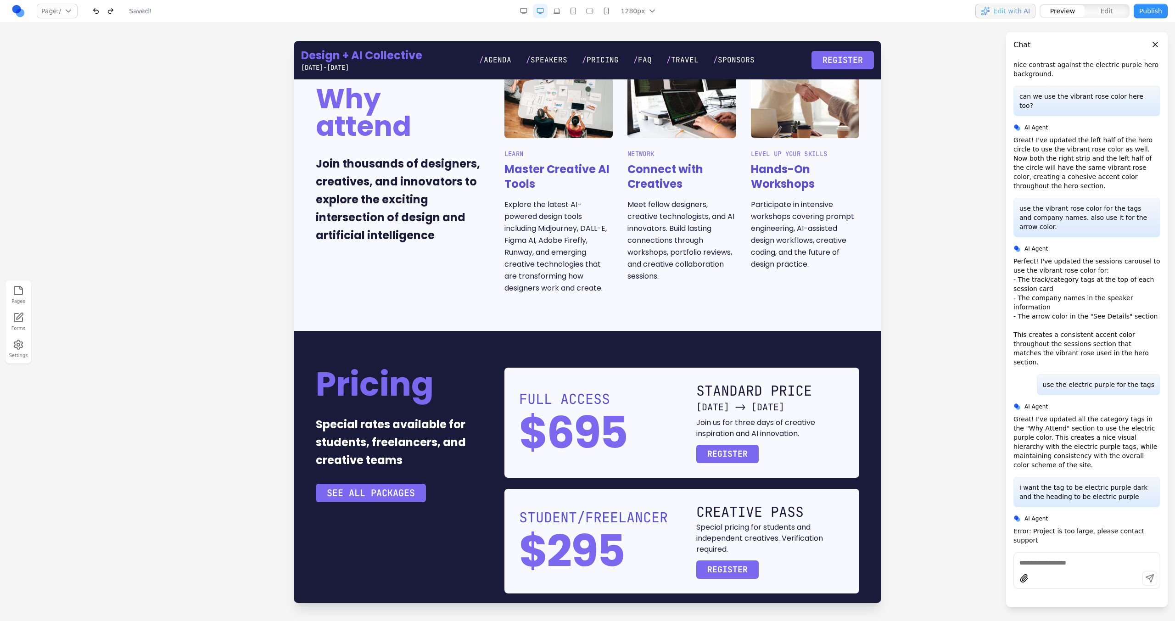
scroll to position [1788, 0]
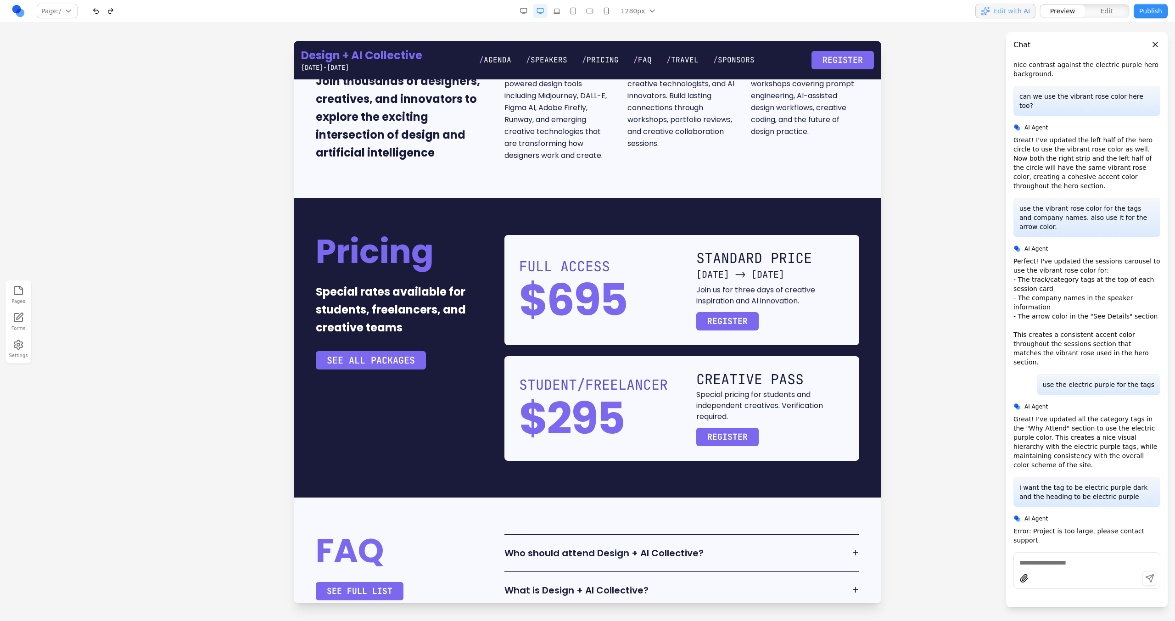
click at [101, 14] on button "button" at bounding box center [96, 11] width 15 height 15
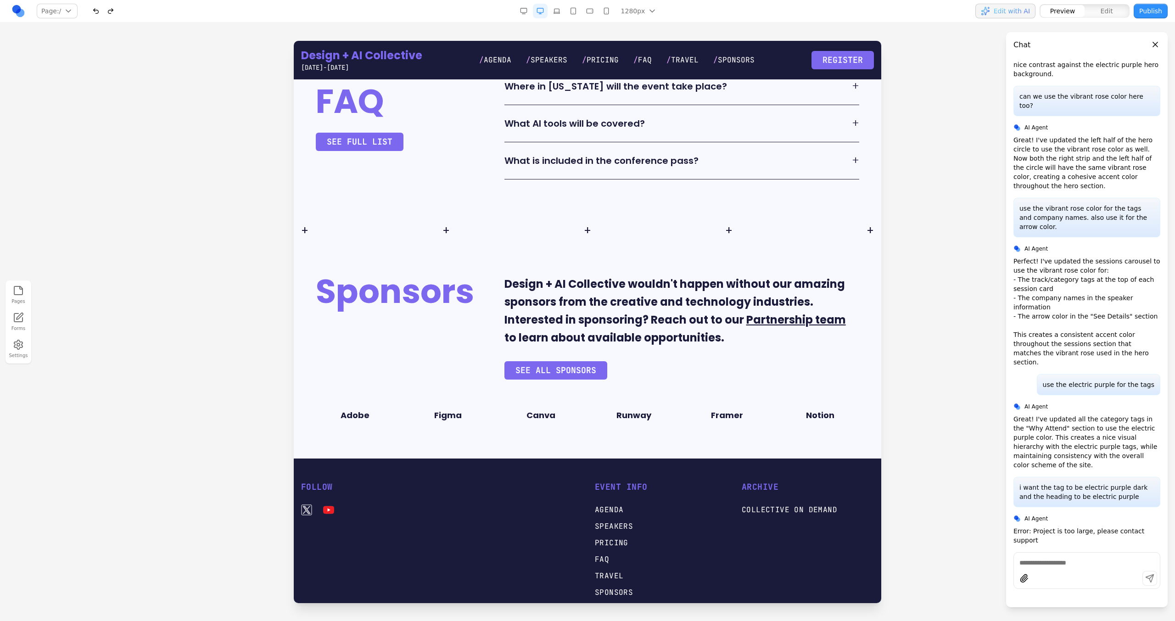
scroll to position [2381, 0]
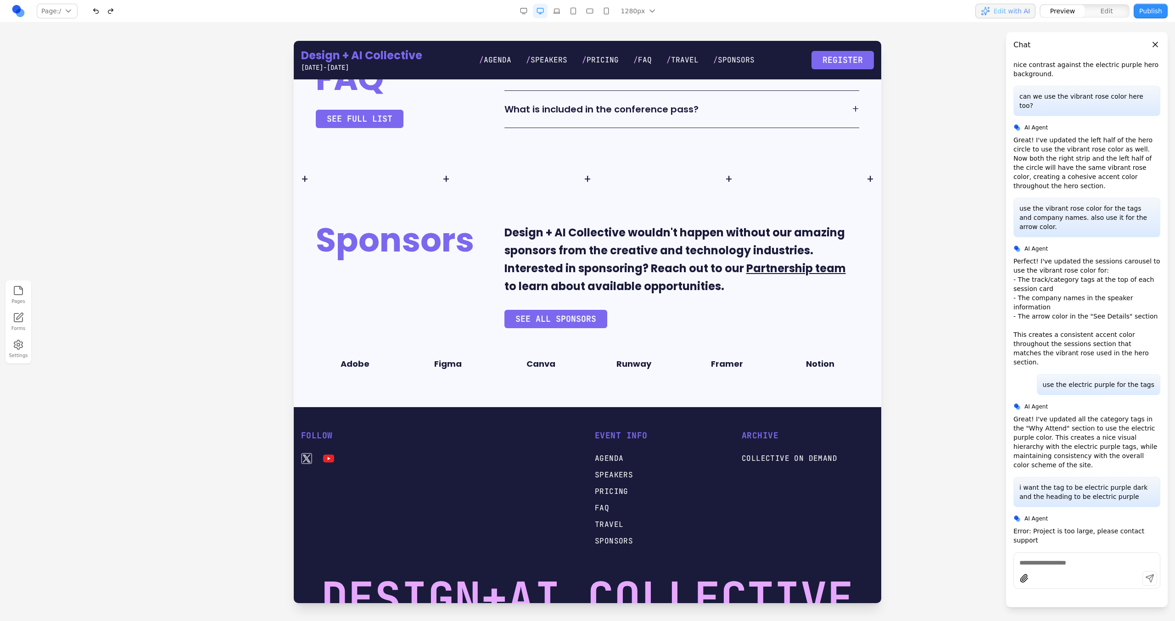
click at [1068, 561] on textarea at bounding box center [1086, 562] width 135 height 9
type textarea "**********"
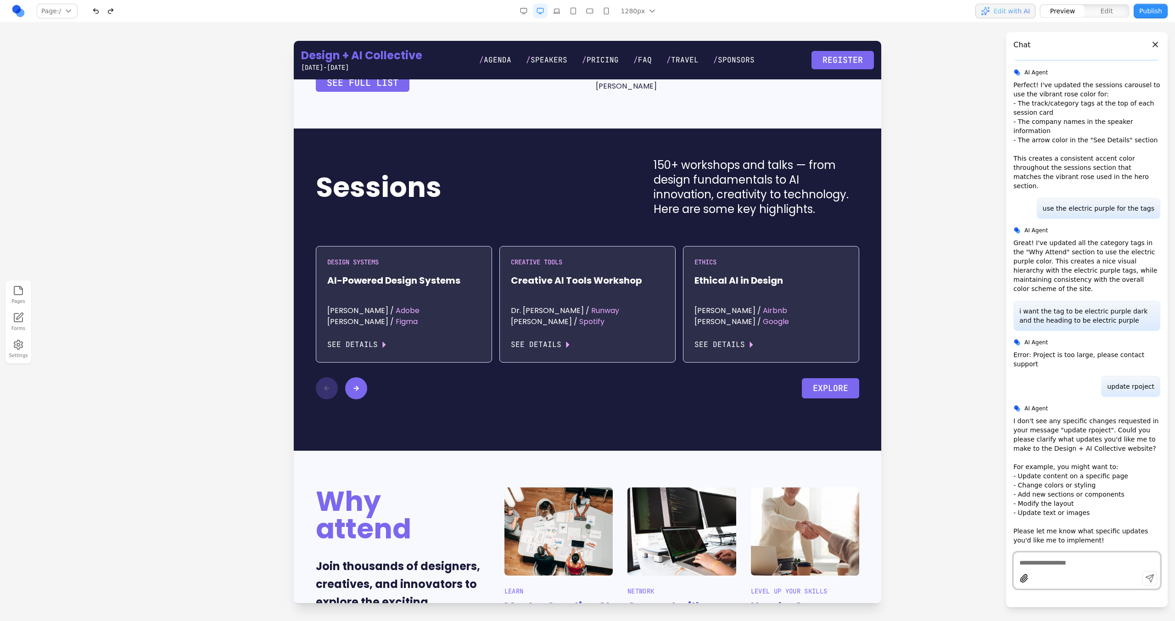
scroll to position [1121, 0]
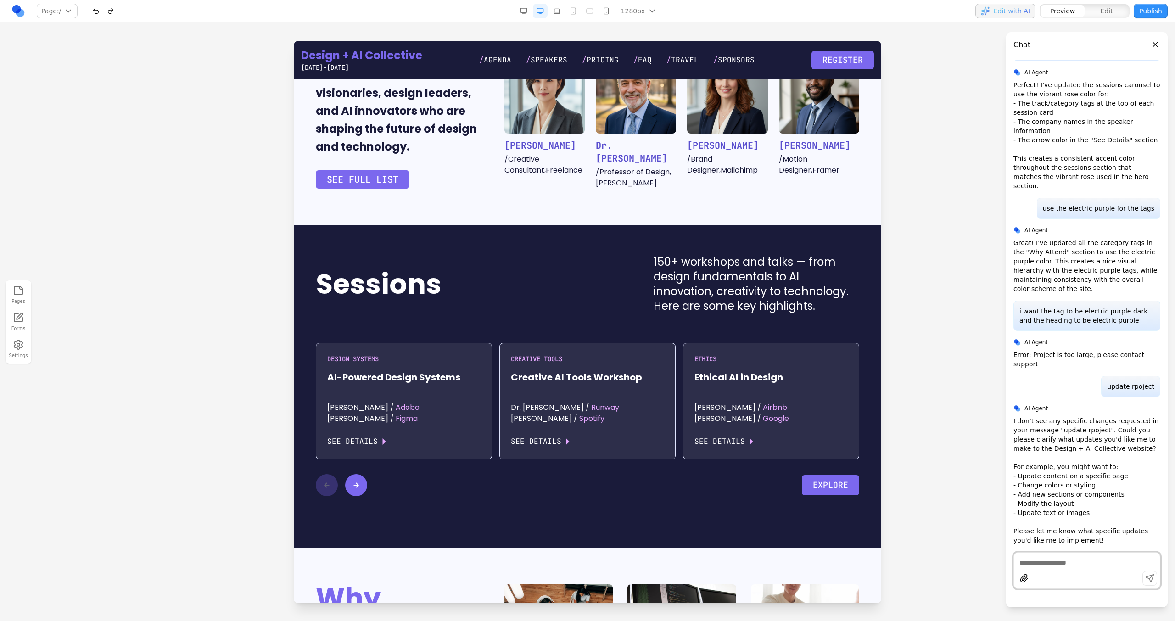
click at [753, 435] on span "See Details" at bounding box center [770, 441] width 153 height 13
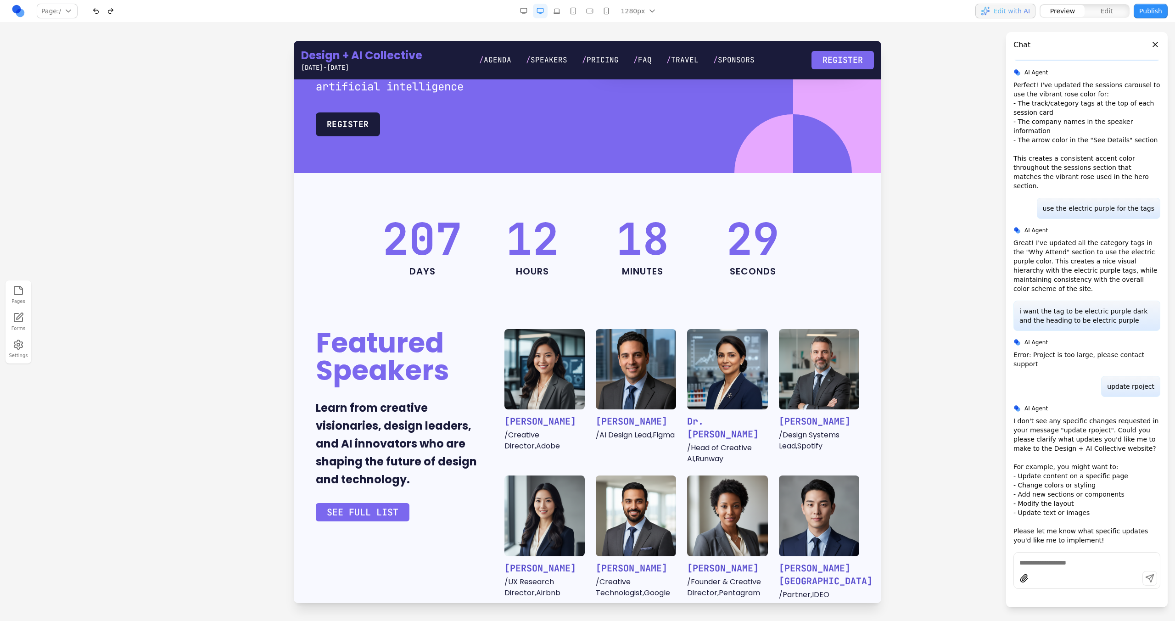
scroll to position [280, 0]
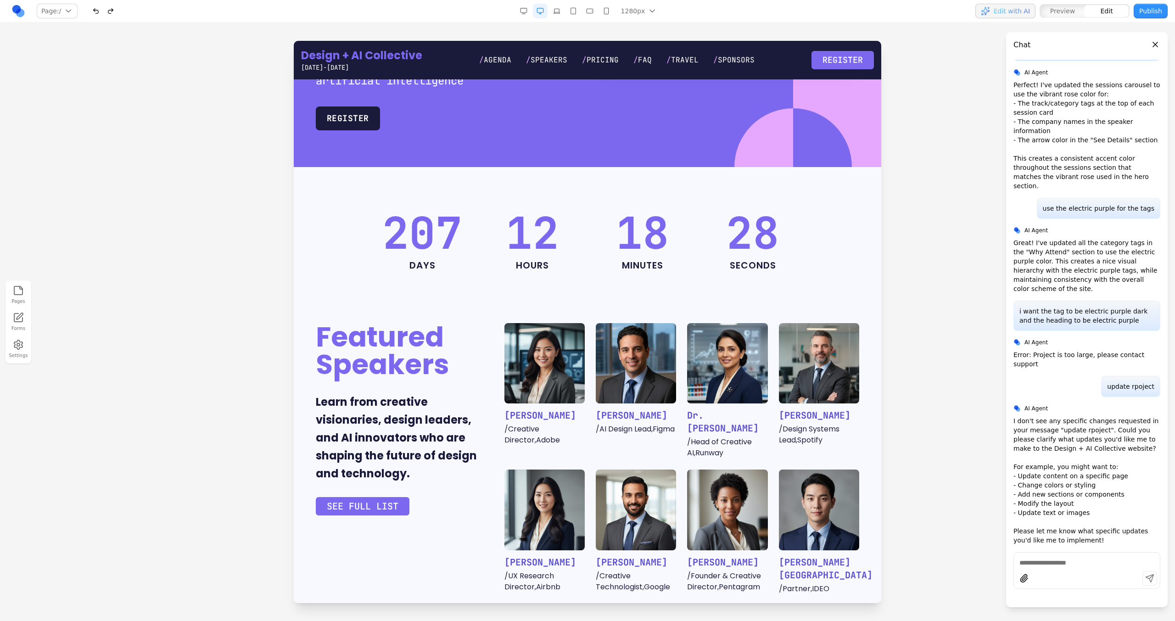
click at [836, 340] on img at bounding box center [819, 363] width 80 height 80
click at [754, 263] on icon at bounding box center [756, 266] width 9 height 9
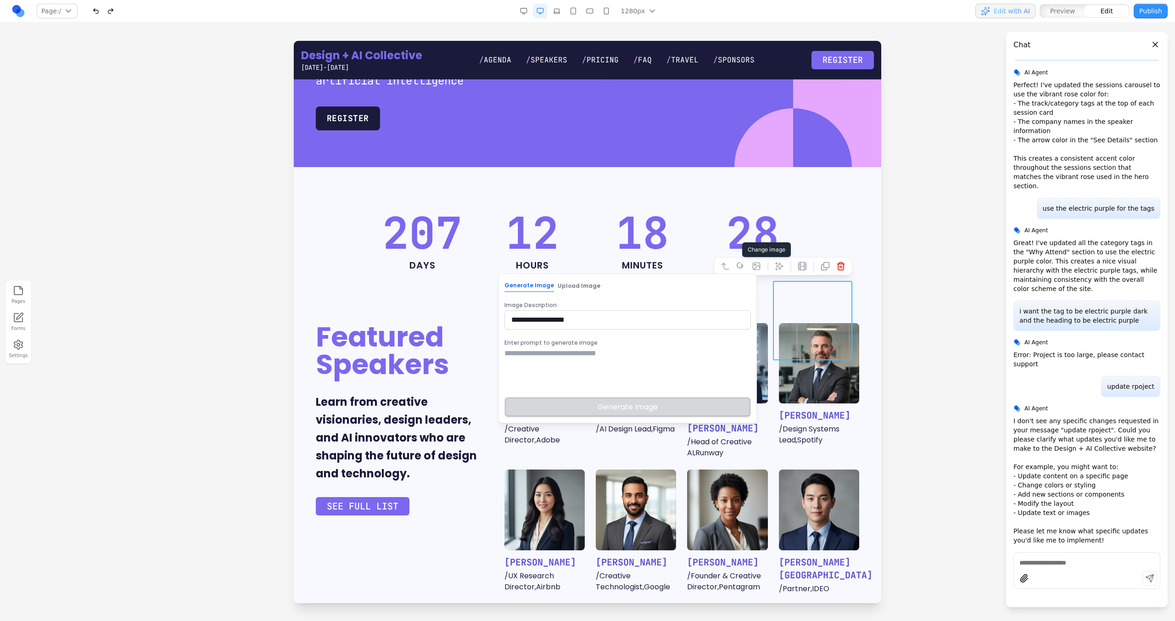
click at [589, 347] on div "Enter prompt to generate image Generate Image" at bounding box center [627, 377] width 246 height 80
drag, startPoint x: 591, startPoint y: 349, endPoint x: 581, endPoint y: 335, distance: 17.8
click at [590, 350] on textarea at bounding box center [627, 371] width 246 height 46
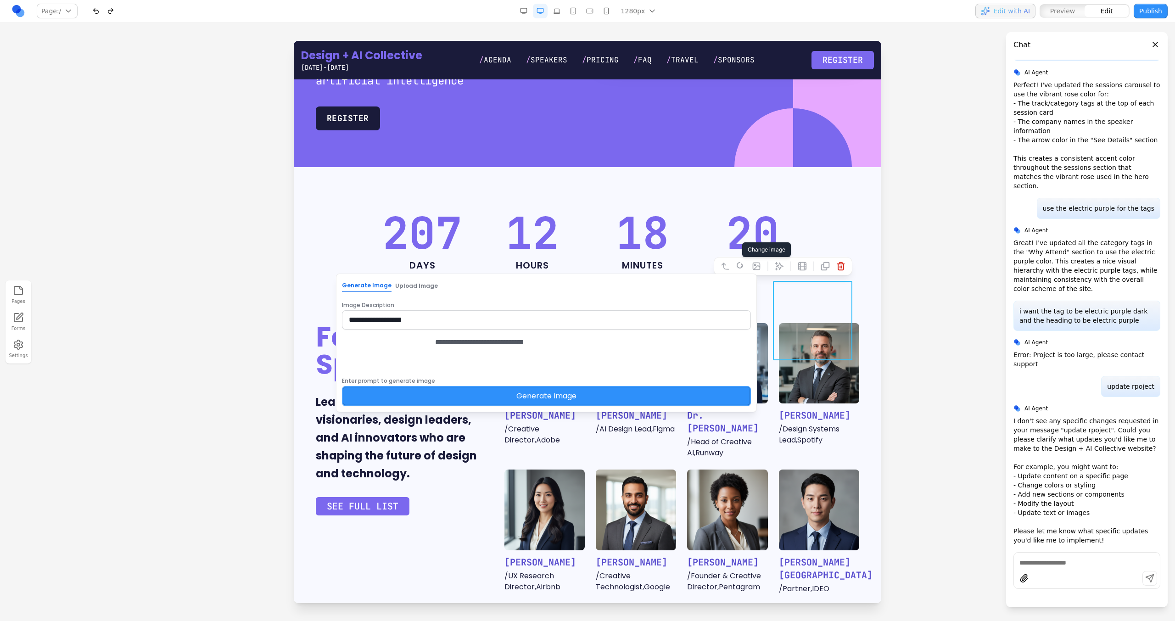
type textarea "**********"
click at [599, 406] on button "Generate Image" at bounding box center [546, 396] width 409 height 20
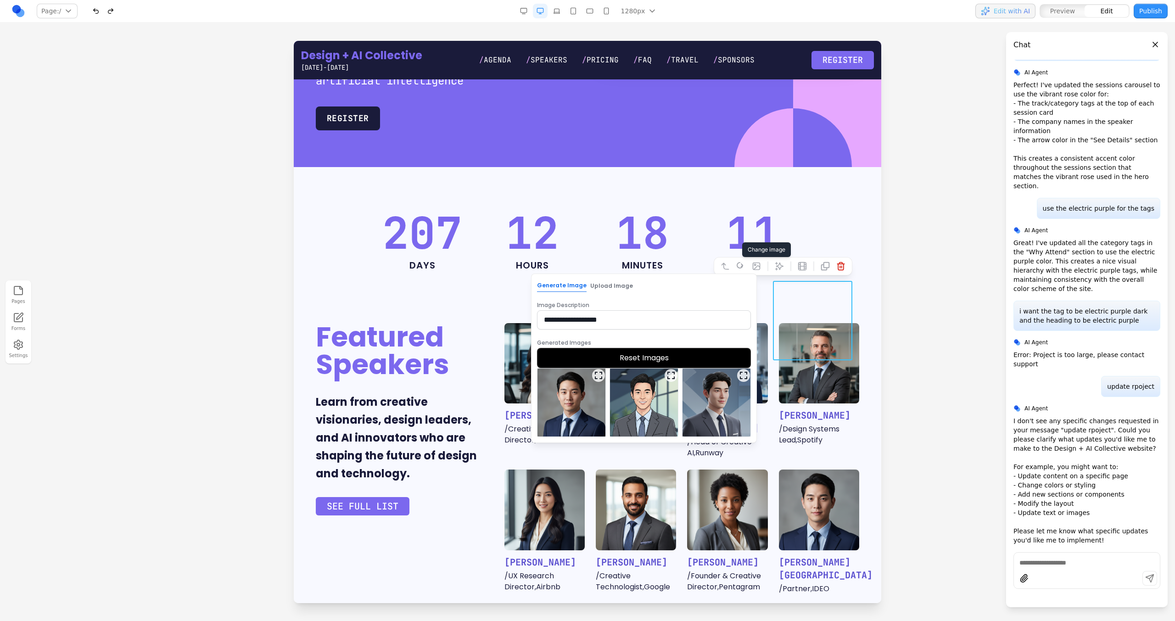
click at [586, 405] on img at bounding box center [571, 403] width 68 height 68
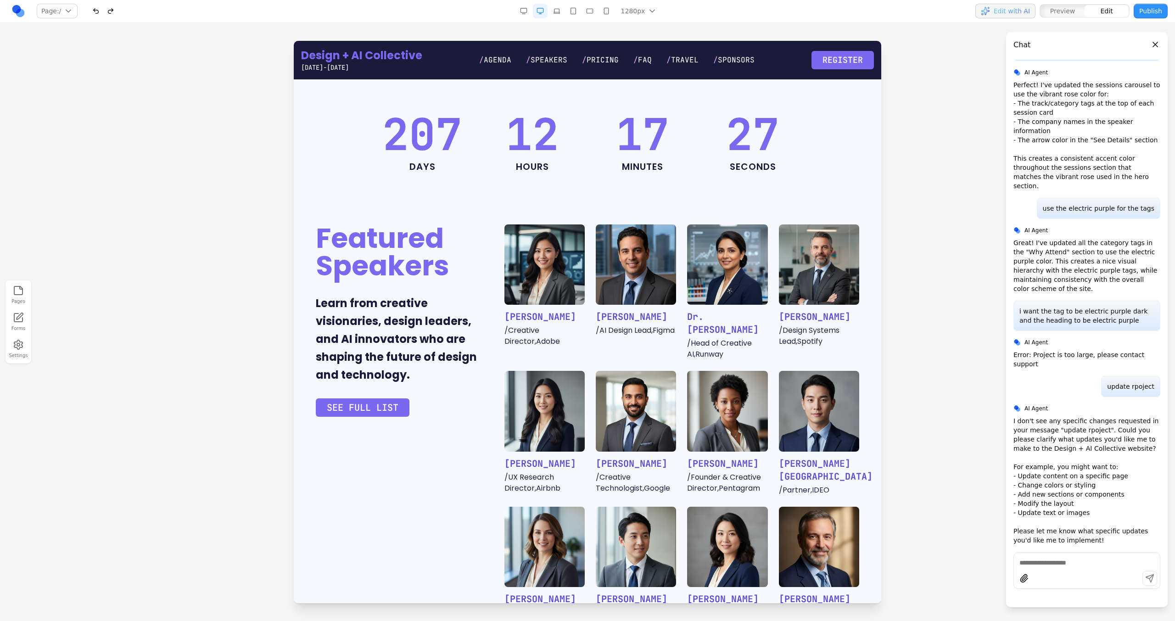
scroll to position [394, 0]
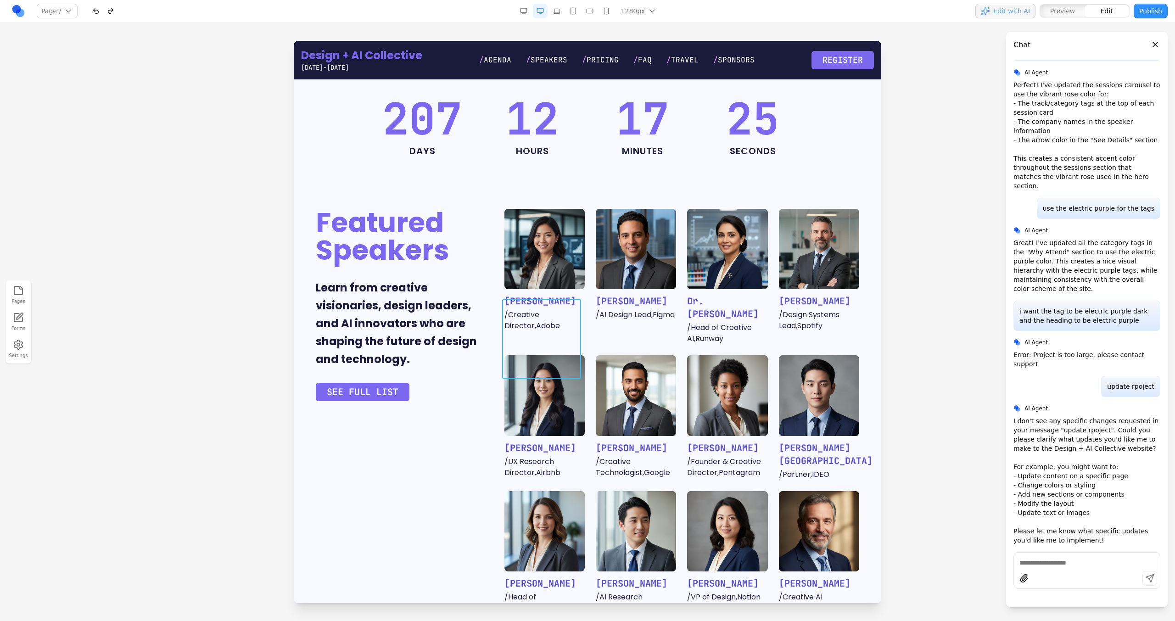
click at [571, 355] on img at bounding box center [544, 395] width 80 height 80
click at [820, 223] on img at bounding box center [819, 249] width 80 height 80
click at [765, 157] on div at bounding box center [768, 152] width 6 height 16
click at [753, 156] on icon at bounding box center [756, 151] width 9 height 9
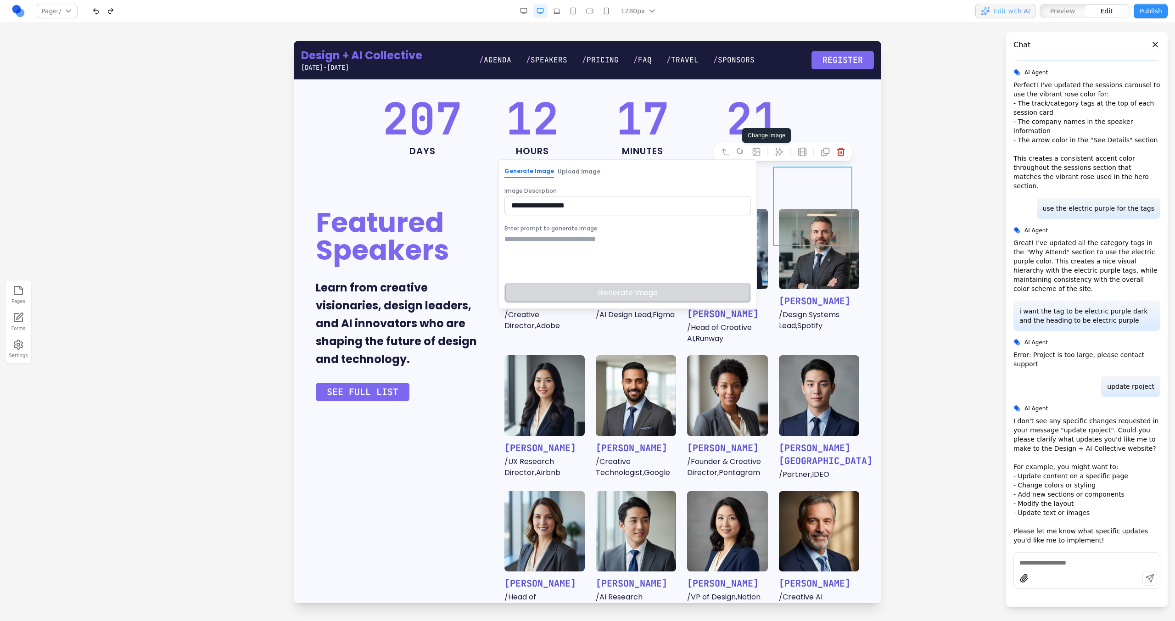
click at [596, 270] on textarea at bounding box center [627, 257] width 246 height 46
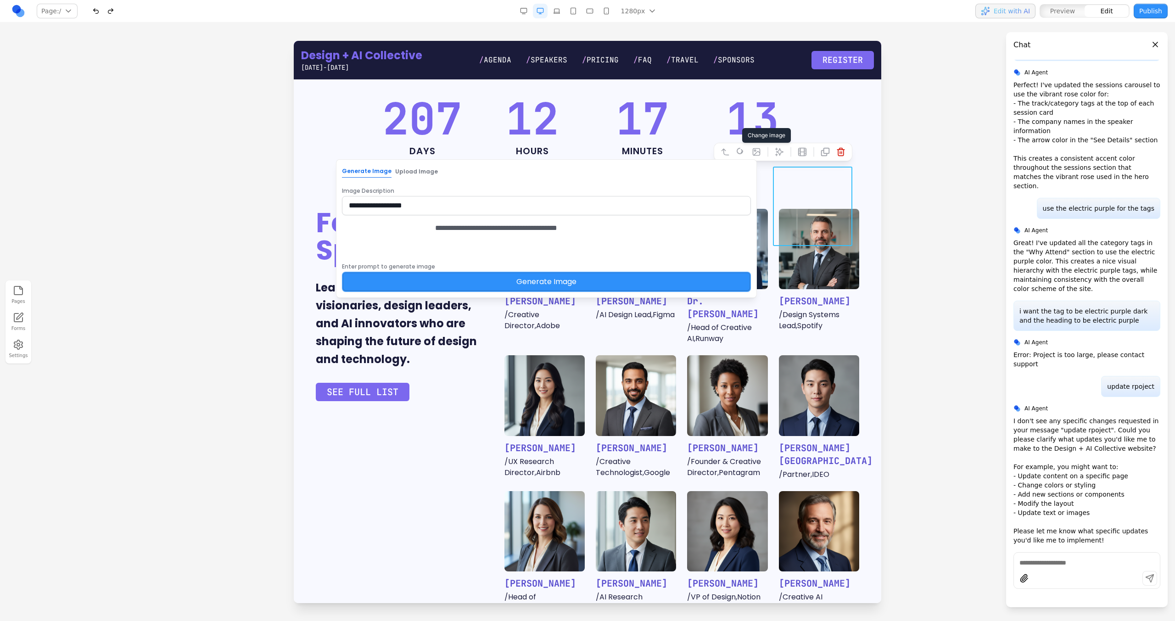
type textarea "**********"
click at [618, 292] on button "Generate Image" at bounding box center [546, 282] width 409 height 20
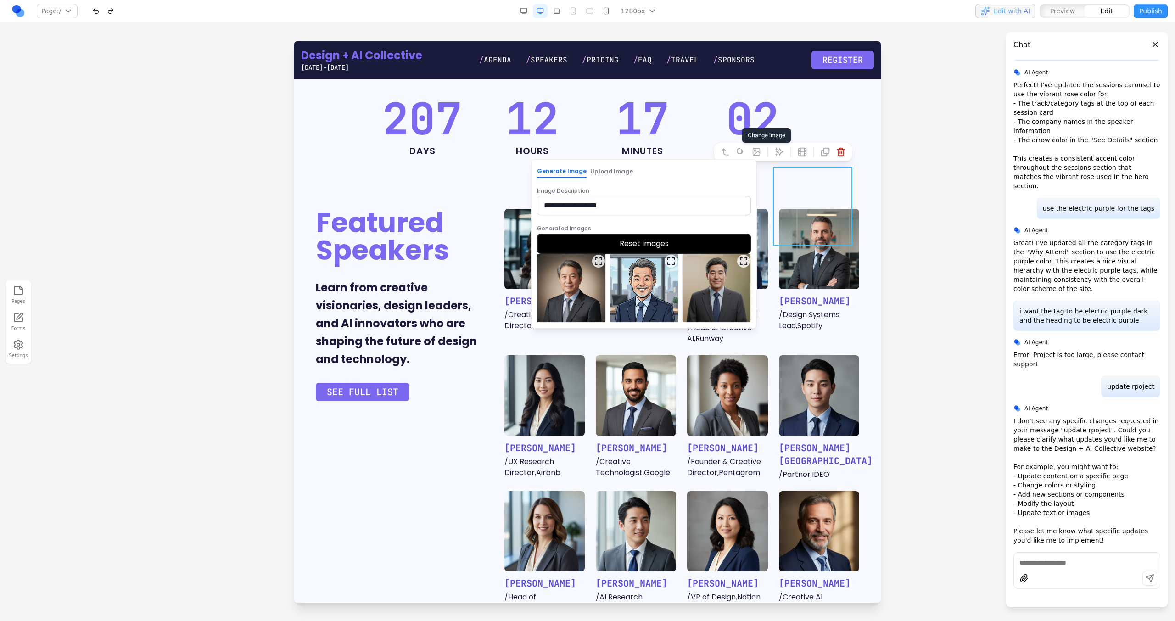
click at [634, 240] on button "Reset Images" at bounding box center [644, 244] width 214 height 20
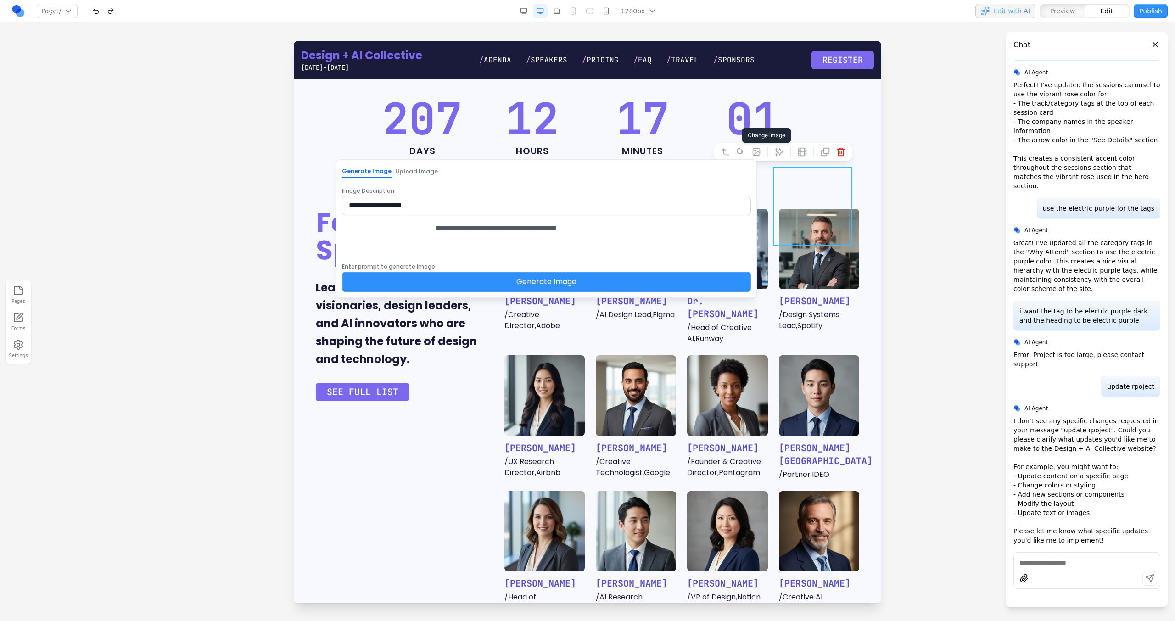
drag, startPoint x: 667, startPoint y: 238, endPoint x: 653, endPoint y: 238, distance: 14.7
click at [655, 238] on textarea "**********" at bounding box center [556, 246] width 243 height 46
type textarea "**********"
click at [661, 283] on button "Generate Image" at bounding box center [546, 282] width 409 height 20
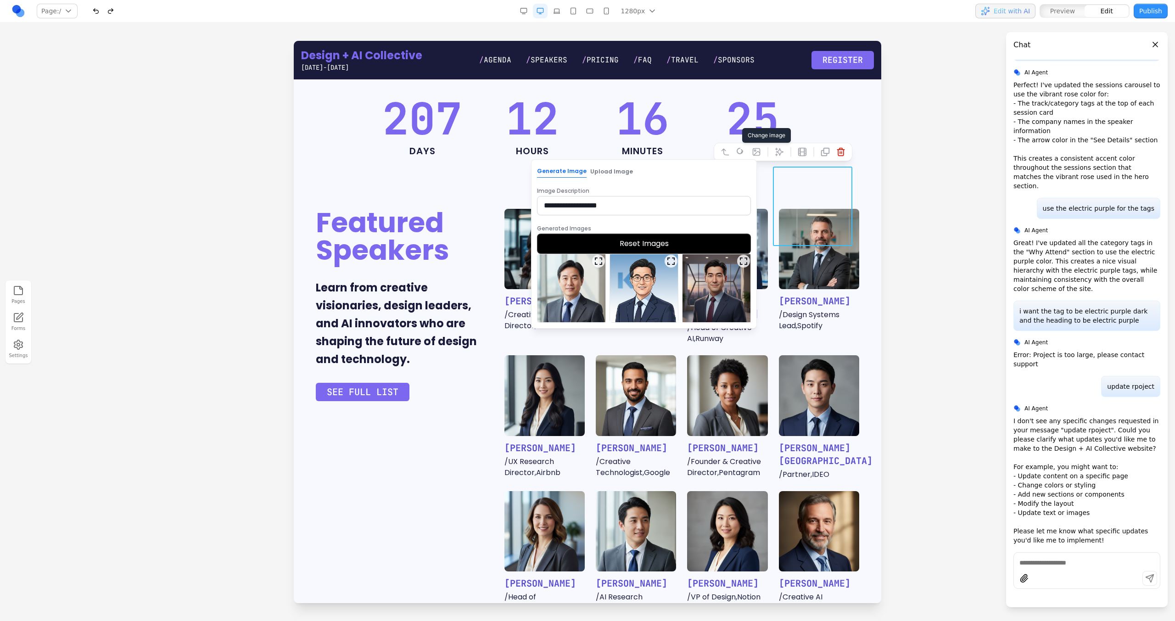
click at [577, 299] on img at bounding box center [571, 288] width 68 height 68
click at [602, 339] on button "Select Image" at bounding box center [644, 333] width 214 height 20
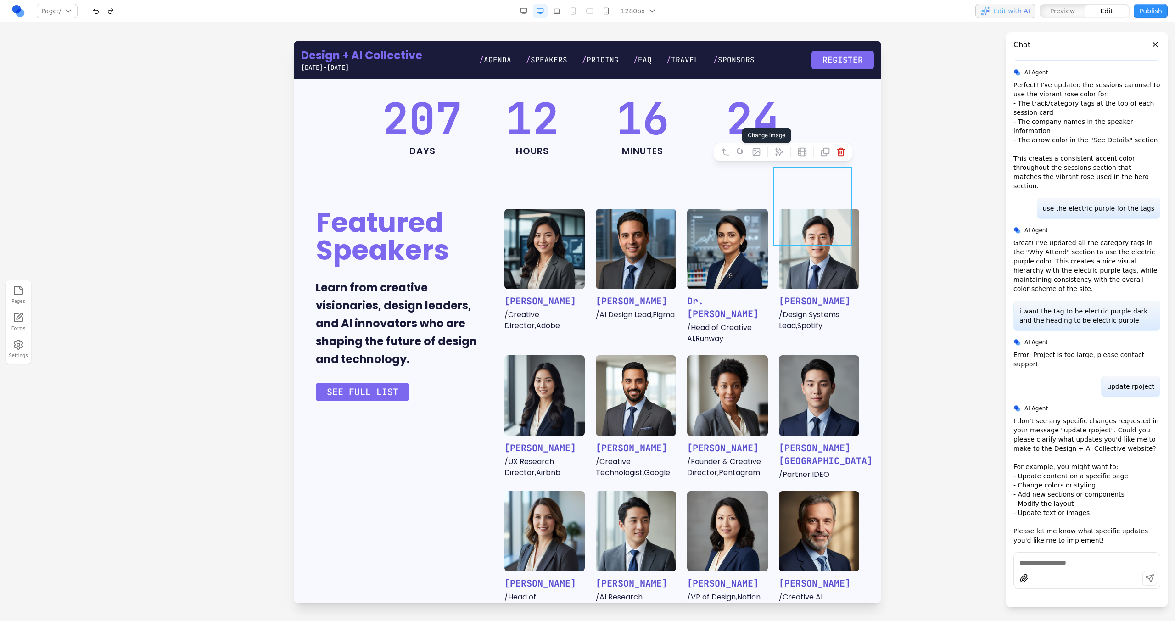
click at [524, 355] on img at bounding box center [544, 395] width 80 height 80
click at [544, 355] on img at bounding box center [544, 395] width 80 height 80
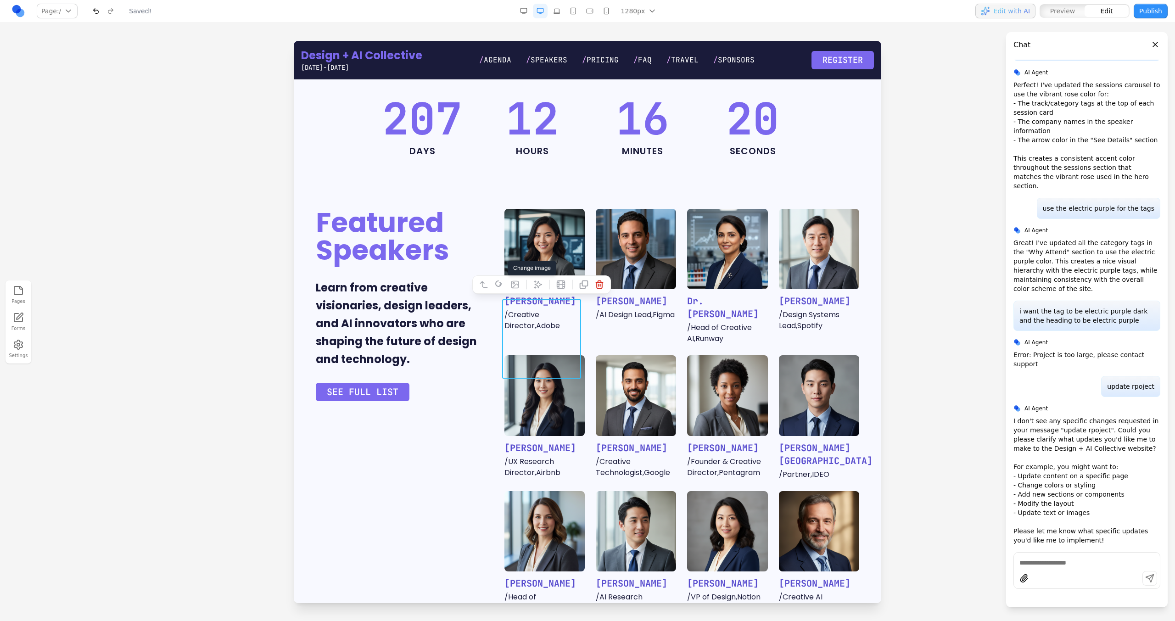
click at [518, 288] on icon at bounding box center [514, 284] width 9 height 9
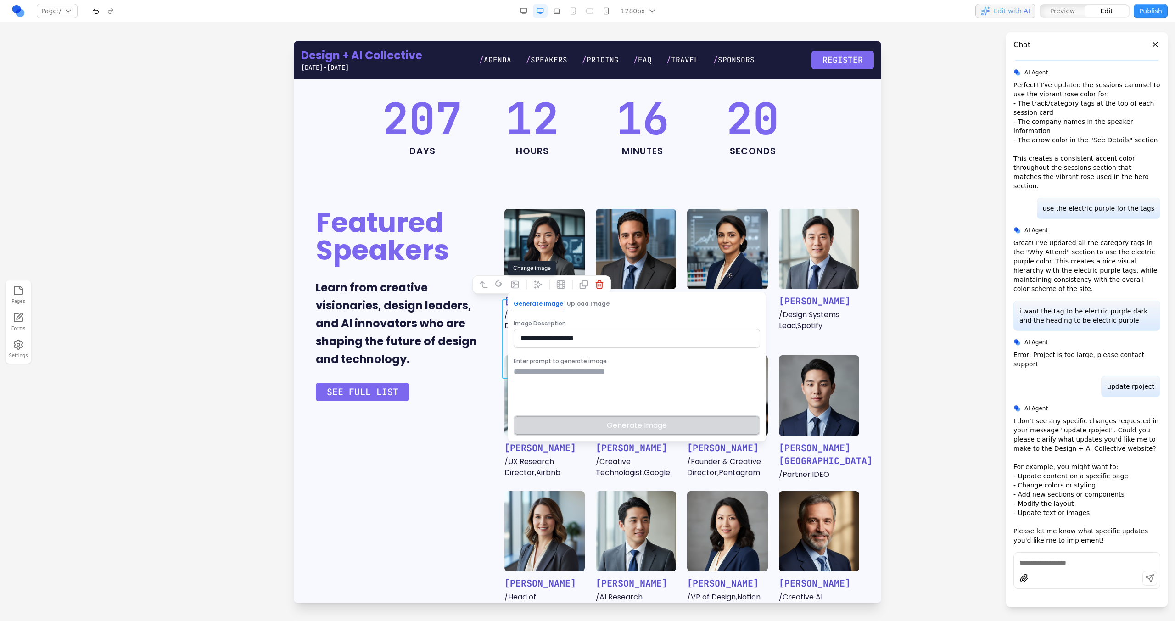
click at [547, 368] on textarea at bounding box center [637, 389] width 246 height 46
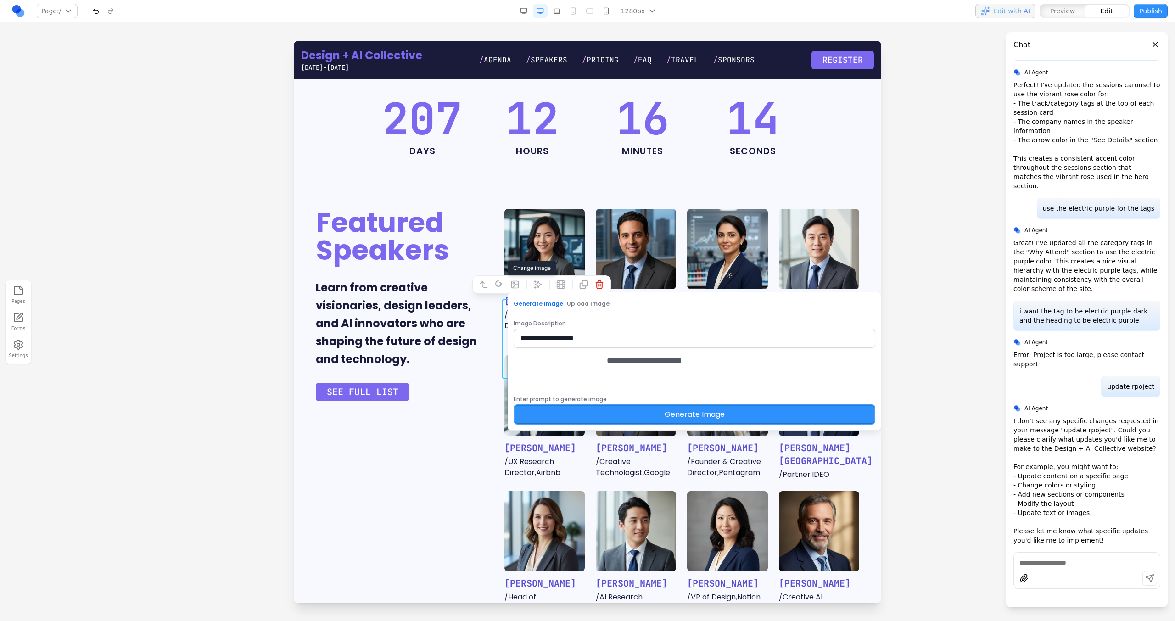
type textarea "**********"
click at [590, 425] on button "Generate Image" at bounding box center [695, 414] width 362 height 20
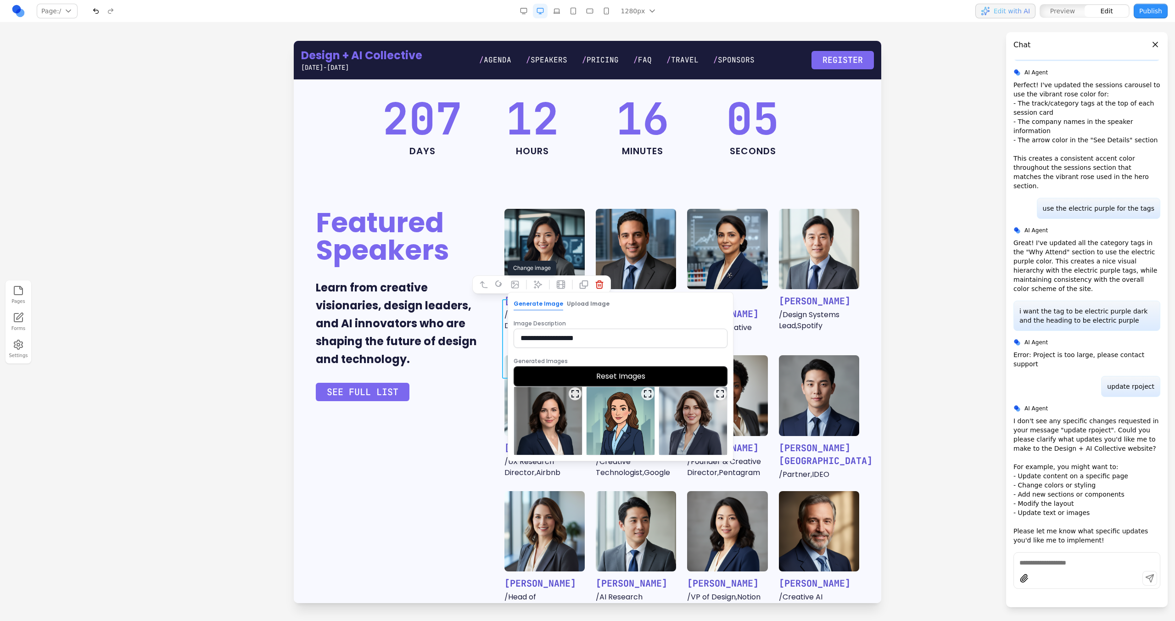
click at [553, 446] on img at bounding box center [548, 421] width 68 height 68
click at [562, 465] on button "Select Image" at bounding box center [621, 465] width 214 height 20
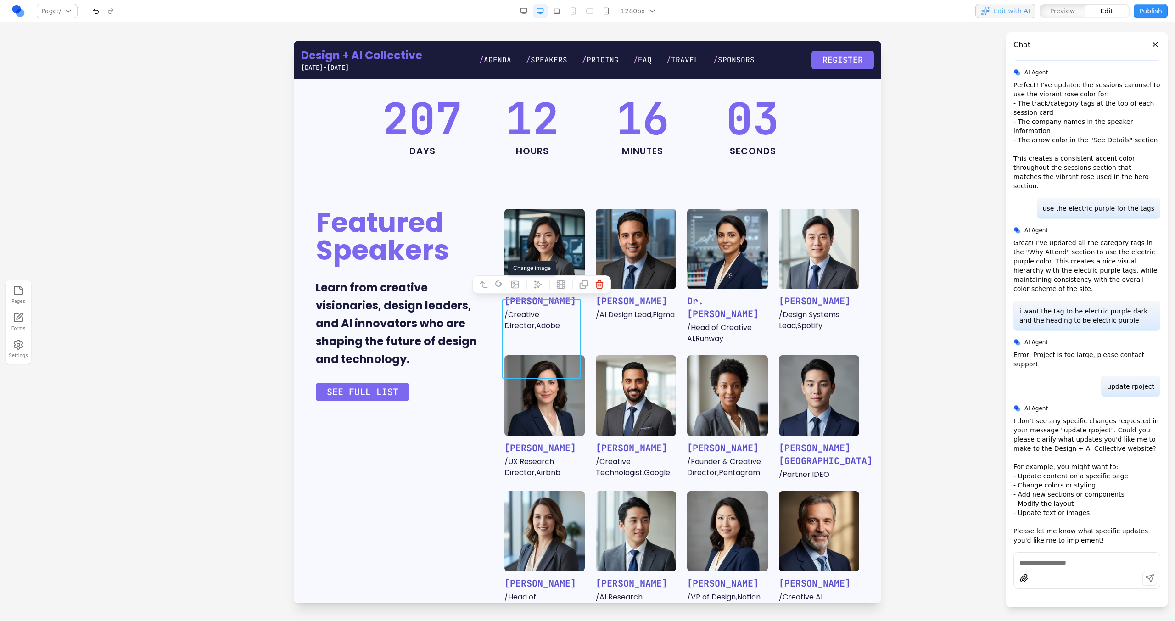
click at [471, 463] on div "Featured Speakers Learn from creative visionaries, design leaders, and AI innov…" at bounding box center [587, 562] width 543 height 707
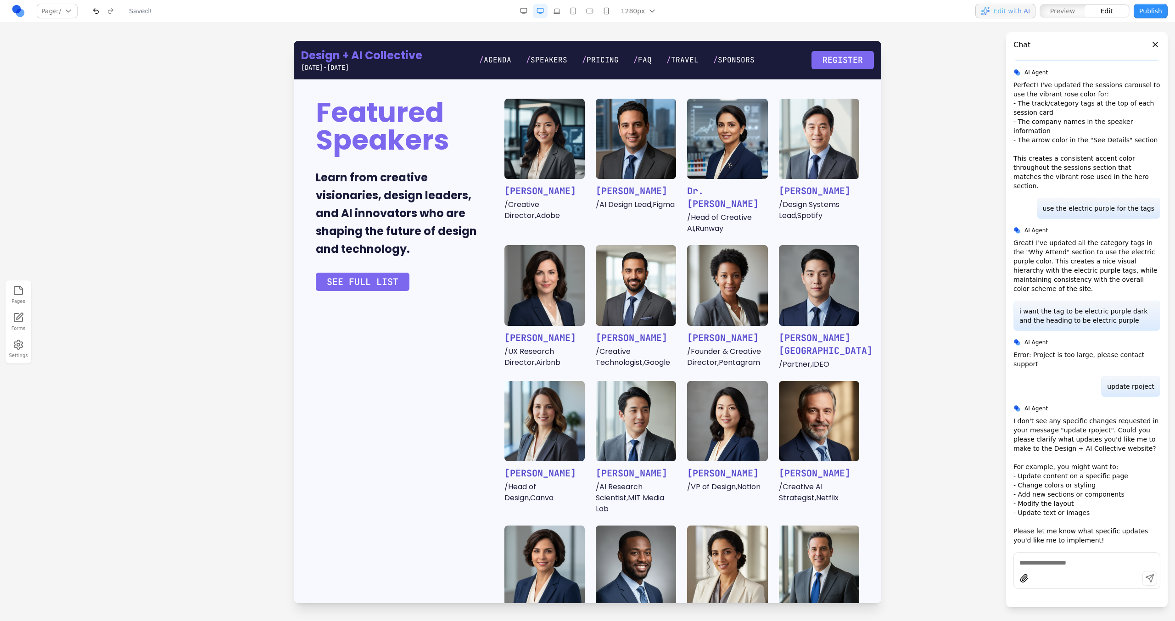
scroll to position [358, 0]
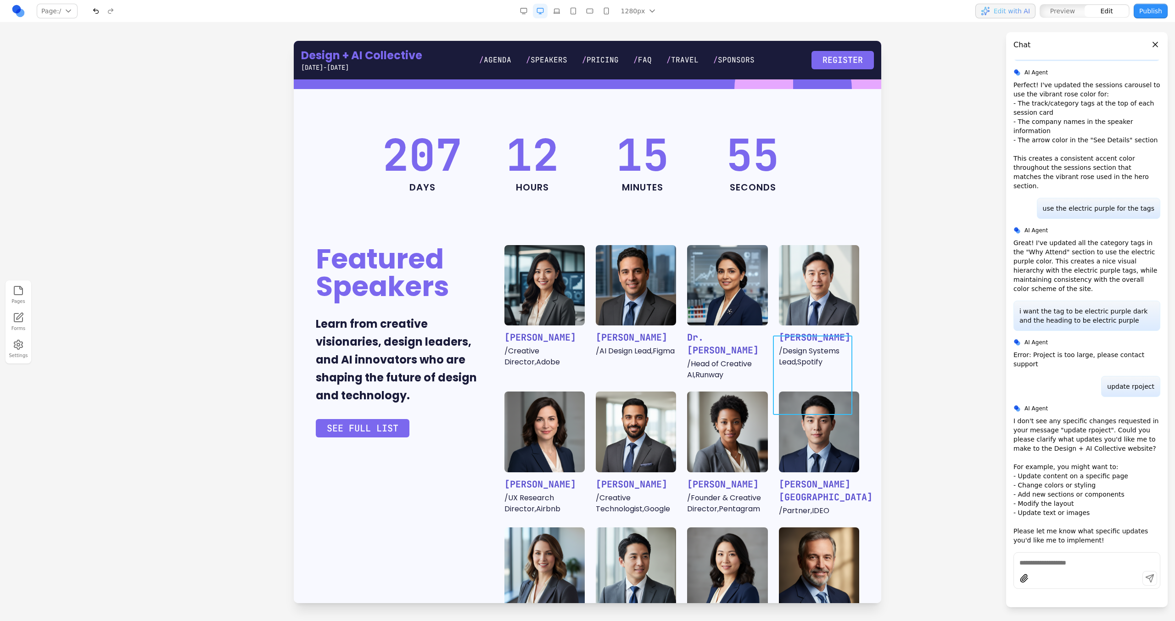
click at [788, 404] on img at bounding box center [819, 432] width 80 height 80
click at [753, 323] on icon at bounding box center [756, 320] width 7 height 7
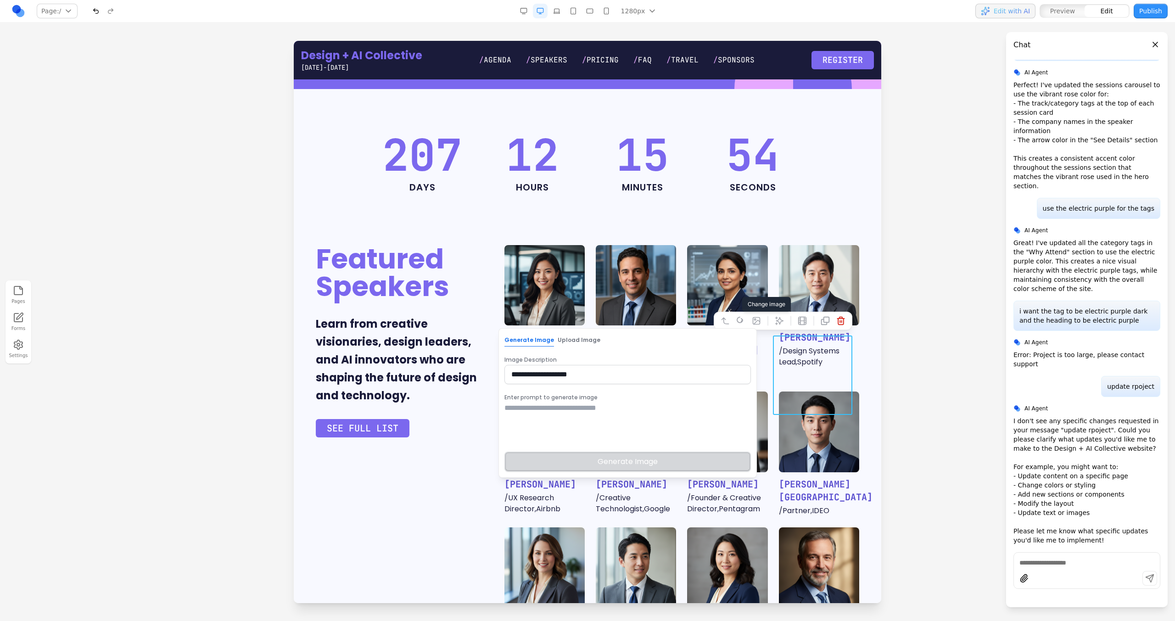
click at [654, 433] on textarea at bounding box center [627, 426] width 246 height 46
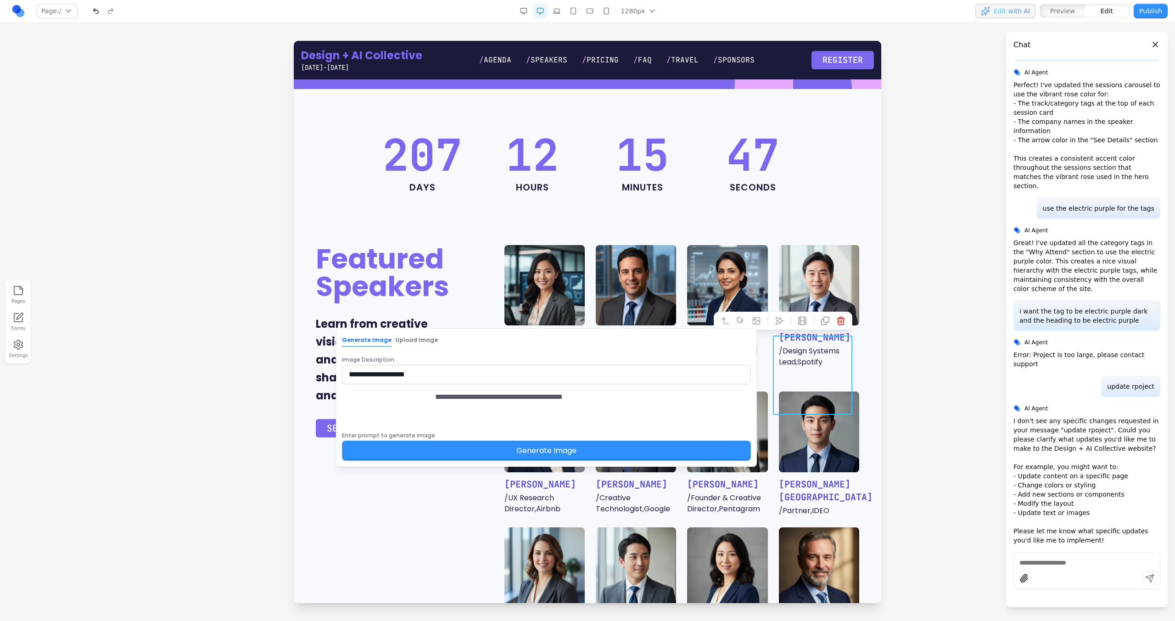
type textarea "**********"
click at [656, 461] on button "Generate Image" at bounding box center [546, 451] width 409 height 20
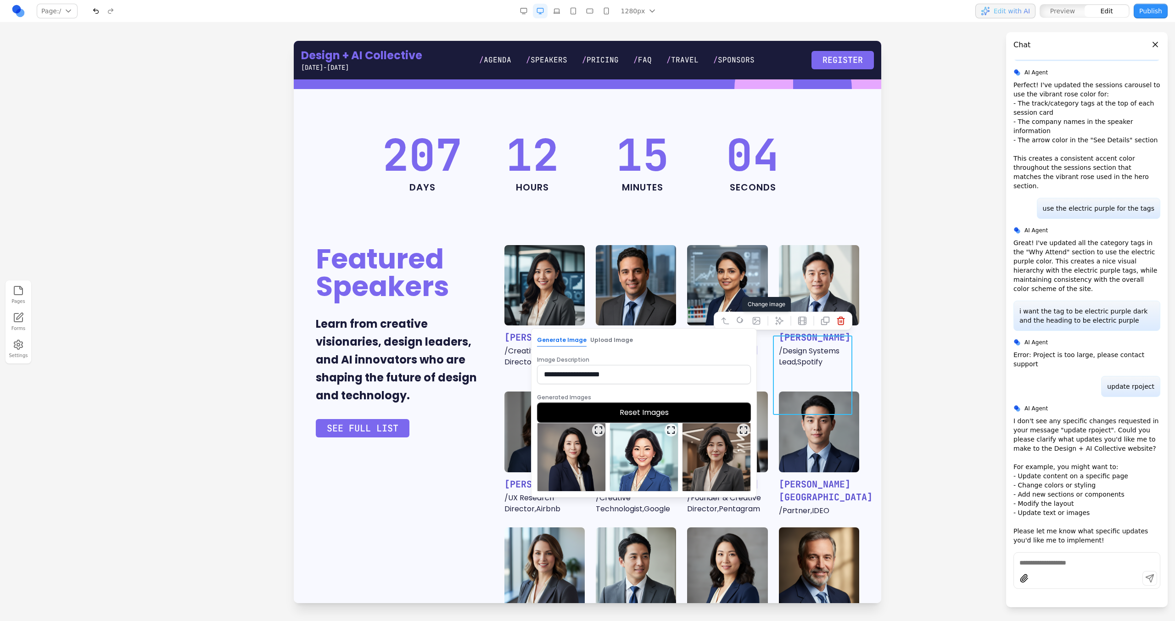
click at [573, 452] on img at bounding box center [571, 457] width 68 height 68
click at [604, 502] on button "Select Image" at bounding box center [644, 502] width 214 height 20
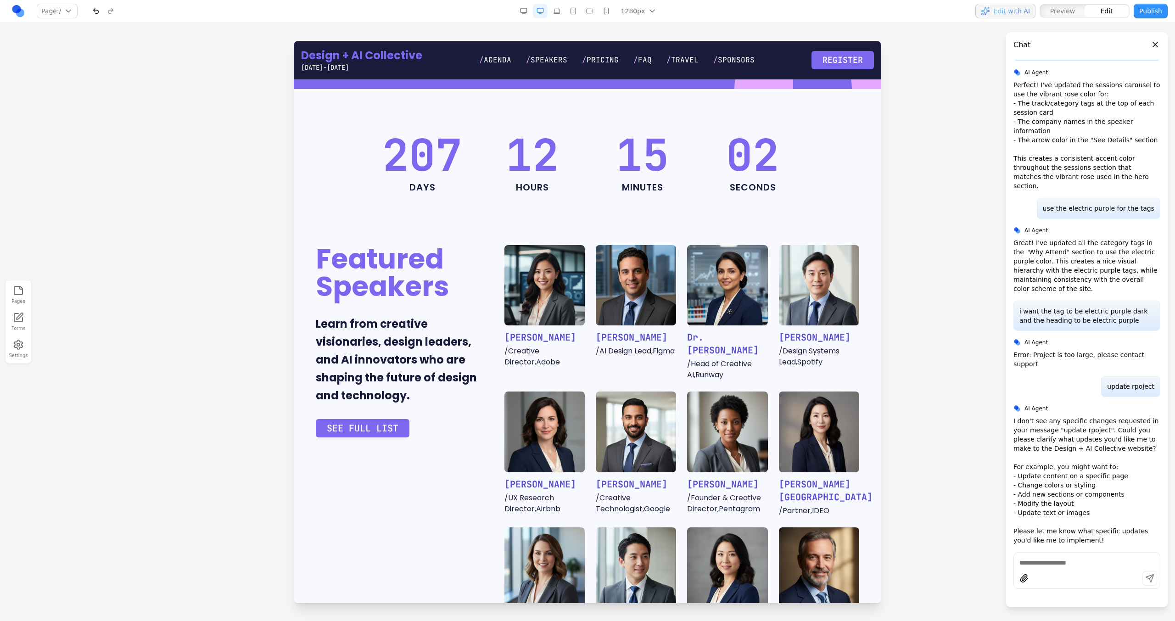
click at [431, 482] on div "Featured Speakers Learn from creative visionaries, design leaders, and AI innov…" at bounding box center [587, 598] width 543 height 707
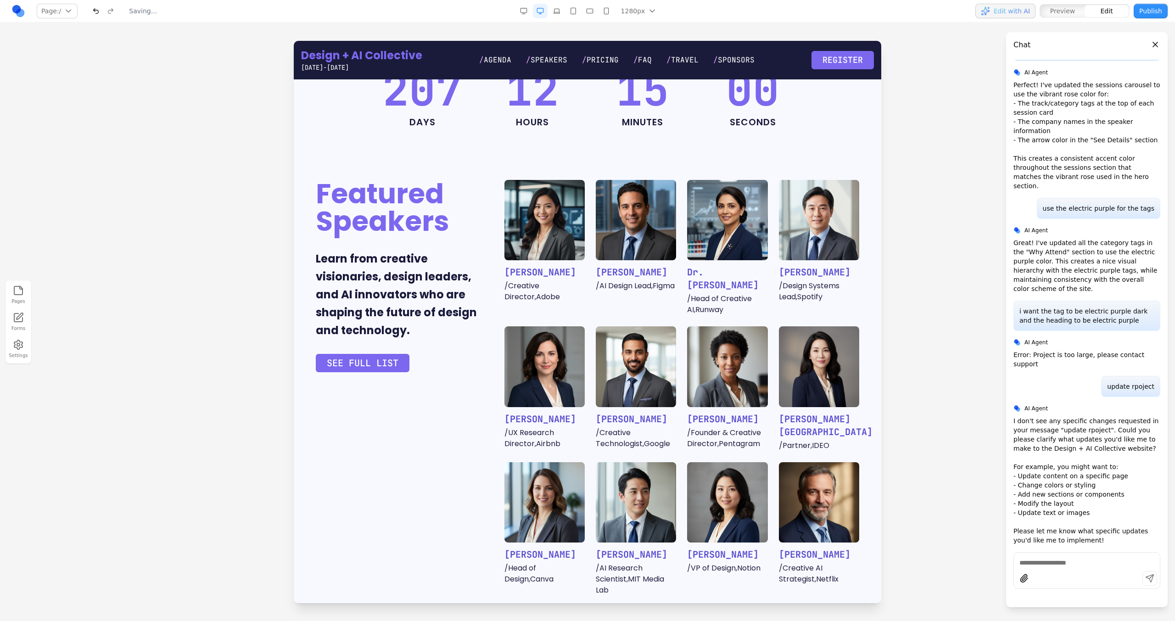
scroll to position [423, 0]
click at [645, 341] on img at bounding box center [636, 366] width 80 height 80
click at [610, 263] on div at bounding box center [632, 255] width 139 height 18
click at [603, 246] on div at bounding box center [632, 255] width 139 height 18
click at [605, 252] on icon at bounding box center [605, 255] width 7 height 7
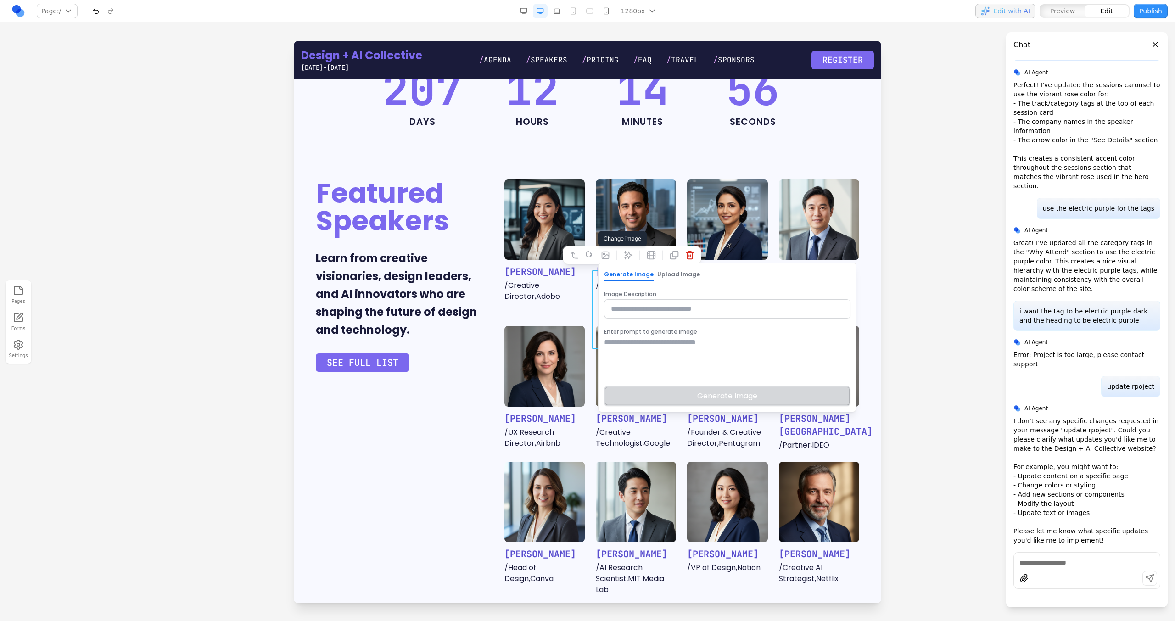
type input "**********"
click at [623, 343] on textarea at bounding box center [727, 360] width 246 height 46
type textarea "*"
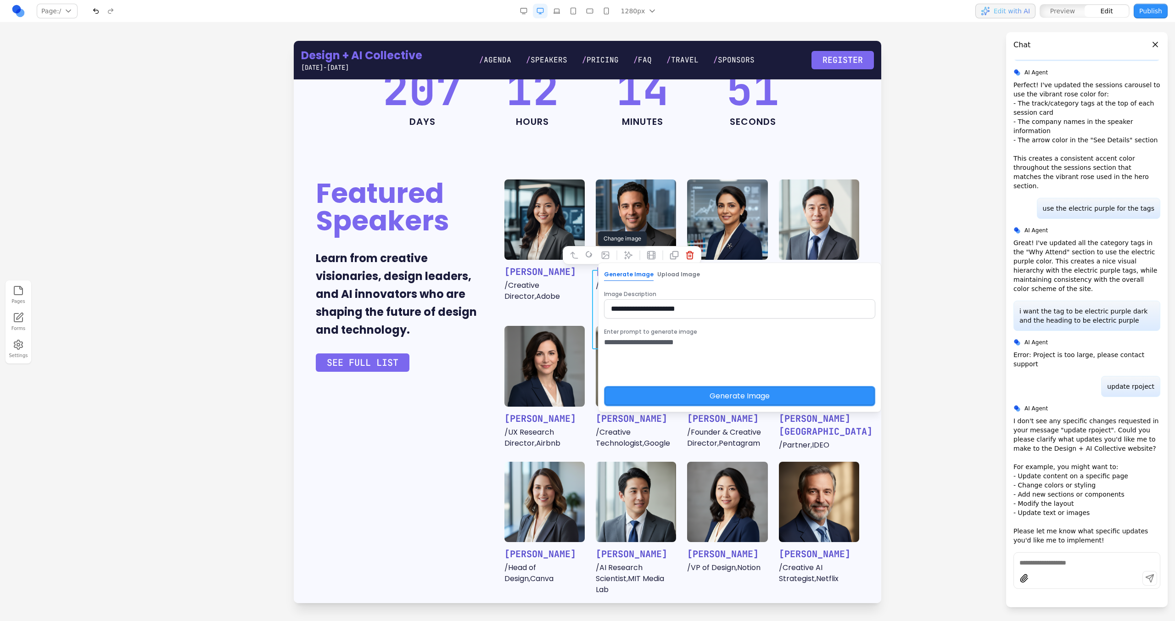
type textarea "**********"
click at [644, 390] on button "Generate Image" at bounding box center [739, 396] width 271 height 20
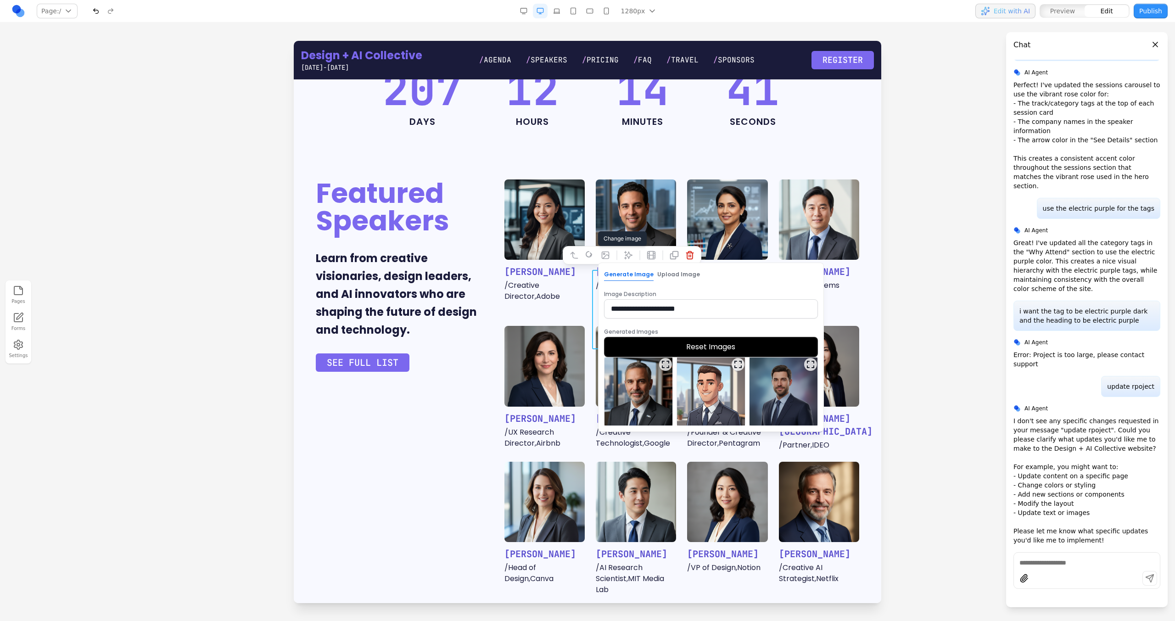
click at [644, 390] on img at bounding box center [639, 392] width 68 height 68
click at [668, 432] on button "Select Image" at bounding box center [711, 436] width 214 height 20
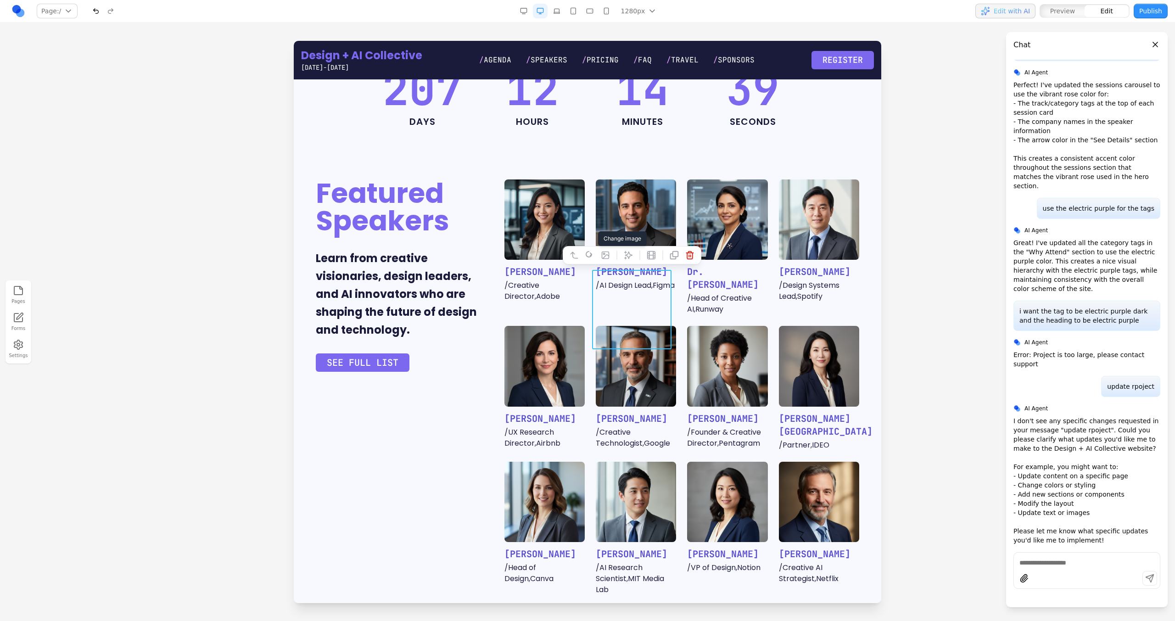
click at [831, 280] on p "/ Design Systems Lead , Spotify" at bounding box center [819, 291] width 80 height 22
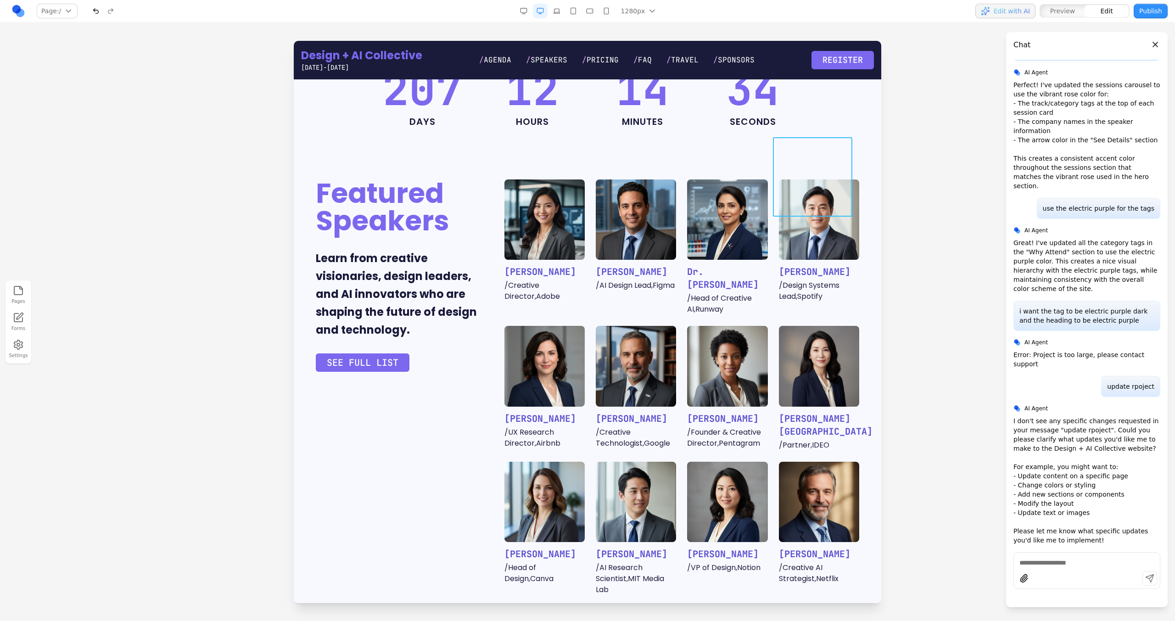
click at [826, 214] on img at bounding box center [819, 219] width 80 height 80
click at [753, 126] on icon at bounding box center [756, 122] width 7 height 7
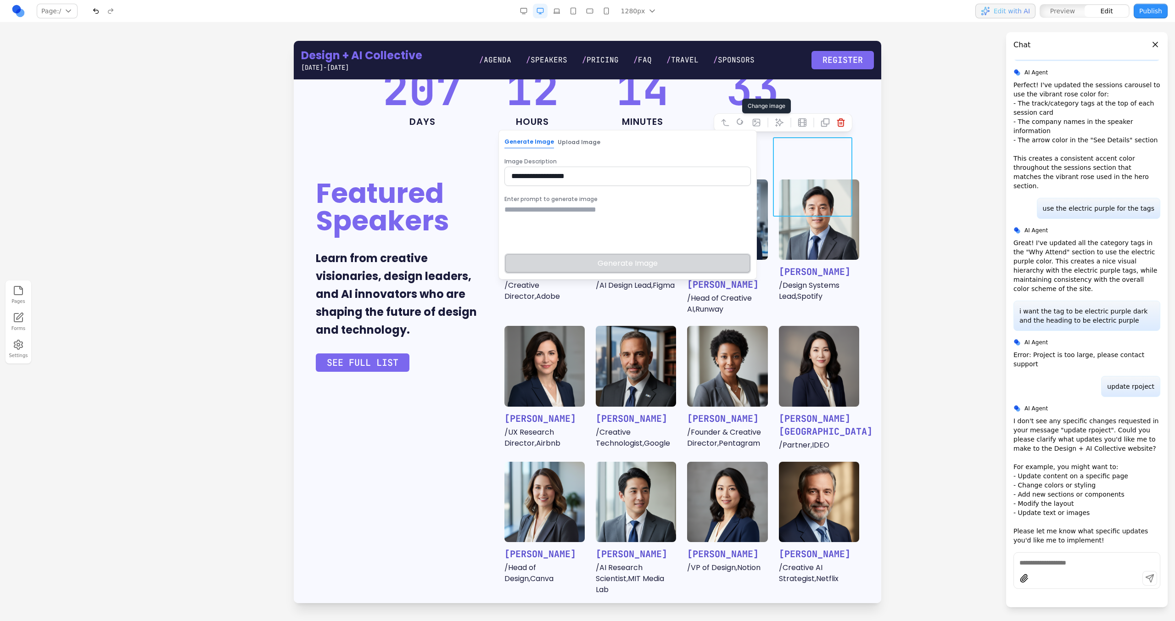
click at [647, 222] on textarea at bounding box center [627, 227] width 246 height 46
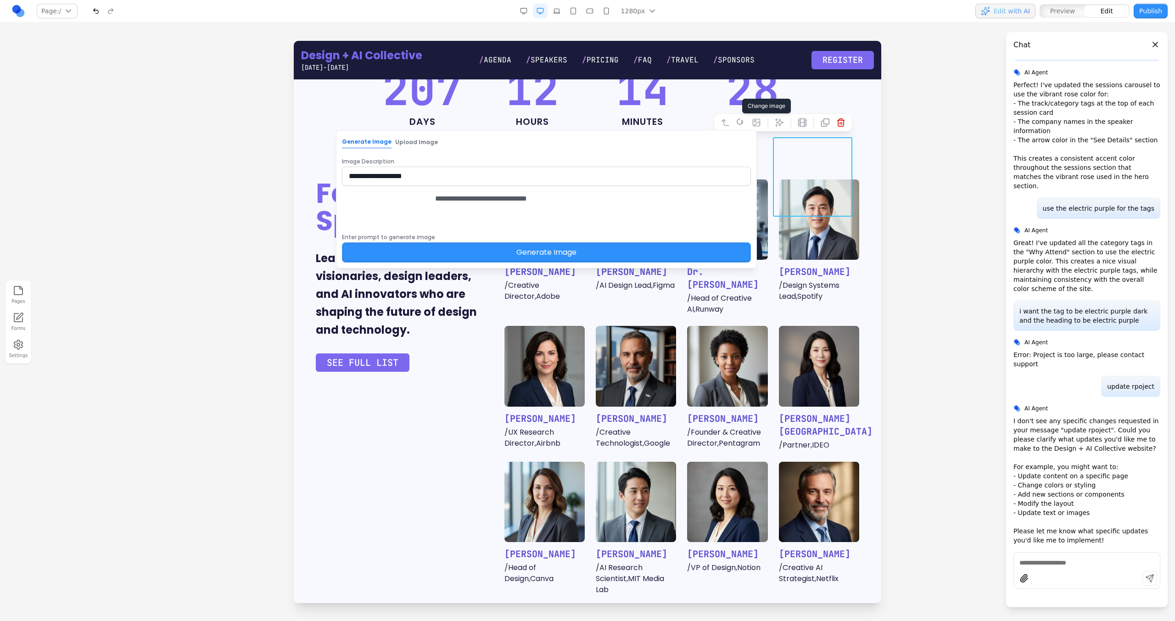
type textarea "**********"
click at [630, 261] on button "Generate Image" at bounding box center [546, 252] width 409 height 20
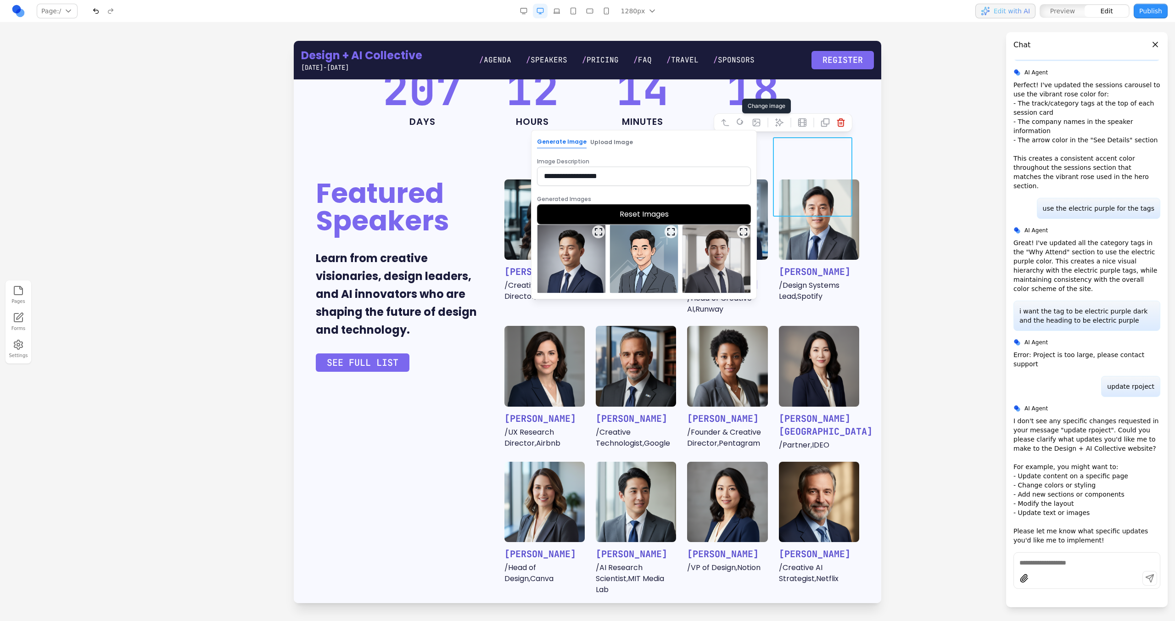
click at [633, 211] on button "Reset Images" at bounding box center [644, 214] width 214 height 20
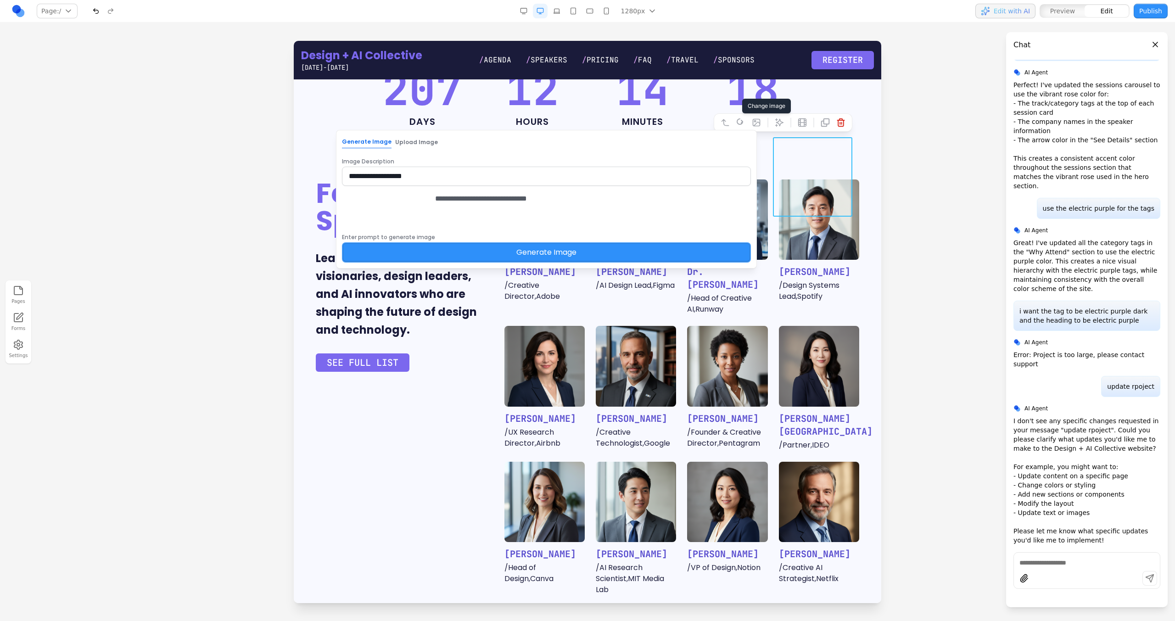
click at [665, 211] on textarea "**********" at bounding box center [556, 216] width 243 height 46
type textarea "**********"
click at [666, 263] on button "Generate Image" at bounding box center [546, 252] width 409 height 20
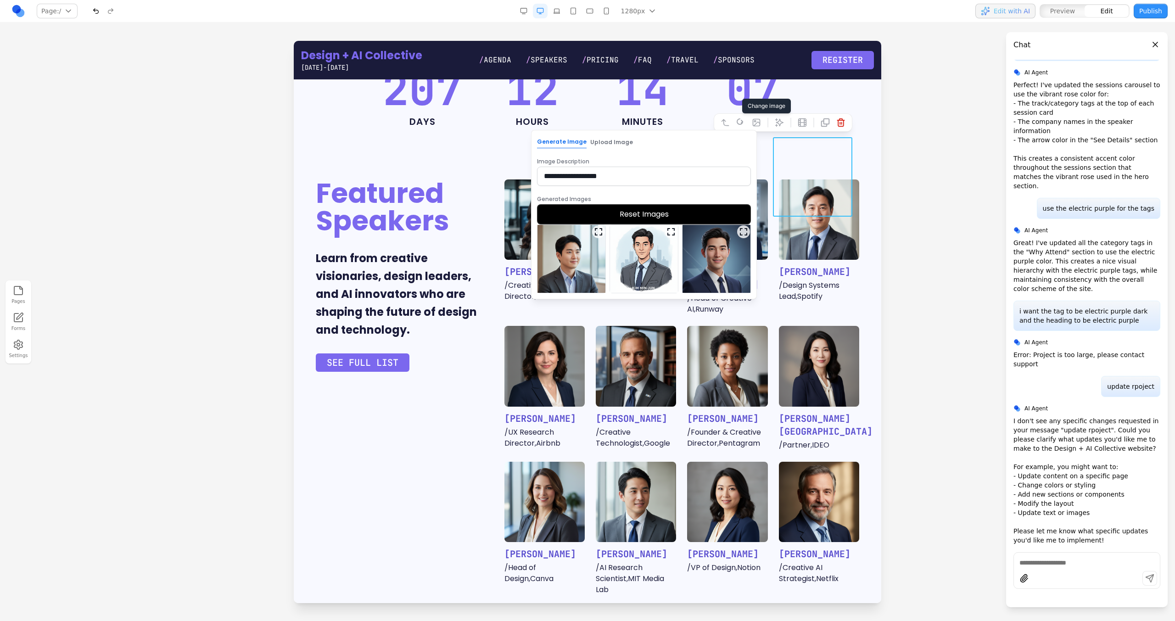
click at [623, 218] on button "Reset Images" at bounding box center [644, 214] width 214 height 20
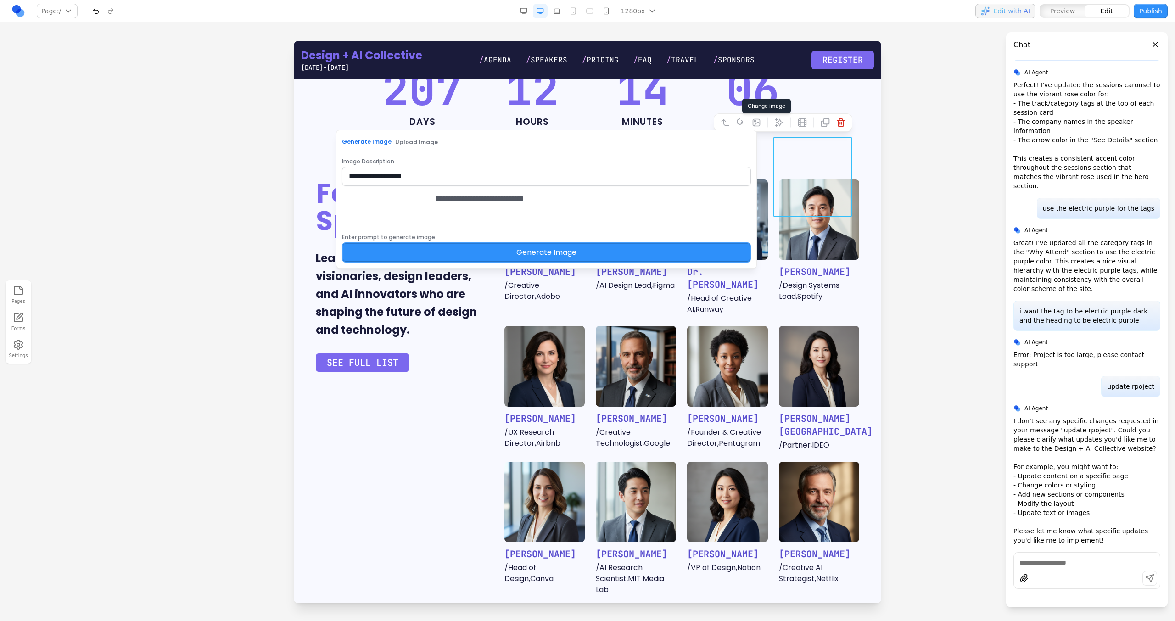
click at [588, 206] on textarea "**********" at bounding box center [556, 216] width 243 height 46
type textarea "**********"
click at [602, 262] on button "Generate Image" at bounding box center [546, 252] width 409 height 20
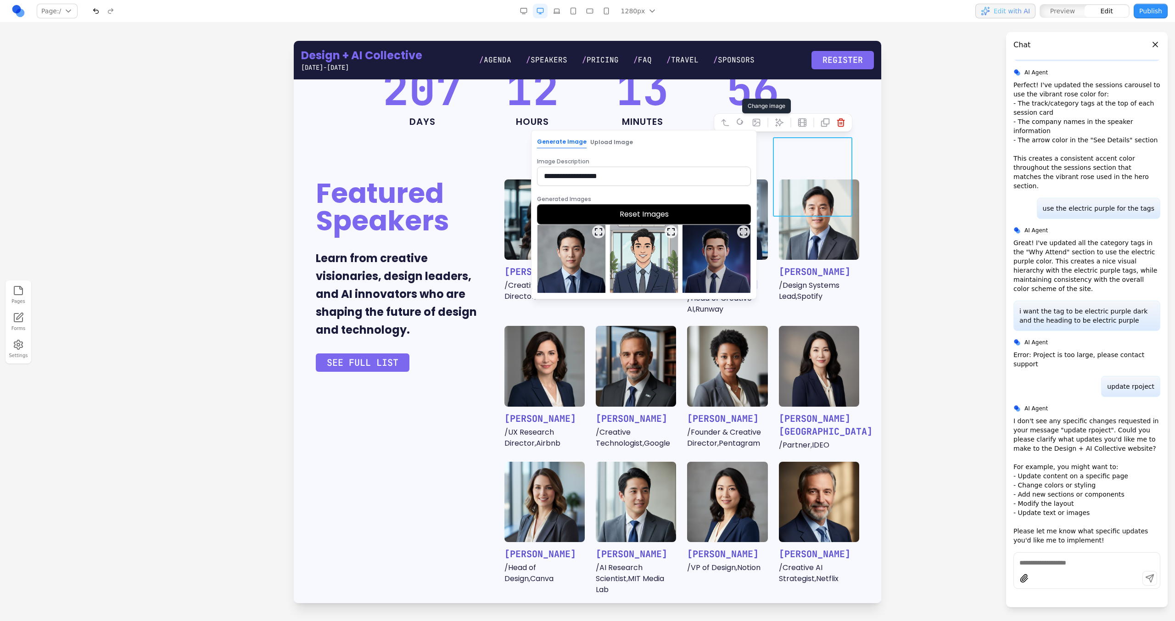
click at [550, 262] on img at bounding box center [571, 259] width 68 height 68
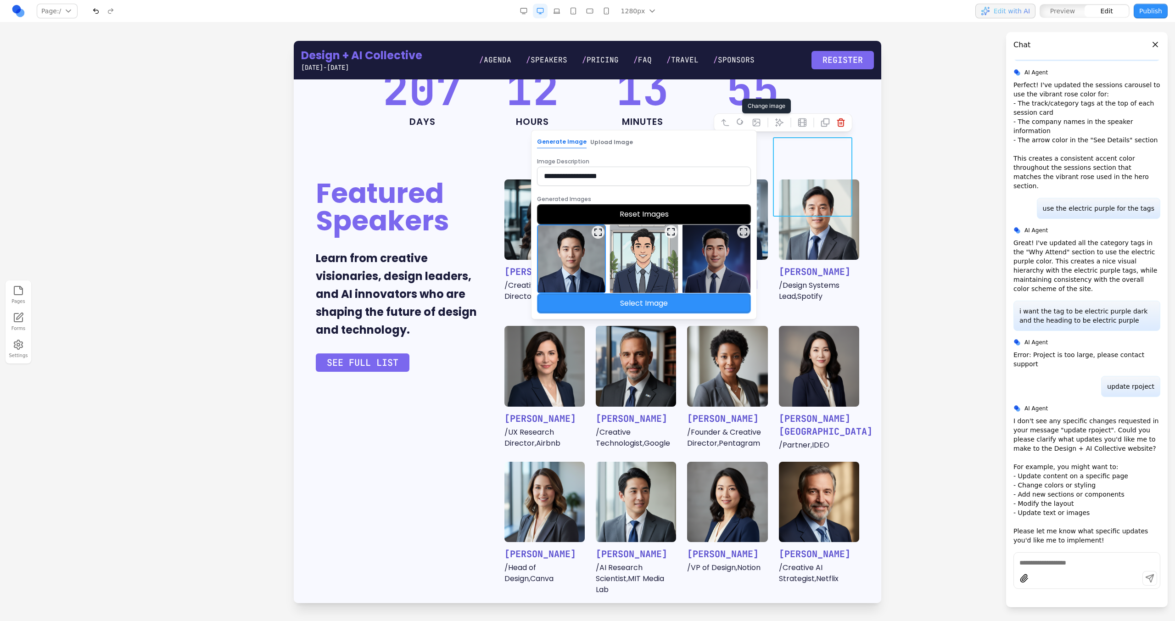
click at [564, 305] on button "Select Image" at bounding box center [644, 303] width 214 height 20
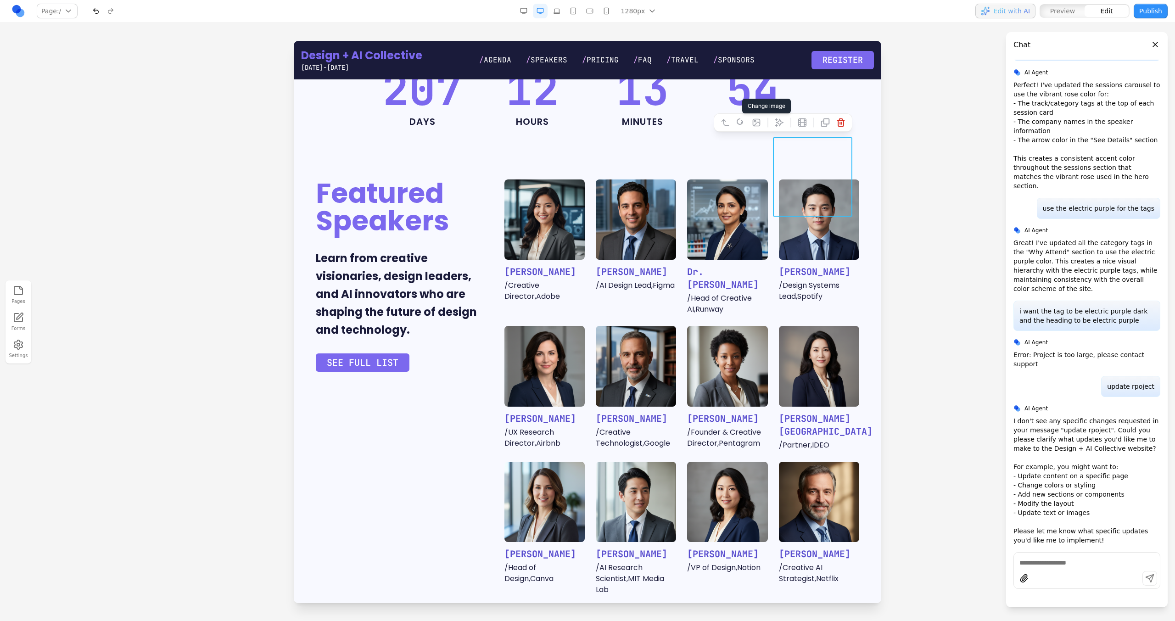
click at [484, 328] on div "Featured Speakers Learn from creative visionaries, design leaders, and AI innov…" at bounding box center [587, 532] width 543 height 707
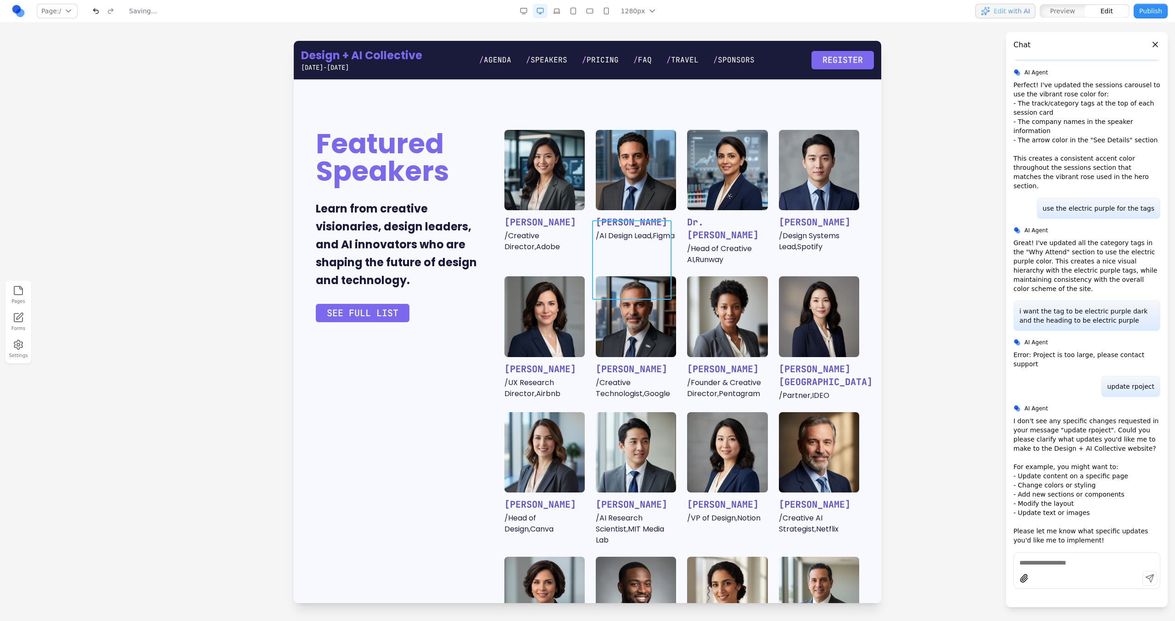
scroll to position [474, 0]
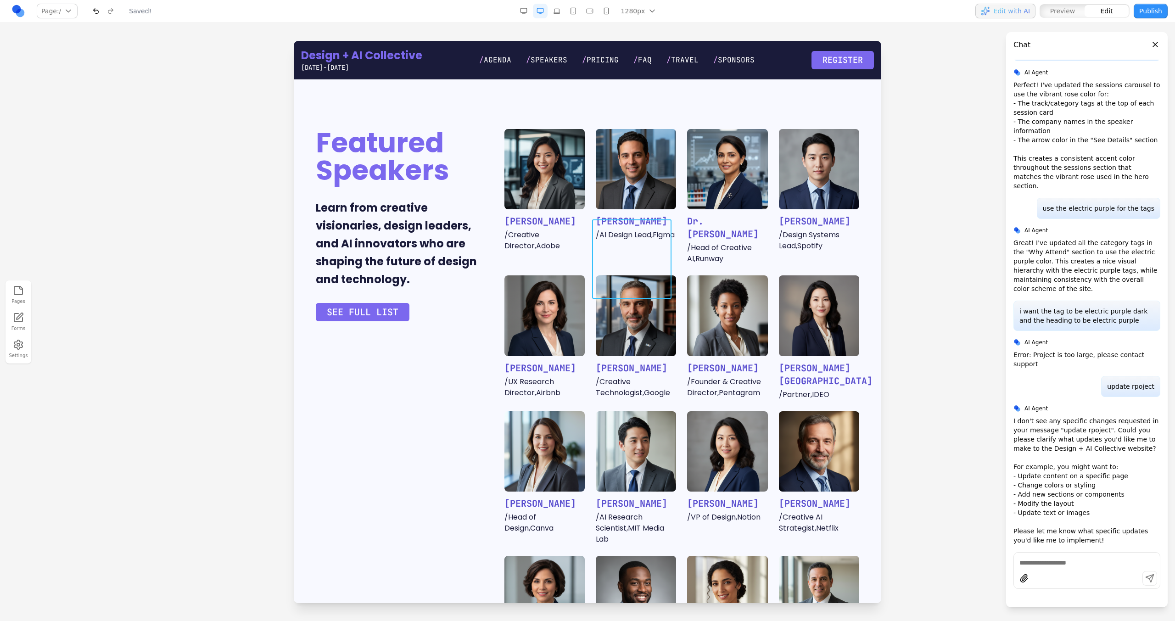
click at [631, 275] on img at bounding box center [636, 315] width 80 height 80
click at [608, 210] on button at bounding box center [605, 204] width 15 height 15
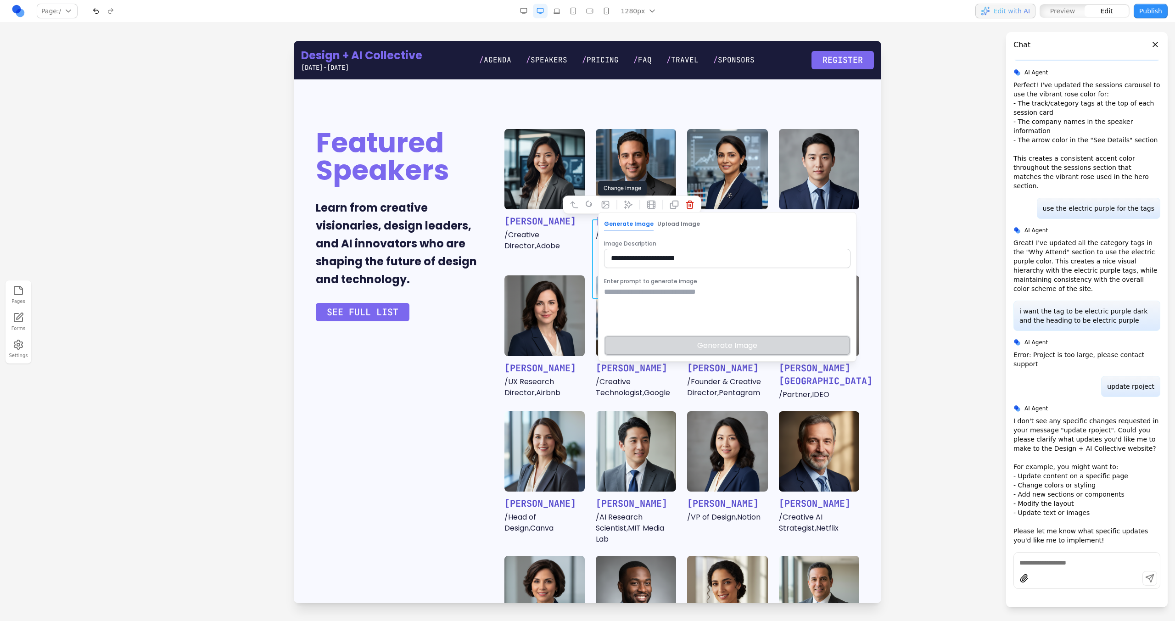
click at [641, 298] on textarea at bounding box center [727, 309] width 246 height 46
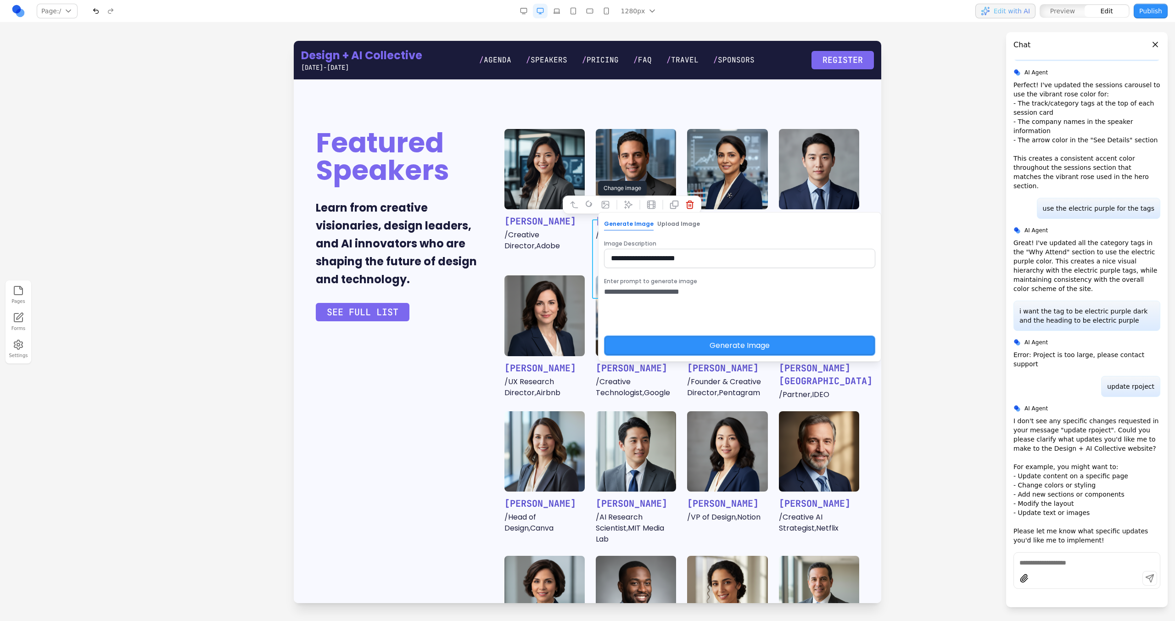
type textarea "**********"
click at [653, 336] on button "Generate Image" at bounding box center [739, 346] width 271 height 20
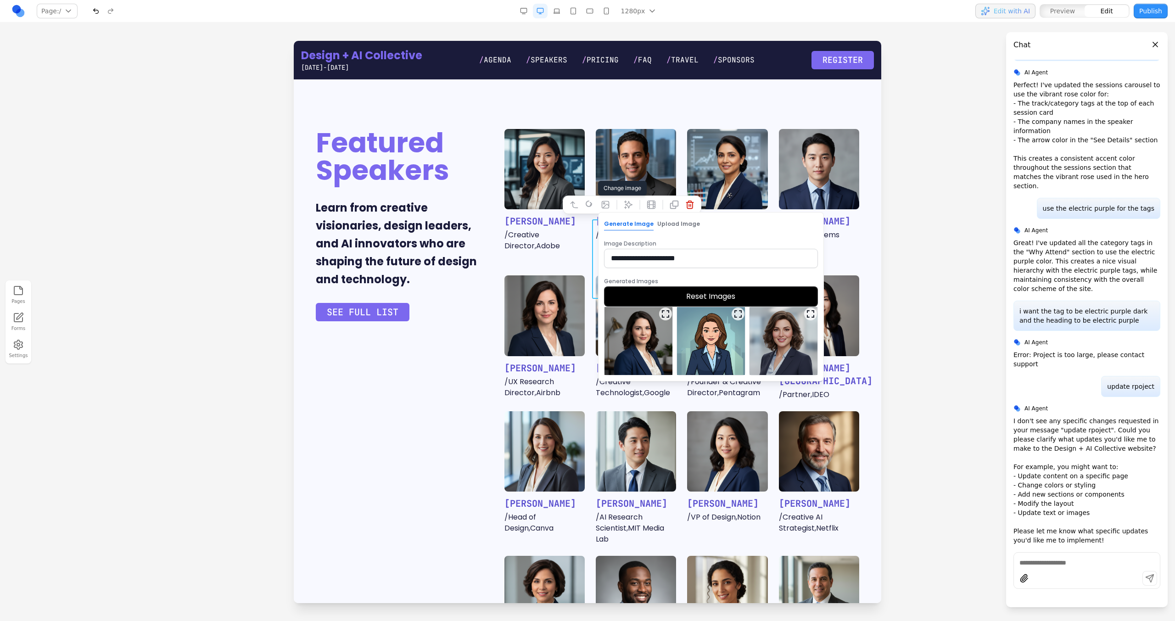
click at [695, 297] on button "Reset Images" at bounding box center [711, 296] width 214 height 20
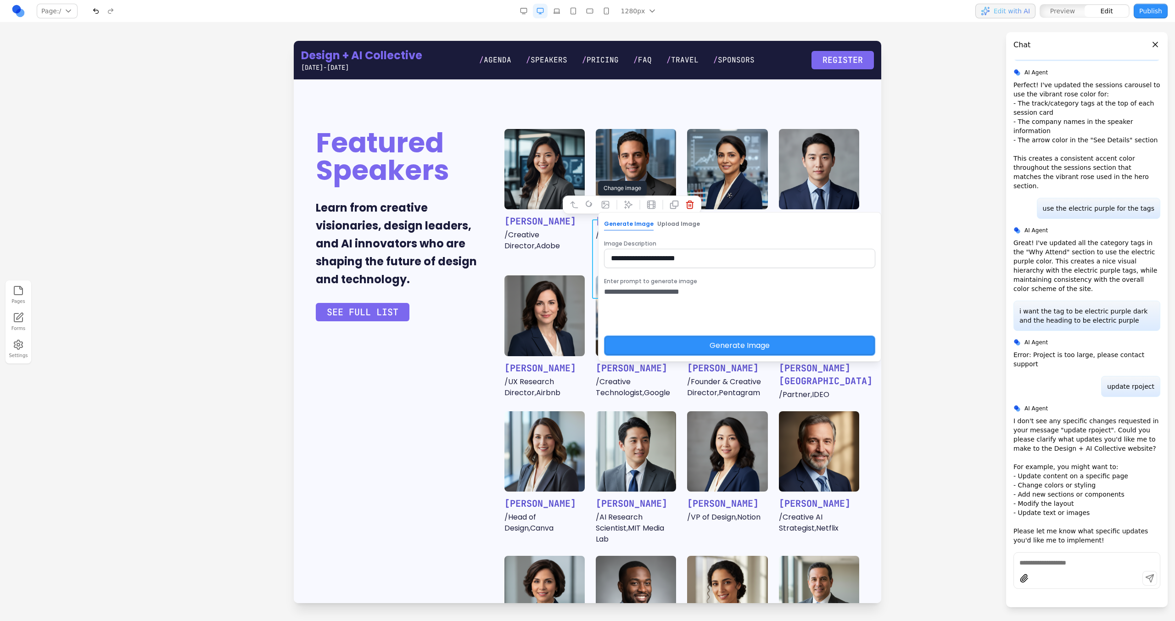
click at [689, 292] on textarea "**********" at bounding box center [725, 309] width 243 height 46
type textarea "**********"
click at [703, 336] on button "Generate Image" at bounding box center [739, 346] width 271 height 20
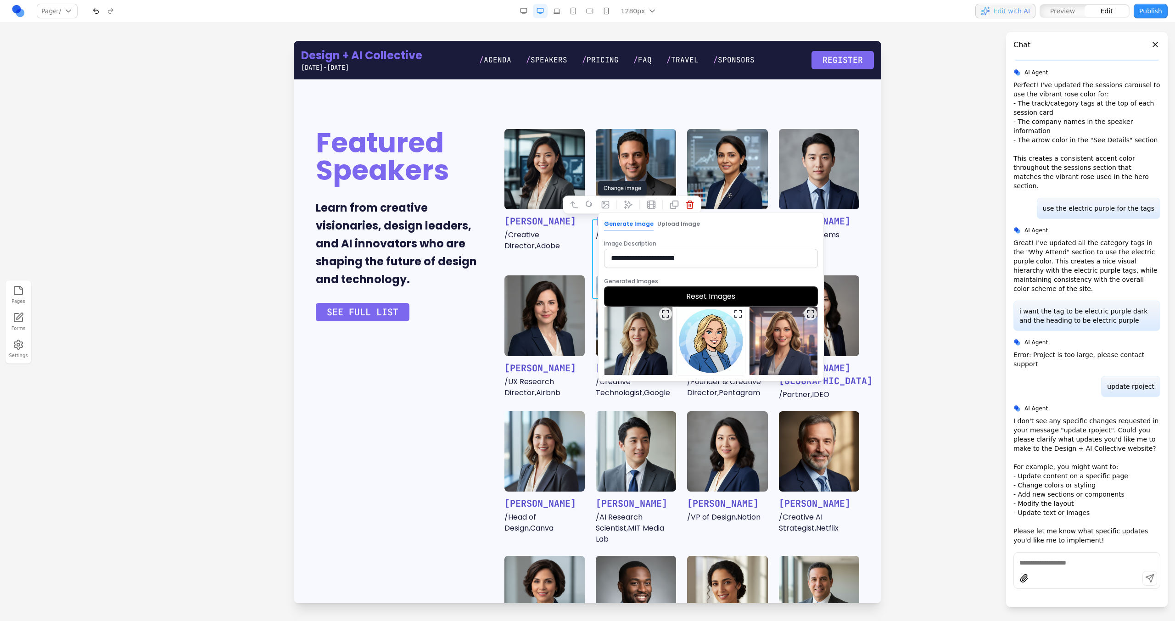
click at [655, 356] on img at bounding box center [639, 341] width 68 height 68
click at [657, 391] on button "Select Image" at bounding box center [711, 385] width 214 height 20
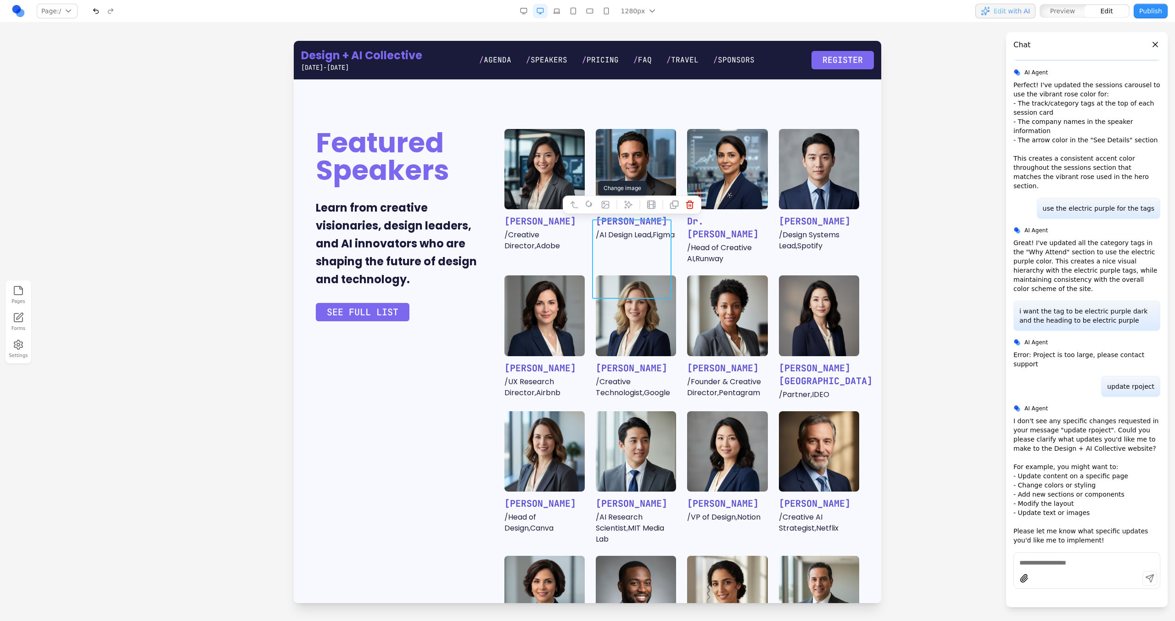
click at [455, 394] on div "Featured Speakers Learn from creative visionaries, design leaders, and AI innov…" at bounding box center [587, 482] width 543 height 707
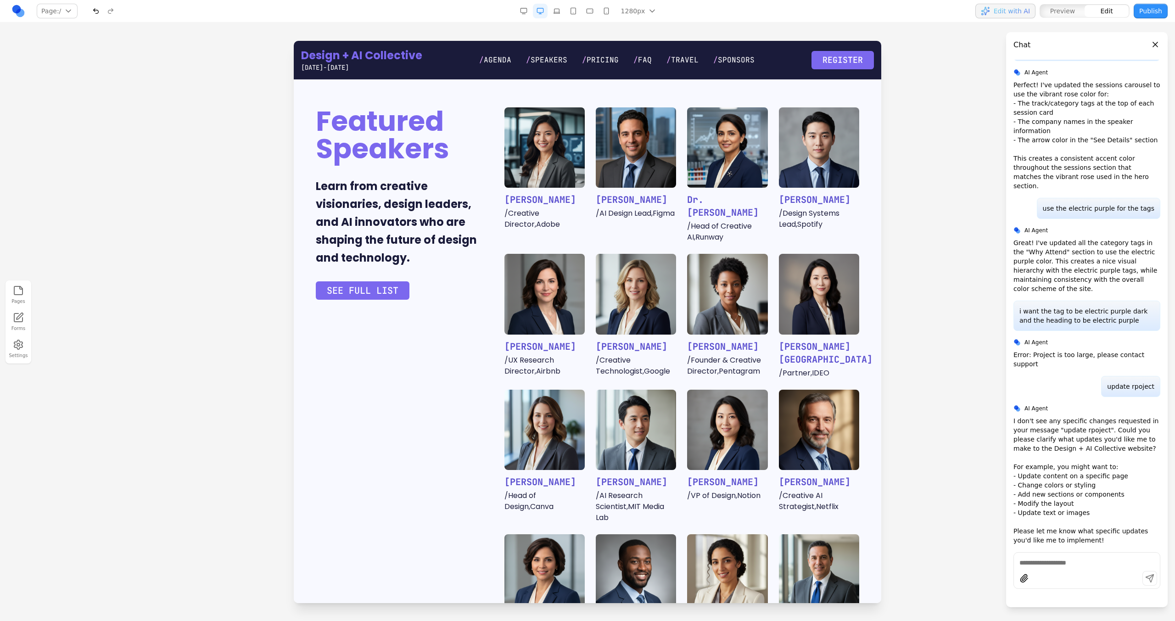
scroll to position [499, 0]
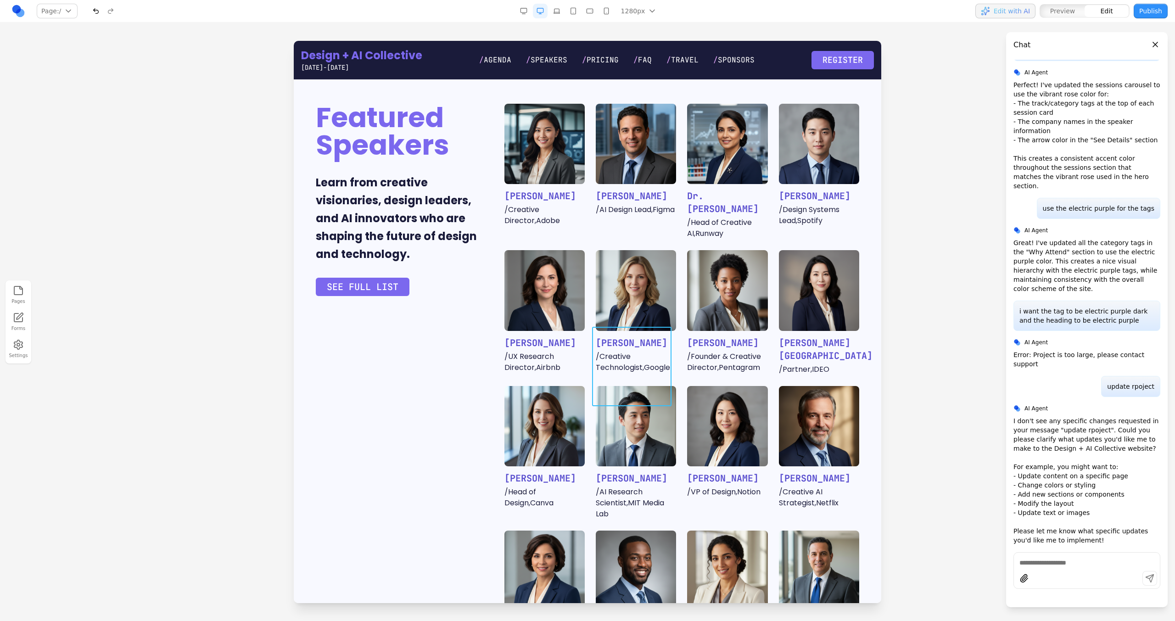
click at [624, 386] on img at bounding box center [636, 426] width 80 height 80
click at [601, 316] on icon at bounding box center [605, 312] width 9 height 9
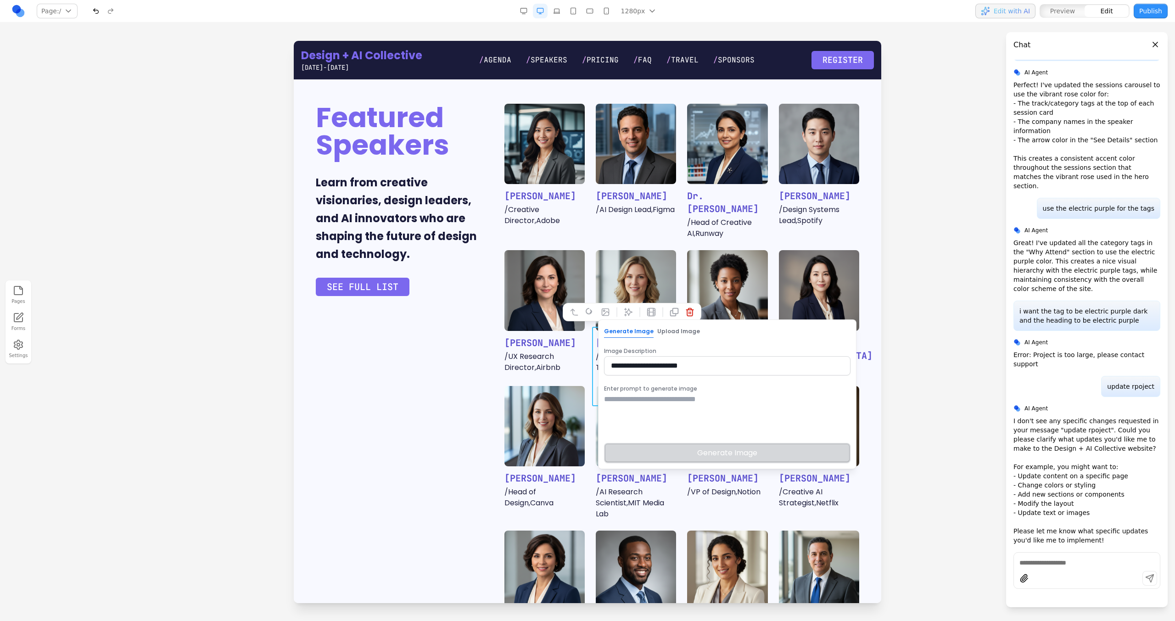
click at [491, 422] on div "Featured Speakers Learn from creative visionaries, design leaders, and AI innov…" at bounding box center [587, 457] width 543 height 707
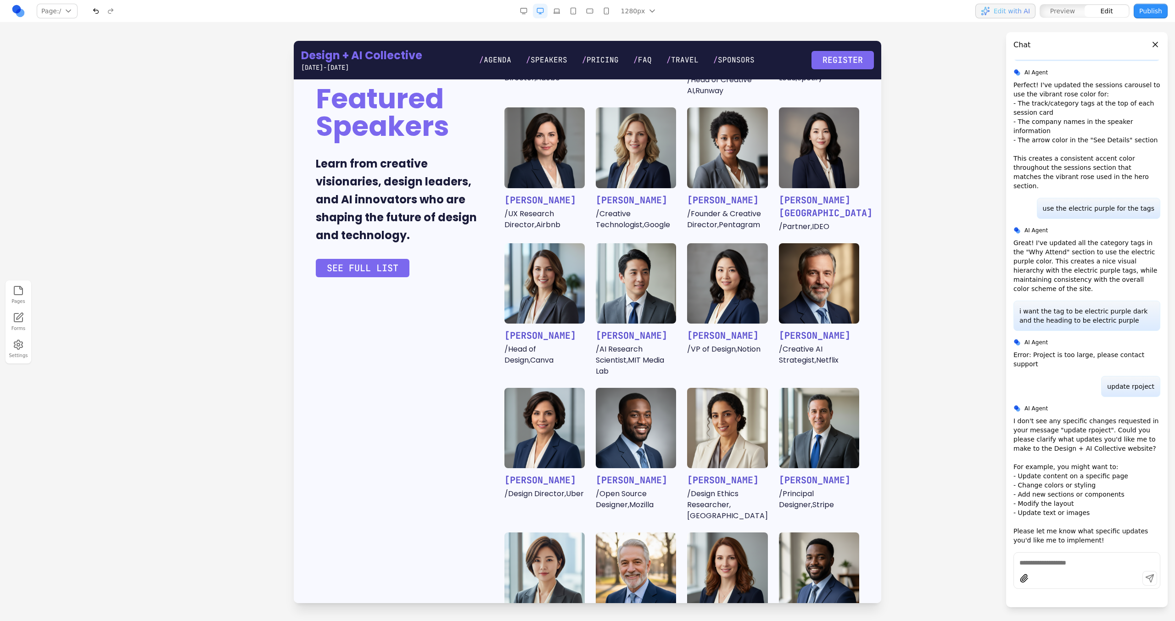
scroll to position [663, 0]
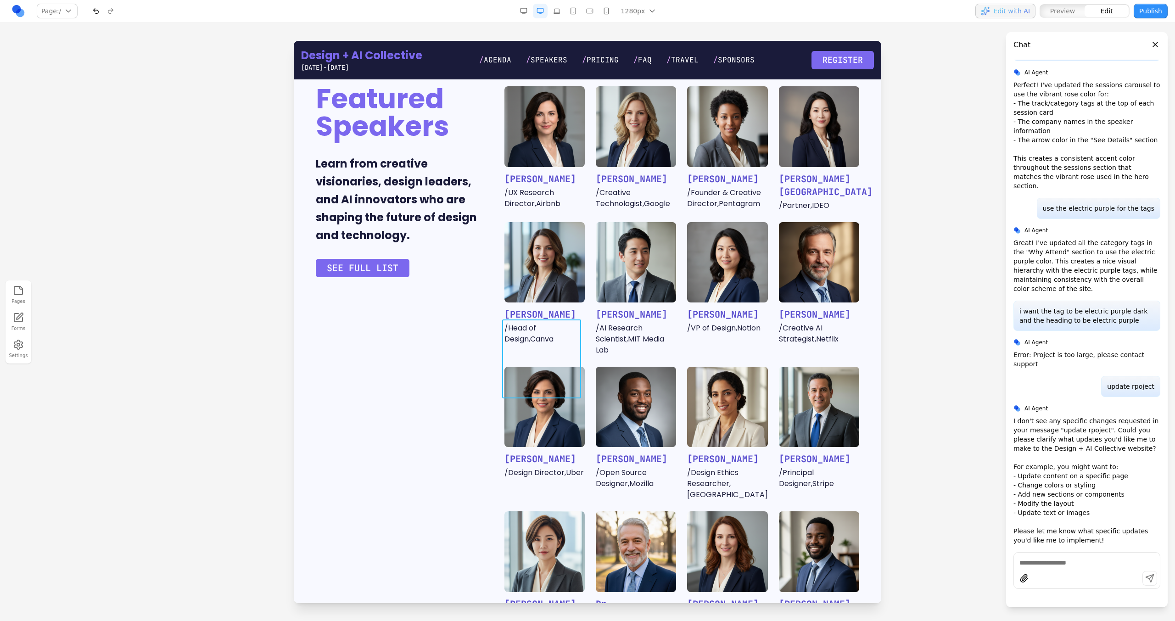
click at [522, 367] on img at bounding box center [544, 407] width 80 height 80
click at [516, 307] on icon at bounding box center [514, 304] width 9 height 9
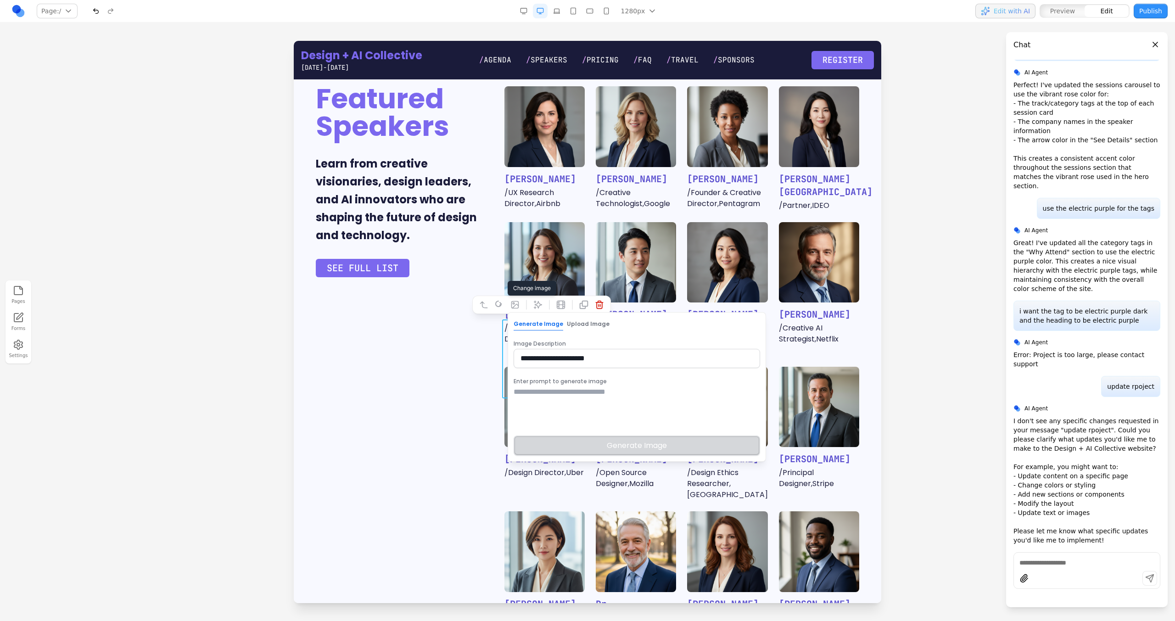
click at [571, 406] on textarea at bounding box center [637, 409] width 246 height 46
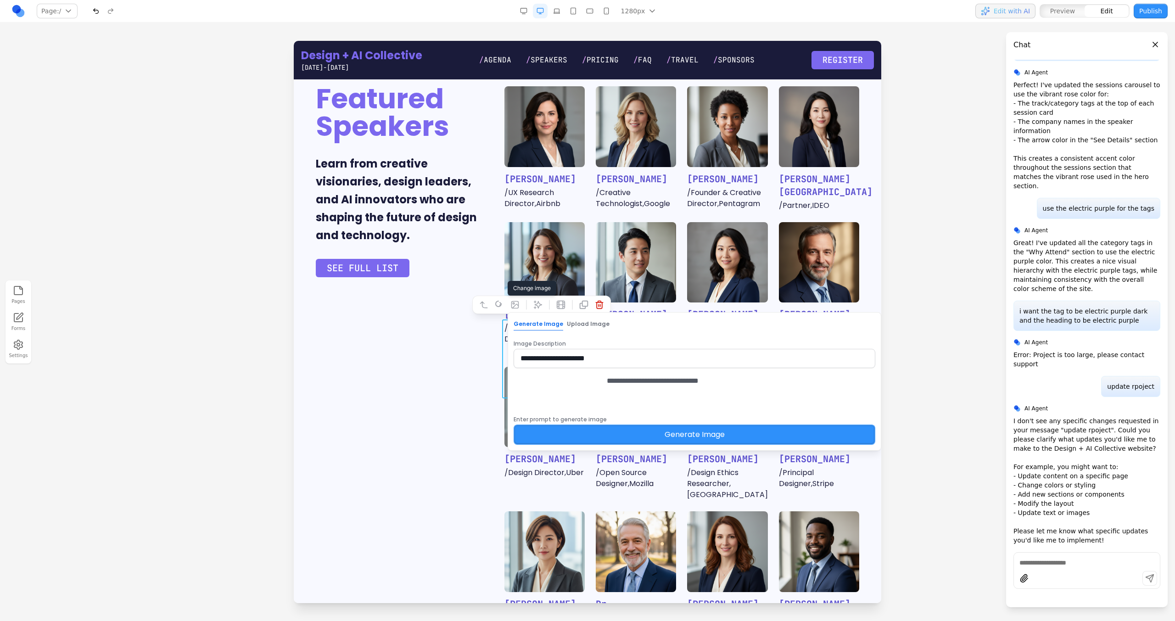
type textarea "**********"
click at [608, 445] on button "Generate Image" at bounding box center [695, 435] width 362 height 20
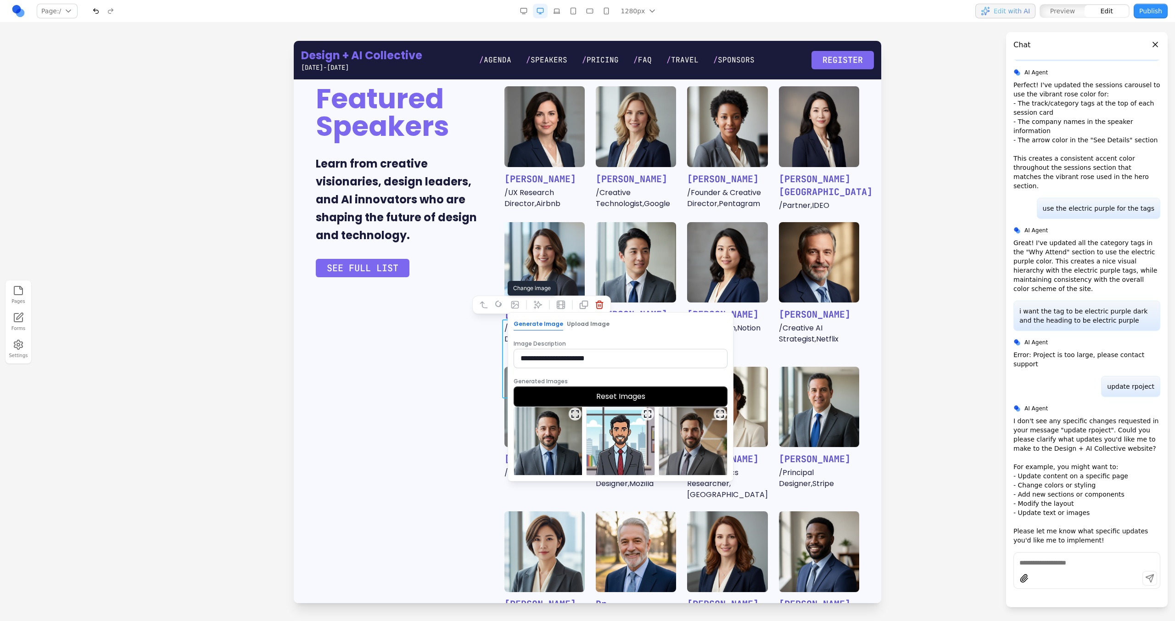
click at [548, 435] on img at bounding box center [548, 441] width 68 height 68
click at [601, 481] on button "Select Image" at bounding box center [621, 486] width 214 height 20
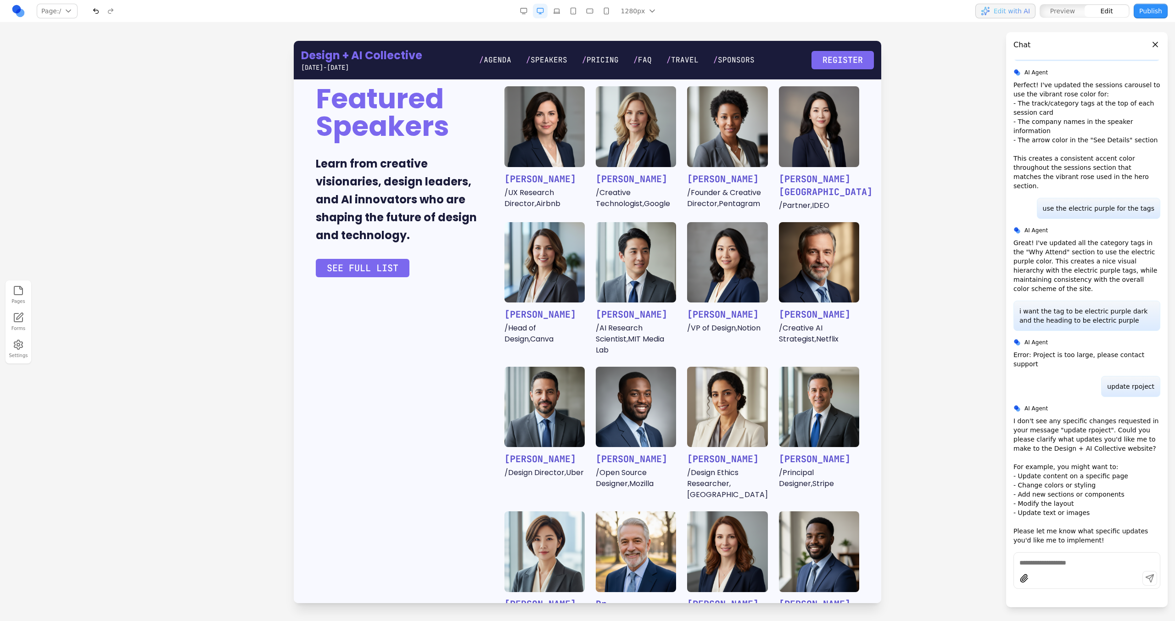
click at [437, 456] on div "Featured Speakers Learn from creative visionaries, design leaders, and AI innov…" at bounding box center [587, 293] width 543 height 707
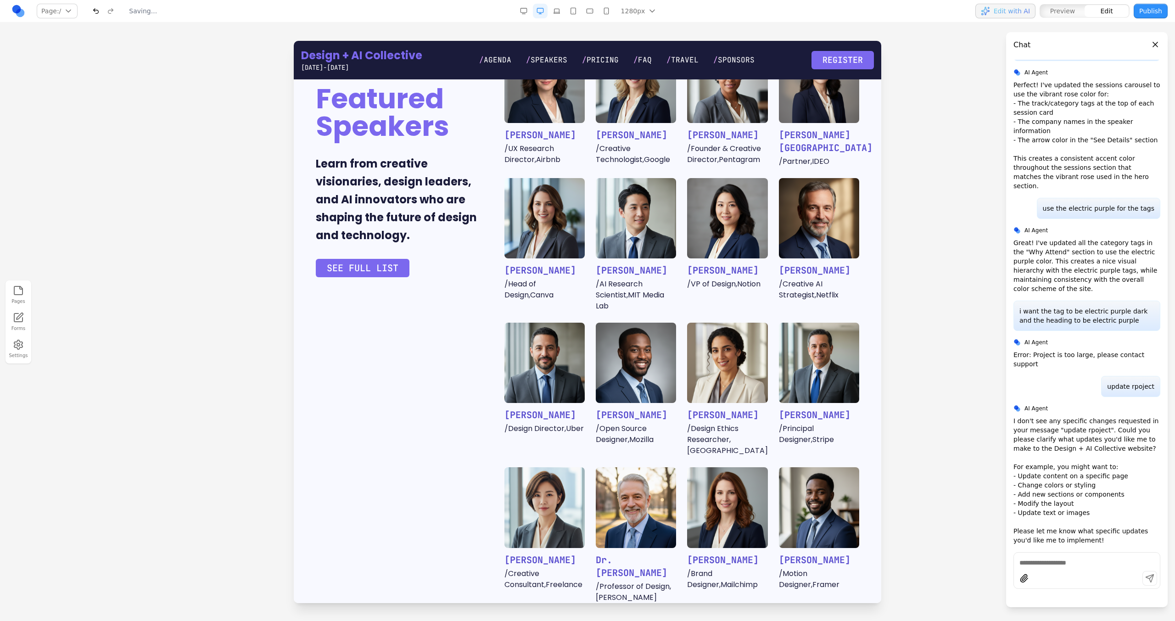
scroll to position [746, 0]
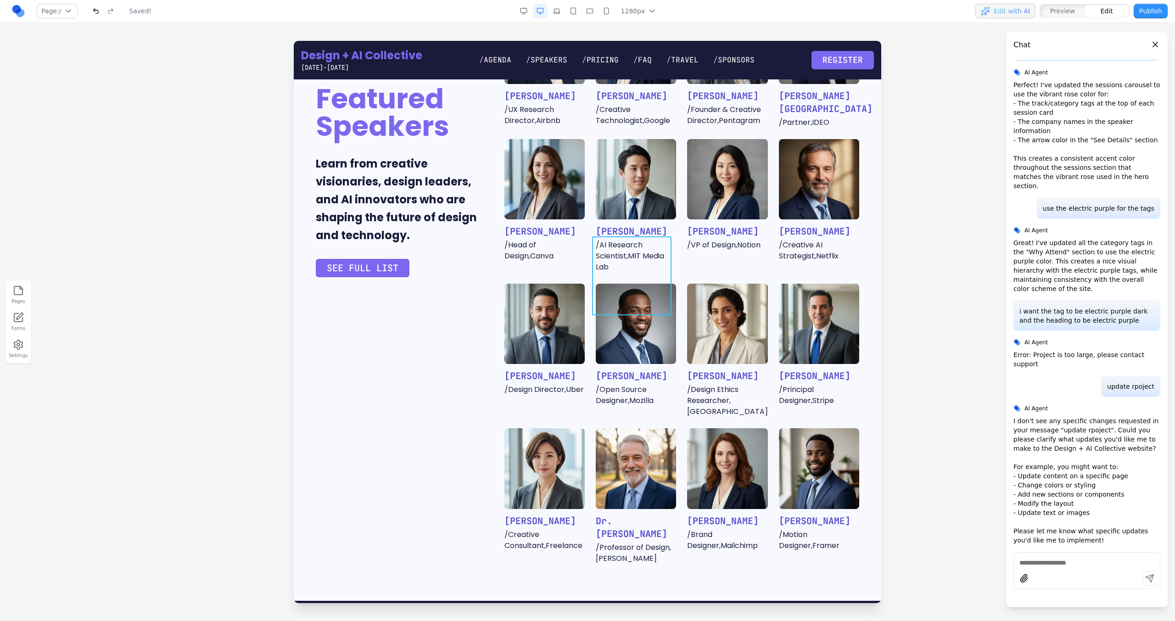
click at [656, 284] on img at bounding box center [636, 324] width 80 height 80
click at [717, 284] on img at bounding box center [727, 324] width 80 height 80
click at [611, 284] on img at bounding box center [636, 324] width 80 height 80
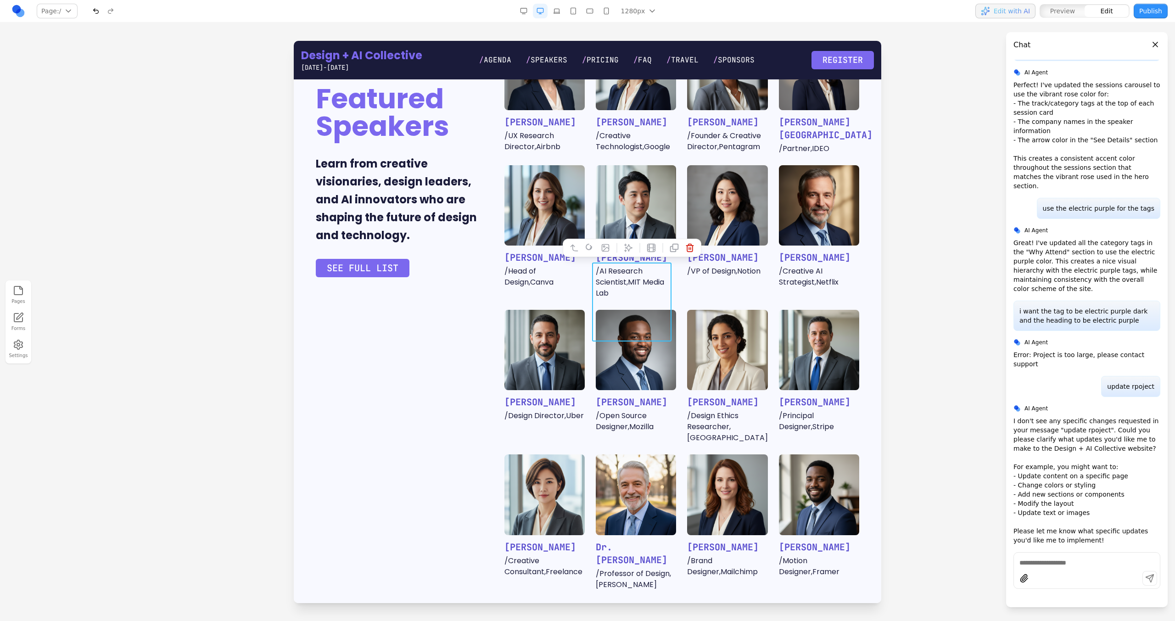
scroll to position [721, 0]
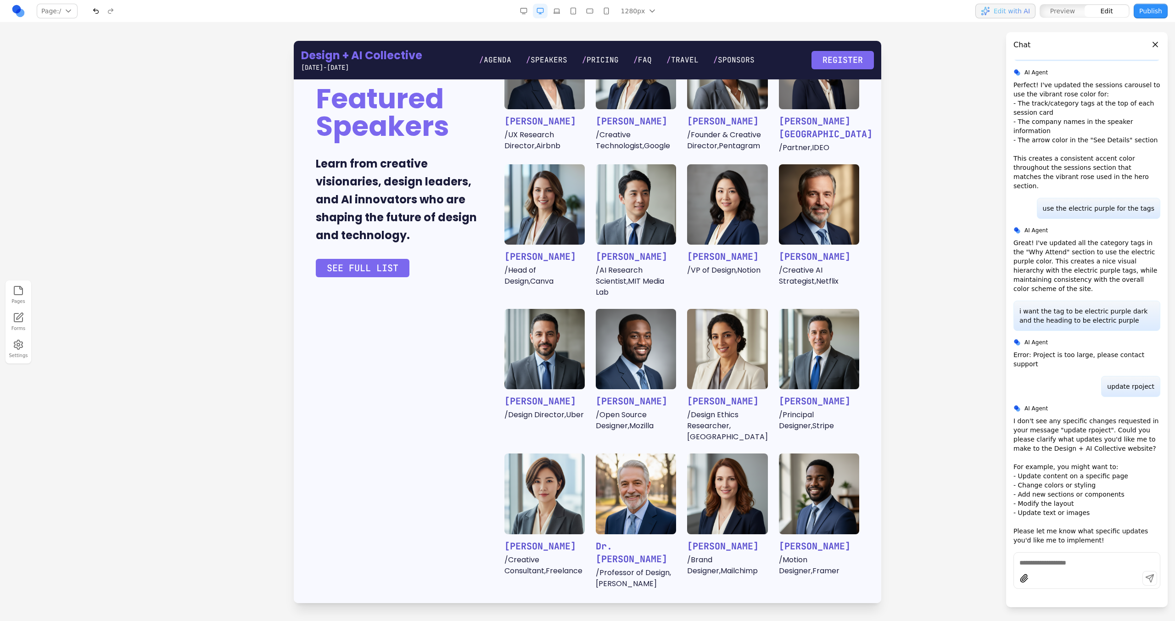
click at [716, 309] on img at bounding box center [727, 349] width 80 height 80
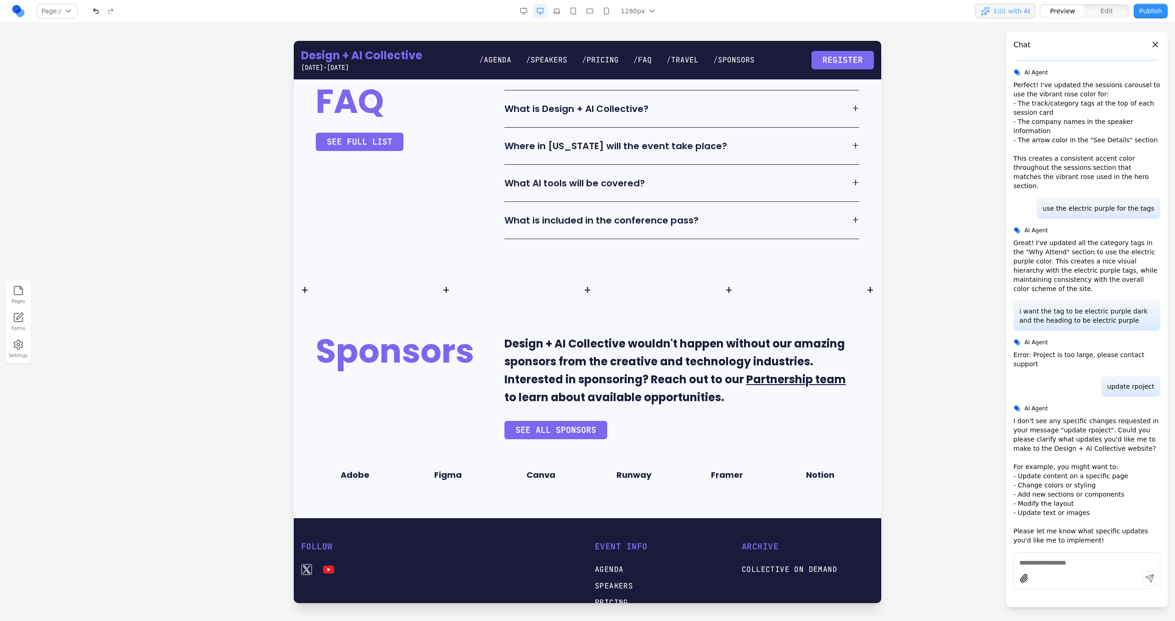
scroll to position [2272, 0]
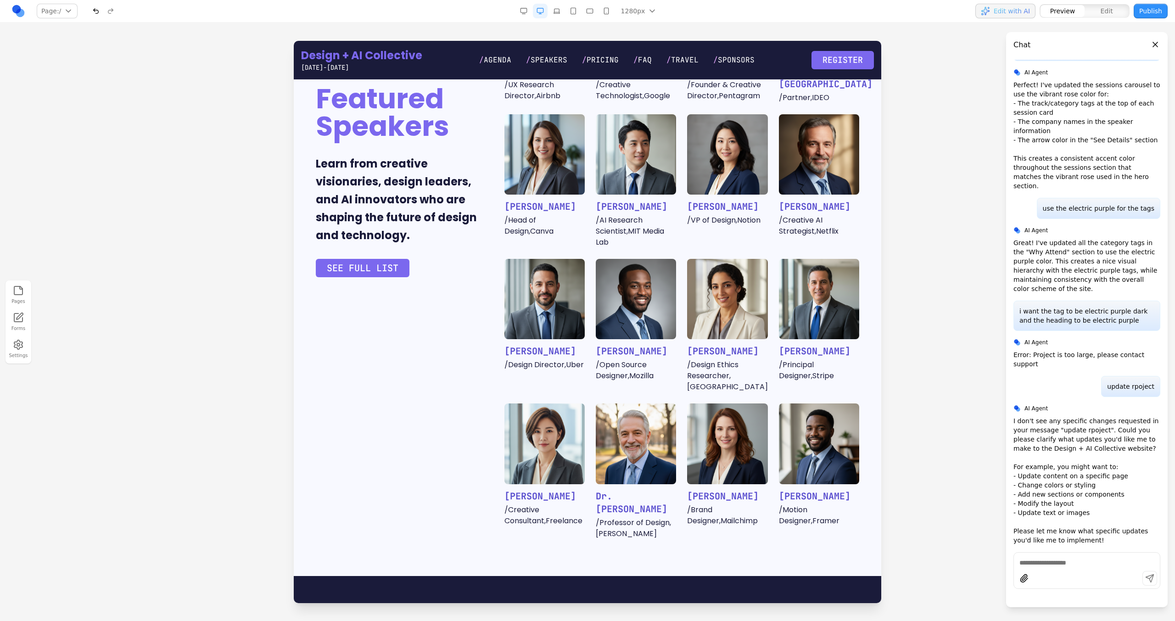
click at [361, 185] on p "Learn from creative visionaries, design leaders, and AI innovators who are shap…" at bounding box center [399, 200] width 167 height 90
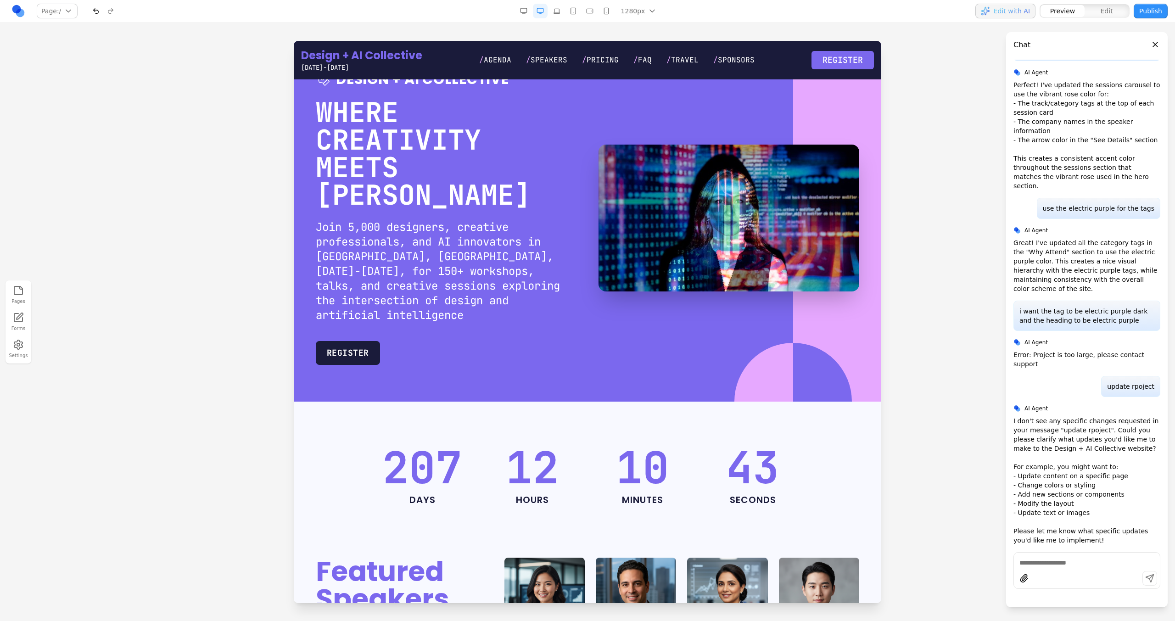
scroll to position [0, 0]
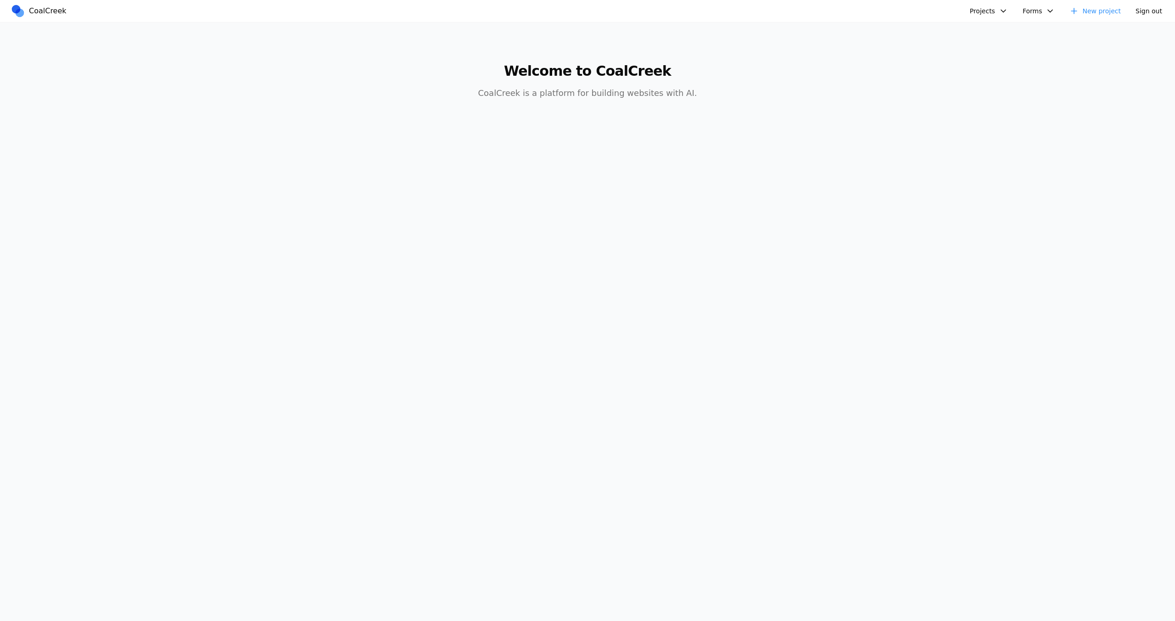
click at [1002, 16] on button "Projects" at bounding box center [988, 11] width 49 height 15
click at [986, 77] on link "Reducto" at bounding box center [1024, 79] width 107 height 16
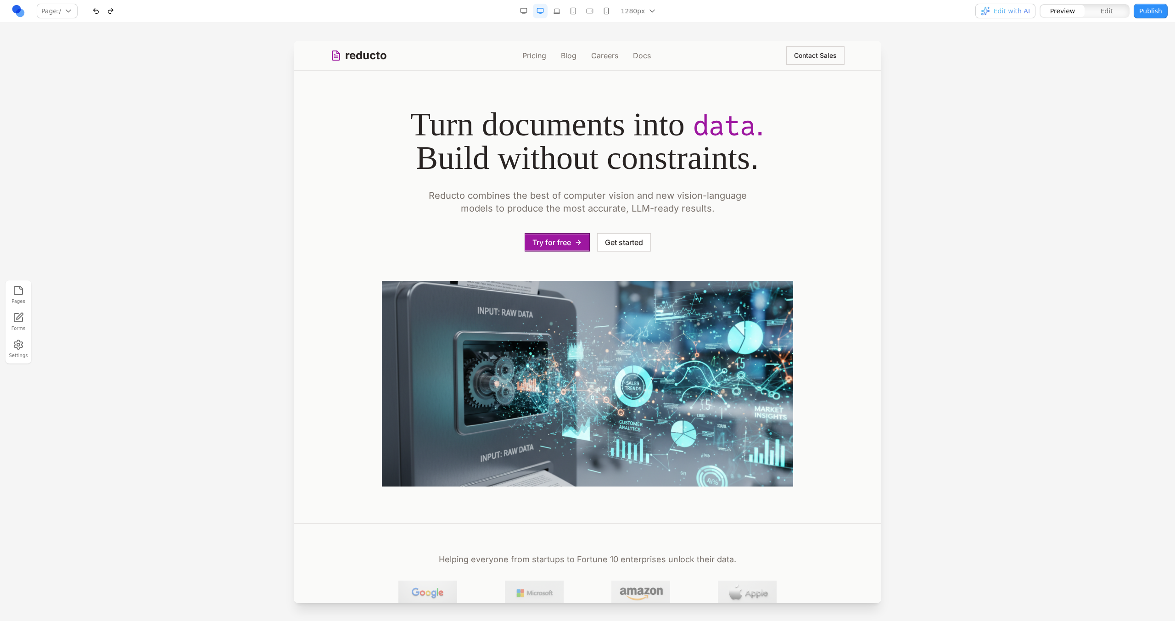
click at [1155, 13] on button "Publish" at bounding box center [1151, 11] width 34 height 15
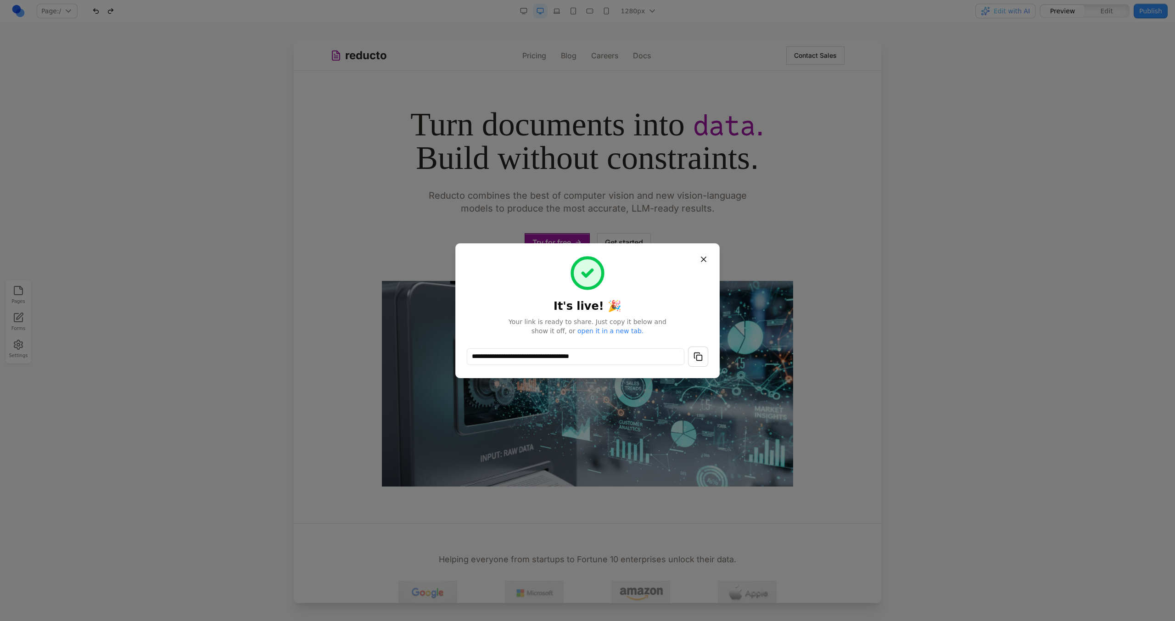
click at [693, 358] on button "button" at bounding box center [698, 357] width 20 height 20
click at [703, 345] on div "**********" at bounding box center [587, 311] width 241 height 112
click at [704, 362] on button "button" at bounding box center [698, 357] width 20 height 20
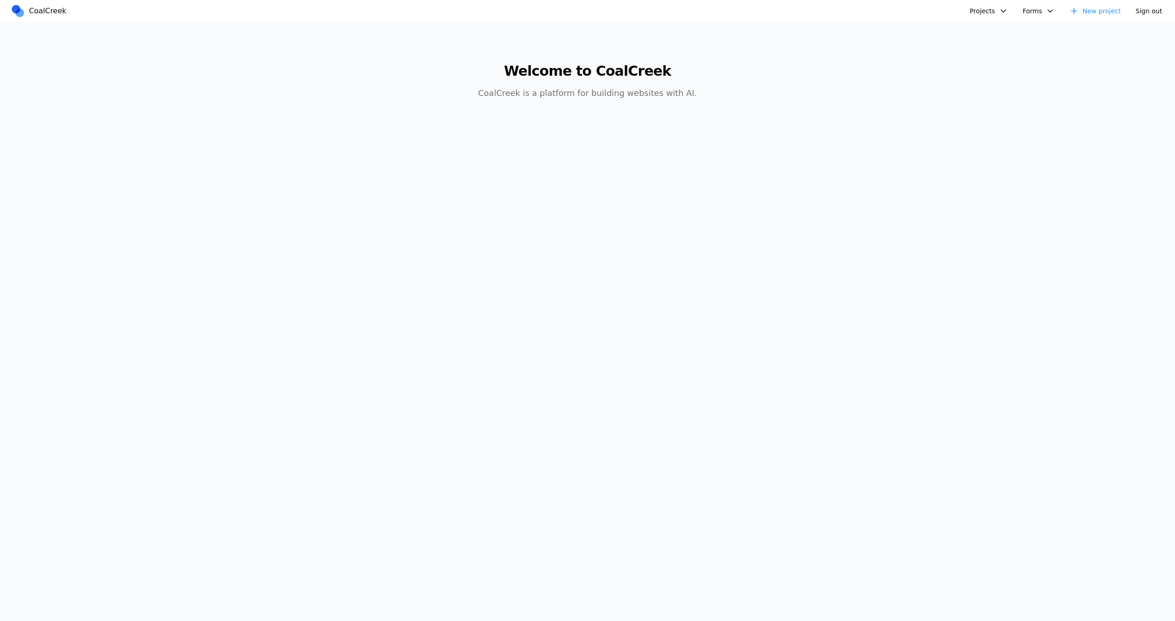
click at [1002, 13] on button "Projects" at bounding box center [988, 11] width 49 height 15
click at [987, 60] on link "Databricks Data + AI Summit" at bounding box center [1024, 64] width 107 height 16
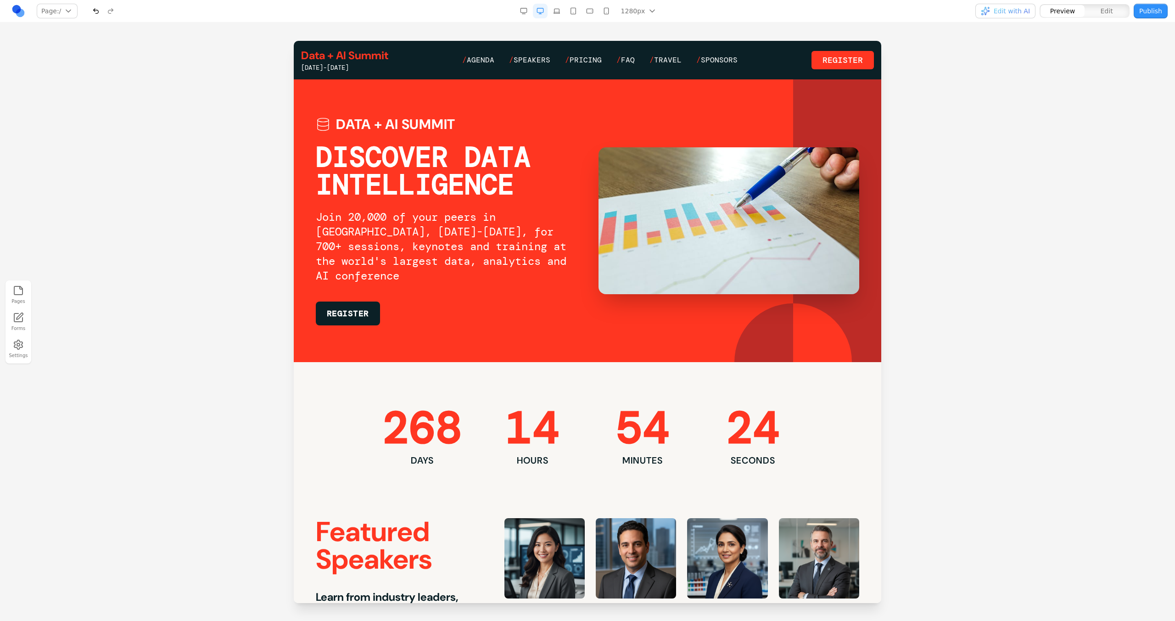
click at [1155, 14] on button "Publish" at bounding box center [1151, 11] width 34 height 15
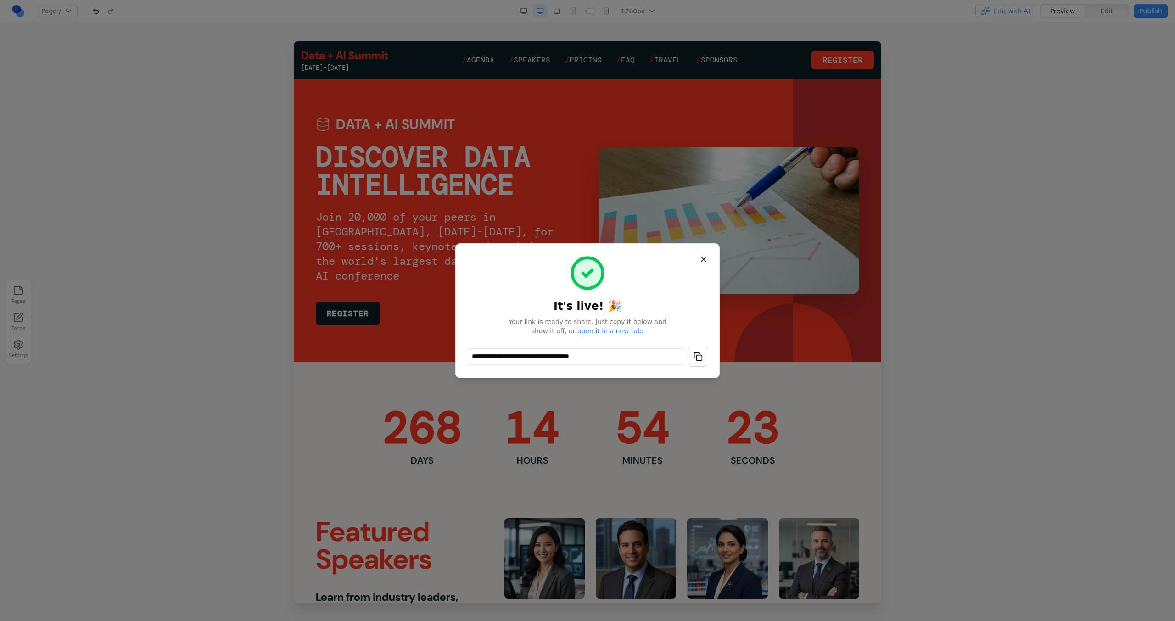
click at [697, 356] on button "button" at bounding box center [698, 357] width 20 height 20
